Goal: Task Accomplishment & Management: Complete application form

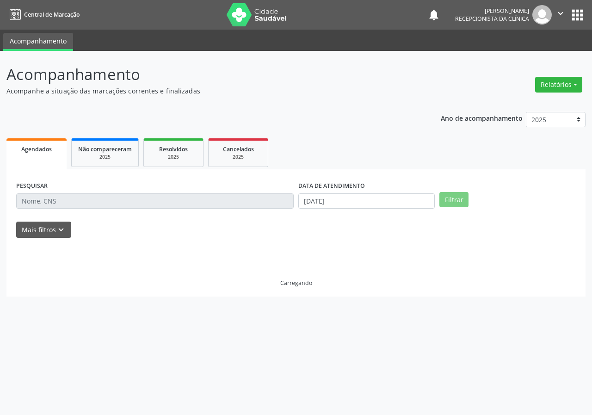
select select "8"
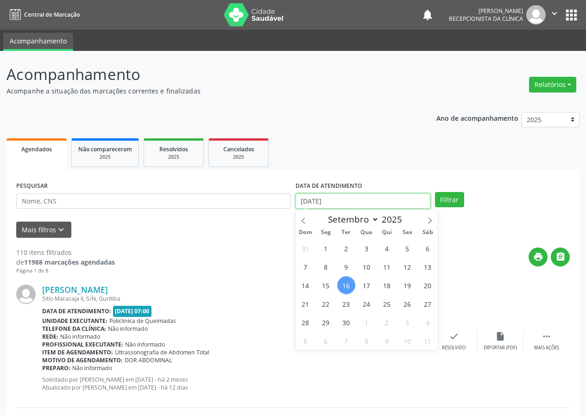
click at [343, 199] on input "[DATE]" at bounding box center [362, 201] width 135 height 16
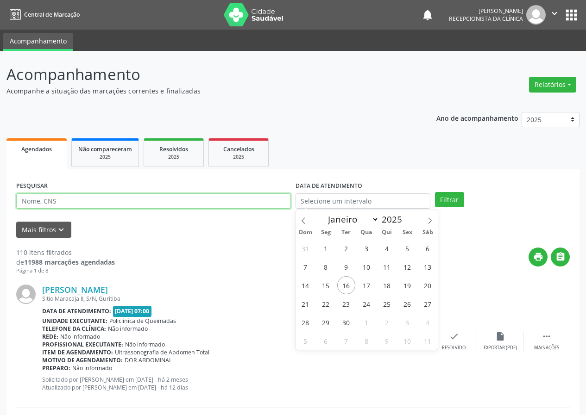
click at [252, 201] on input "text" at bounding box center [153, 201] width 274 height 16
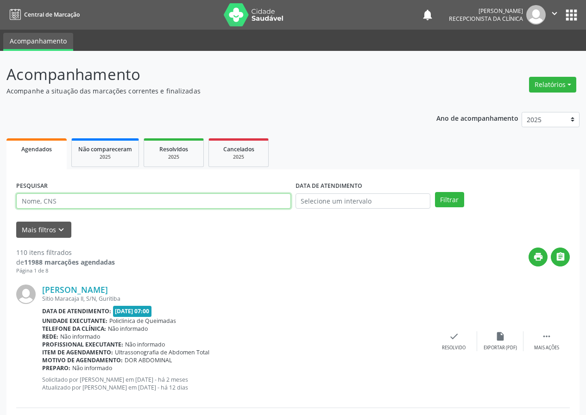
click at [252, 201] on input "text" at bounding box center [153, 201] width 274 height 16
type input "703508000054730"
click at [435, 192] on button "Filtrar" at bounding box center [449, 200] width 29 height 16
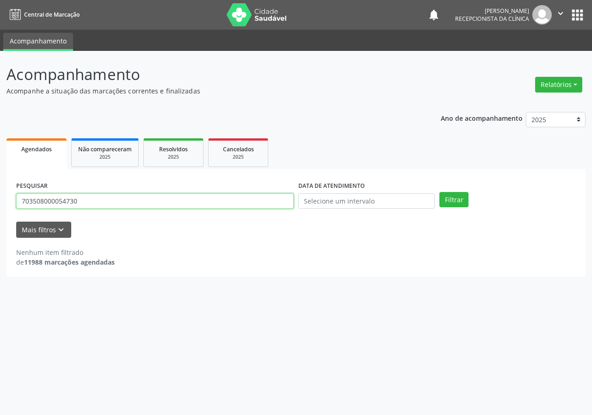
click at [80, 204] on input "703508000054730" at bounding box center [155, 201] width 278 height 16
type input "704803535671043"
click at [440, 192] on button "Filtrar" at bounding box center [454, 200] width 29 height 16
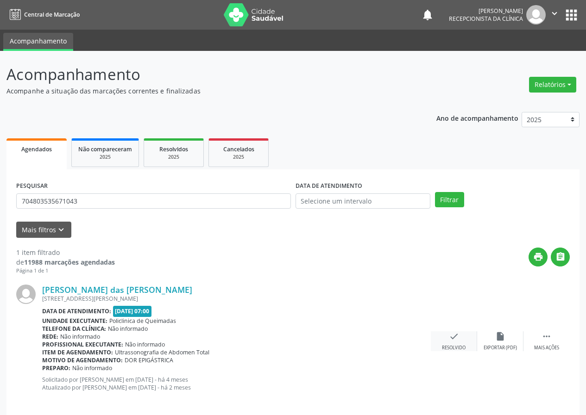
click at [449, 336] on icon "check" at bounding box center [454, 336] width 10 height 10
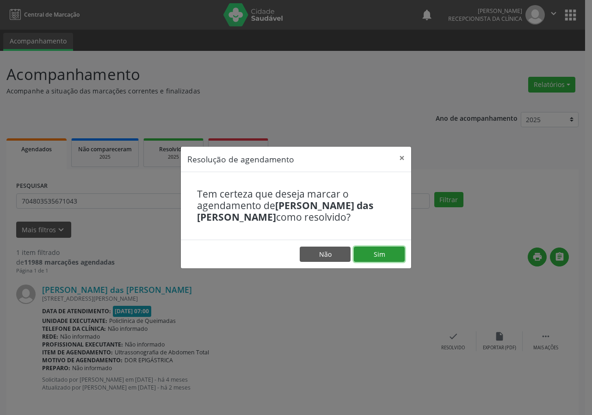
click at [393, 254] on button "Sim" at bounding box center [379, 255] width 51 height 16
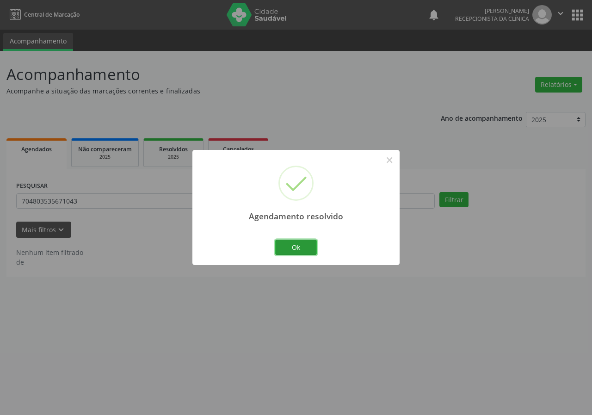
drag, startPoint x: 306, startPoint y: 247, endPoint x: 244, endPoint y: 208, distance: 73.2
click at [306, 247] on button "Ok" at bounding box center [296, 248] width 42 height 16
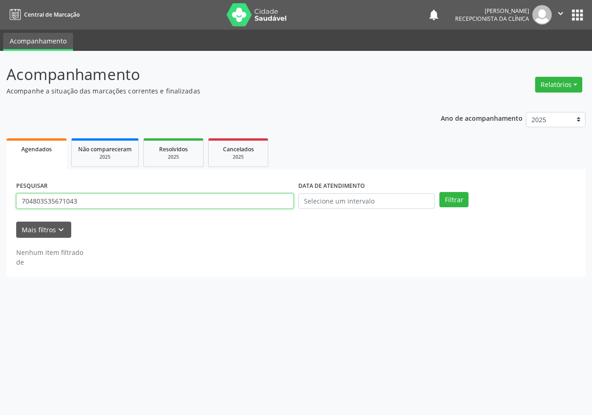
click at [225, 200] on input "704803535671043" at bounding box center [155, 201] width 278 height 16
type input "7068092752925"
click at [440, 192] on button "Filtrar" at bounding box center [454, 200] width 29 height 16
click at [79, 206] on input "7068092752925" at bounding box center [155, 201] width 278 height 16
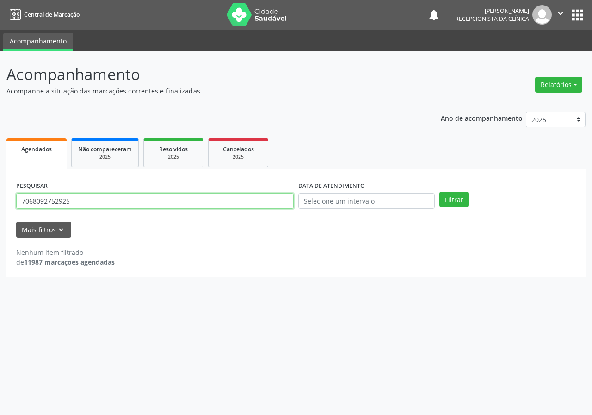
click at [79, 206] on input "7068092752925" at bounding box center [155, 201] width 278 height 16
type input "707706650484410"
click at [440, 192] on button "Filtrar" at bounding box center [454, 200] width 29 height 16
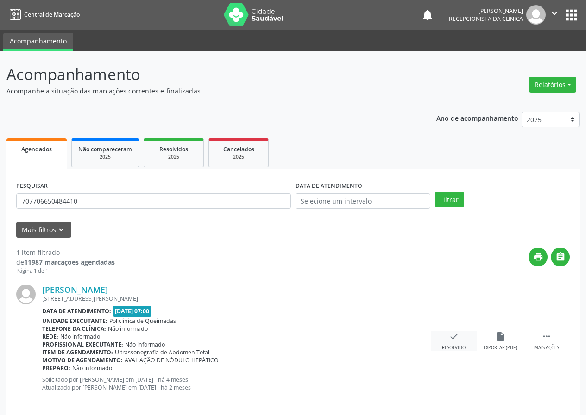
click at [454, 344] on div "check Resolvido" at bounding box center [453, 341] width 46 height 20
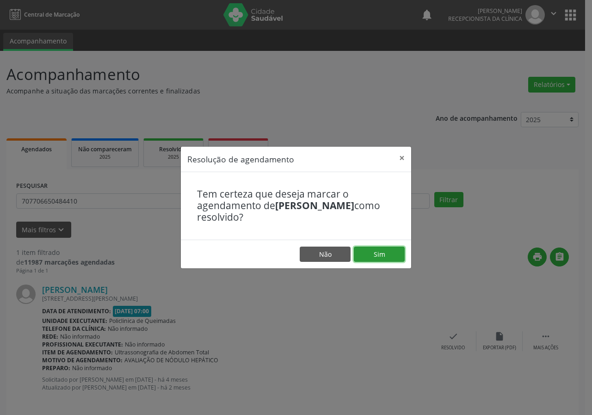
click at [395, 260] on button "Sim" at bounding box center [379, 255] width 51 height 16
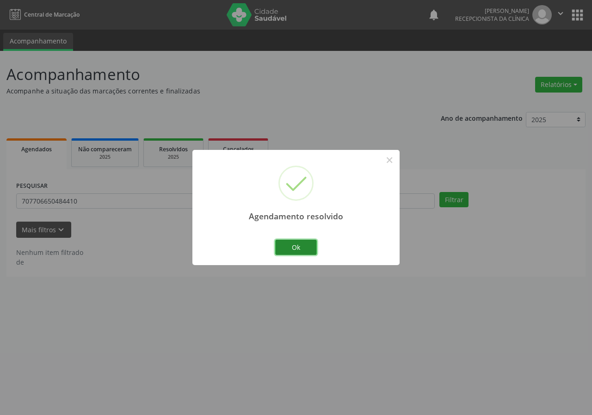
click at [299, 240] on button "Ok" at bounding box center [296, 248] width 42 height 16
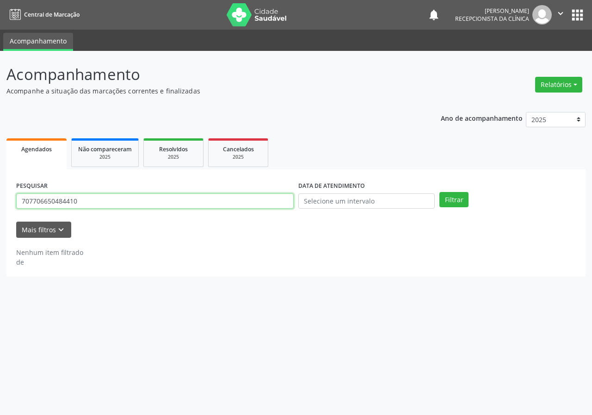
click at [246, 205] on input "707706650484410" at bounding box center [155, 201] width 278 height 16
type input "700001911087309"
click at [440, 192] on button "Filtrar" at bounding box center [454, 200] width 29 height 16
click at [82, 201] on input "700001911087309" at bounding box center [155, 201] width 278 height 16
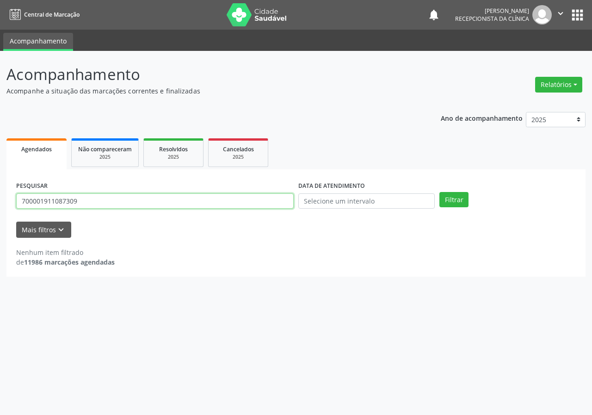
click at [82, 201] on input "700001911087309" at bounding box center [155, 201] width 278 height 16
type input "703400206861910"
click at [440, 192] on button "Filtrar" at bounding box center [454, 200] width 29 height 16
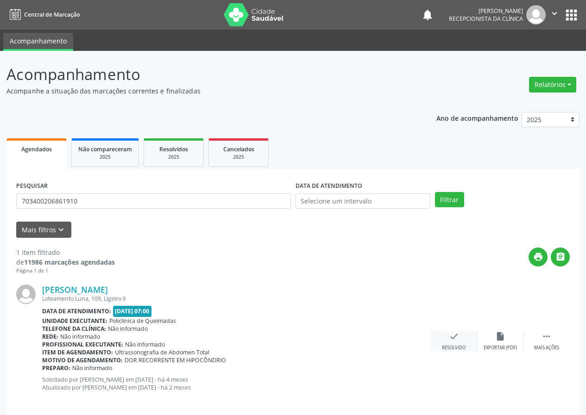
click at [453, 344] on div "check Resolvido" at bounding box center [453, 341] width 46 height 20
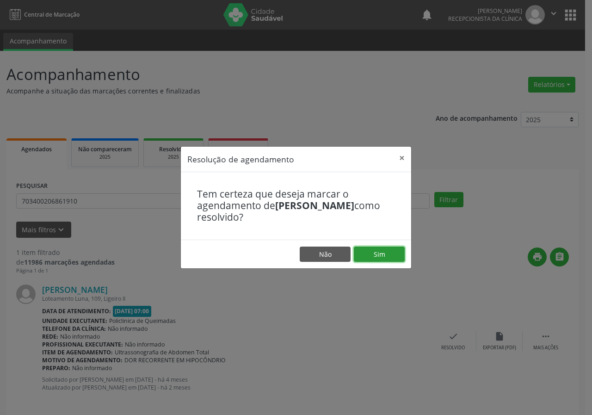
click at [397, 262] on button "Sim" at bounding box center [379, 255] width 51 height 16
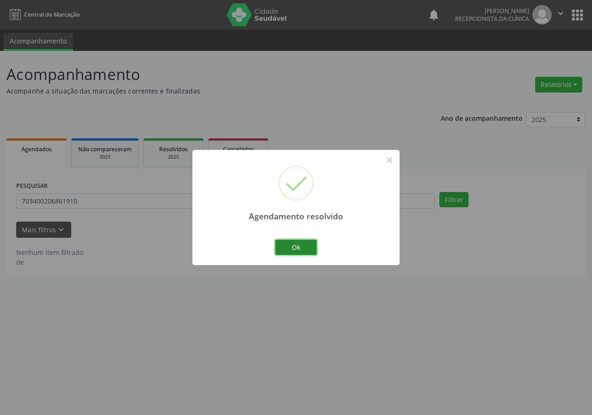
click at [307, 251] on button "Ok" at bounding box center [296, 248] width 42 height 16
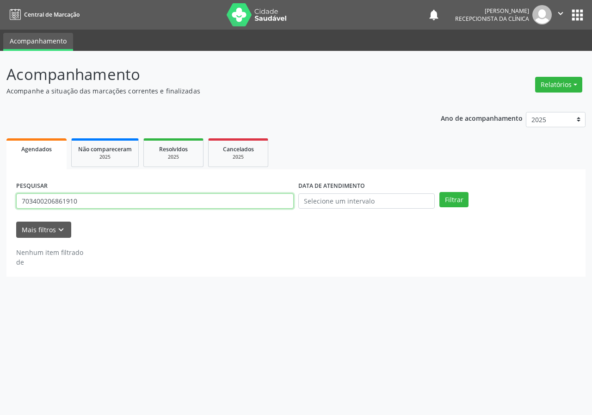
click at [261, 206] on input "703400206861910" at bounding box center [155, 201] width 278 height 16
type input "700809946160584"
click at [440, 192] on button "Filtrar" at bounding box center [454, 200] width 29 height 16
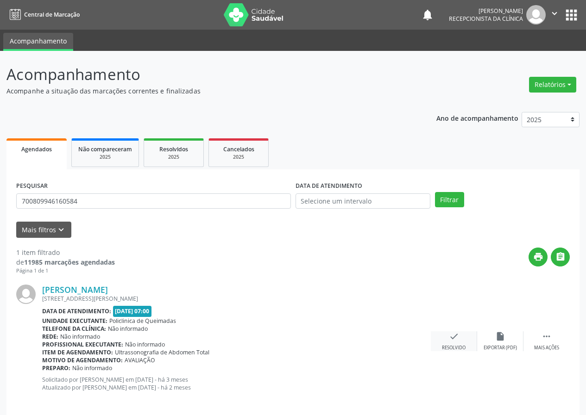
click at [452, 336] on icon "check" at bounding box center [454, 336] width 10 height 10
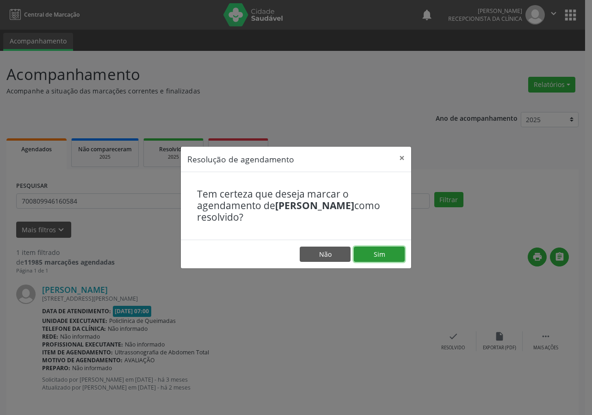
click at [393, 249] on button "Sim" at bounding box center [379, 255] width 51 height 16
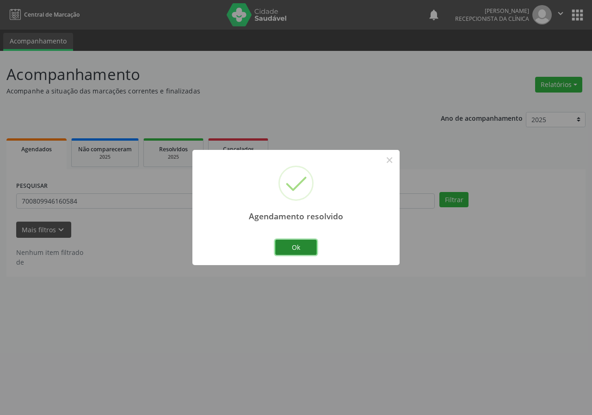
click at [311, 243] on button "Ok" at bounding box center [296, 248] width 42 height 16
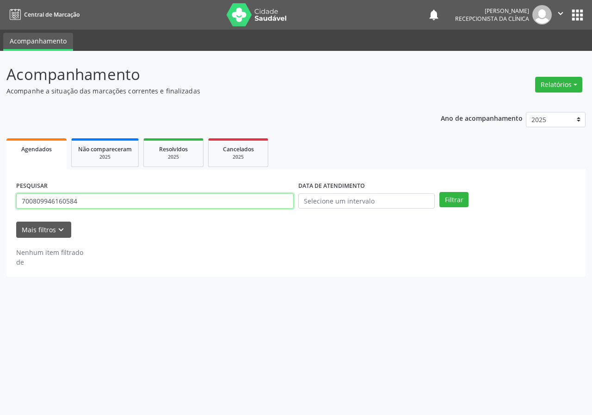
click at [284, 199] on input "700809946160584" at bounding box center [155, 201] width 278 height 16
type input "700809914362580"
click at [440, 192] on button "Filtrar" at bounding box center [454, 200] width 29 height 16
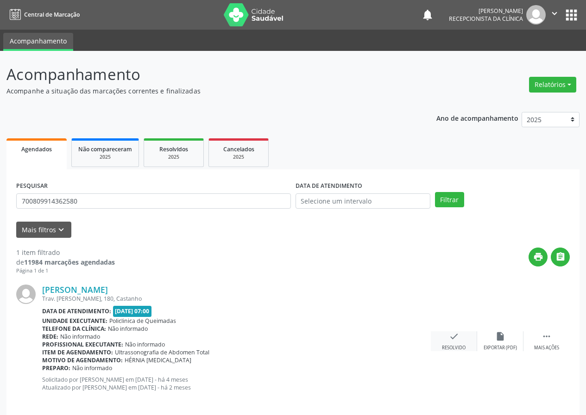
click at [457, 337] on icon "check" at bounding box center [454, 336] width 10 height 10
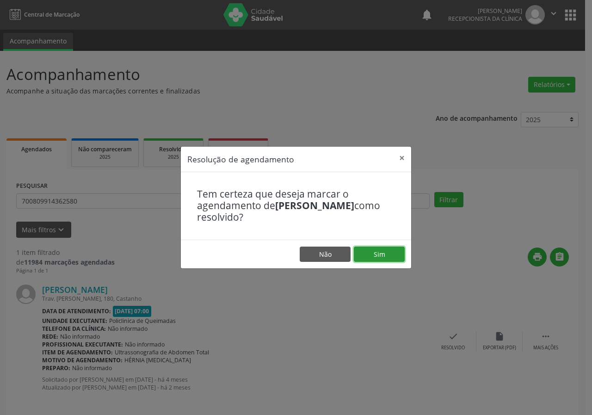
click at [382, 254] on button "Sim" at bounding box center [379, 255] width 51 height 16
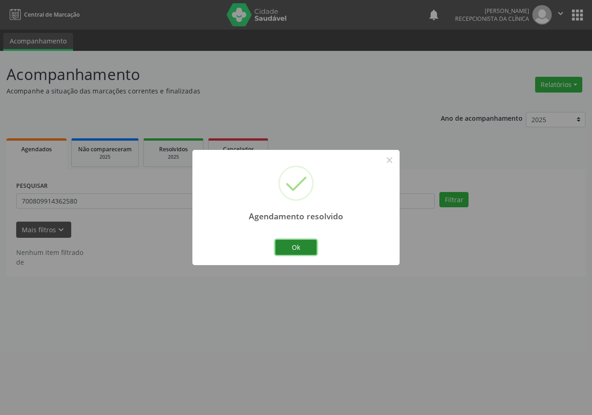
click at [312, 245] on button "Ok" at bounding box center [296, 248] width 42 height 16
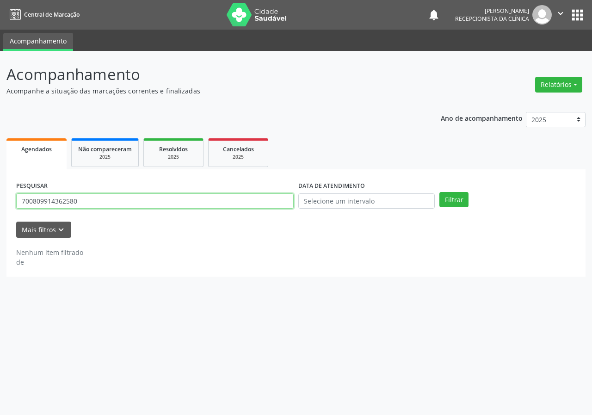
click at [175, 195] on input "700809914362580" at bounding box center [155, 201] width 278 height 16
type input "707406032073570"
click at [440, 192] on button "Filtrar" at bounding box center [454, 200] width 29 height 16
click at [76, 202] on input "707406032073570" at bounding box center [155, 201] width 278 height 16
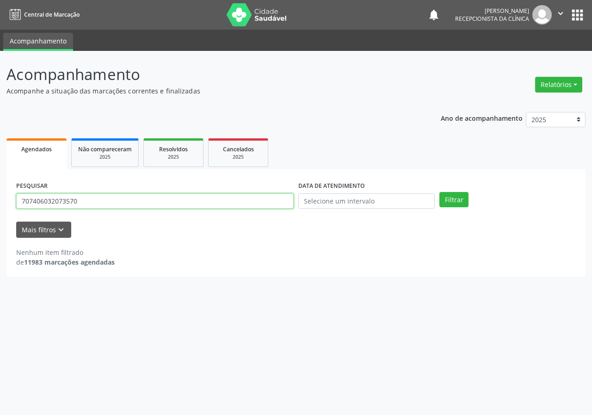
click at [76, 202] on input "707406032073570" at bounding box center [155, 201] width 278 height 16
type input "7086090782653265382"
click at [440, 192] on button "Filtrar" at bounding box center [454, 200] width 29 height 16
click at [100, 200] on input "7086090782653265382" at bounding box center [155, 201] width 278 height 16
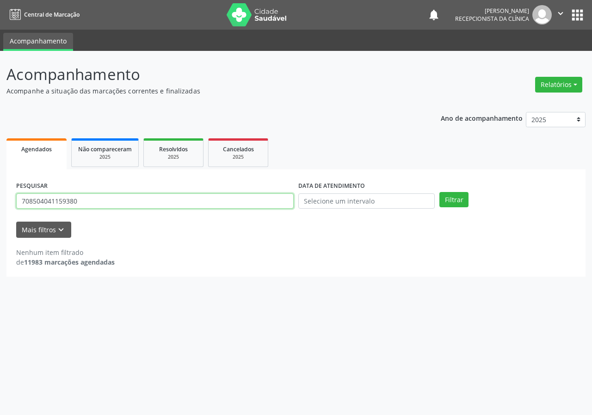
type input "708504041159380"
click at [440, 192] on button "Filtrar" at bounding box center [454, 200] width 29 height 16
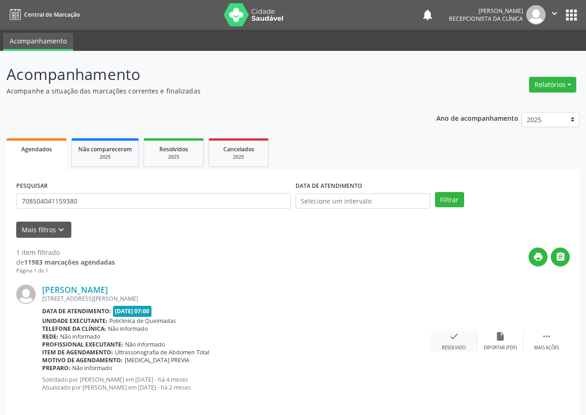
click at [449, 339] on icon "check" at bounding box center [454, 336] width 10 height 10
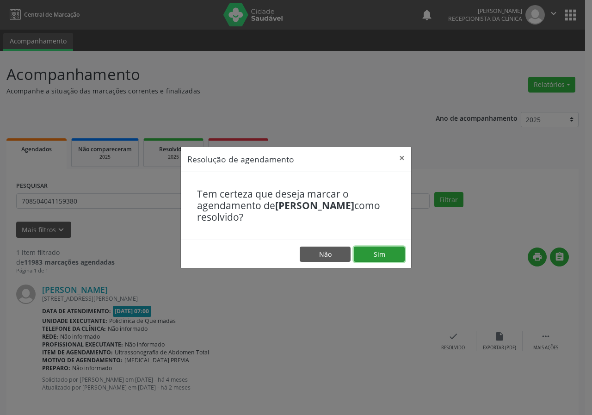
click at [394, 257] on button "Sim" at bounding box center [379, 255] width 51 height 16
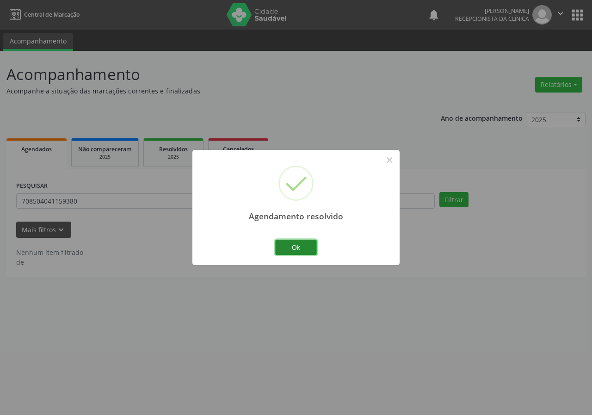
click at [299, 246] on button "Ok" at bounding box center [296, 248] width 42 height 16
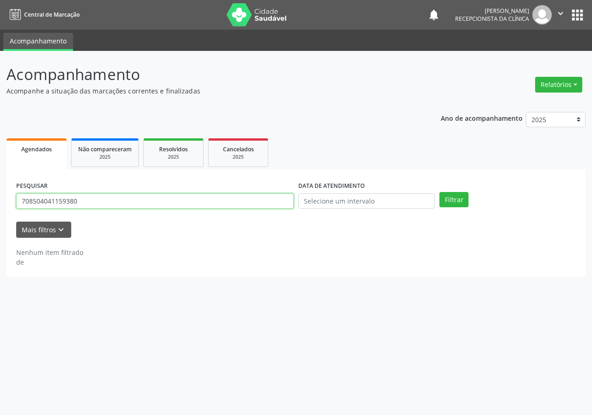
click at [270, 204] on input "708504041159380" at bounding box center [155, 201] width 278 height 16
type input "700005278047407"
click at [440, 192] on button "Filtrar" at bounding box center [454, 200] width 29 height 16
click at [90, 200] on input "700005278047407" at bounding box center [155, 201] width 278 height 16
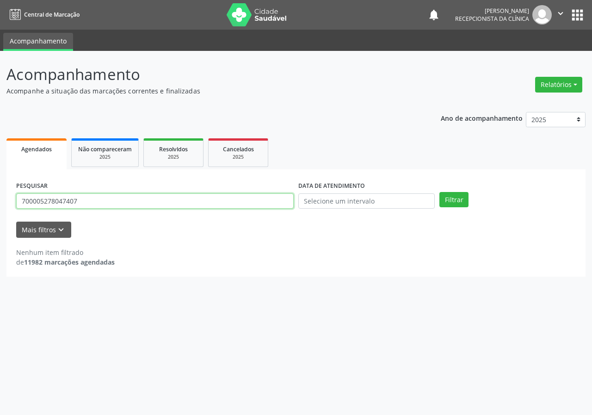
click at [90, 200] on input "700005278047407" at bounding box center [155, 201] width 278 height 16
type input "707800650675619"
click at [440, 192] on button "Filtrar" at bounding box center [454, 200] width 29 height 16
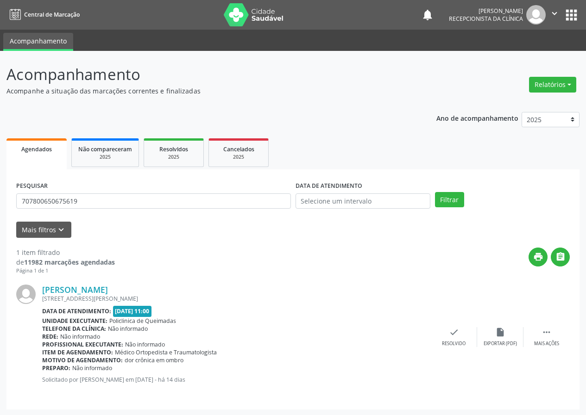
drag, startPoint x: 455, startPoint y: 329, endPoint x: 382, endPoint y: 264, distance: 97.4
click at [450, 325] on div "[PERSON_NAME] [STREET_ADDRESS][PERSON_NAME] Data de atendimento: [DATE] 11:00 U…" at bounding box center [292, 337] width 553 height 125
click at [453, 335] on icon "check" at bounding box center [454, 332] width 10 height 10
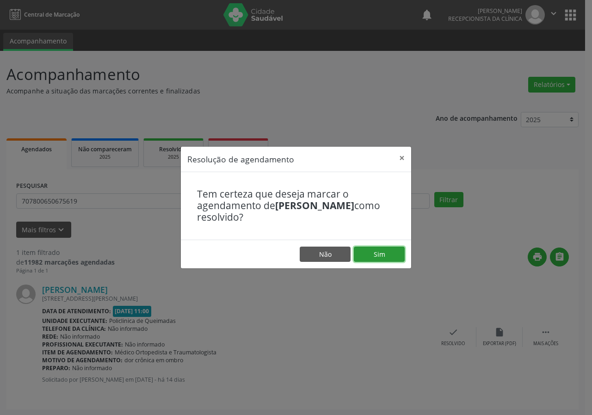
click at [378, 255] on button "Sim" at bounding box center [379, 255] width 51 height 16
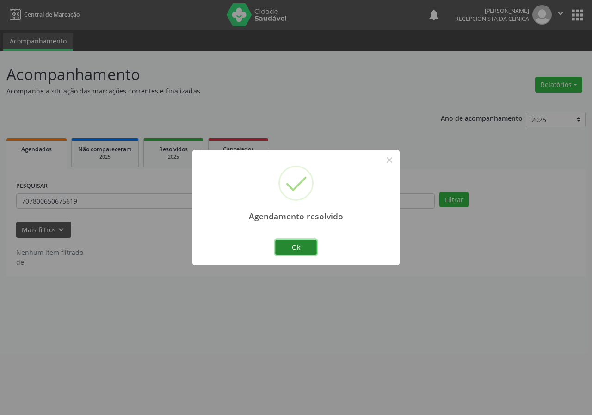
click at [293, 246] on button "Ok" at bounding box center [296, 248] width 42 height 16
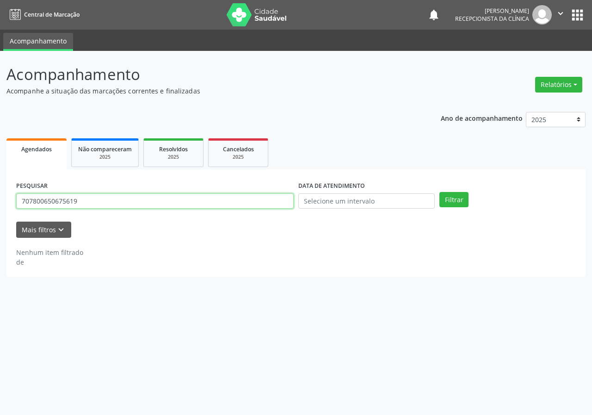
click at [189, 200] on input "707800650675619" at bounding box center [155, 201] width 278 height 16
type input "200639901420005"
click at [440, 192] on button "Filtrar" at bounding box center [454, 200] width 29 height 16
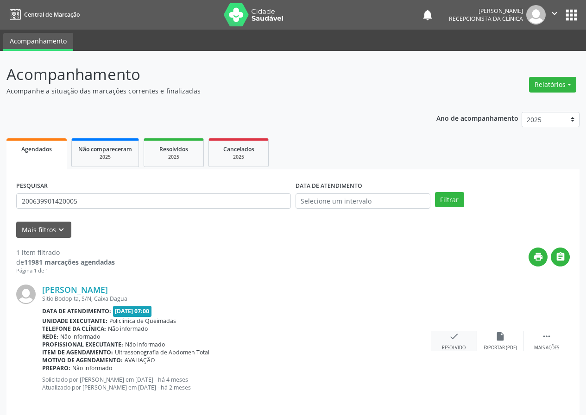
click at [447, 334] on div "check Resolvido" at bounding box center [453, 341] width 46 height 20
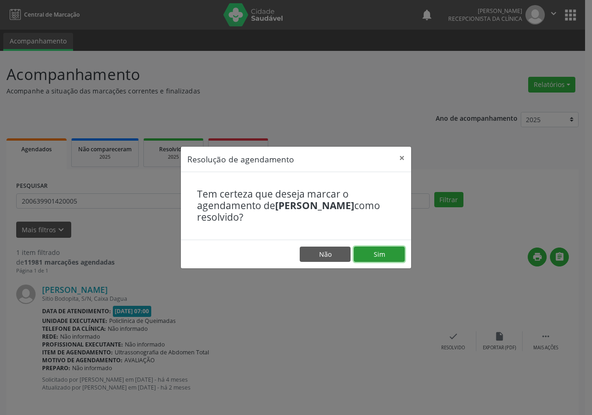
click at [399, 260] on button "Sim" at bounding box center [379, 255] width 51 height 16
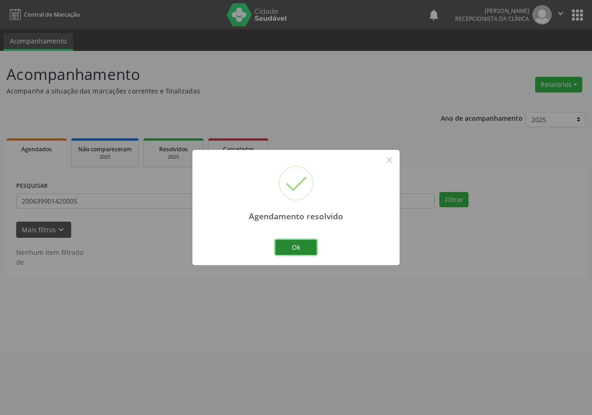
click at [296, 247] on button "Ok" at bounding box center [296, 248] width 42 height 16
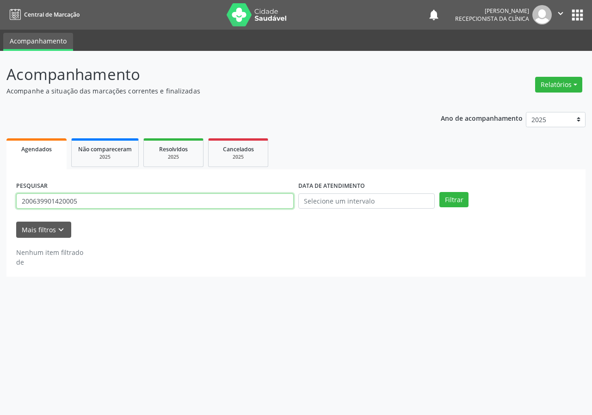
click at [246, 201] on input "200639901420005" at bounding box center [155, 201] width 278 height 16
type input "702407067681224"
click at [440, 192] on button "Filtrar" at bounding box center [454, 200] width 29 height 16
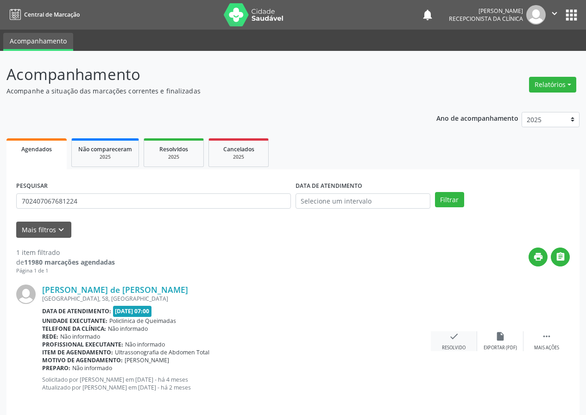
click at [456, 335] on icon "check" at bounding box center [454, 336] width 10 height 10
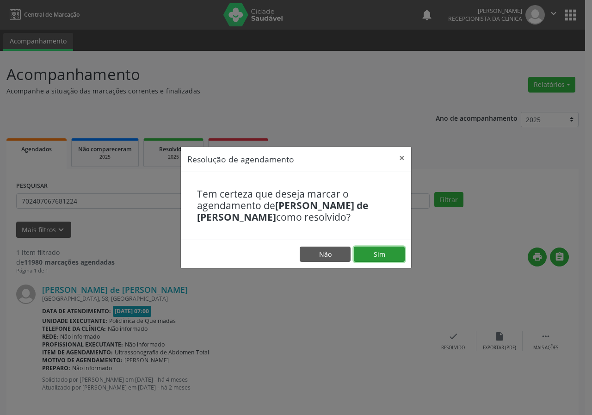
click at [384, 249] on button "Sim" at bounding box center [379, 255] width 51 height 16
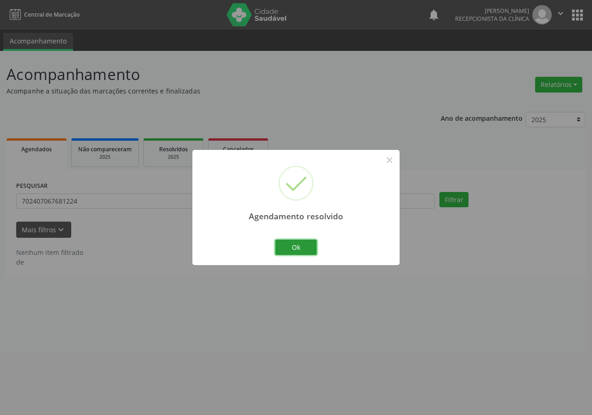
drag, startPoint x: 295, startPoint y: 246, endPoint x: 276, endPoint y: 238, distance: 20.1
click at [294, 246] on button "Ok" at bounding box center [296, 248] width 42 height 16
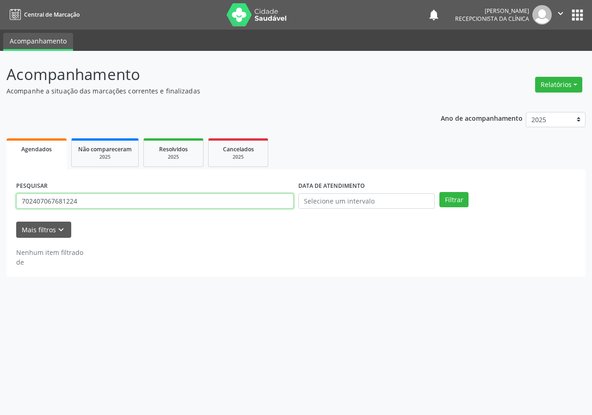
click at [236, 202] on input "702407067681224" at bounding box center [155, 201] width 278 height 16
click at [235, 201] on input "702407067681224" at bounding box center [155, 201] width 278 height 16
type input "705004645542651"
click at [440, 192] on button "Filtrar" at bounding box center [454, 200] width 29 height 16
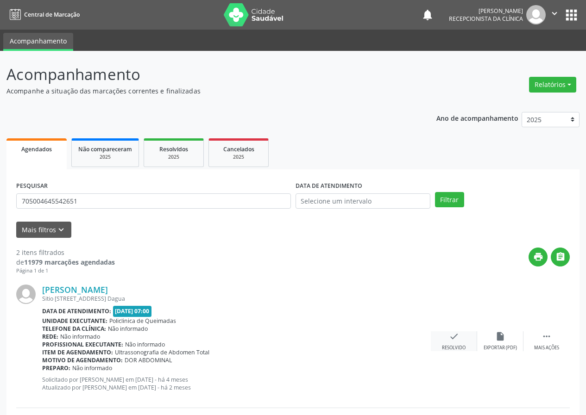
click at [453, 337] on icon "check" at bounding box center [454, 336] width 10 height 10
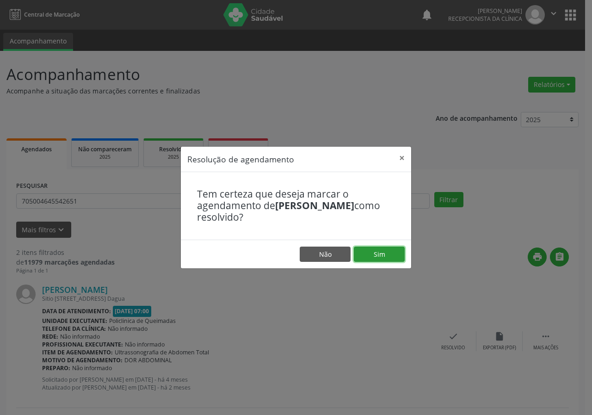
click at [397, 258] on button "Sim" at bounding box center [379, 255] width 51 height 16
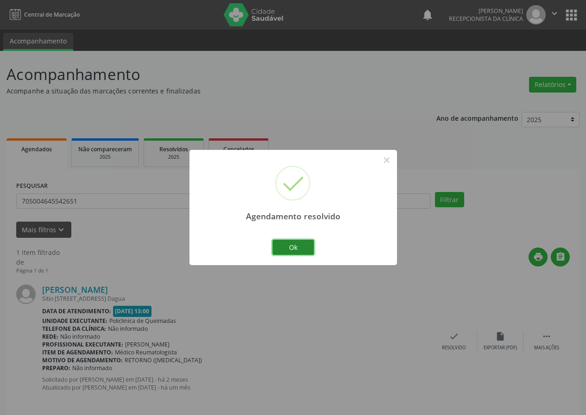
click at [299, 248] on button "Ok" at bounding box center [293, 248] width 42 height 16
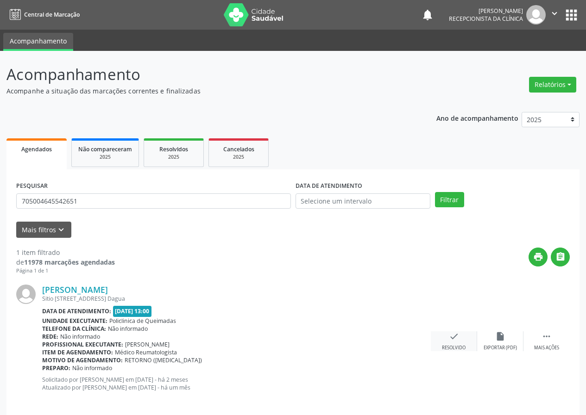
click at [450, 335] on icon "check" at bounding box center [454, 336] width 10 height 10
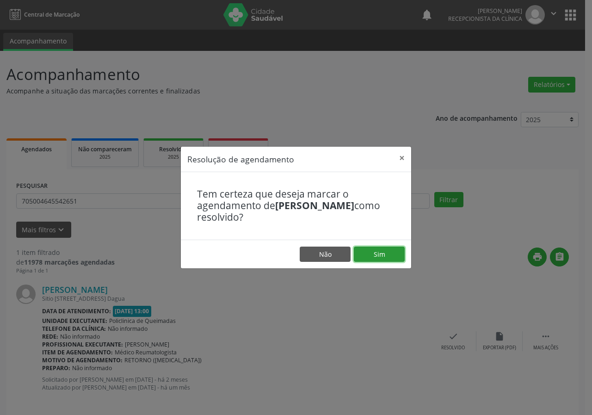
click at [382, 248] on button "Sim" at bounding box center [379, 255] width 51 height 16
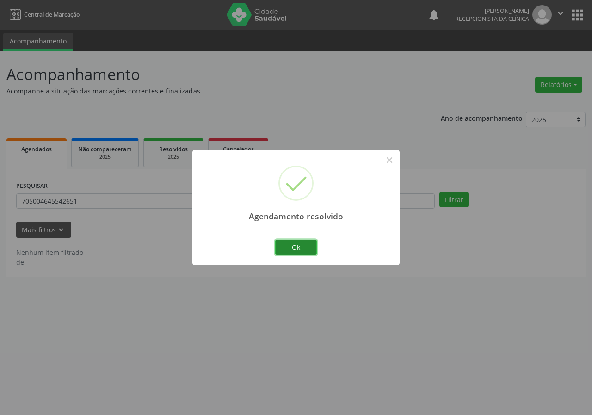
click at [313, 241] on button "Ok" at bounding box center [296, 248] width 42 height 16
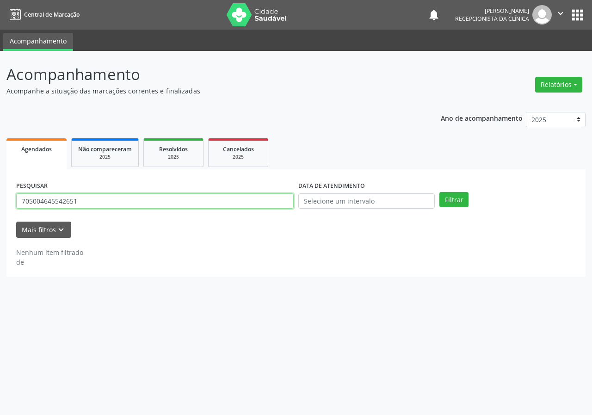
click at [208, 206] on input "705004645542651" at bounding box center [155, 201] width 278 height 16
type input "700104992568320"
click at [440, 192] on button "Filtrar" at bounding box center [454, 200] width 29 height 16
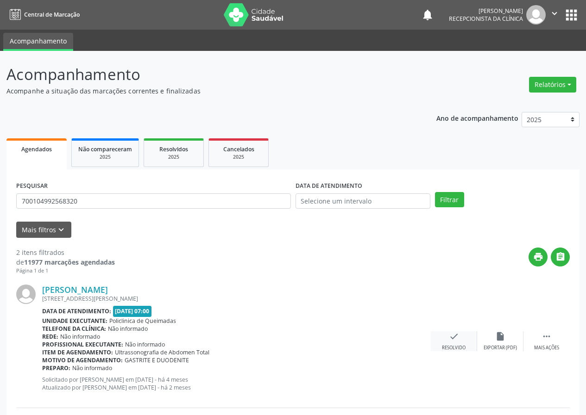
click at [450, 337] on icon "check" at bounding box center [454, 336] width 10 height 10
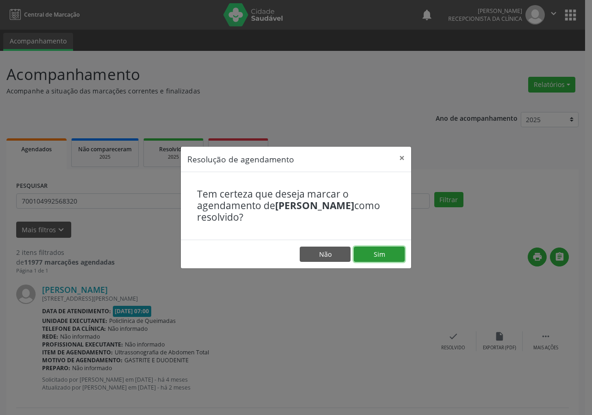
click at [371, 256] on button "Sim" at bounding box center [379, 255] width 51 height 16
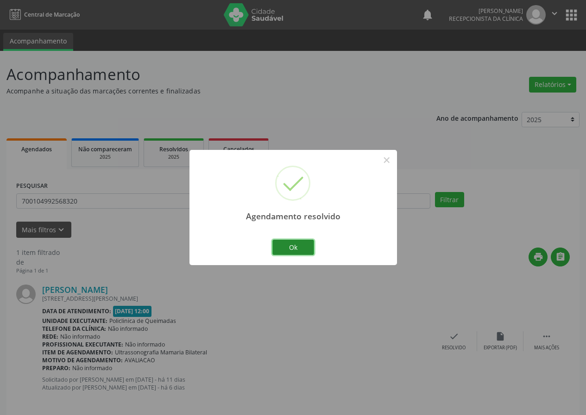
click at [297, 240] on button "Ok" at bounding box center [293, 248] width 42 height 16
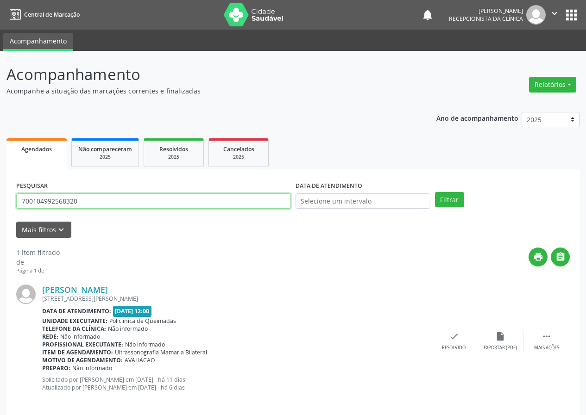
click at [205, 194] on input "700104992568320" at bounding box center [153, 201] width 274 height 16
type input "702608730531549"
click at [435, 192] on button "Filtrar" at bounding box center [449, 200] width 29 height 16
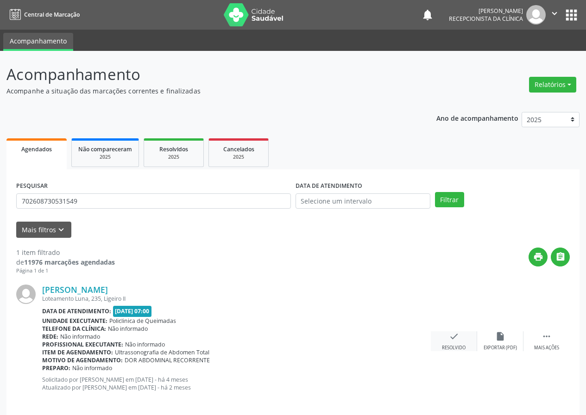
click at [455, 335] on icon "check" at bounding box center [454, 336] width 10 height 10
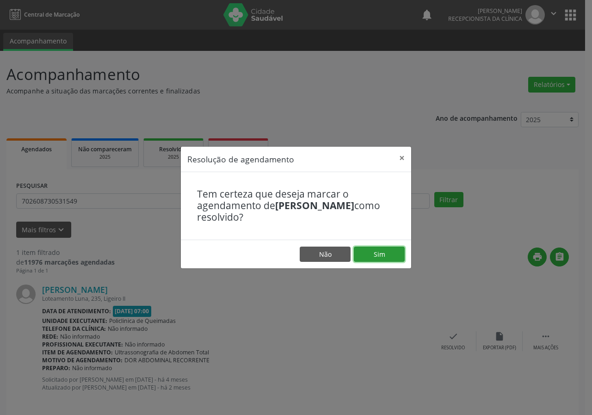
click at [397, 253] on button "Sim" at bounding box center [379, 255] width 51 height 16
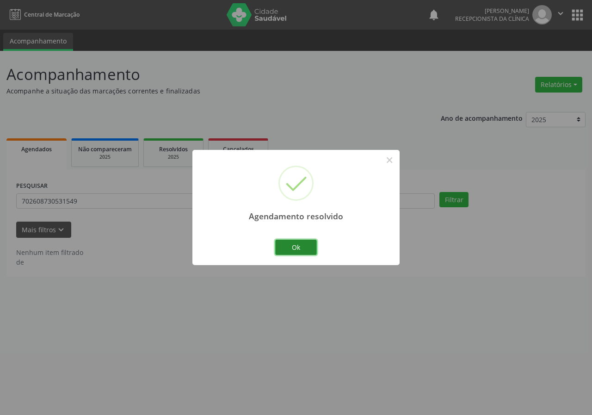
click at [303, 243] on button "Ok" at bounding box center [296, 248] width 42 height 16
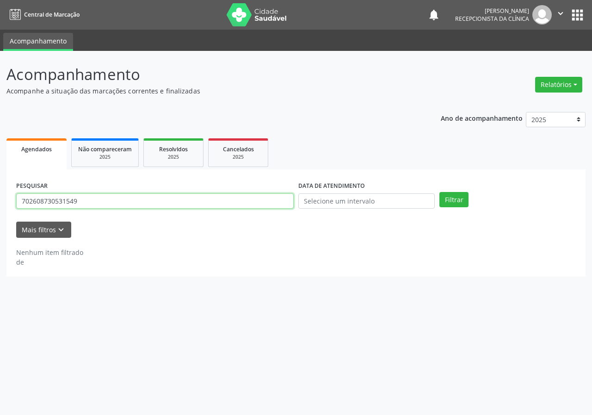
click at [271, 205] on input "702608730531549" at bounding box center [155, 201] width 278 height 16
type input "704202287349680"
click at [440, 192] on button "Filtrar" at bounding box center [454, 200] width 29 height 16
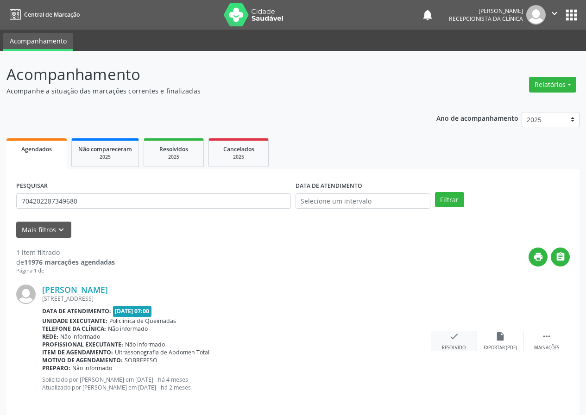
click at [452, 338] on icon "check" at bounding box center [454, 336] width 10 height 10
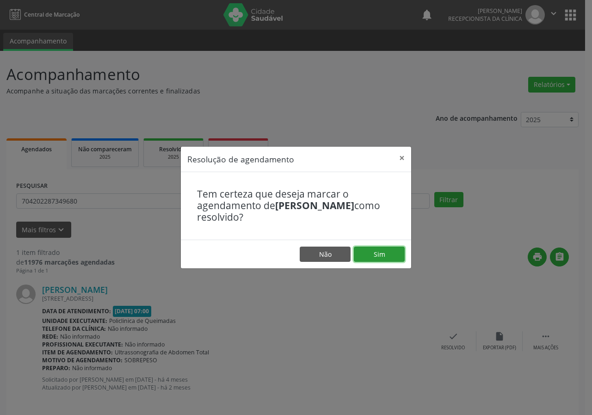
click at [379, 252] on button "Sim" at bounding box center [379, 255] width 51 height 16
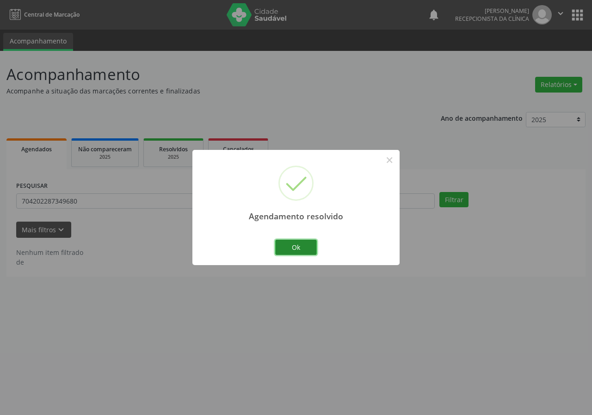
click at [309, 247] on button "Ok" at bounding box center [296, 248] width 42 height 16
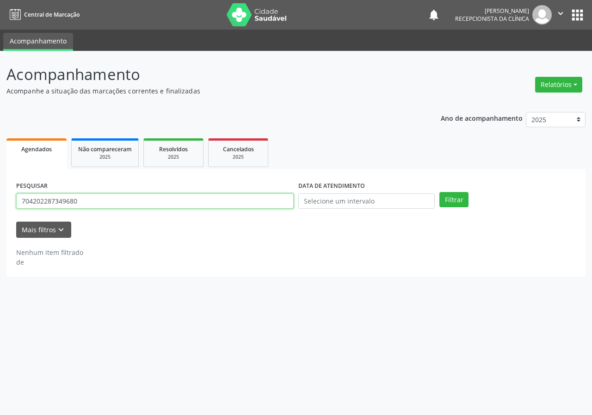
click at [246, 204] on input "704202287349680" at bounding box center [155, 201] width 278 height 16
click at [246, 203] on input "704202287349680" at bounding box center [155, 201] width 278 height 16
type input "706707534185219"
click at [440, 192] on button "Filtrar" at bounding box center [454, 200] width 29 height 16
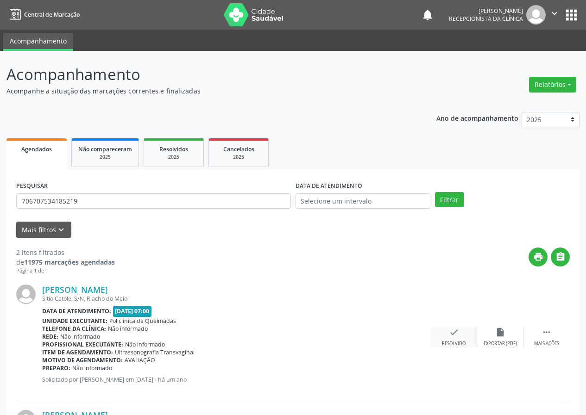
click at [457, 335] on icon "check" at bounding box center [454, 332] width 10 height 10
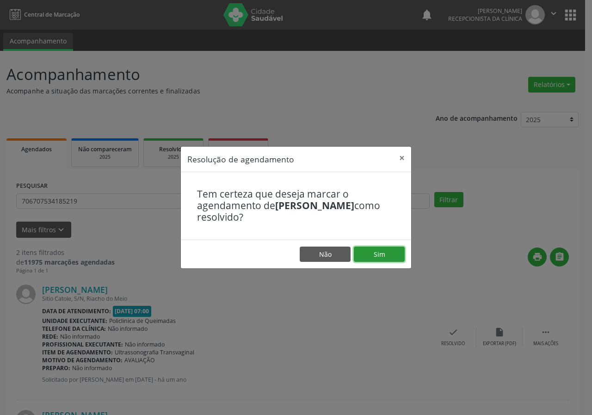
click at [373, 253] on button "Sim" at bounding box center [379, 255] width 51 height 16
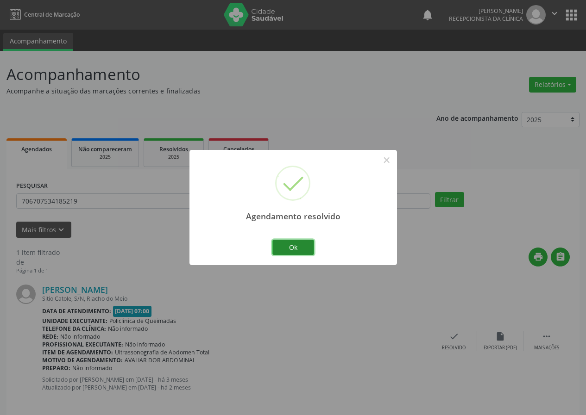
click at [294, 247] on button "Ok" at bounding box center [293, 248] width 42 height 16
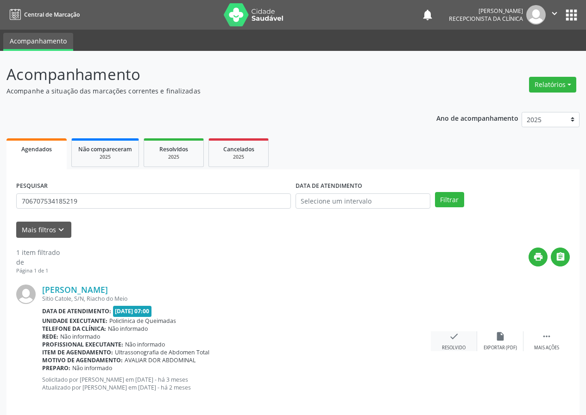
click at [455, 343] on div "check Resolvido" at bounding box center [453, 341] width 46 height 20
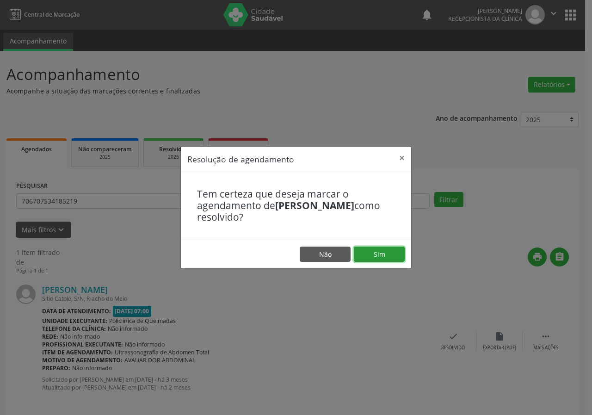
click at [394, 254] on button "Sim" at bounding box center [379, 255] width 51 height 16
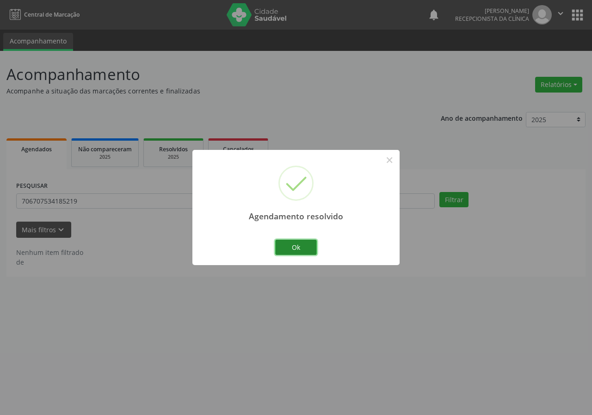
click at [309, 245] on button "Ok" at bounding box center [296, 248] width 42 height 16
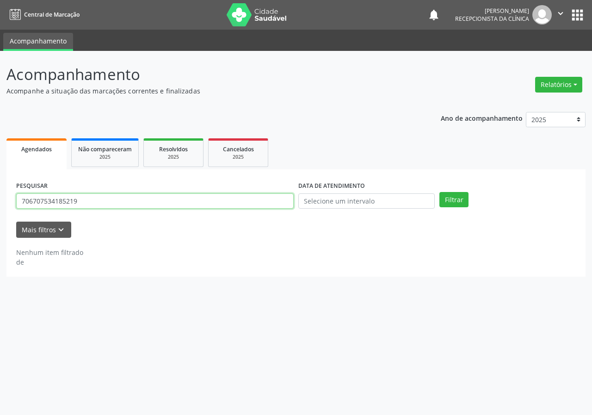
click at [227, 204] on input "706707534185219" at bounding box center [155, 201] width 278 height 16
type input "705804415686735"
click at [440, 192] on button "Filtrar" at bounding box center [454, 200] width 29 height 16
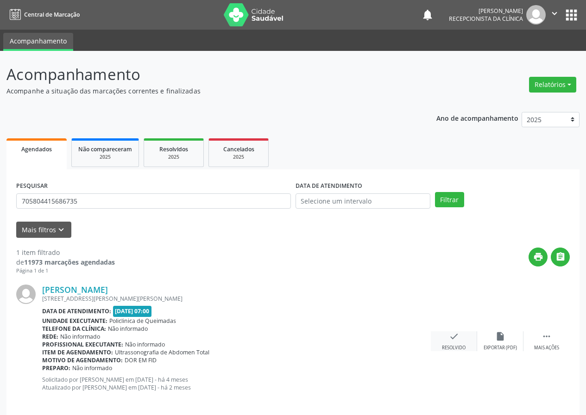
click at [447, 337] on div "check Resolvido" at bounding box center [453, 341] width 46 height 20
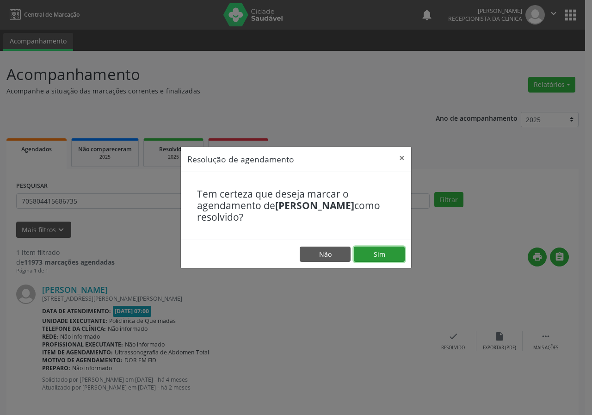
click at [399, 254] on button "Sim" at bounding box center [379, 255] width 51 height 16
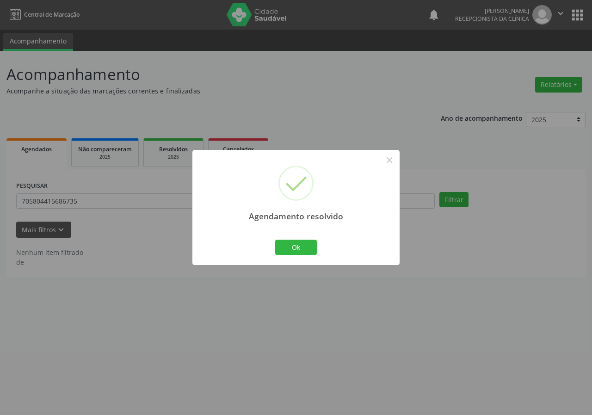
click at [303, 239] on div "Ok Cancel" at bounding box center [297, 246] width 46 height 19
click at [289, 248] on button "Ok" at bounding box center [296, 248] width 42 height 16
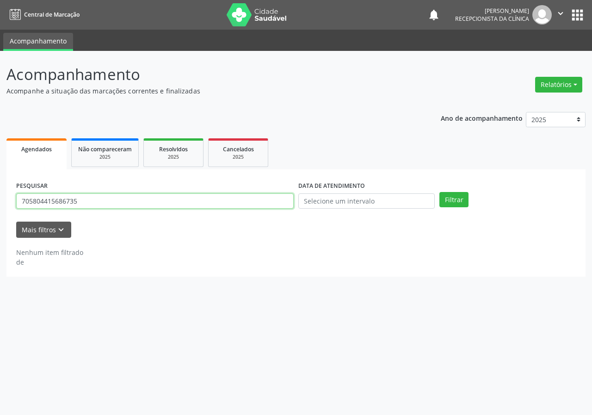
click at [253, 202] on input "705804415686735" at bounding box center [155, 201] width 278 height 16
type input "708001807628728"
click at [440, 192] on button "Filtrar" at bounding box center [454, 200] width 29 height 16
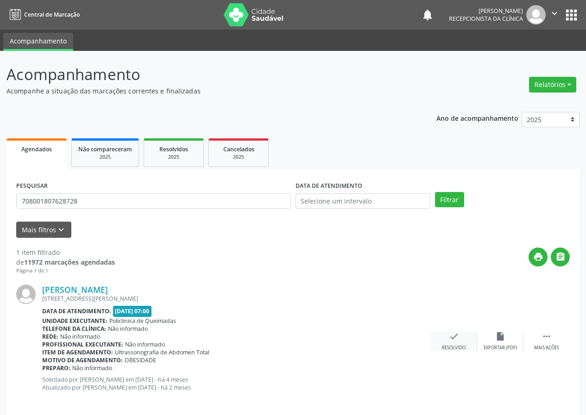
click at [458, 337] on div "check Resolvido" at bounding box center [453, 341] width 46 height 20
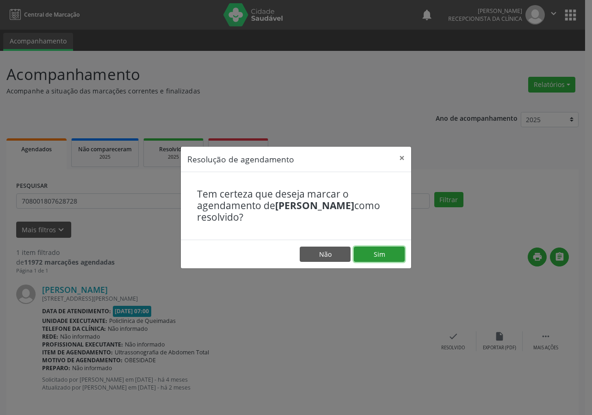
click at [393, 249] on button "Sim" at bounding box center [379, 255] width 51 height 16
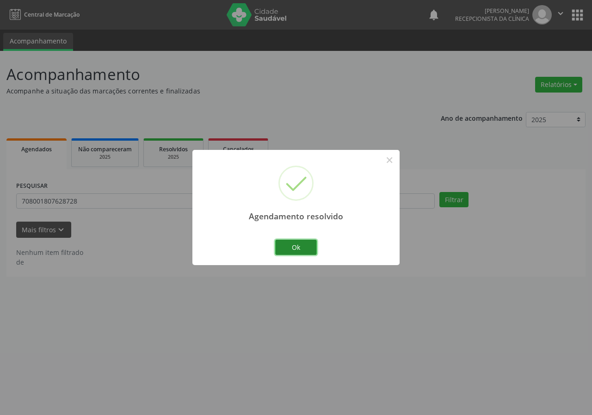
click at [312, 250] on button "Ok" at bounding box center [296, 248] width 42 height 16
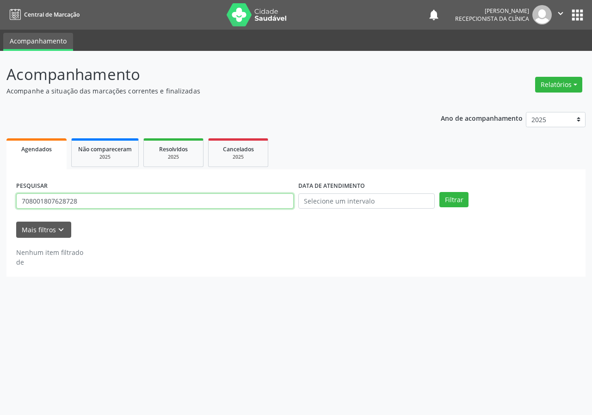
click at [239, 204] on input "708001807628728" at bounding box center [155, 201] width 278 height 16
type input "706206592568366"
click at [440, 192] on button "Filtrar" at bounding box center [454, 200] width 29 height 16
click at [87, 201] on input "706206592568366" at bounding box center [155, 201] width 278 height 16
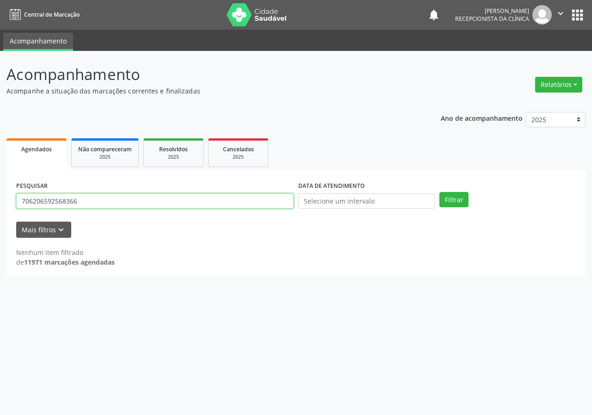
click at [87, 201] on input "706206592568366" at bounding box center [155, 201] width 278 height 16
type input "701104837345680"
click at [440, 192] on button "Filtrar" at bounding box center [454, 200] width 29 height 16
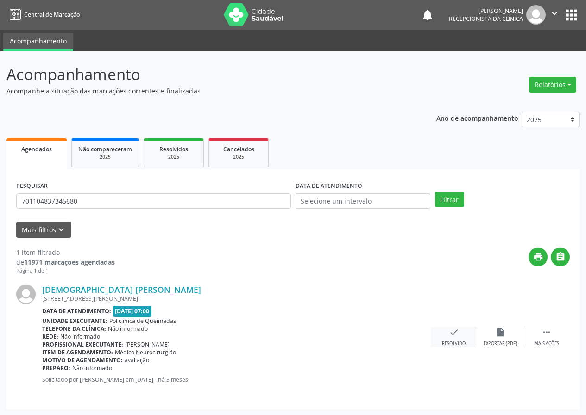
click at [456, 337] on icon "check" at bounding box center [454, 332] width 10 height 10
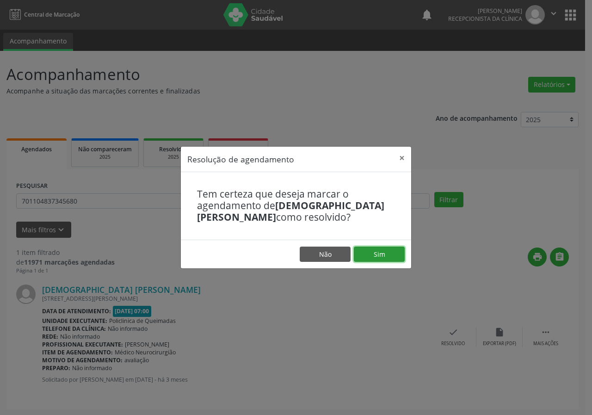
click at [396, 250] on button "Sim" at bounding box center [379, 255] width 51 height 16
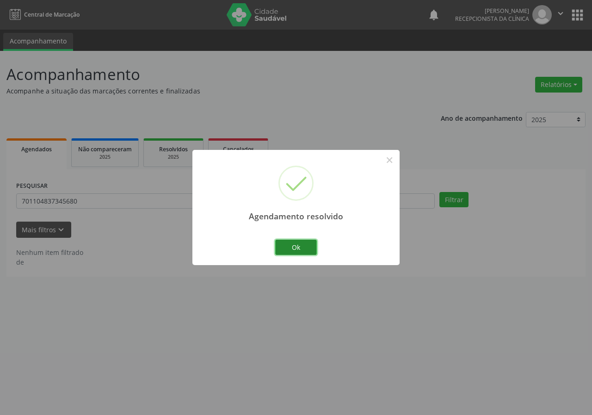
drag, startPoint x: 293, startPoint y: 245, endPoint x: 272, endPoint y: 234, distance: 23.8
click at [293, 246] on button "Ok" at bounding box center [296, 248] width 42 height 16
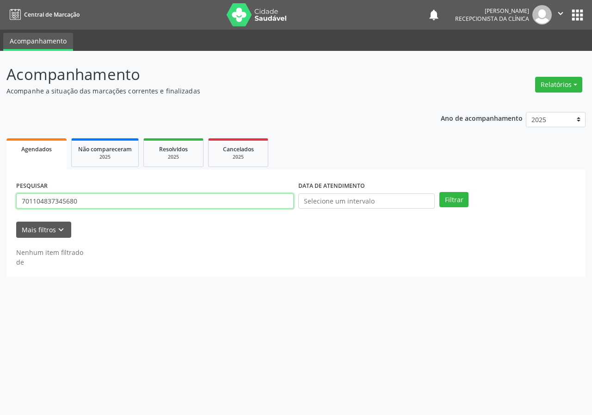
click at [272, 204] on input "701104837345680" at bounding box center [155, 201] width 278 height 16
type input "708605050384189"
click at [440, 192] on button "Filtrar" at bounding box center [454, 200] width 29 height 16
click at [265, 197] on input "708605050384189" at bounding box center [155, 201] width 278 height 16
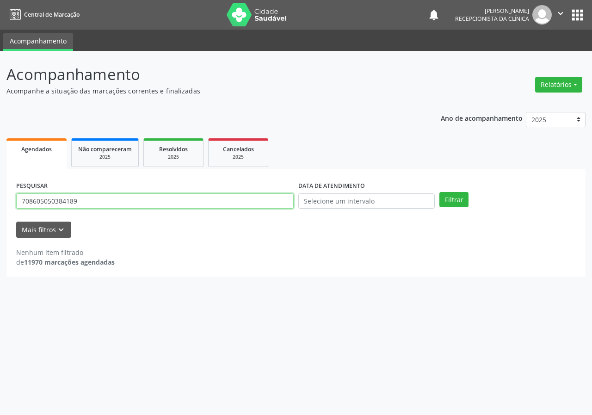
click at [265, 197] on input "708605050384189" at bounding box center [155, 201] width 278 height 16
type input "700000983985205"
click at [440, 192] on button "Filtrar" at bounding box center [454, 200] width 29 height 16
click at [202, 199] on input "700000983985205" at bounding box center [155, 201] width 278 height 16
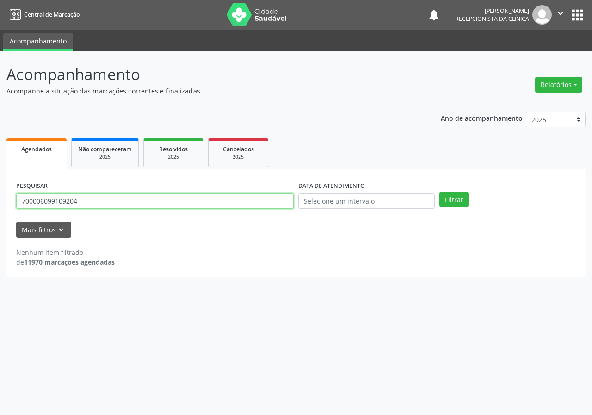
type input "700006099109204"
click at [440, 192] on button "Filtrar" at bounding box center [454, 200] width 29 height 16
click at [141, 180] on div "PESQUISAR 700006099109204" at bounding box center [155, 197] width 282 height 36
click at [141, 195] on input "700006099109204" at bounding box center [155, 201] width 278 height 16
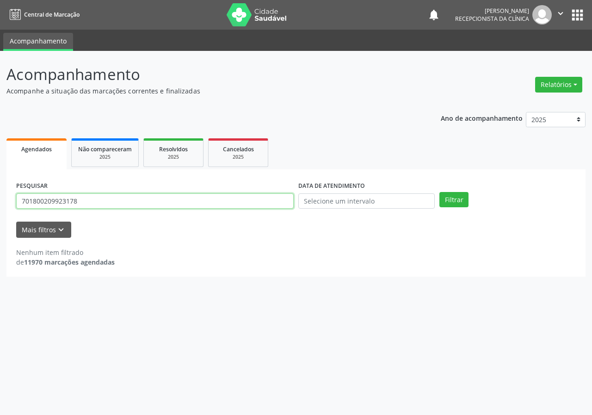
type input "701800209923178"
click at [440, 192] on button "Filtrar" at bounding box center [454, 200] width 29 height 16
click at [141, 195] on input "701800209923178" at bounding box center [155, 201] width 278 height 16
click at [141, 196] on input "701800209923178" at bounding box center [155, 201] width 278 height 16
type input "707403064601979"
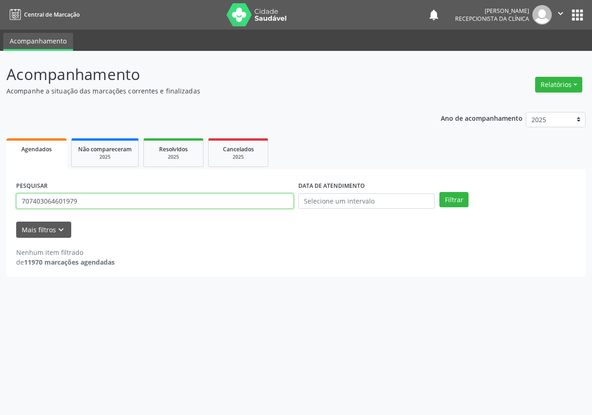
click at [440, 192] on button "Filtrar" at bounding box center [454, 200] width 29 height 16
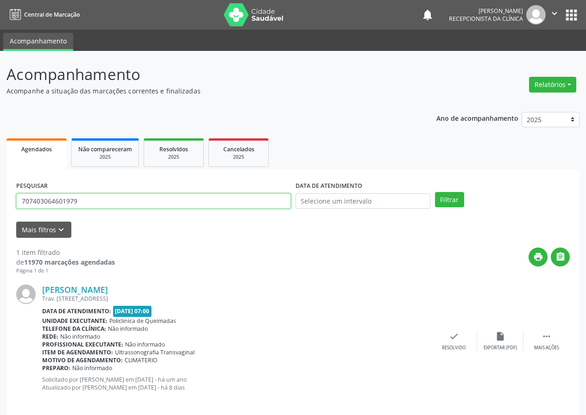
click at [146, 200] on input "707403064601979" at bounding box center [153, 201] width 274 height 16
type input "708606550510087"
click at [435, 192] on button "Filtrar" at bounding box center [449, 200] width 29 height 16
click at [254, 203] on input "708606550510087" at bounding box center [153, 201] width 274 height 16
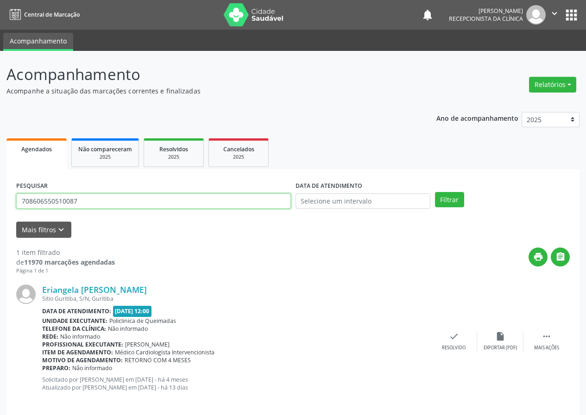
click at [254, 203] on input "708606550510087" at bounding box center [153, 201] width 274 height 16
type input "706407189340688"
click at [435, 192] on button "Filtrar" at bounding box center [449, 200] width 29 height 16
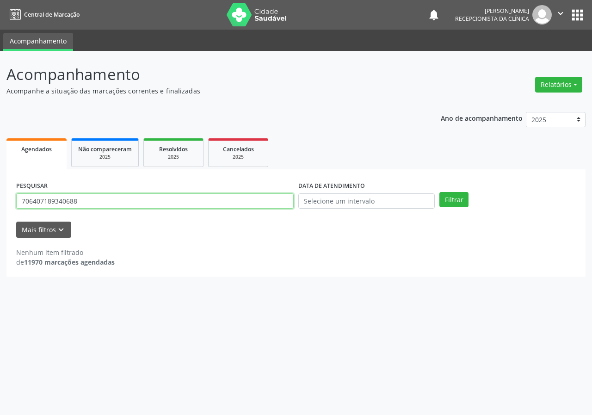
click at [186, 203] on input "706407189340688" at bounding box center [155, 201] width 278 height 16
type input "700003064583802"
click at [440, 192] on button "Filtrar" at bounding box center [454, 200] width 29 height 16
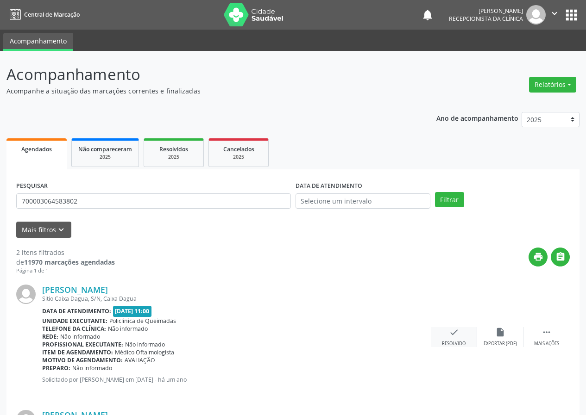
click at [455, 331] on icon "check" at bounding box center [454, 332] width 10 height 10
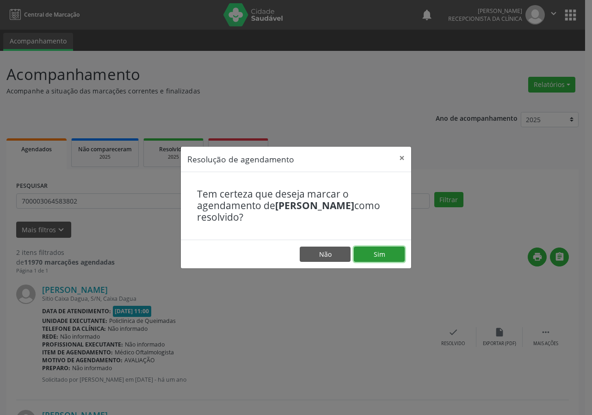
click at [399, 250] on button "Sim" at bounding box center [379, 255] width 51 height 16
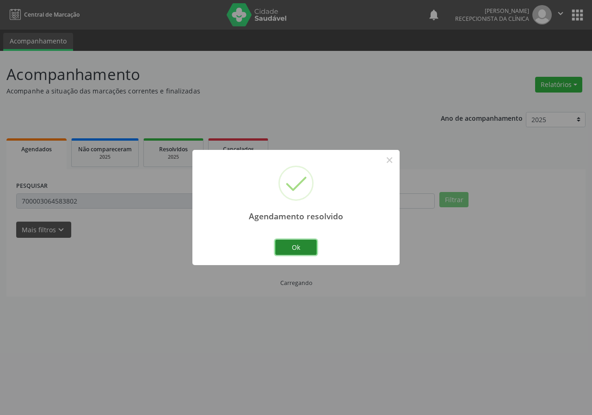
click at [298, 244] on button "Ok" at bounding box center [296, 248] width 42 height 16
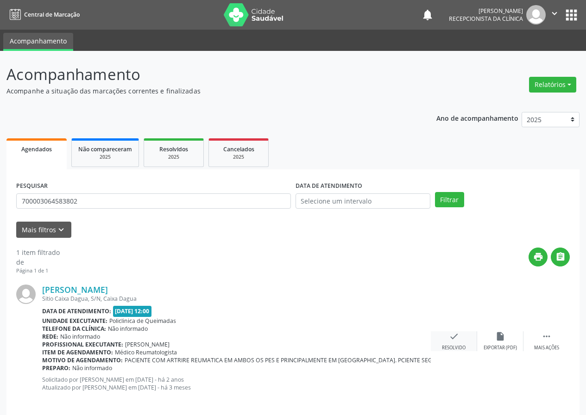
click at [451, 331] on icon "check" at bounding box center [454, 336] width 10 height 10
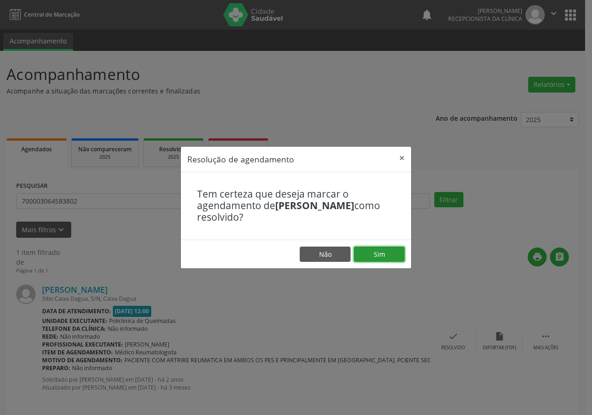
drag, startPoint x: 396, startPoint y: 254, endPoint x: 390, endPoint y: 255, distance: 6.5
click at [396, 254] on button "Sim" at bounding box center [379, 255] width 51 height 16
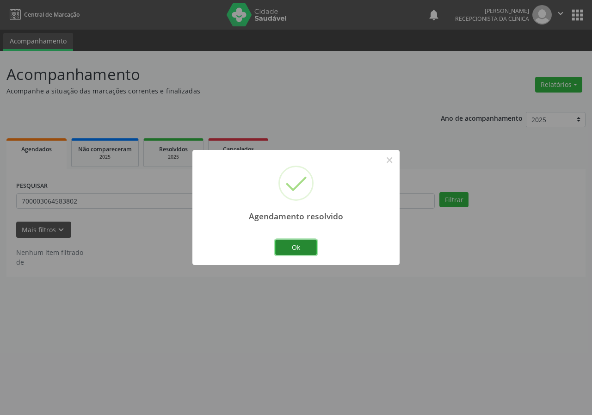
click at [307, 243] on button "Ok" at bounding box center [296, 248] width 42 height 16
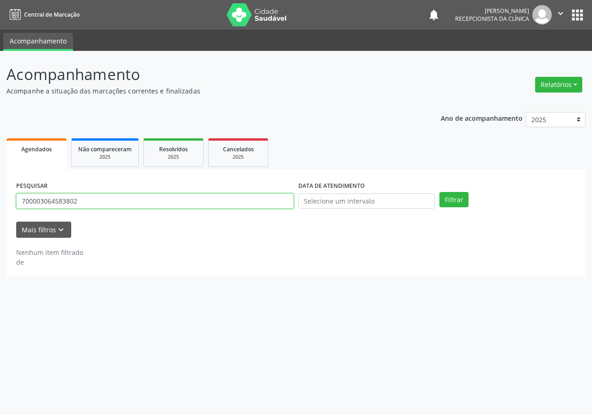
click at [274, 206] on input "700003064583802" at bounding box center [155, 201] width 278 height 16
type input "708209617384742"
click at [440, 192] on button "Filtrar" at bounding box center [454, 200] width 29 height 16
click at [238, 206] on input "708209617384742" at bounding box center [155, 201] width 278 height 16
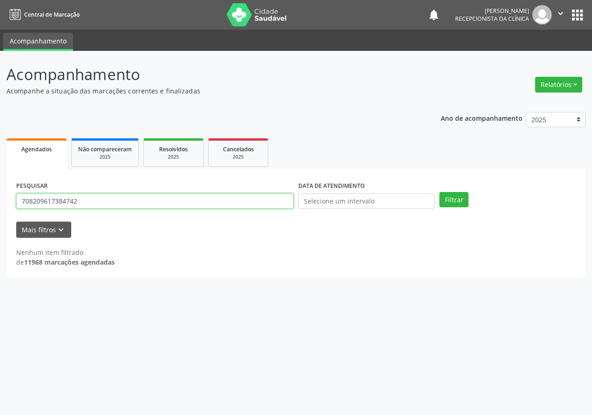
click at [238, 206] on input "708209617384742" at bounding box center [155, 201] width 278 height 16
type input "705003641273655"
click at [440, 192] on button "Filtrar" at bounding box center [454, 200] width 29 height 16
click at [238, 206] on input "705003641273655" at bounding box center [155, 201] width 278 height 16
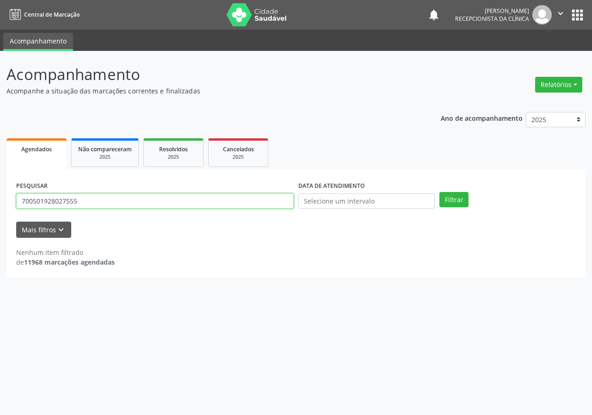
type input "700501928027555"
click at [440, 192] on button "Filtrar" at bounding box center [454, 200] width 29 height 16
click at [278, 204] on input "700501928027555" at bounding box center [155, 201] width 278 height 16
type input "700006697193004"
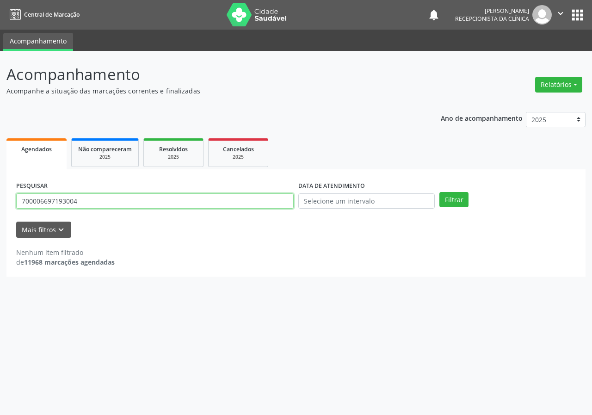
click at [440, 192] on button "Filtrar" at bounding box center [454, 200] width 29 height 16
click at [262, 212] on div "PESQUISAR 700006697193004" at bounding box center [155, 197] width 282 height 36
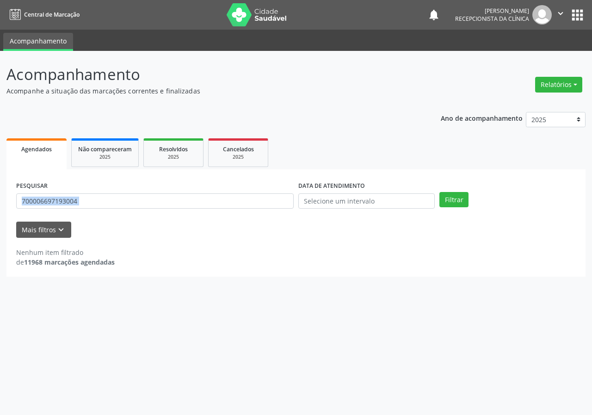
click at [262, 212] on div "PESQUISAR 700006697193004" at bounding box center [155, 197] width 282 height 36
click at [261, 206] on input "700006697193004" at bounding box center [155, 201] width 278 height 16
click at [183, 209] on div "PESQUISAR 700006697193004" at bounding box center [155, 197] width 282 height 36
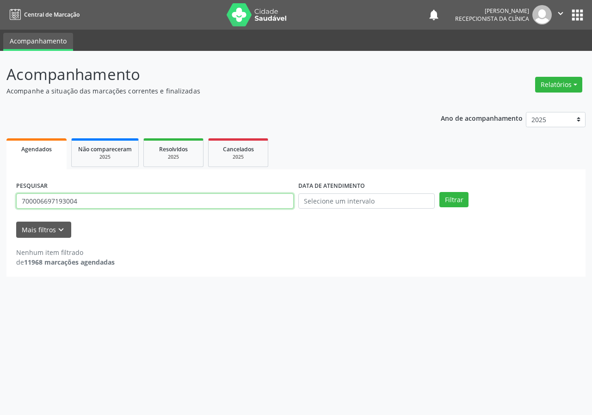
click at [183, 205] on input "700006697193004" at bounding box center [155, 201] width 278 height 16
type input "702805503631270"
click at [440, 192] on button "Filtrar" at bounding box center [454, 200] width 29 height 16
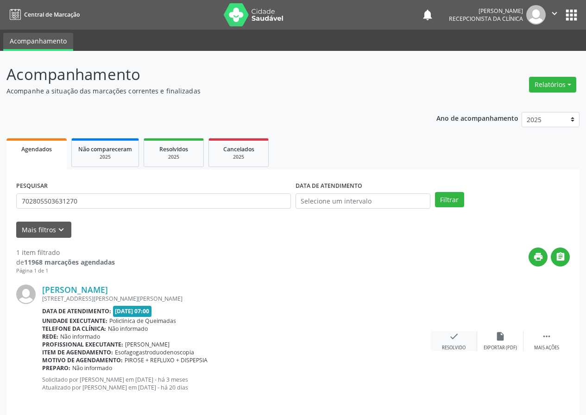
click at [453, 341] on icon "check" at bounding box center [454, 336] width 10 height 10
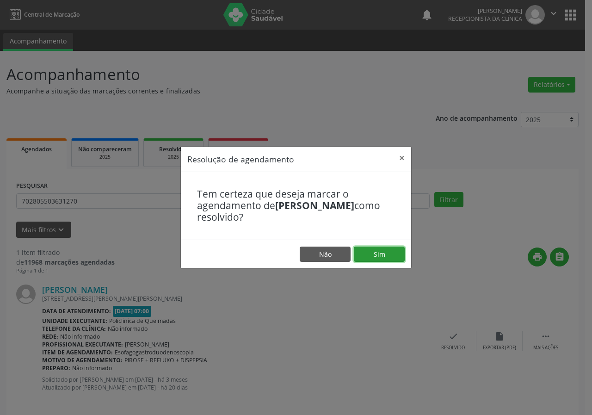
click at [401, 259] on button "Sim" at bounding box center [379, 255] width 51 height 16
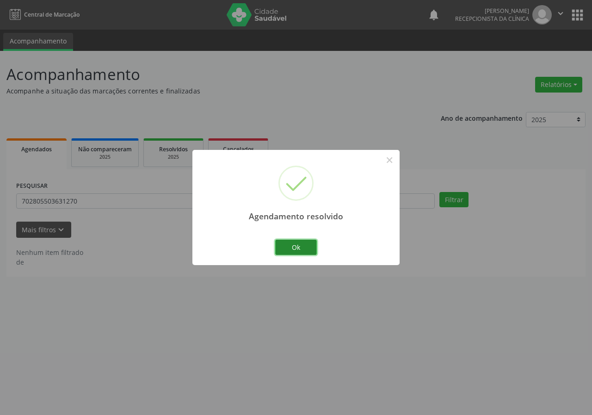
click at [305, 246] on button "Ok" at bounding box center [296, 248] width 42 height 16
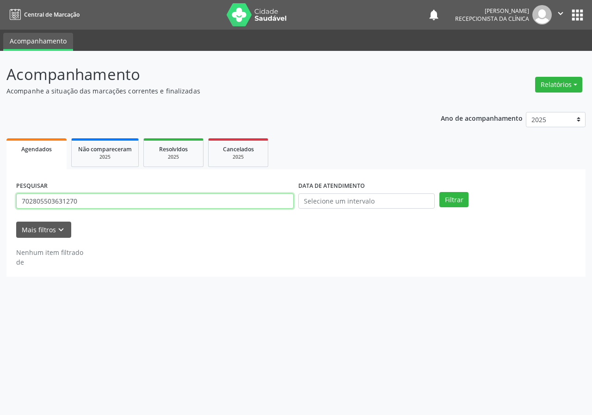
click at [218, 201] on input "702805503631270" at bounding box center [155, 201] width 278 height 16
type input "707005849441435"
click at [440, 192] on button "Filtrar" at bounding box center [454, 200] width 29 height 16
click at [218, 201] on input "707005849441435" at bounding box center [155, 201] width 278 height 16
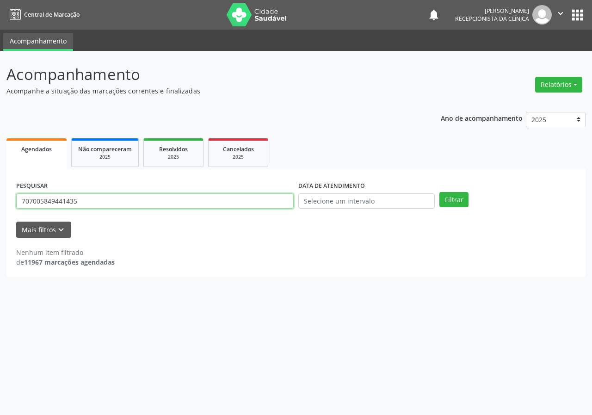
click at [218, 201] on input "707005849441435" at bounding box center [155, 201] width 278 height 16
type input "704208730119982"
click at [440, 192] on button "Filtrar" at bounding box center [454, 200] width 29 height 16
click at [218, 201] on input "704208730119982" at bounding box center [155, 201] width 278 height 16
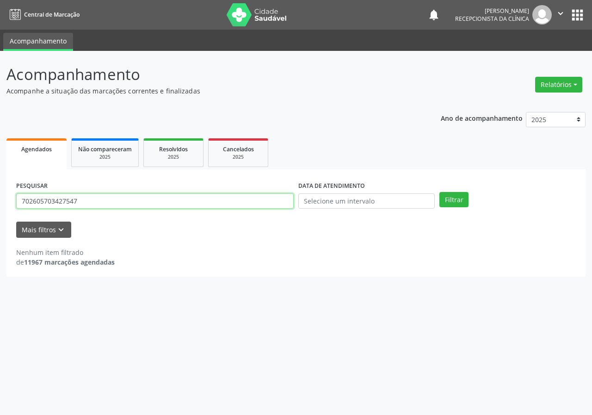
type input "702605703427547"
click at [440, 192] on button "Filtrar" at bounding box center [454, 200] width 29 height 16
click at [105, 198] on input "702605703427547" at bounding box center [155, 201] width 278 height 16
type input "702805623563760"
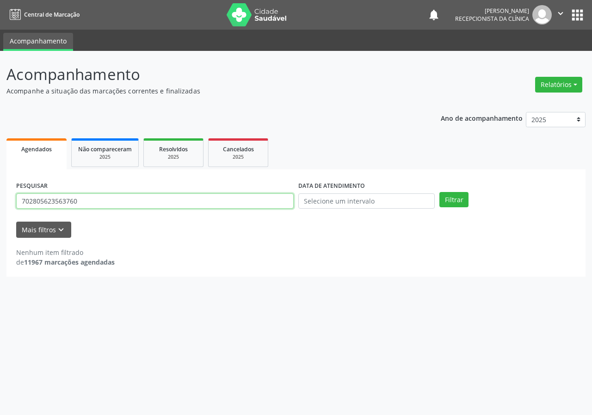
click at [440, 192] on button "Filtrar" at bounding box center [454, 200] width 29 height 16
click at [105, 199] on input "702805623563760" at bounding box center [155, 201] width 278 height 16
type input "700508927250352"
click at [440, 192] on button "Filtrar" at bounding box center [454, 200] width 29 height 16
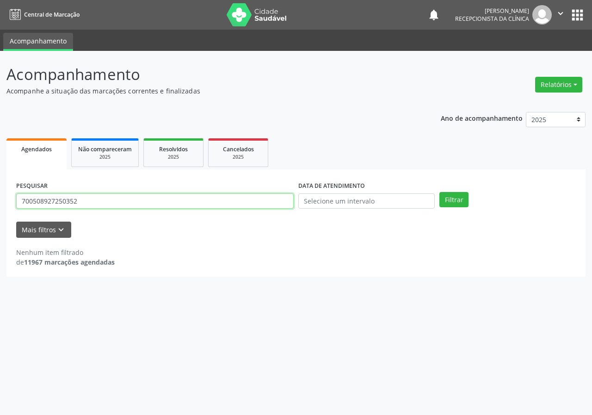
click at [105, 199] on input "700508927250352" at bounding box center [155, 201] width 278 height 16
type input "704104154216976"
click at [440, 192] on button "Filtrar" at bounding box center [454, 200] width 29 height 16
click at [105, 199] on input "704104154216976" at bounding box center [155, 201] width 278 height 16
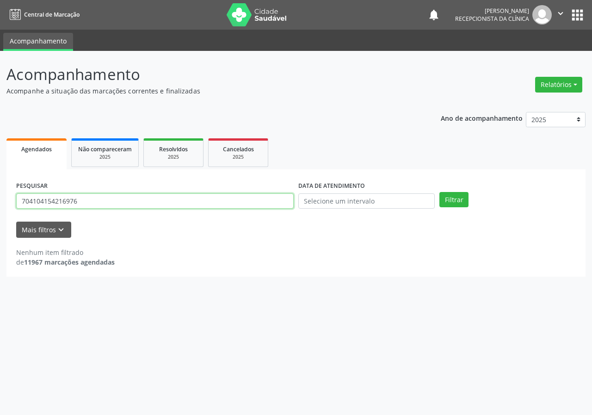
click at [105, 199] on input "704104154216976" at bounding box center [155, 201] width 278 height 16
type input "706204029279165"
click at [440, 192] on button "Filtrar" at bounding box center [454, 200] width 29 height 16
click at [105, 200] on input "706204029279165" at bounding box center [155, 201] width 278 height 16
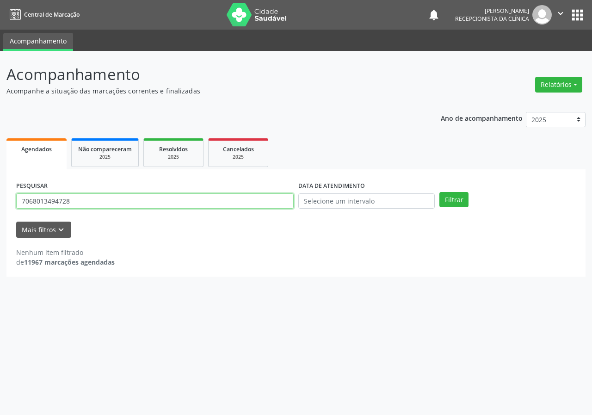
type input "7068013494728"
click at [440, 192] on button "Filtrar" at bounding box center [454, 200] width 29 height 16
click at [123, 205] on input "7068013494728" at bounding box center [155, 201] width 278 height 16
type input "709806039374595"
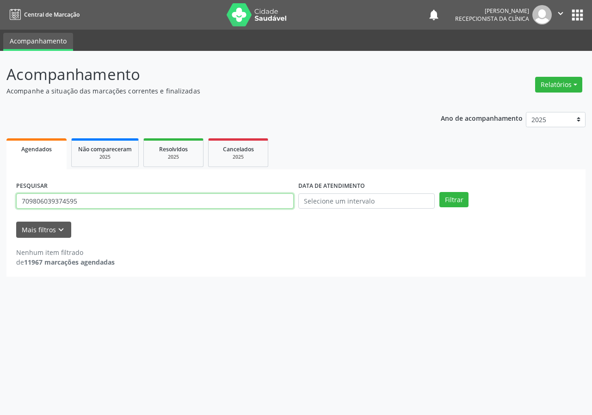
click at [440, 192] on button "Filtrar" at bounding box center [454, 200] width 29 height 16
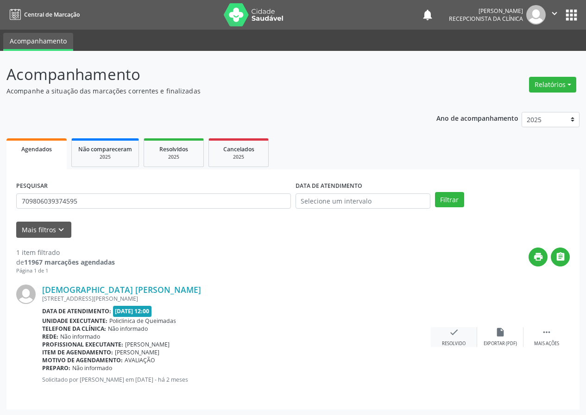
click at [455, 330] on icon "check" at bounding box center [454, 332] width 10 height 10
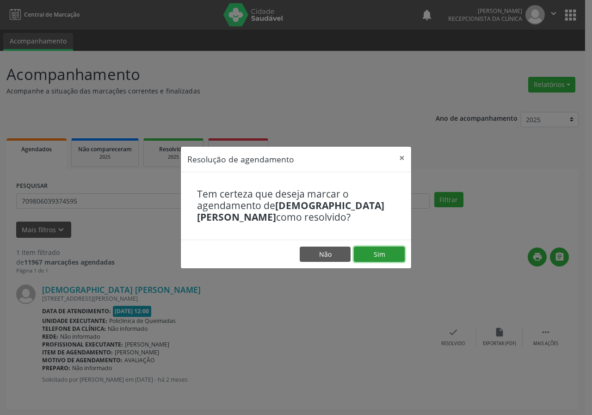
click at [380, 251] on button "Sim" at bounding box center [379, 255] width 51 height 16
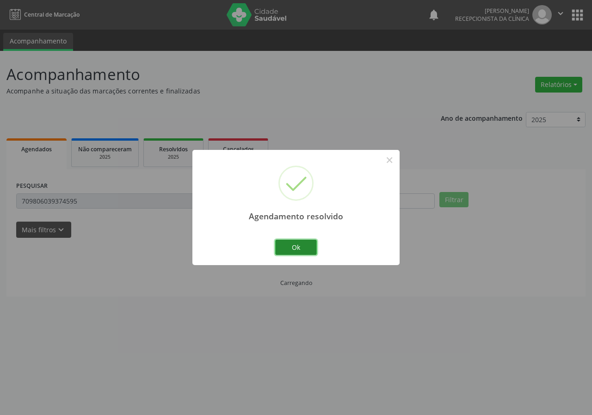
click at [302, 243] on button "Ok" at bounding box center [296, 248] width 42 height 16
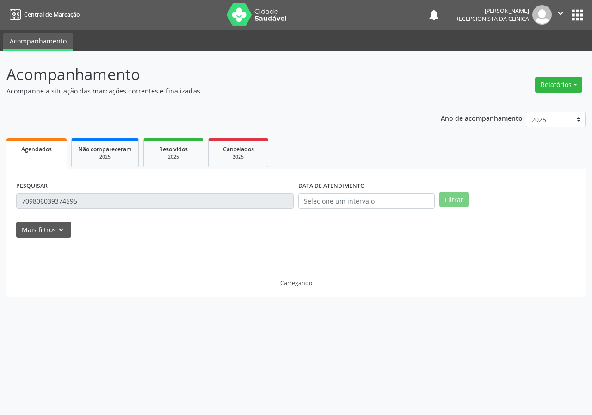
click at [302, 243] on div "Agendamento resolvido × Ok Cancel" at bounding box center [296, 207] width 592 height 415
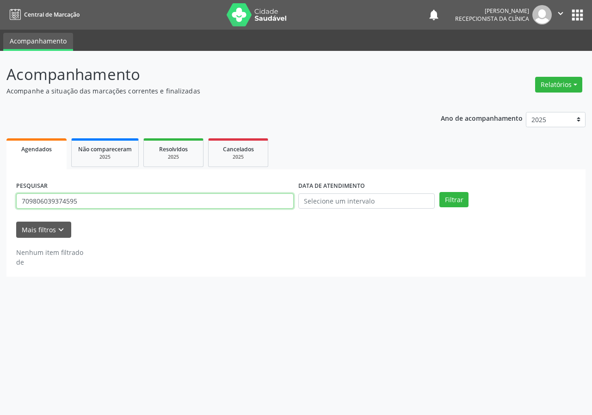
click at [250, 196] on input "709806039374595" at bounding box center [155, 201] width 278 height 16
type input "706002840588947"
click at [440, 192] on button "Filtrar" at bounding box center [454, 200] width 29 height 16
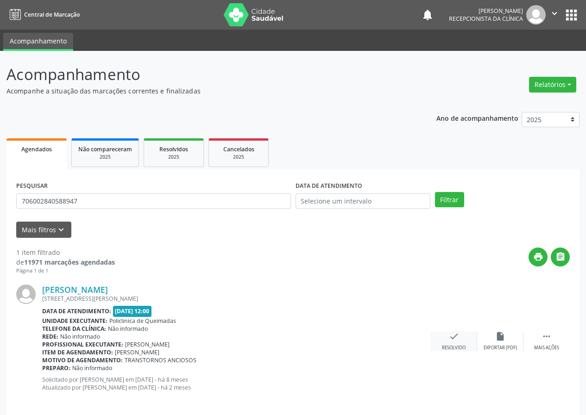
click at [448, 336] on div "check Resolvido" at bounding box center [453, 341] width 46 height 20
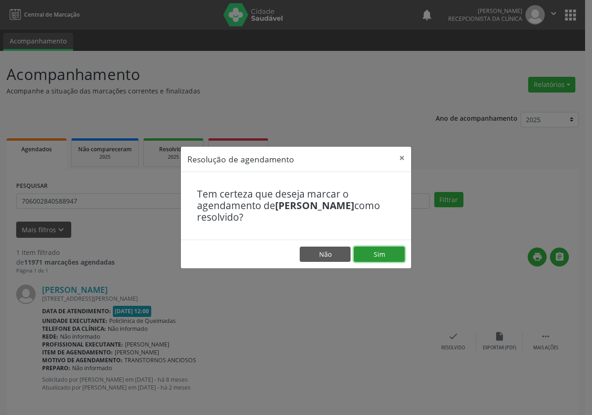
click at [383, 252] on button "Sim" at bounding box center [379, 255] width 51 height 16
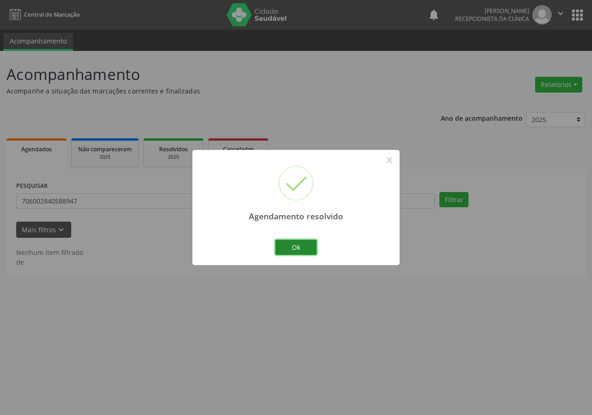
click at [288, 245] on button "Ok" at bounding box center [296, 248] width 42 height 16
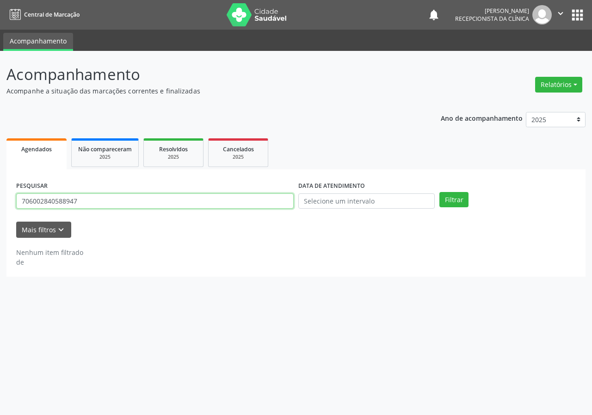
click at [268, 200] on input "706002840588947" at bounding box center [155, 201] width 278 height 16
type input "700001160270303"
click at [440, 192] on button "Filtrar" at bounding box center [454, 200] width 29 height 16
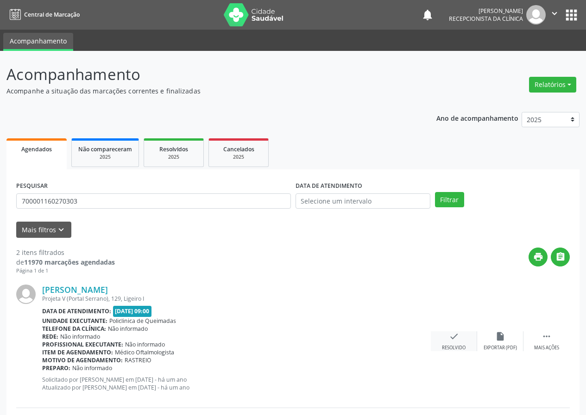
click at [453, 331] on icon "check" at bounding box center [454, 336] width 10 height 10
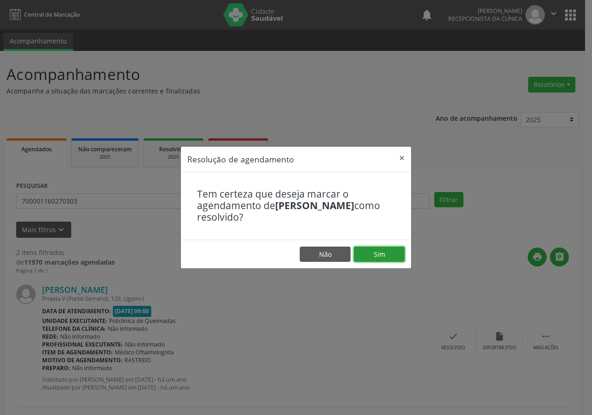
click at [379, 251] on button "Sim" at bounding box center [379, 255] width 51 height 16
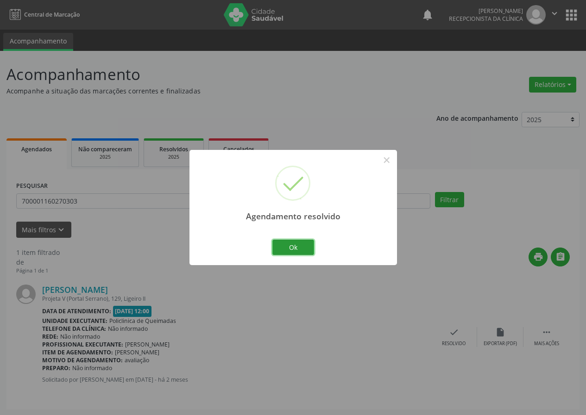
drag, startPoint x: 293, startPoint y: 243, endPoint x: 315, endPoint y: 255, distance: 24.5
click at [294, 243] on button "Ok" at bounding box center [293, 248] width 42 height 16
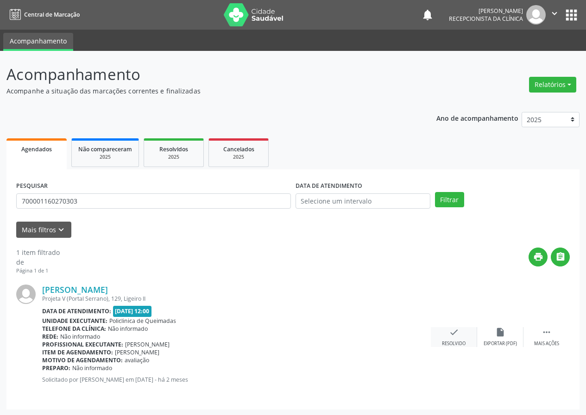
click at [454, 333] on icon "check" at bounding box center [454, 332] width 10 height 10
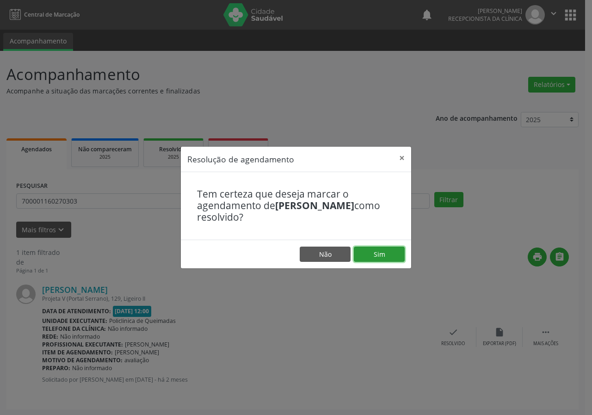
click at [396, 257] on button "Sim" at bounding box center [379, 255] width 51 height 16
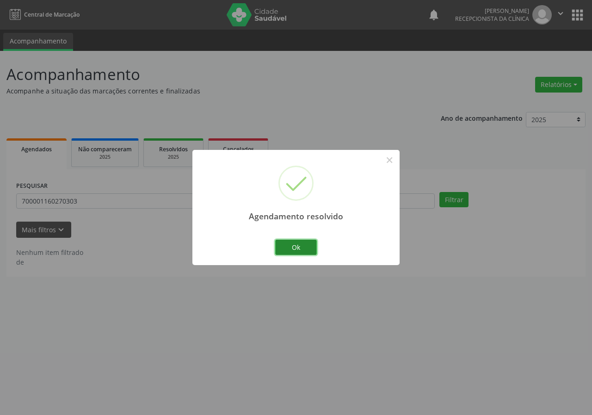
click at [308, 242] on button "Ok" at bounding box center [296, 248] width 42 height 16
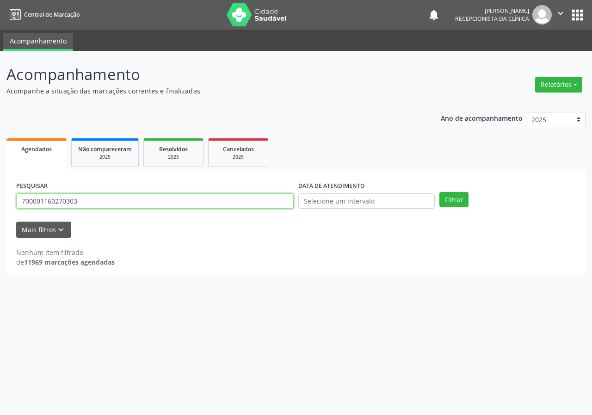
click at [243, 203] on input "700001160270303" at bounding box center [155, 201] width 278 height 16
type input "708701164927799"
click at [440, 192] on button "Filtrar" at bounding box center [454, 200] width 29 height 16
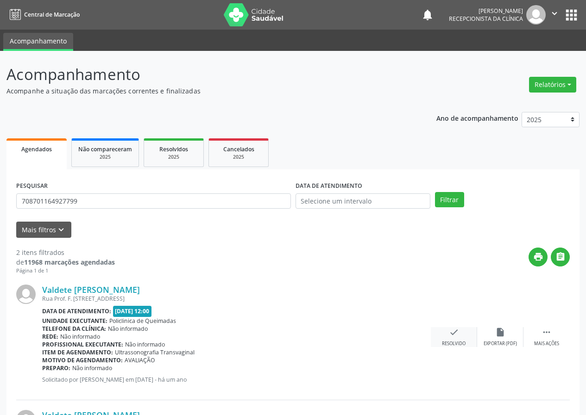
click at [454, 331] on icon "check" at bounding box center [454, 332] width 10 height 10
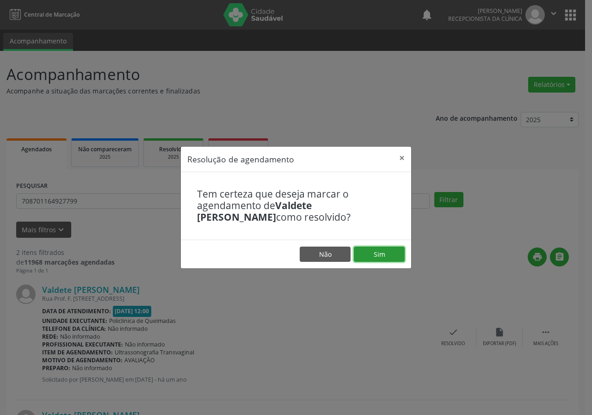
click at [393, 257] on button "Sim" at bounding box center [379, 255] width 51 height 16
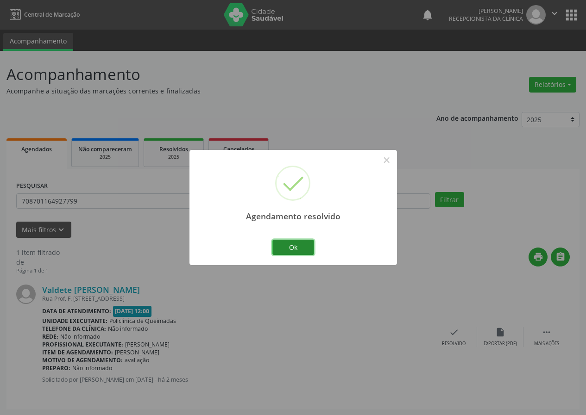
click at [306, 245] on button "Ok" at bounding box center [293, 248] width 42 height 16
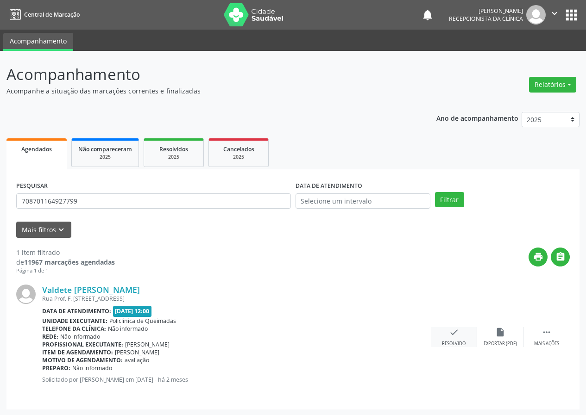
click at [456, 332] on icon "check" at bounding box center [454, 332] width 10 height 10
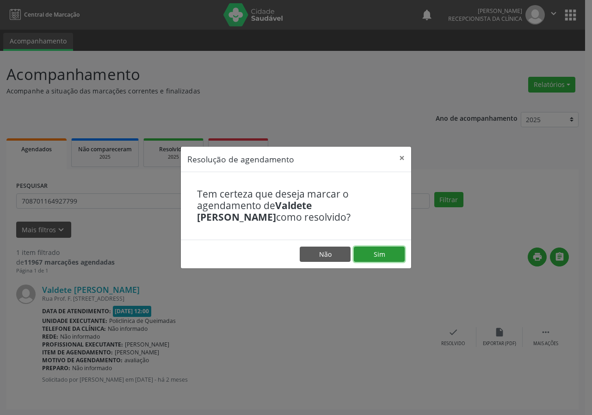
click at [391, 251] on button "Sim" at bounding box center [379, 255] width 51 height 16
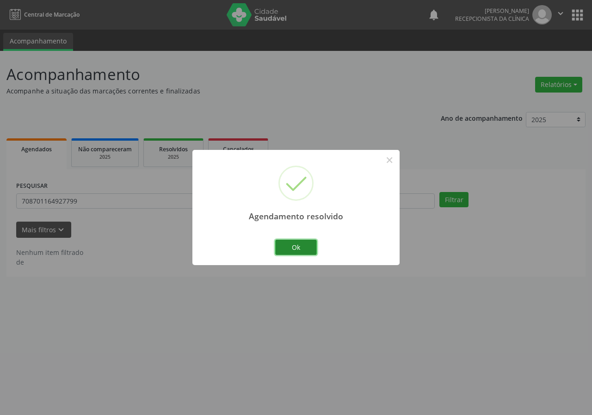
drag, startPoint x: 310, startPoint y: 242, endPoint x: 272, endPoint y: 243, distance: 37.5
click at [309, 242] on button "Ok" at bounding box center [296, 248] width 42 height 16
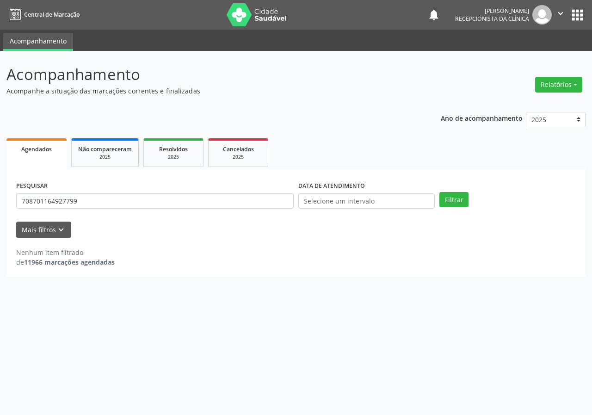
click at [226, 210] on div "PESQUISAR 708701164927799" at bounding box center [155, 197] width 282 height 36
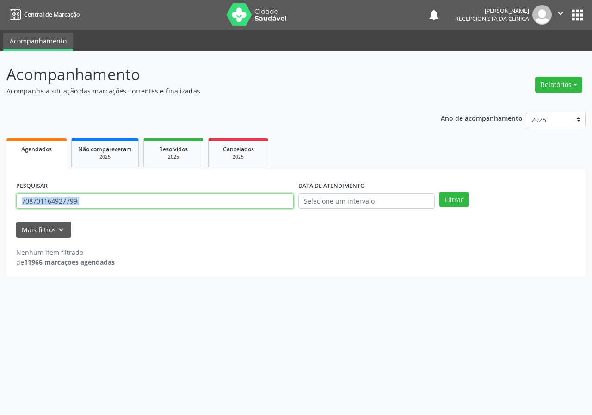
click at [214, 203] on input "708701164927799" at bounding box center [155, 201] width 278 height 16
type input "702404024739724"
click at [440, 192] on button "Filtrar" at bounding box center [454, 200] width 29 height 16
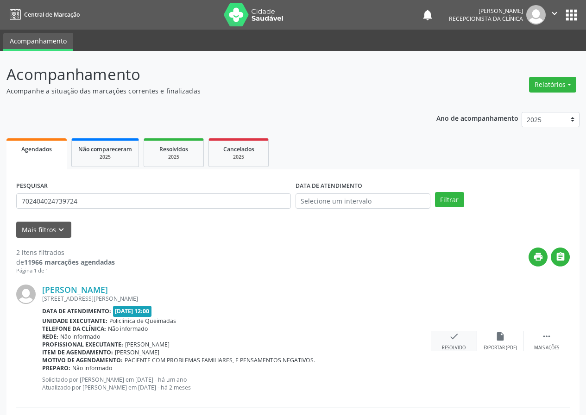
click at [454, 334] on icon "check" at bounding box center [454, 336] width 10 height 10
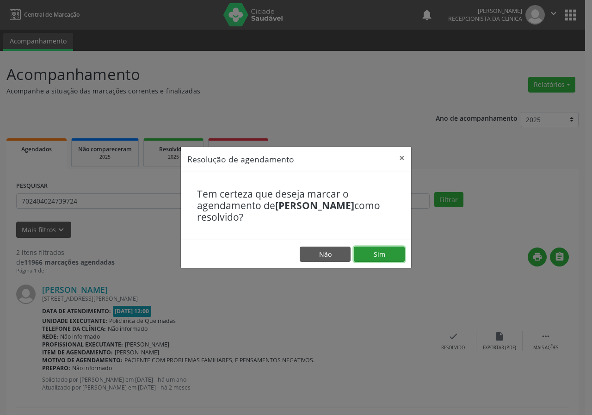
click at [384, 255] on button "Sim" at bounding box center [379, 255] width 51 height 16
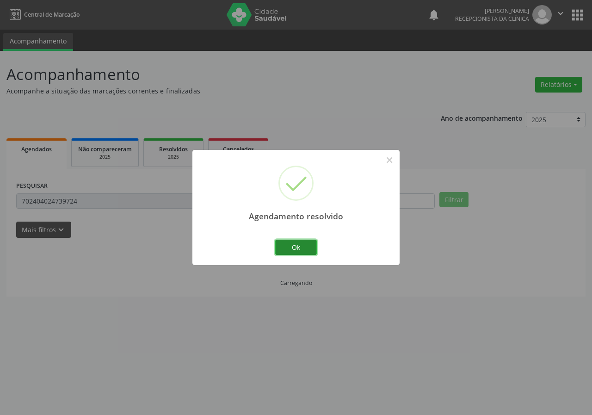
click at [299, 251] on button "Ok" at bounding box center [296, 248] width 42 height 16
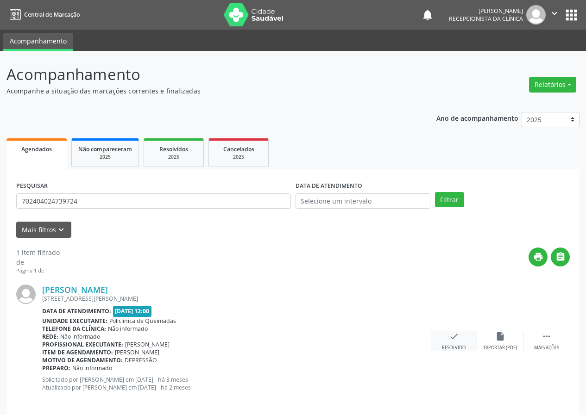
click at [454, 342] on div "check Resolvido" at bounding box center [453, 341] width 46 height 20
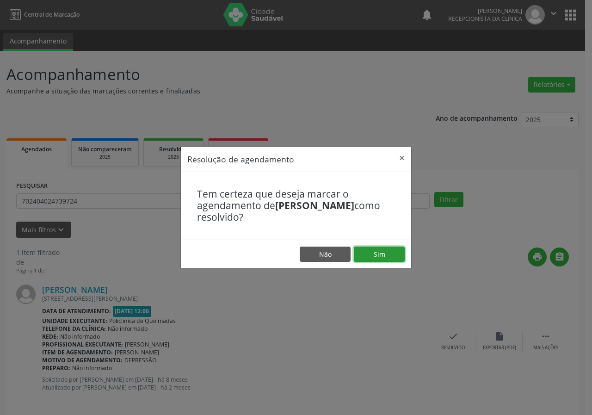
drag, startPoint x: 388, startPoint y: 250, endPoint x: 380, endPoint y: 252, distance: 8.0
click at [388, 250] on button "Sim" at bounding box center [379, 255] width 51 height 16
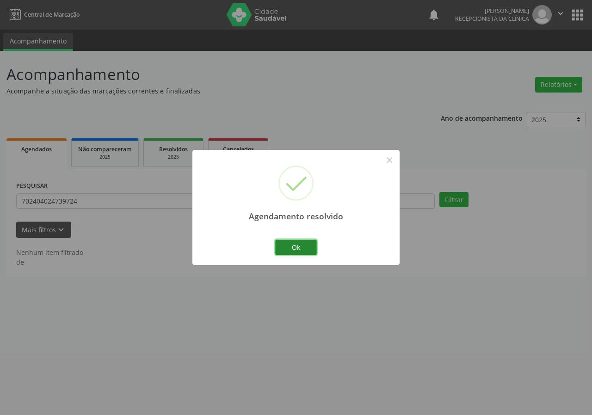
click at [308, 249] on button "Ok" at bounding box center [296, 248] width 42 height 16
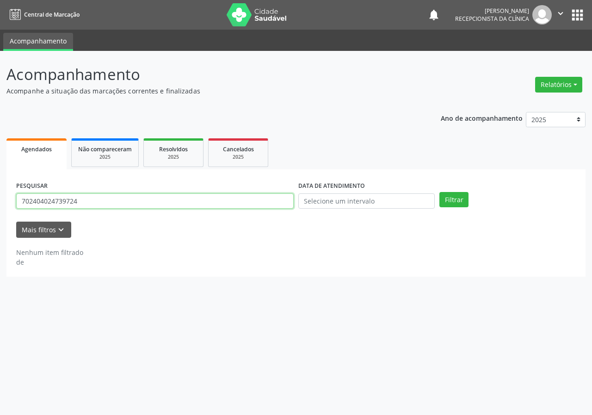
click at [242, 200] on input "702404024739724" at bounding box center [155, 201] width 278 height 16
type input "706007352228946"
click at [440, 192] on button "Filtrar" at bounding box center [454, 200] width 29 height 16
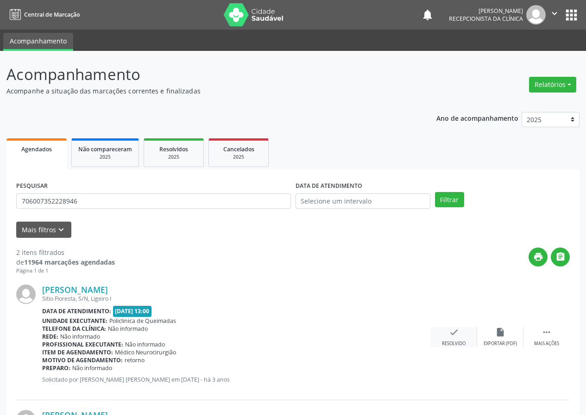
click at [456, 332] on icon "check" at bounding box center [454, 332] width 10 height 10
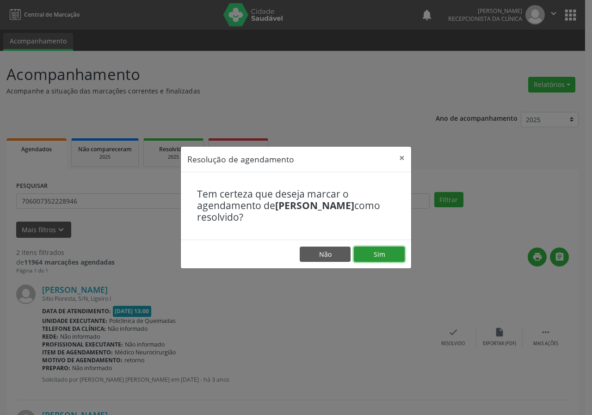
click at [374, 251] on button "Sim" at bounding box center [379, 255] width 51 height 16
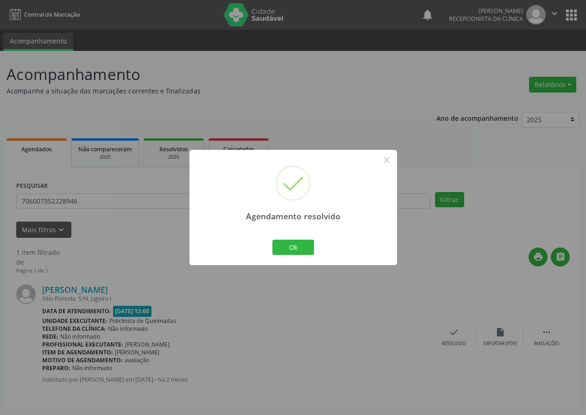
click at [298, 236] on div "Agendamento resolvido × Ok Cancel" at bounding box center [292, 207] width 207 height 115
click at [289, 245] on button "Ok" at bounding box center [293, 248] width 42 height 16
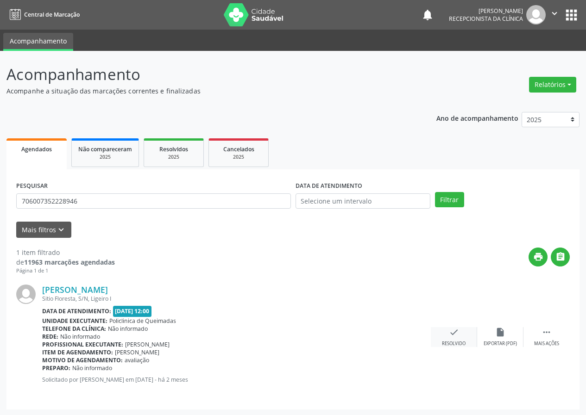
click at [444, 338] on div "check Resolvido" at bounding box center [453, 337] width 46 height 20
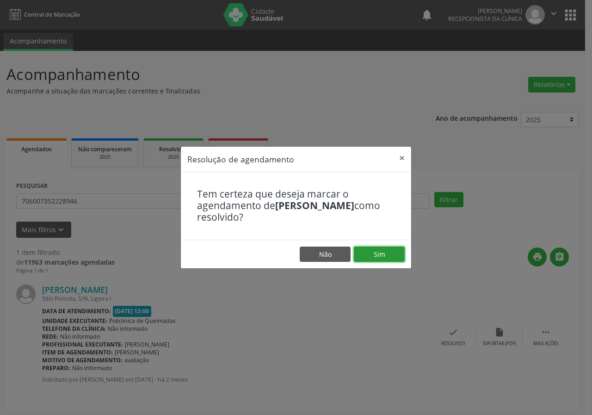
click at [387, 255] on button "Sim" at bounding box center [379, 255] width 51 height 16
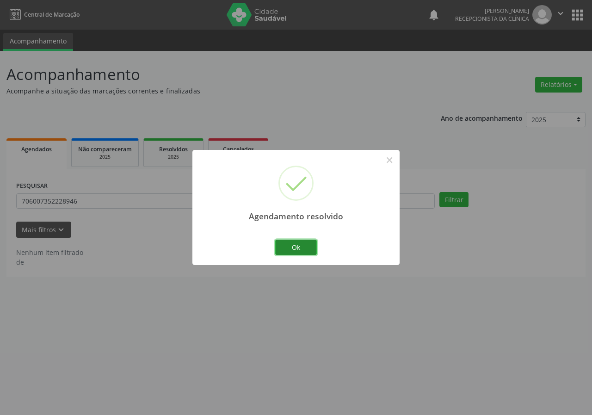
click at [304, 245] on button "Ok" at bounding box center [296, 248] width 42 height 16
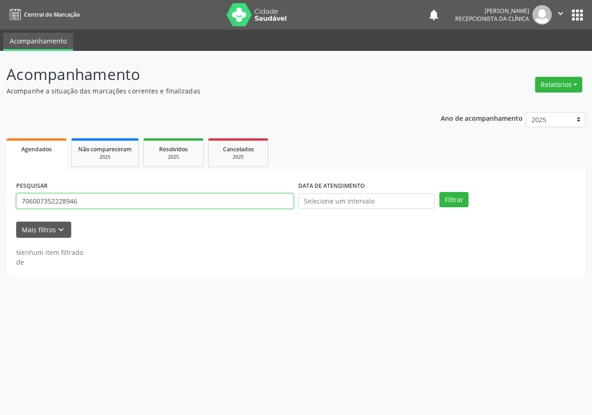
click at [272, 200] on input "706007352228946" at bounding box center [155, 201] width 278 height 16
type input "709208295171131"
click at [440, 192] on button "Filtrar" at bounding box center [454, 200] width 29 height 16
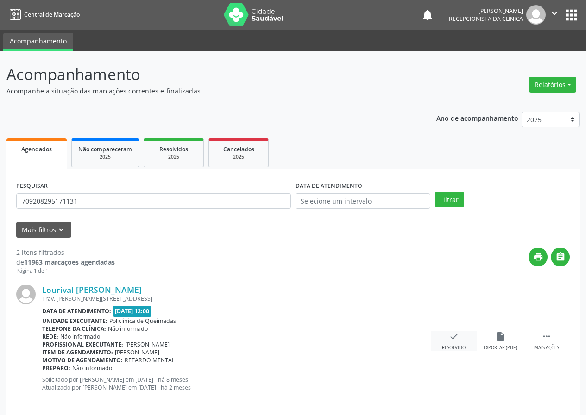
click at [453, 337] on icon "check" at bounding box center [454, 336] width 10 height 10
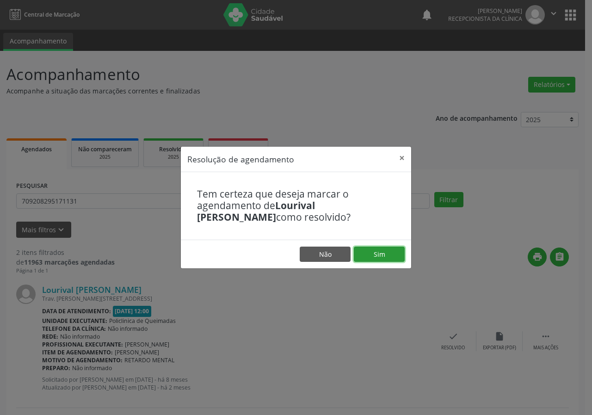
drag, startPoint x: 398, startPoint y: 255, endPoint x: 379, endPoint y: 249, distance: 19.9
click at [397, 255] on button "Sim" at bounding box center [379, 255] width 51 height 16
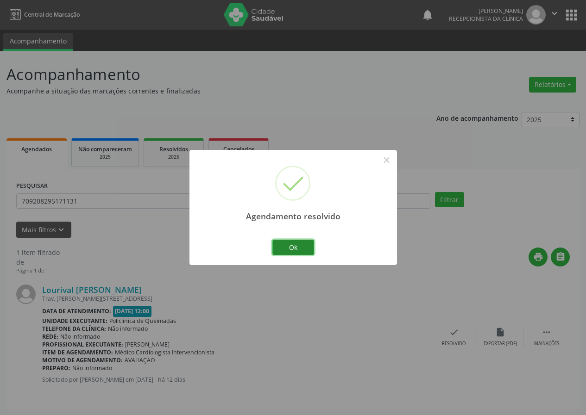
click at [309, 244] on button "Ok" at bounding box center [293, 248] width 42 height 16
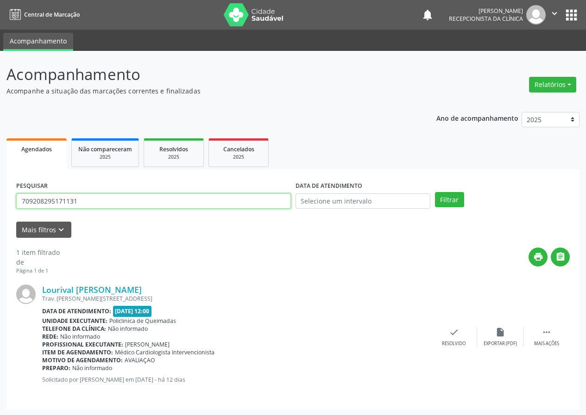
click at [200, 200] on input "709208295171131" at bounding box center [153, 201] width 274 height 16
type input "708701164927799"
click at [435, 192] on button "Filtrar" at bounding box center [449, 200] width 29 height 16
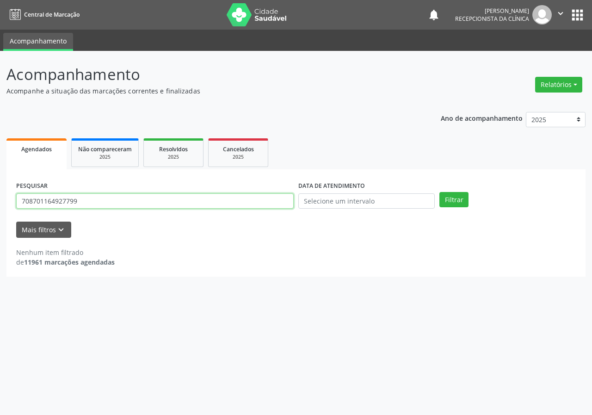
click at [237, 207] on input "708701164927799" at bounding box center [155, 201] width 278 height 16
type input "700603458690467"
click at [440, 192] on button "Filtrar" at bounding box center [454, 200] width 29 height 16
click at [183, 199] on input "700603458690467" at bounding box center [155, 201] width 278 height 16
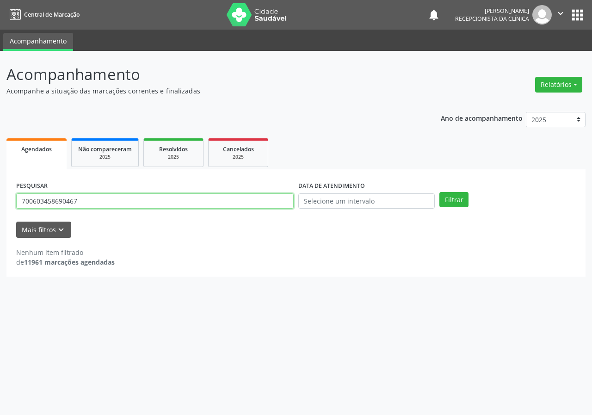
click at [183, 199] on input "700603458690467" at bounding box center [155, 201] width 278 height 16
type input "7086025717486"
click at [440, 192] on button "Filtrar" at bounding box center [454, 200] width 29 height 16
click at [77, 206] on input "7086025717486" at bounding box center [155, 201] width 278 height 16
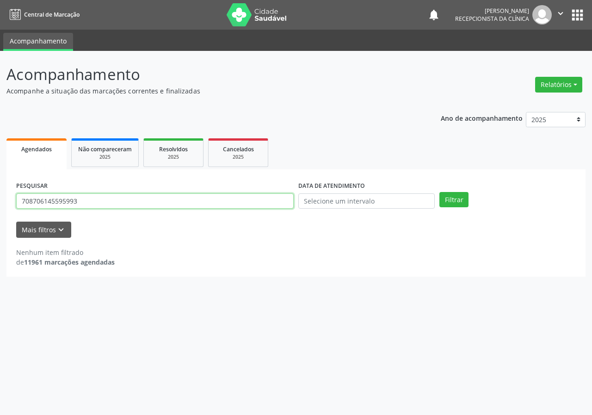
type input "708706145595993"
click at [440, 192] on button "Filtrar" at bounding box center [454, 200] width 29 height 16
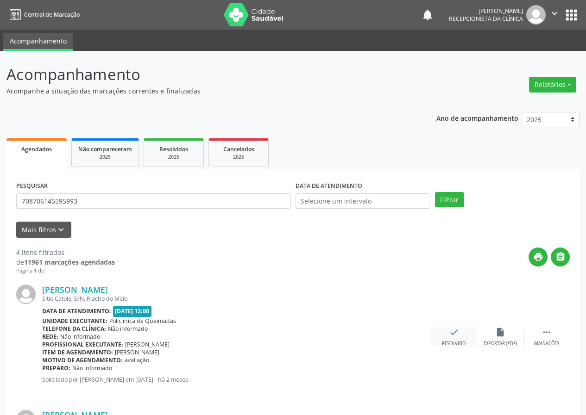
click at [451, 334] on icon "check" at bounding box center [454, 332] width 10 height 10
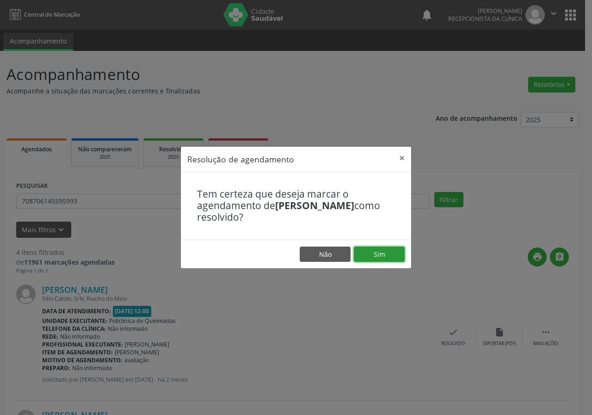
click at [395, 250] on button "Sim" at bounding box center [379, 255] width 51 height 16
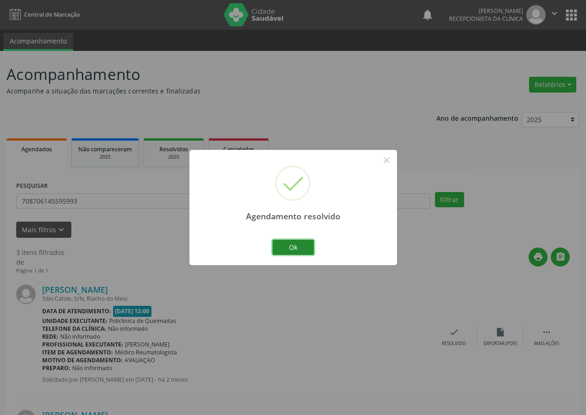
click at [310, 245] on button "Ok" at bounding box center [293, 248] width 42 height 16
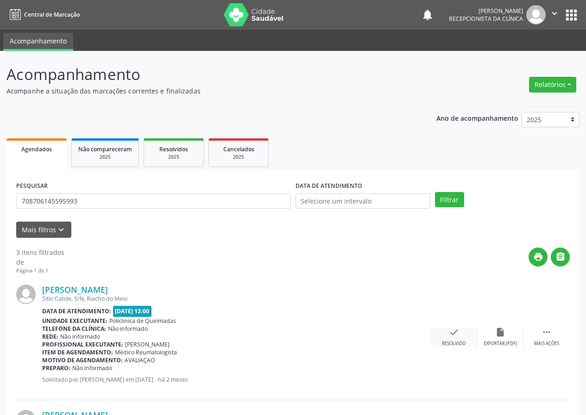
click at [454, 334] on icon "check" at bounding box center [454, 332] width 10 height 10
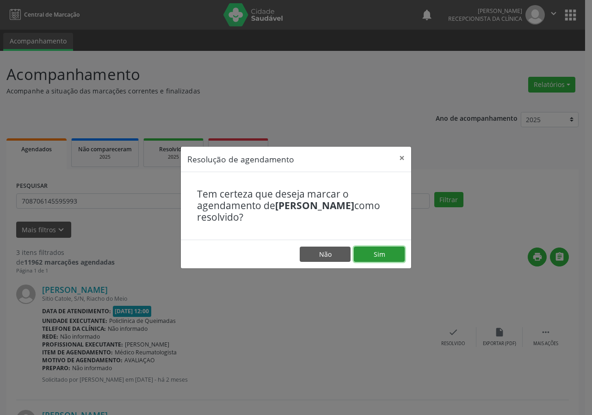
click at [385, 256] on button "Sim" at bounding box center [379, 255] width 51 height 16
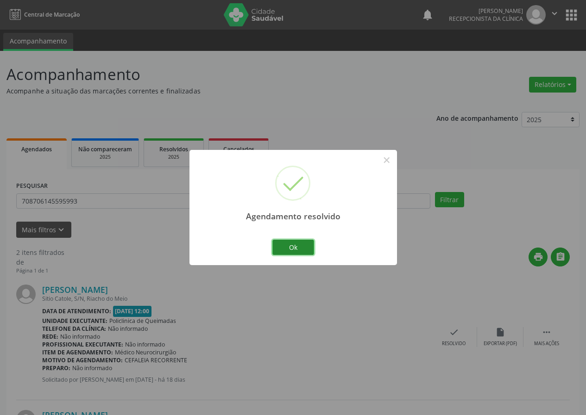
click at [305, 248] on button "Ok" at bounding box center [293, 248] width 42 height 16
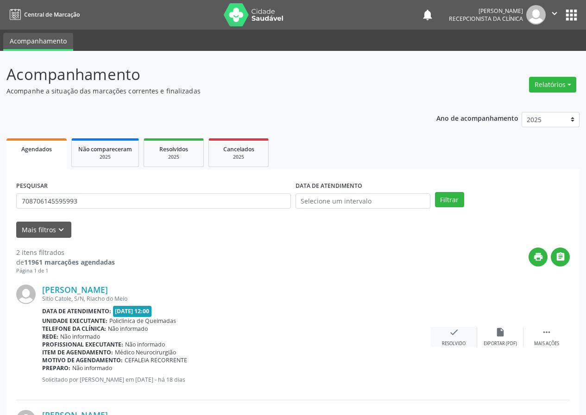
click at [460, 328] on div "check Resolvido" at bounding box center [453, 337] width 46 height 20
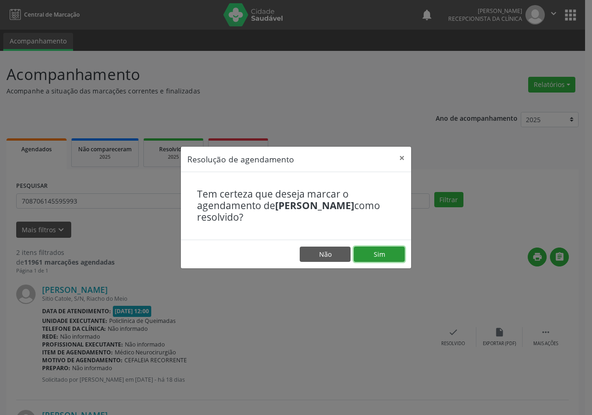
click at [368, 255] on button "Sim" at bounding box center [379, 255] width 51 height 16
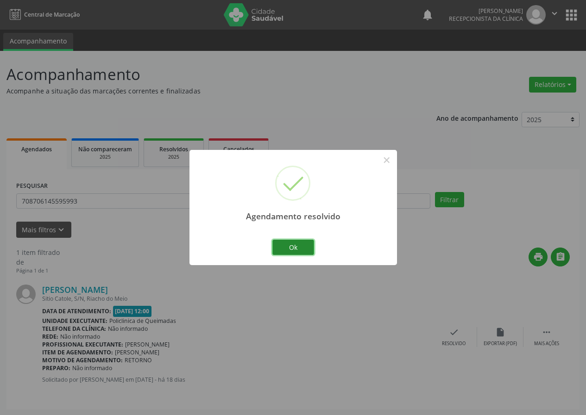
click at [296, 245] on button "Ok" at bounding box center [293, 248] width 42 height 16
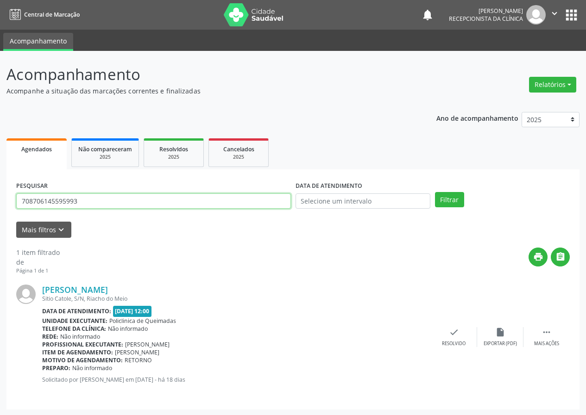
click at [230, 200] on input "708706145595993" at bounding box center [153, 201] width 274 height 16
type input "704503167553920"
click at [435, 192] on button "Filtrar" at bounding box center [449, 200] width 29 height 16
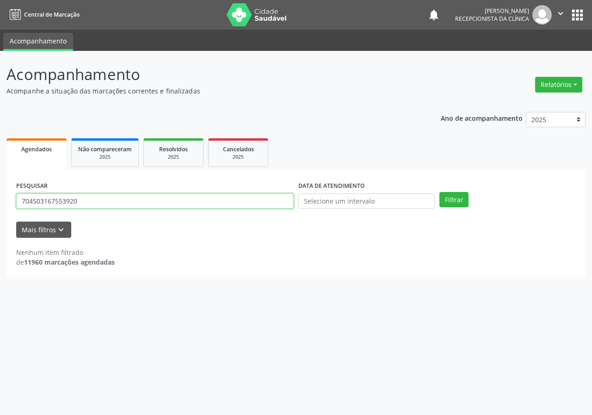
click at [102, 203] on input "704503167553920" at bounding box center [155, 201] width 278 height 16
type input "702000324975385"
click at [440, 192] on button "Filtrar" at bounding box center [454, 200] width 29 height 16
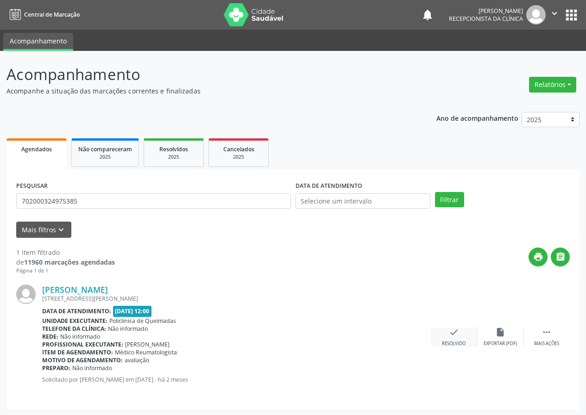
click at [451, 334] on icon "check" at bounding box center [454, 332] width 10 height 10
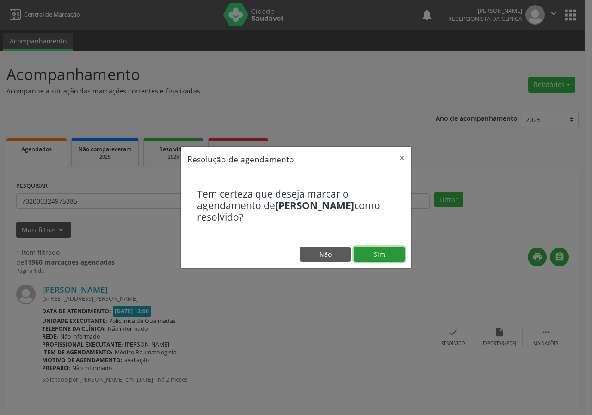
click at [378, 247] on button "Sim" at bounding box center [379, 255] width 51 height 16
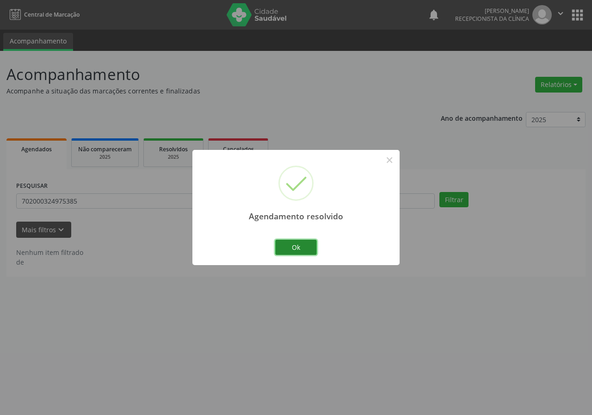
click at [313, 249] on button "Ok" at bounding box center [296, 248] width 42 height 16
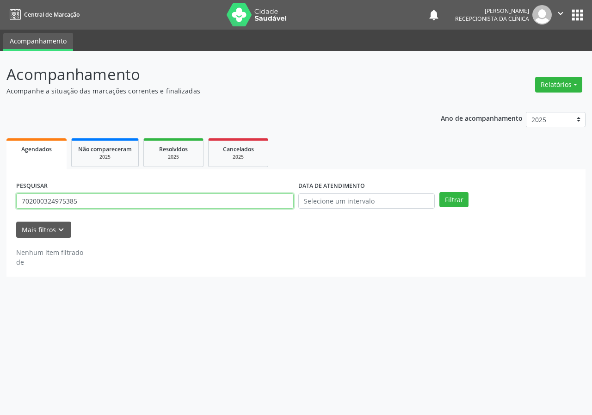
click at [233, 206] on input "702000324975385" at bounding box center [155, 201] width 278 height 16
type input "706802752247822"
click at [440, 192] on button "Filtrar" at bounding box center [454, 200] width 29 height 16
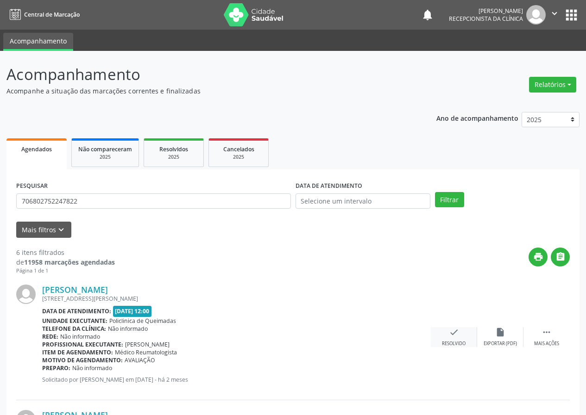
click at [456, 338] on div "check Resolvido" at bounding box center [453, 337] width 46 height 20
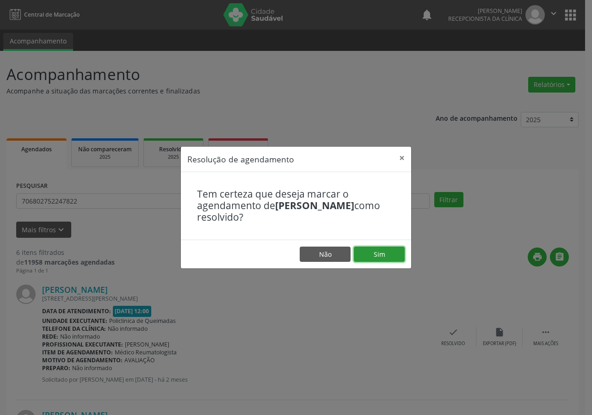
click at [387, 254] on button "Sim" at bounding box center [379, 255] width 51 height 16
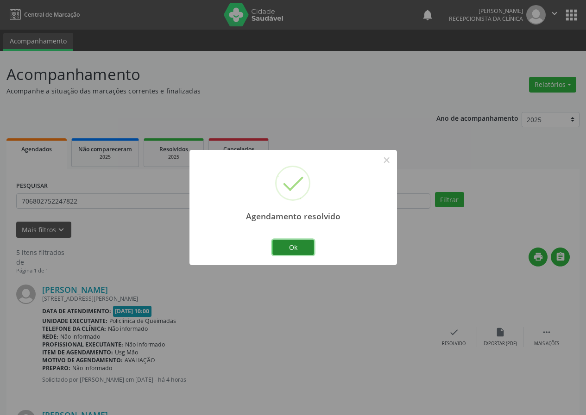
click at [308, 242] on button "Ok" at bounding box center [293, 248] width 42 height 16
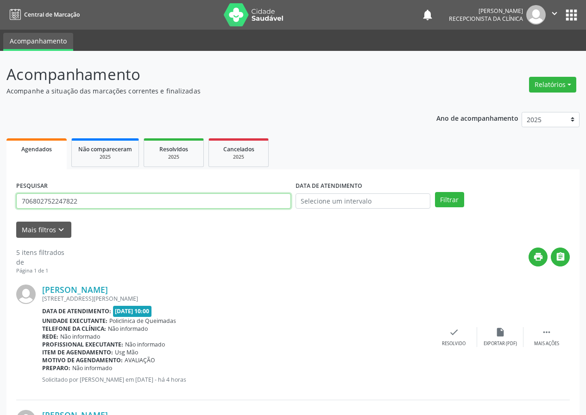
click at [219, 202] on input "706802752247822" at bounding box center [153, 201] width 274 height 16
type input "709201286323033"
click at [435, 192] on button "Filtrar" at bounding box center [449, 200] width 29 height 16
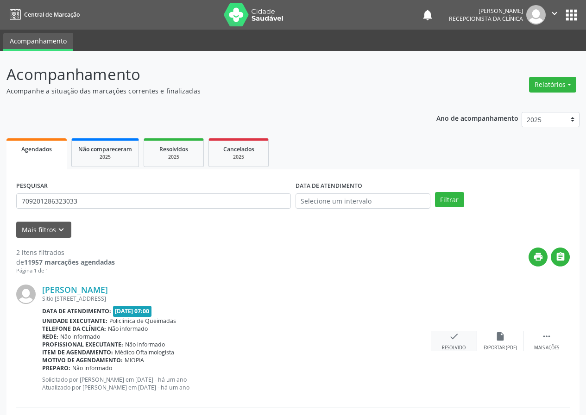
click at [452, 339] on icon "check" at bounding box center [454, 336] width 10 height 10
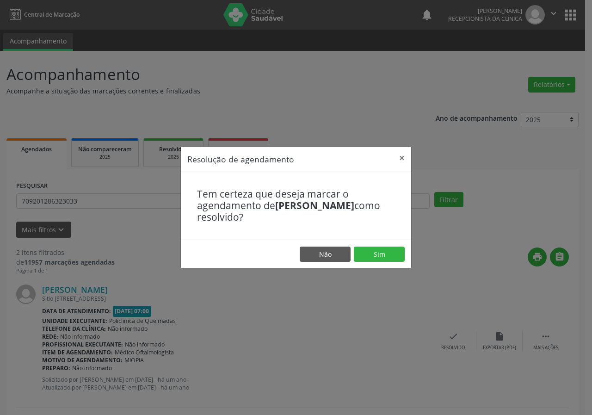
click at [390, 244] on footer "Não Sim" at bounding box center [296, 254] width 231 height 29
click at [390, 252] on button "Sim" at bounding box center [379, 255] width 51 height 16
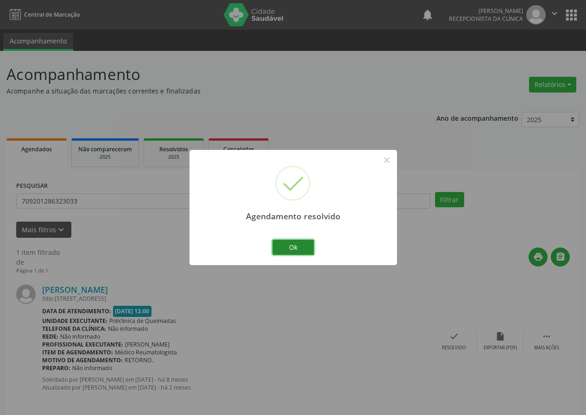
click at [308, 245] on button "Ok" at bounding box center [293, 248] width 42 height 16
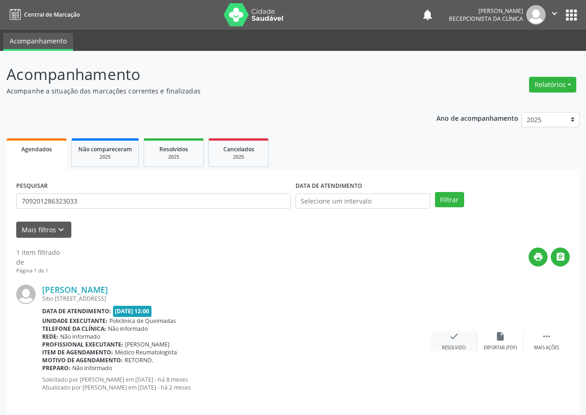
click at [452, 339] on icon "check" at bounding box center [454, 336] width 10 height 10
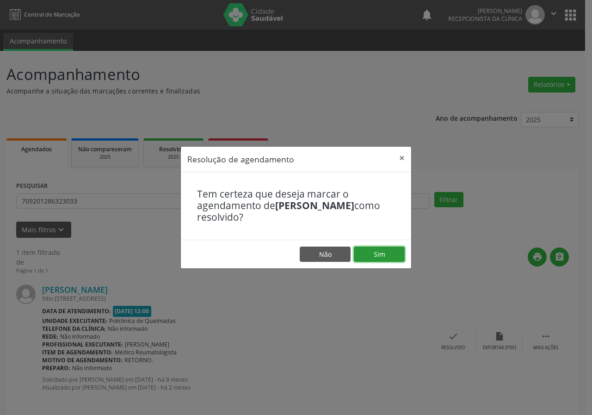
drag, startPoint x: 389, startPoint y: 255, endPoint x: 384, endPoint y: 256, distance: 5.3
click at [389, 255] on button "Sim" at bounding box center [379, 255] width 51 height 16
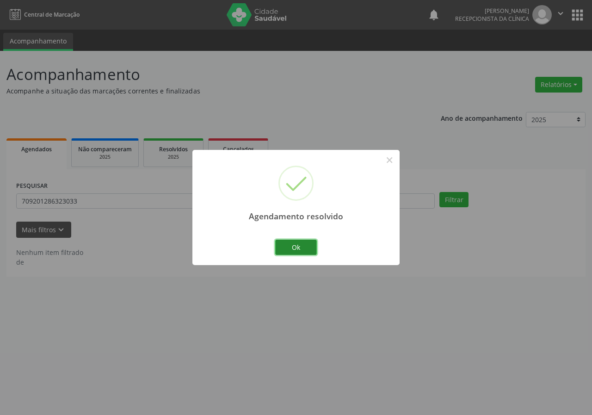
click at [289, 246] on button "Ok" at bounding box center [296, 248] width 42 height 16
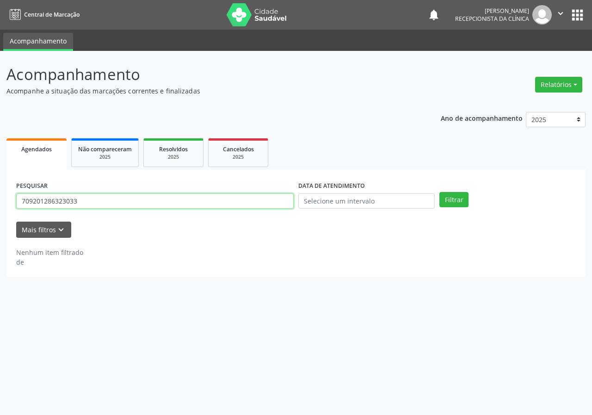
click at [242, 203] on input "709201286323033" at bounding box center [155, 201] width 278 height 16
type input "708609562000480"
click at [440, 192] on button "Filtrar" at bounding box center [454, 200] width 29 height 16
click at [86, 201] on input "708609562000480" at bounding box center [155, 201] width 278 height 16
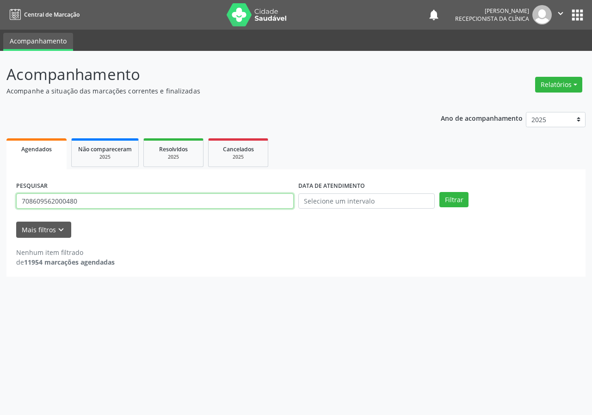
click at [86, 201] on input "708609562000480" at bounding box center [155, 201] width 278 height 16
type input "704601667326025"
click at [440, 192] on button "Filtrar" at bounding box center [454, 200] width 29 height 16
click at [87, 199] on input "704601667326025" at bounding box center [155, 201] width 278 height 16
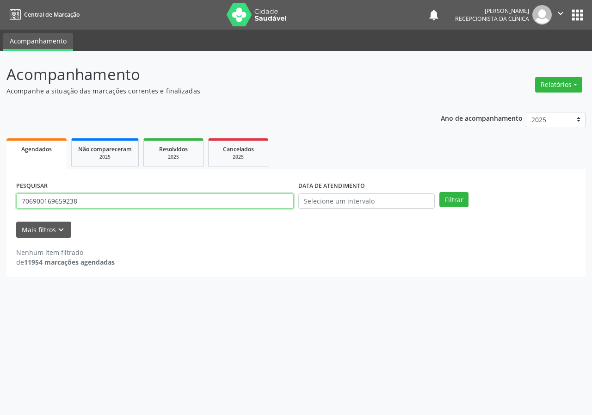
type input "706900169659238"
click at [440, 192] on button "Filtrar" at bounding box center [454, 200] width 29 height 16
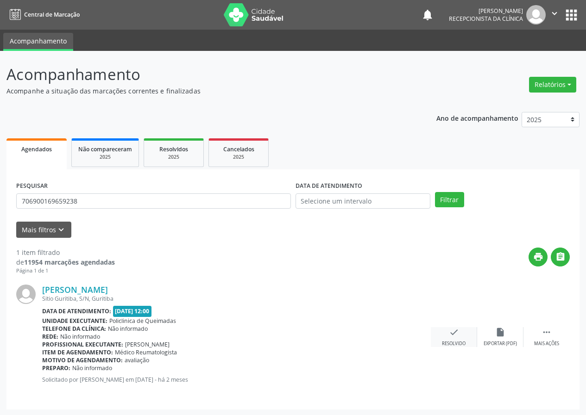
click at [454, 335] on icon "check" at bounding box center [454, 332] width 10 height 10
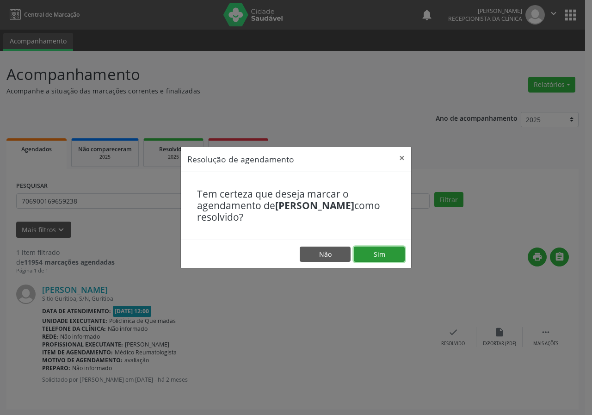
click at [384, 256] on button "Sim" at bounding box center [379, 255] width 51 height 16
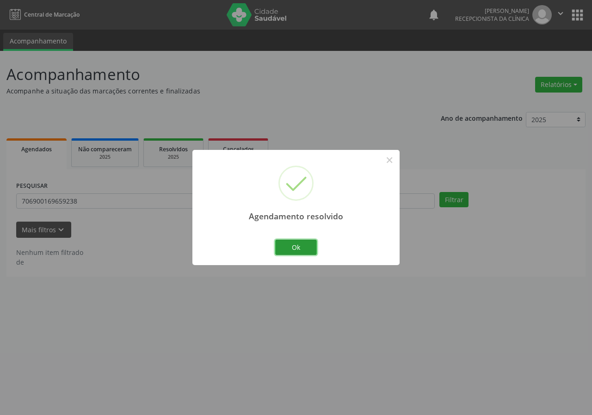
drag, startPoint x: 310, startPoint y: 246, endPoint x: 298, endPoint y: 244, distance: 12.7
click at [309, 246] on button "Ok" at bounding box center [296, 248] width 42 height 16
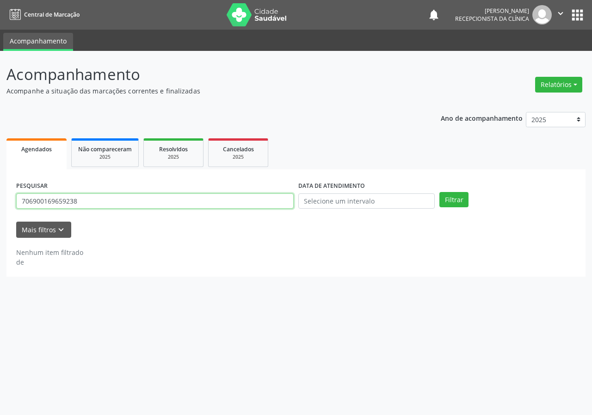
click at [263, 205] on input "706900169659238" at bounding box center [155, 201] width 278 height 16
click at [262, 205] on input "706900169659238" at bounding box center [155, 201] width 278 height 16
type input "700003007048405"
click at [440, 192] on button "Filtrar" at bounding box center [454, 200] width 29 height 16
click at [178, 205] on input "700003007048405" at bounding box center [155, 201] width 278 height 16
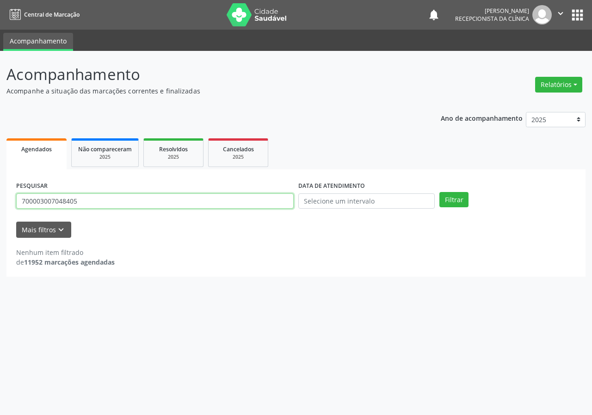
click at [178, 205] on input "700003007048405" at bounding box center [155, 201] width 278 height 16
type input "705405407987696"
click at [440, 192] on button "Filtrar" at bounding box center [454, 200] width 29 height 16
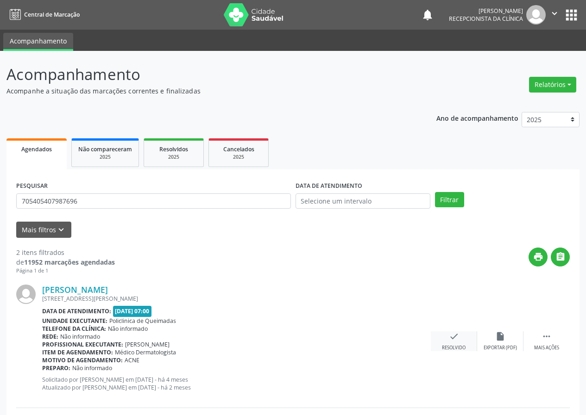
click at [453, 339] on icon "check" at bounding box center [454, 336] width 10 height 10
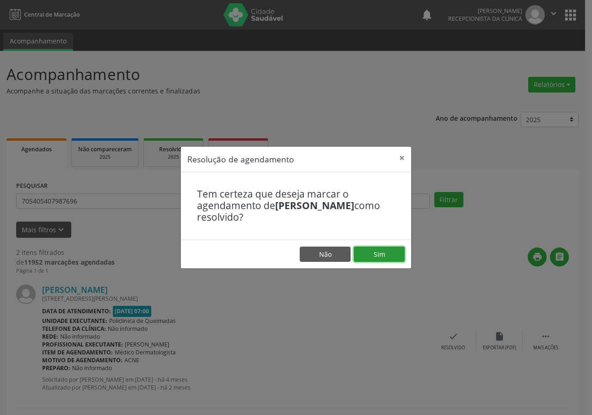
click at [393, 256] on button "Sim" at bounding box center [379, 255] width 51 height 16
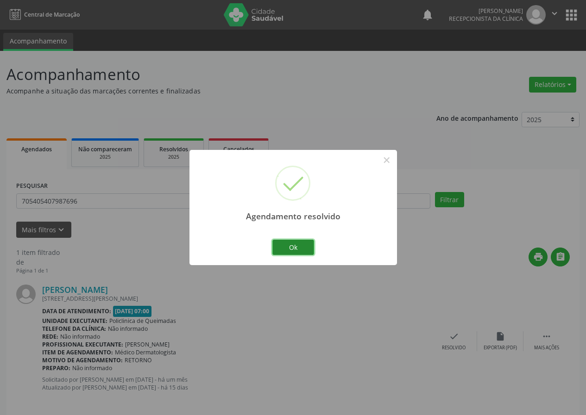
click at [306, 243] on button "Ok" at bounding box center [293, 248] width 42 height 16
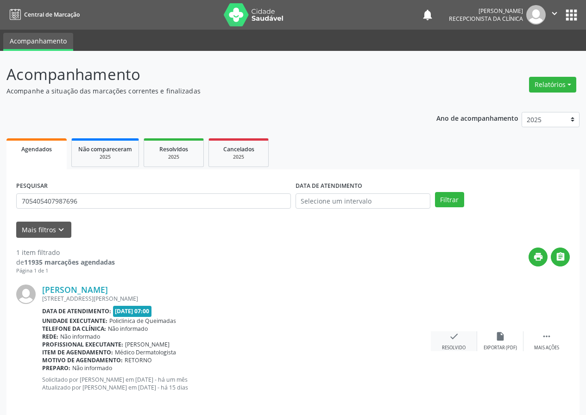
drag, startPoint x: 454, startPoint y: 341, endPoint x: 449, endPoint y: 341, distance: 5.1
click at [449, 341] on icon "check" at bounding box center [454, 336] width 10 height 10
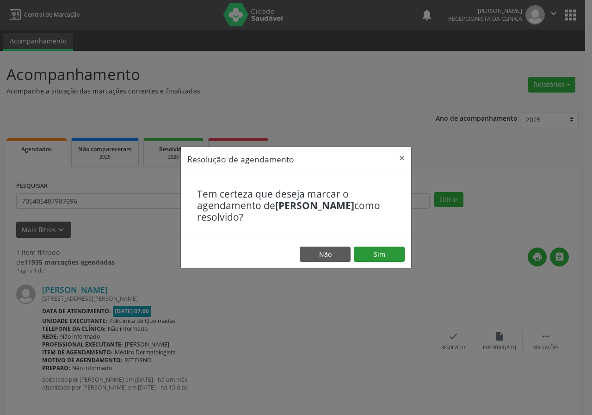
click at [399, 246] on footer "Não Sim" at bounding box center [296, 254] width 231 height 29
click at [394, 257] on button "Sim" at bounding box center [379, 255] width 51 height 16
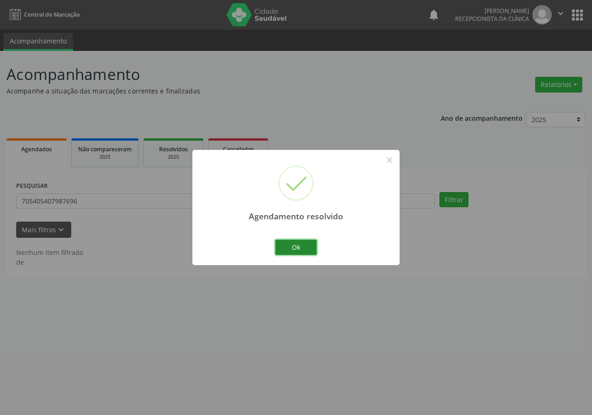
click at [299, 242] on button "Ok" at bounding box center [296, 248] width 42 height 16
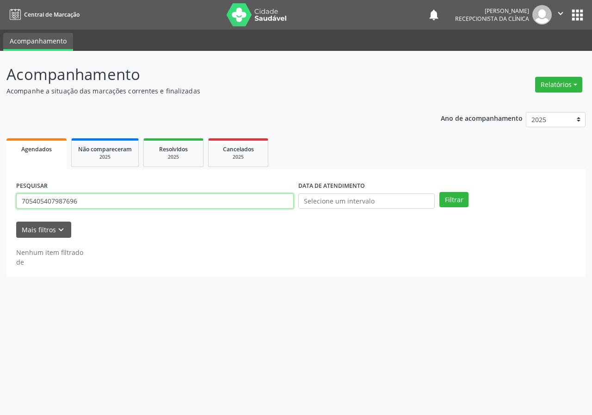
click at [275, 201] on input "705405407987696" at bounding box center [155, 201] width 278 height 16
type input "706000851170041"
click at [440, 192] on button "Filtrar" at bounding box center [454, 200] width 29 height 16
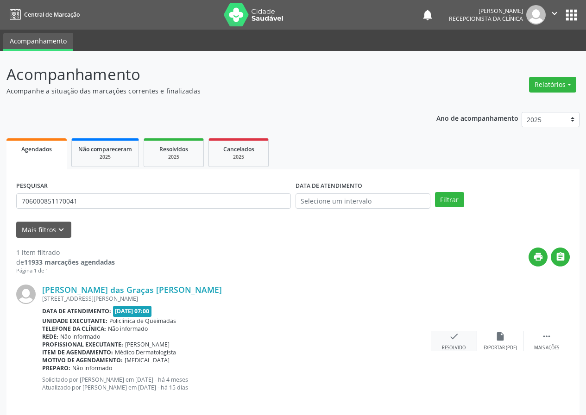
click at [455, 335] on icon "check" at bounding box center [454, 336] width 10 height 10
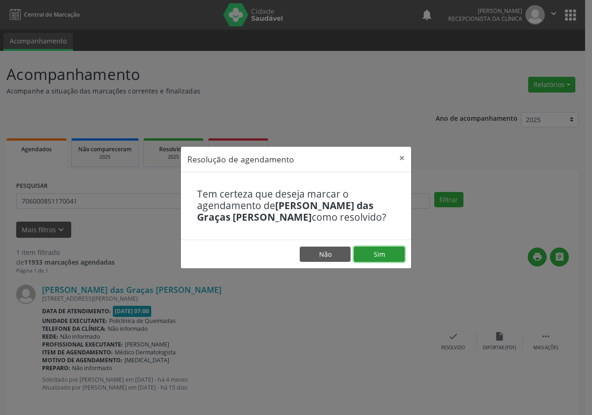
click at [392, 254] on button "Sim" at bounding box center [379, 255] width 51 height 16
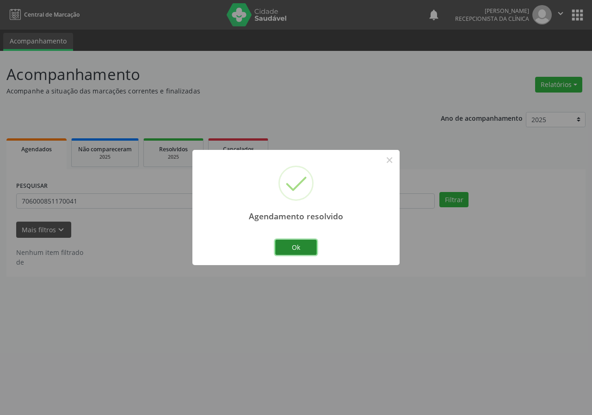
click at [308, 240] on button "Ok" at bounding box center [296, 248] width 42 height 16
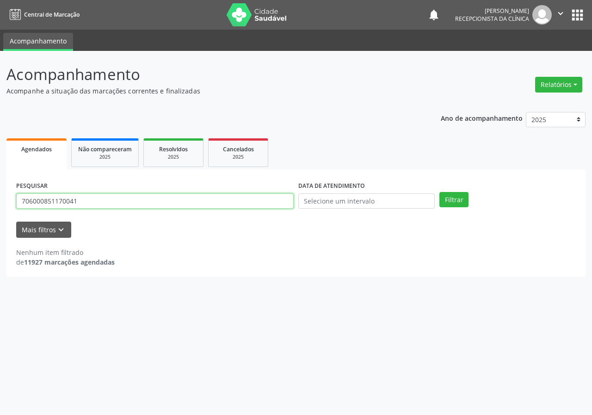
click at [236, 203] on input "706000851170041" at bounding box center [155, 201] width 278 height 16
type input "707808697882715"
click at [440, 192] on button "Filtrar" at bounding box center [454, 200] width 29 height 16
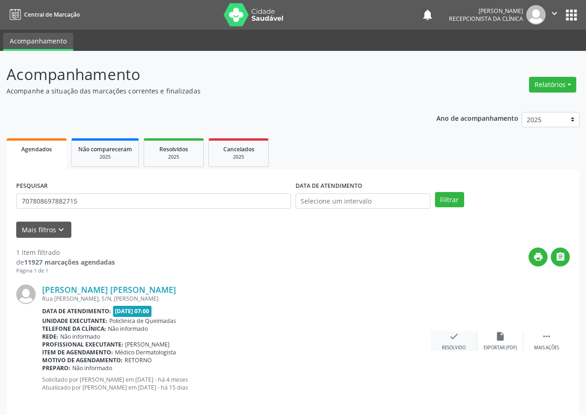
click at [456, 345] on div "Resolvido" at bounding box center [454, 348] width 24 height 6
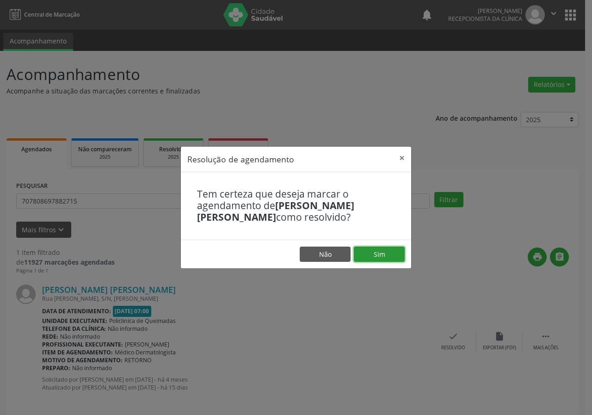
click at [390, 257] on button "Sim" at bounding box center [379, 255] width 51 height 16
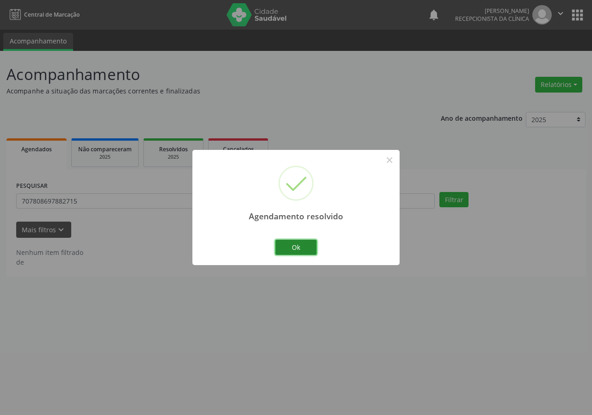
click at [308, 246] on button "Ok" at bounding box center [296, 248] width 42 height 16
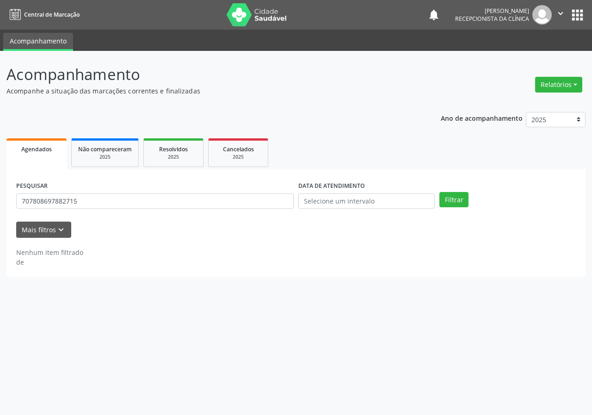
click at [220, 209] on div "PESQUISAR 707808697882715" at bounding box center [155, 197] width 282 height 36
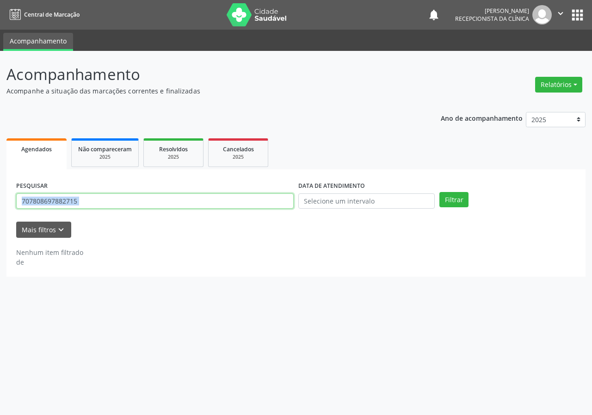
click at [217, 200] on input "707808697882715" at bounding box center [155, 201] width 278 height 16
click at [174, 194] on input "707808697882715" at bounding box center [155, 201] width 278 height 16
click at [79, 196] on input "707808697882715" at bounding box center [155, 201] width 278 height 16
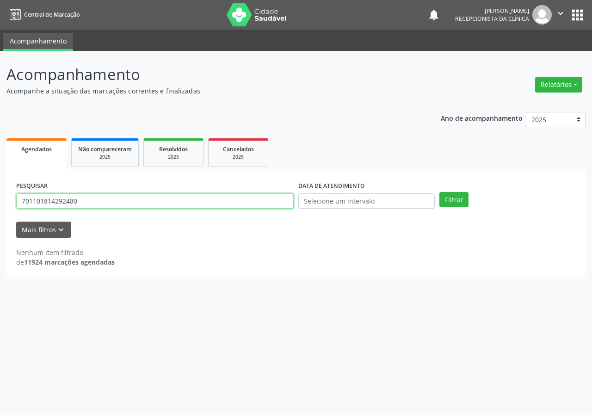
type input "701101814292480"
click at [440, 192] on button "Filtrar" at bounding box center [454, 200] width 29 height 16
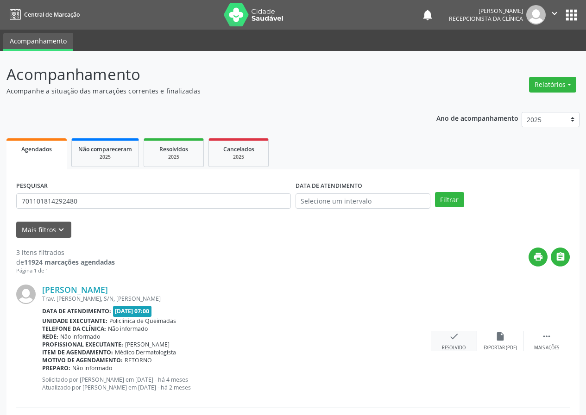
click at [452, 337] on icon "check" at bounding box center [454, 336] width 10 height 10
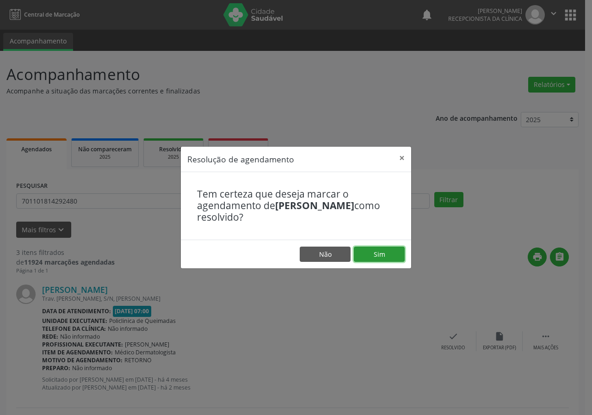
click at [392, 251] on button "Sim" at bounding box center [379, 255] width 51 height 16
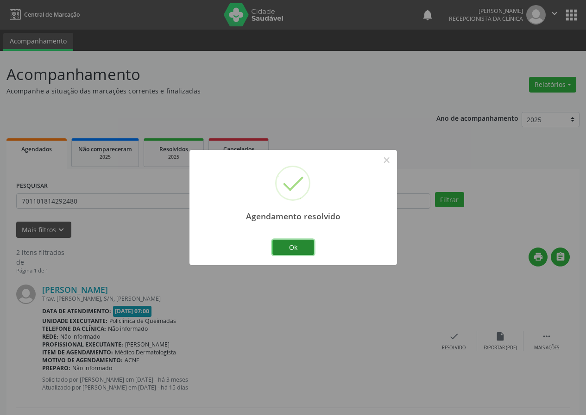
click at [300, 243] on button "Ok" at bounding box center [293, 248] width 42 height 16
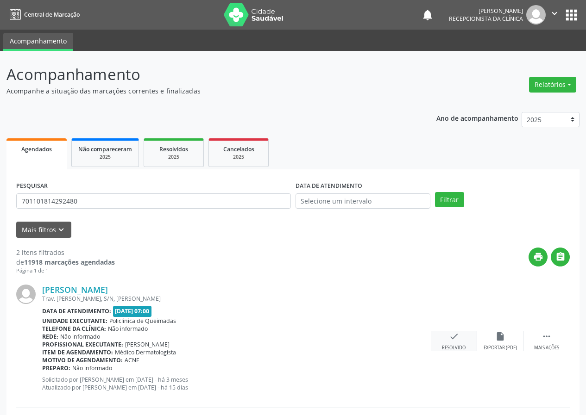
click at [455, 336] on icon "check" at bounding box center [454, 336] width 10 height 10
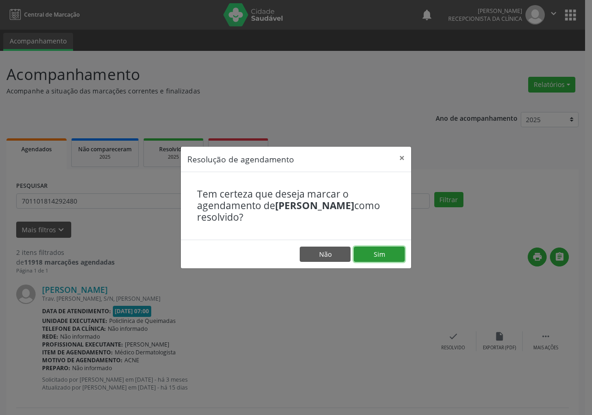
click at [387, 257] on button "Sim" at bounding box center [379, 255] width 51 height 16
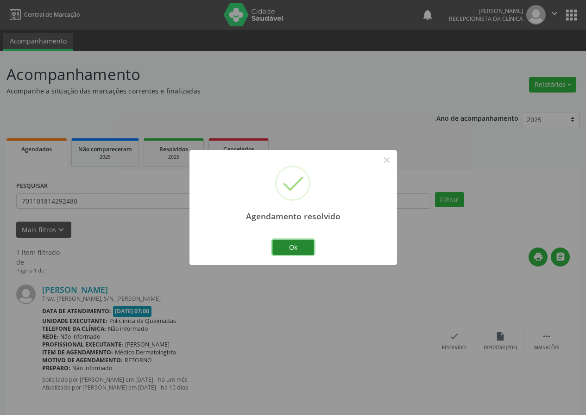
click at [303, 244] on button "Ok" at bounding box center [293, 248] width 42 height 16
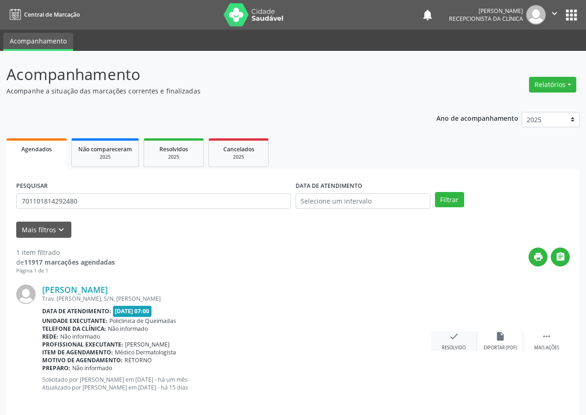
click at [451, 334] on icon "check" at bounding box center [454, 336] width 10 height 10
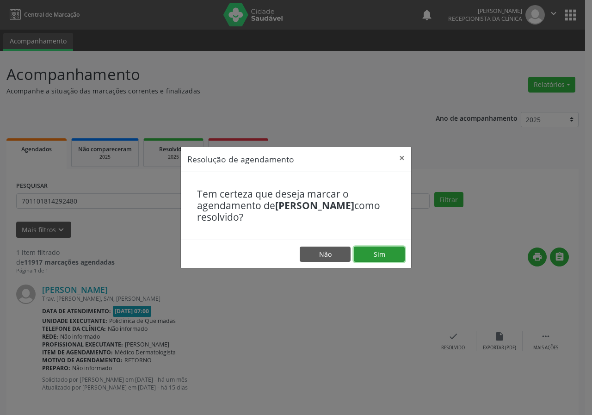
click at [380, 257] on button "Sim" at bounding box center [379, 255] width 51 height 16
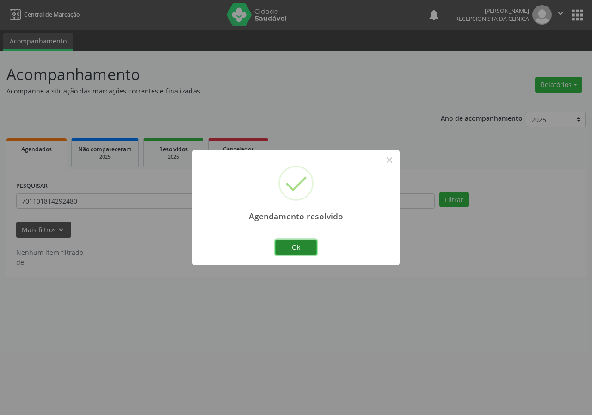
click at [290, 248] on button "Ok" at bounding box center [296, 248] width 42 height 16
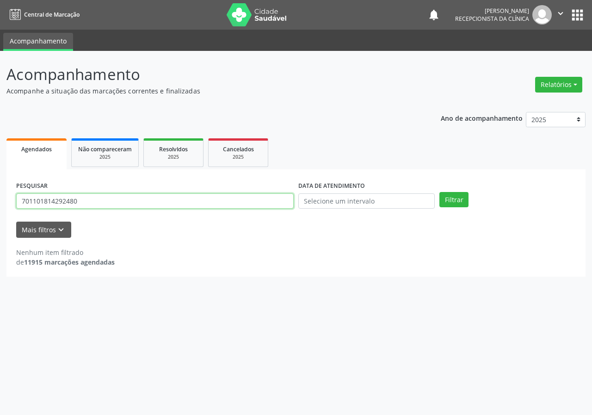
click at [216, 208] on input "701101814292480" at bounding box center [155, 201] width 278 height 16
type input "700408931167645"
click at [440, 192] on button "Filtrar" at bounding box center [454, 200] width 29 height 16
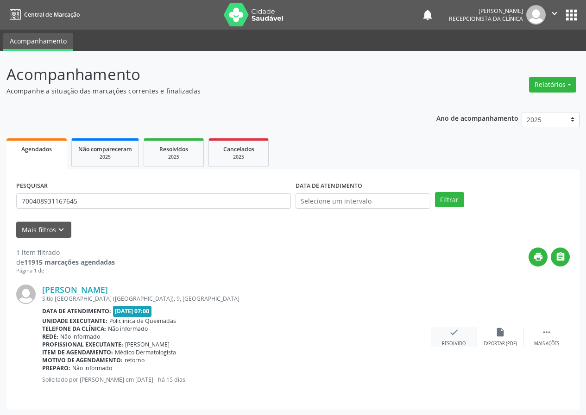
click at [453, 333] on icon "check" at bounding box center [454, 332] width 10 height 10
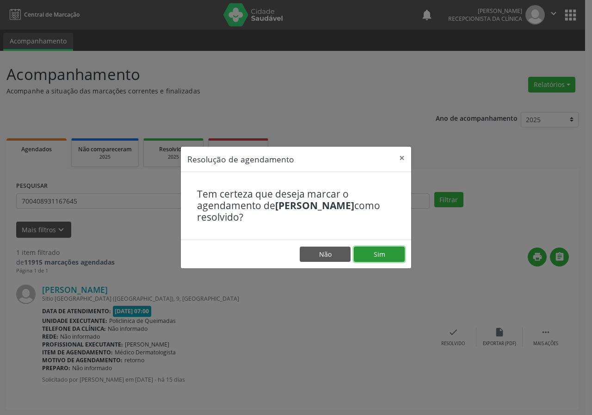
click at [389, 259] on button "Sim" at bounding box center [379, 255] width 51 height 16
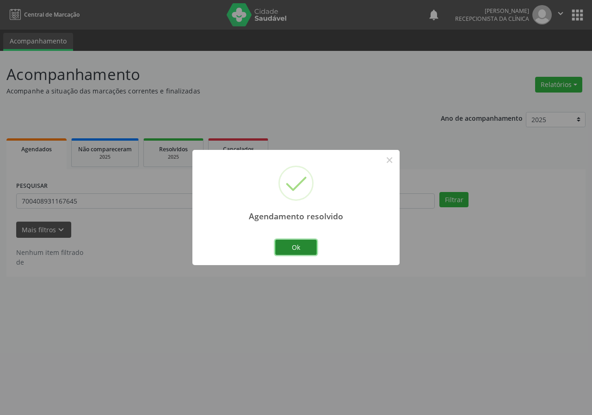
click at [307, 245] on button "Ok" at bounding box center [296, 248] width 42 height 16
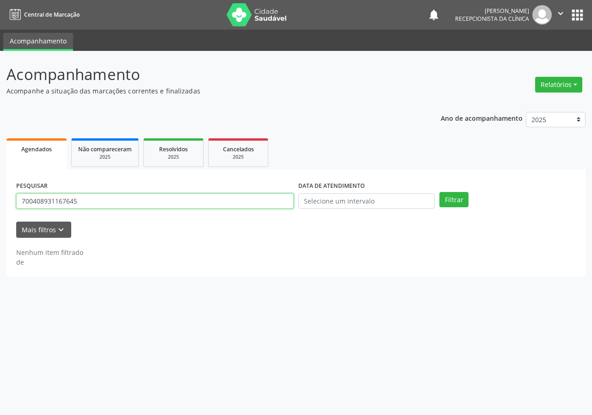
click at [218, 203] on input "700408931167645" at bounding box center [155, 201] width 278 height 16
type input "706308726994179"
click at [440, 192] on button "Filtrar" at bounding box center [454, 200] width 29 height 16
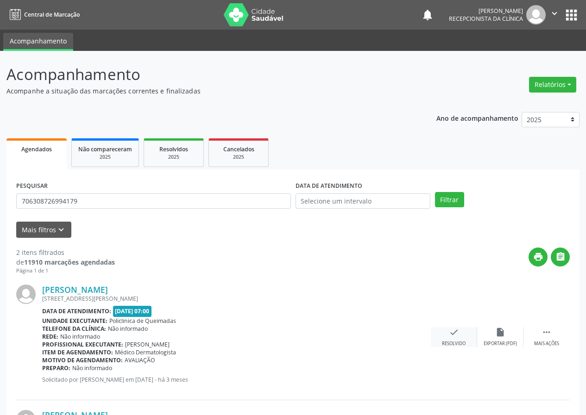
click at [449, 330] on icon "check" at bounding box center [454, 332] width 10 height 10
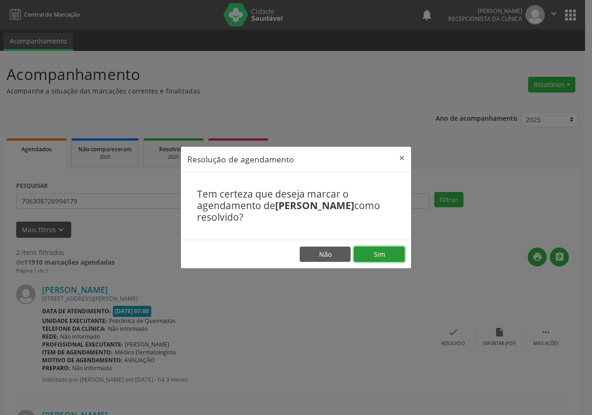
click at [396, 254] on button "Sim" at bounding box center [379, 255] width 51 height 16
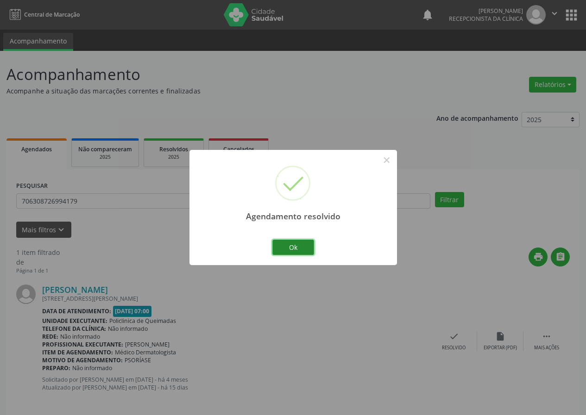
click at [311, 249] on button "Ok" at bounding box center [293, 248] width 42 height 16
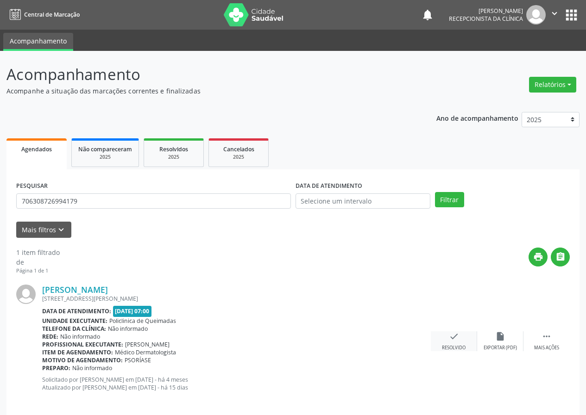
click at [457, 337] on icon "check" at bounding box center [454, 336] width 10 height 10
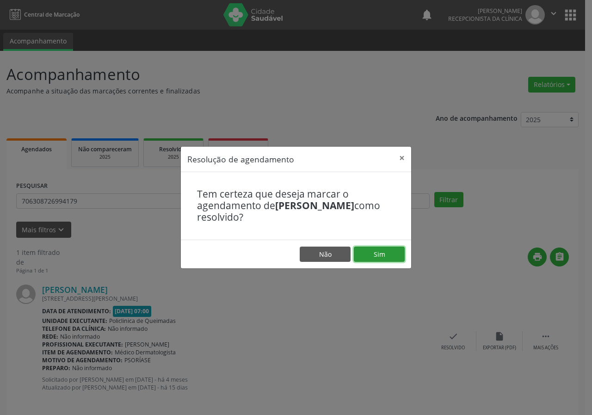
click at [395, 257] on button "Sim" at bounding box center [379, 255] width 51 height 16
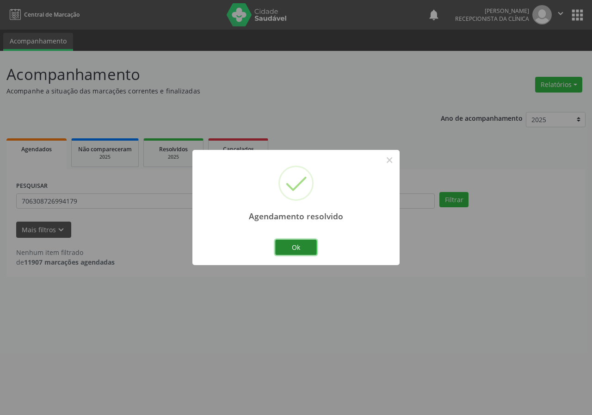
click at [303, 248] on button "Ok" at bounding box center [296, 248] width 42 height 16
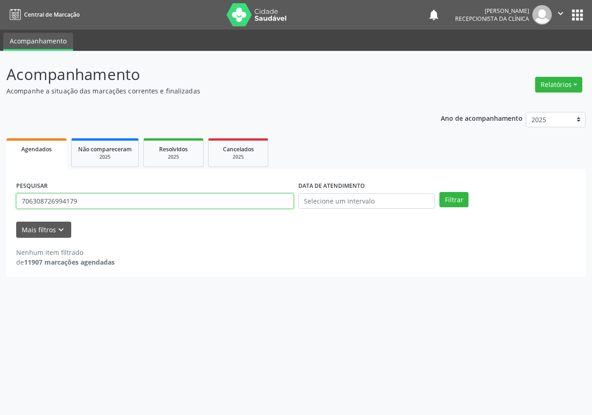
click at [265, 205] on input "706308726994179" at bounding box center [155, 201] width 278 height 16
type input "706900149294137"
click at [440, 192] on button "Filtrar" at bounding box center [454, 200] width 29 height 16
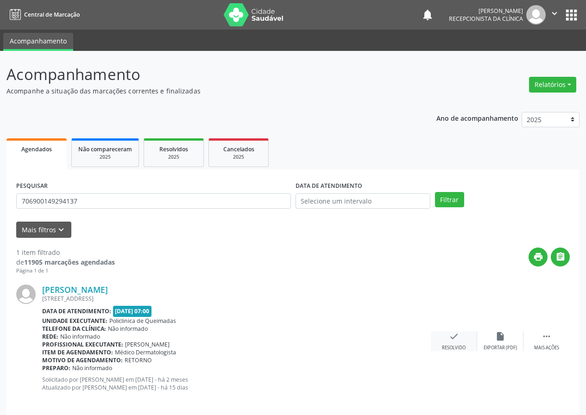
click at [451, 337] on icon "check" at bounding box center [454, 336] width 10 height 10
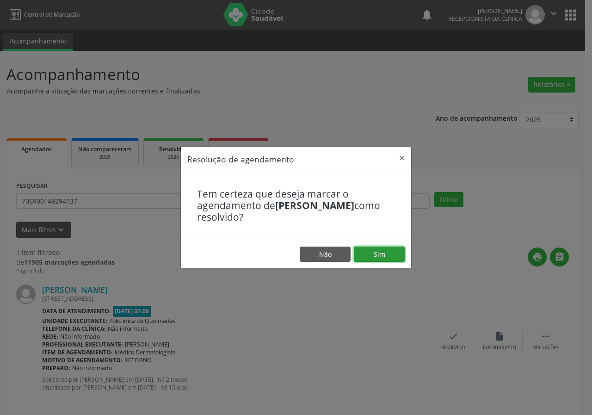
click at [375, 250] on button "Sim" at bounding box center [379, 255] width 51 height 16
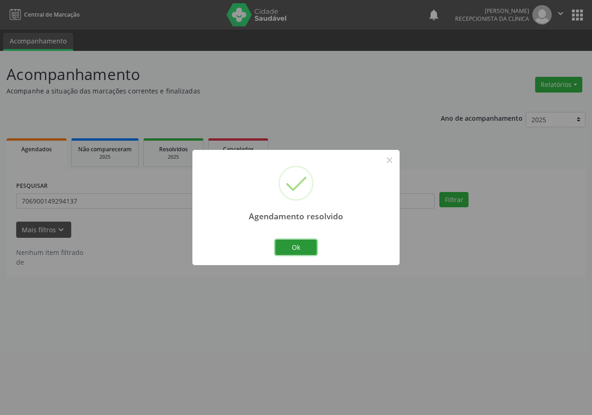
drag, startPoint x: 307, startPoint y: 245, endPoint x: 268, endPoint y: 243, distance: 39.0
click at [306, 245] on button "Ok" at bounding box center [296, 248] width 42 height 16
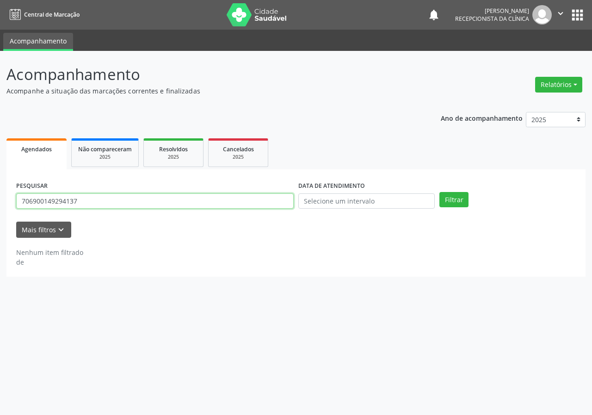
click at [232, 205] on input "706900149294137" at bounding box center [155, 201] width 278 height 16
type input "705405446995890"
click at [440, 192] on button "Filtrar" at bounding box center [454, 200] width 29 height 16
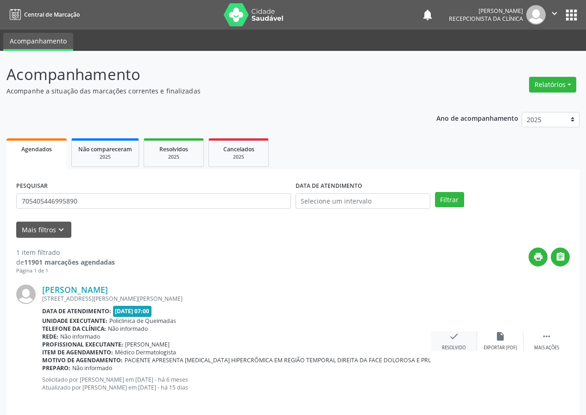
click at [457, 342] on div "check Resolvido" at bounding box center [453, 341] width 46 height 20
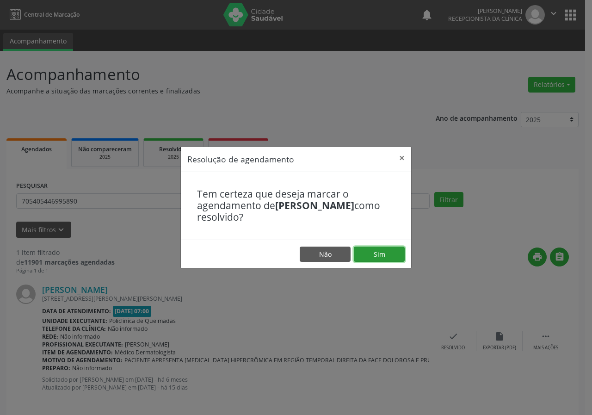
click at [385, 254] on button "Sim" at bounding box center [379, 255] width 51 height 16
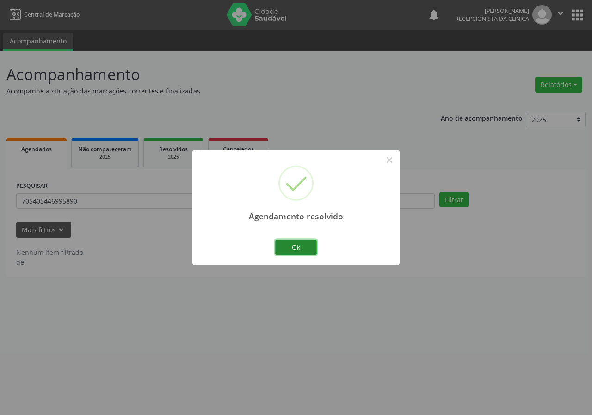
click at [307, 243] on button "Ok" at bounding box center [296, 248] width 42 height 16
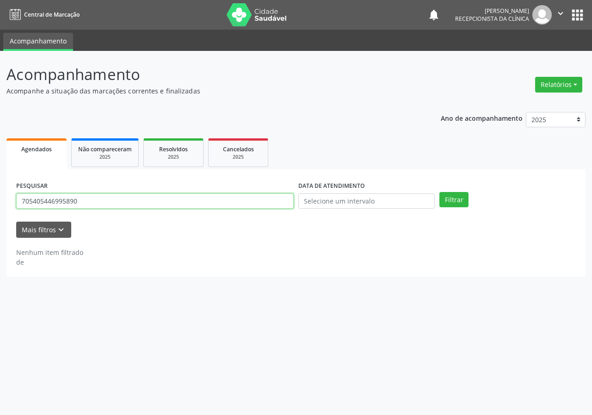
click at [212, 201] on input "705405446995890" at bounding box center [155, 201] width 278 height 16
type input "705007492478653"
click at [440, 192] on button "Filtrar" at bounding box center [454, 200] width 29 height 16
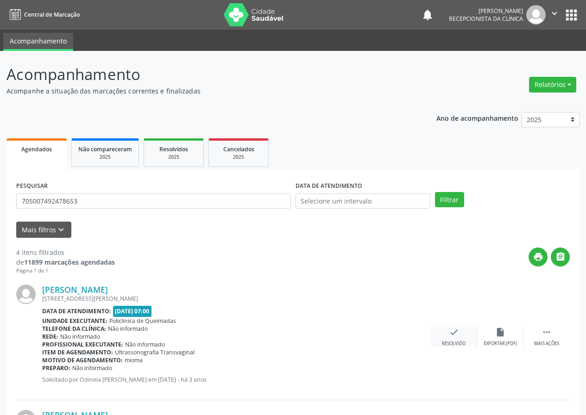
click at [451, 336] on icon "check" at bounding box center [454, 332] width 10 height 10
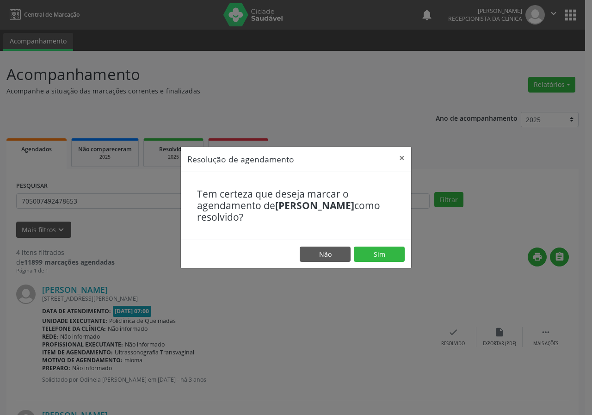
click at [379, 246] on footer "Não Sim" at bounding box center [296, 254] width 231 height 29
click at [384, 255] on button "Sim" at bounding box center [379, 255] width 51 height 16
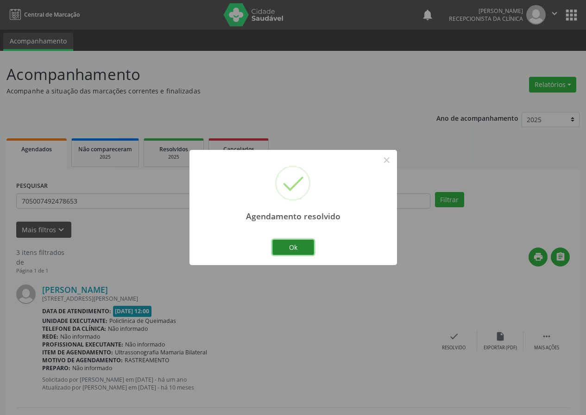
click at [304, 242] on button "Ok" at bounding box center [293, 248] width 42 height 16
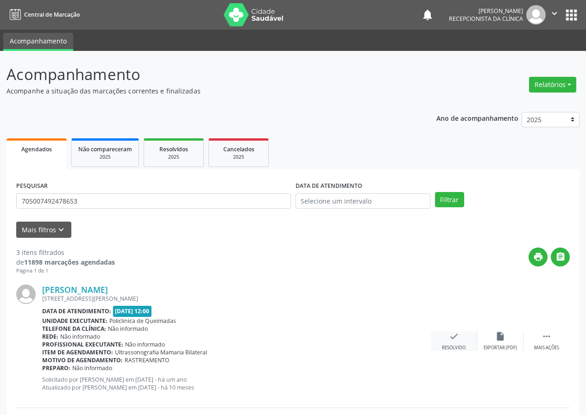
click at [452, 339] on icon "check" at bounding box center [454, 336] width 10 height 10
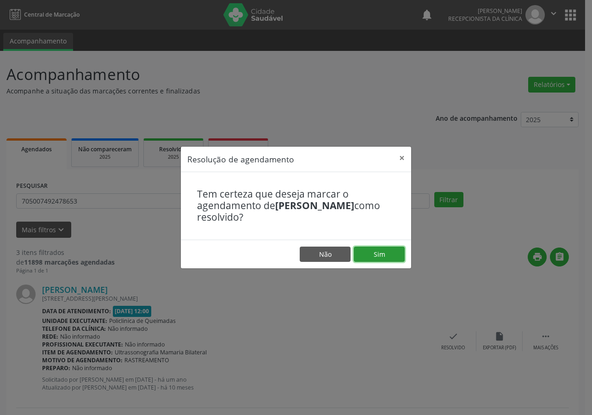
drag, startPoint x: 400, startPoint y: 256, endPoint x: 394, endPoint y: 256, distance: 5.6
click at [399, 256] on button "Sim" at bounding box center [379, 255] width 51 height 16
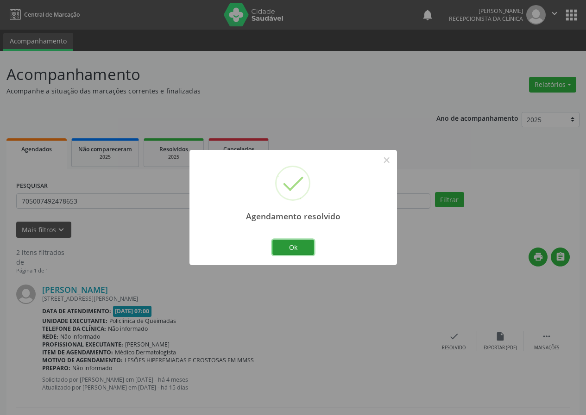
drag, startPoint x: 308, startPoint y: 245, endPoint x: 291, endPoint y: 258, distance: 20.8
click at [308, 246] on button "Ok" at bounding box center [293, 248] width 42 height 16
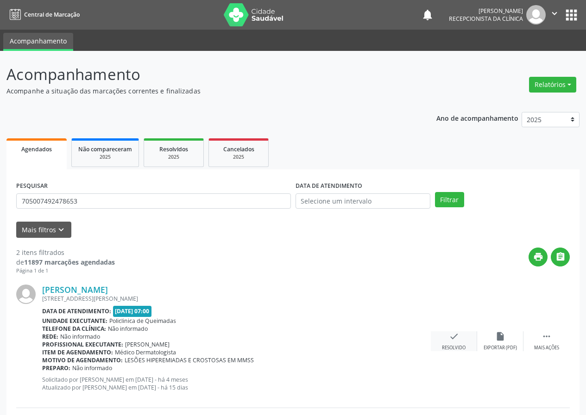
click at [450, 343] on div "check Resolvido" at bounding box center [453, 341] width 46 height 20
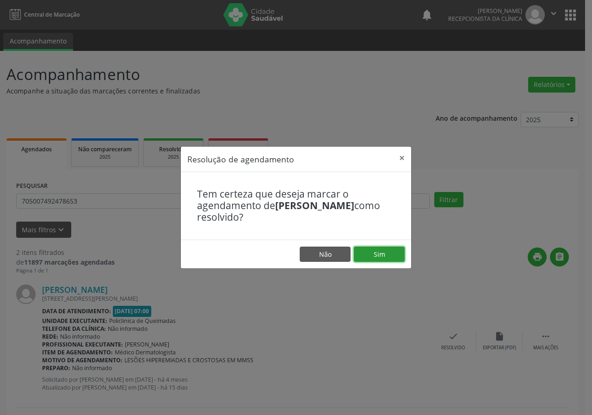
click at [394, 256] on button "Sim" at bounding box center [379, 255] width 51 height 16
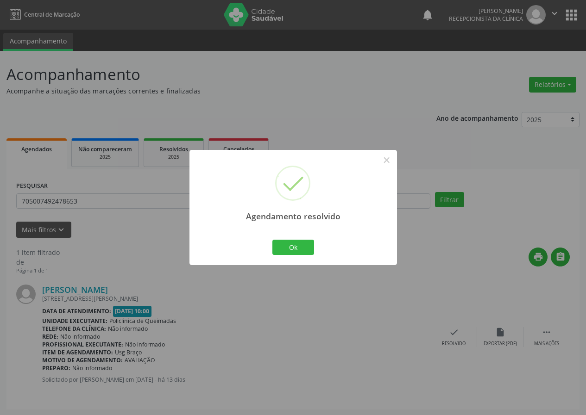
click at [289, 232] on div "Agendamento resolvido × Ok Cancel" at bounding box center [292, 207] width 207 height 115
click at [300, 249] on button "Ok" at bounding box center [293, 248] width 42 height 16
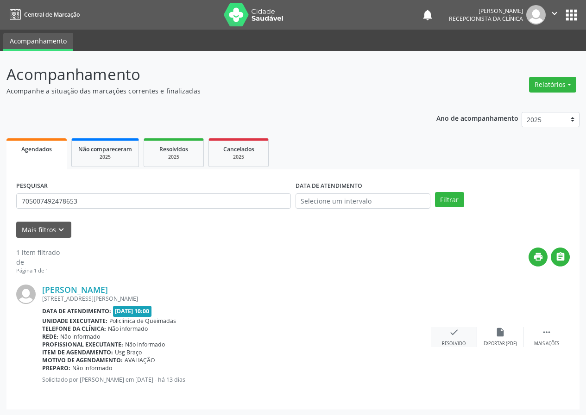
click at [448, 341] on div "Resolvido" at bounding box center [454, 344] width 24 height 6
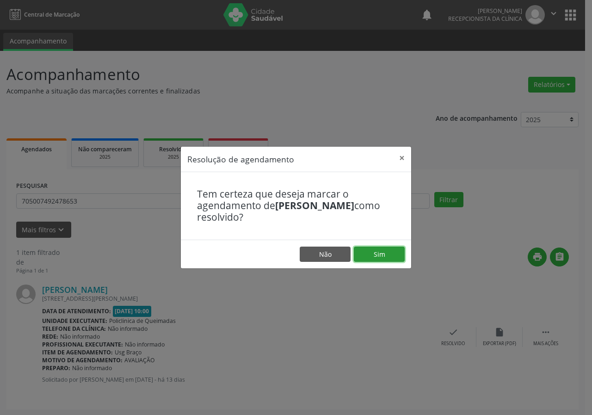
click at [378, 260] on button "Sim" at bounding box center [379, 255] width 51 height 16
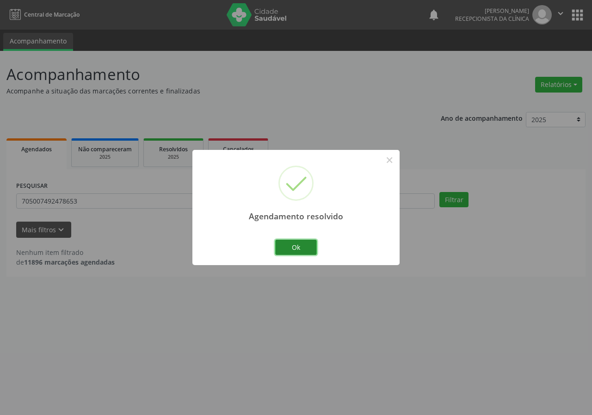
click at [306, 243] on button "Ok" at bounding box center [296, 248] width 42 height 16
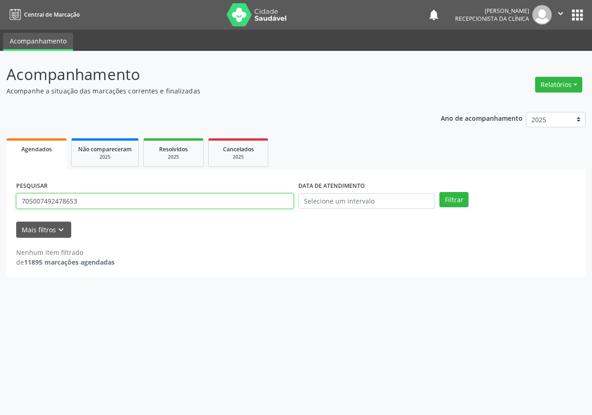
click at [217, 199] on input "705007492478653" at bounding box center [155, 201] width 278 height 16
type input "705407422551595"
click at [440, 192] on button "Filtrar" at bounding box center [454, 200] width 29 height 16
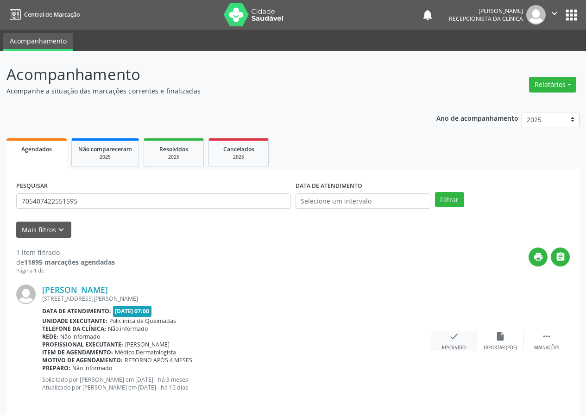
click at [455, 336] on icon "check" at bounding box center [454, 336] width 10 height 10
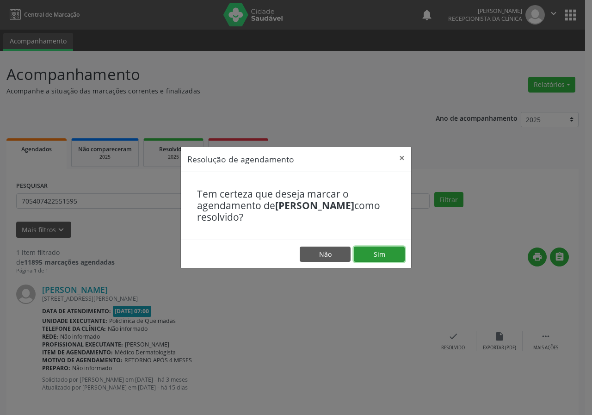
click at [404, 246] on footer "Não Sim" at bounding box center [296, 254] width 231 height 29
click at [380, 248] on button "Sim" at bounding box center [379, 255] width 51 height 16
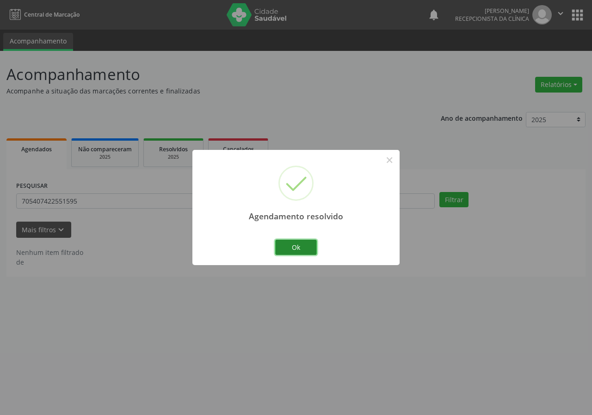
click at [306, 248] on button "Ok" at bounding box center [296, 248] width 42 height 16
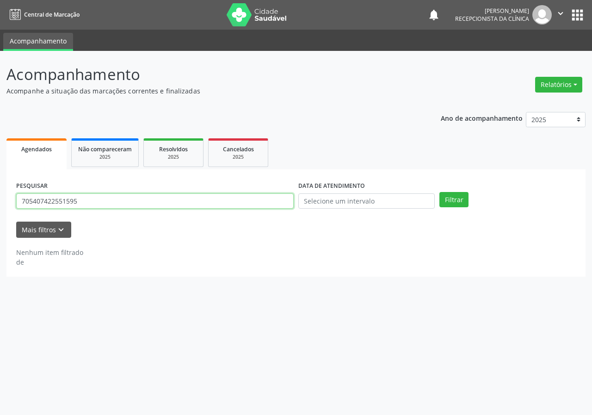
click at [206, 200] on input "705407422551595" at bounding box center [155, 201] width 278 height 16
type input "70000842509"
click at [440, 192] on button "Filtrar" at bounding box center [454, 200] width 29 height 16
click at [133, 203] on input "70000842509" at bounding box center [155, 201] width 278 height 16
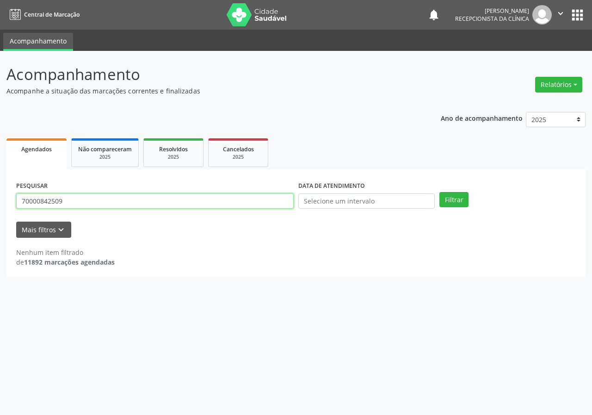
click at [133, 203] on input "70000842509" at bounding box center [155, 201] width 278 height 16
type input "700008469792509"
click at [440, 192] on button "Filtrar" at bounding box center [454, 200] width 29 height 16
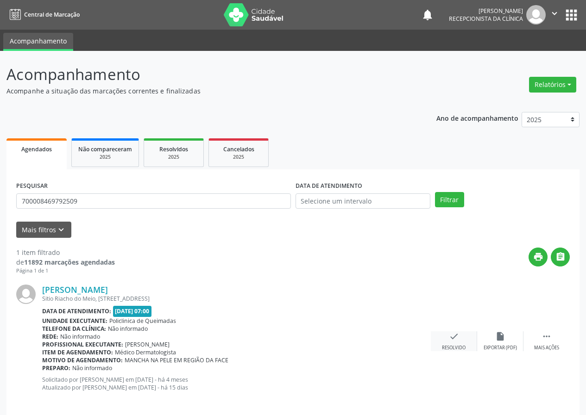
click at [455, 338] on icon "check" at bounding box center [454, 336] width 10 height 10
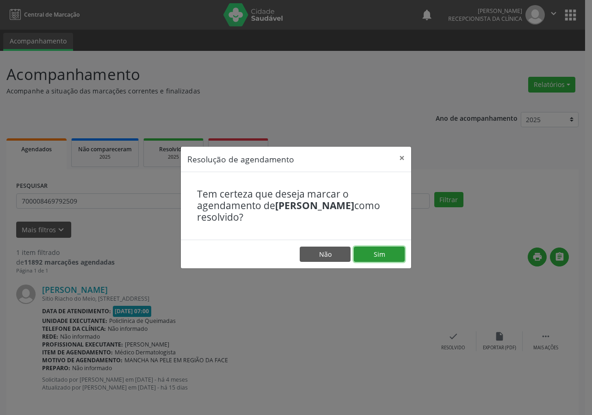
click at [381, 257] on button "Sim" at bounding box center [379, 255] width 51 height 16
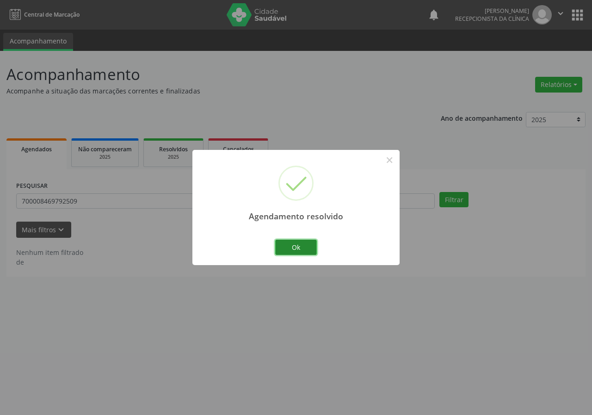
click at [307, 250] on button "Ok" at bounding box center [296, 248] width 42 height 16
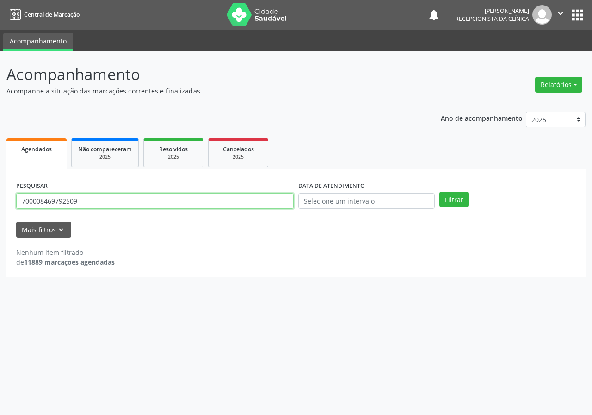
click at [231, 205] on input "700008469792509" at bounding box center [155, 201] width 278 height 16
type input "700000282503107"
click at [440, 192] on button "Filtrar" at bounding box center [454, 200] width 29 height 16
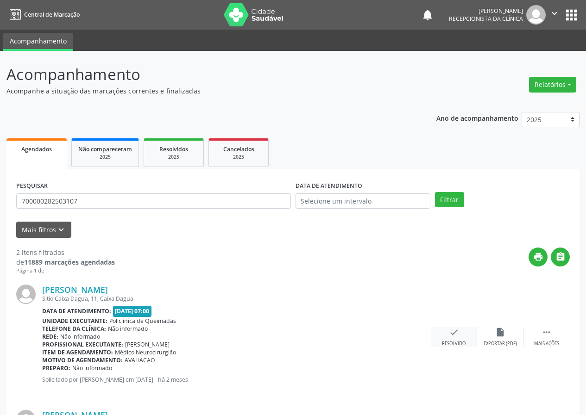
click at [449, 337] on icon "check" at bounding box center [454, 332] width 10 height 10
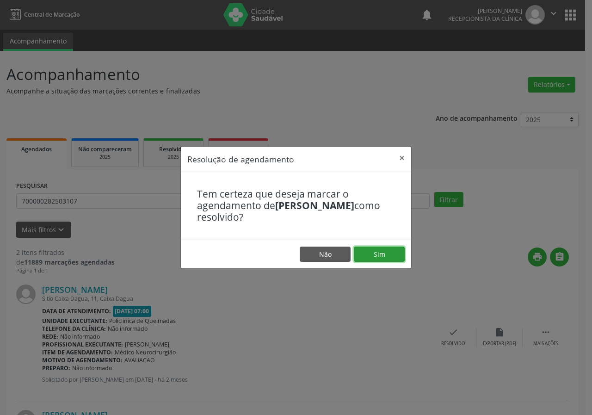
click at [370, 253] on button "Sim" at bounding box center [379, 255] width 51 height 16
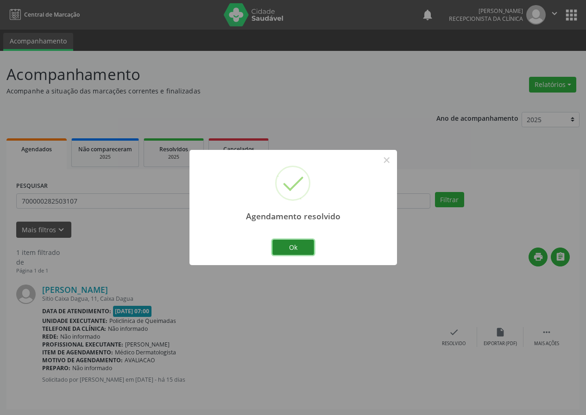
click at [289, 243] on button "Ok" at bounding box center [293, 248] width 42 height 16
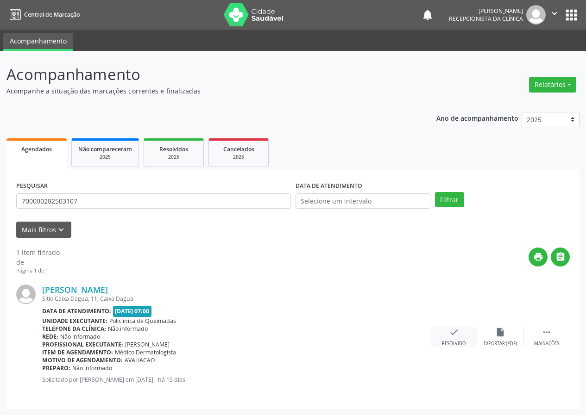
click at [460, 334] on div "check Resolvido" at bounding box center [453, 337] width 46 height 20
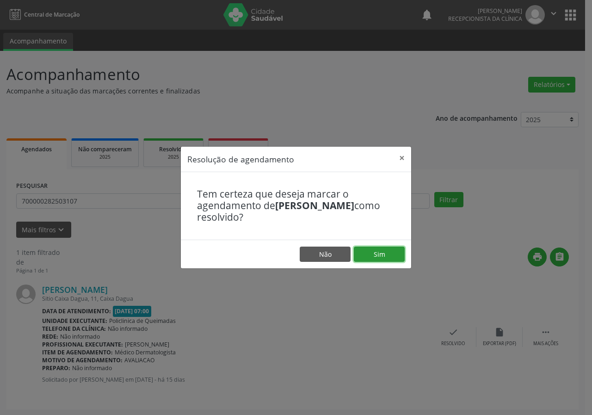
click at [384, 256] on button "Sim" at bounding box center [379, 255] width 51 height 16
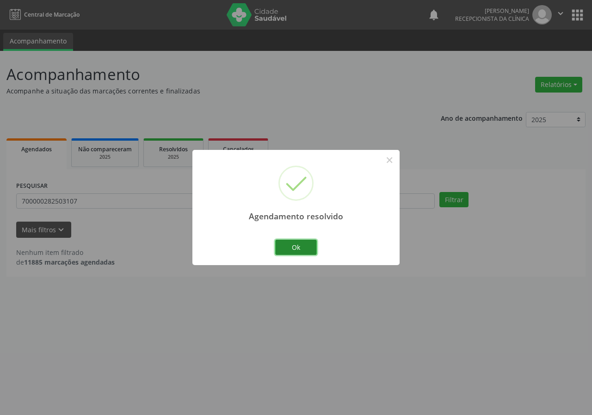
click at [298, 247] on button "Ok" at bounding box center [296, 248] width 42 height 16
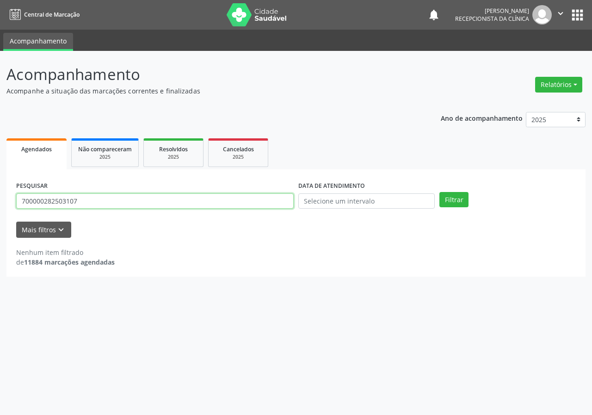
click at [232, 200] on input "700000282503107" at bounding box center [155, 201] width 278 height 16
type input "704701785000331"
click at [440, 192] on button "Filtrar" at bounding box center [454, 200] width 29 height 16
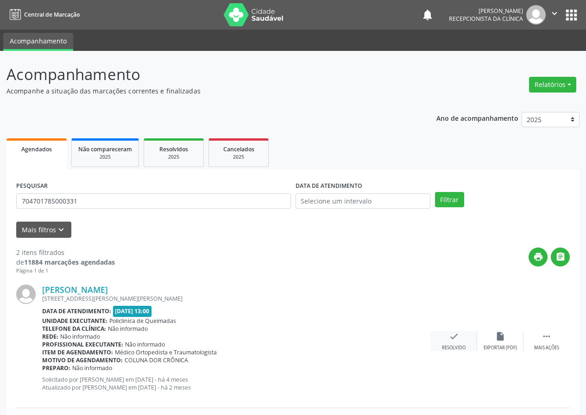
click at [456, 337] on icon "check" at bounding box center [454, 336] width 10 height 10
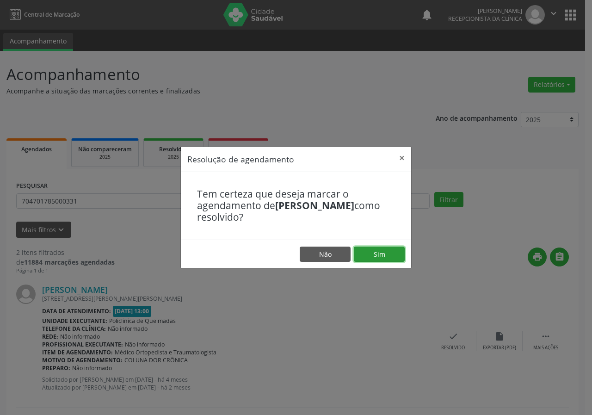
click at [394, 259] on button "Sim" at bounding box center [379, 255] width 51 height 16
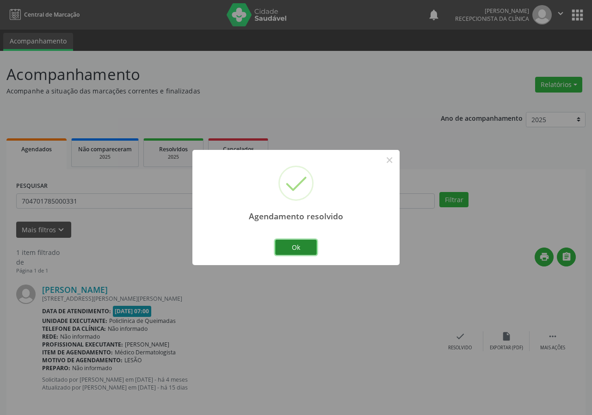
click at [306, 244] on button "Ok" at bounding box center [296, 248] width 42 height 16
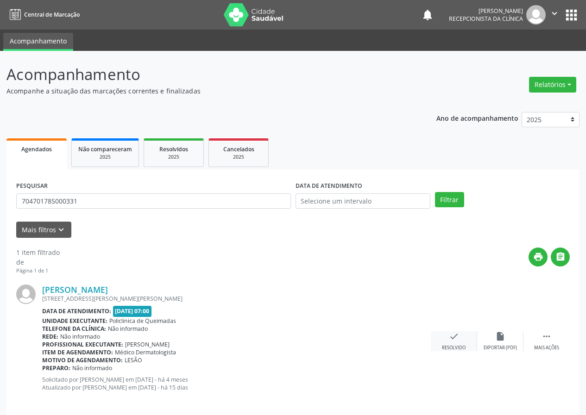
click at [457, 342] on div "check Resolvido" at bounding box center [453, 341] width 46 height 20
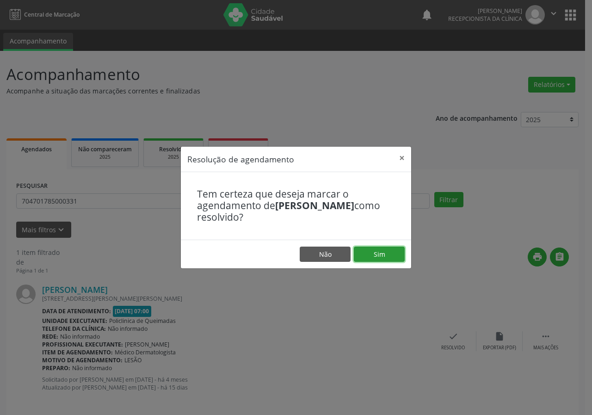
click at [394, 257] on button "Sim" at bounding box center [379, 255] width 51 height 16
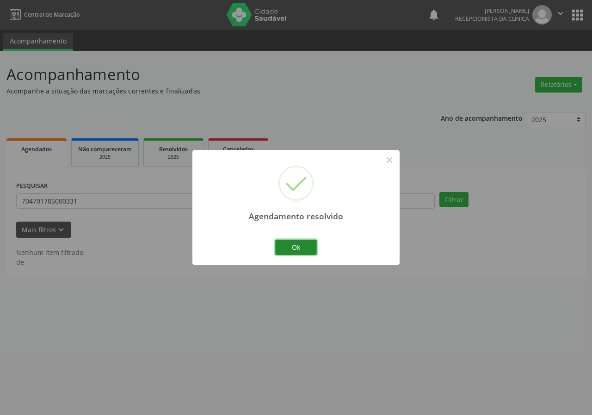
click at [297, 243] on button "Ok" at bounding box center [296, 248] width 42 height 16
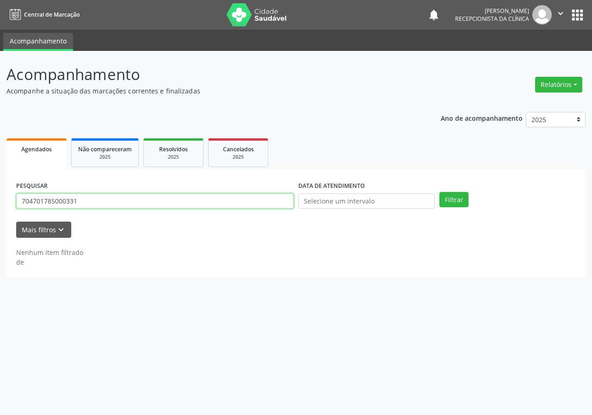
click at [206, 200] on input "704701785000331" at bounding box center [155, 201] width 278 height 16
type input "705804444545737"
click at [440, 192] on button "Filtrar" at bounding box center [454, 200] width 29 height 16
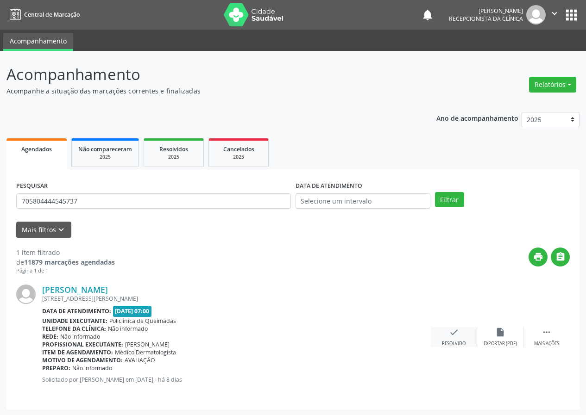
click at [460, 347] on div "[PERSON_NAME] [STREET_ADDRESS][PERSON_NAME] Data de atendimento: [DATE] 07:00 U…" at bounding box center [292, 337] width 553 height 125
click at [458, 337] on icon "check" at bounding box center [454, 332] width 10 height 10
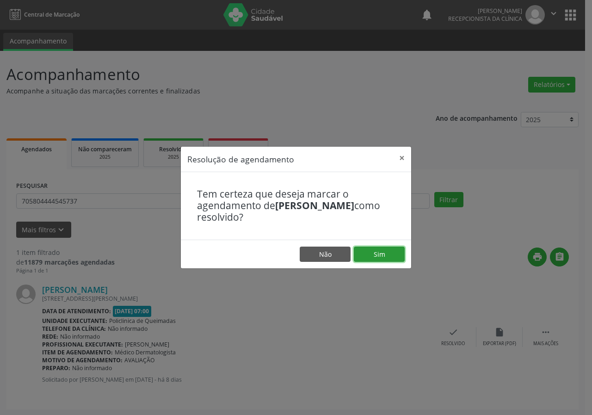
click at [397, 256] on button "Sim" at bounding box center [379, 255] width 51 height 16
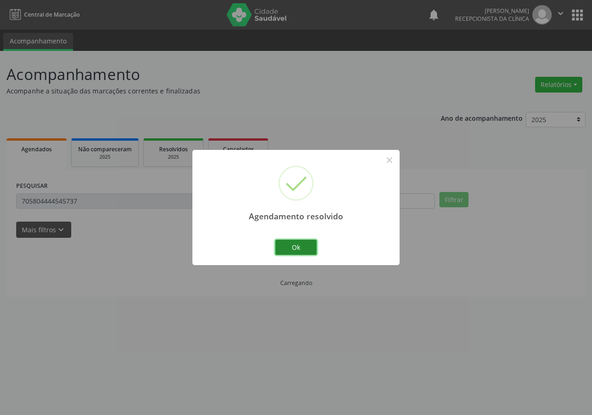
click at [284, 247] on button "Ok" at bounding box center [296, 248] width 42 height 16
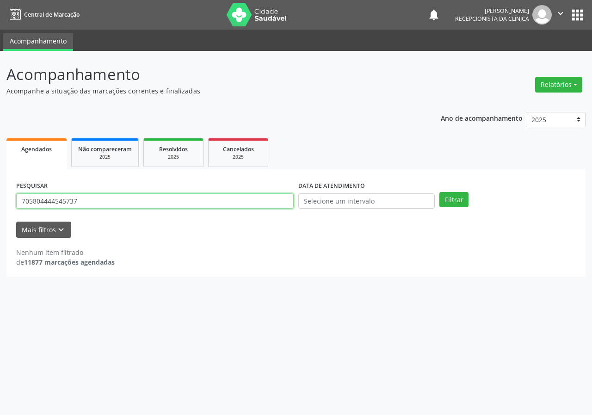
click at [223, 199] on input "705804444545737" at bounding box center [155, 201] width 278 height 16
type input "708609081004485"
click at [440, 192] on button "Filtrar" at bounding box center [454, 200] width 29 height 16
click at [84, 204] on input "708609081004485" at bounding box center [155, 201] width 278 height 16
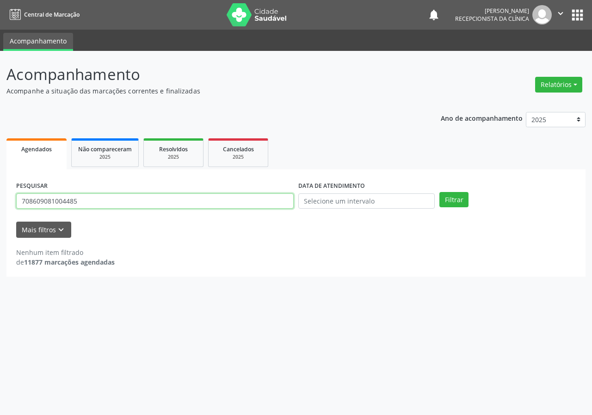
click at [84, 204] on input "708609081004485" at bounding box center [155, 201] width 278 height 16
type input "700505125801151"
click at [440, 192] on button "Filtrar" at bounding box center [454, 200] width 29 height 16
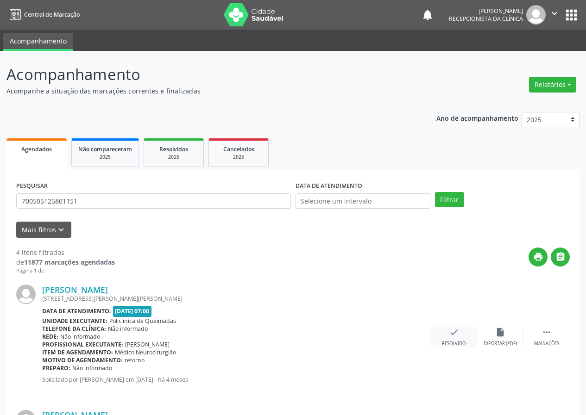
click at [459, 336] on div "check Resolvido" at bounding box center [453, 337] width 46 height 20
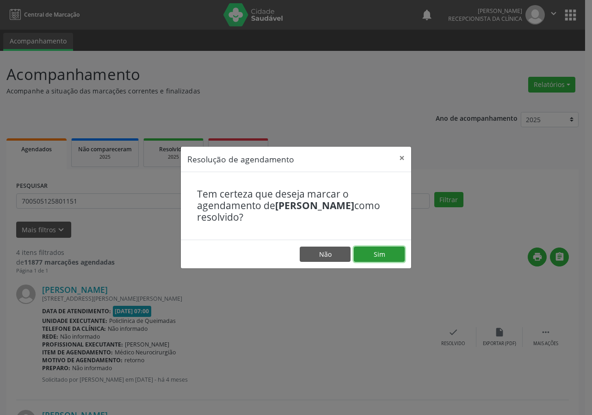
click at [380, 251] on button "Sim" at bounding box center [379, 255] width 51 height 16
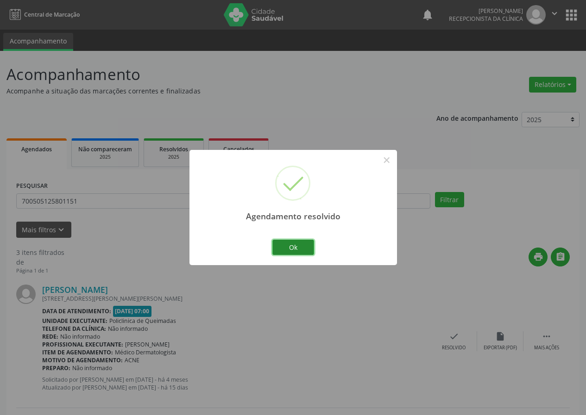
click at [293, 246] on button "Ok" at bounding box center [293, 248] width 42 height 16
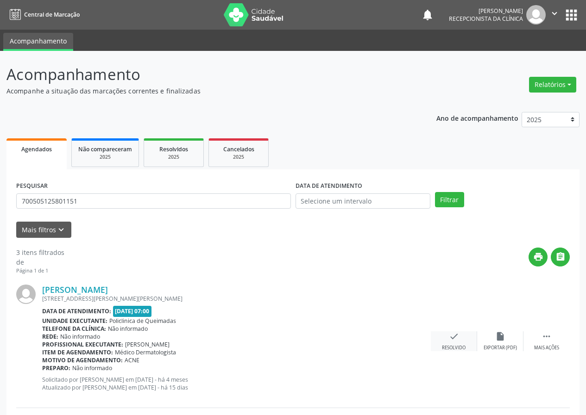
click at [454, 336] on icon "check" at bounding box center [454, 336] width 10 height 10
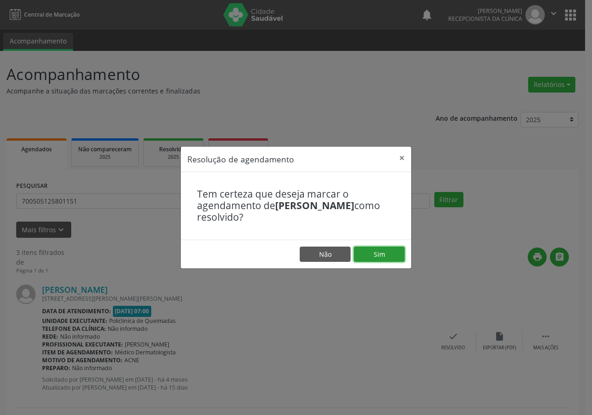
click at [394, 254] on button "Sim" at bounding box center [379, 255] width 51 height 16
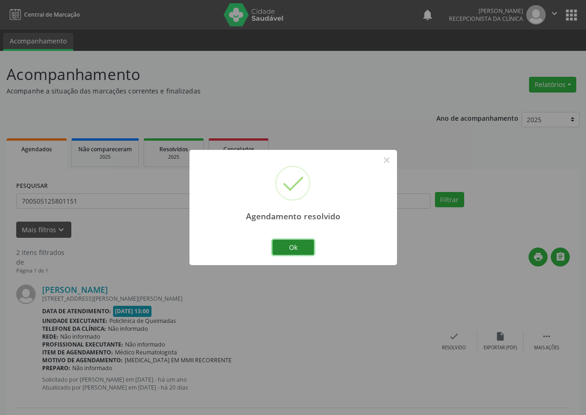
click at [310, 250] on button "Ok" at bounding box center [293, 248] width 42 height 16
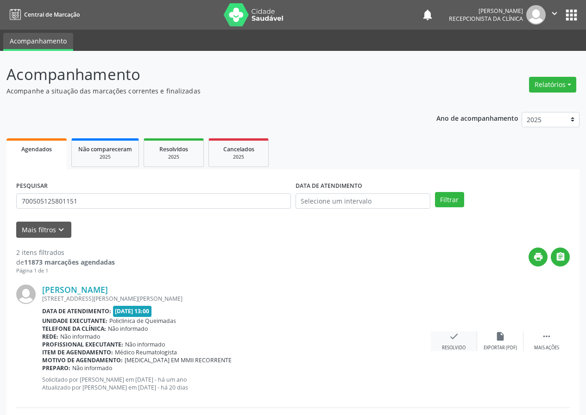
click at [455, 334] on icon "check" at bounding box center [454, 336] width 10 height 10
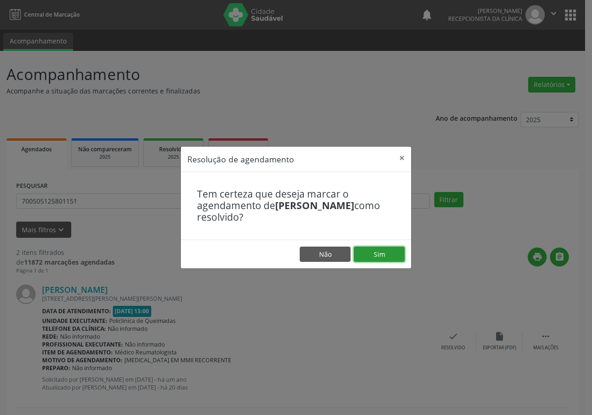
click at [385, 248] on button "Sim" at bounding box center [379, 255] width 51 height 16
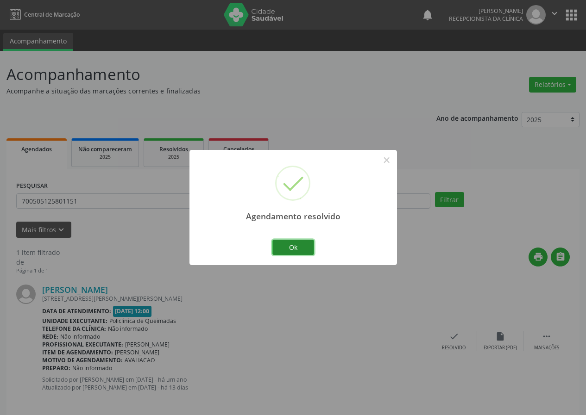
click at [304, 241] on button "Ok" at bounding box center [293, 248] width 42 height 16
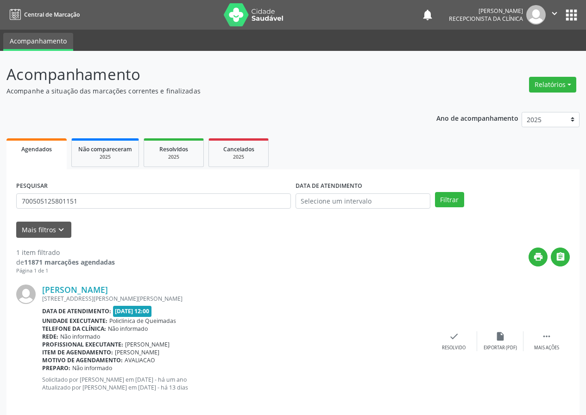
click at [268, 191] on div "PESQUISAR 700505125801151" at bounding box center [153, 197] width 279 height 36
click at [263, 206] on input "700505125801151" at bounding box center [153, 201] width 274 height 16
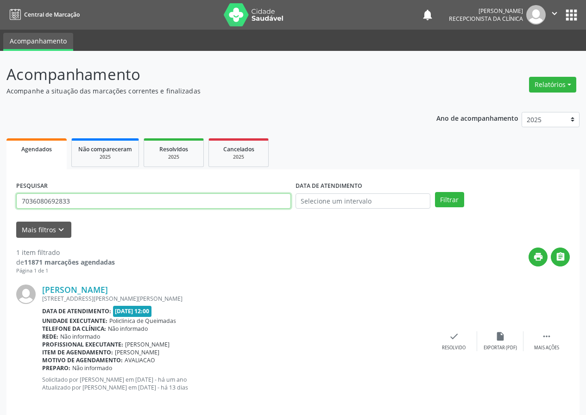
type input "7036080692833"
click at [435, 192] on button "Filtrar" at bounding box center [449, 200] width 29 height 16
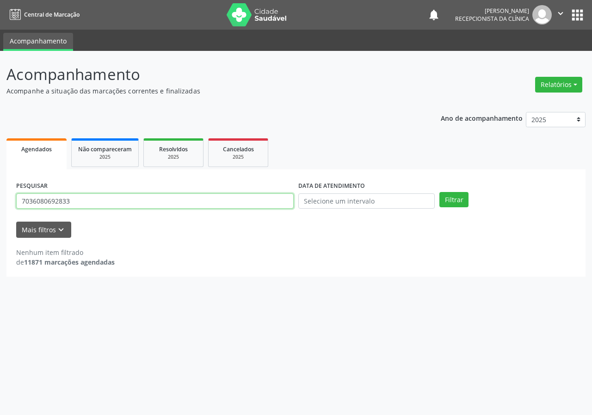
click at [103, 204] on input "7036080692833" at bounding box center [155, 201] width 278 height 16
type input "706007372667643"
click at [440, 192] on button "Filtrar" at bounding box center [454, 200] width 29 height 16
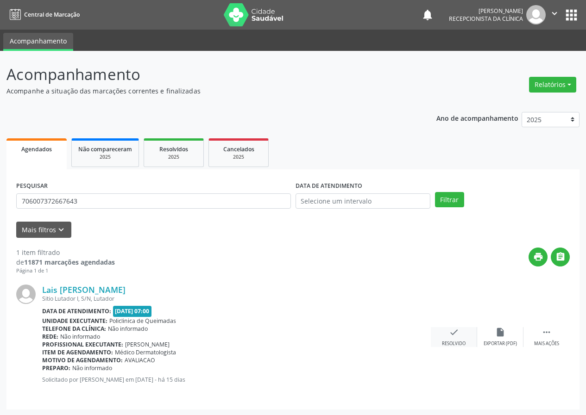
click at [450, 333] on icon "check" at bounding box center [454, 332] width 10 height 10
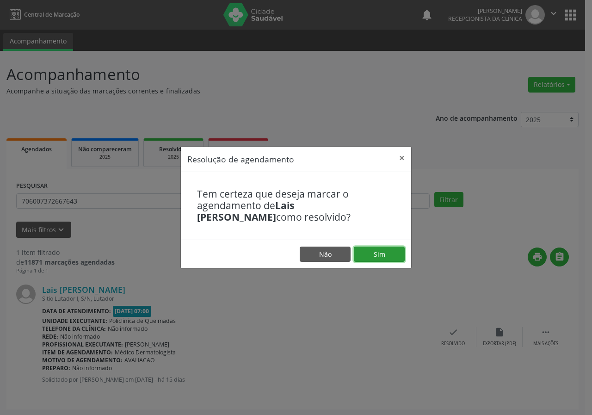
click at [389, 247] on button "Sim" at bounding box center [379, 255] width 51 height 16
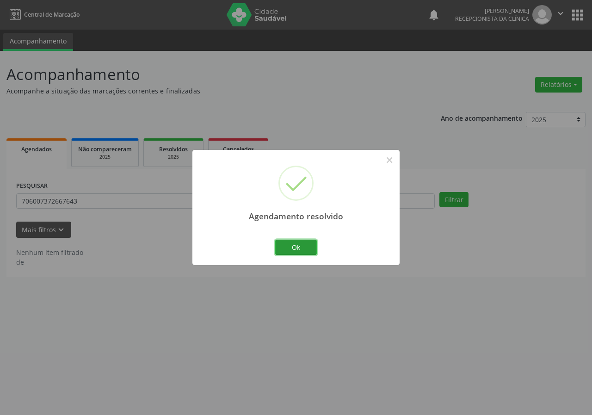
click at [302, 247] on button "Ok" at bounding box center [296, 248] width 42 height 16
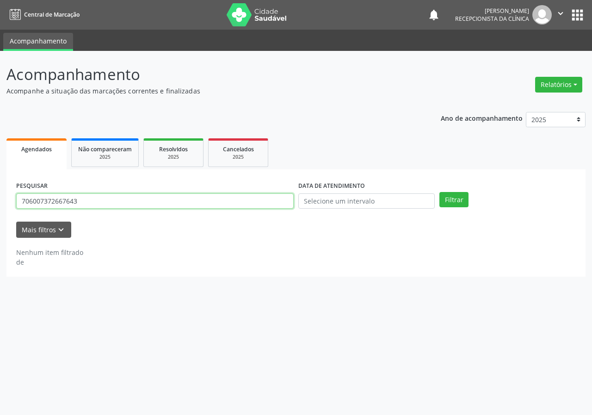
click at [226, 202] on input "706007372667643" at bounding box center [155, 201] width 278 height 16
type input "706609573535910"
click at [440, 192] on button "Filtrar" at bounding box center [454, 200] width 29 height 16
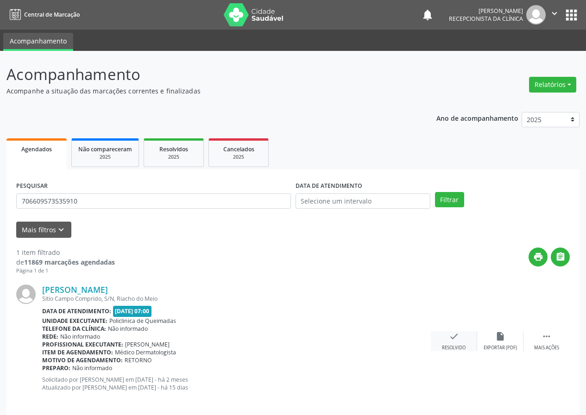
click at [450, 334] on icon "check" at bounding box center [454, 336] width 10 height 10
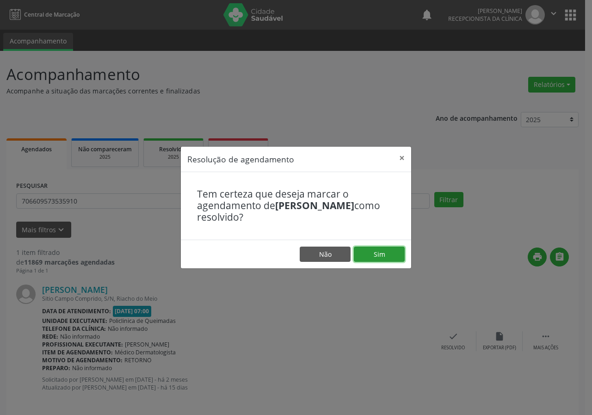
click at [371, 256] on button "Sim" at bounding box center [379, 255] width 51 height 16
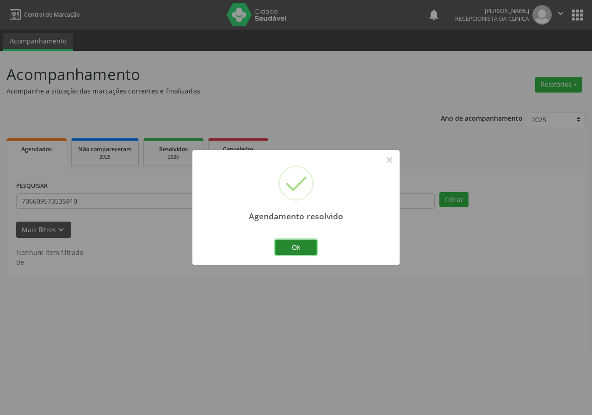
click at [313, 243] on button "Ok" at bounding box center [296, 248] width 42 height 16
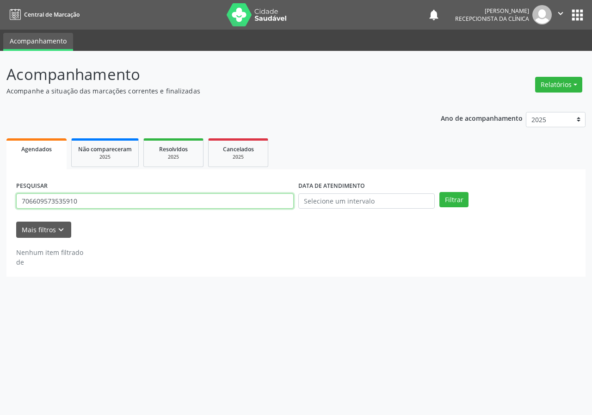
click at [236, 201] on input "706609573535910" at bounding box center [155, 201] width 278 height 16
type input "700206940257228"
click at [440, 192] on button "Filtrar" at bounding box center [454, 200] width 29 height 16
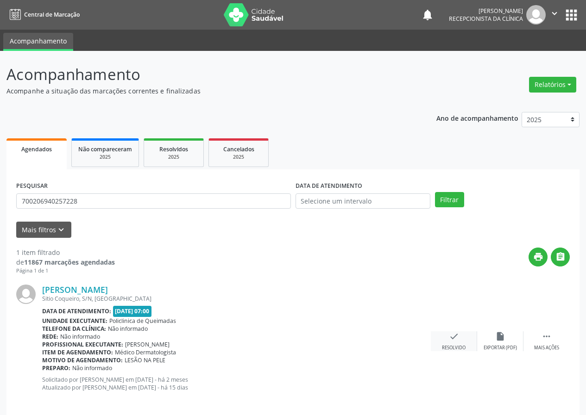
click at [457, 337] on icon "check" at bounding box center [454, 336] width 10 height 10
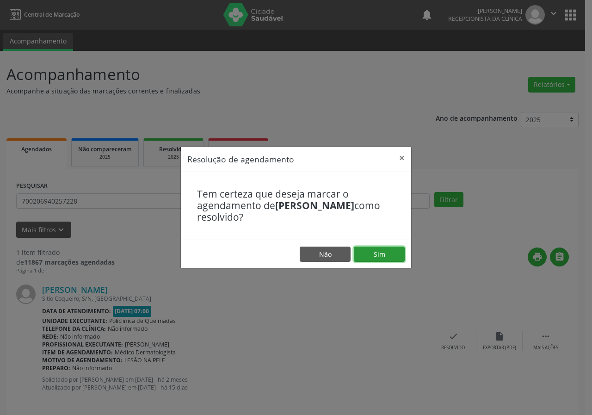
click at [394, 255] on button "Sim" at bounding box center [379, 255] width 51 height 16
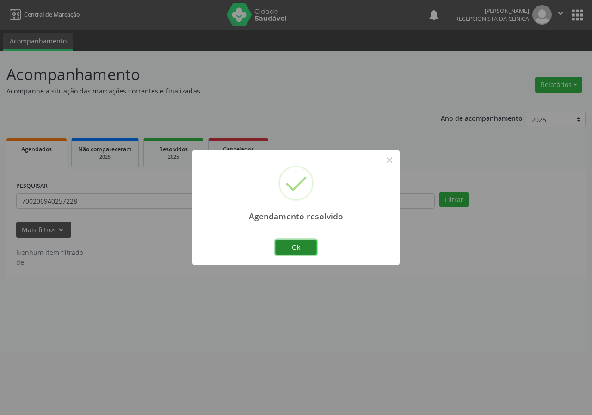
click at [306, 249] on button "Ok" at bounding box center [296, 248] width 42 height 16
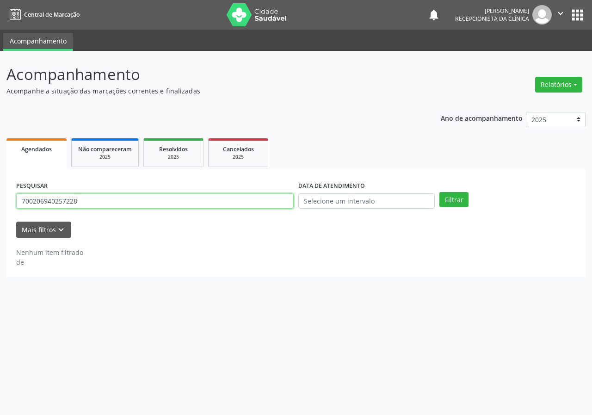
click at [218, 206] on input "700206940257228" at bounding box center [155, 201] width 278 height 16
type input "700005037936203"
click at [440, 192] on button "Filtrar" at bounding box center [454, 200] width 29 height 16
click at [112, 203] on input "700005037936203" at bounding box center [155, 201] width 278 height 16
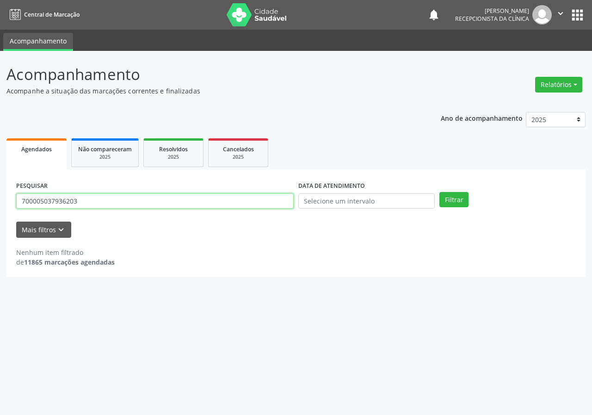
click at [112, 203] on input "700005037936203" at bounding box center [155, 201] width 278 height 16
type input "708204655987349"
click at [440, 192] on button "Filtrar" at bounding box center [454, 200] width 29 height 16
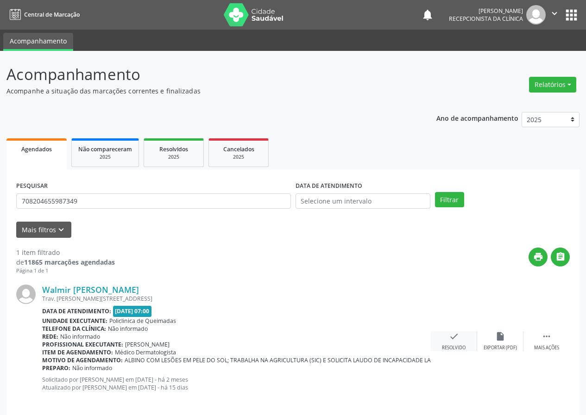
click at [452, 337] on icon "check" at bounding box center [454, 336] width 10 height 10
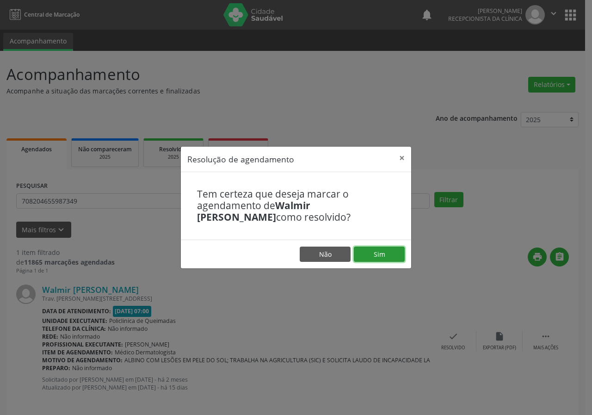
click at [392, 262] on button "Sim" at bounding box center [379, 255] width 51 height 16
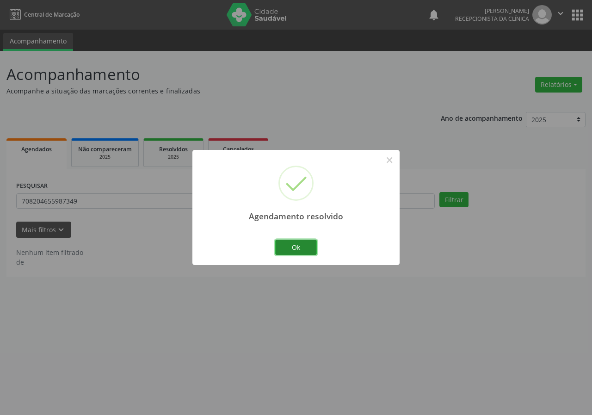
click at [306, 249] on button "Ok" at bounding box center [296, 248] width 42 height 16
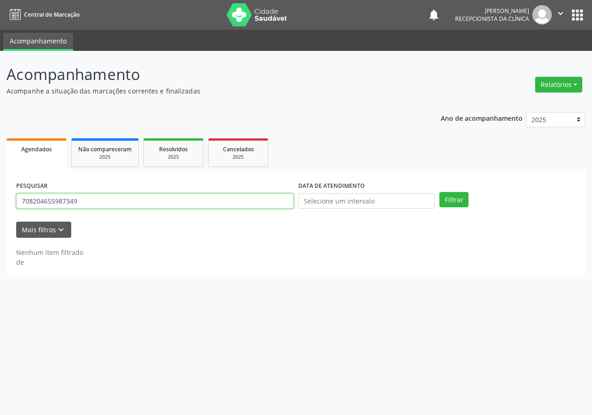
click at [224, 201] on input "708204655987349" at bounding box center [155, 201] width 278 height 16
type input "704308591837392"
click at [440, 192] on button "Filtrar" at bounding box center [454, 200] width 29 height 16
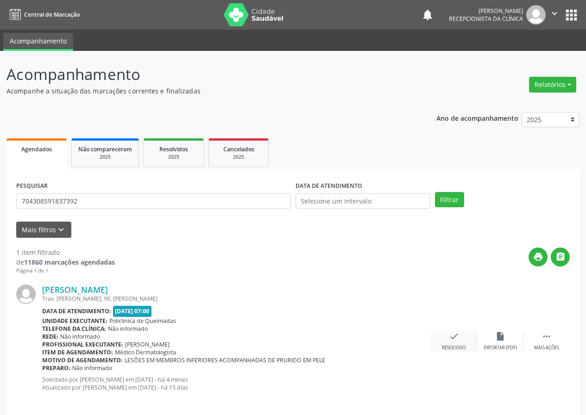
click at [455, 342] on div "check Resolvido" at bounding box center [453, 341] width 46 height 20
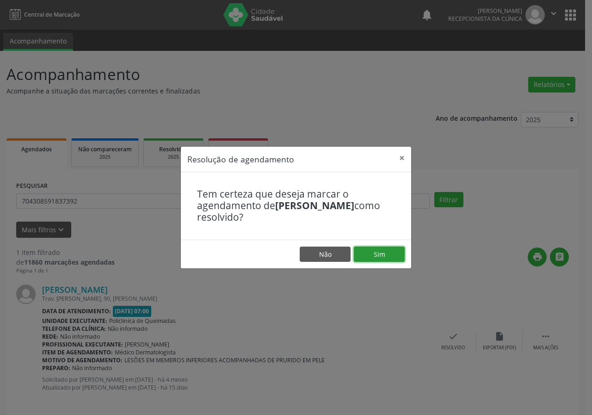
click at [398, 251] on button "Sim" at bounding box center [379, 255] width 51 height 16
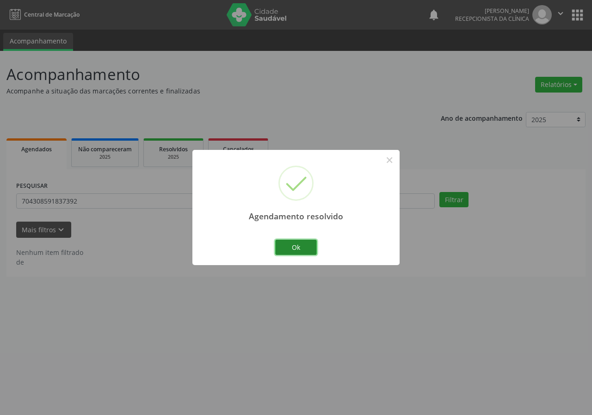
click at [295, 240] on button "Ok" at bounding box center [296, 248] width 42 height 16
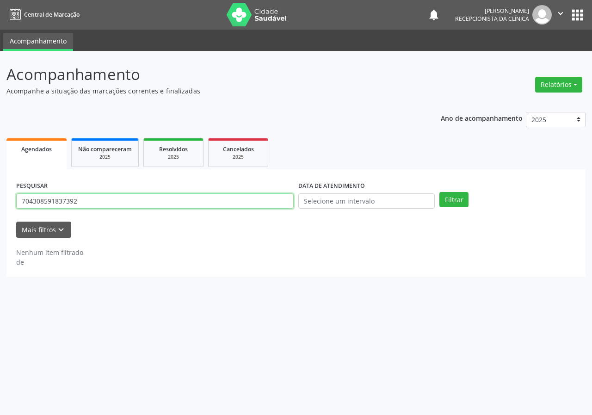
click at [273, 206] on input "704308591837392" at bounding box center [155, 201] width 278 height 16
type input "706205060559361"
click at [440, 192] on button "Filtrar" at bounding box center [454, 200] width 29 height 16
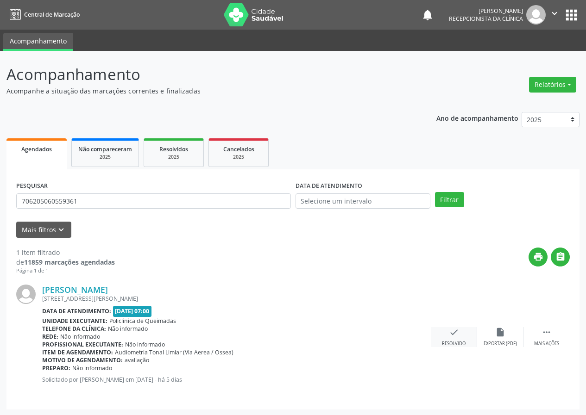
click at [458, 330] on icon "check" at bounding box center [454, 332] width 10 height 10
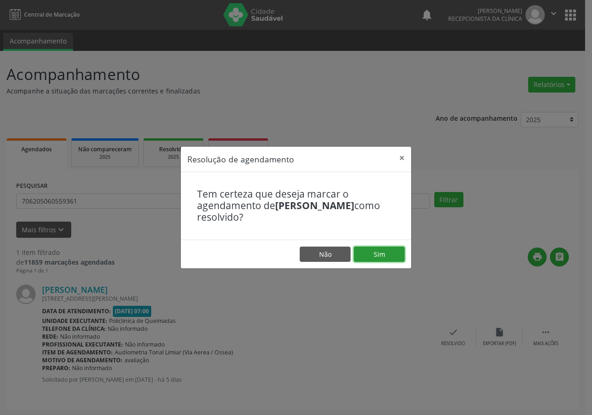
click at [391, 260] on button "Sim" at bounding box center [379, 255] width 51 height 16
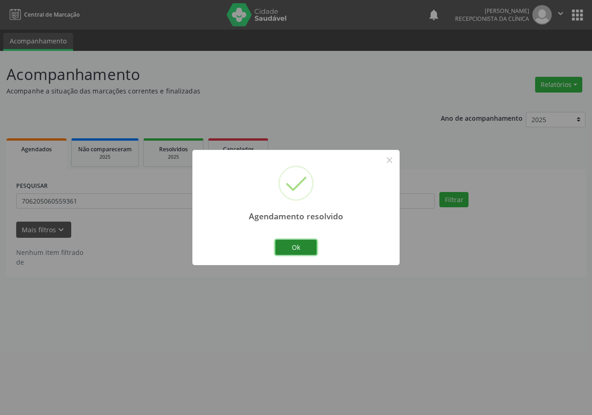
click at [311, 246] on button "Ok" at bounding box center [296, 248] width 42 height 16
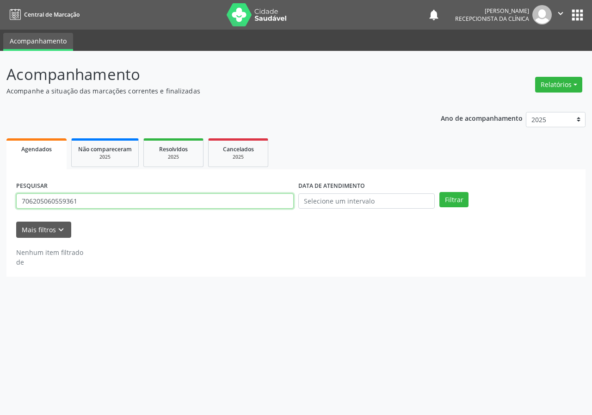
click at [162, 204] on input "706205060559361" at bounding box center [155, 201] width 278 height 16
click at [158, 202] on input "text" at bounding box center [155, 201] width 278 height 16
click at [150, 204] on input "text" at bounding box center [155, 201] width 278 height 16
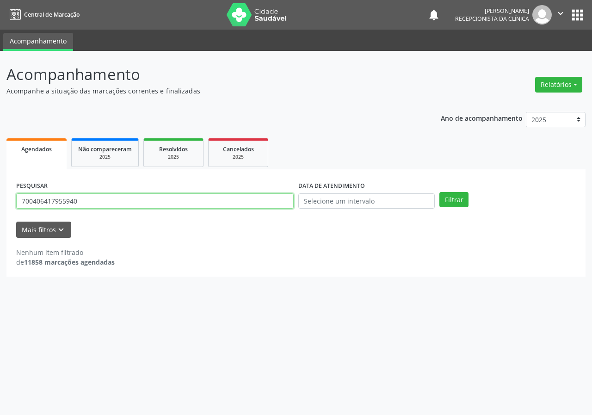
type input "700406417955940"
click at [440, 192] on button "Filtrar" at bounding box center [454, 200] width 29 height 16
click at [107, 206] on input "700406417955940" at bounding box center [155, 201] width 278 height 16
type input "704604114936825"
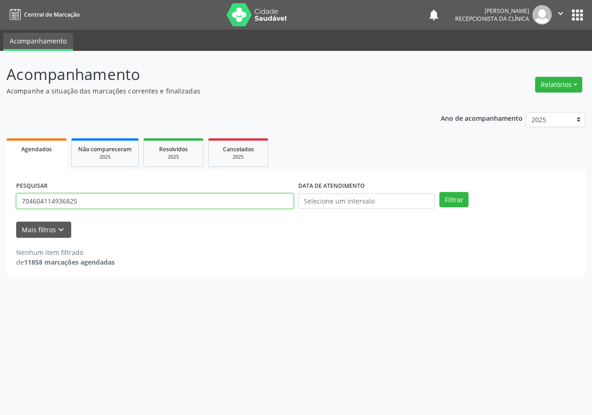
click at [440, 192] on button "Filtrar" at bounding box center [454, 200] width 29 height 16
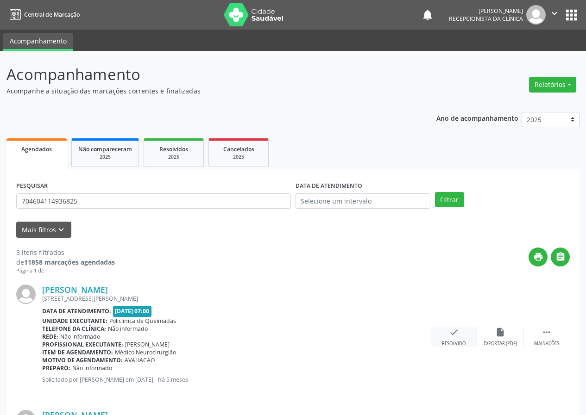
click at [452, 337] on icon "check" at bounding box center [454, 332] width 10 height 10
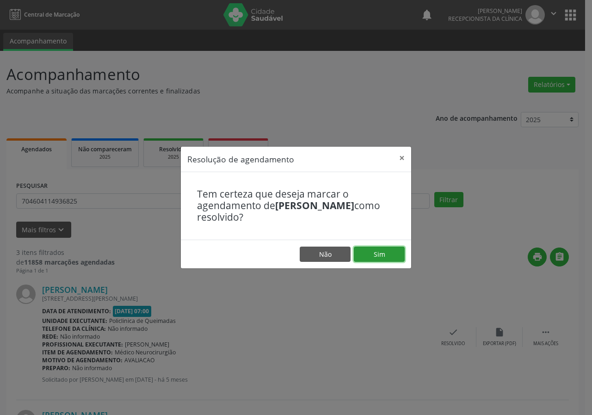
click at [383, 259] on button "Sim" at bounding box center [379, 255] width 51 height 16
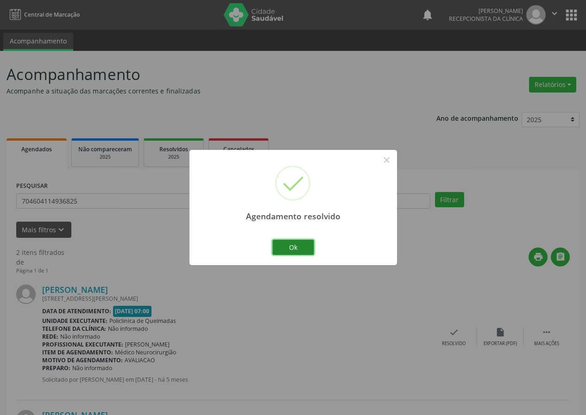
click at [296, 242] on button "Ok" at bounding box center [293, 248] width 42 height 16
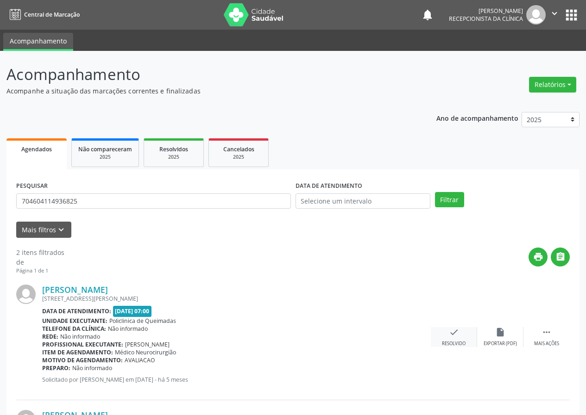
click at [459, 329] on div "check Resolvido" at bounding box center [453, 337] width 46 height 20
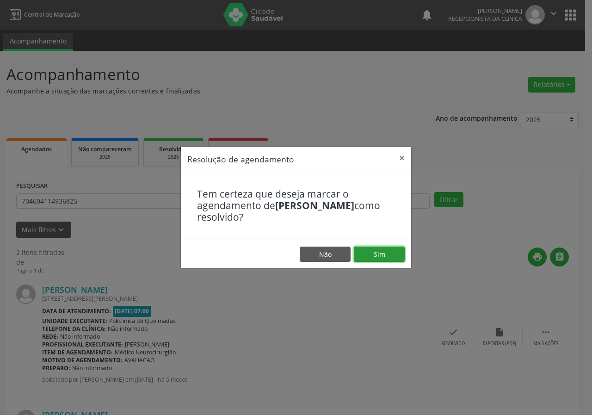
click at [385, 251] on button "Sim" at bounding box center [379, 255] width 51 height 16
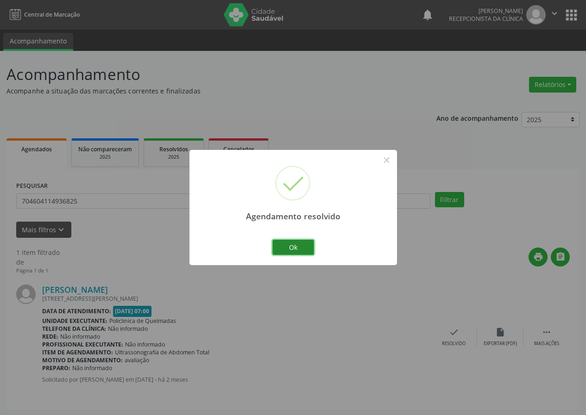
click at [297, 246] on button "Ok" at bounding box center [293, 248] width 42 height 16
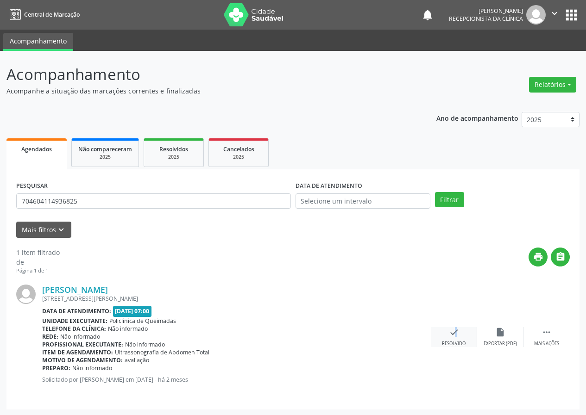
click at [449, 331] on icon "check" at bounding box center [454, 332] width 10 height 10
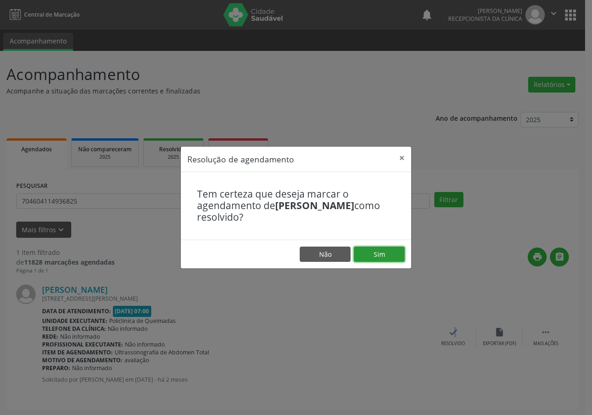
click at [386, 251] on button "Sim" at bounding box center [379, 255] width 51 height 16
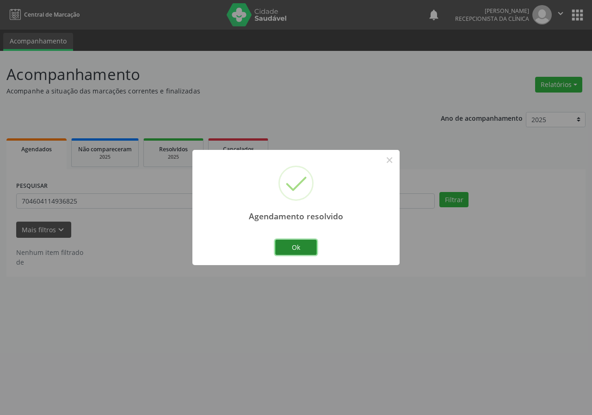
click at [293, 244] on button "Ok" at bounding box center [296, 248] width 42 height 16
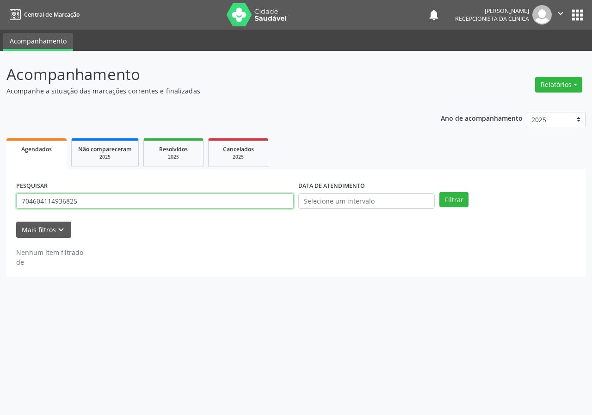
click at [276, 200] on input "704604114936825" at bounding box center [155, 201] width 278 height 16
type input "702906541335772"
click at [440, 192] on button "Filtrar" at bounding box center [454, 200] width 29 height 16
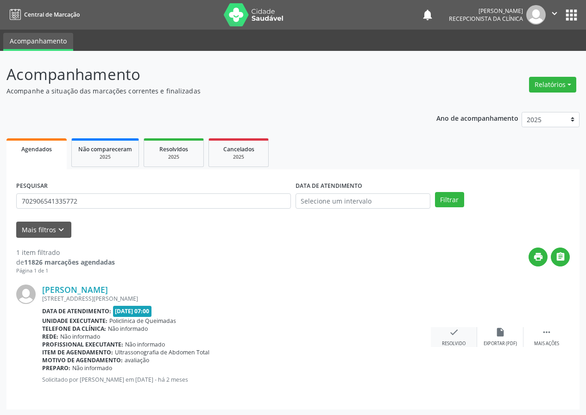
click at [456, 333] on icon "check" at bounding box center [454, 332] width 10 height 10
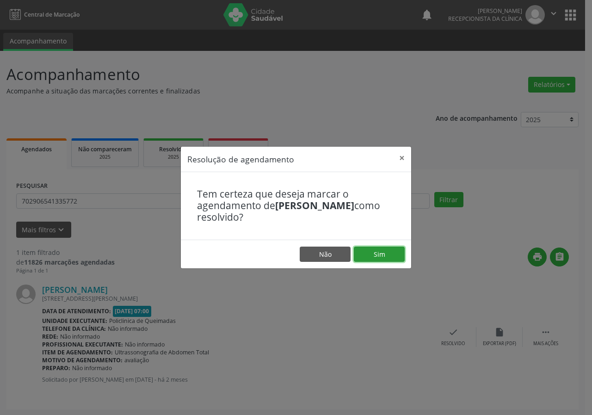
click at [380, 251] on button "Sim" at bounding box center [379, 255] width 51 height 16
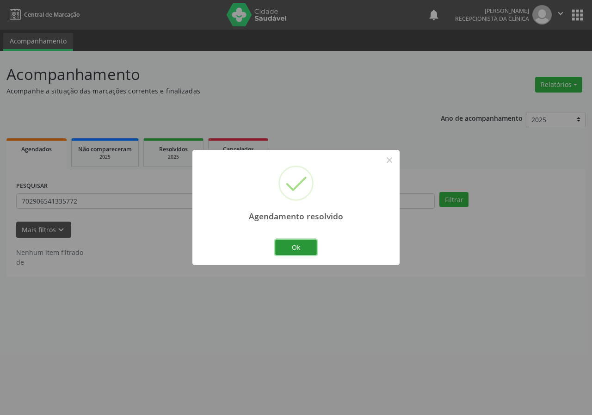
drag, startPoint x: 300, startPoint y: 251, endPoint x: 287, endPoint y: 244, distance: 15.5
click at [300, 250] on button "Ok" at bounding box center [296, 248] width 42 height 16
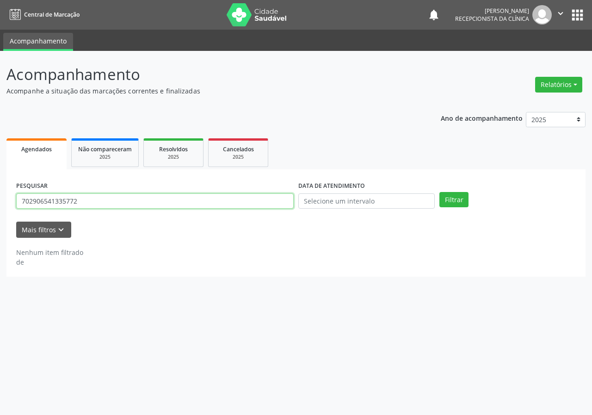
click at [264, 200] on input "702906541335772" at bounding box center [155, 201] width 278 height 16
type input "703206691719694"
click at [440, 192] on button "Filtrar" at bounding box center [454, 200] width 29 height 16
click at [262, 200] on input "703206691719694" at bounding box center [155, 201] width 278 height 16
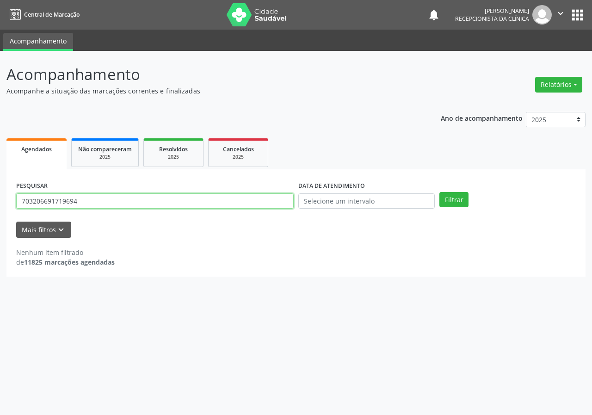
click at [262, 200] on input "703206691719694" at bounding box center [155, 201] width 278 height 16
type input "703005841035672"
click at [440, 192] on button "Filtrar" at bounding box center [454, 200] width 29 height 16
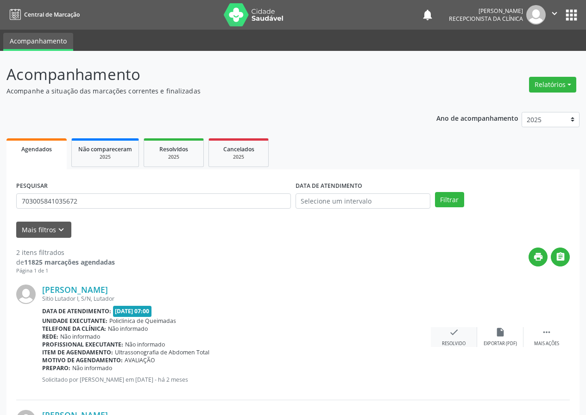
click at [462, 339] on div "check Resolvido" at bounding box center [453, 337] width 46 height 20
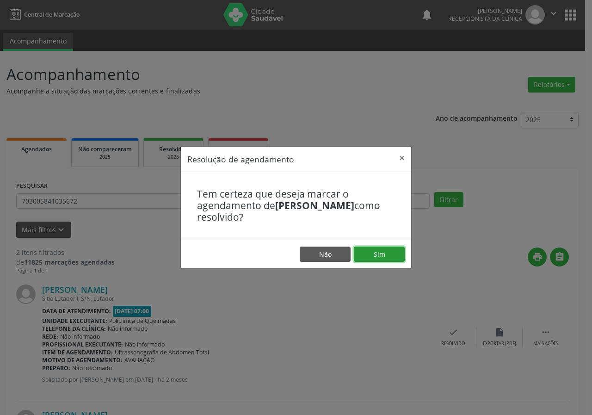
drag, startPoint x: 401, startPoint y: 255, endPoint x: 389, endPoint y: 250, distance: 12.3
click at [400, 254] on button "Sim" at bounding box center [379, 255] width 51 height 16
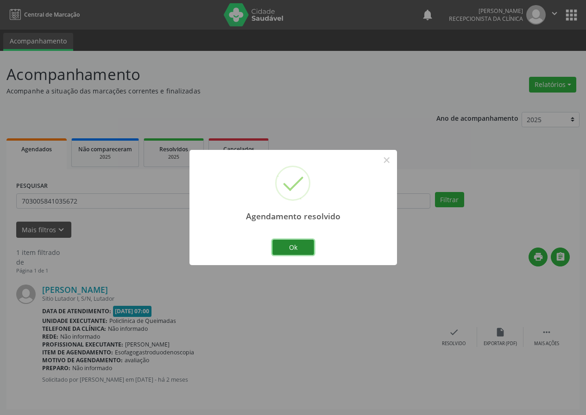
click at [294, 243] on button "Ok" at bounding box center [293, 248] width 42 height 16
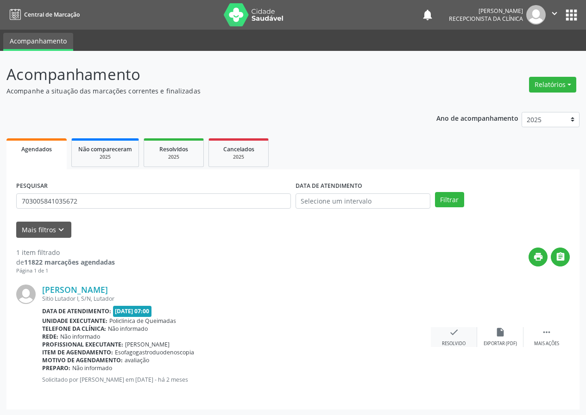
click at [453, 335] on icon "check" at bounding box center [454, 332] width 10 height 10
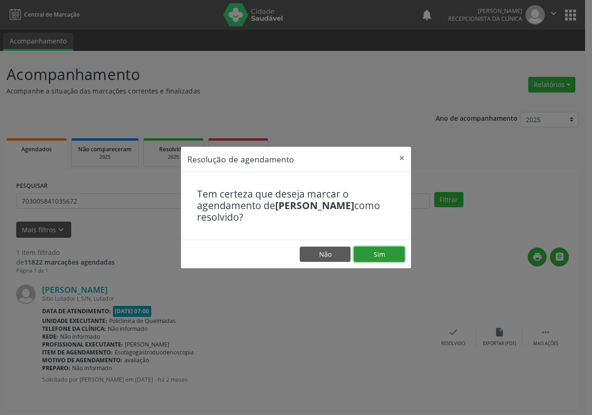
click at [376, 254] on button "Sim" at bounding box center [379, 255] width 51 height 16
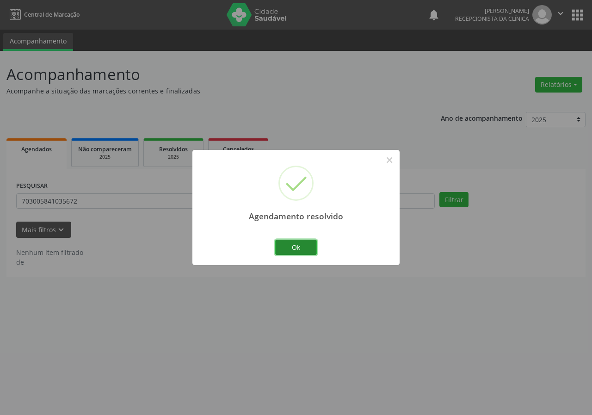
click at [301, 240] on button "Ok" at bounding box center [296, 248] width 42 height 16
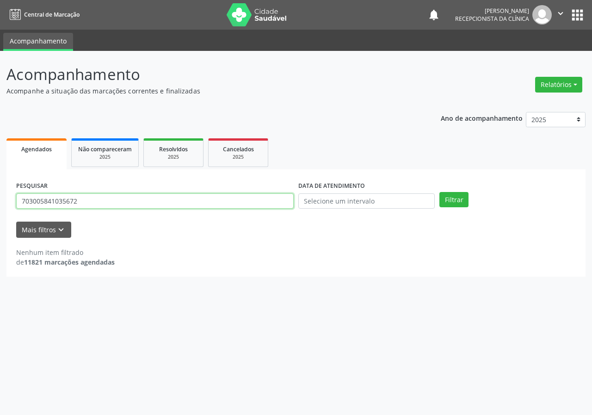
click at [250, 202] on input "703005841035672" at bounding box center [155, 201] width 278 height 16
type input "702202184850410"
click at [440, 192] on button "Filtrar" at bounding box center [454, 200] width 29 height 16
click at [247, 204] on input "702202184850410" at bounding box center [155, 201] width 278 height 16
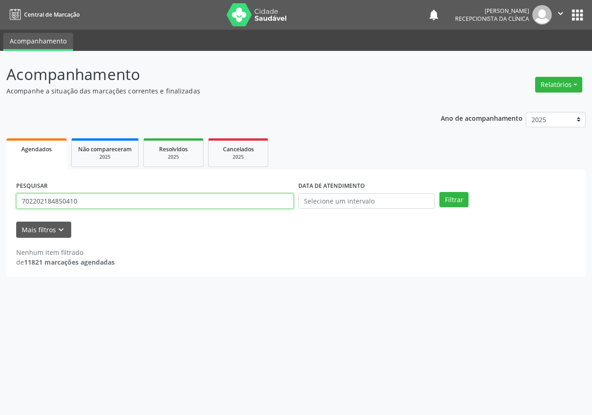
click at [247, 204] on input "702202184850410" at bounding box center [155, 201] width 278 height 16
type input "702506326284739"
click at [440, 192] on button "Filtrar" at bounding box center [454, 200] width 29 height 16
click at [90, 206] on input "702506326284739" at bounding box center [155, 201] width 278 height 16
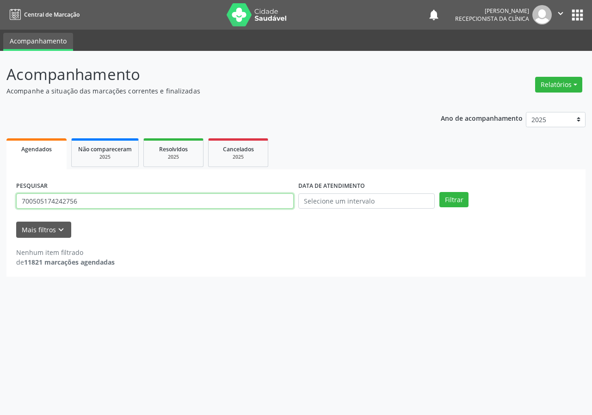
type input "700505174242756"
click at [440, 192] on button "Filtrar" at bounding box center [454, 200] width 29 height 16
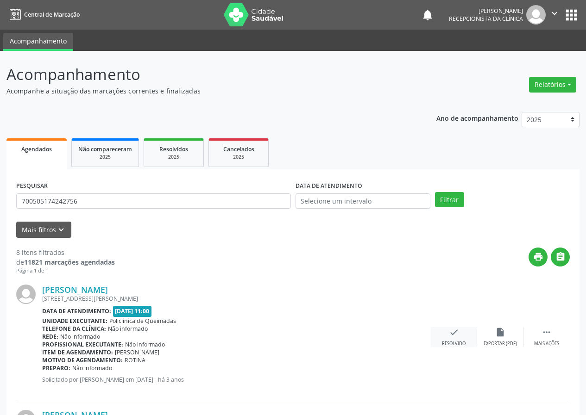
click at [459, 337] on div "check Resolvido" at bounding box center [453, 337] width 46 height 20
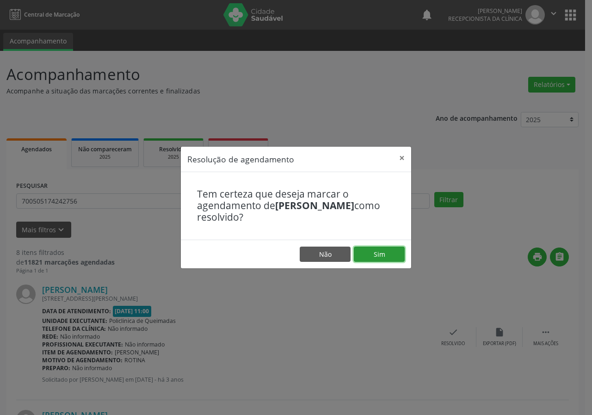
click at [380, 247] on button "Sim" at bounding box center [379, 255] width 51 height 16
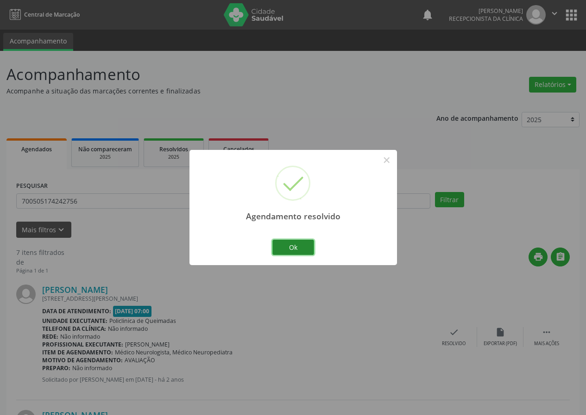
click at [302, 243] on button "Ok" at bounding box center [293, 248] width 42 height 16
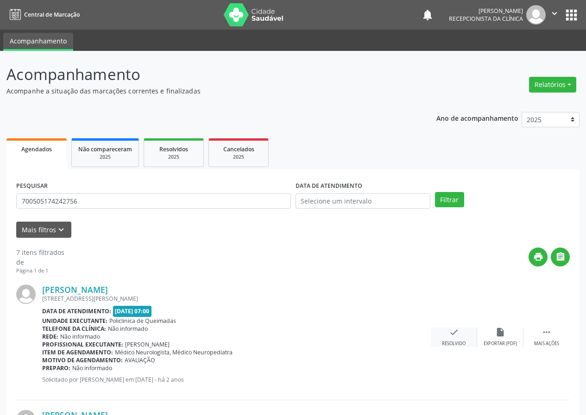
drag, startPoint x: 455, startPoint y: 334, endPoint x: 450, endPoint y: 334, distance: 4.7
click at [450, 334] on icon "check" at bounding box center [454, 332] width 10 height 10
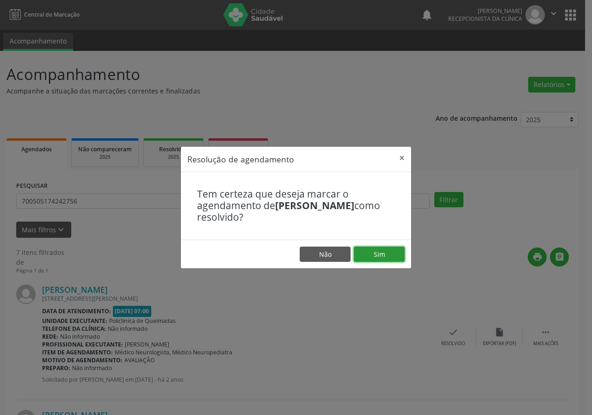
click at [371, 255] on button "Sim" at bounding box center [379, 255] width 51 height 16
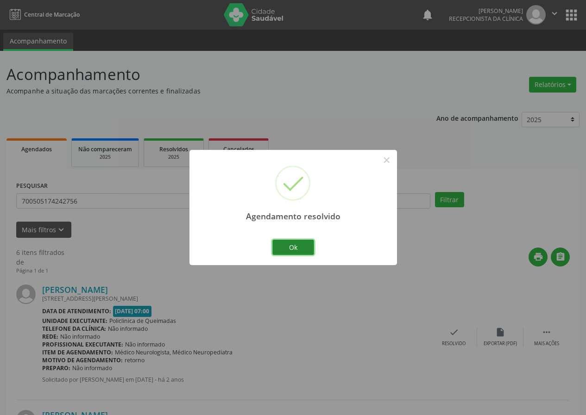
click at [298, 244] on button "Ok" at bounding box center [293, 248] width 42 height 16
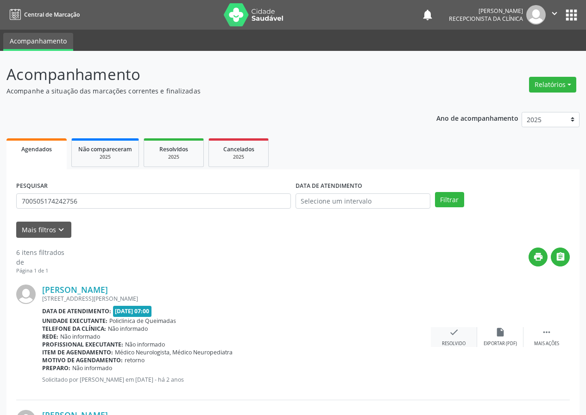
click at [454, 330] on icon "check" at bounding box center [454, 332] width 10 height 10
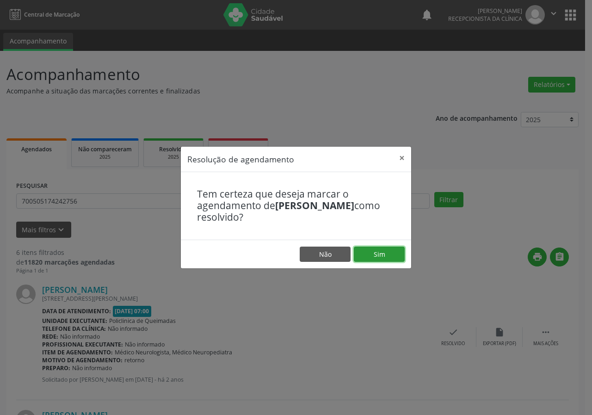
click at [397, 257] on button "Sim" at bounding box center [379, 255] width 51 height 16
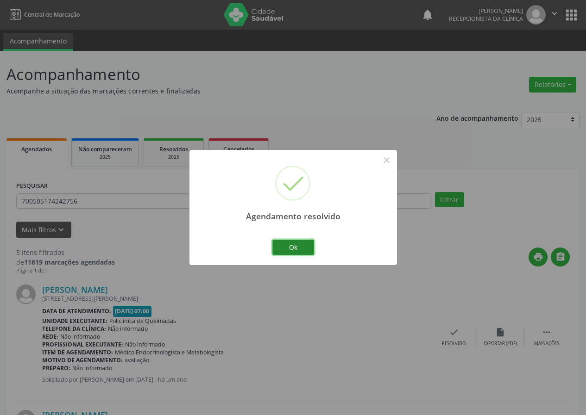
click at [311, 248] on button "Ok" at bounding box center [293, 248] width 42 height 16
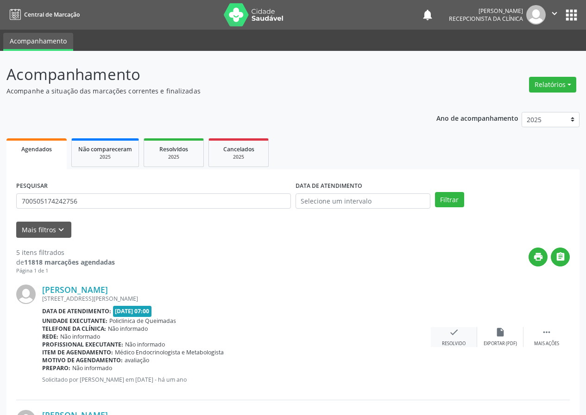
click at [456, 335] on icon "check" at bounding box center [454, 332] width 10 height 10
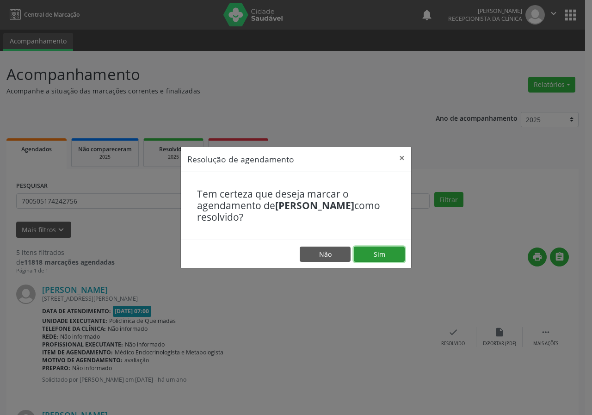
click at [399, 254] on button "Sim" at bounding box center [379, 255] width 51 height 16
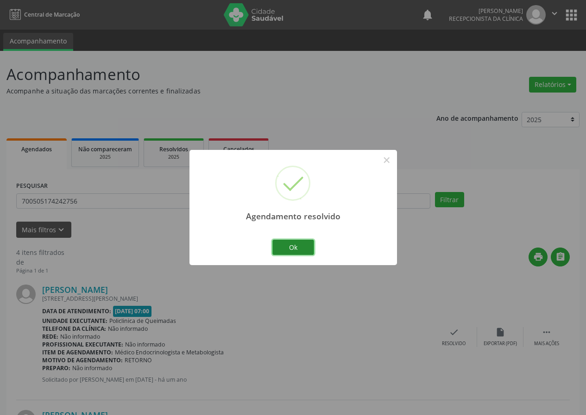
click at [307, 247] on button "Ok" at bounding box center [293, 248] width 42 height 16
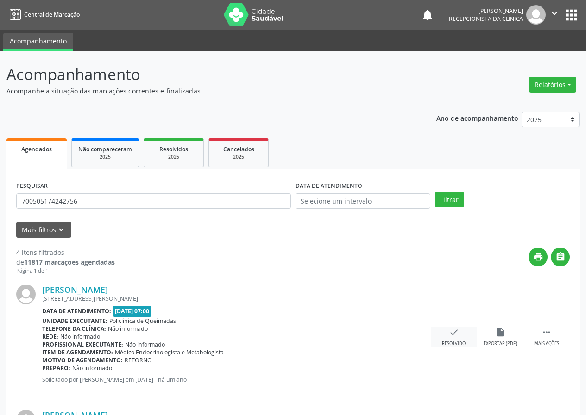
click at [448, 338] on div "check Resolvido" at bounding box center [453, 337] width 46 height 20
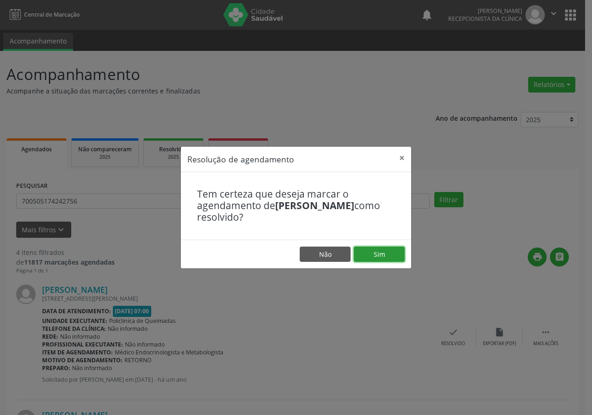
click at [391, 256] on button "Sim" at bounding box center [379, 255] width 51 height 16
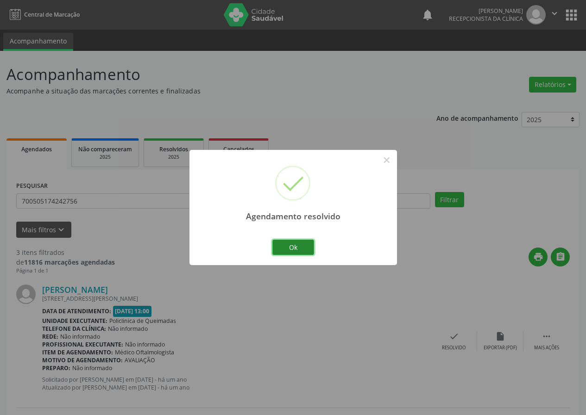
click at [307, 248] on button "Ok" at bounding box center [293, 248] width 42 height 16
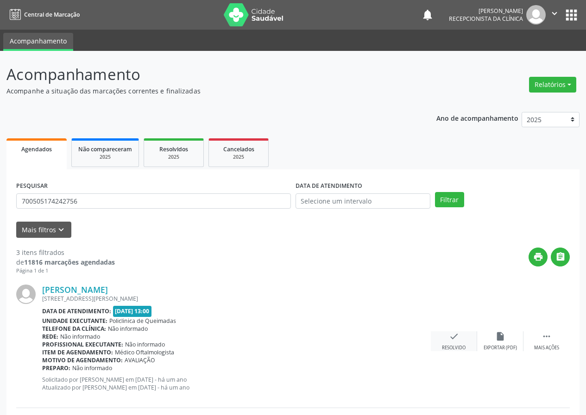
click at [448, 345] on div "Resolvido" at bounding box center [454, 348] width 24 height 6
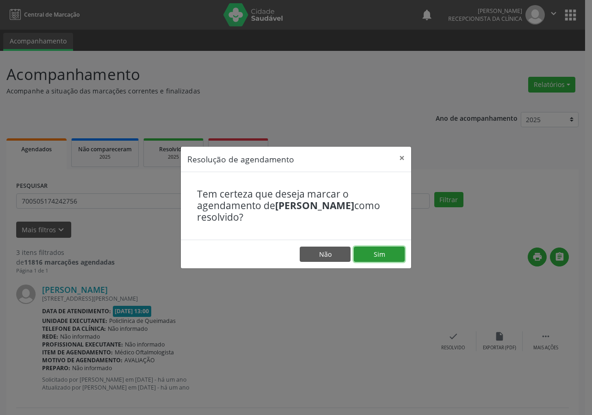
click at [391, 254] on button "Sim" at bounding box center [379, 255] width 51 height 16
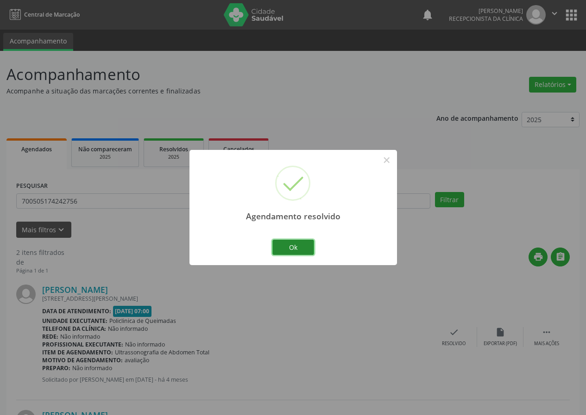
click at [293, 249] on button "Ok" at bounding box center [293, 248] width 42 height 16
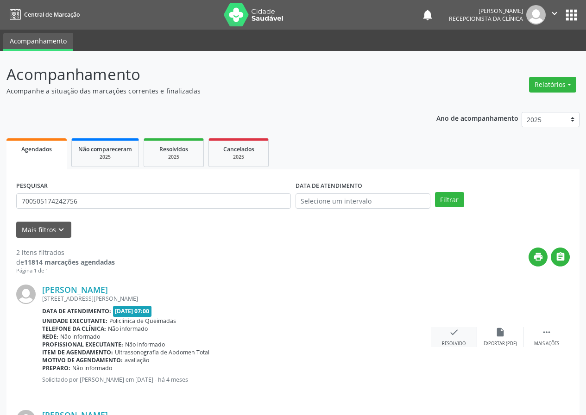
click at [462, 337] on div "check Resolvido" at bounding box center [453, 337] width 46 height 20
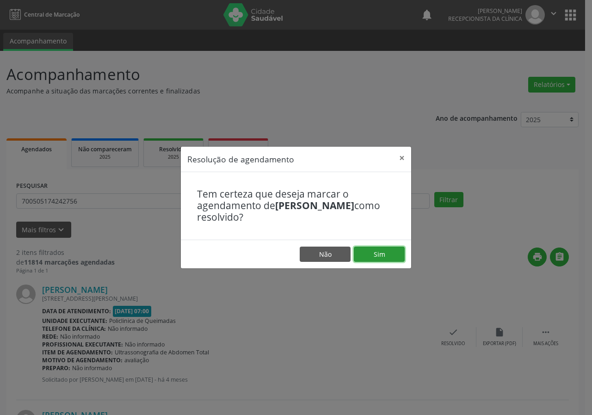
click at [400, 250] on button "Sim" at bounding box center [379, 255] width 51 height 16
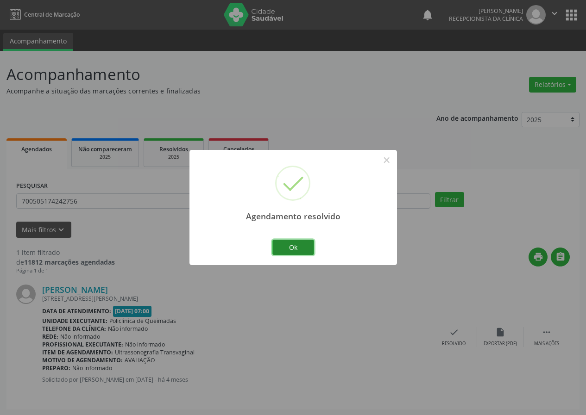
click at [304, 245] on button "Ok" at bounding box center [293, 248] width 42 height 16
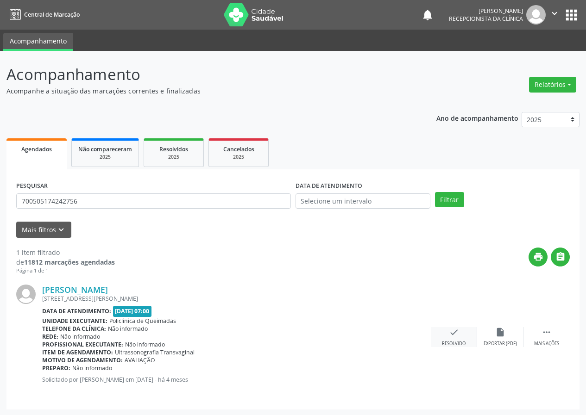
click at [458, 335] on icon "check" at bounding box center [454, 332] width 10 height 10
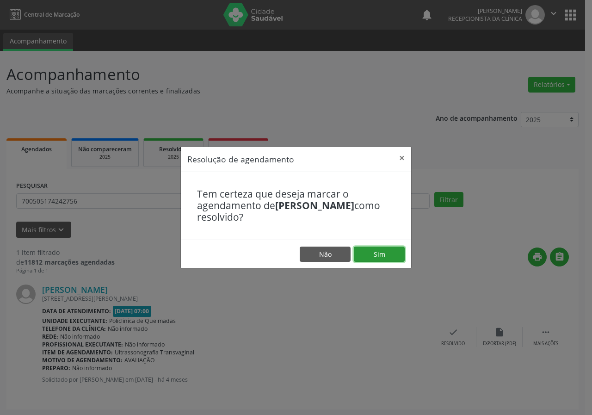
click at [373, 254] on button "Sim" at bounding box center [379, 255] width 51 height 16
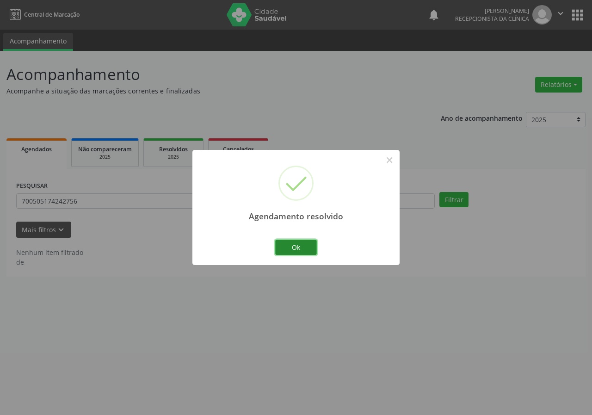
click at [313, 244] on button "Ok" at bounding box center [296, 248] width 42 height 16
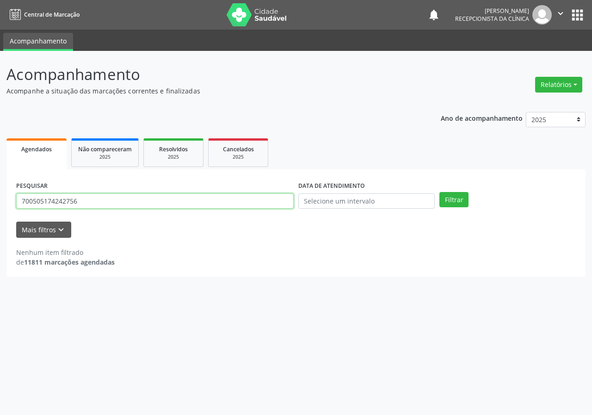
click at [273, 203] on input "700505174242756" at bounding box center [155, 201] width 278 height 16
type input "707407094265377"
click at [440, 192] on button "Filtrar" at bounding box center [454, 200] width 29 height 16
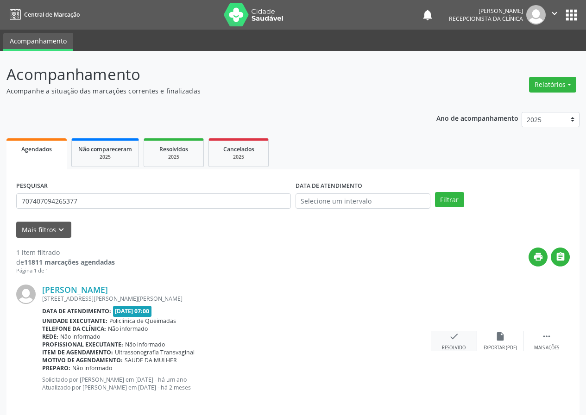
click at [449, 340] on icon "check" at bounding box center [454, 336] width 10 height 10
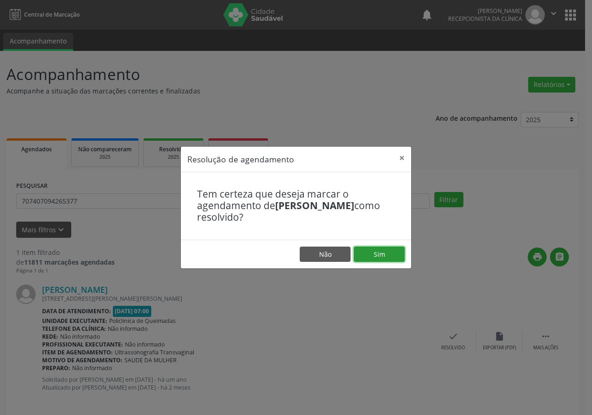
click at [380, 259] on button "Sim" at bounding box center [379, 255] width 51 height 16
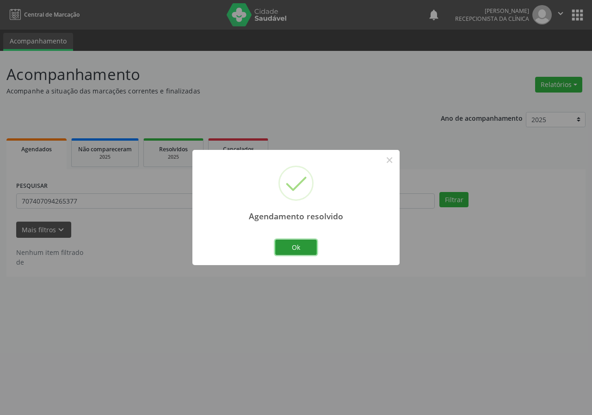
drag, startPoint x: 299, startPoint y: 244, endPoint x: 207, endPoint y: 220, distance: 94.9
click at [296, 245] on button "Ok" at bounding box center [296, 248] width 42 height 16
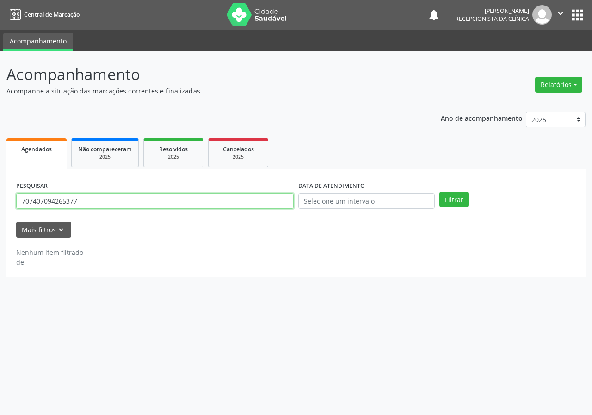
click at [194, 202] on input "707407094265377" at bounding box center [155, 201] width 278 height 16
type input "707601212106497"
click at [440, 192] on button "Filtrar" at bounding box center [454, 200] width 29 height 16
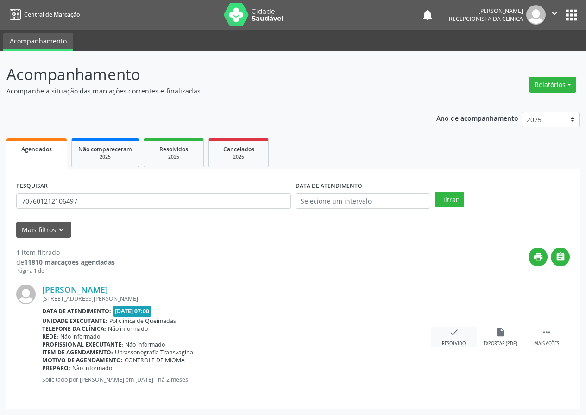
click at [457, 337] on icon "check" at bounding box center [454, 332] width 10 height 10
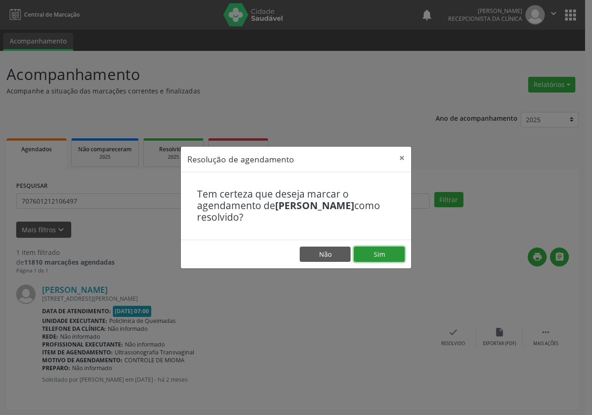
click at [377, 258] on button "Sim" at bounding box center [379, 255] width 51 height 16
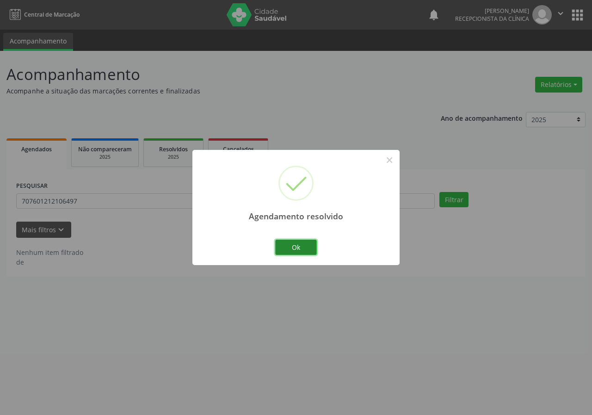
click at [299, 248] on button "Ok" at bounding box center [296, 248] width 42 height 16
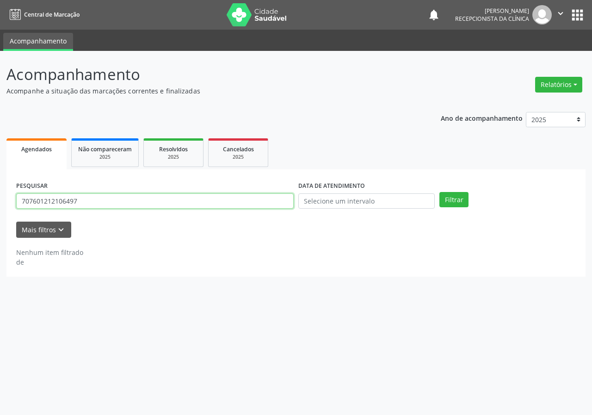
click at [177, 198] on input "707601212106497" at bounding box center [155, 201] width 278 height 16
type input "708201123707144"
click at [440, 192] on button "Filtrar" at bounding box center [454, 200] width 29 height 16
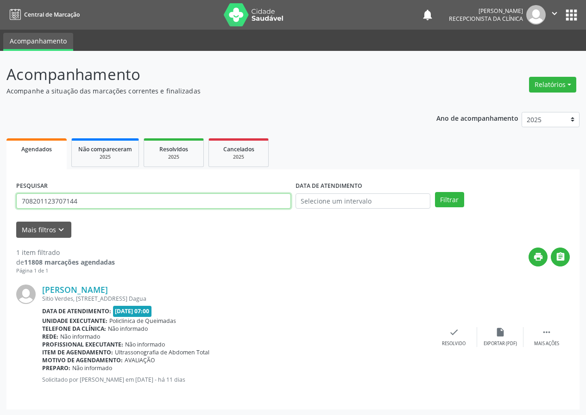
click at [143, 201] on input "708201123707144" at bounding box center [153, 201] width 274 height 16
type input "709809002634294"
click at [435, 192] on button "Filtrar" at bounding box center [449, 200] width 29 height 16
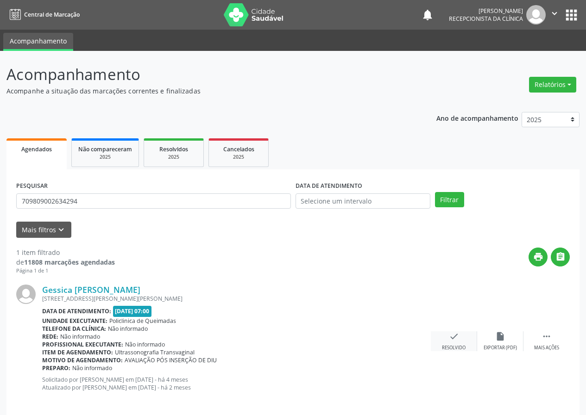
click at [459, 340] on div "check Resolvido" at bounding box center [453, 341] width 46 height 20
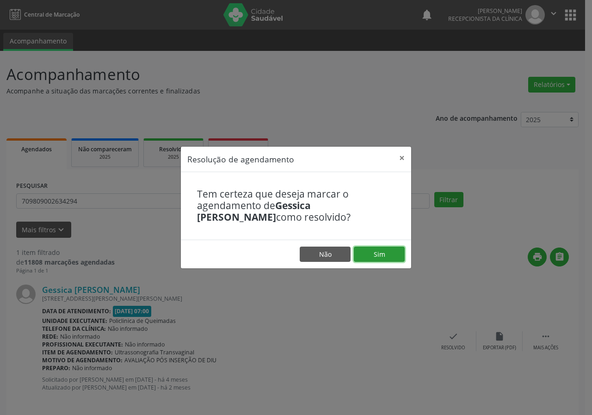
click at [388, 250] on button "Sim" at bounding box center [379, 255] width 51 height 16
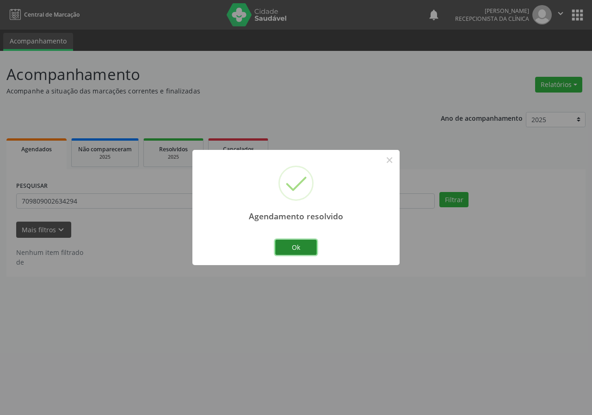
click at [293, 245] on button "Ok" at bounding box center [296, 248] width 42 height 16
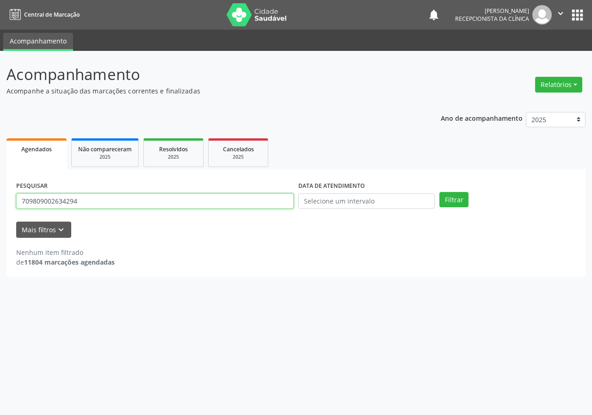
click at [206, 206] on input "709809002634294" at bounding box center [155, 201] width 278 height 16
type input "706204065090166"
click at [440, 192] on button "Filtrar" at bounding box center [454, 200] width 29 height 16
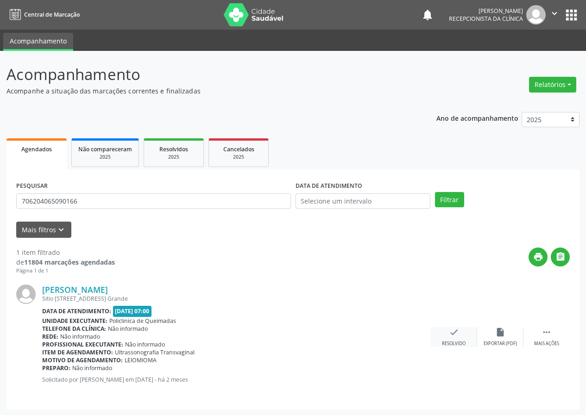
click at [455, 335] on icon "check" at bounding box center [454, 332] width 10 height 10
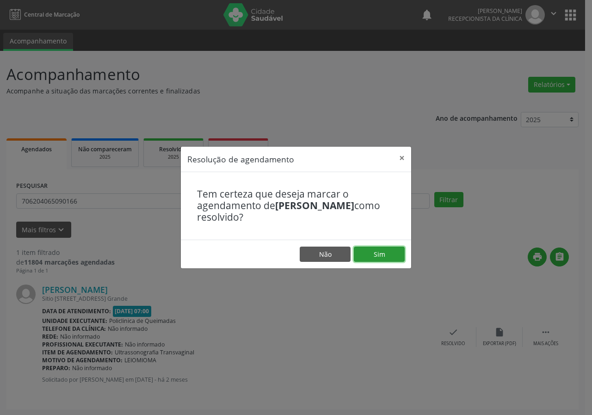
click at [387, 250] on button "Sim" at bounding box center [379, 255] width 51 height 16
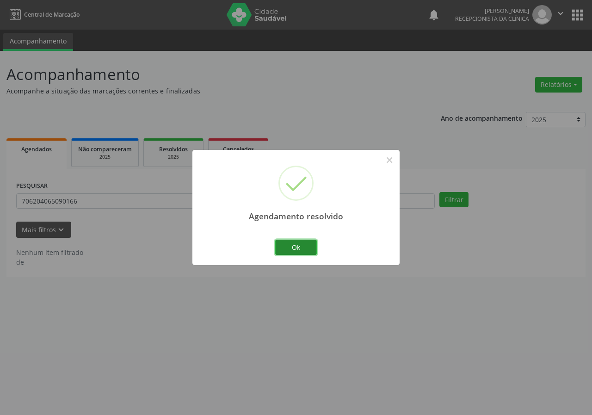
click at [307, 249] on button "Ok" at bounding box center [296, 248] width 42 height 16
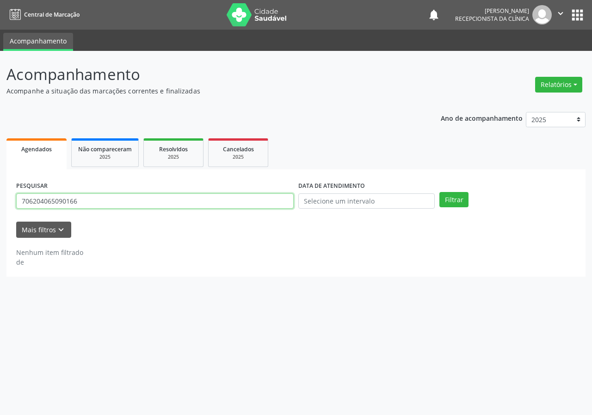
click at [204, 200] on input "706204065090166" at bounding box center [155, 201] width 278 height 16
type input "7050040019050"
click at [440, 192] on button "Filtrar" at bounding box center [454, 200] width 29 height 16
click at [75, 205] on input "7050040019050" at bounding box center [155, 201] width 278 height 16
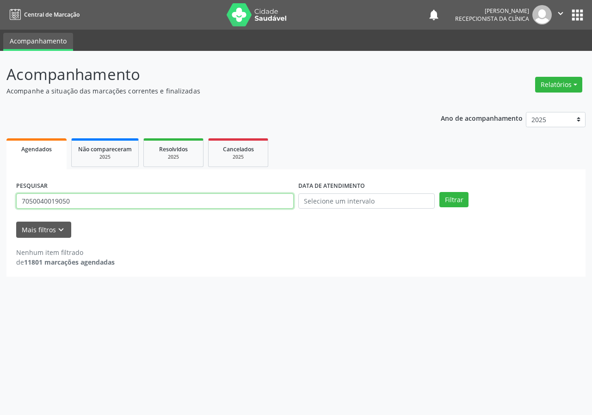
click at [75, 205] on input "7050040019050" at bounding box center [155, 201] width 278 height 16
type input "705004001869050"
click at [440, 192] on button "Filtrar" at bounding box center [454, 200] width 29 height 16
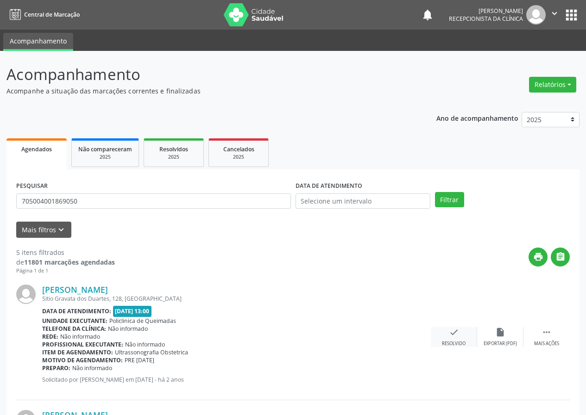
click at [455, 333] on icon "check" at bounding box center [454, 332] width 10 height 10
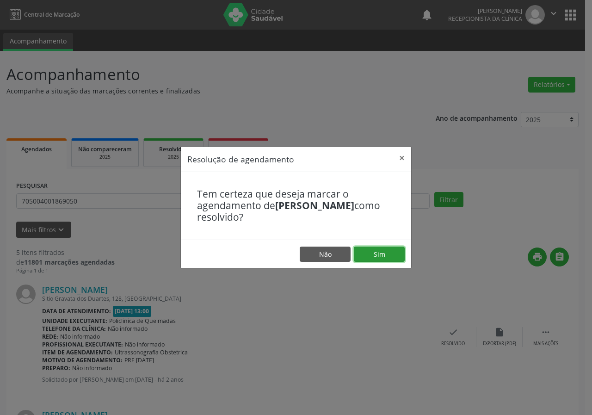
click at [393, 252] on button "Sim" at bounding box center [379, 255] width 51 height 16
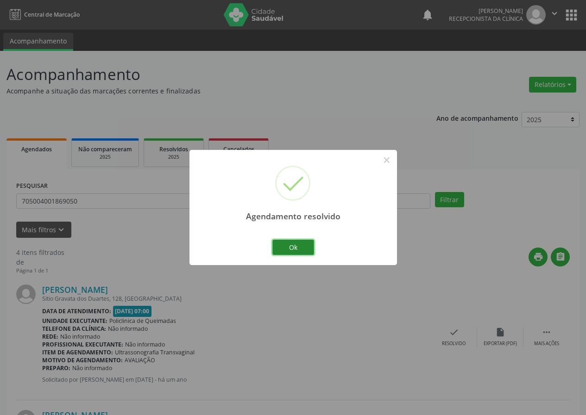
click at [297, 245] on button "Ok" at bounding box center [293, 248] width 42 height 16
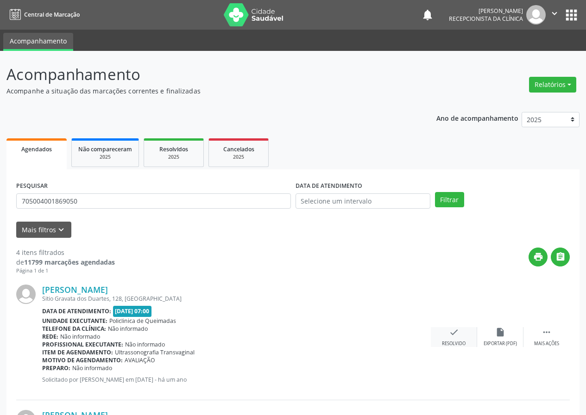
click at [460, 334] on div "check Resolvido" at bounding box center [453, 337] width 46 height 20
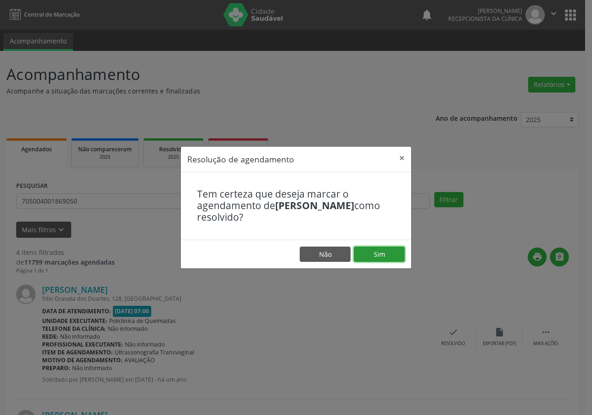
click at [381, 257] on button "Sim" at bounding box center [379, 255] width 51 height 16
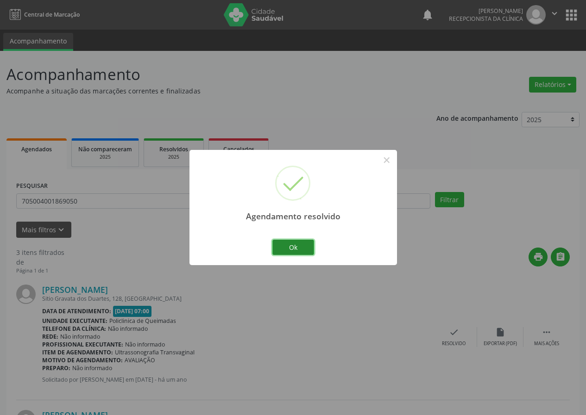
click at [312, 249] on button "Ok" at bounding box center [293, 248] width 42 height 16
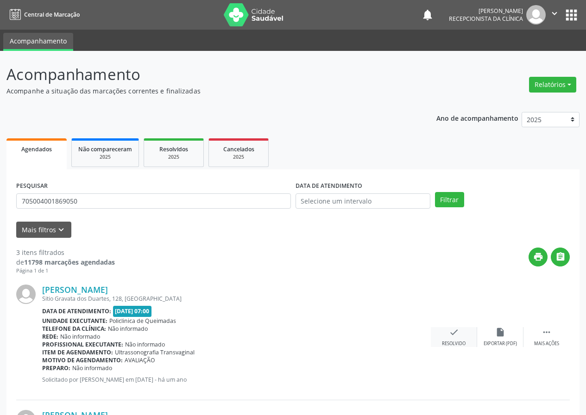
click at [451, 338] on div "check Resolvido" at bounding box center [453, 337] width 46 height 20
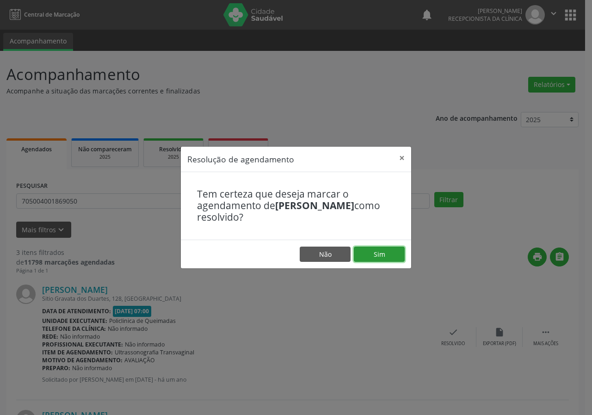
click at [390, 251] on button "Sim" at bounding box center [379, 255] width 51 height 16
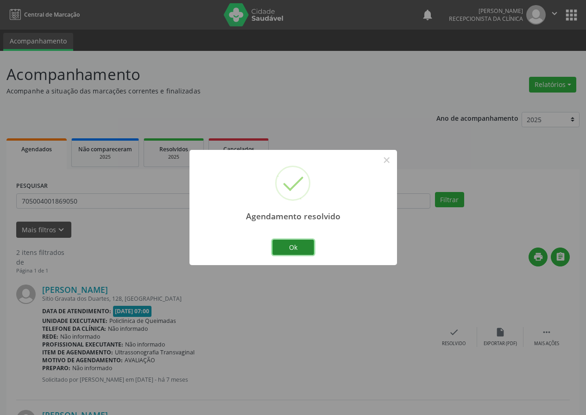
click at [303, 247] on button "Ok" at bounding box center [293, 248] width 42 height 16
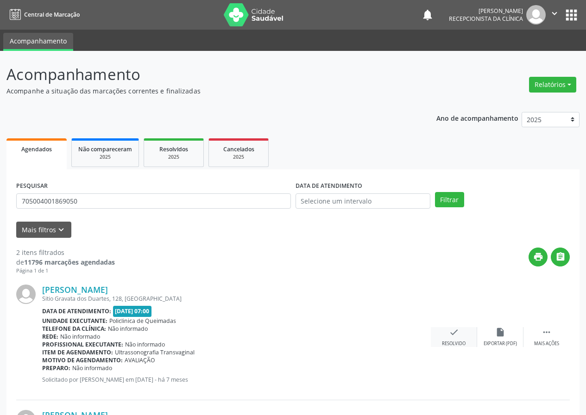
click at [453, 340] on div "check Resolvido" at bounding box center [453, 337] width 46 height 20
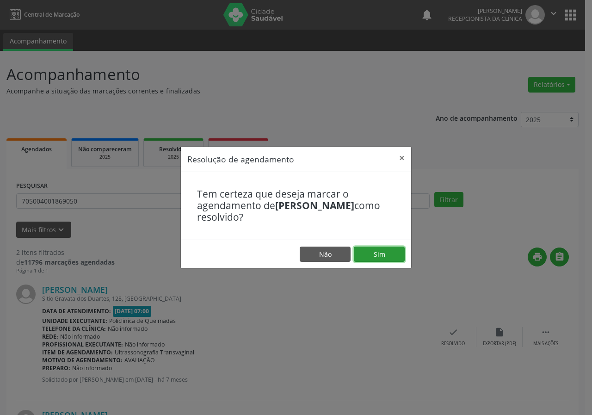
click at [390, 255] on button "Sim" at bounding box center [379, 255] width 51 height 16
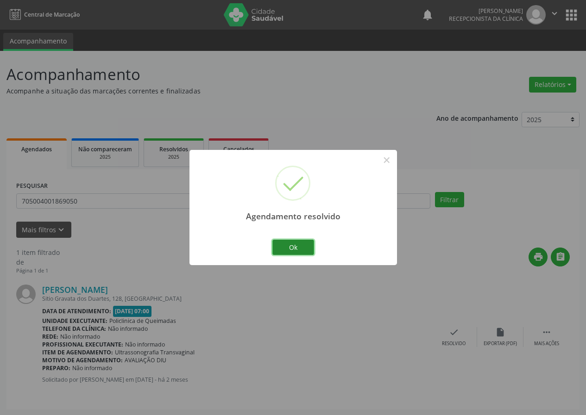
click at [307, 248] on button "Ok" at bounding box center [293, 248] width 42 height 16
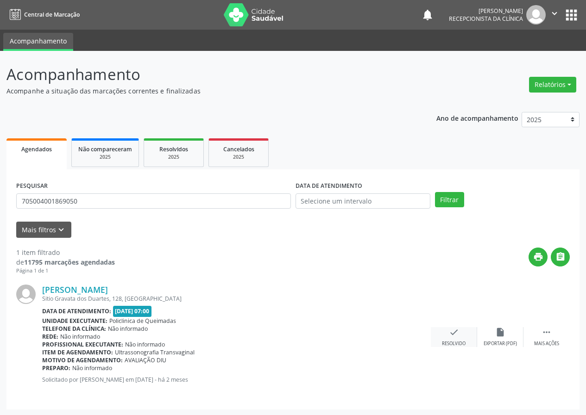
click at [448, 338] on div "check Resolvido" at bounding box center [453, 337] width 46 height 20
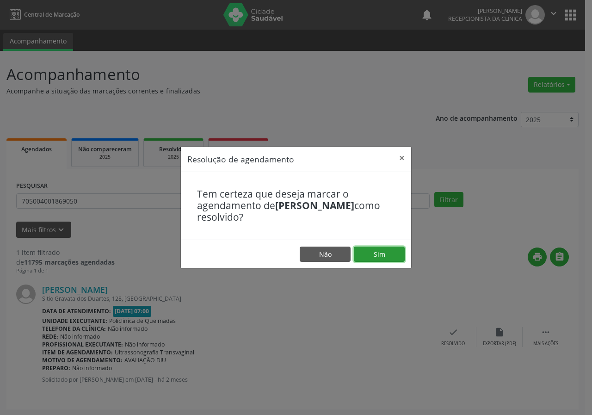
click at [401, 255] on button "Sim" at bounding box center [379, 255] width 51 height 16
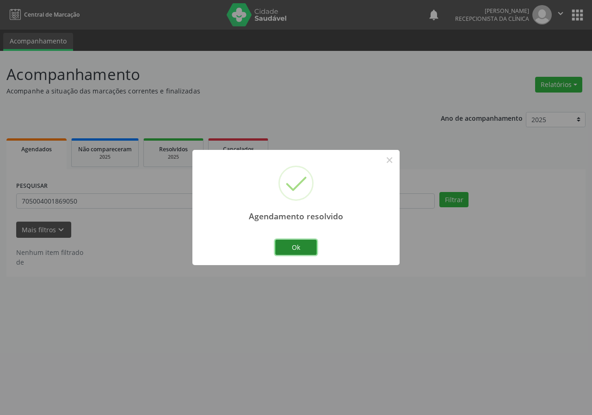
drag, startPoint x: 302, startPoint y: 247, endPoint x: 274, endPoint y: 235, distance: 31.1
click at [301, 246] on button "Ok" at bounding box center [296, 248] width 42 height 16
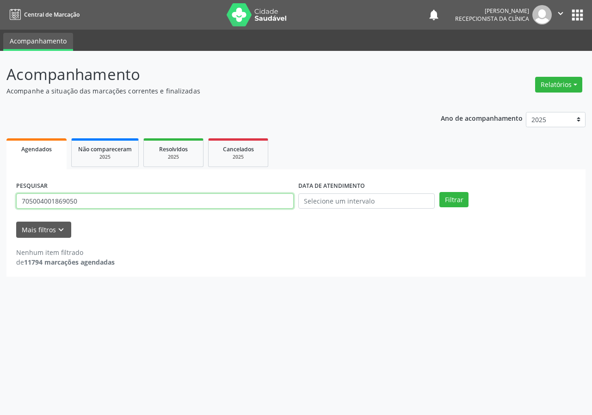
click at [260, 198] on input "705004001869050" at bounding box center [155, 201] width 278 height 16
type input "700609479863668"
click at [440, 192] on button "Filtrar" at bounding box center [454, 200] width 29 height 16
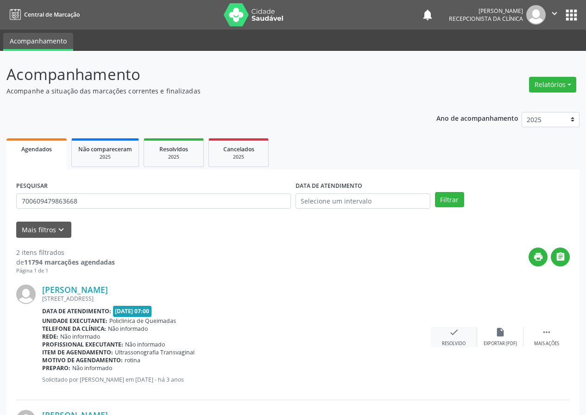
click at [450, 340] on div "check Resolvido" at bounding box center [453, 337] width 46 height 20
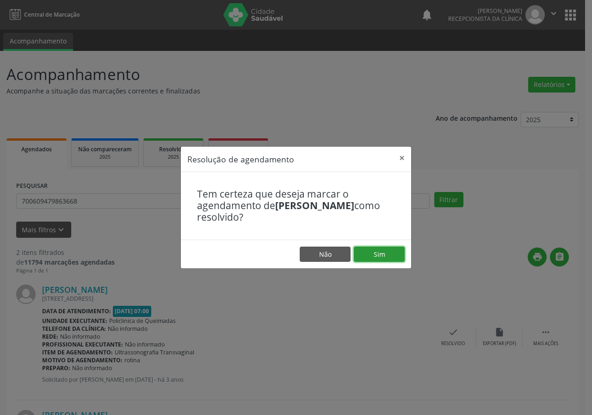
click at [401, 258] on button "Sim" at bounding box center [379, 255] width 51 height 16
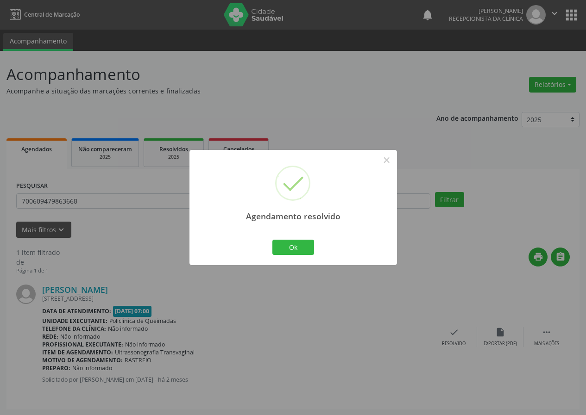
click at [292, 229] on div "Agendamento resolvido ×" at bounding box center [292, 190] width 207 height 80
click at [290, 244] on button "Ok" at bounding box center [293, 248] width 42 height 16
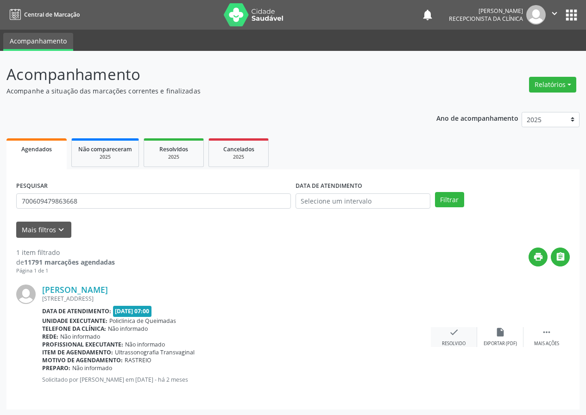
click at [456, 332] on icon "check" at bounding box center [454, 332] width 10 height 10
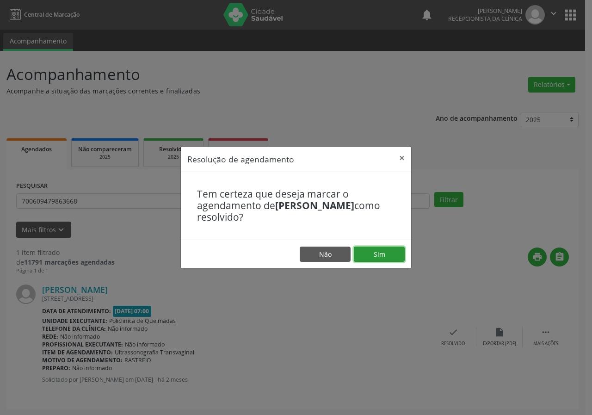
click at [381, 250] on button "Sim" at bounding box center [379, 255] width 51 height 16
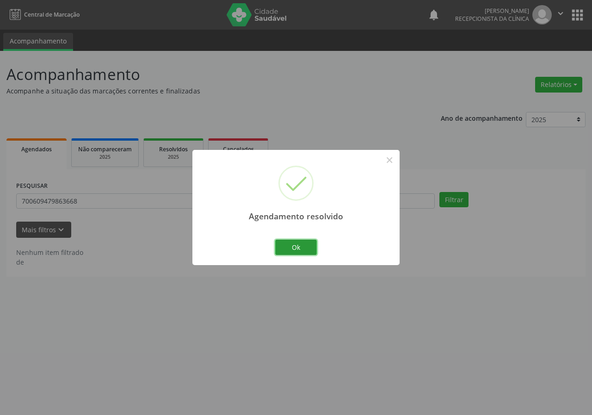
drag, startPoint x: 306, startPoint y: 248, endPoint x: 299, endPoint y: 248, distance: 6.0
click at [305, 248] on button "Ok" at bounding box center [296, 248] width 42 height 16
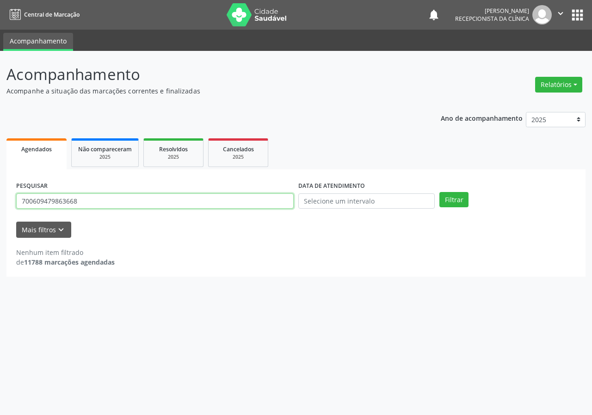
click at [257, 206] on input "700609479863668" at bounding box center [155, 201] width 278 height 16
type input "708606022104682"
click at [440, 192] on button "Filtrar" at bounding box center [454, 200] width 29 height 16
click at [85, 206] on input "708606022104682" at bounding box center [155, 201] width 278 height 16
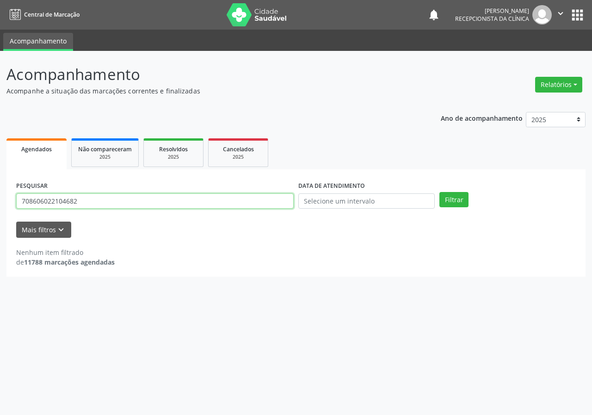
click at [85, 206] on input "708606022104682" at bounding box center [155, 201] width 278 height 16
type input "705003068663259"
click at [440, 192] on button "Filtrar" at bounding box center [454, 200] width 29 height 16
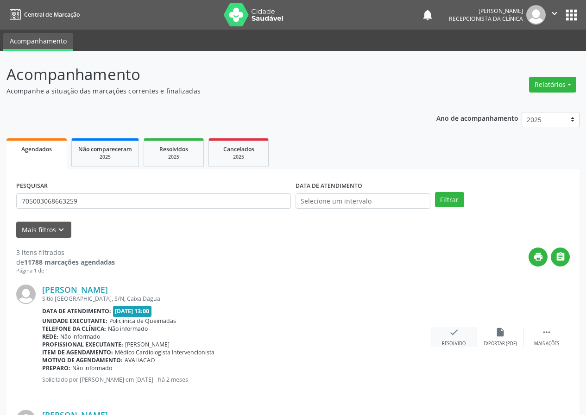
click at [451, 337] on div "check Resolvido" at bounding box center [453, 337] width 46 height 20
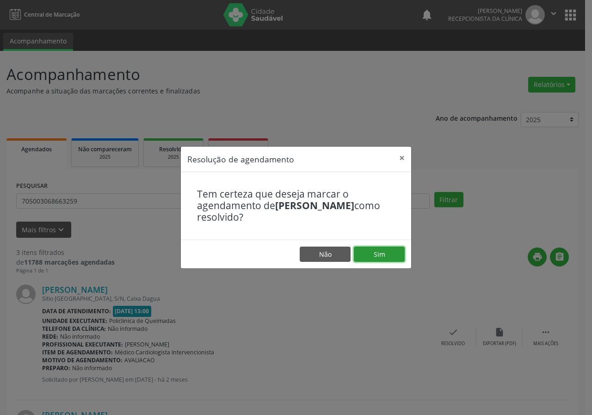
click at [371, 258] on button "Sim" at bounding box center [379, 255] width 51 height 16
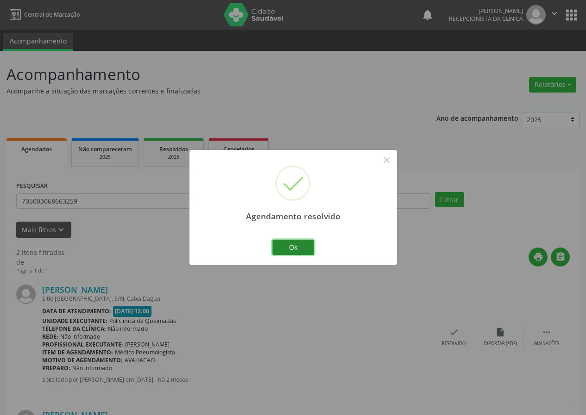
drag, startPoint x: 311, startPoint y: 247, endPoint x: 339, endPoint y: 269, distance: 35.6
click at [311, 247] on button "Ok" at bounding box center [293, 248] width 42 height 16
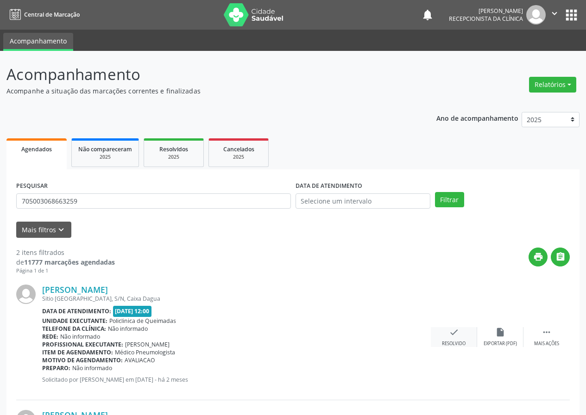
click at [449, 330] on icon "check" at bounding box center [454, 332] width 10 height 10
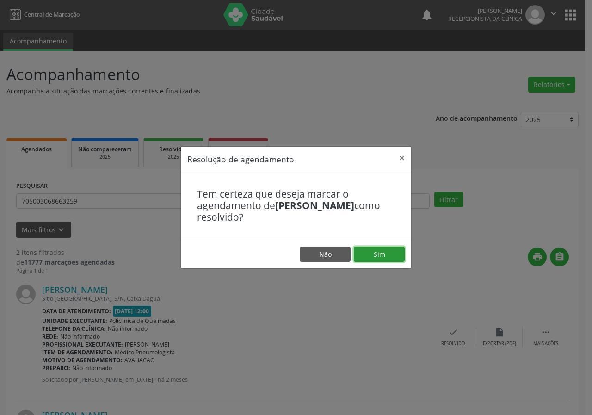
click at [391, 256] on button "Sim" at bounding box center [379, 255] width 51 height 16
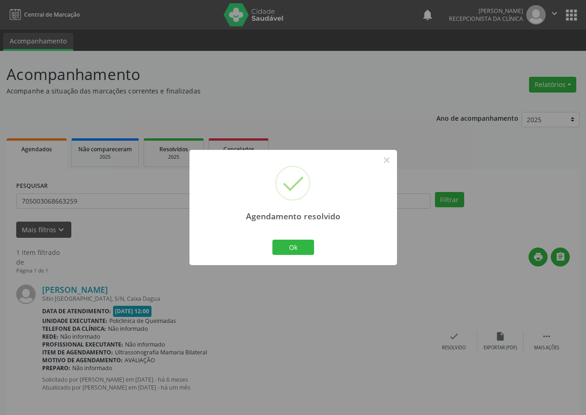
click at [314, 249] on div "Ok Cancel" at bounding box center [293, 246] width 46 height 19
click at [299, 244] on button "Ok" at bounding box center [293, 248] width 42 height 16
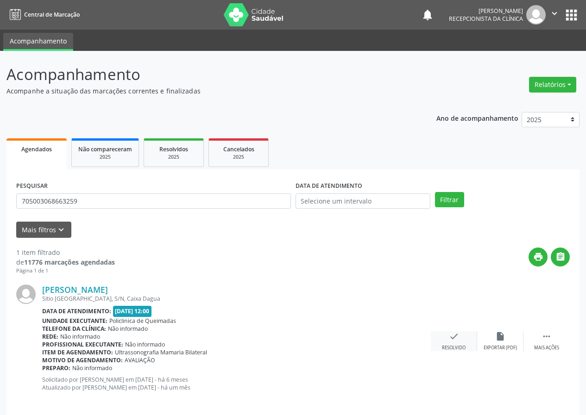
click at [456, 334] on icon "check" at bounding box center [454, 336] width 10 height 10
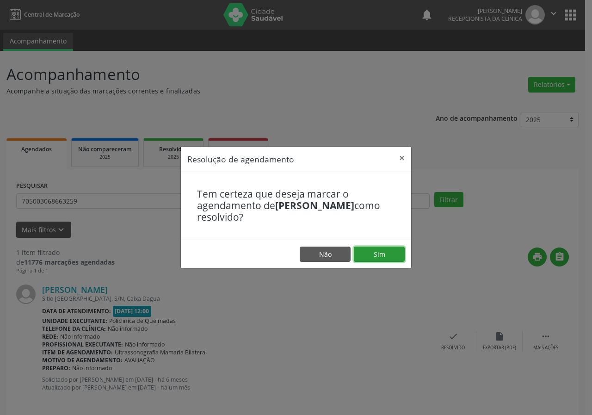
drag, startPoint x: 395, startPoint y: 257, endPoint x: 379, endPoint y: 252, distance: 17.4
click at [395, 256] on button "Sim" at bounding box center [379, 255] width 51 height 16
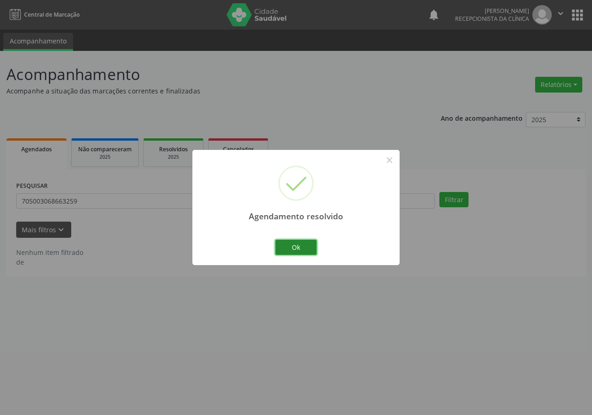
drag, startPoint x: 302, startPoint y: 248, endPoint x: 256, endPoint y: 226, distance: 50.3
click at [301, 248] on button "Ok" at bounding box center [296, 248] width 42 height 16
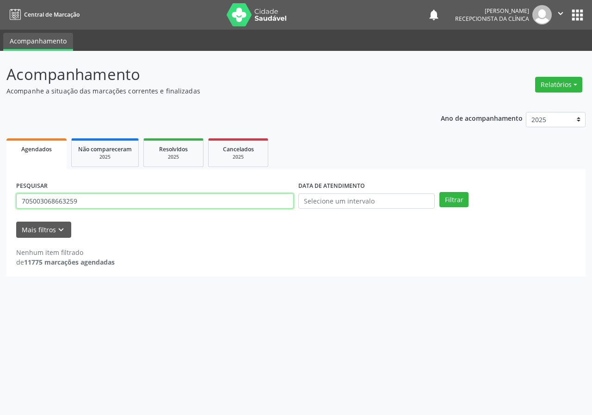
click at [246, 204] on input "705003068663259" at bounding box center [155, 201] width 278 height 16
type input "708609586634781"
click at [440, 192] on button "Filtrar" at bounding box center [454, 200] width 29 height 16
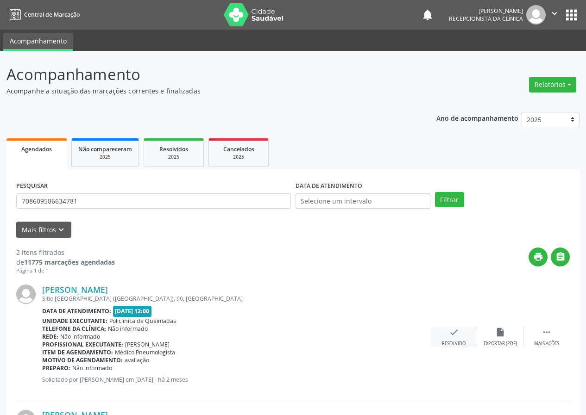
click at [455, 327] on icon "check" at bounding box center [454, 332] width 10 height 10
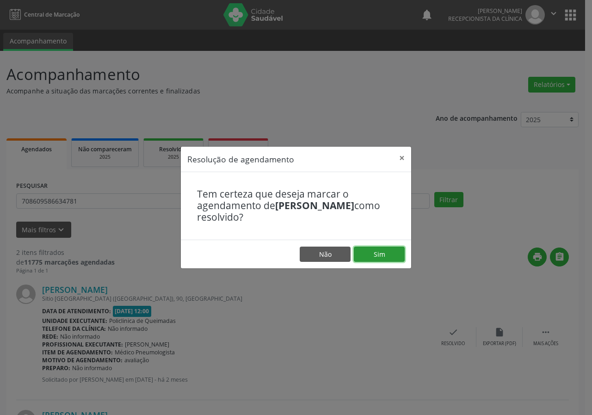
click at [387, 258] on button "Sim" at bounding box center [379, 255] width 51 height 16
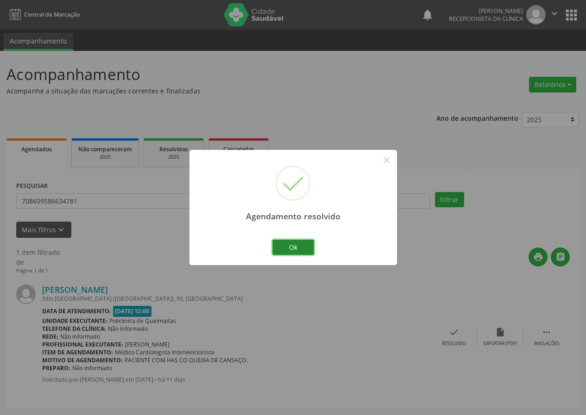
click at [303, 247] on button "Ok" at bounding box center [293, 248] width 42 height 16
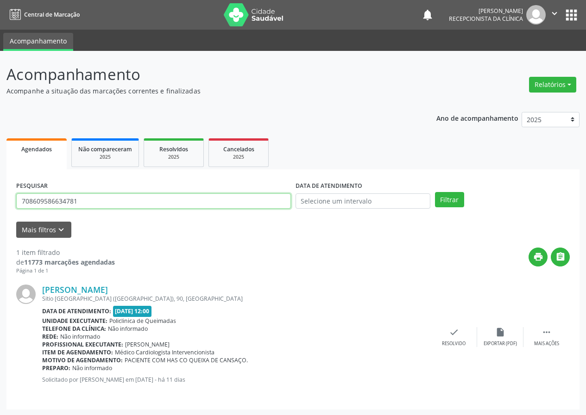
click at [143, 200] on input "708609586634781" at bounding box center [153, 201] width 274 height 16
click at [162, 204] on input "708609586634781" at bounding box center [153, 201] width 274 height 16
type input "707807654937517"
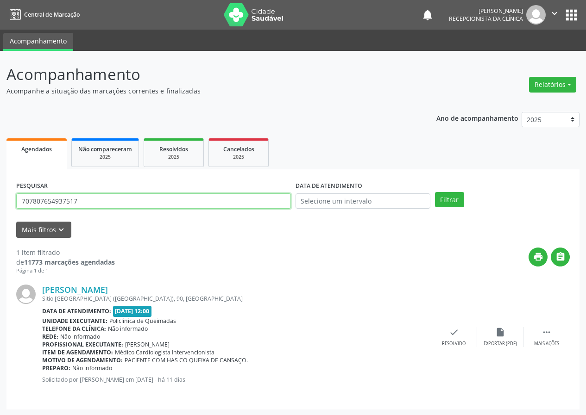
click at [435, 192] on button "Filtrar" at bounding box center [449, 200] width 29 height 16
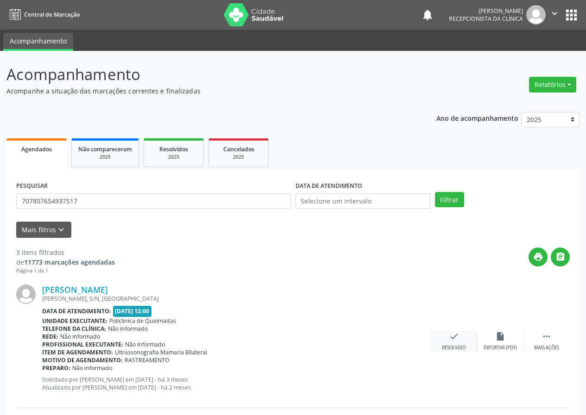
click at [451, 336] on icon "check" at bounding box center [454, 336] width 10 height 10
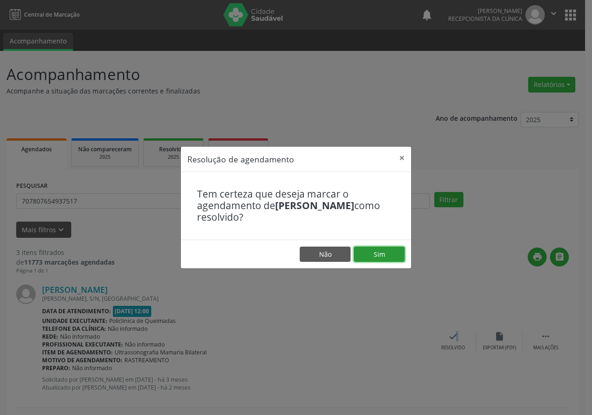
click at [390, 258] on button "Sim" at bounding box center [379, 255] width 51 height 16
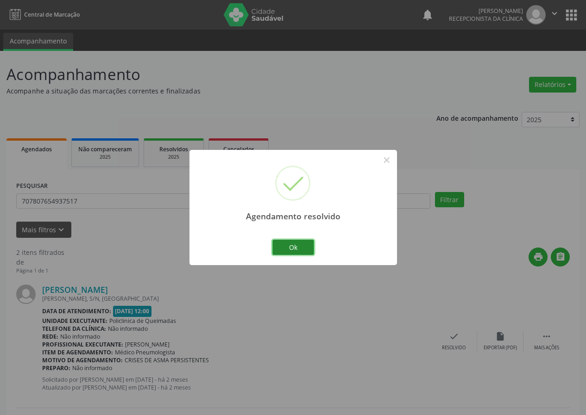
click at [302, 247] on button "Ok" at bounding box center [293, 248] width 42 height 16
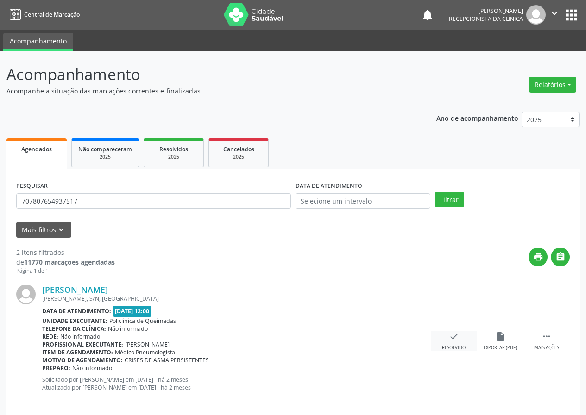
click at [455, 339] on icon "check" at bounding box center [454, 336] width 10 height 10
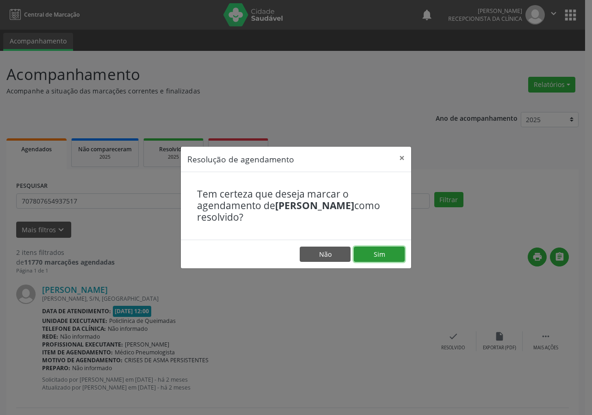
drag, startPoint x: 392, startPoint y: 259, endPoint x: 366, endPoint y: 249, distance: 28.5
click at [392, 259] on button "Sim" at bounding box center [379, 255] width 51 height 16
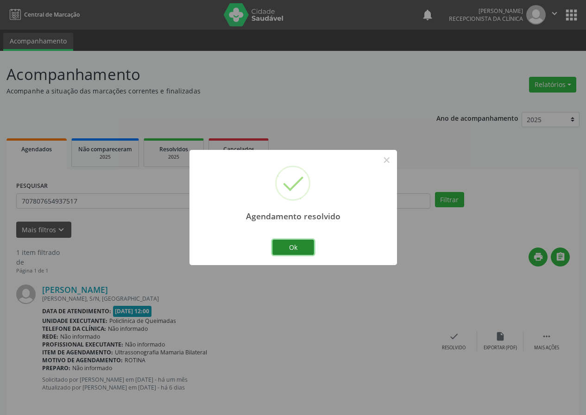
click at [307, 248] on button "Ok" at bounding box center [293, 248] width 42 height 16
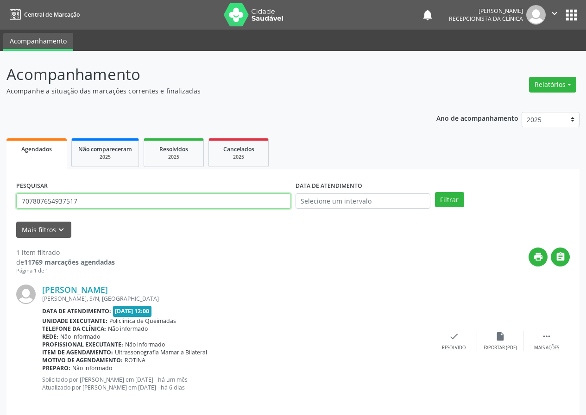
click at [257, 197] on input "707807654937517" at bounding box center [153, 201] width 274 height 16
click at [256, 196] on input "707807654937517" at bounding box center [153, 201] width 274 height 16
type input "702903504936374"
click at [435, 192] on button "Filtrar" at bounding box center [449, 200] width 29 height 16
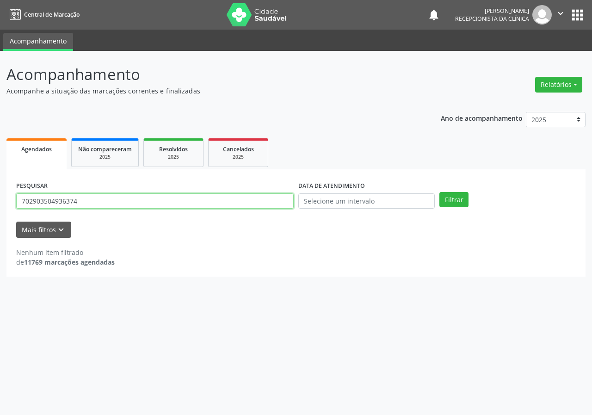
click at [103, 200] on input "702903504936374" at bounding box center [155, 201] width 278 height 16
type input "702101780485891"
click at [440, 192] on button "Filtrar" at bounding box center [454, 200] width 29 height 16
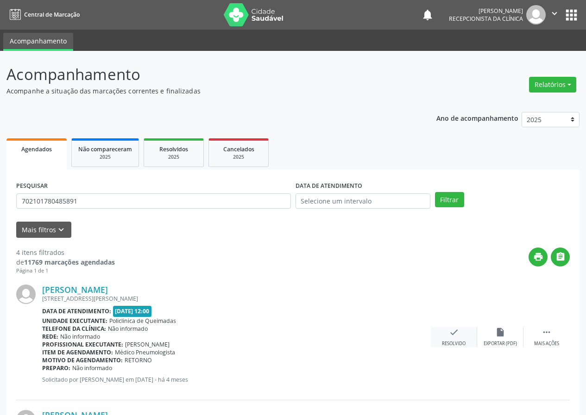
click at [449, 331] on icon "check" at bounding box center [454, 332] width 10 height 10
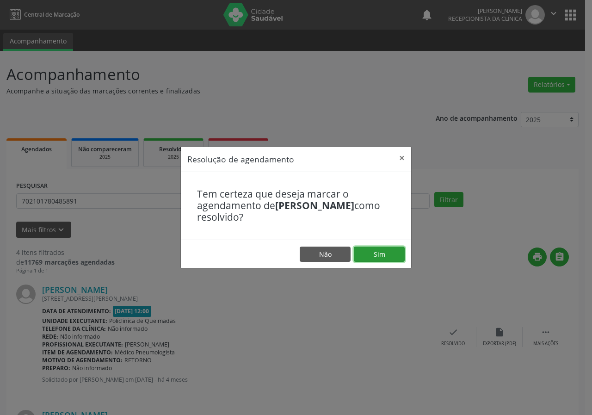
click at [389, 258] on button "Sim" at bounding box center [379, 255] width 51 height 16
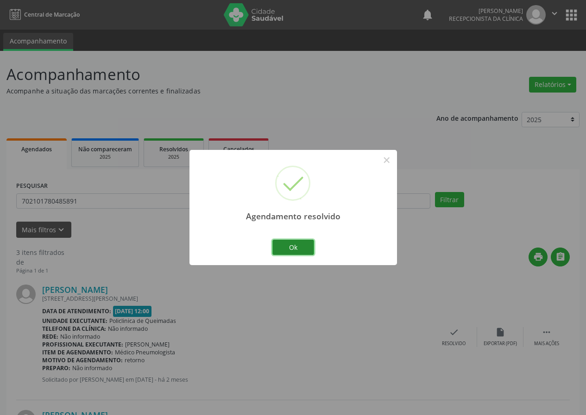
click at [303, 245] on button "Ok" at bounding box center [293, 248] width 42 height 16
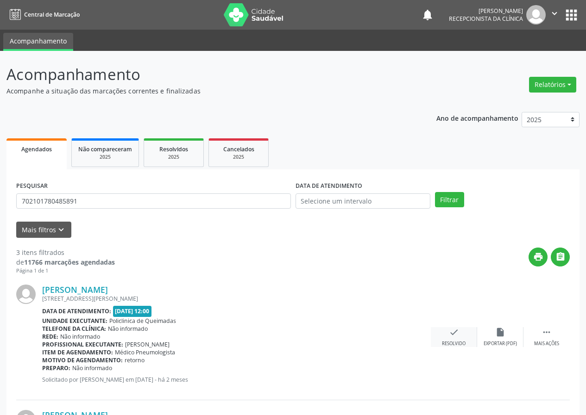
click at [454, 333] on icon "check" at bounding box center [454, 332] width 10 height 10
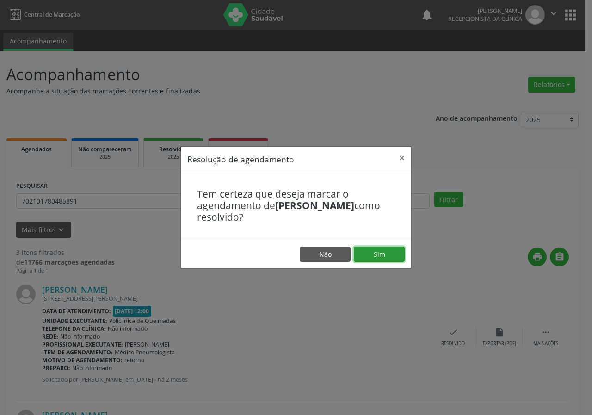
click at [396, 254] on button "Sim" at bounding box center [379, 255] width 51 height 16
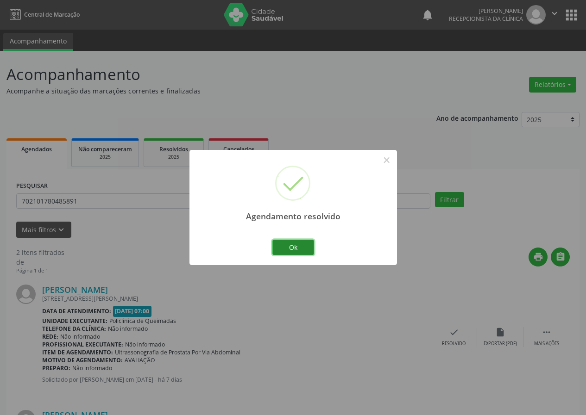
click at [297, 246] on button "Ok" at bounding box center [293, 248] width 42 height 16
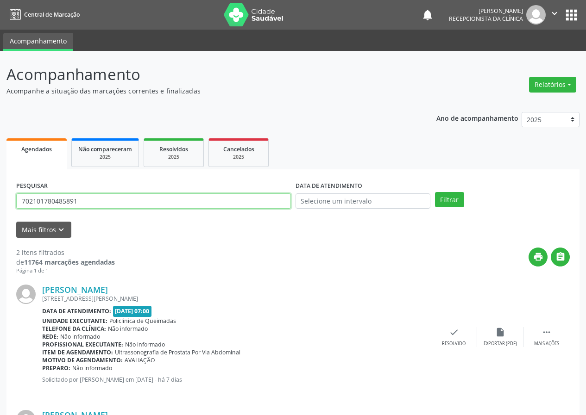
click at [263, 201] on input "702101780485891" at bounding box center [153, 201] width 274 height 16
type input "700505919867159"
click at [435, 192] on button "Filtrar" at bounding box center [449, 200] width 29 height 16
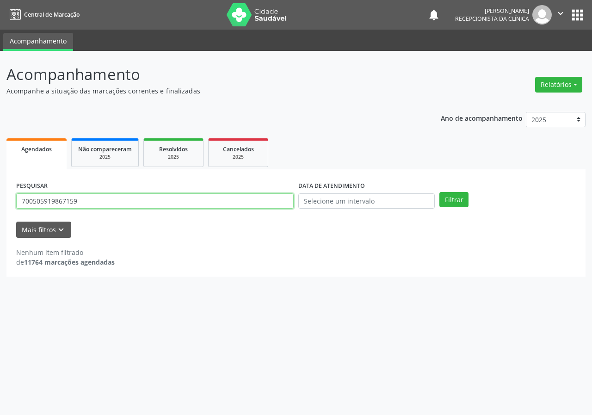
click at [105, 203] on input "700505919867159" at bounding box center [155, 201] width 278 height 16
type input "705201444543079"
click at [440, 192] on button "Filtrar" at bounding box center [454, 200] width 29 height 16
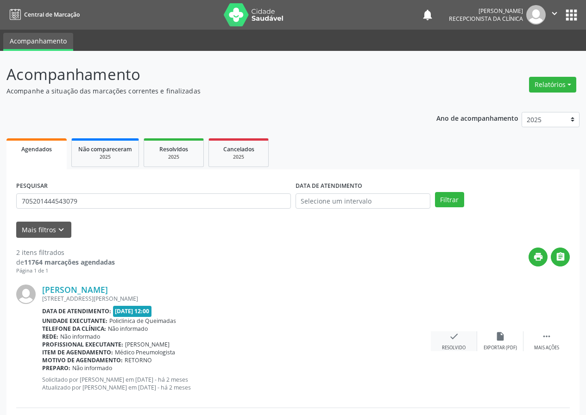
click at [451, 336] on icon "check" at bounding box center [454, 336] width 10 height 10
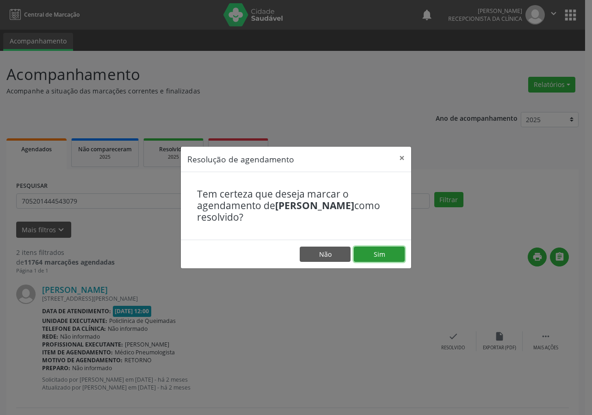
click at [377, 255] on button "Sim" at bounding box center [379, 255] width 51 height 16
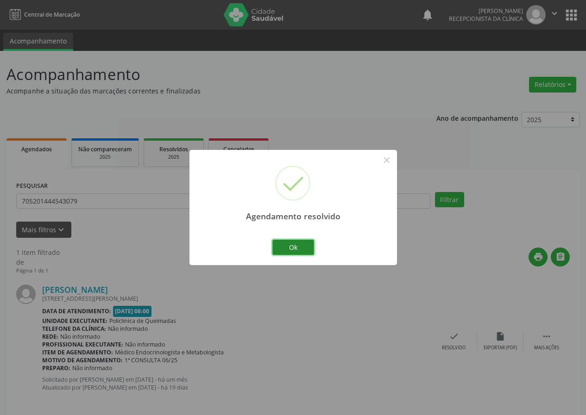
click at [307, 247] on button "Ok" at bounding box center [293, 248] width 42 height 16
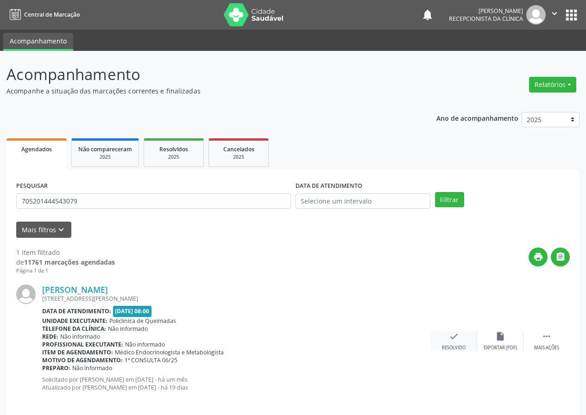
click at [454, 337] on icon "check" at bounding box center [454, 336] width 10 height 10
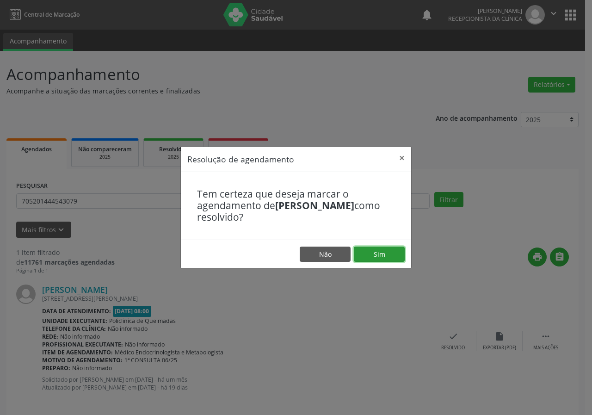
click at [379, 255] on button "Sim" at bounding box center [379, 255] width 51 height 16
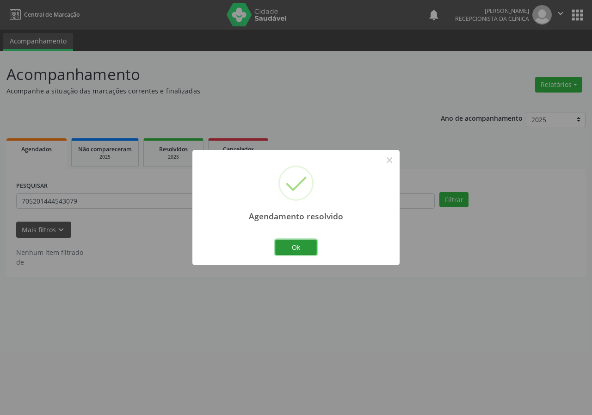
drag, startPoint x: 306, startPoint y: 248, endPoint x: 297, endPoint y: 222, distance: 27.5
click at [304, 247] on button "Ok" at bounding box center [296, 248] width 42 height 16
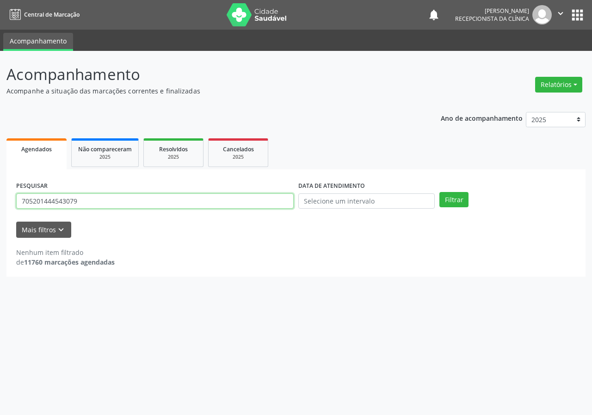
click at [282, 200] on input "705201444543079" at bounding box center [155, 201] width 278 height 16
type input "704808036905442"
click at [440, 192] on button "Filtrar" at bounding box center [454, 200] width 29 height 16
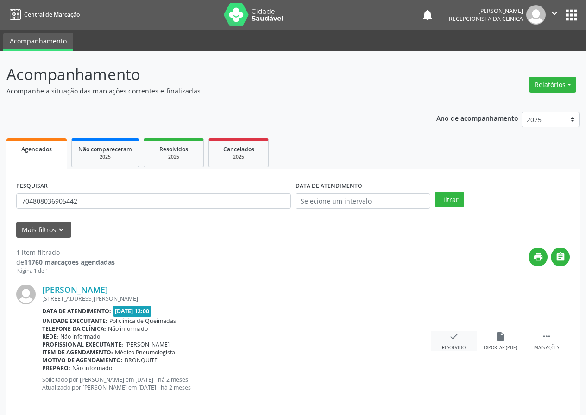
click at [452, 343] on div "check Resolvido" at bounding box center [453, 341] width 46 height 20
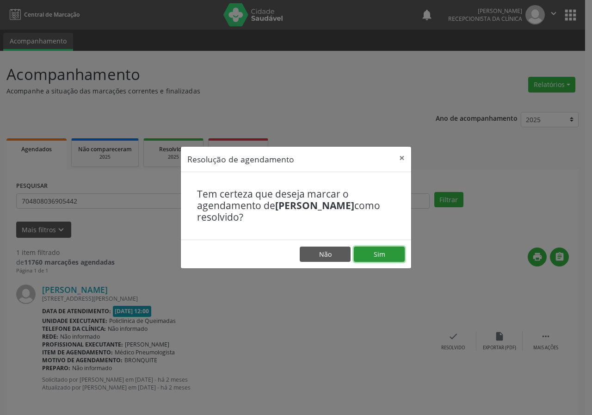
click at [397, 256] on button "Sim" at bounding box center [379, 255] width 51 height 16
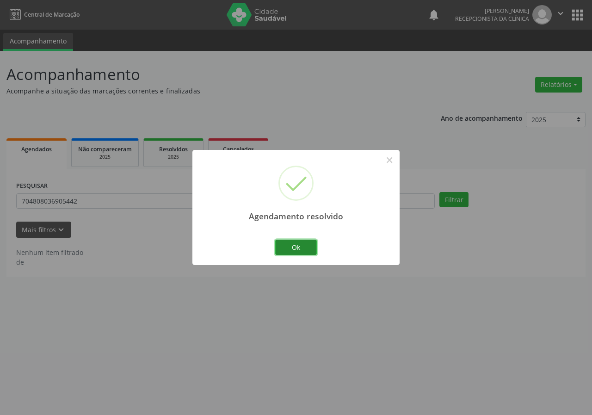
click at [294, 246] on button "Ok" at bounding box center [296, 248] width 42 height 16
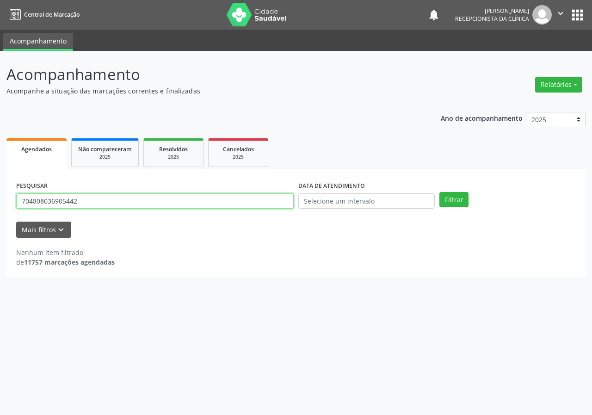
click at [249, 204] on input "704808036905442" at bounding box center [155, 201] width 278 height 16
click at [248, 203] on input "704808036905442" at bounding box center [155, 201] width 278 height 16
type input "700808947267683"
click at [440, 192] on button "Filtrar" at bounding box center [454, 200] width 29 height 16
click at [243, 203] on input "700808947267683" at bounding box center [155, 201] width 278 height 16
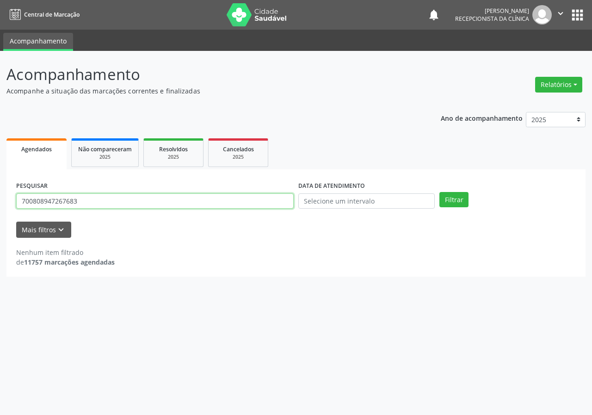
click at [242, 203] on input "700808947267683" at bounding box center [155, 201] width 278 height 16
type input "700000724202700"
click at [440, 192] on button "Filtrar" at bounding box center [454, 200] width 29 height 16
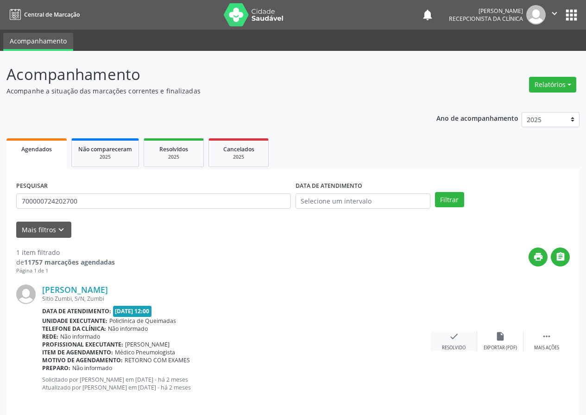
click at [446, 342] on div "check Resolvido" at bounding box center [453, 341] width 46 height 20
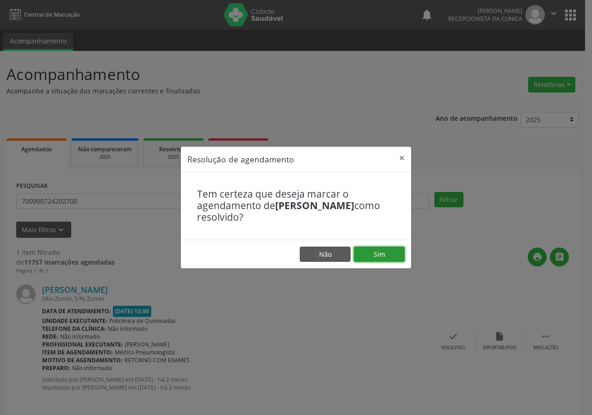
drag, startPoint x: 398, startPoint y: 254, endPoint x: 375, endPoint y: 245, distance: 23.9
click at [397, 254] on button "Sim" at bounding box center [379, 255] width 51 height 16
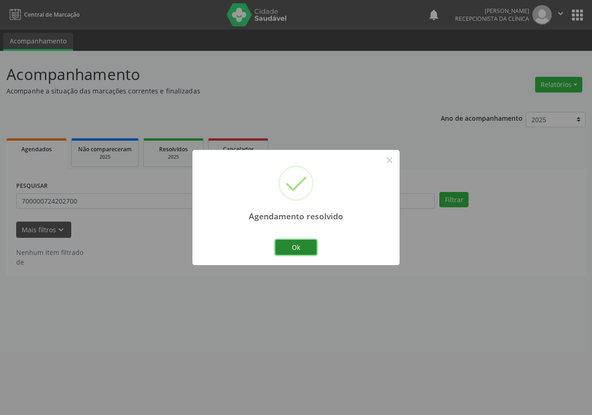
click at [299, 243] on button "Ok" at bounding box center [296, 248] width 42 height 16
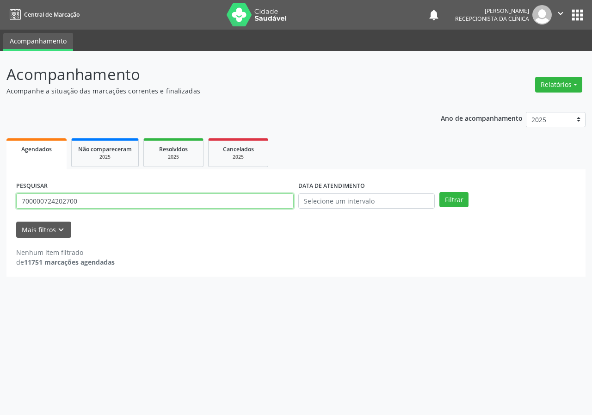
click at [248, 206] on input "700000724202700" at bounding box center [155, 201] width 278 height 16
click at [246, 205] on input "700000724202700" at bounding box center [155, 201] width 278 height 16
type input "704200205665085"
click at [440, 192] on button "Filtrar" at bounding box center [454, 200] width 29 height 16
click at [227, 206] on input "704200205665085" at bounding box center [155, 201] width 278 height 16
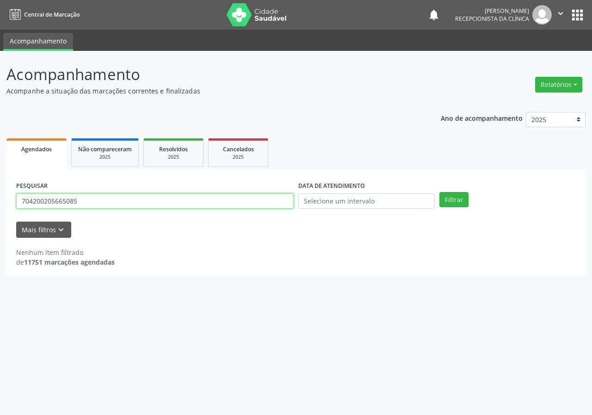
click at [227, 206] on input "704200205665085" at bounding box center [155, 201] width 278 height 16
type input "705809496958433"
click at [440, 192] on button "Filtrar" at bounding box center [454, 200] width 29 height 16
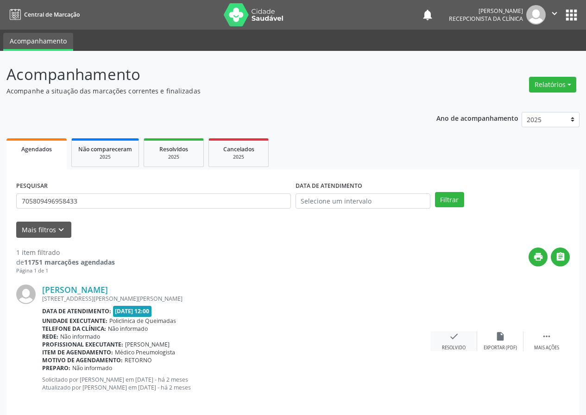
click at [460, 340] on div "check Resolvido" at bounding box center [453, 341] width 46 height 20
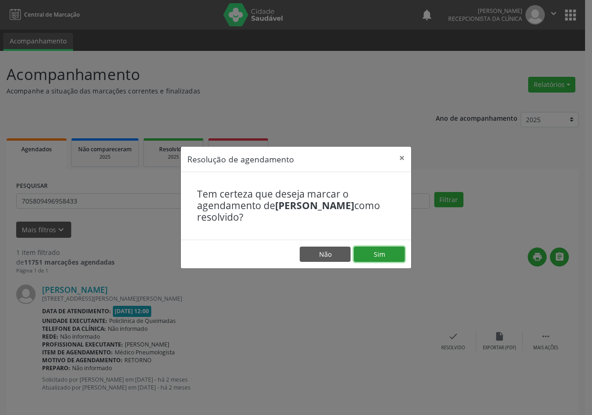
click at [392, 256] on button "Sim" at bounding box center [379, 255] width 51 height 16
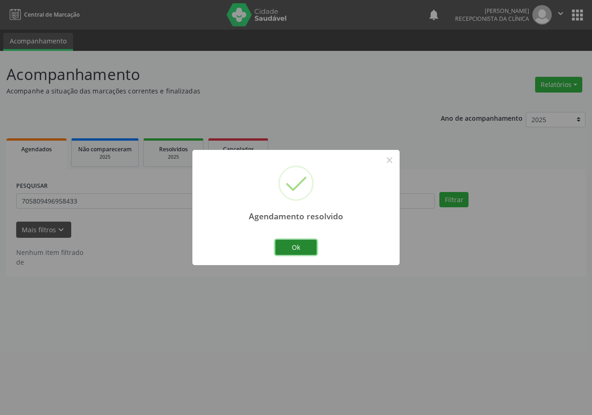
drag, startPoint x: 304, startPoint y: 246, endPoint x: 274, endPoint y: 232, distance: 33.1
click at [304, 246] on button "Ok" at bounding box center [296, 248] width 42 height 16
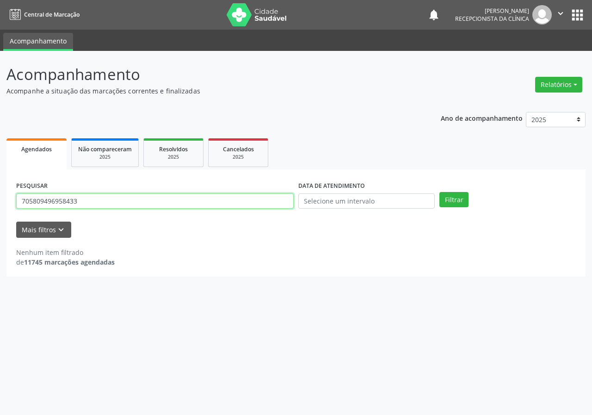
click at [204, 199] on input "705809496958433" at bounding box center [155, 201] width 278 height 16
type input "706406191344988"
click at [440, 192] on button "Filtrar" at bounding box center [454, 200] width 29 height 16
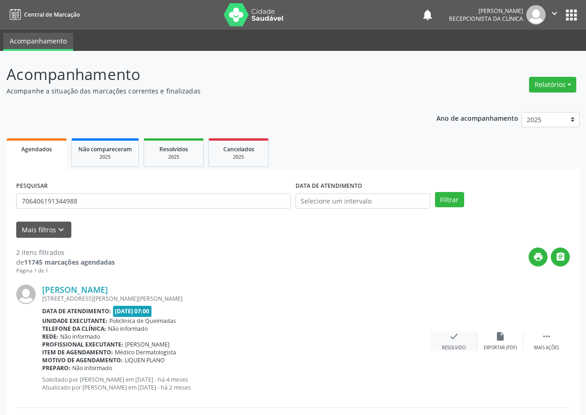
click at [457, 338] on icon "check" at bounding box center [454, 336] width 10 height 10
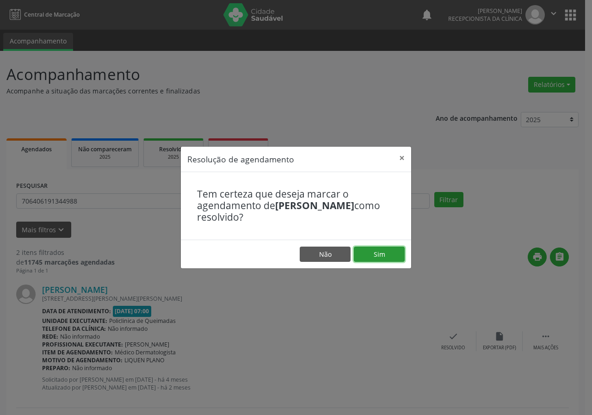
click at [379, 249] on button "Sim" at bounding box center [379, 255] width 51 height 16
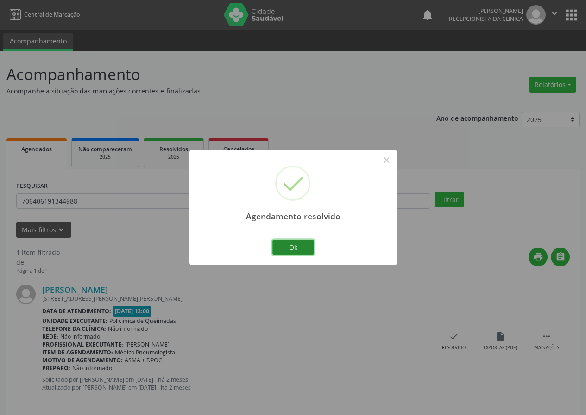
click at [309, 249] on button "Ok" at bounding box center [293, 248] width 42 height 16
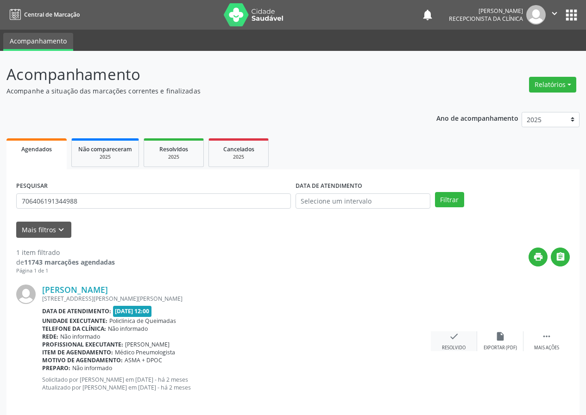
click at [454, 339] on icon "check" at bounding box center [454, 336] width 10 height 10
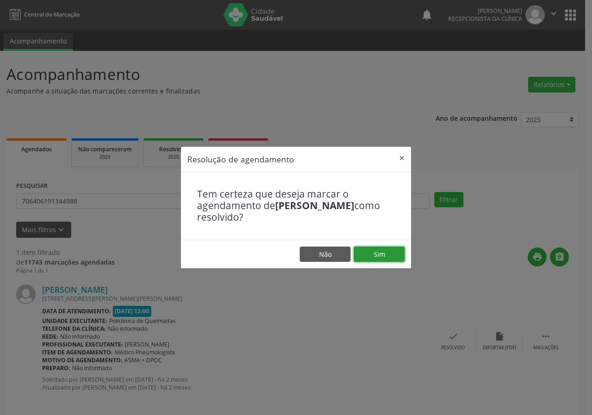
click at [380, 251] on button "Sim" at bounding box center [379, 255] width 51 height 16
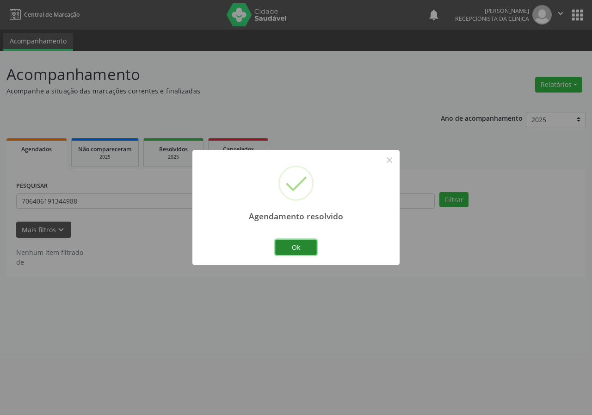
click at [298, 243] on button "Ok" at bounding box center [296, 248] width 42 height 16
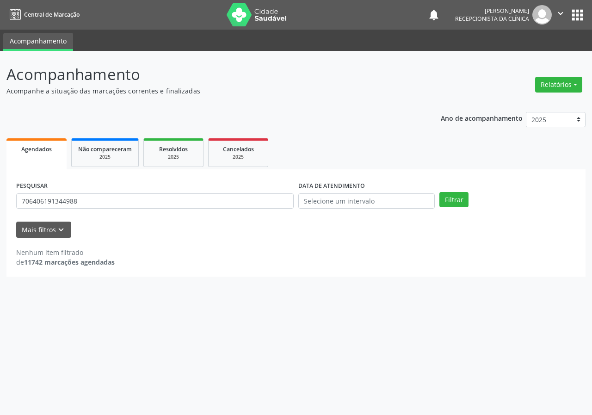
click at [212, 211] on div "PESQUISAR 706406191344988" at bounding box center [155, 197] width 282 height 36
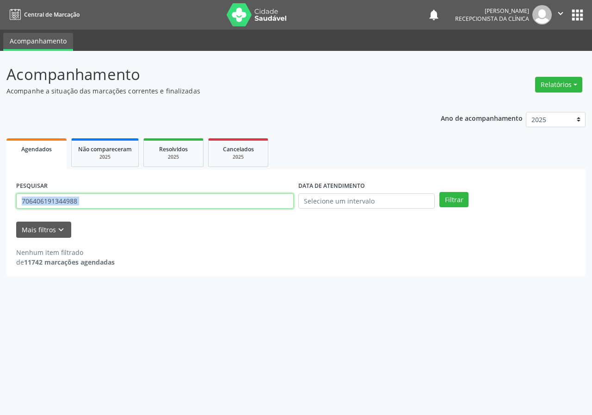
click at [215, 195] on input "706406191344988" at bounding box center [155, 201] width 278 height 16
type input "708007357417425"
click at [440, 192] on button "Filtrar" at bounding box center [454, 200] width 29 height 16
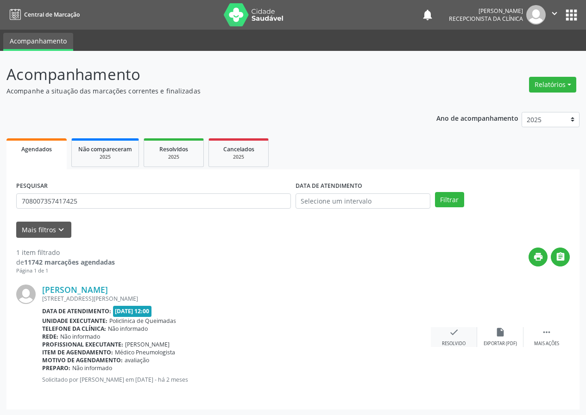
click at [454, 336] on icon "check" at bounding box center [454, 332] width 10 height 10
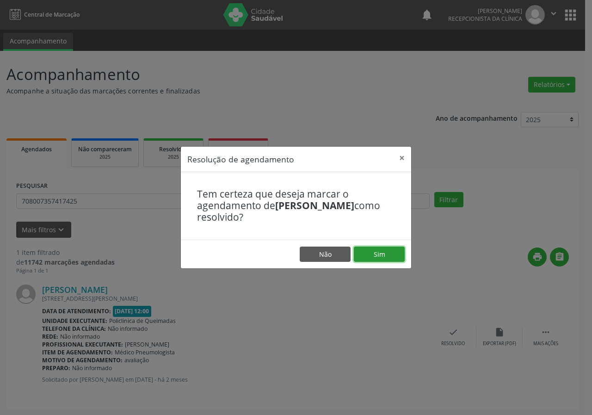
click at [388, 256] on button "Sim" at bounding box center [379, 255] width 51 height 16
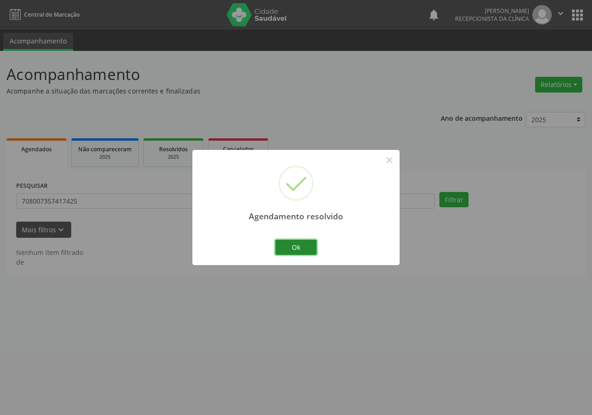
drag, startPoint x: 307, startPoint y: 244, endPoint x: 285, endPoint y: 232, distance: 25.5
click at [306, 244] on button "Ok" at bounding box center [296, 248] width 42 height 16
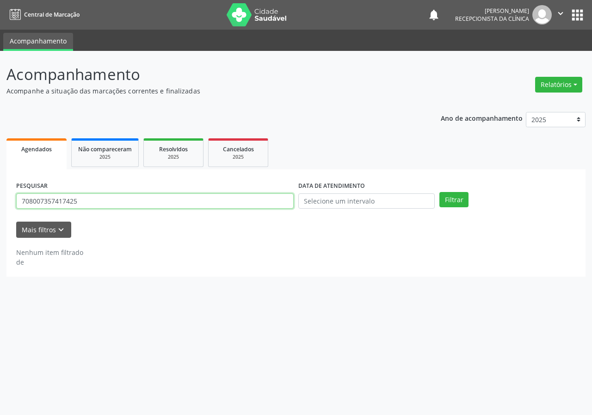
click at [240, 203] on input "708007357417425" at bounding box center [155, 201] width 278 height 16
type input "700001577254508"
click at [440, 192] on button "Filtrar" at bounding box center [454, 200] width 29 height 16
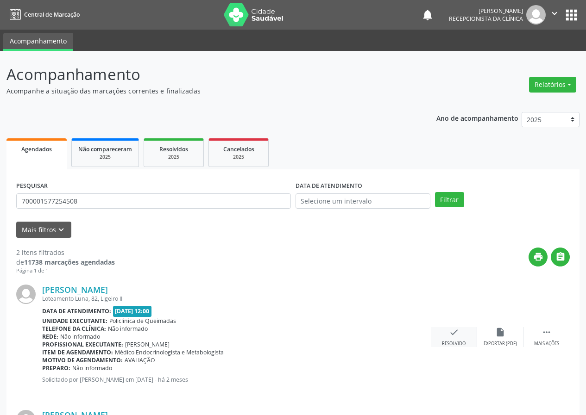
click at [455, 333] on icon "check" at bounding box center [454, 332] width 10 height 10
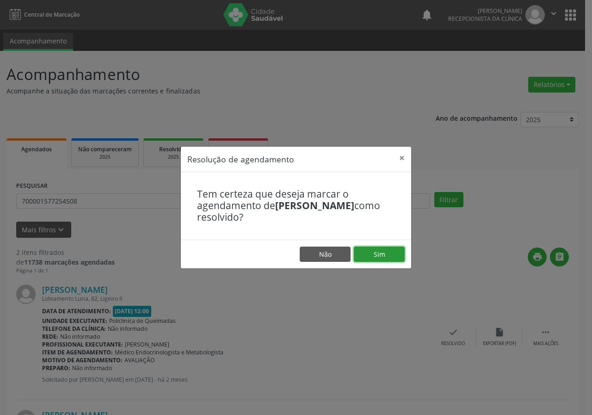
click at [379, 248] on button "Sim" at bounding box center [379, 255] width 51 height 16
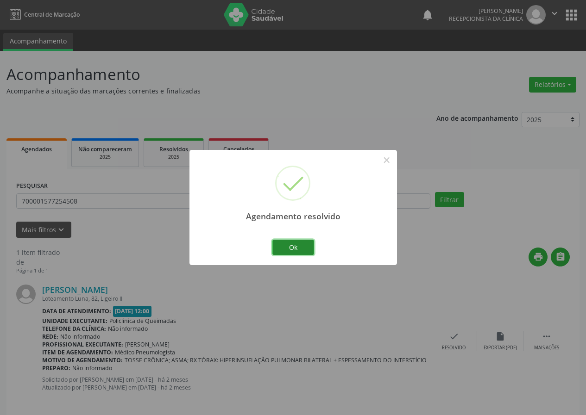
click at [292, 242] on button "Ok" at bounding box center [293, 248] width 42 height 16
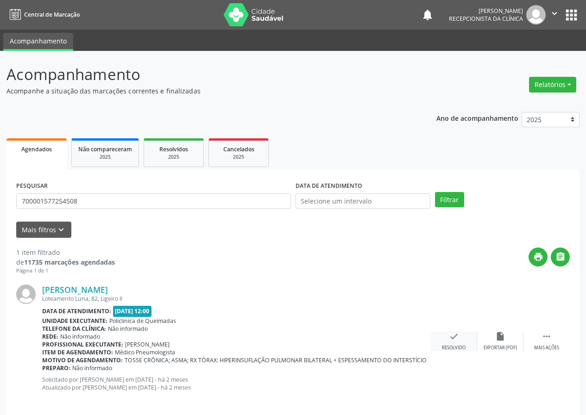
click at [449, 333] on icon "check" at bounding box center [454, 336] width 10 height 10
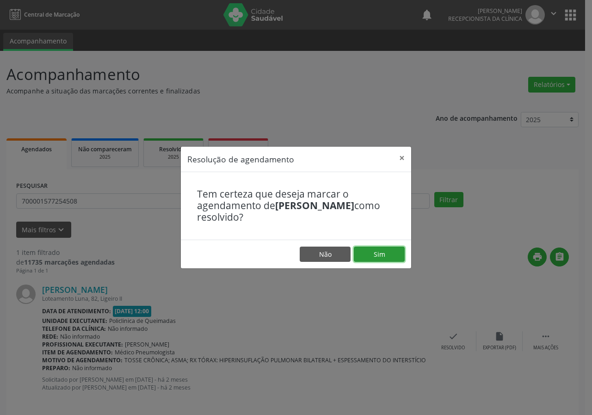
click at [384, 256] on button "Sim" at bounding box center [379, 255] width 51 height 16
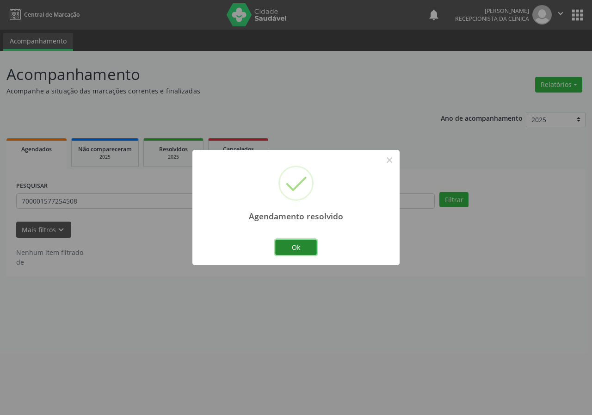
drag, startPoint x: 300, startPoint y: 249, endPoint x: 271, endPoint y: 237, distance: 31.7
click at [300, 249] on button "Ok" at bounding box center [296, 248] width 42 height 16
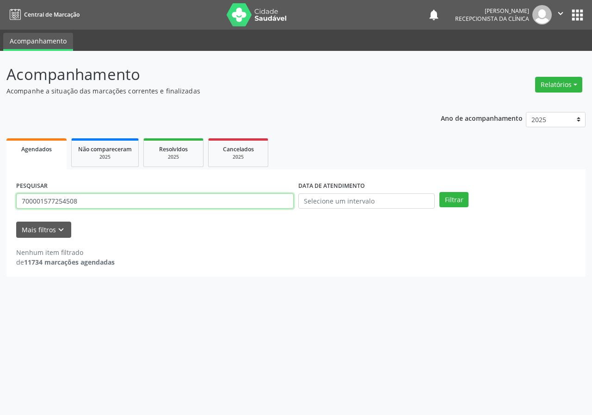
click at [256, 196] on input "700001577254508" at bounding box center [155, 201] width 278 height 16
type input "702801189030164"
click at [440, 192] on button "Filtrar" at bounding box center [454, 200] width 29 height 16
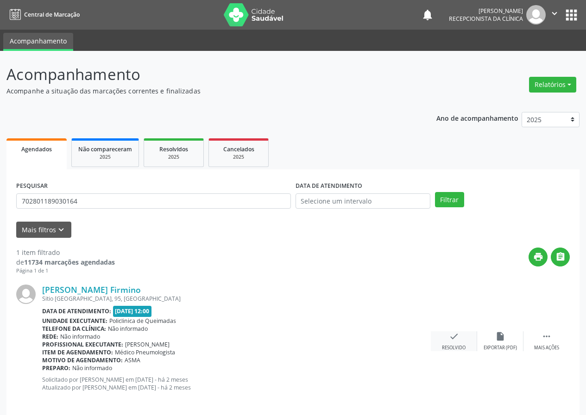
click at [448, 341] on div "check Resolvido" at bounding box center [453, 341] width 46 height 20
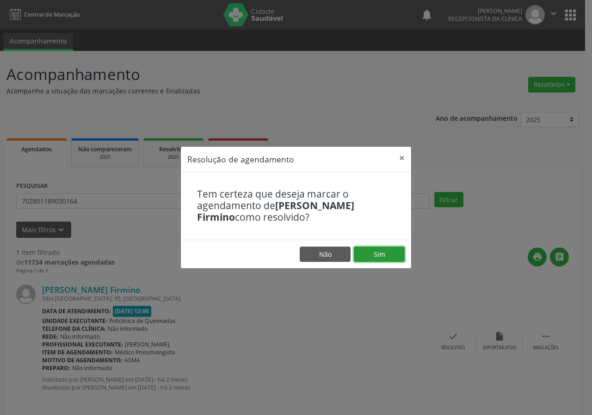
click at [381, 256] on button "Sim" at bounding box center [379, 255] width 51 height 16
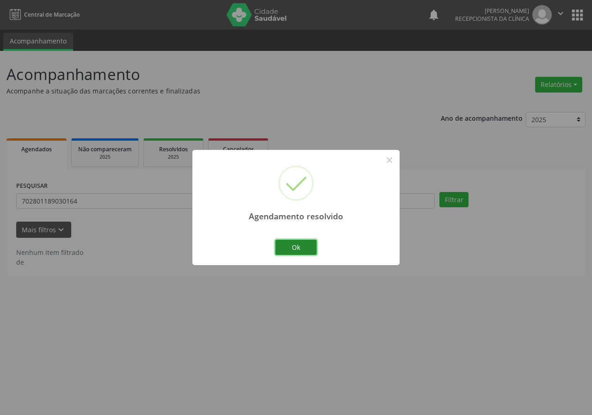
click at [312, 244] on button "Ok" at bounding box center [296, 248] width 42 height 16
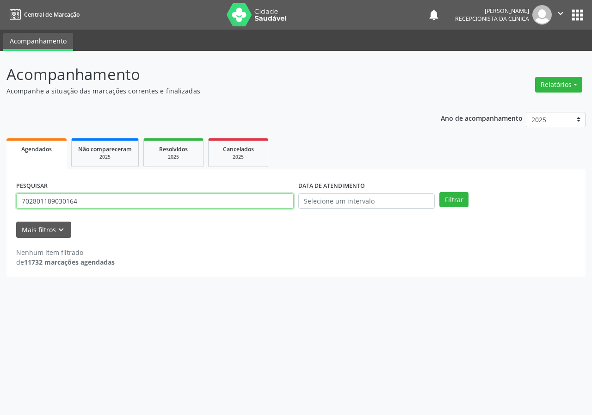
click at [277, 203] on input "702801189030164" at bounding box center [155, 201] width 278 height 16
drag, startPoint x: 277, startPoint y: 203, endPoint x: 271, endPoint y: 200, distance: 6.6
click at [276, 203] on input "702801189030164" at bounding box center [155, 201] width 278 height 16
type input "705002651476558"
click at [440, 192] on button "Filtrar" at bounding box center [454, 200] width 29 height 16
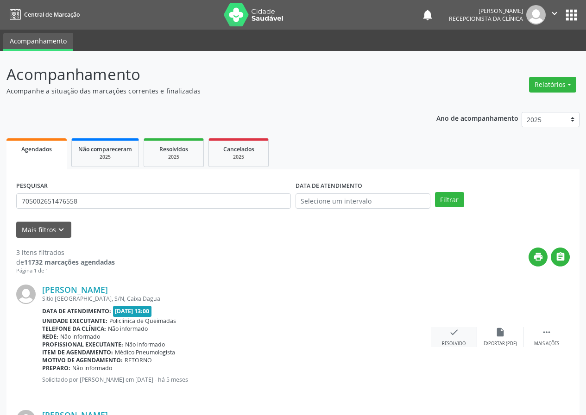
click at [456, 333] on icon "check" at bounding box center [454, 332] width 10 height 10
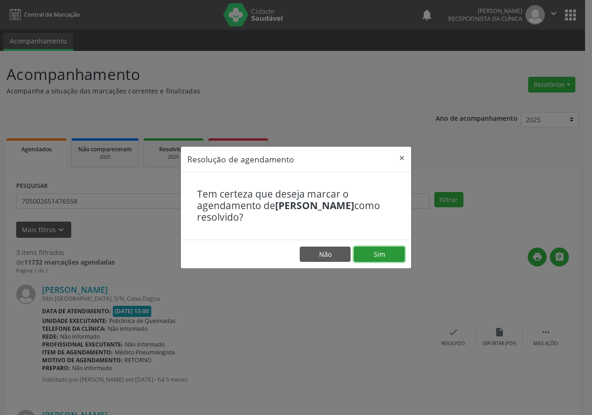
drag, startPoint x: 398, startPoint y: 249, endPoint x: 384, endPoint y: 251, distance: 14.0
click at [397, 249] on button "Sim" at bounding box center [379, 255] width 51 height 16
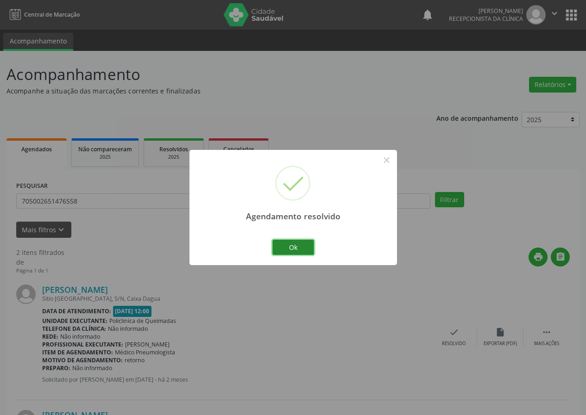
click at [300, 248] on button "Ok" at bounding box center [293, 248] width 42 height 16
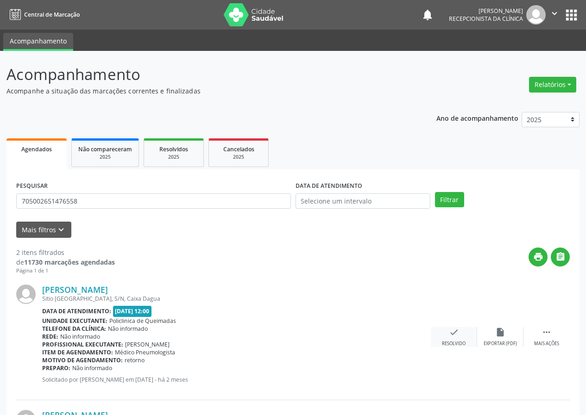
click at [456, 331] on icon "check" at bounding box center [454, 332] width 10 height 10
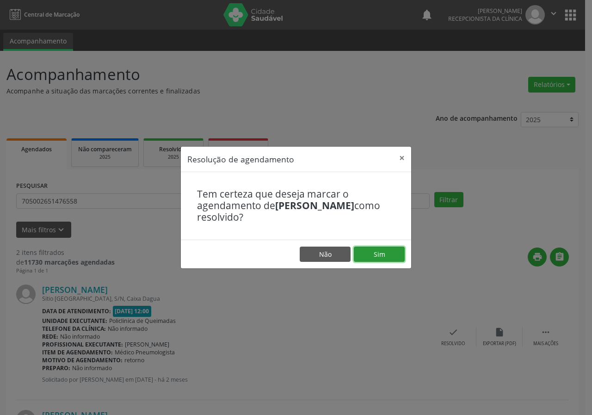
click at [379, 257] on button "Sim" at bounding box center [379, 255] width 51 height 16
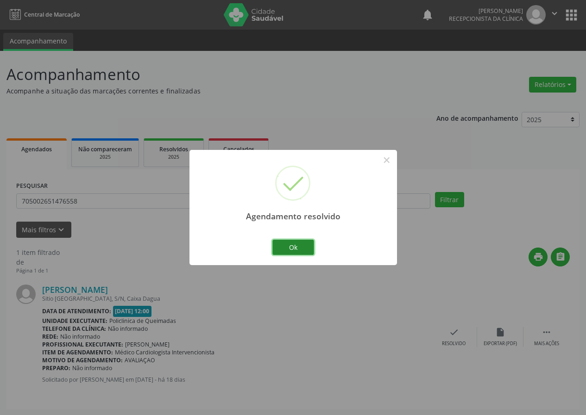
click at [306, 249] on button "Ok" at bounding box center [293, 248] width 42 height 16
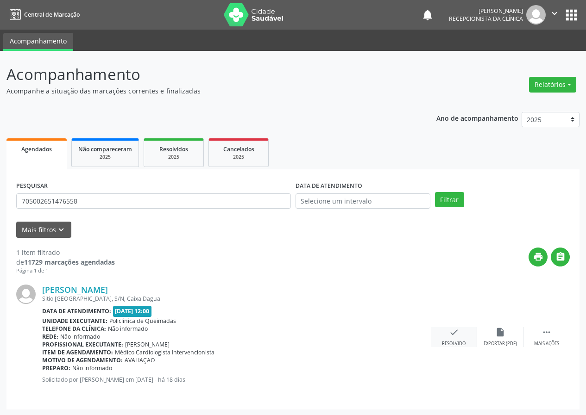
drag, startPoint x: 455, startPoint y: 343, endPoint x: 441, endPoint y: 333, distance: 16.7
click at [441, 333] on div "check Resolvido" at bounding box center [453, 337] width 46 height 20
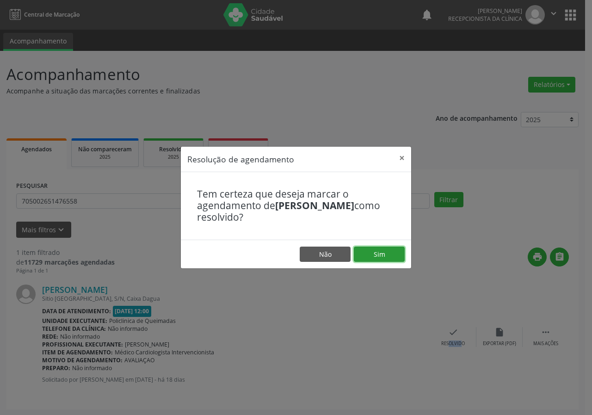
click at [385, 256] on button "Sim" at bounding box center [379, 255] width 51 height 16
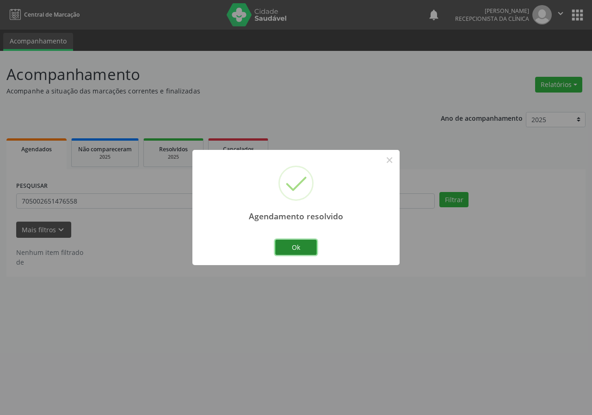
drag, startPoint x: 308, startPoint y: 246, endPoint x: 294, endPoint y: 241, distance: 14.2
click at [307, 246] on button "Ok" at bounding box center [296, 248] width 42 height 16
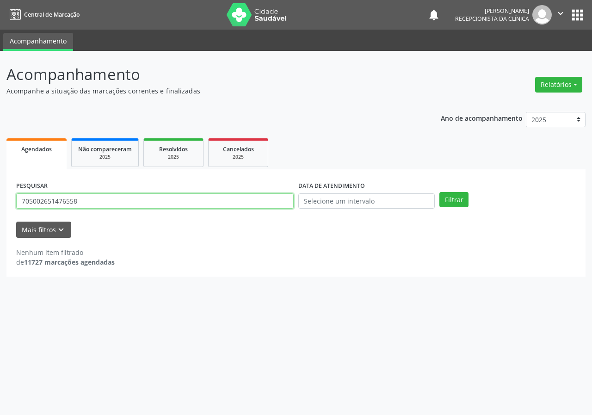
click at [261, 205] on input "705002651476558" at bounding box center [155, 201] width 278 height 16
type input "700605480332766"
click at [440, 192] on button "Filtrar" at bounding box center [454, 200] width 29 height 16
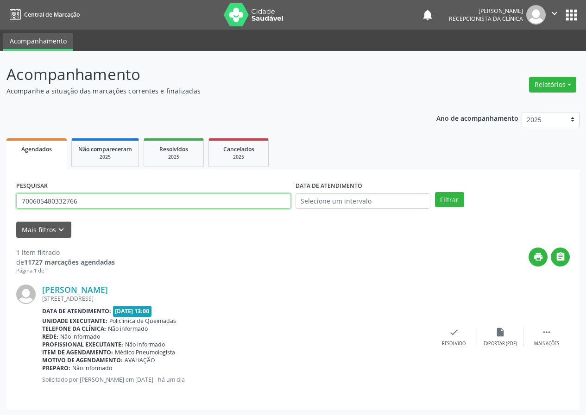
click at [108, 205] on input "700605480332766" at bounding box center [153, 201] width 274 height 16
type input "706407615061180"
click at [435, 192] on button "Filtrar" at bounding box center [449, 200] width 29 height 16
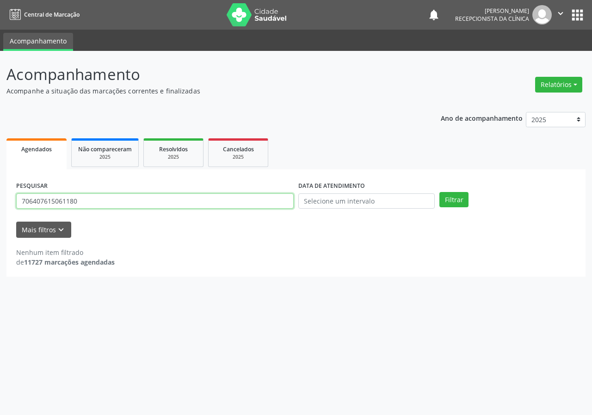
click at [98, 200] on input "706407615061180" at bounding box center [155, 201] width 278 height 16
type input "703207675382096"
click at [440, 192] on button "Filtrar" at bounding box center [454, 200] width 29 height 16
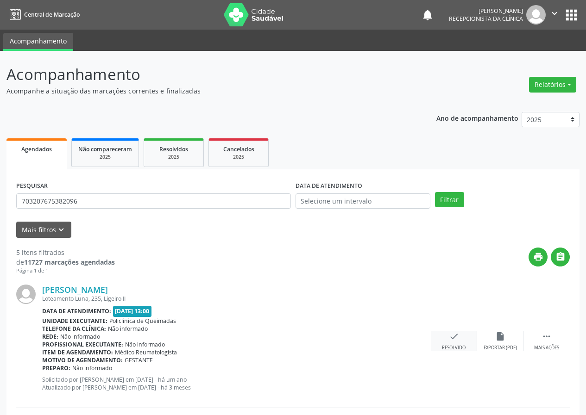
click at [455, 341] on div "check Resolvido" at bounding box center [453, 341] width 46 height 20
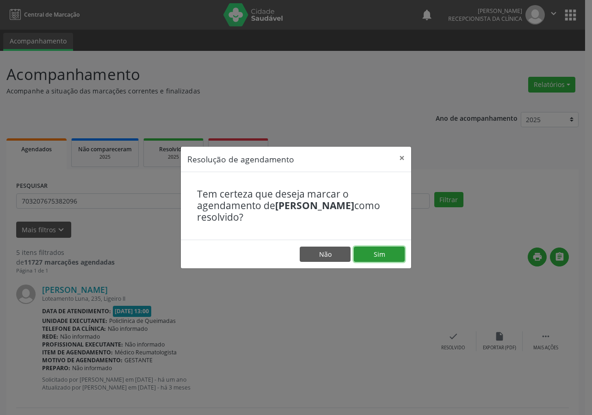
click at [380, 254] on button "Sim" at bounding box center [379, 255] width 51 height 16
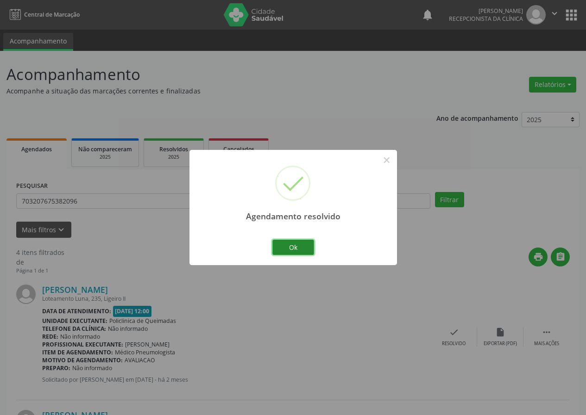
click at [305, 243] on button "Ok" at bounding box center [293, 248] width 42 height 16
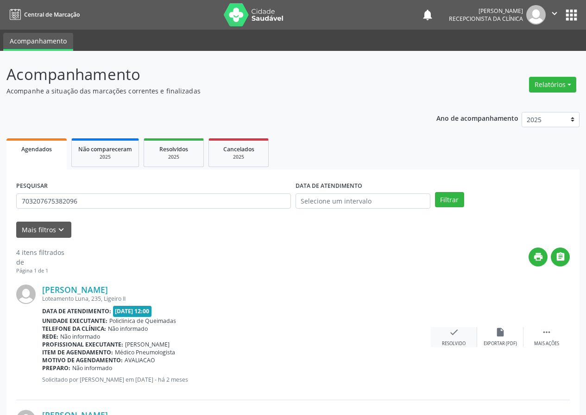
click at [451, 336] on icon "check" at bounding box center [454, 332] width 10 height 10
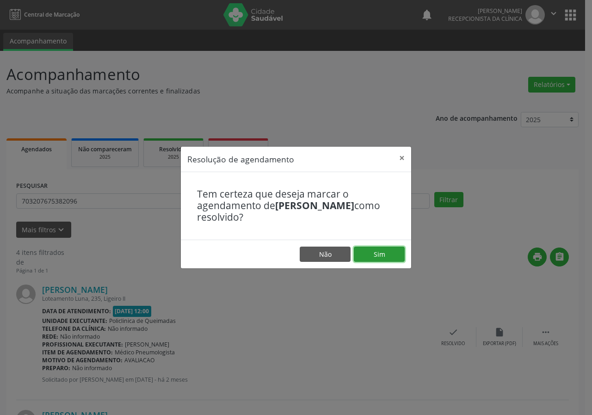
click at [383, 255] on button "Sim" at bounding box center [379, 255] width 51 height 16
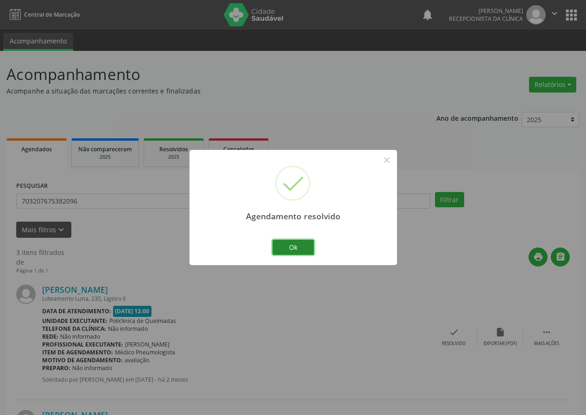
click at [297, 243] on button "Ok" at bounding box center [293, 248] width 42 height 16
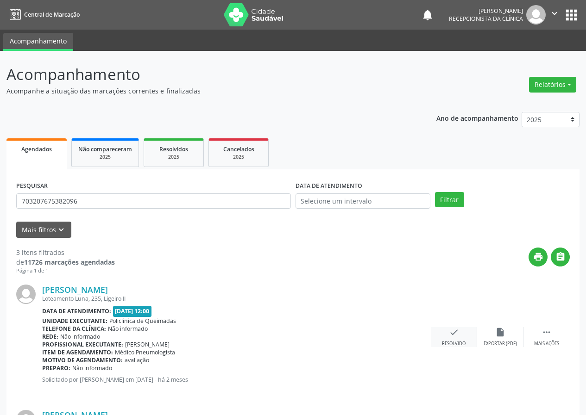
click at [456, 331] on icon "check" at bounding box center [454, 332] width 10 height 10
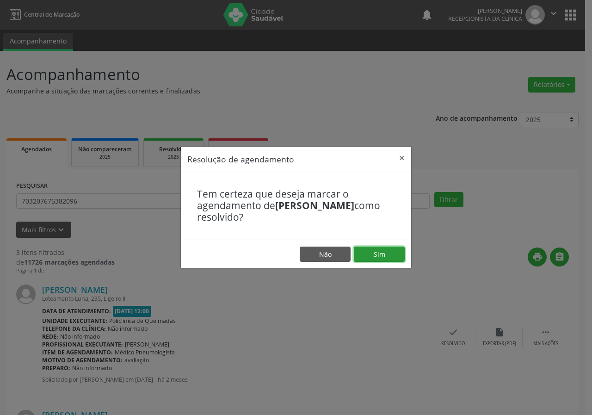
click at [393, 257] on button "Sim" at bounding box center [379, 255] width 51 height 16
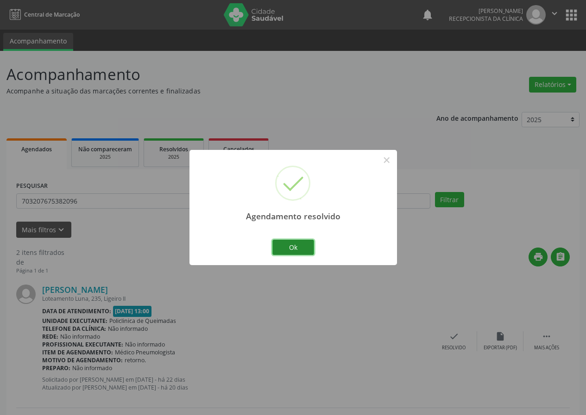
click at [305, 242] on button "Ok" at bounding box center [293, 248] width 42 height 16
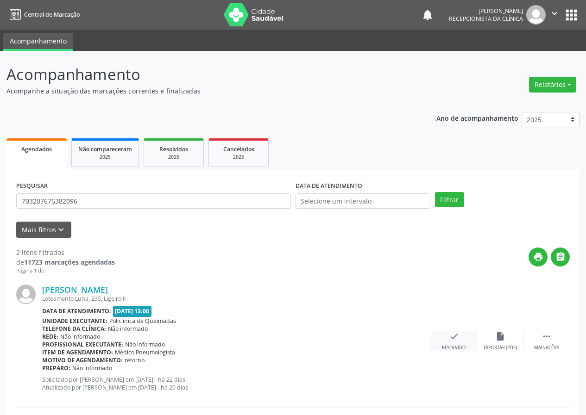
click at [455, 343] on div "check Resolvido" at bounding box center [453, 341] width 46 height 20
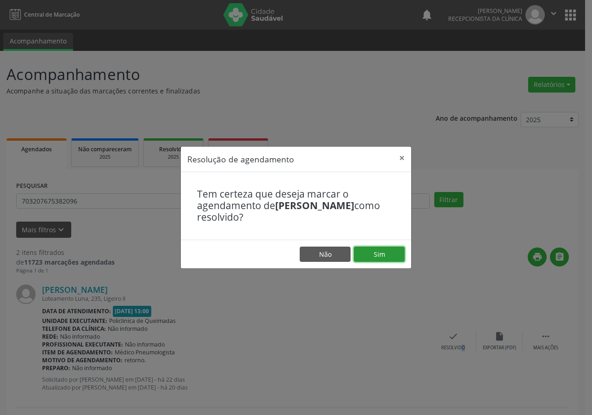
click at [394, 260] on button "Sim" at bounding box center [379, 255] width 51 height 16
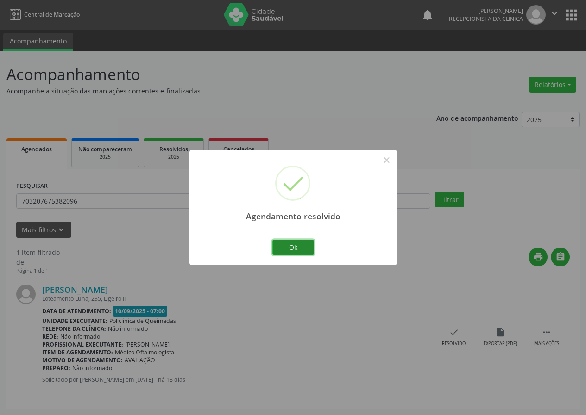
click at [305, 240] on button "Ok" at bounding box center [293, 248] width 42 height 16
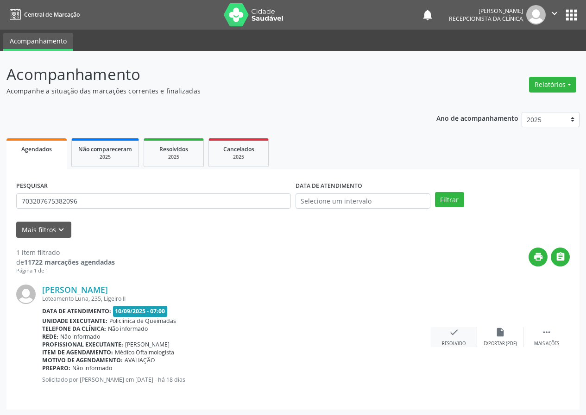
click at [452, 340] on div "check Resolvido" at bounding box center [453, 337] width 46 height 20
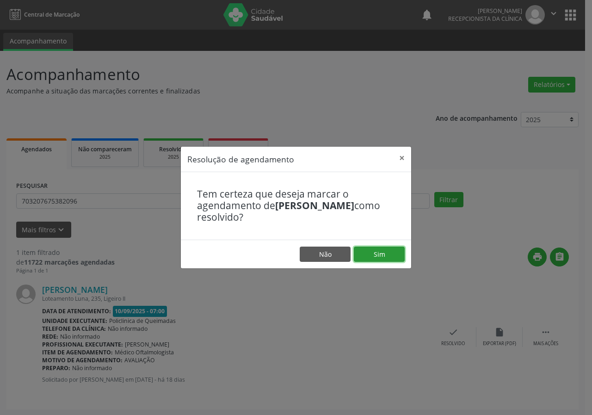
click at [391, 257] on button "Sim" at bounding box center [379, 255] width 51 height 16
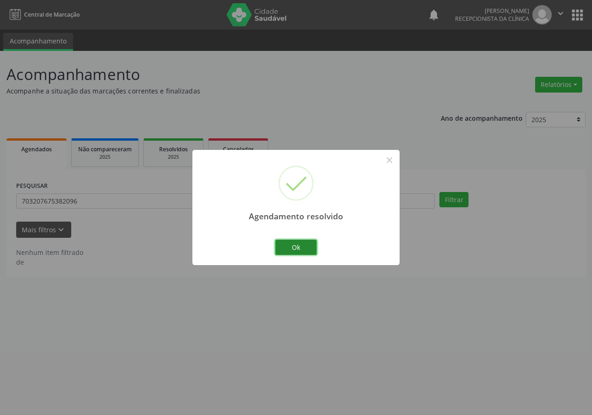
click at [311, 246] on button "Ok" at bounding box center [296, 248] width 42 height 16
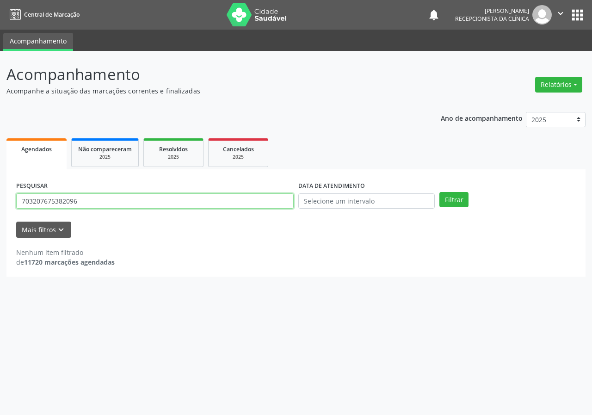
click at [259, 206] on input "703207675382096" at bounding box center [155, 201] width 278 height 16
type input "702303523351020"
click at [440, 192] on button "Filtrar" at bounding box center [454, 200] width 29 height 16
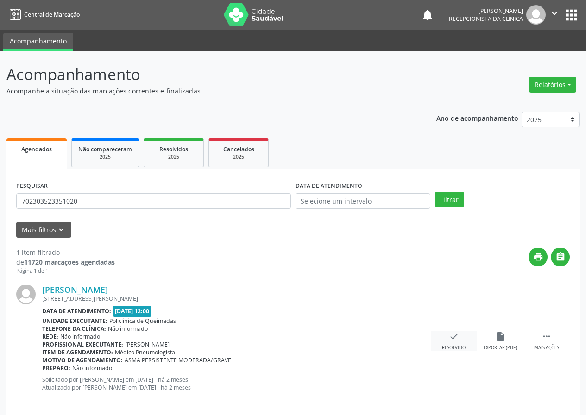
click at [452, 338] on icon "check" at bounding box center [454, 336] width 10 height 10
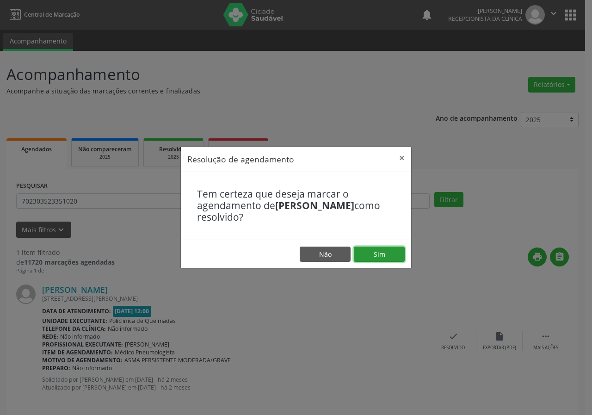
click at [393, 253] on button "Sim" at bounding box center [379, 255] width 51 height 16
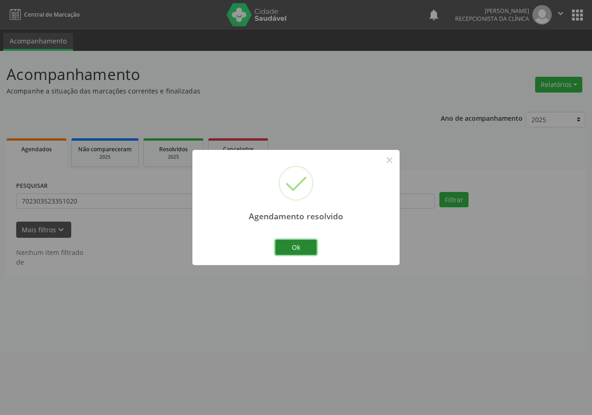
drag, startPoint x: 301, startPoint y: 251, endPoint x: 294, endPoint y: 248, distance: 7.2
click at [301, 251] on button "Ok" at bounding box center [296, 248] width 42 height 16
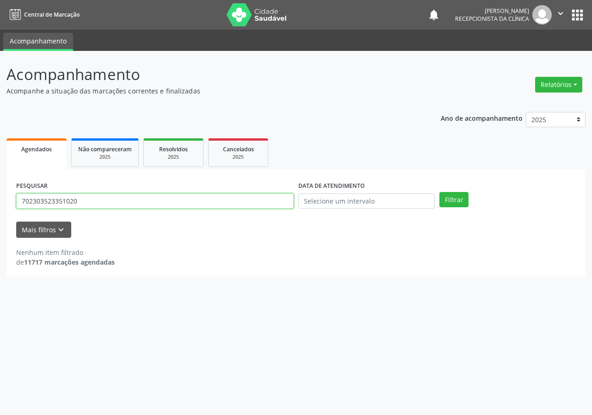
click at [209, 205] on input "702303523351020" at bounding box center [155, 201] width 278 height 16
type input "706403134648687"
click at [440, 192] on button "Filtrar" at bounding box center [454, 200] width 29 height 16
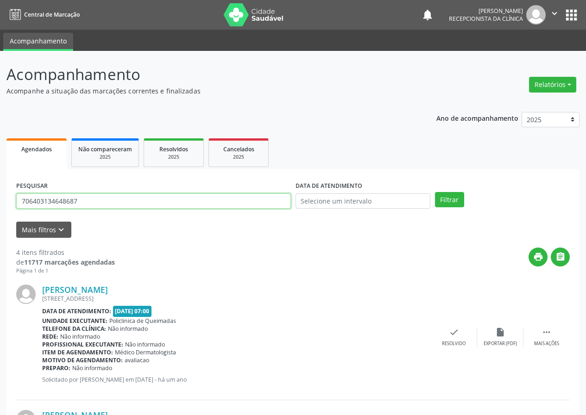
click at [230, 202] on input "706403134648687" at bounding box center [153, 201] width 274 height 16
type input "702607737405645"
click at [435, 192] on button "Filtrar" at bounding box center [449, 200] width 29 height 16
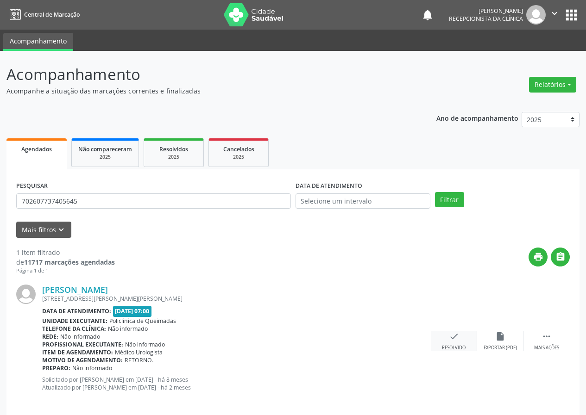
click at [454, 342] on div "check Resolvido" at bounding box center [453, 341] width 46 height 20
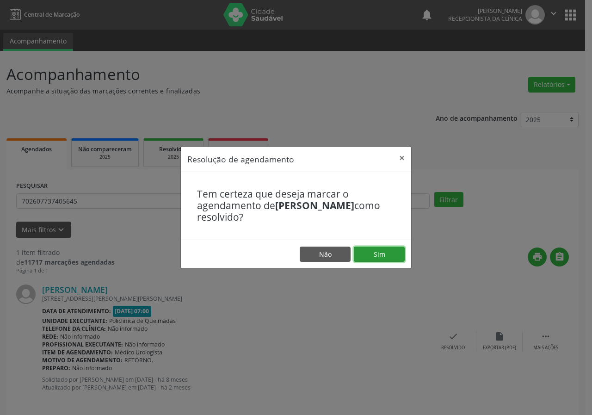
click at [380, 254] on button "Sim" at bounding box center [379, 255] width 51 height 16
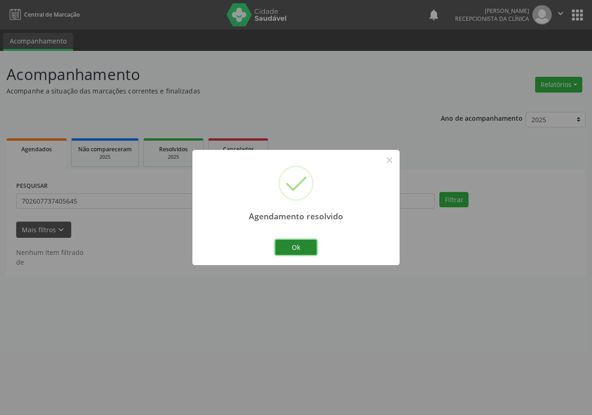
drag, startPoint x: 292, startPoint y: 245, endPoint x: 265, endPoint y: 251, distance: 27.5
click at [293, 245] on button "Ok" at bounding box center [296, 248] width 42 height 16
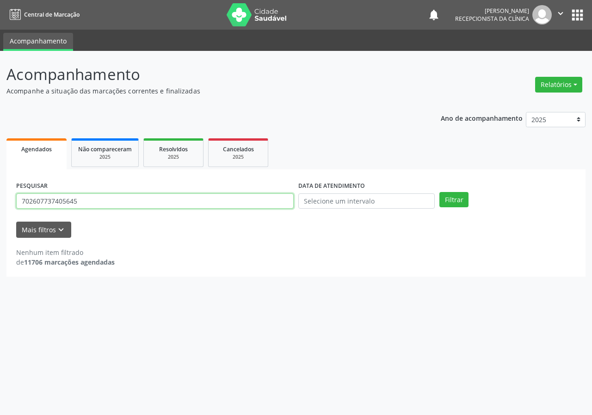
click at [233, 202] on input "702607737405645" at bounding box center [155, 201] width 278 height 16
type input "700000123479309"
click at [440, 192] on button "Filtrar" at bounding box center [454, 200] width 29 height 16
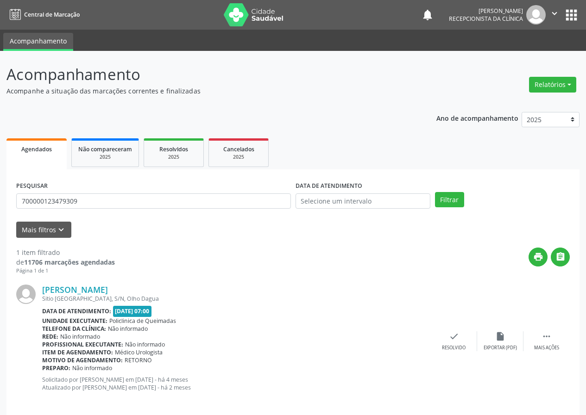
drag, startPoint x: 455, startPoint y: 331, endPoint x: 439, endPoint y: 318, distance: 20.0
click at [454, 330] on div "[PERSON_NAME] Sitio [GEOGRAPHIC_DATA], [GEOGRAPHIC_DATA], [GEOGRAPHIC_DATA] Dat…" at bounding box center [292, 341] width 553 height 133
click at [455, 340] on icon "check" at bounding box center [454, 336] width 10 height 10
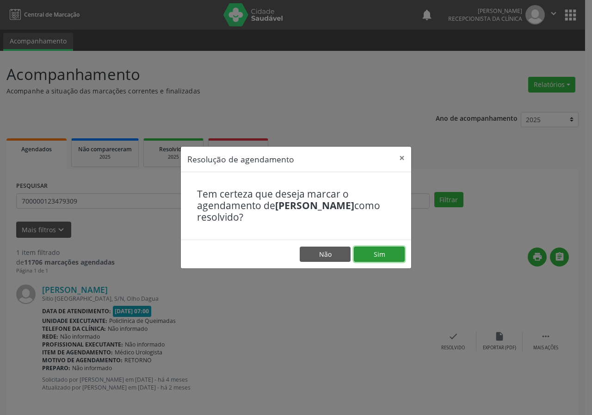
drag, startPoint x: 397, startPoint y: 249, endPoint x: 389, endPoint y: 253, distance: 8.9
click at [396, 249] on button "Sim" at bounding box center [379, 255] width 51 height 16
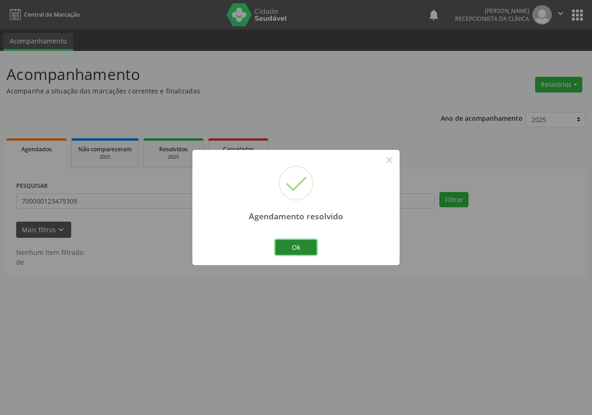
click at [306, 248] on button "Ok" at bounding box center [296, 248] width 42 height 16
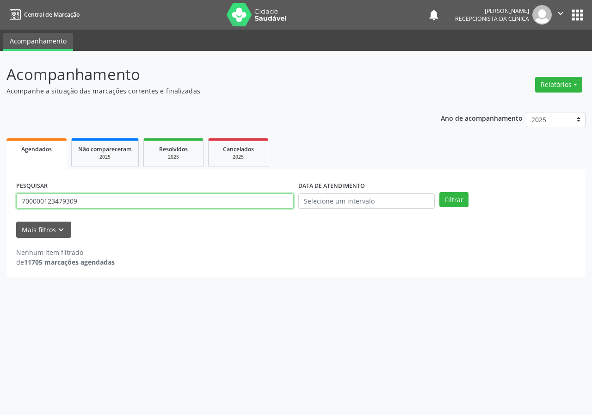
click at [258, 202] on input "700000123479309" at bounding box center [155, 201] width 278 height 16
type input "707002878445432"
click at [440, 192] on button "Filtrar" at bounding box center [454, 200] width 29 height 16
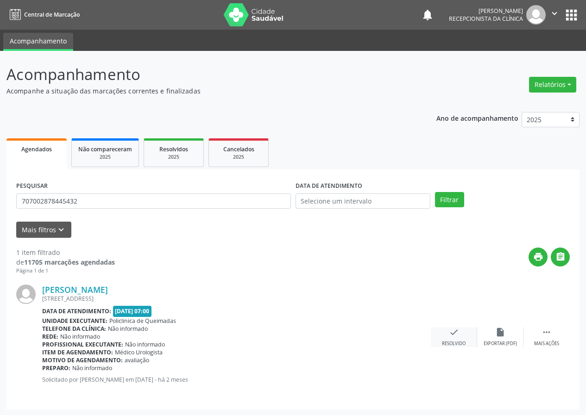
click at [445, 333] on div "check Resolvido" at bounding box center [453, 337] width 46 height 20
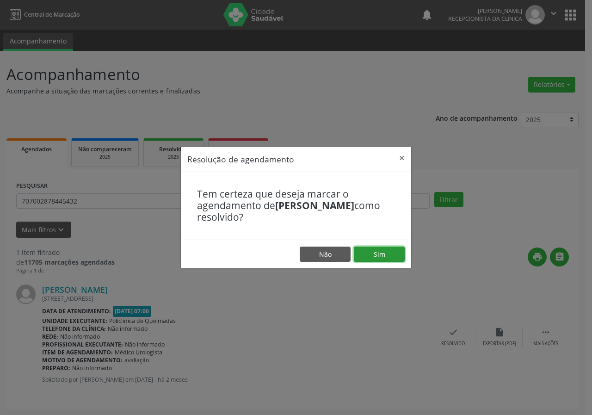
click at [400, 256] on button "Sim" at bounding box center [379, 255] width 51 height 16
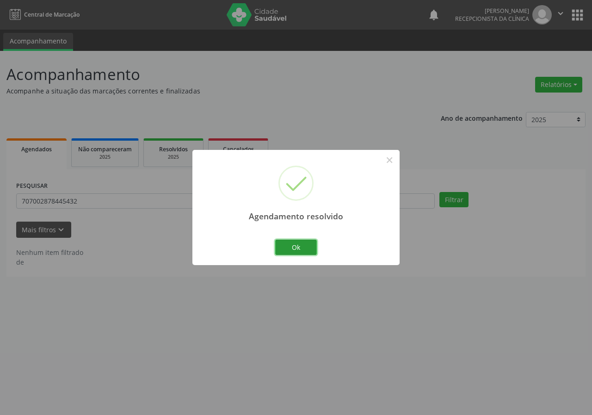
drag, startPoint x: 305, startPoint y: 246, endPoint x: 206, endPoint y: 221, distance: 101.8
click at [303, 246] on button "Ok" at bounding box center [296, 248] width 42 height 16
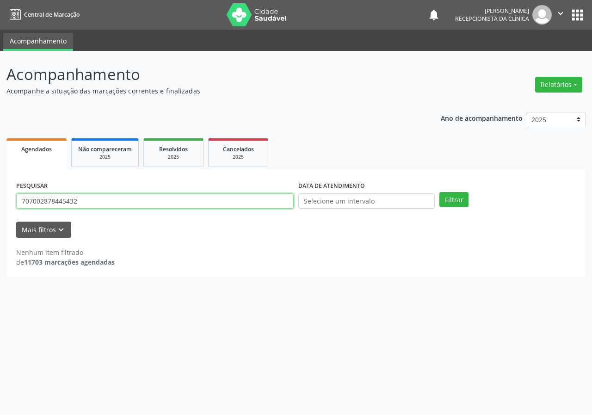
click at [206, 204] on input "707002878445432" at bounding box center [155, 201] width 278 height 16
type input "702806139102263"
click at [440, 192] on button "Filtrar" at bounding box center [454, 200] width 29 height 16
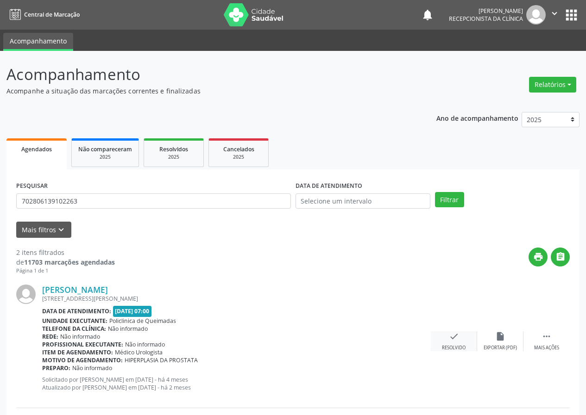
click at [453, 339] on icon "check" at bounding box center [454, 336] width 10 height 10
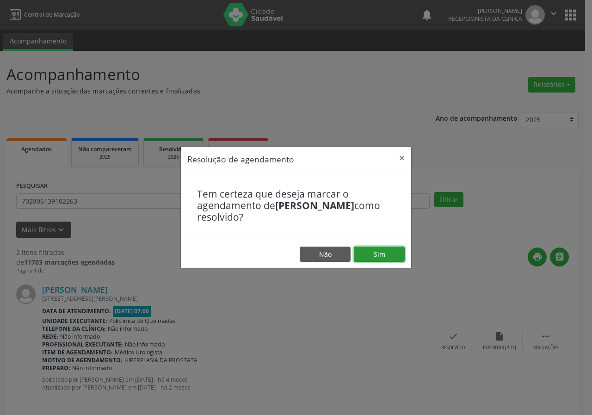
click at [384, 256] on button "Sim" at bounding box center [379, 255] width 51 height 16
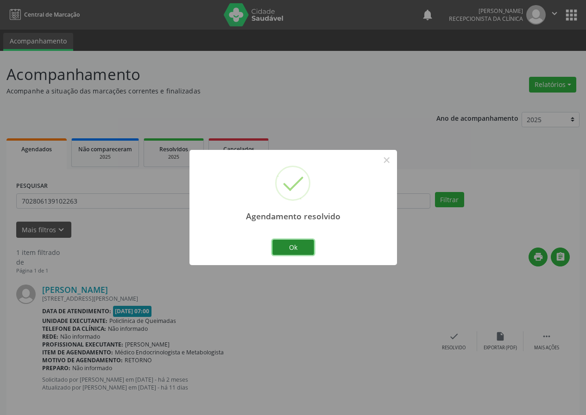
click at [301, 243] on button "Ok" at bounding box center [293, 248] width 42 height 16
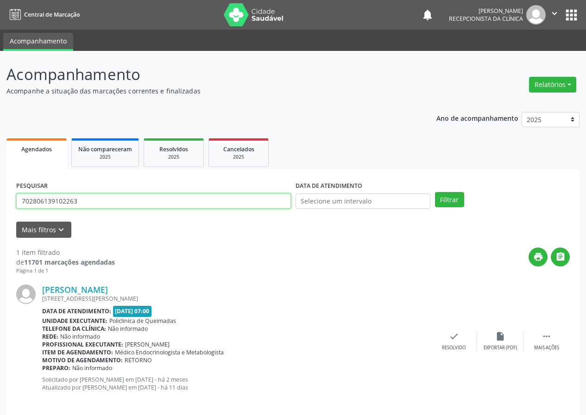
click at [232, 201] on input "702806139102263" at bounding box center [153, 201] width 274 height 16
type input "705206445971273"
click at [435, 192] on button "Filtrar" at bounding box center [449, 200] width 29 height 16
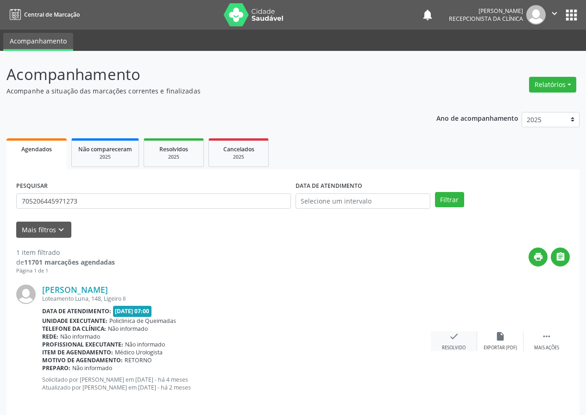
click at [451, 342] on div "check Resolvido" at bounding box center [453, 341] width 46 height 20
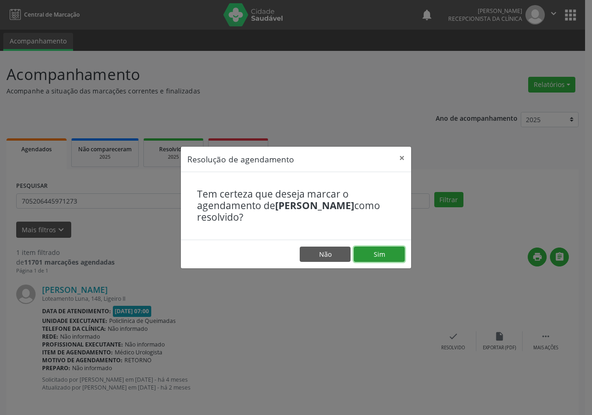
click at [378, 261] on button "Sim" at bounding box center [379, 255] width 51 height 16
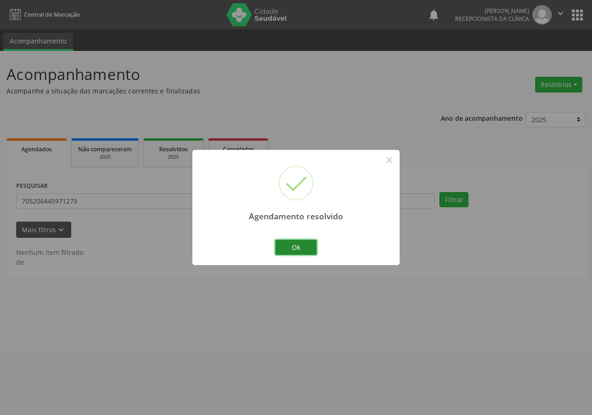
click at [300, 245] on button "Ok" at bounding box center [296, 248] width 42 height 16
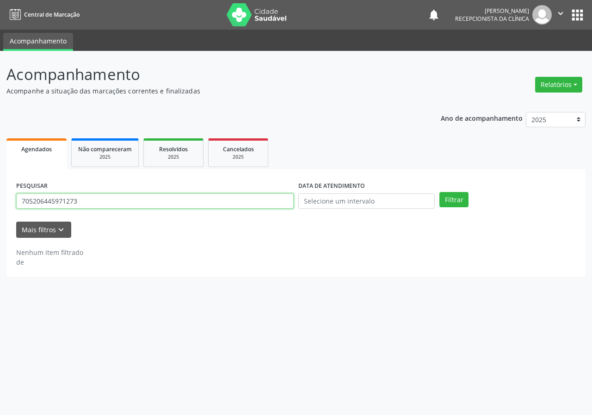
click at [260, 209] on input "705206445971273" at bounding box center [155, 201] width 278 height 16
type input "708906747948612"
click at [440, 192] on button "Filtrar" at bounding box center [454, 200] width 29 height 16
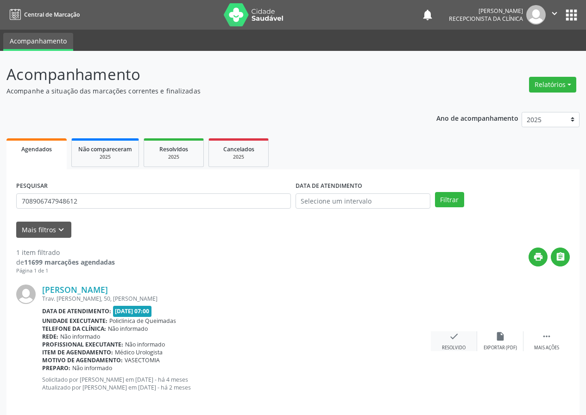
click at [456, 345] on div "Resolvido" at bounding box center [454, 348] width 24 height 6
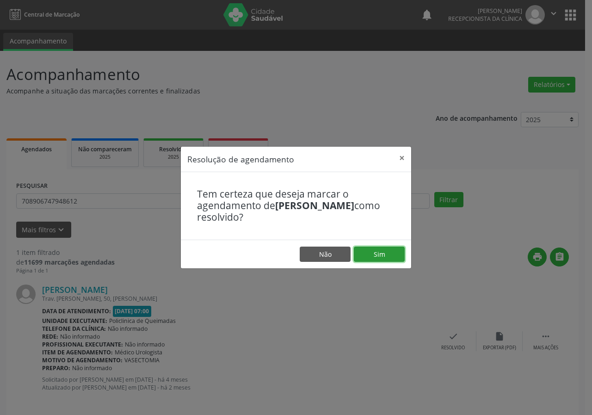
click at [392, 252] on button "Sim" at bounding box center [379, 255] width 51 height 16
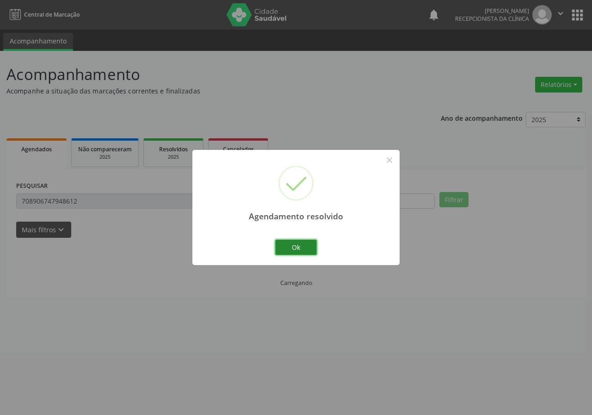
click at [304, 247] on button "Ok" at bounding box center [296, 248] width 42 height 16
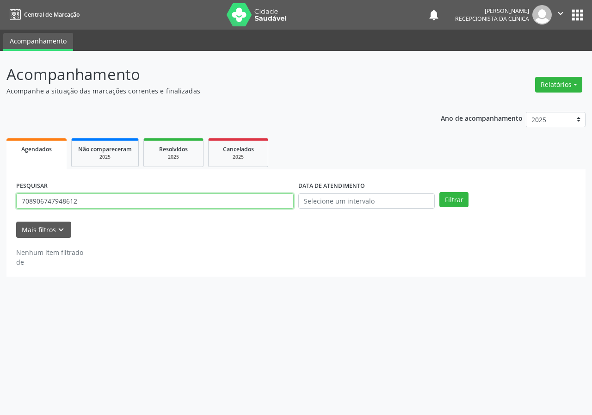
click at [238, 199] on input "708906747948612" at bounding box center [155, 201] width 278 height 16
type input "702009833461884"
click at [440, 192] on button "Filtrar" at bounding box center [454, 200] width 29 height 16
click at [238, 204] on input "702009833461884" at bounding box center [155, 201] width 278 height 16
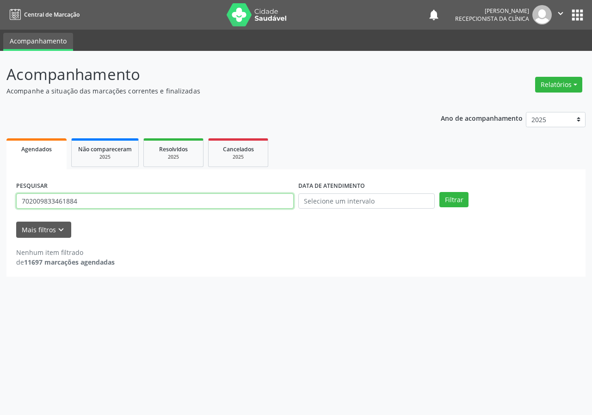
click at [238, 204] on input "702009833461884" at bounding box center [155, 201] width 278 height 16
type input "704005845379269"
click at [440, 192] on button "Filtrar" at bounding box center [454, 200] width 29 height 16
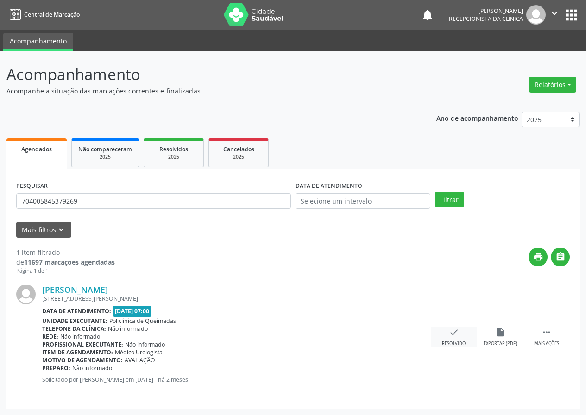
click at [453, 336] on icon "check" at bounding box center [454, 332] width 10 height 10
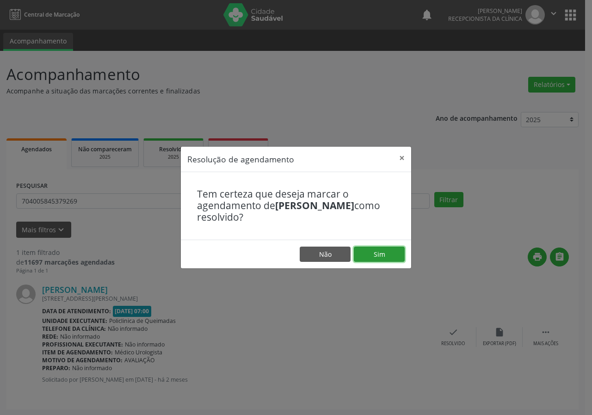
click at [383, 248] on button "Sim" at bounding box center [379, 255] width 51 height 16
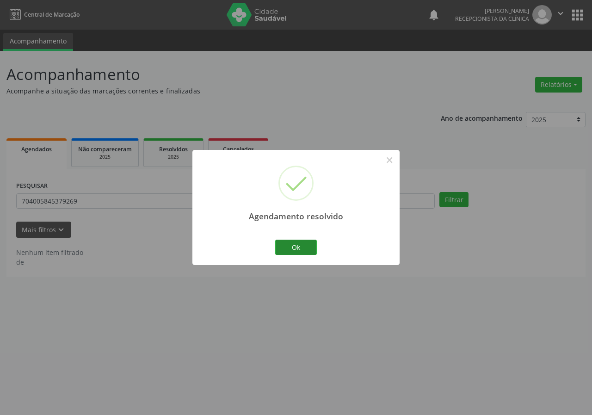
drag, startPoint x: 293, startPoint y: 235, endPoint x: 295, endPoint y: 246, distance: 11.5
click at [294, 241] on div "Agendamento resolvido × Ok Cancel" at bounding box center [296, 207] width 207 height 115
click at [295, 247] on button "Ok" at bounding box center [296, 248] width 42 height 16
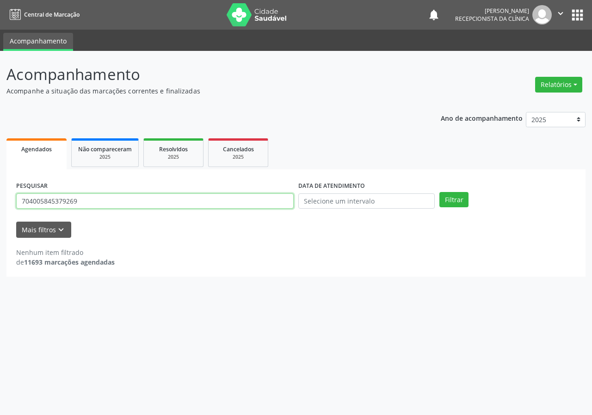
click at [217, 206] on input "704005845379269" at bounding box center [155, 201] width 278 height 16
type input "702501314708232"
click at [440, 192] on button "Filtrar" at bounding box center [454, 200] width 29 height 16
click at [174, 194] on input "702501314708232" at bounding box center [155, 201] width 278 height 16
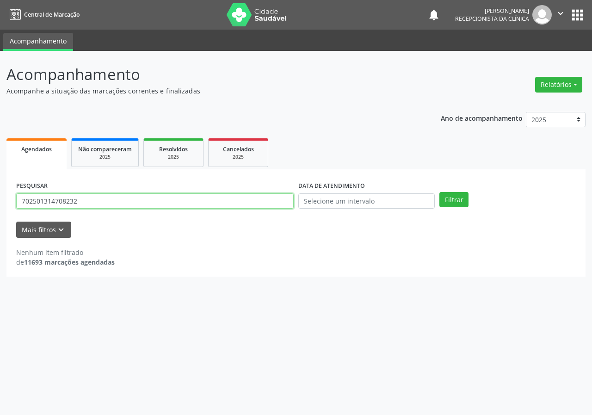
click at [174, 194] on input "702501314708232" at bounding box center [155, 201] width 278 height 16
type input "704700701818930"
click at [440, 192] on button "Filtrar" at bounding box center [454, 200] width 29 height 16
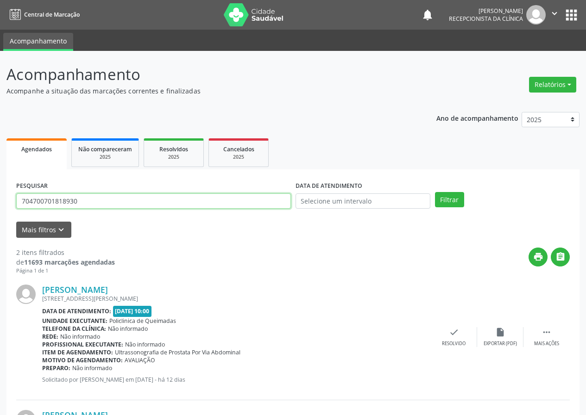
click at [242, 204] on input "704700701818930" at bounding box center [153, 201] width 274 height 16
click at [241, 205] on input "704700701818930" at bounding box center [153, 201] width 274 height 16
type input "700001845639906"
click at [435, 192] on button "Filtrar" at bounding box center [449, 200] width 29 height 16
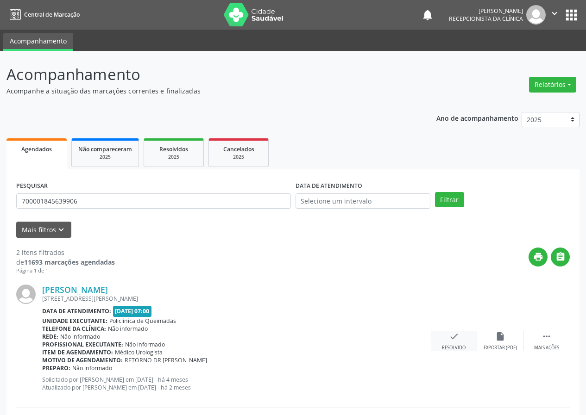
click at [455, 338] on icon "check" at bounding box center [454, 336] width 10 height 10
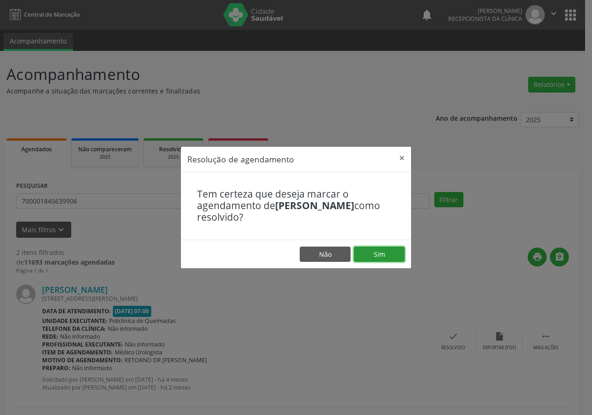
click at [396, 260] on button "Sim" at bounding box center [379, 255] width 51 height 16
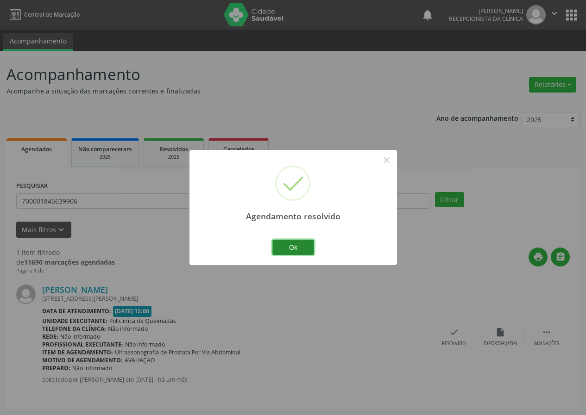
click at [281, 246] on button "Ok" at bounding box center [293, 248] width 42 height 16
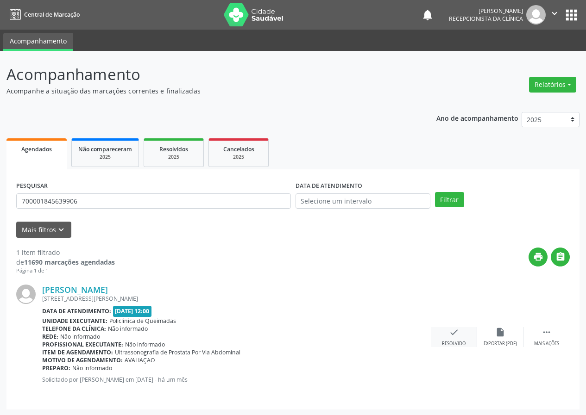
click at [455, 335] on icon "check" at bounding box center [454, 332] width 10 height 10
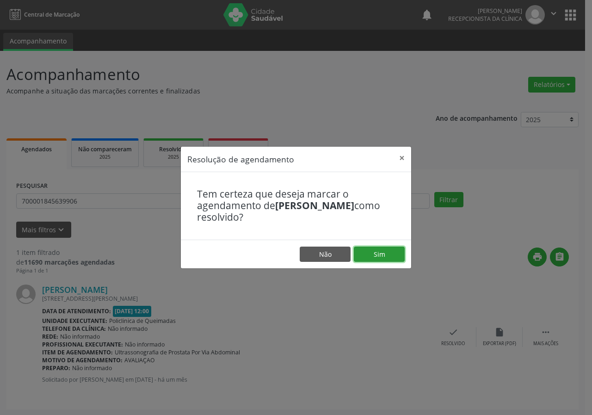
click at [399, 256] on button "Sim" at bounding box center [379, 255] width 51 height 16
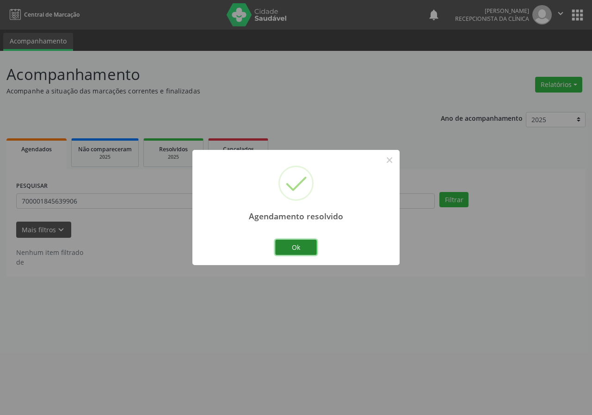
drag, startPoint x: 306, startPoint y: 249, endPoint x: 290, endPoint y: 248, distance: 15.8
click at [301, 249] on button "Ok" at bounding box center [296, 248] width 42 height 16
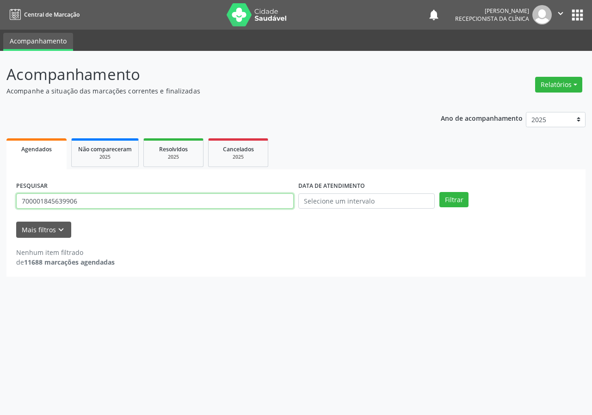
click at [242, 200] on input "700001845639906" at bounding box center [155, 201] width 278 height 16
click at [241, 200] on input "700001845639906" at bounding box center [155, 201] width 278 height 16
type input "700806495950389"
click at [440, 192] on button "Filtrar" at bounding box center [454, 200] width 29 height 16
click at [165, 202] on input "700806495950389" at bounding box center [155, 201] width 278 height 16
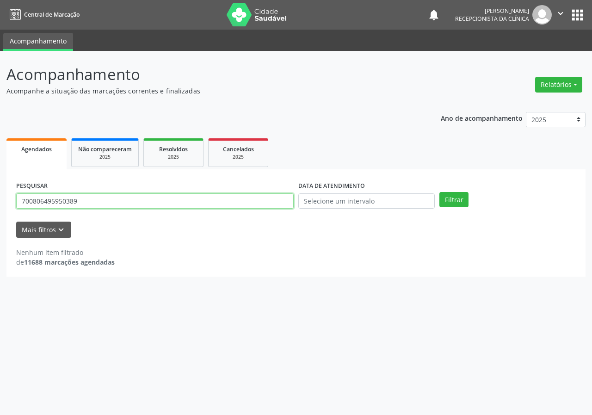
click at [165, 202] on input "700806495950389" at bounding box center [155, 201] width 278 height 16
type input "708201195015648"
click at [440, 192] on button "Filtrar" at bounding box center [454, 200] width 29 height 16
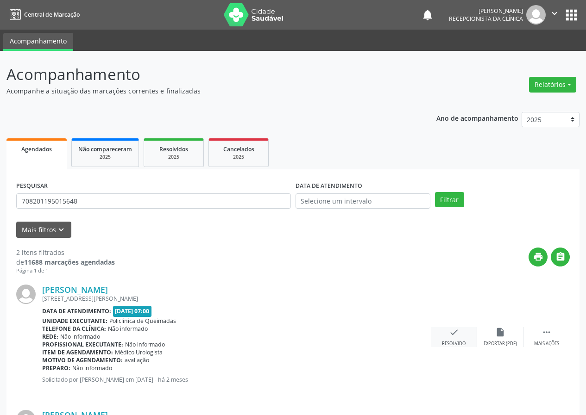
click at [455, 337] on icon "check" at bounding box center [454, 332] width 10 height 10
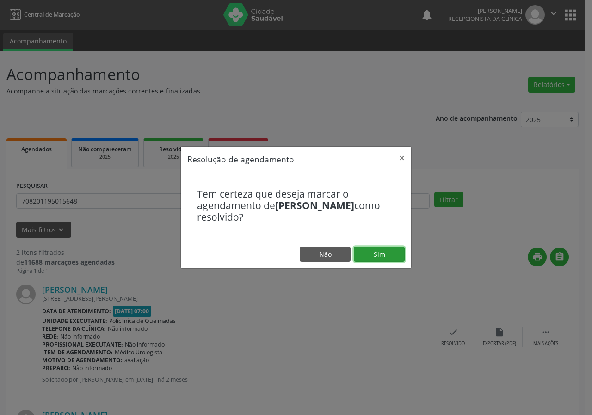
click at [384, 256] on button "Sim" at bounding box center [379, 255] width 51 height 16
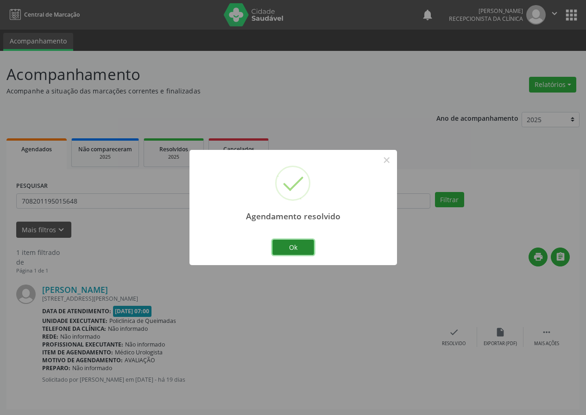
click at [295, 242] on button "Ok" at bounding box center [293, 248] width 42 height 16
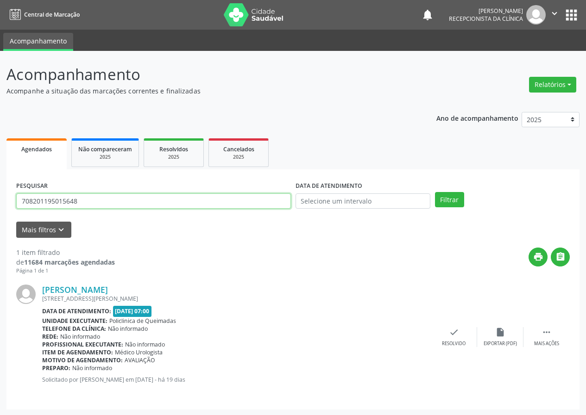
click at [147, 204] on input "708201195015648" at bounding box center [153, 201] width 274 height 16
type input "708604595763489"
click at [435, 192] on button "Filtrar" at bounding box center [449, 200] width 29 height 16
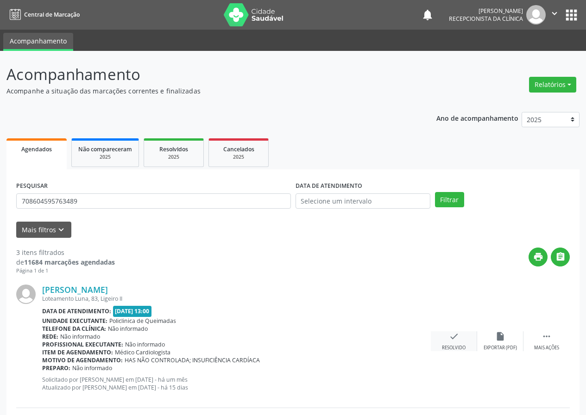
click at [455, 338] on icon "check" at bounding box center [454, 336] width 10 height 10
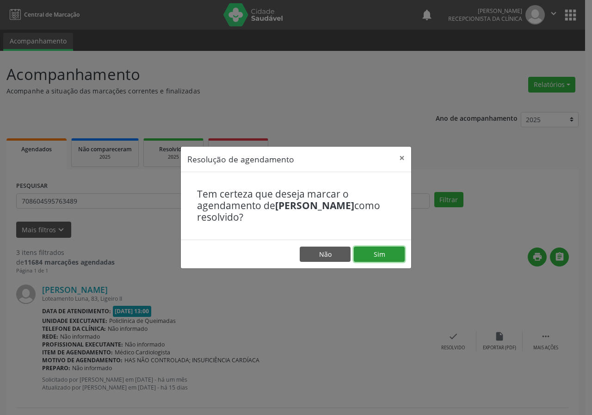
click at [393, 256] on button "Sim" at bounding box center [379, 255] width 51 height 16
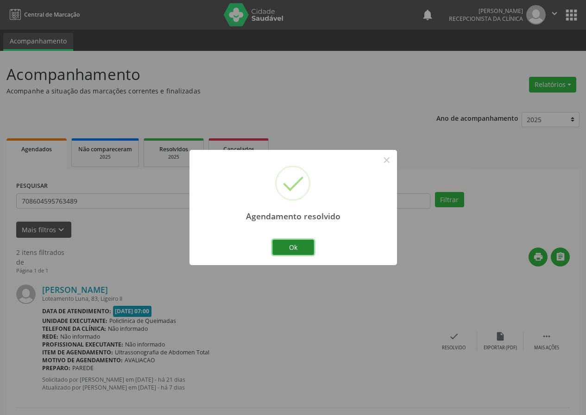
click at [305, 245] on button "Ok" at bounding box center [293, 248] width 42 height 16
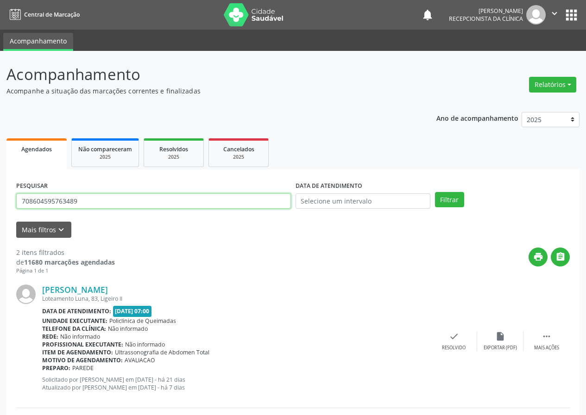
click at [208, 205] on input "708604595763489" at bounding box center [153, 201] width 274 height 16
type input "702602789983947"
click at [435, 192] on button "Filtrar" at bounding box center [449, 200] width 29 height 16
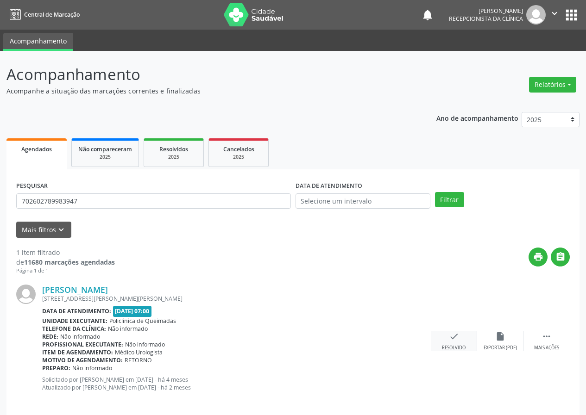
click at [454, 337] on icon "check" at bounding box center [454, 336] width 10 height 10
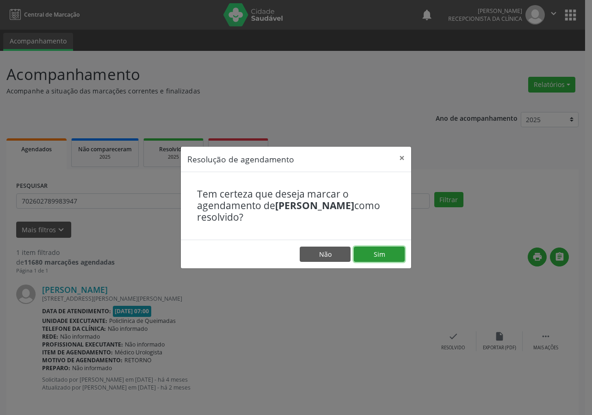
click at [385, 256] on button "Sim" at bounding box center [379, 255] width 51 height 16
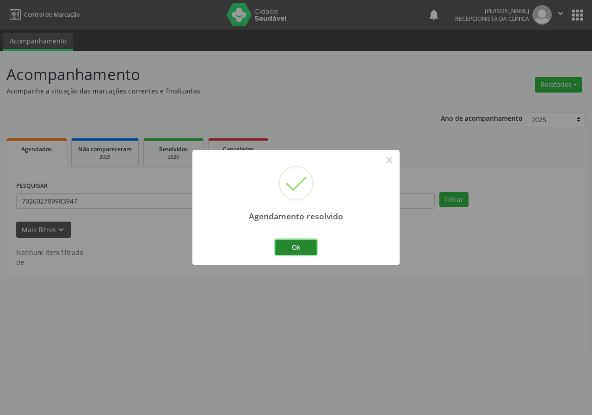
click at [305, 243] on button "Ok" at bounding box center [296, 248] width 42 height 16
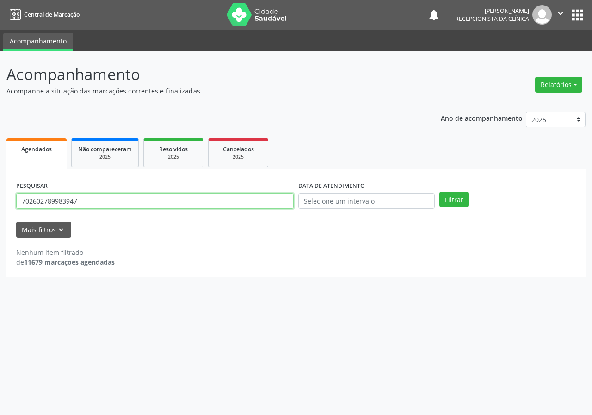
click at [214, 199] on input "702602789983947" at bounding box center [155, 201] width 278 height 16
type input "705009619668656"
click at [440, 192] on button "Filtrar" at bounding box center [454, 200] width 29 height 16
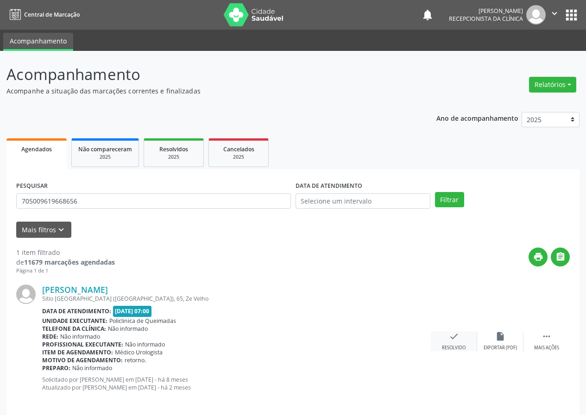
click at [451, 333] on icon "check" at bounding box center [454, 336] width 10 height 10
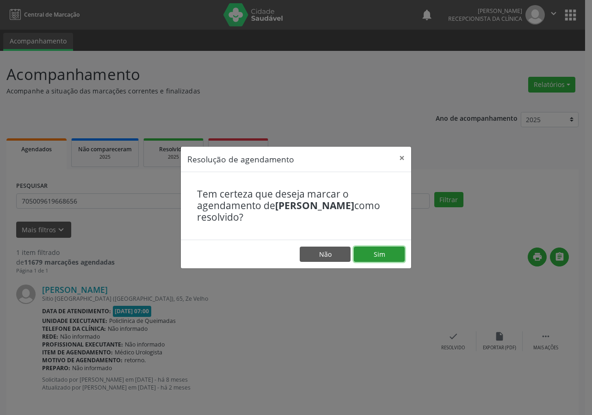
click at [400, 255] on button "Sim" at bounding box center [379, 255] width 51 height 16
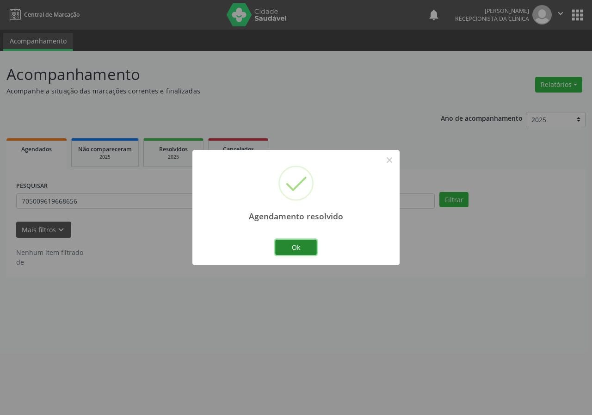
click at [306, 247] on button "Ok" at bounding box center [296, 248] width 42 height 16
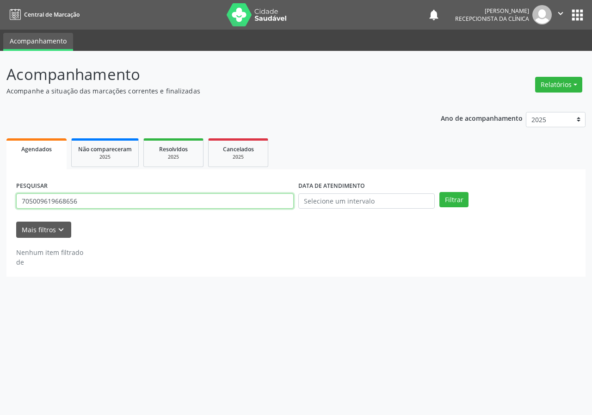
click at [169, 200] on input "705009619668656" at bounding box center [155, 201] width 278 height 16
type input "705208472269977"
click at [440, 192] on button "Filtrar" at bounding box center [454, 200] width 29 height 16
click at [188, 200] on input "705208472269977" at bounding box center [155, 201] width 278 height 16
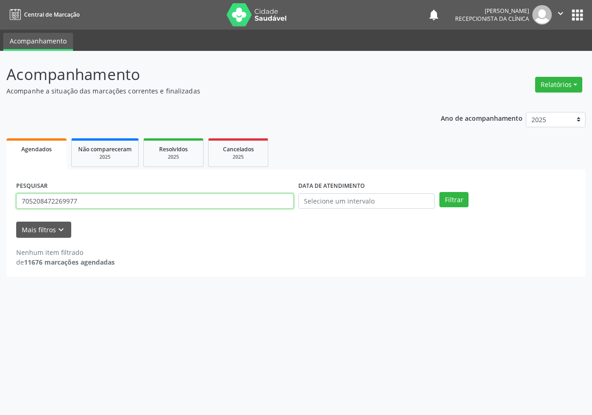
click at [188, 200] on input "705208472269977" at bounding box center [155, 201] width 278 height 16
type input "704009301045963"
click at [440, 192] on button "Filtrar" at bounding box center [454, 200] width 29 height 16
click at [131, 203] on input "704009301045963" at bounding box center [155, 201] width 278 height 16
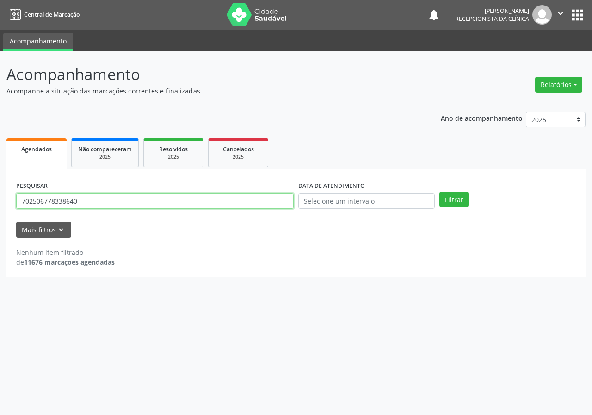
type input "702506778338640"
click at [440, 192] on button "Filtrar" at bounding box center [454, 200] width 29 height 16
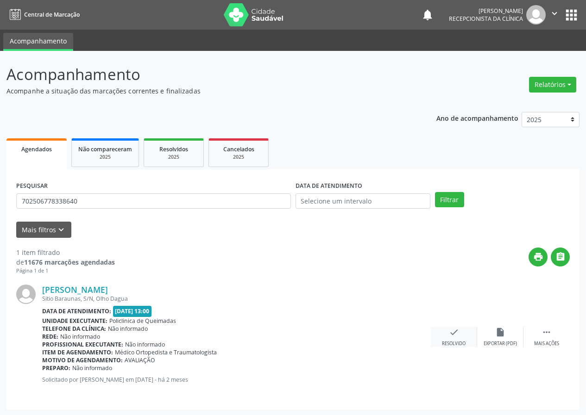
click at [459, 332] on div "check Resolvido" at bounding box center [453, 337] width 46 height 20
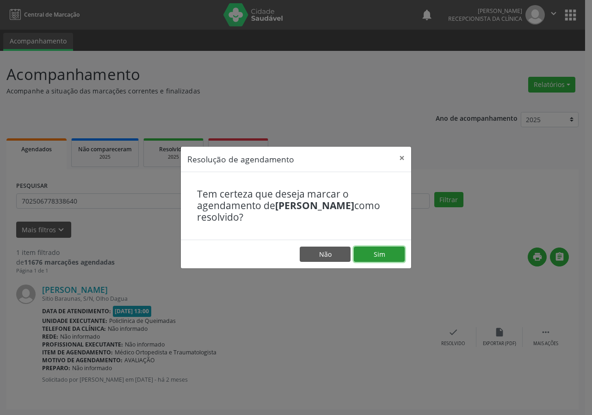
click at [390, 255] on button "Sim" at bounding box center [379, 255] width 51 height 16
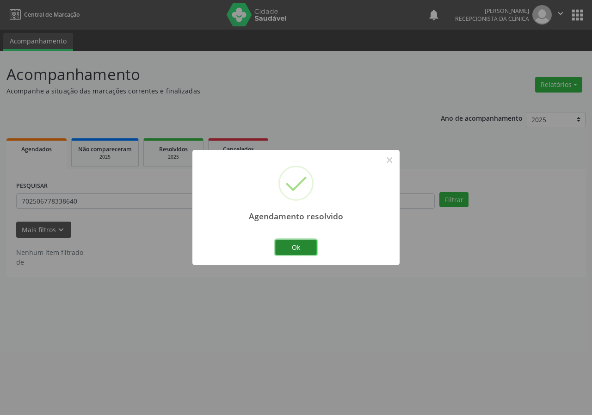
click at [305, 248] on button "Ok" at bounding box center [296, 248] width 42 height 16
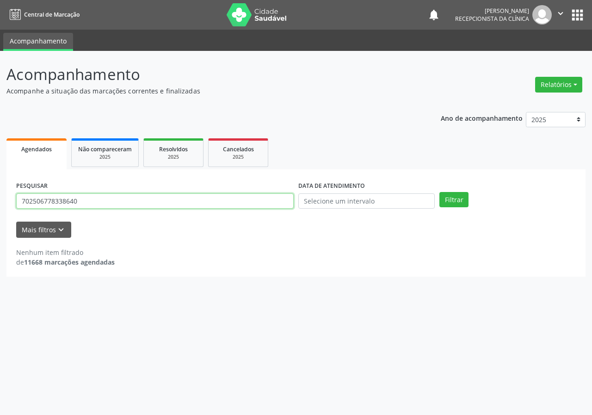
click at [227, 202] on input "702506778338640" at bounding box center [155, 201] width 278 height 16
type input "707806694381810"
click at [440, 192] on button "Filtrar" at bounding box center [454, 200] width 29 height 16
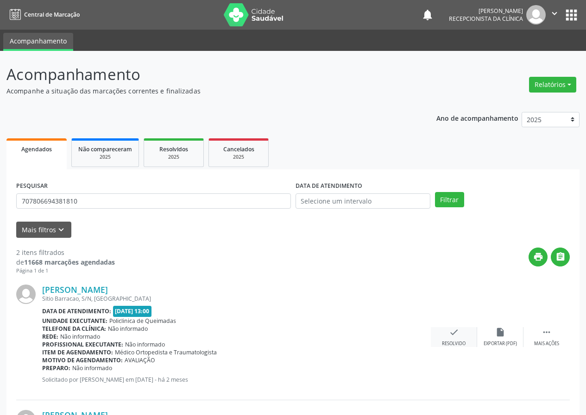
click at [450, 333] on icon "check" at bounding box center [454, 332] width 10 height 10
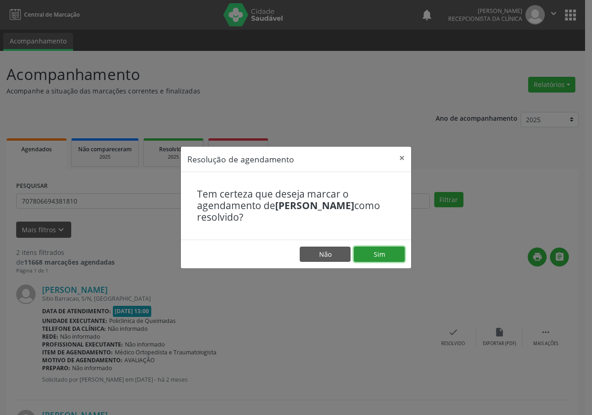
click at [387, 251] on button "Sim" at bounding box center [379, 255] width 51 height 16
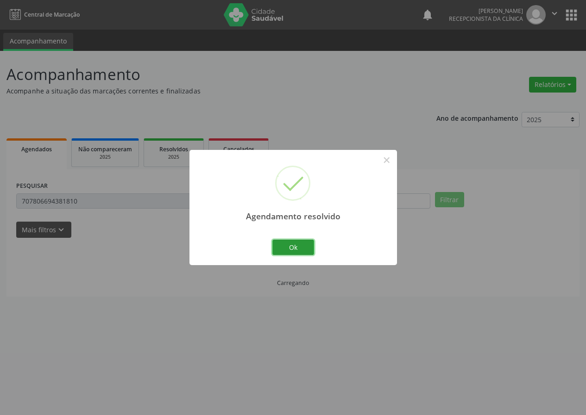
drag, startPoint x: 308, startPoint y: 248, endPoint x: 244, endPoint y: 232, distance: 65.3
click at [306, 248] on button "Ok" at bounding box center [293, 248] width 42 height 16
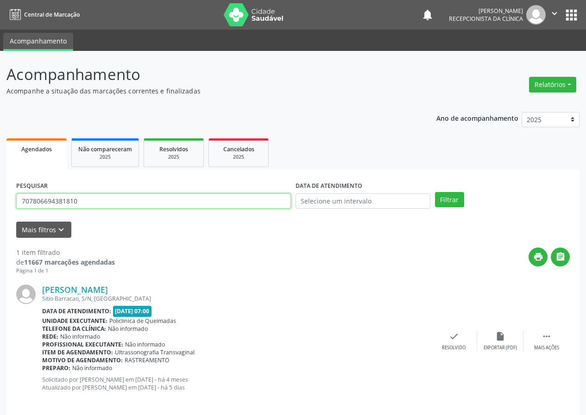
click at [183, 203] on input "707806694381810" at bounding box center [153, 201] width 274 height 16
type input "700500118772155"
click at [435, 192] on button "Filtrar" at bounding box center [449, 200] width 29 height 16
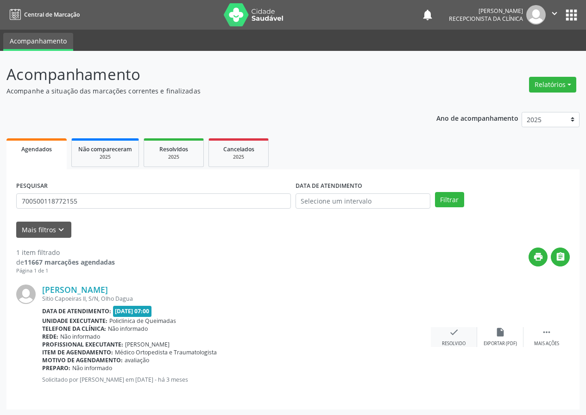
click at [461, 334] on div "check Resolvido" at bounding box center [453, 337] width 46 height 20
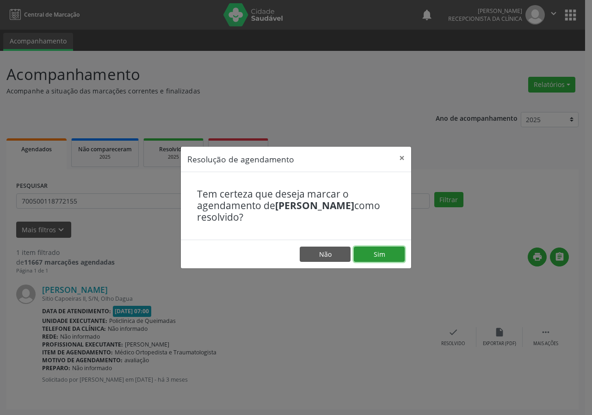
drag, startPoint x: 398, startPoint y: 258, endPoint x: 384, endPoint y: 266, distance: 15.6
click at [394, 262] on button "Sim" at bounding box center [379, 255] width 51 height 16
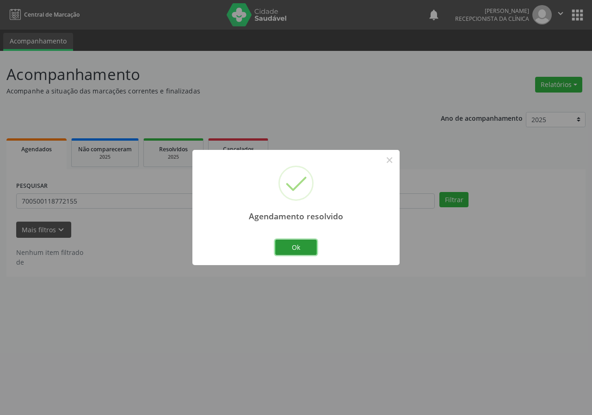
drag, startPoint x: 310, startPoint y: 244, endPoint x: 93, endPoint y: 209, distance: 220.0
click at [306, 247] on button "Ok" at bounding box center [296, 248] width 42 height 16
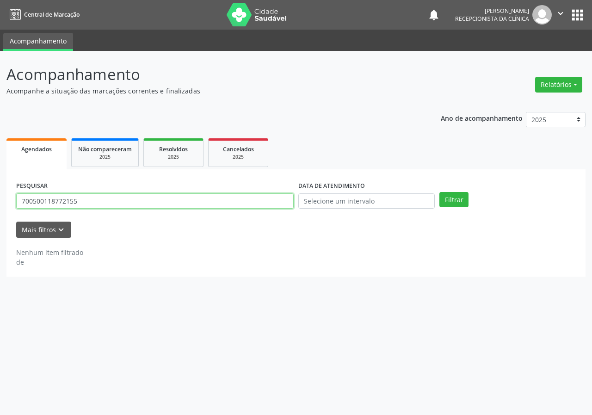
click at [122, 203] on input "700500118772155" at bounding box center [155, 201] width 278 height 16
type input "705402431851496"
click at [440, 192] on button "Filtrar" at bounding box center [454, 200] width 29 height 16
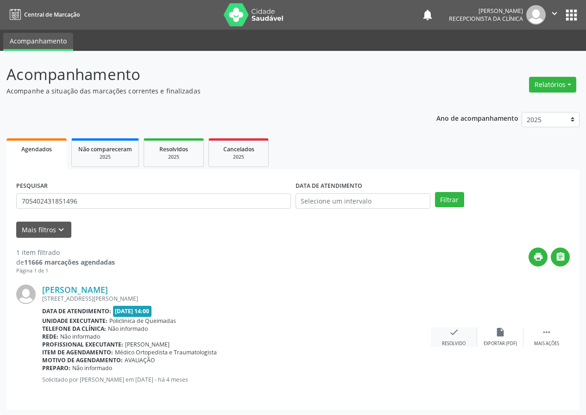
click at [453, 338] on div "check Resolvido" at bounding box center [453, 337] width 46 height 20
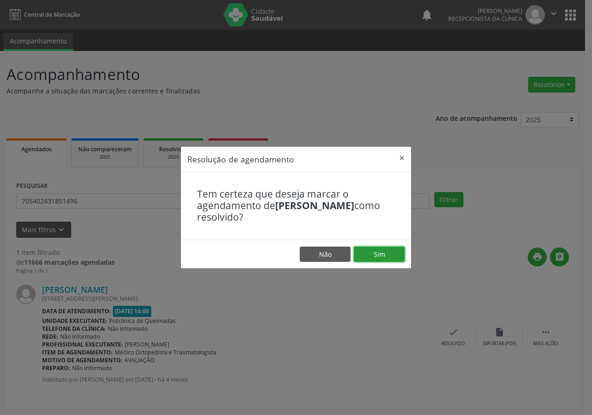
click at [377, 257] on button "Sim" at bounding box center [379, 255] width 51 height 16
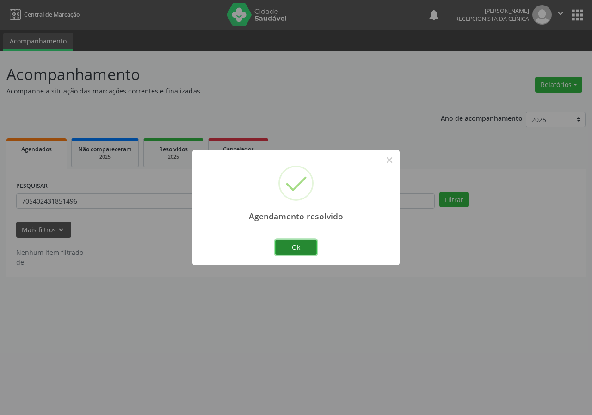
click at [298, 242] on button "Ok" at bounding box center [296, 248] width 42 height 16
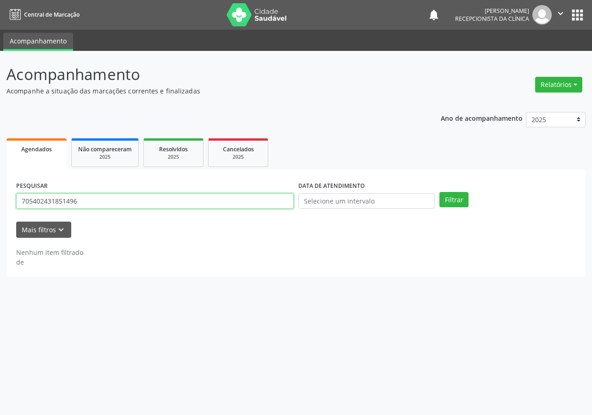
click at [222, 204] on input "705402431851496" at bounding box center [155, 201] width 278 height 16
type input "700305998867140"
click at [440, 192] on button "Filtrar" at bounding box center [454, 200] width 29 height 16
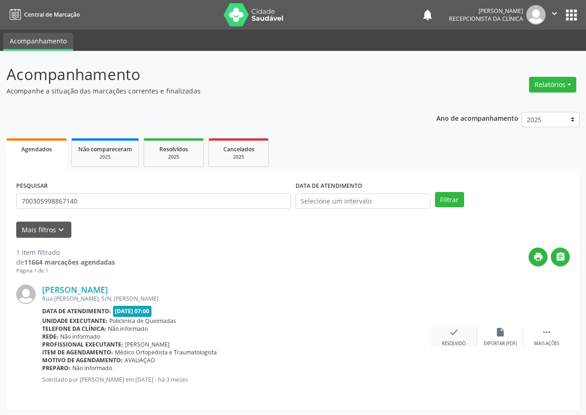
click at [457, 335] on icon "check" at bounding box center [454, 332] width 10 height 10
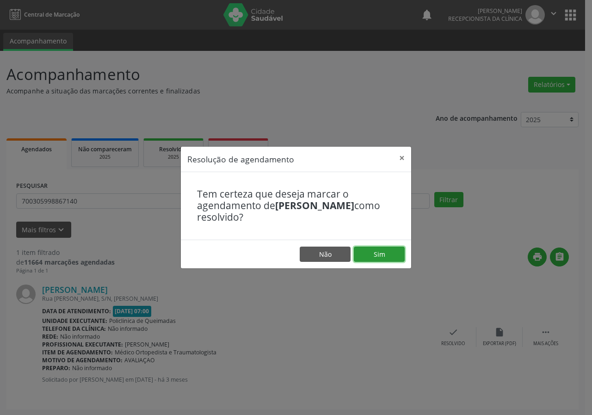
drag, startPoint x: 386, startPoint y: 259, endPoint x: 373, endPoint y: 266, distance: 15.3
click at [386, 260] on button "Sim" at bounding box center [379, 255] width 51 height 16
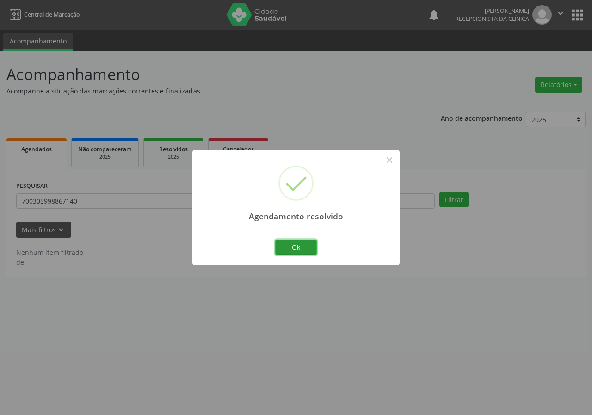
drag, startPoint x: 314, startPoint y: 249, endPoint x: 275, endPoint y: 249, distance: 38.9
click at [310, 249] on button "Ok" at bounding box center [296, 248] width 42 height 16
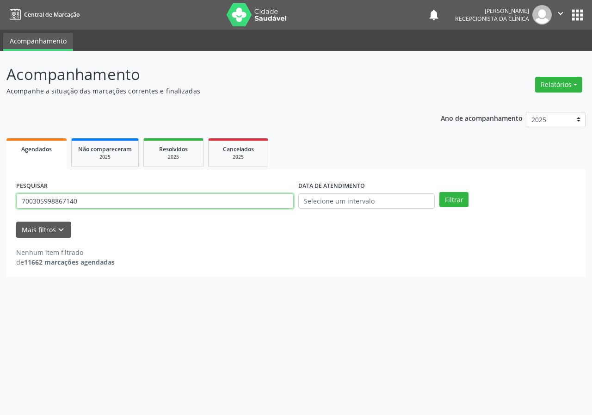
click at [226, 206] on input "700305998867140" at bounding box center [155, 201] width 278 height 16
click at [226, 208] on input "700305998867140" at bounding box center [155, 201] width 278 height 16
click at [217, 201] on input "700305998867140" at bounding box center [155, 201] width 278 height 16
click at [440, 192] on button "Filtrar" at bounding box center [454, 200] width 29 height 16
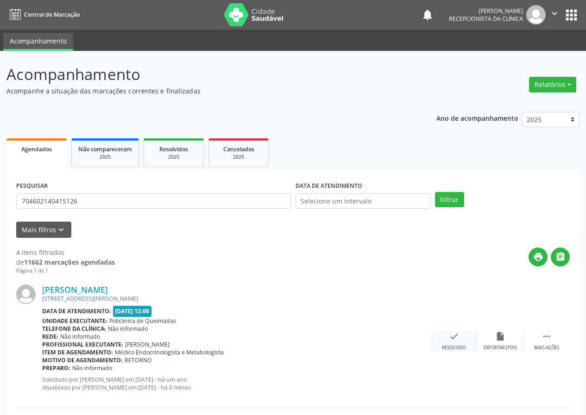
click at [445, 343] on div "check Resolvido" at bounding box center [453, 341] width 46 height 20
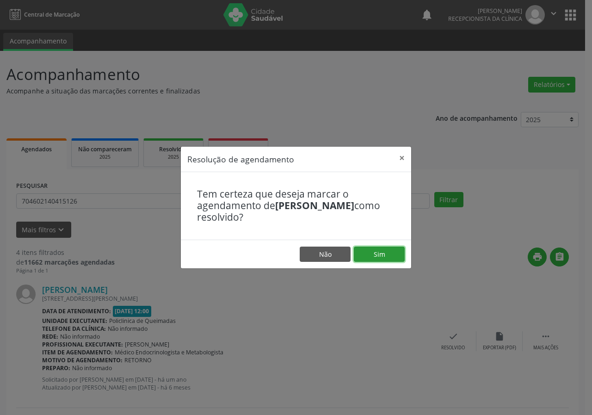
click at [381, 253] on button "Sim" at bounding box center [379, 255] width 51 height 16
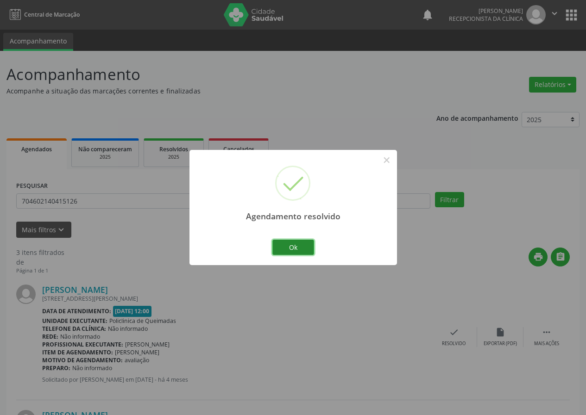
click at [303, 244] on button "Ok" at bounding box center [293, 248] width 42 height 16
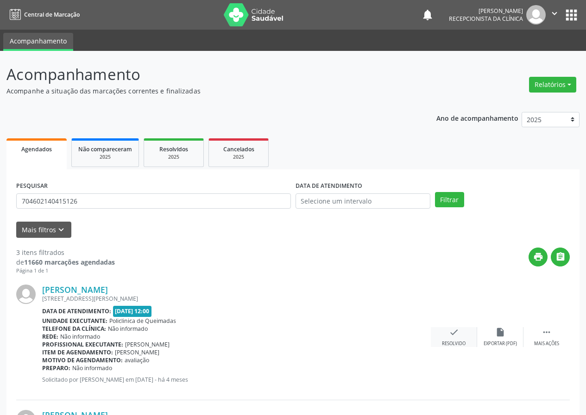
click at [457, 332] on icon "check" at bounding box center [454, 332] width 10 height 10
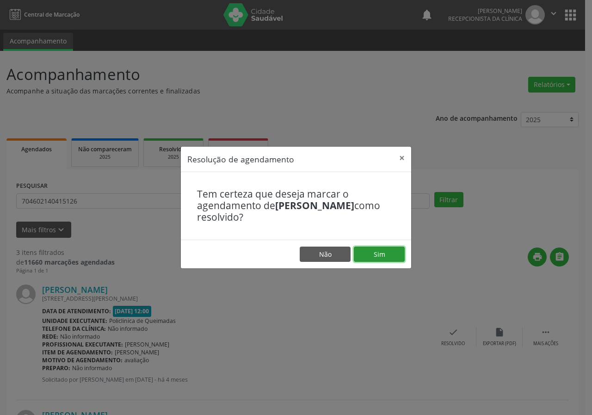
click at [399, 254] on button "Sim" at bounding box center [379, 255] width 51 height 16
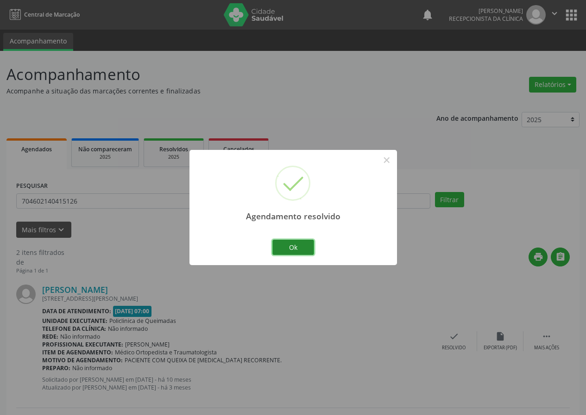
click at [306, 249] on button "Ok" at bounding box center [293, 248] width 42 height 16
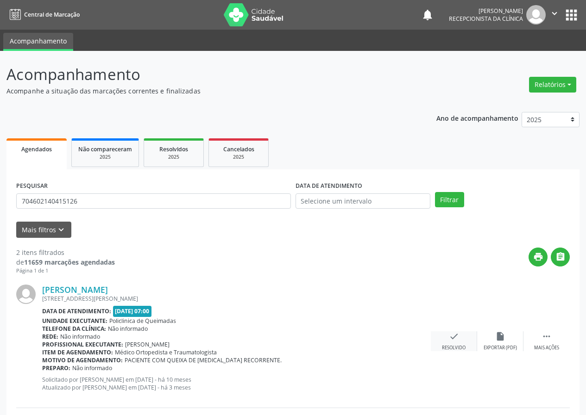
click at [449, 337] on icon "check" at bounding box center [454, 336] width 10 height 10
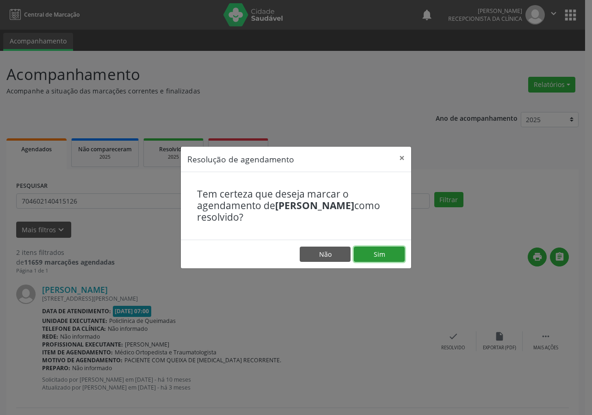
click at [381, 256] on button "Sim" at bounding box center [379, 255] width 51 height 16
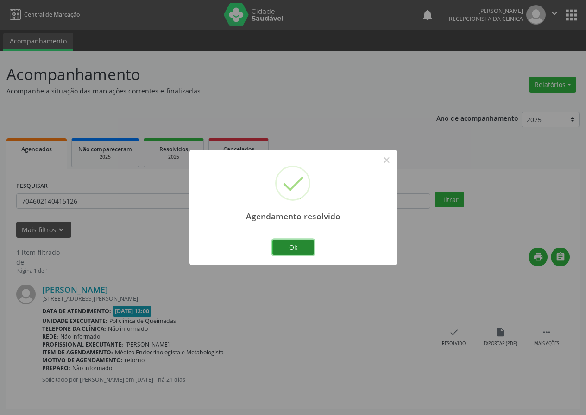
click at [307, 246] on button "Ok" at bounding box center [293, 248] width 42 height 16
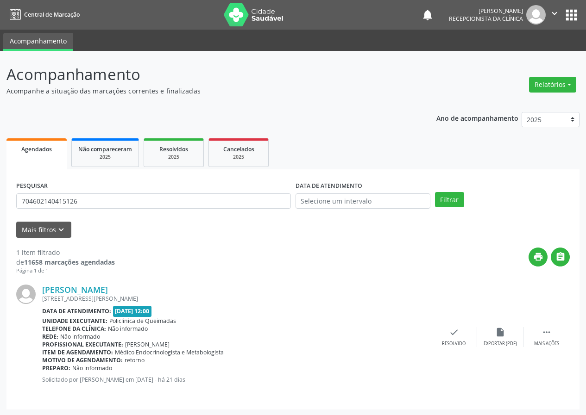
click at [193, 190] on div "PESQUISAR 704602140415126" at bounding box center [153, 197] width 279 height 36
drag, startPoint x: 193, startPoint y: 190, endPoint x: 193, endPoint y: 195, distance: 5.1
click at [193, 192] on div "PESQUISAR 704602140415126" at bounding box center [153, 197] width 279 height 36
click at [193, 199] on input "704602140415126" at bounding box center [153, 201] width 274 height 16
click at [193, 200] on input "704602140415126" at bounding box center [153, 201] width 274 height 16
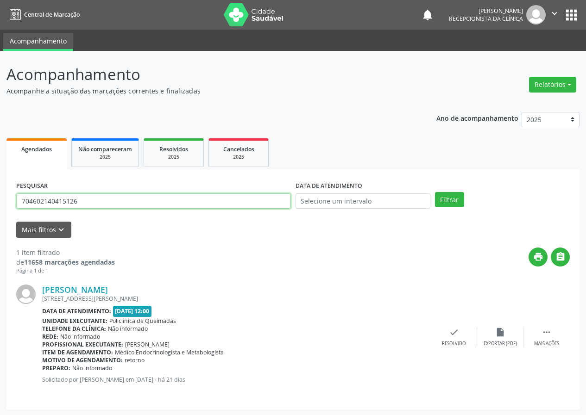
type input "70460214041512"
click at [193, 200] on input "70460214041512" at bounding box center [153, 201] width 274 height 16
click at [435, 192] on button "Filtrar" at bounding box center [449, 200] width 29 height 16
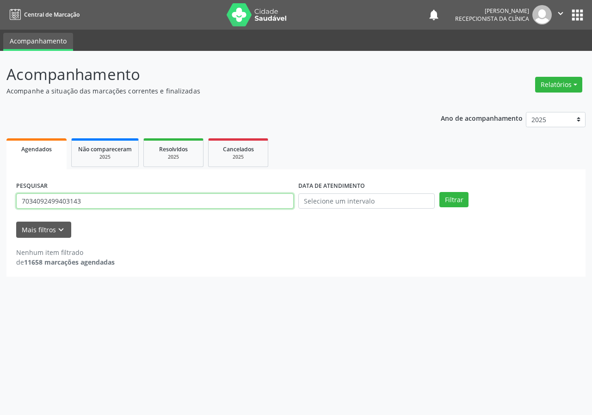
click at [192, 195] on input "7034092499403143" at bounding box center [155, 201] width 278 height 16
type input "703409249940314"
click at [440, 192] on button "Filtrar" at bounding box center [454, 200] width 29 height 16
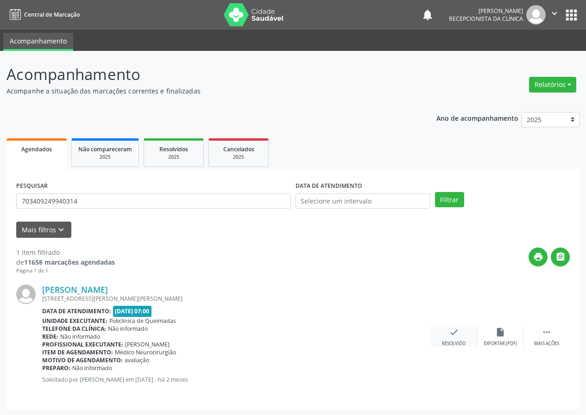
click at [453, 342] on div "Resolvido" at bounding box center [454, 344] width 24 height 6
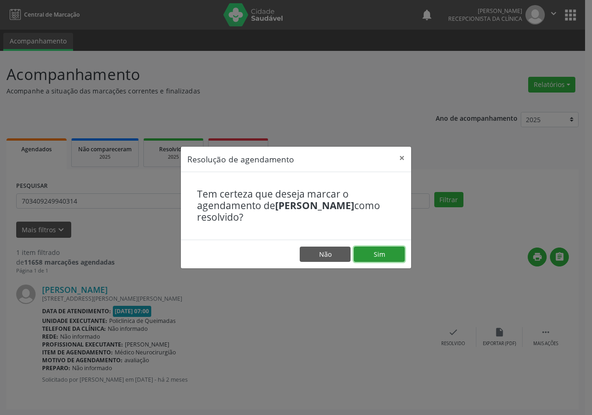
click at [369, 253] on button "Sim" at bounding box center [379, 255] width 51 height 16
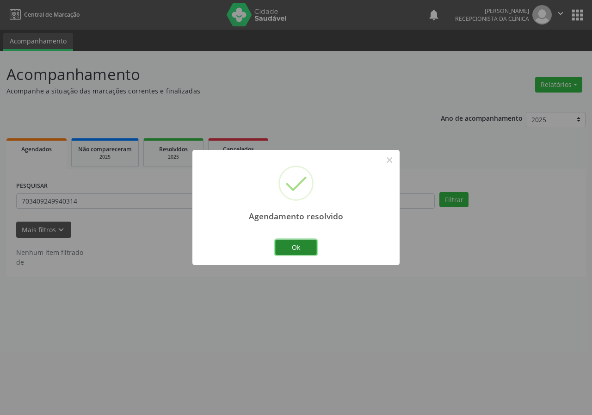
click at [294, 245] on button "Ok" at bounding box center [296, 248] width 42 height 16
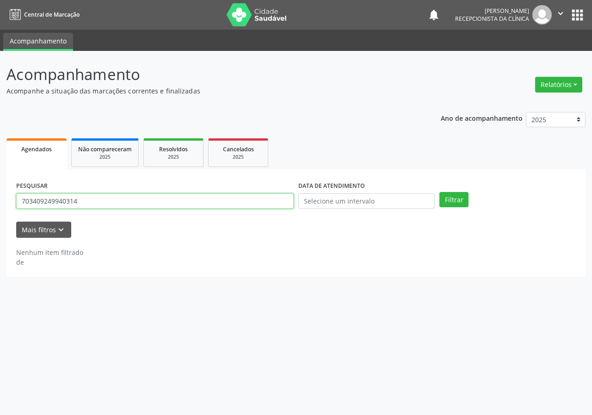
click at [171, 206] on input "703409249940314" at bounding box center [155, 201] width 278 height 16
type input "708007323702720"
click at [440, 192] on button "Filtrar" at bounding box center [454, 200] width 29 height 16
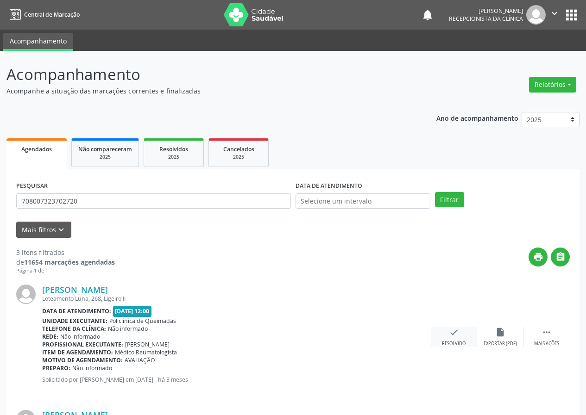
click at [456, 331] on icon "check" at bounding box center [454, 332] width 10 height 10
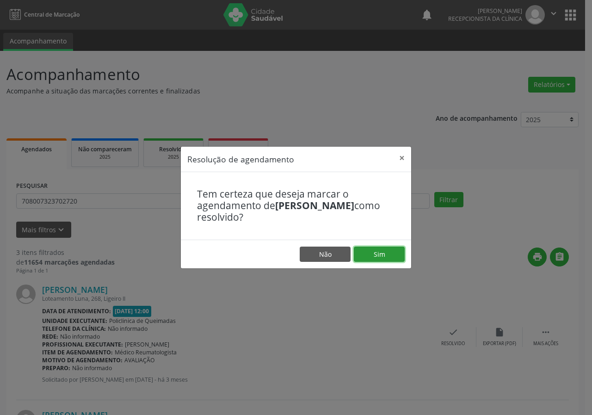
click at [396, 256] on button "Sim" at bounding box center [379, 255] width 51 height 16
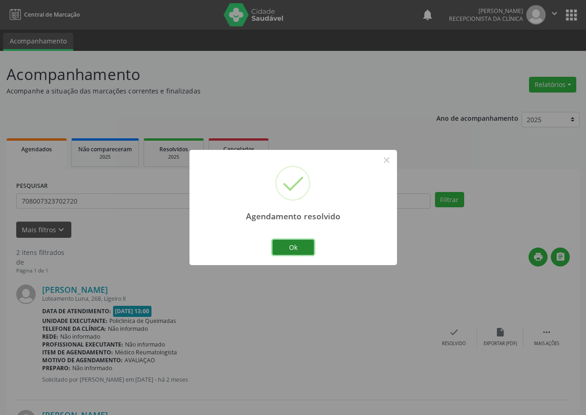
drag, startPoint x: 309, startPoint y: 249, endPoint x: 281, endPoint y: 250, distance: 28.3
click at [307, 249] on button "Ok" at bounding box center [293, 248] width 42 height 16
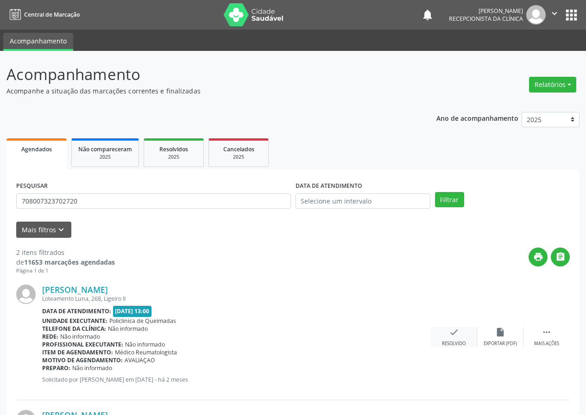
click at [457, 337] on icon "check" at bounding box center [454, 332] width 10 height 10
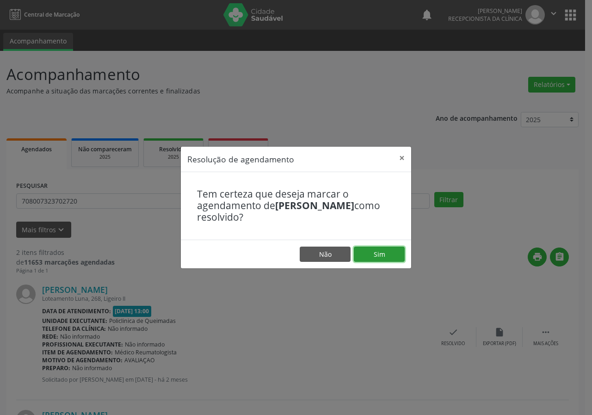
click at [381, 248] on button "Sim" at bounding box center [379, 255] width 51 height 16
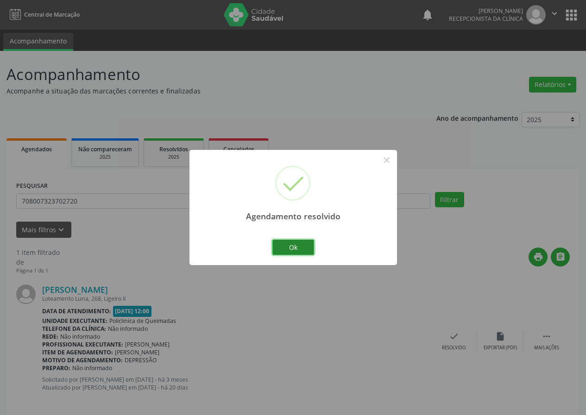
click at [305, 245] on button "Ok" at bounding box center [293, 248] width 42 height 16
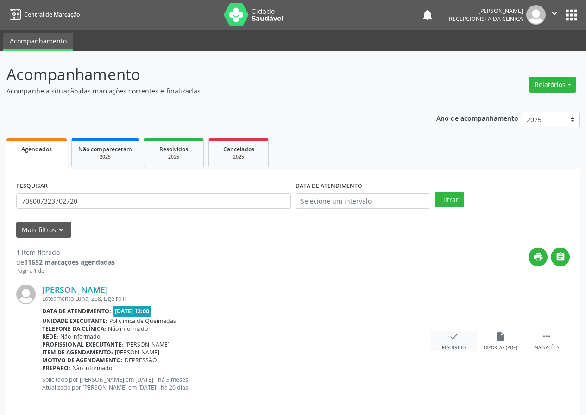
click at [455, 337] on icon "check" at bounding box center [454, 336] width 10 height 10
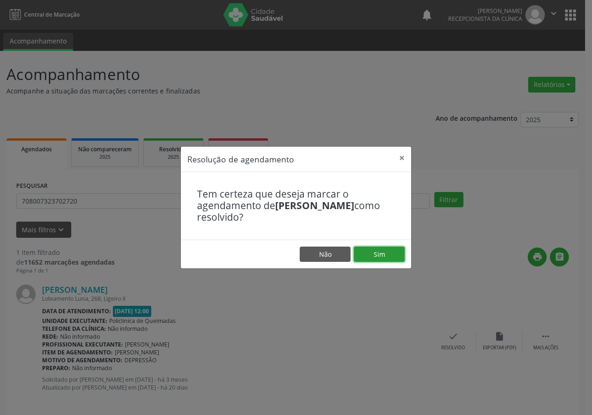
click at [380, 247] on button "Sim" at bounding box center [379, 255] width 51 height 16
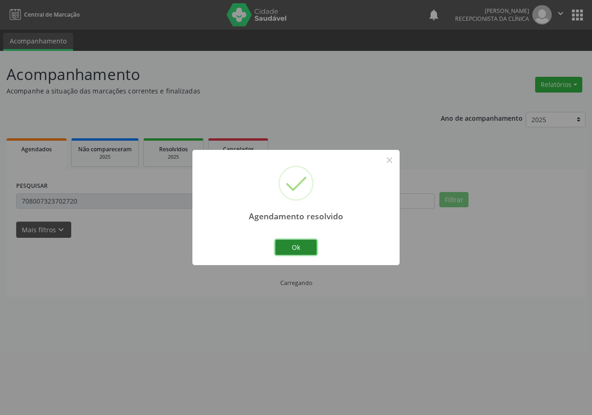
click at [298, 243] on button "Ok" at bounding box center [296, 248] width 42 height 16
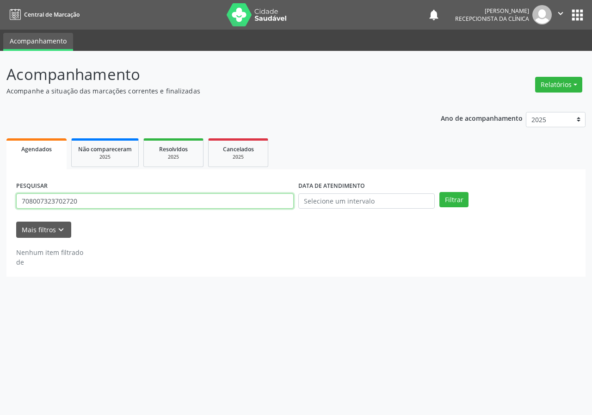
click at [264, 197] on input "708007323702720" at bounding box center [155, 201] width 278 height 16
type input "700206406183528"
click at [440, 192] on button "Filtrar" at bounding box center [454, 200] width 29 height 16
click at [95, 197] on input "700206406183528" at bounding box center [155, 201] width 278 height 16
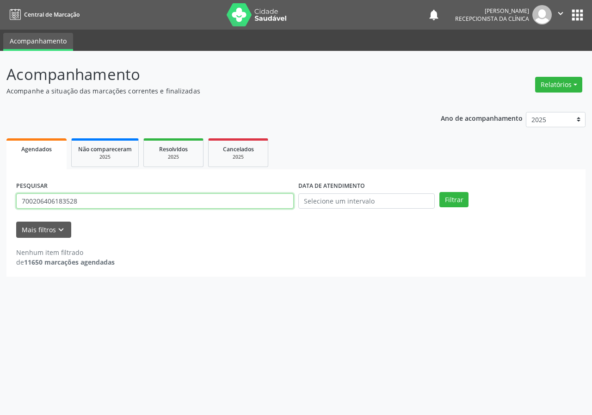
click at [95, 197] on input "700206406183528" at bounding box center [155, 201] width 278 height 16
type input "704009888169561"
click at [440, 192] on button "Filtrar" at bounding box center [454, 200] width 29 height 16
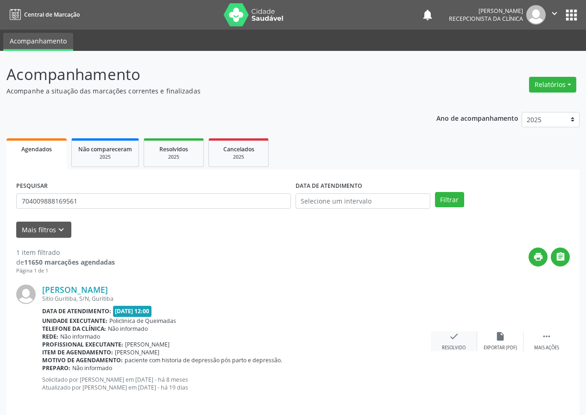
click at [447, 335] on div "check Resolvido" at bounding box center [453, 341] width 46 height 20
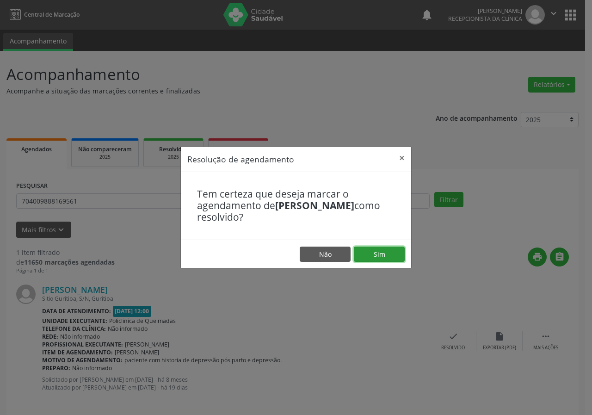
click at [380, 257] on button "Sim" at bounding box center [379, 255] width 51 height 16
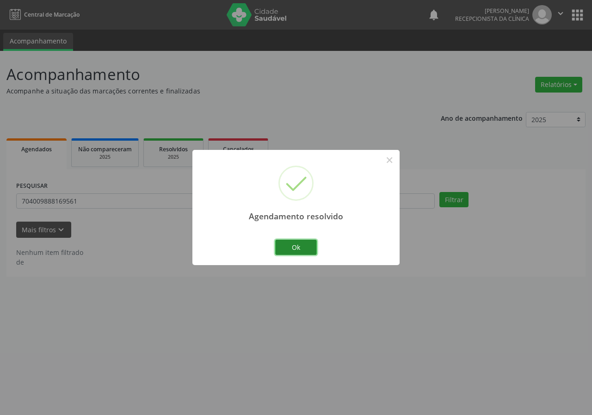
click at [301, 245] on button "Ok" at bounding box center [296, 248] width 42 height 16
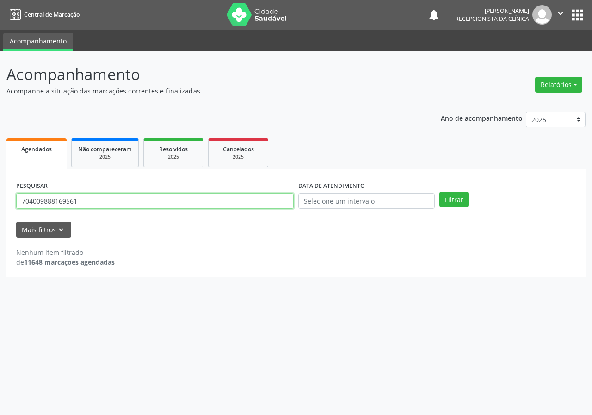
click at [222, 196] on input "704009888169561" at bounding box center [155, 201] width 278 height 16
type input "706800752093025"
click at [440, 192] on button "Filtrar" at bounding box center [454, 200] width 29 height 16
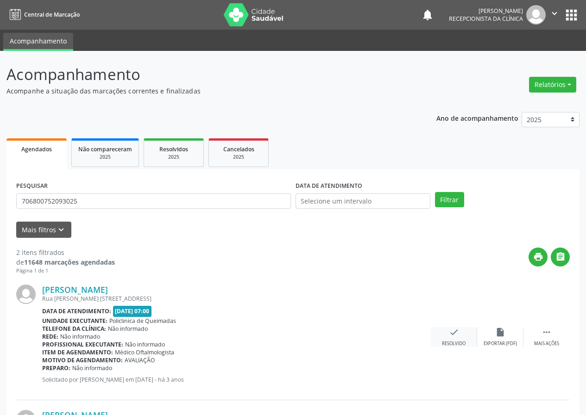
click at [446, 329] on div "check Resolvido" at bounding box center [453, 337] width 46 height 20
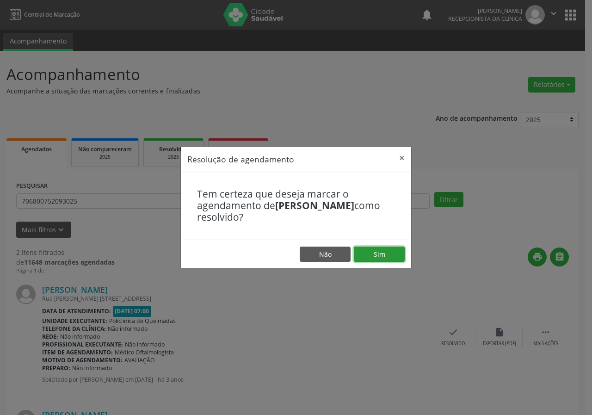
drag, startPoint x: 389, startPoint y: 255, endPoint x: 333, endPoint y: 241, distance: 57.3
click at [388, 254] on button "Sim" at bounding box center [379, 255] width 51 height 16
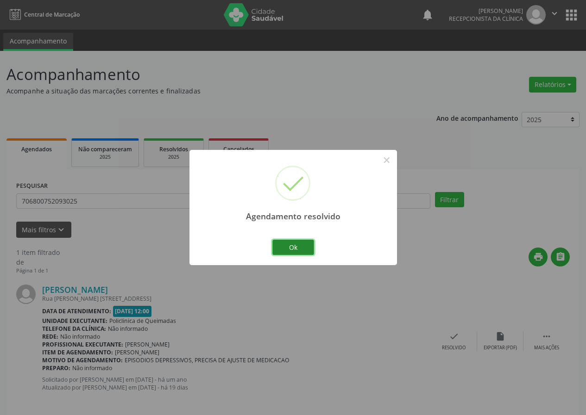
click at [306, 246] on button "Ok" at bounding box center [293, 248] width 42 height 16
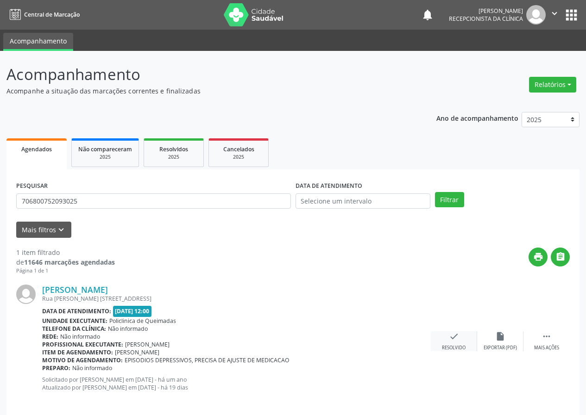
click at [457, 343] on div "check Resolvido" at bounding box center [453, 341] width 46 height 20
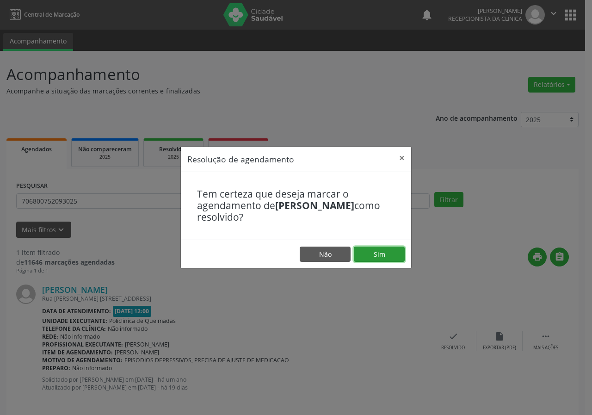
click at [369, 255] on button "Sim" at bounding box center [379, 255] width 51 height 16
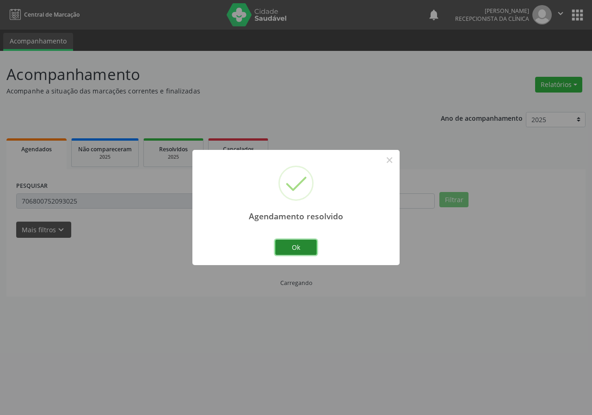
click at [300, 246] on button "Ok" at bounding box center [296, 248] width 42 height 16
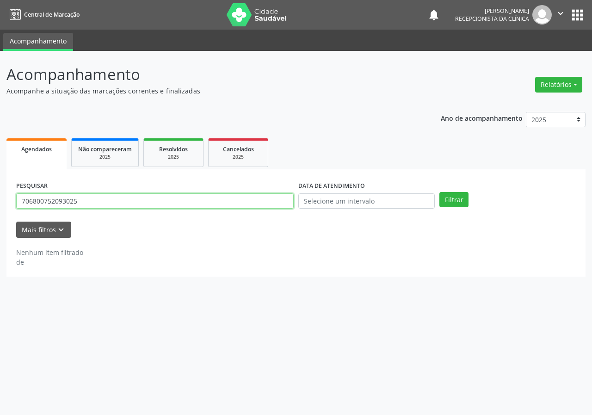
click at [220, 206] on input "706800752093025" at bounding box center [155, 201] width 278 height 16
type input "700204968814227"
click at [440, 192] on button "Filtrar" at bounding box center [454, 200] width 29 height 16
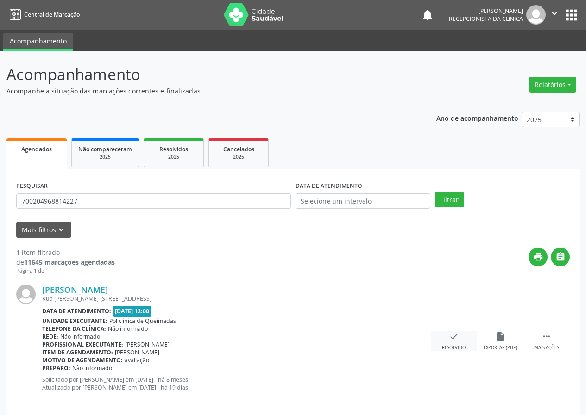
click at [454, 336] on icon "check" at bounding box center [454, 336] width 10 height 10
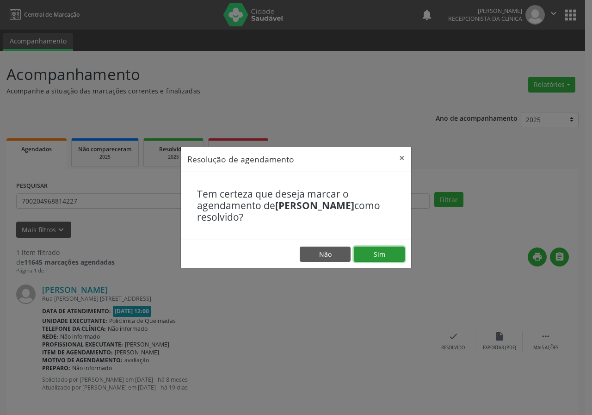
click at [376, 251] on button "Sim" at bounding box center [379, 255] width 51 height 16
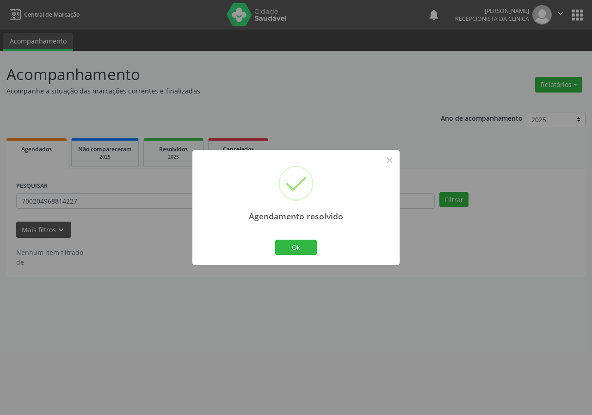
click at [304, 239] on div "Ok Cancel" at bounding box center [297, 246] width 46 height 19
click at [304, 242] on button "Ok" at bounding box center [296, 248] width 42 height 16
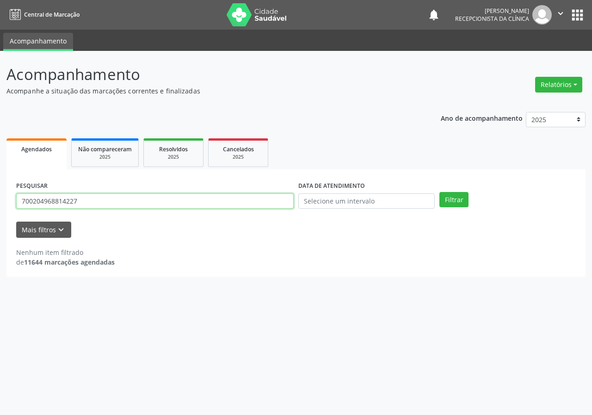
click at [138, 193] on input "700204968814227" at bounding box center [155, 201] width 278 height 16
type input "700104907340013"
click at [440, 192] on button "Filtrar" at bounding box center [454, 200] width 29 height 16
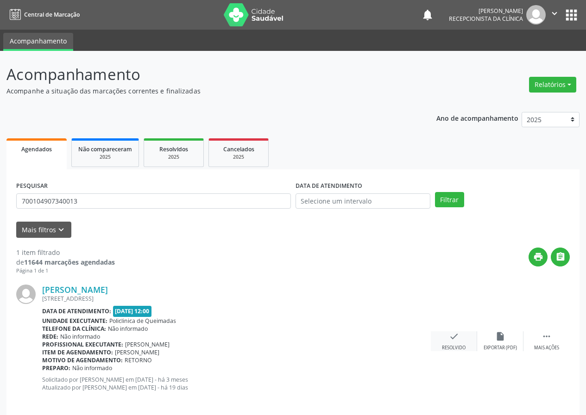
click at [445, 340] on div "check Resolvido" at bounding box center [453, 341] width 46 height 20
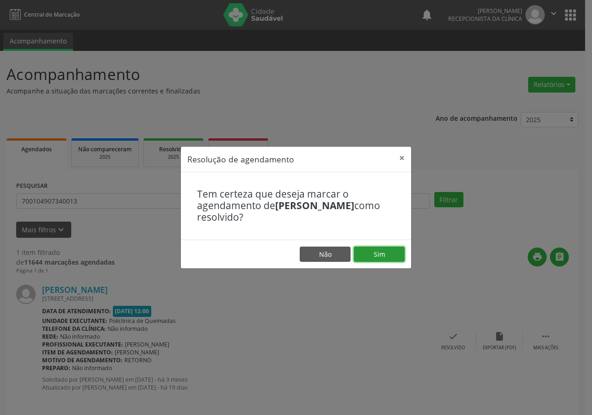
click at [384, 249] on button "Sim" at bounding box center [379, 255] width 51 height 16
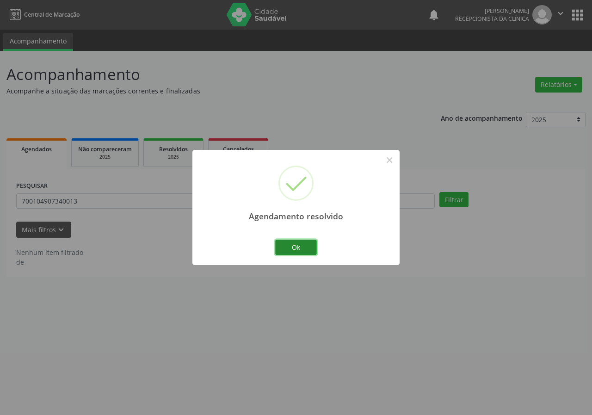
click at [296, 245] on button "Ok" at bounding box center [296, 248] width 42 height 16
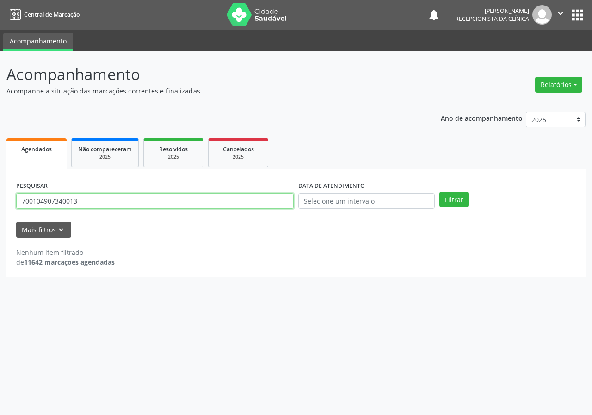
click at [93, 202] on input "700104907340013" at bounding box center [155, 201] width 278 height 16
type input "705001478433251"
click at [440, 192] on button "Filtrar" at bounding box center [454, 200] width 29 height 16
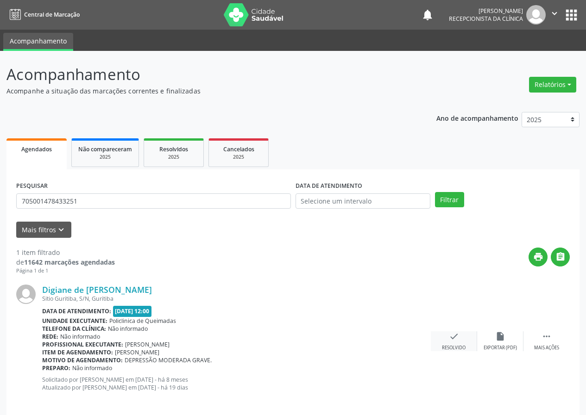
click at [456, 342] on div "check Resolvido" at bounding box center [453, 341] width 46 height 20
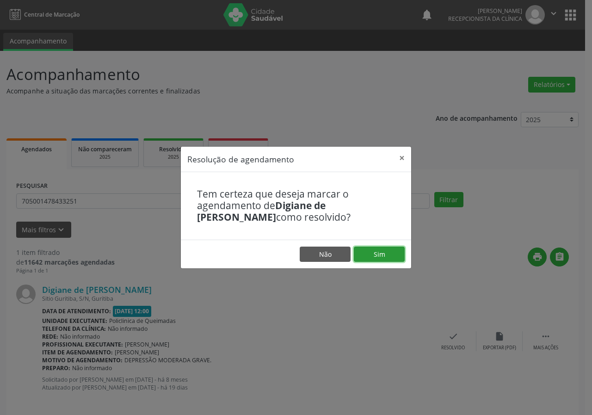
click at [393, 256] on button "Sim" at bounding box center [379, 255] width 51 height 16
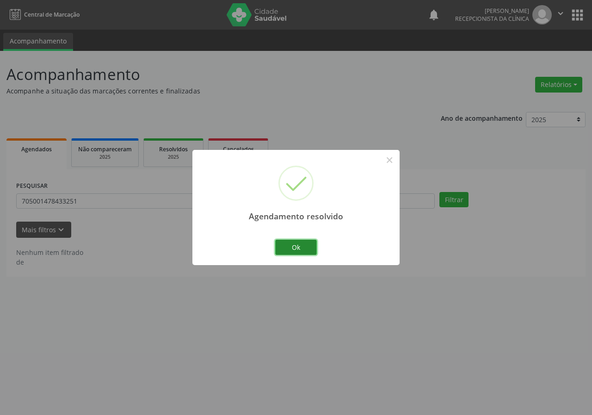
click at [301, 245] on button "Ok" at bounding box center [296, 248] width 42 height 16
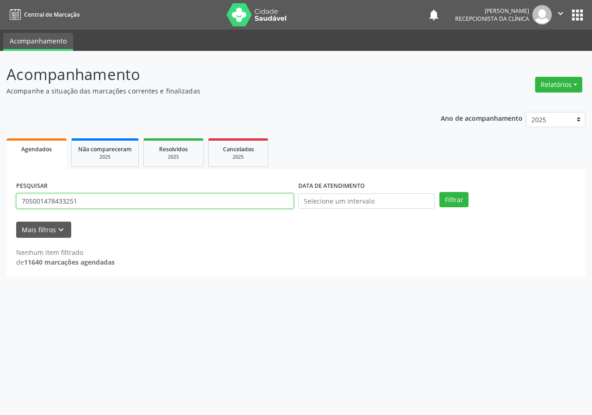
click at [203, 201] on input "705001478433251" at bounding box center [155, 201] width 278 height 16
type input "705007015899952"
click at [440, 192] on button "Filtrar" at bounding box center [454, 200] width 29 height 16
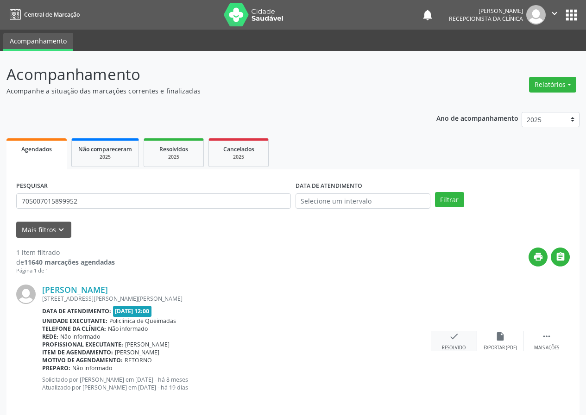
click at [454, 337] on icon "check" at bounding box center [454, 336] width 10 height 10
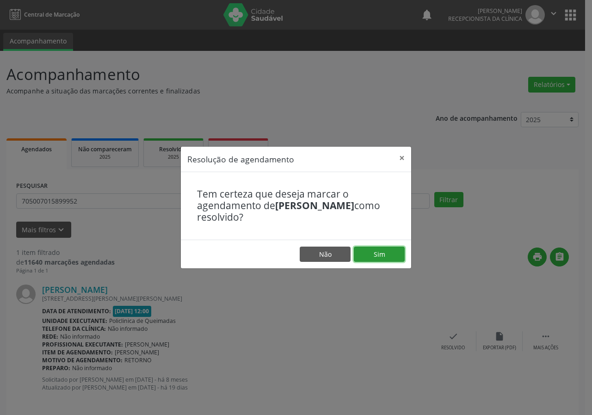
click at [389, 255] on button "Sim" at bounding box center [379, 255] width 51 height 16
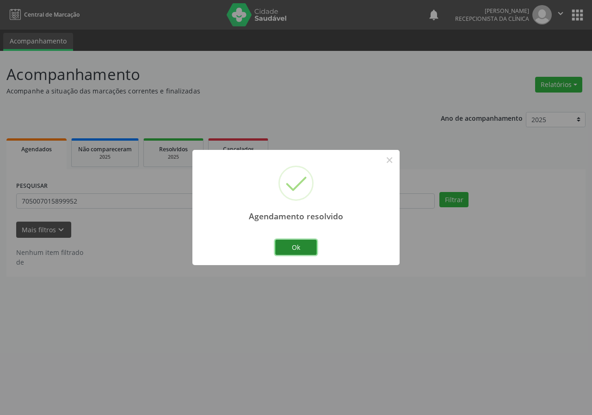
click at [312, 250] on button "Ok" at bounding box center [296, 248] width 42 height 16
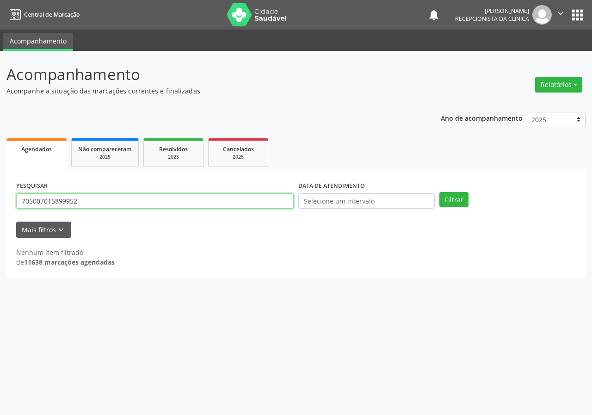
click at [276, 206] on input "705007015899952" at bounding box center [155, 201] width 278 height 16
type input "704602140415126"
click at [440, 192] on button "Filtrar" at bounding box center [454, 200] width 29 height 16
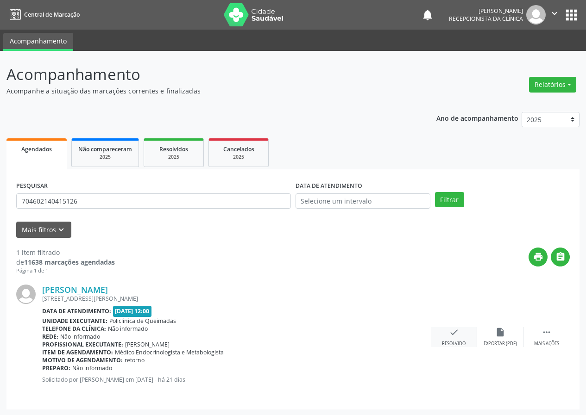
drag, startPoint x: 456, startPoint y: 332, endPoint x: 451, endPoint y: 330, distance: 5.7
click at [451, 330] on icon "check" at bounding box center [454, 332] width 10 height 10
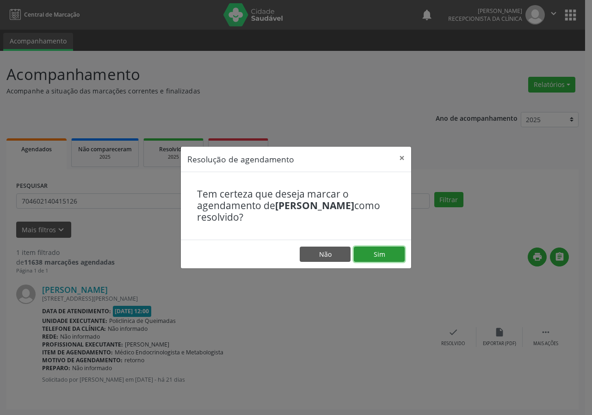
click at [372, 252] on button "Sim" at bounding box center [379, 255] width 51 height 16
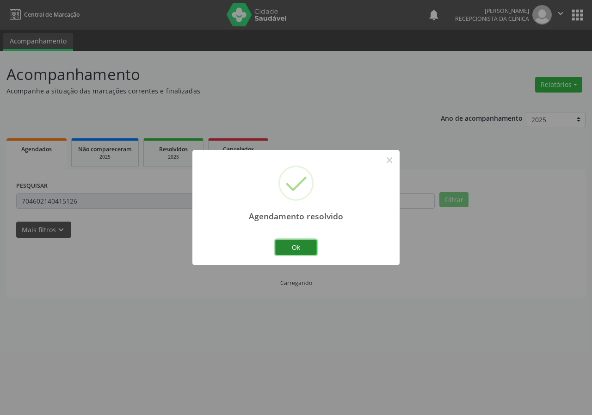
click at [303, 245] on button "Ok" at bounding box center [296, 248] width 42 height 16
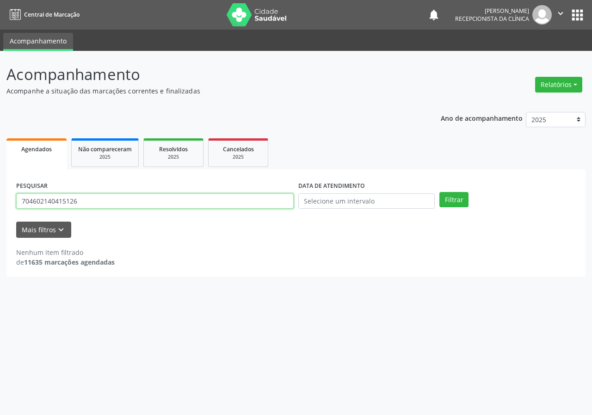
click at [226, 203] on input "704602140415126" at bounding box center [155, 201] width 278 height 16
type input "705408479329795"
click at [440, 192] on button "Filtrar" at bounding box center [454, 200] width 29 height 16
click at [80, 203] on input "705408479329795" at bounding box center [155, 201] width 278 height 16
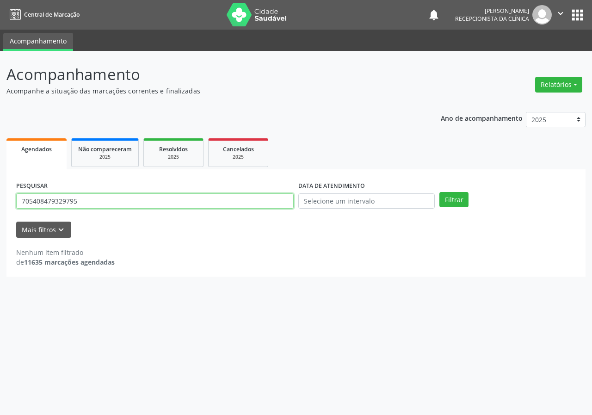
click at [80, 203] on input "705408479329795" at bounding box center [155, 201] width 278 height 16
type input "705408479329795"
click at [440, 192] on button "Filtrar" at bounding box center [454, 200] width 29 height 16
click at [132, 200] on input "705408479329795" at bounding box center [155, 201] width 278 height 16
drag, startPoint x: 132, startPoint y: 200, endPoint x: 127, endPoint y: 200, distance: 4.7
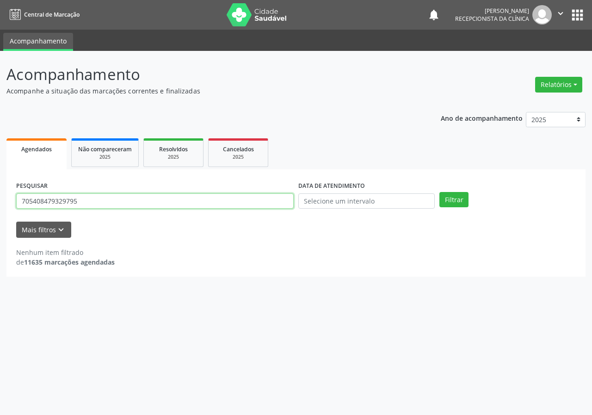
click at [131, 200] on input "705408479329795" at bounding box center [155, 201] width 278 height 16
type input "705609486309418"
click at [440, 192] on button "Filtrar" at bounding box center [454, 200] width 29 height 16
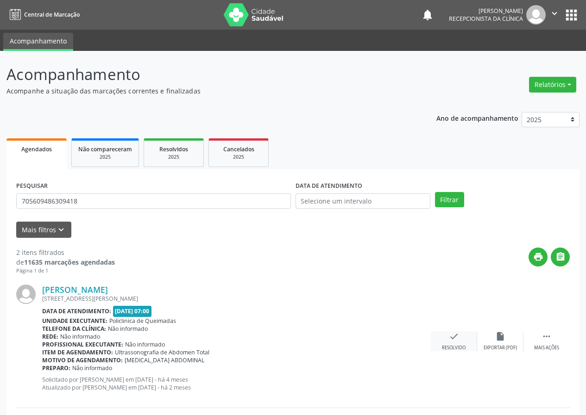
click at [455, 337] on icon "check" at bounding box center [454, 336] width 10 height 10
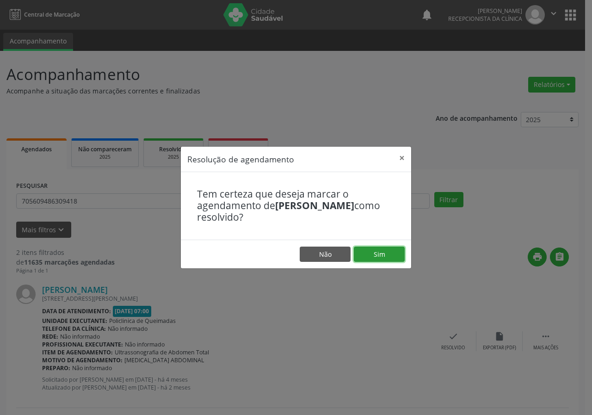
click at [380, 255] on button "Sim" at bounding box center [379, 255] width 51 height 16
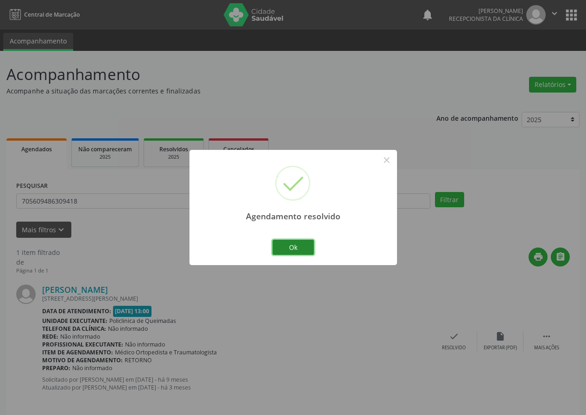
click at [305, 247] on button "Ok" at bounding box center [293, 248] width 42 height 16
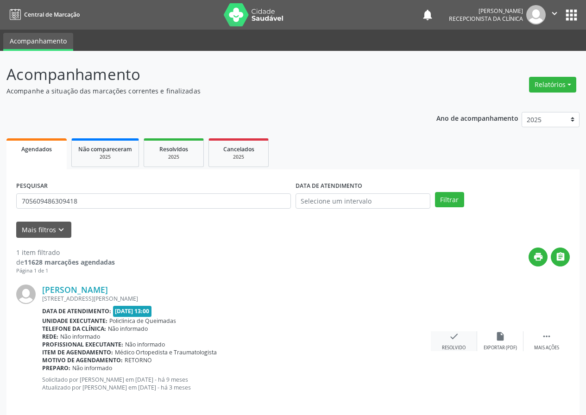
drag, startPoint x: 451, startPoint y: 337, endPoint x: 445, endPoint y: 331, distance: 8.5
click at [445, 331] on div "check Resolvido" at bounding box center [453, 341] width 46 height 20
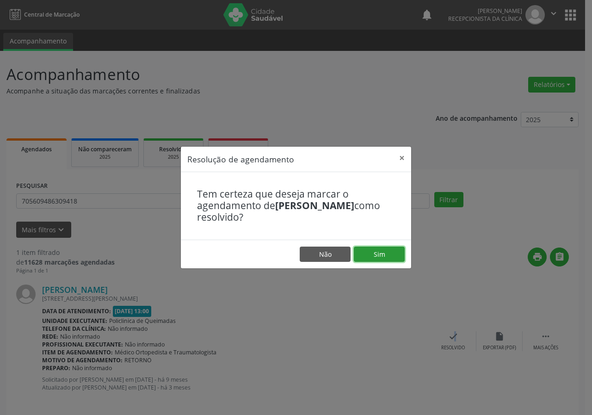
click at [381, 248] on button "Sim" at bounding box center [379, 255] width 51 height 16
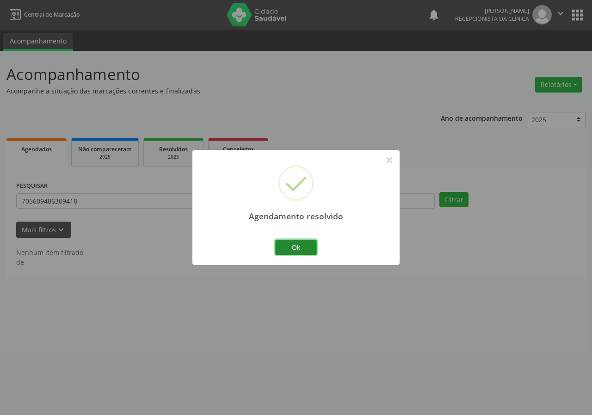
click at [302, 250] on button "Ok" at bounding box center [296, 248] width 42 height 16
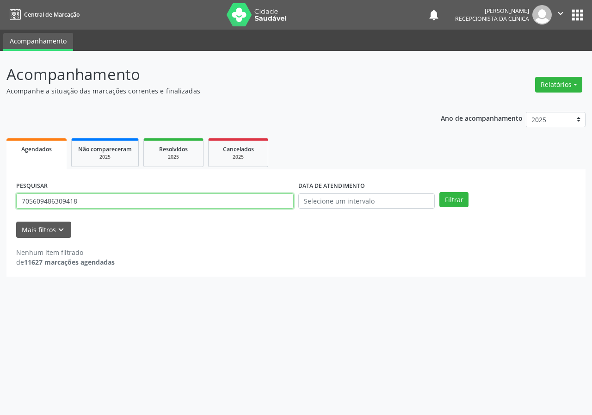
click at [210, 202] on input "705609486309418" at bounding box center [155, 201] width 278 height 16
type input "702605208076247"
click at [440, 192] on button "Filtrar" at bounding box center [454, 200] width 29 height 16
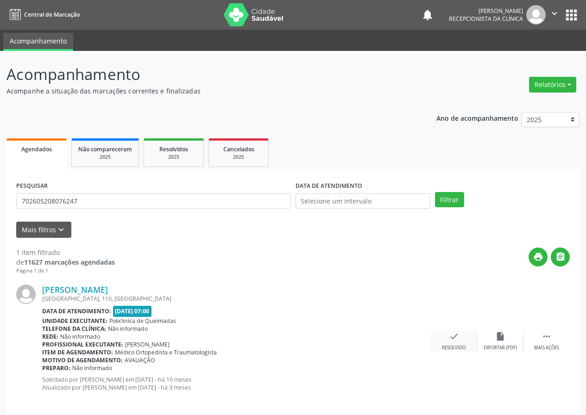
click at [453, 335] on icon "check" at bounding box center [454, 336] width 10 height 10
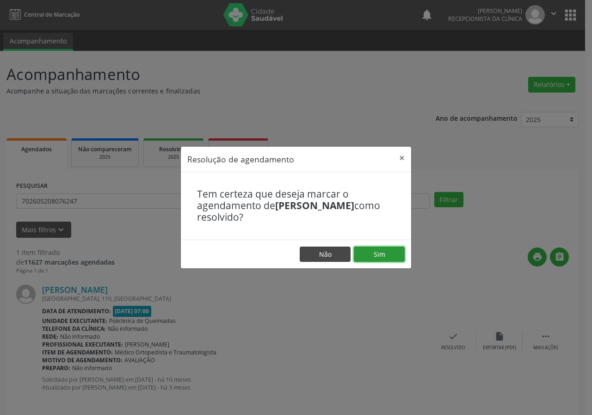
drag, startPoint x: 369, startPoint y: 255, endPoint x: 324, endPoint y: 250, distance: 44.6
click at [367, 255] on button "Sim" at bounding box center [379, 255] width 51 height 16
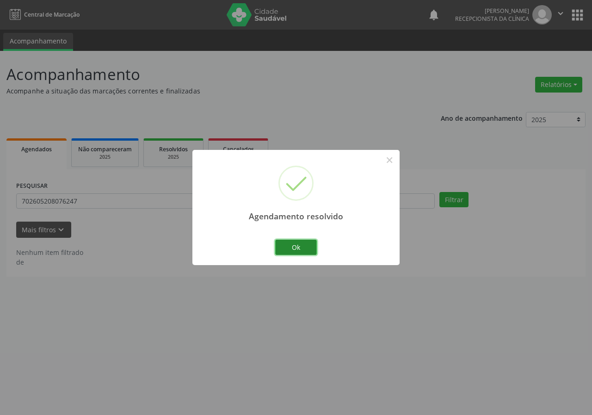
click at [294, 254] on button "Ok" at bounding box center [296, 248] width 42 height 16
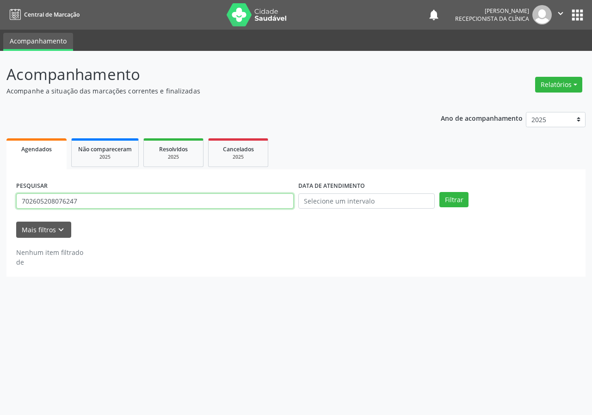
click at [205, 200] on input "702605208076247" at bounding box center [155, 201] width 278 height 16
type input "700400423196546"
click at [440, 192] on button "Filtrar" at bounding box center [454, 200] width 29 height 16
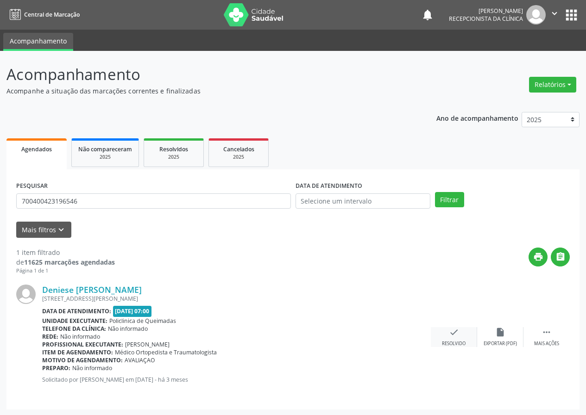
click at [450, 332] on icon "check" at bounding box center [454, 332] width 10 height 10
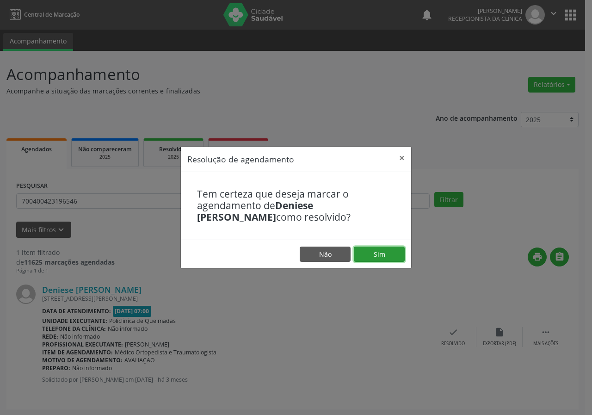
click at [382, 251] on button "Sim" at bounding box center [379, 255] width 51 height 16
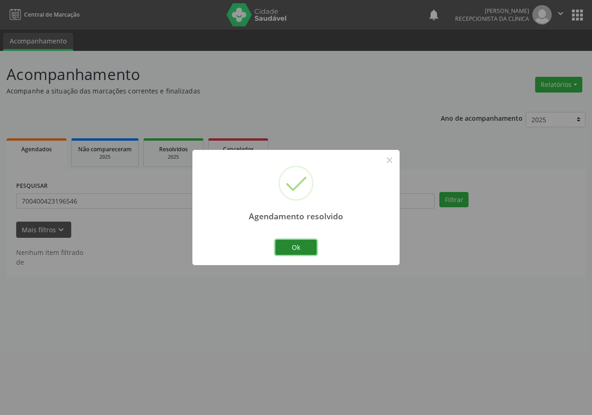
click at [304, 247] on button "Ok" at bounding box center [296, 248] width 42 height 16
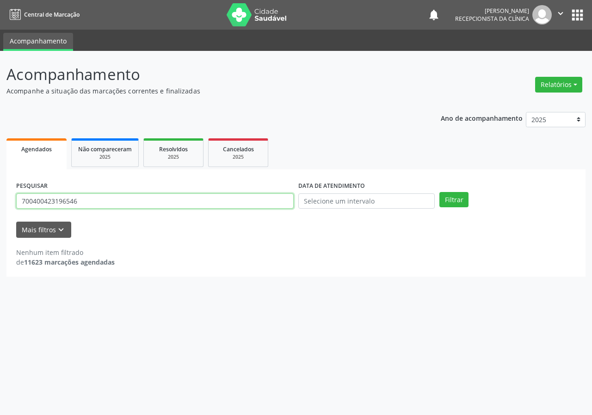
click at [218, 195] on input "700400423196546" at bounding box center [155, 201] width 278 height 16
type input "706902199930438"
click at [440, 192] on button "Filtrar" at bounding box center [454, 200] width 29 height 16
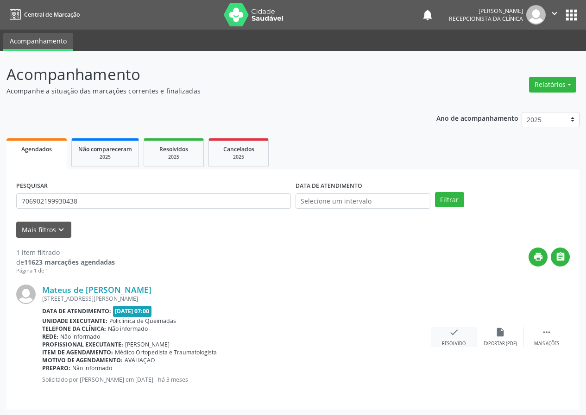
click at [457, 333] on icon "check" at bounding box center [454, 332] width 10 height 10
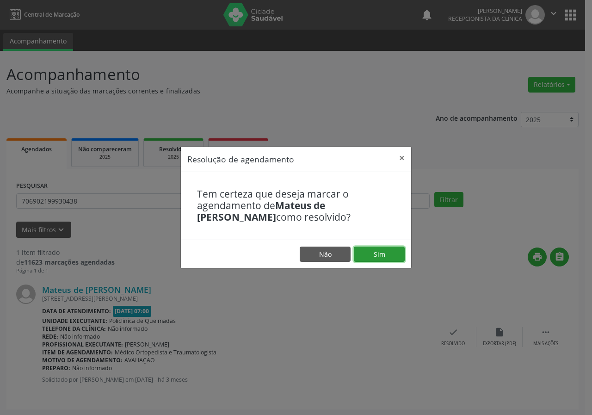
click at [384, 257] on button "Sim" at bounding box center [379, 255] width 51 height 16
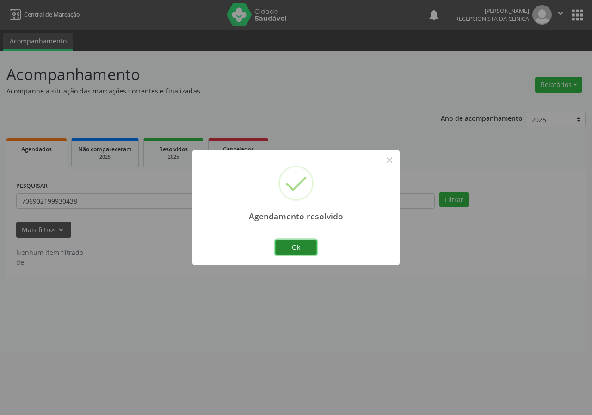
drag, startPoint x: 310, startPoint y: 249, endPoint x: 303, endPoint y: 249, distance: 7.4
click at [310, 249] on button "Ok" at bounding box center [296, 248] width 42 height 16
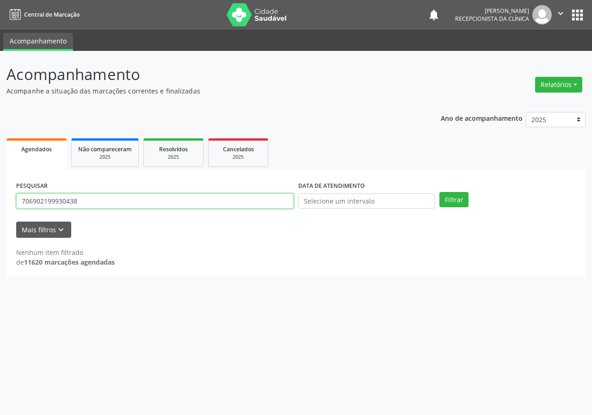
click at [187, 206] on input "706902199930438" at bounding box center [155, 201] width 278 height 16
type input "706401150017880"
click at [440, 192] on button "Filtrar" at bounding box center [454, 200] width 29 height 16
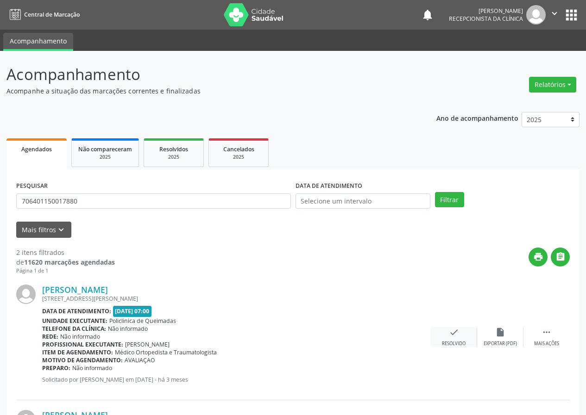
click at [448, 335] on div "check Resolvido" at bounding box center [453, 337] width 46 height 20
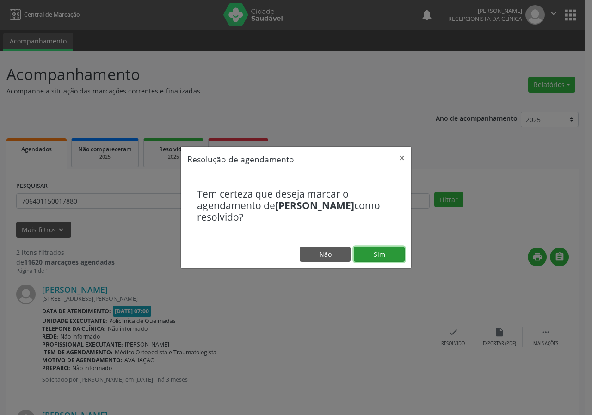
click at [390, 252] on button "Sim" at bounding box center [379, 255] width 51 height 16
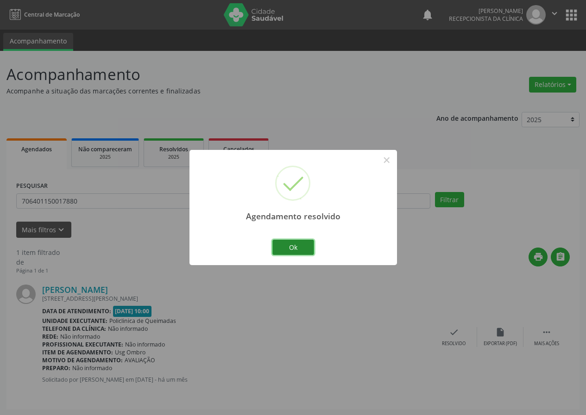
click at [306, 248] on button "Ok" at bounding box center [293, 248] width 42 height 16
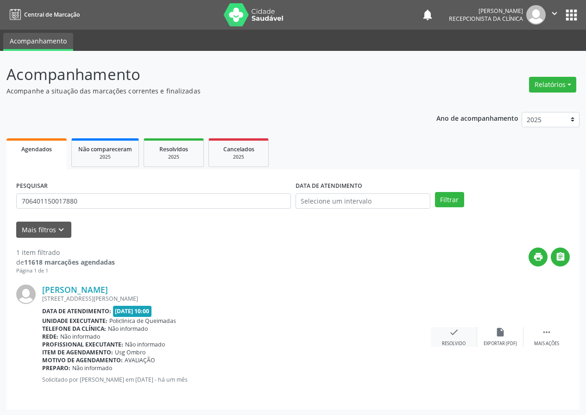
click at [449, 334] on icon "check" at bounding box center [454, 332] width 10 height 10
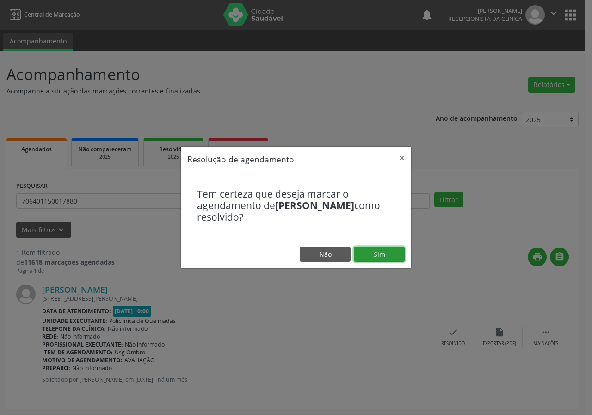
click at [381, 255] on button "Sim" at bounding box center [379, 255] width 51 height 16
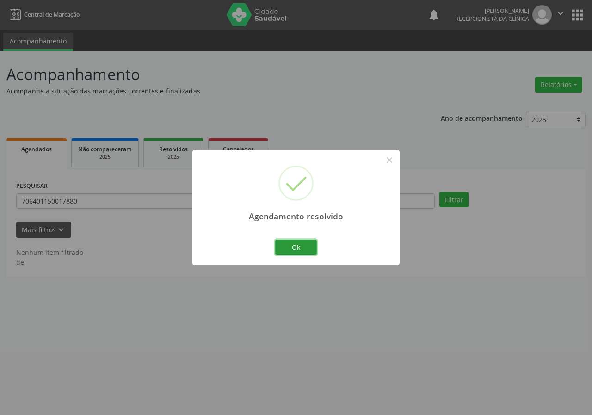
drag, startPoint x: 306, startPoint y: 246, endPoint x: 294, endPoint y: 243, distance: 12.7
click at [306, 246] on button "Ok" at bounding box center [296, 248] width 42 height 16
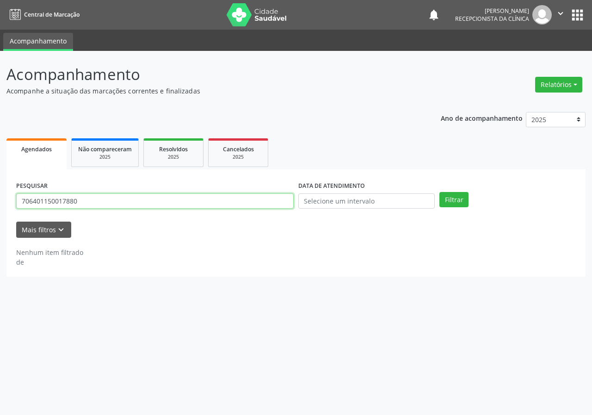
click at [257, 202] on input "706401150017880" at bounding box center [155, 201] width 278 height 16
type input "700005778133108"
click at [440, 192] on button "Filtrar" at bounding box center [454, 200] width 29 height 16
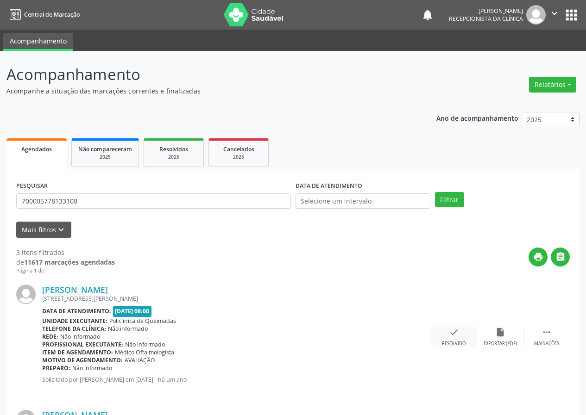
click at [456, 337] on icon "check" at bounding box center [454, 332] width 10 height 10
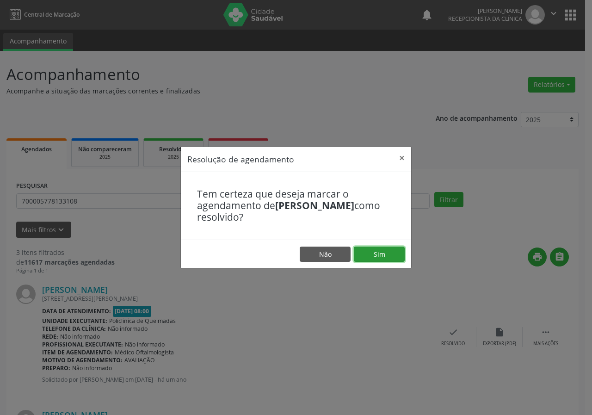
click at [396, 253] on button "Sim" at bounding box center [379, 255] width 51 height 16
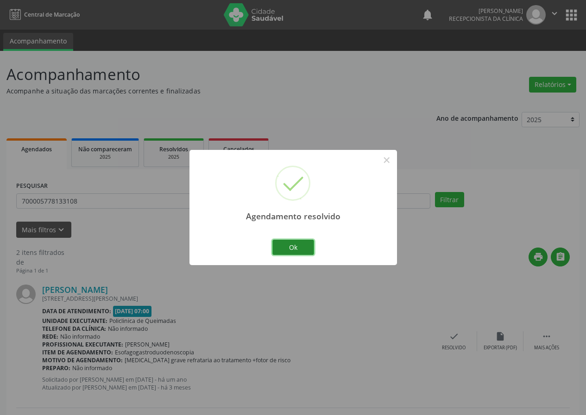
click at [300, 244] on button "Ok" at bounding box center [293, 248] width 42 height 16
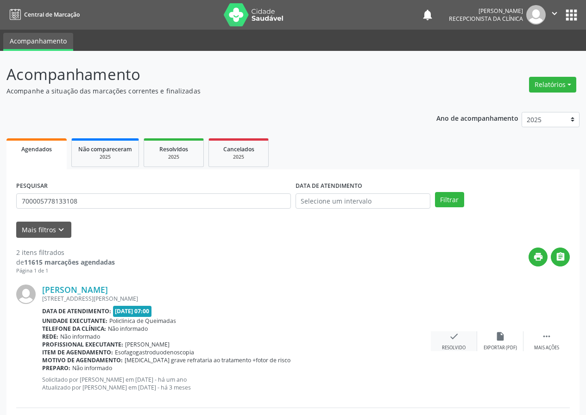
click at [454, 338] on icon "check" at bounding box center [454, 336] width 10 height 10
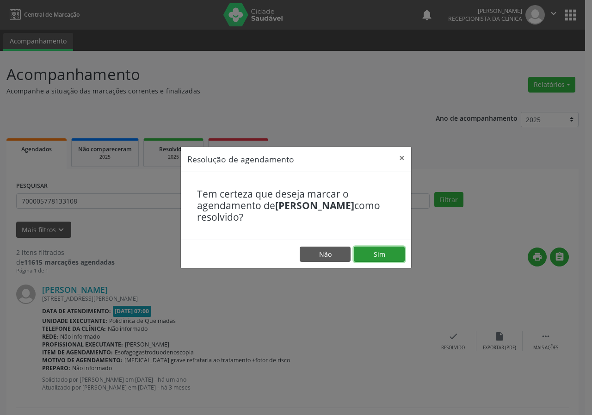
click at [386, 253] on button "Sim" at bounding box center [379, 255] width 51 height 16
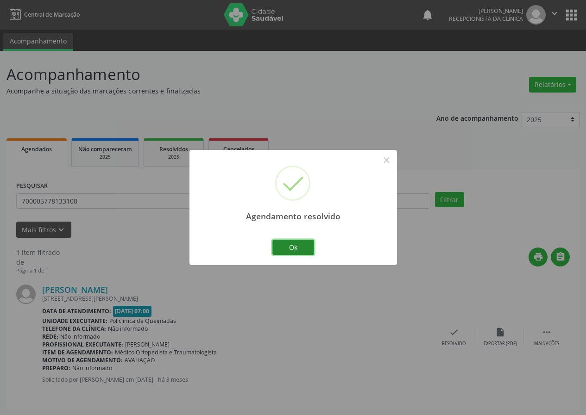
click at [306, 250] on button "Ok" at bounding box center [293, 248] width 42 height 16
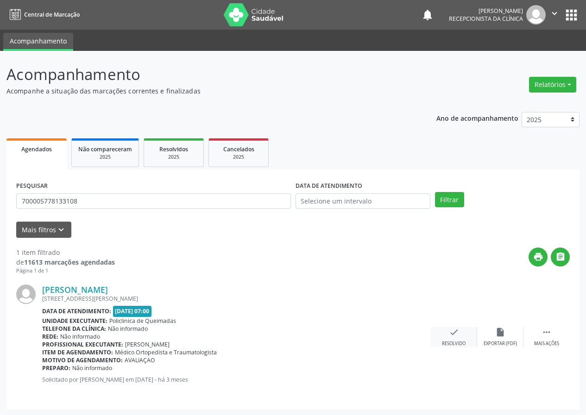
click at [455, 337] on icon "check" at bounding box center [454, 332] width 10 height 10
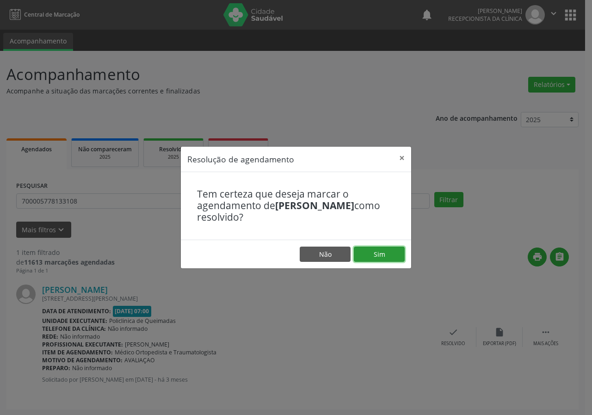
click at [381, 251] on button "Sim" at bounding box center [379, 255] width 51 height 16
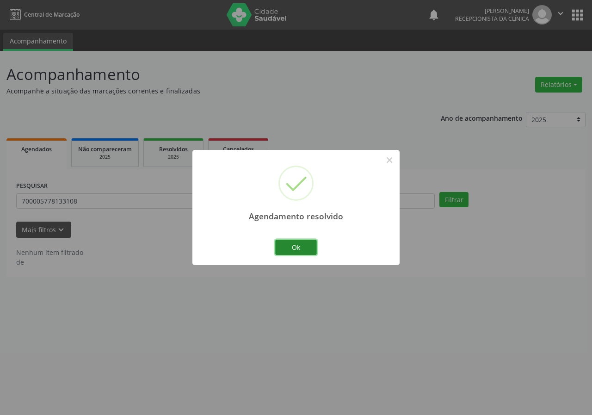
click at [305, 247] on button "Ok" at bounding box center [296, 248] width 42 height 16
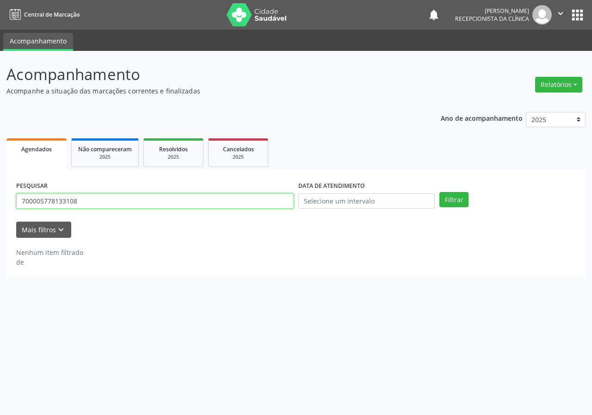
click at [239, 203] on input "700005778133108" at bounding box center [155, 201] width 278 height 16
type input "700509749498852"
click at [440, 192] on button "Filtrar" at bounding box center [454, 200] width 29 height 16
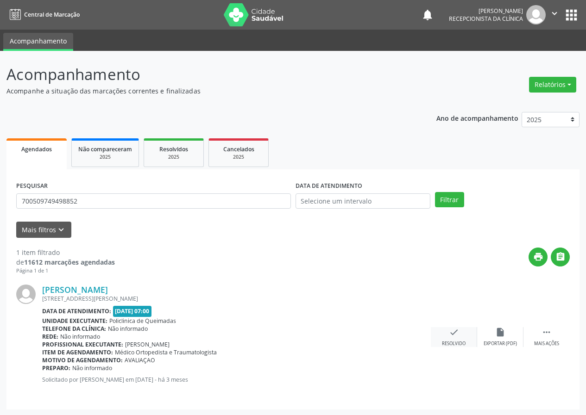
click at [462, 337] on div "check Resolvido" at bounding box center [453, 337] width 46 height 20
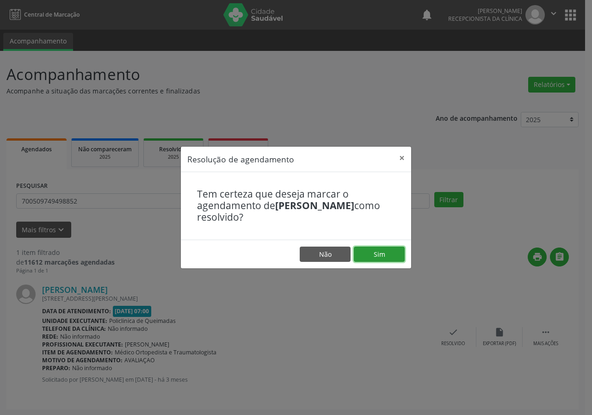
click at [377, 257] on button "Sim" at bounding box center [379, 255] width 51 height 16
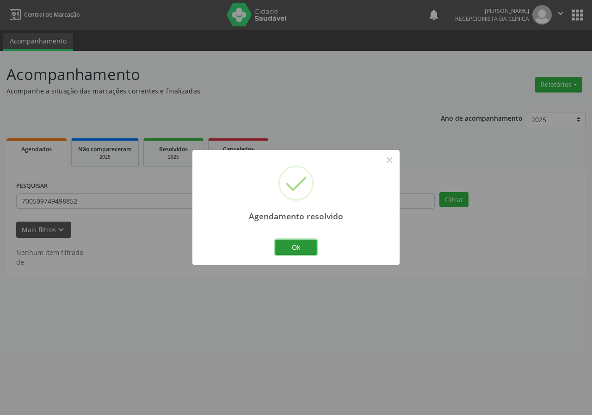
drag, startPoint x: 300, startPoint y: 249, endPoint x: 295, endPoint y: 252, distance: 6.2
click at [299, 249] on button "Ok" at bounding box center [296, 248] width 42 height 16
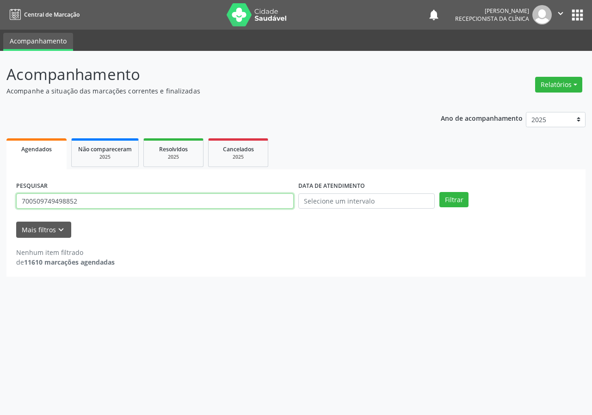
click at [217, 197] on input "700509749498852" at bounding box center [155, 201] width 278 height 16
type input "7026012170241"
click at [440, 192] on button "Filtrar" at bounding box center [454, 200] width 29 height 16
click at [75, 203] on input "7026012170241" at bounding box center [155, 201] width 278 height 16
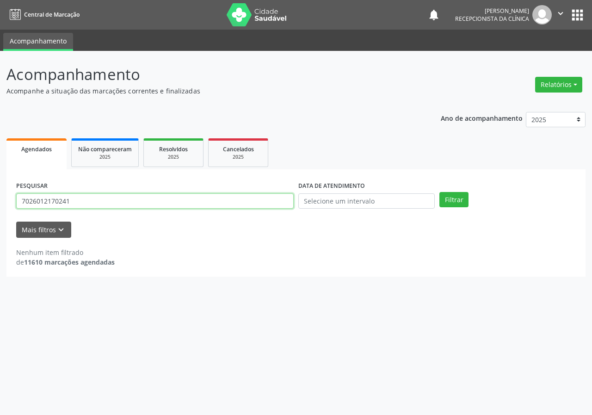
click at [75, 203] on input "7026012170241" at bounding box center [155, 201] width 278 height 16
type input "702601252170241"
click at [440, 192] on button "Filtrar" at bounding box center [454, 200] width 29 height 16
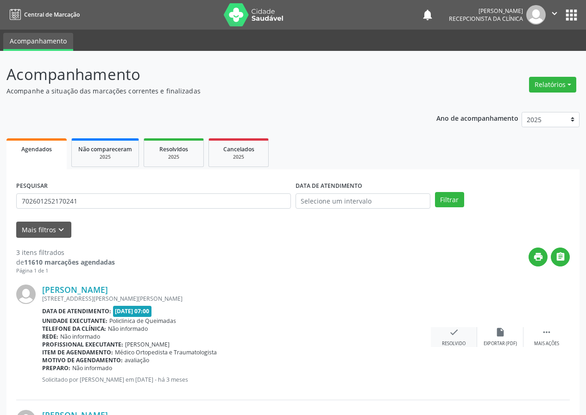
click at [445, 332] on div "check Resolvido" at bounding box center [453, 337] width 46 height 20
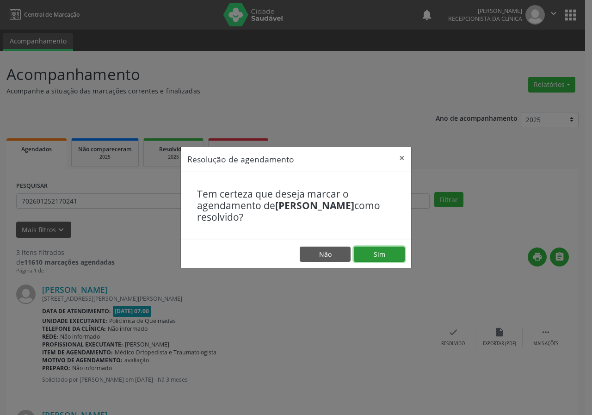
click at [399, 252] on button "Sim" at bounding box center [379, 255] width 51 height 16
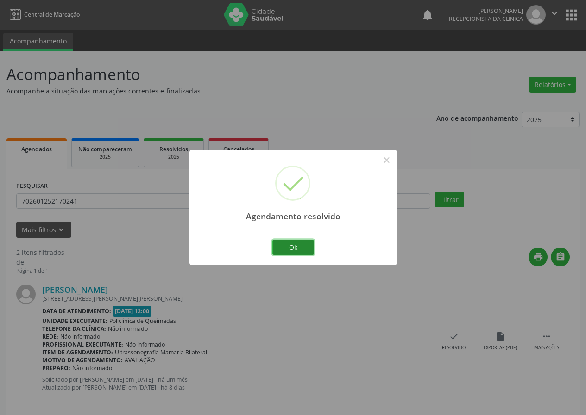
drag, startPoint x: 300, startPoint y: 246, endPoint x: 295, endPoint y: 245, distance: 5.2
click at [299, 246] on button "Ok" at bounding box center [293, 248] width 42 height 16
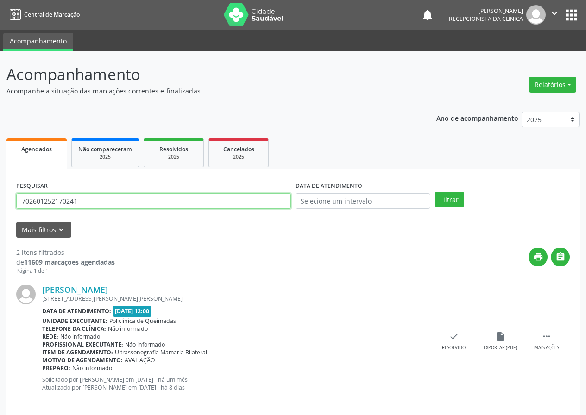
click at [201, 200] on input "702601252170241" at bounding box center [153, 201] width 274 height 16
type input "705003417337653"
click at [435, 192] on button "Filtrar" at bounding box center [449, 200] width 29 height 16
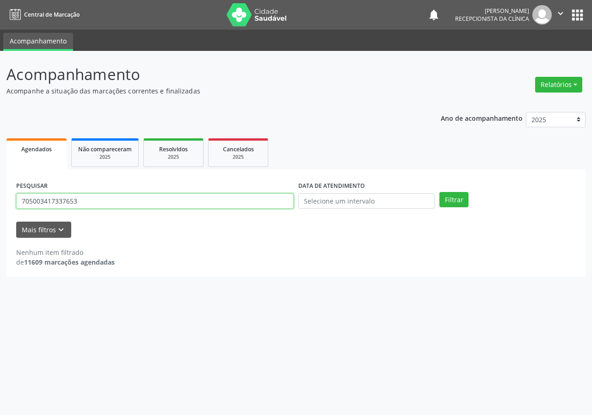
click at [110, 203] on input "705003417337653" at bounding box center [155, 201] width 278 height 16
type input "705601420865013"
click at [440, 192] on button "Filtrar" at bounding box center [454, 200] width 29 height 16
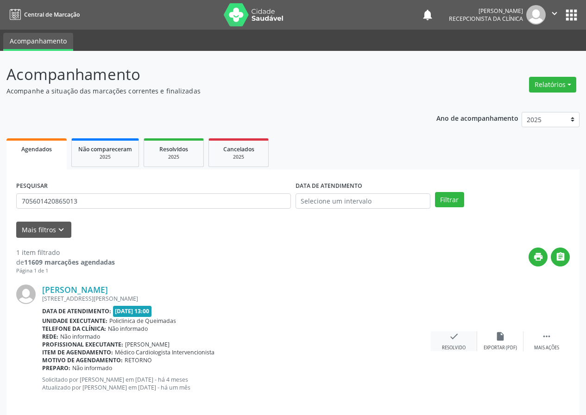
click at [457, 339] on icon "check" at bounding box center [454, 336] width 10 height 10
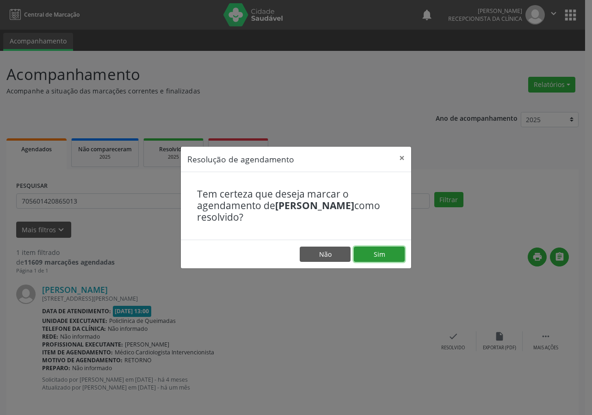
click at [386, 253] on button "Sim" at bounding box center [379, 255] width 51 height 16
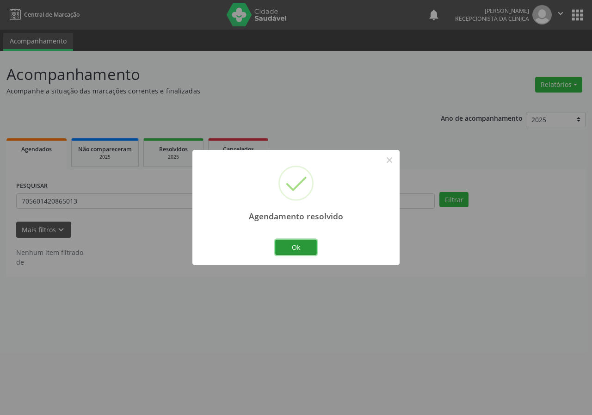
drag, startPoint x: 297, startPoint y: 242, endPoint x: 285, endPoint y: 245, distance: 12.9
click at [297, 243] on button "Ok" at bounding box center [296, 248] width 42 height 16
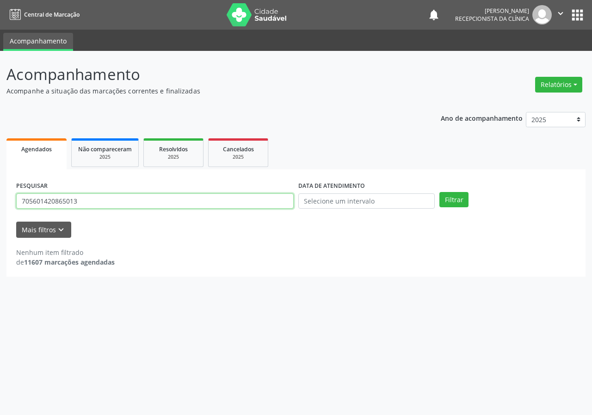
click at [233, 197] on input "705601420865013" at bounding box center [155, 201] width 278 height 16
type input "708609594580687"
click at [440, 192] on button "Filtrar" at bounding box center [454, 200] width 29 height 16
click at [87, 206] on input "708609594580687" at bounding box center [155, 201] width 278 height 16
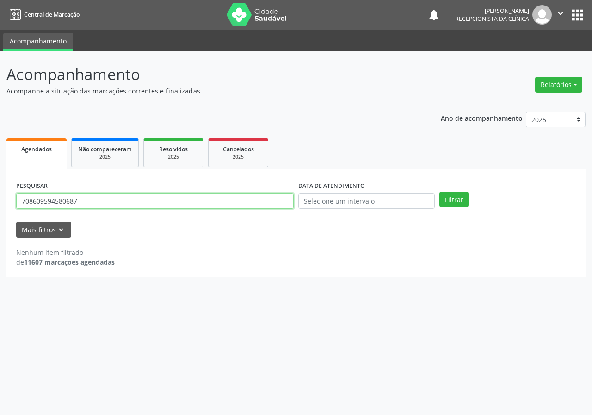
click at [87, 206] on input "708609594580687" at bounding box center [155, 201] width 278 height 16
type input "700803477720080"
click at [440, 192] on button "Filtrar" at bounding box center [454, 200] width 29 height 16
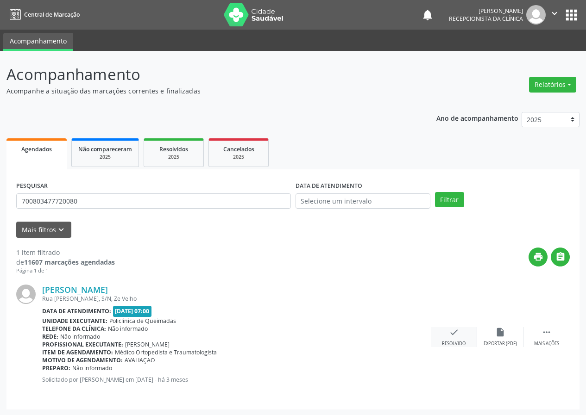
click at [450, 333] on icon "check" at bounding box center [454, 332] width 10 height 10
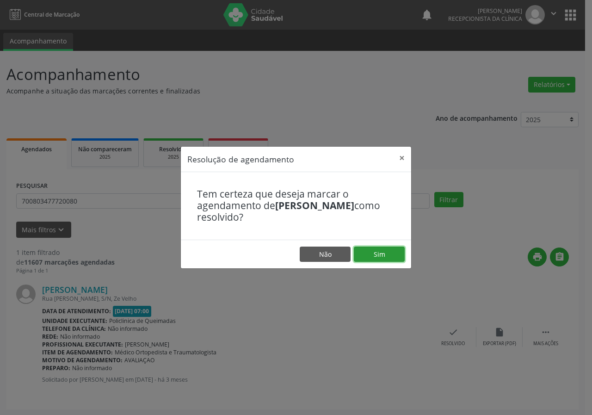
click at [387, 254] on button "Sim" at bounding box center [379, 255] width 51 height 16
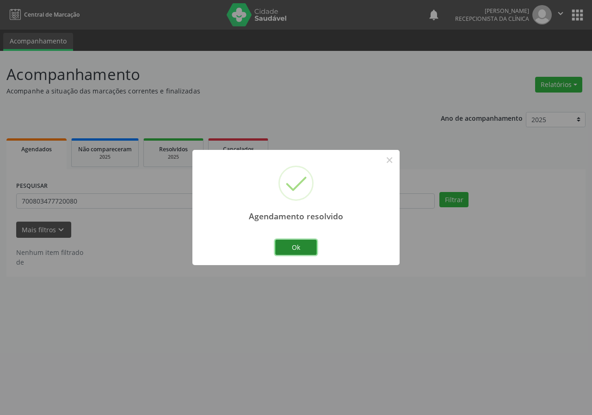
click at [293, 245] on button "Ok" at bounding box center [296, 248] width 42 height 16
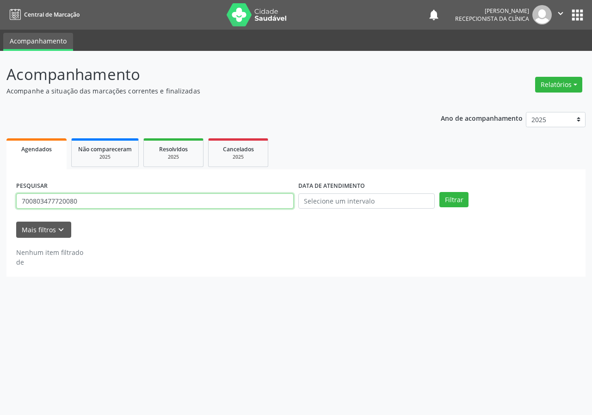
click at [202, 196] on input "700803477720080" at bounding box center [155, 201] width 278 height 16
type input "700103457566120"
click at [440, 192] on button "Filtrar" at bounding box center [454, 200] width 29 height 16
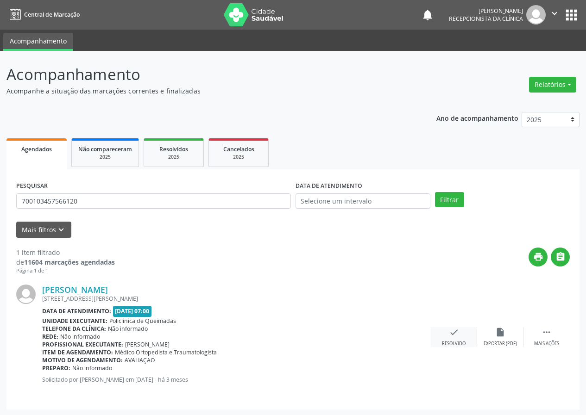
click at [455, 335] on icon "check" at bounding box center [454, 332] width 10 height 10
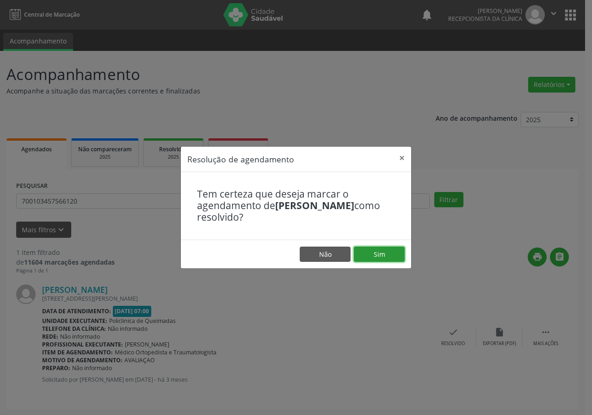
click at [392, 261] on button "Sim" at bounding box center [379, 255] width 51 height 16
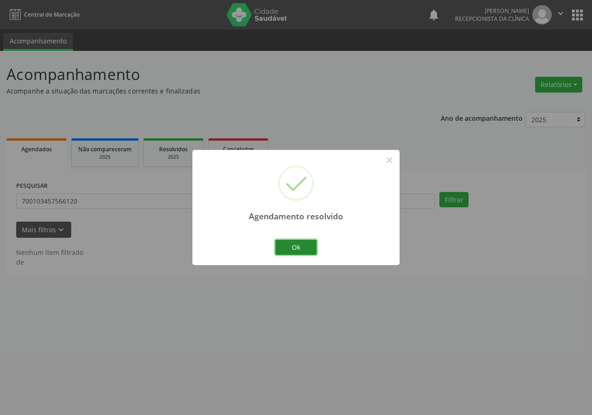
drag, startPoint x: 308, startPoint y: 244, endPoint x: 221, endPoint y: 232, distance: 88.4
click at [308, 244] on button "Ok" at bounding box center [296, 248] width 42 height 16
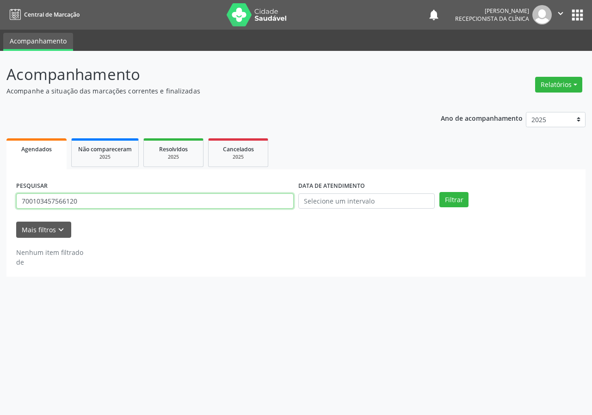
click at [156, 201] on input "700103457566120" at bounding box center [155, 201] width 278 height 16
type input "701808237761079"
click at [440, 192] on button "Filtrar" at bounding box center [454, 200] width 29 height 16
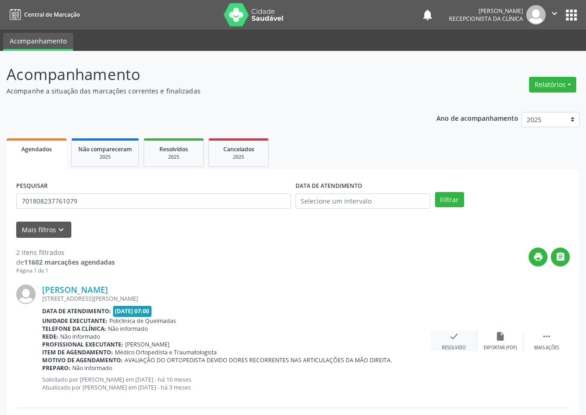
click at [445, 337] on div "check Resolvido" at bounding box center [453, 341] width 46 height 20
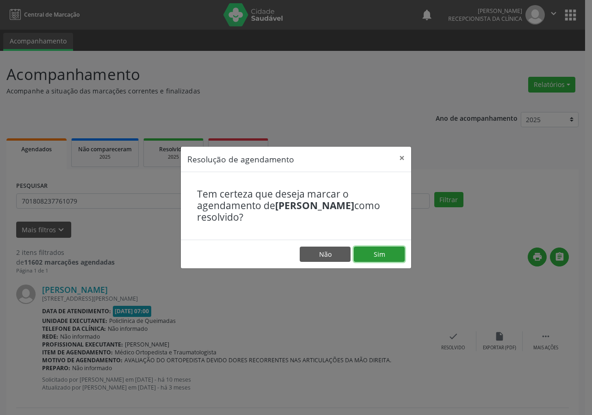
click at [394, 256] on button "Sim" at bounding box center [379, 255] width 51 height 16
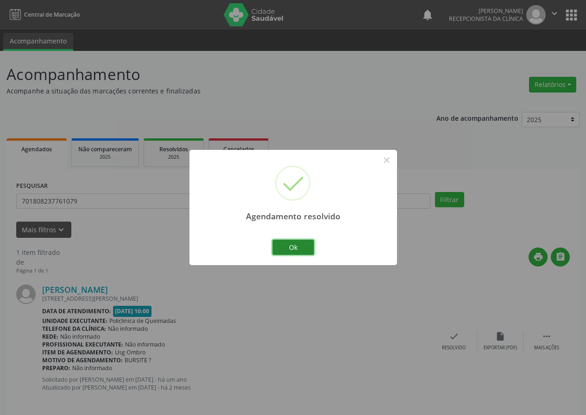
click at [306, 249] on button "Ok" at bounding box center [293, 248] width 42 height 16
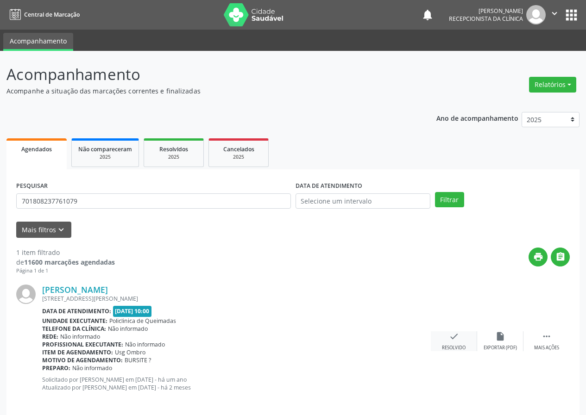
click at [455, 339] on icon "check" at bounding box center [454, 336] width 10 height 10
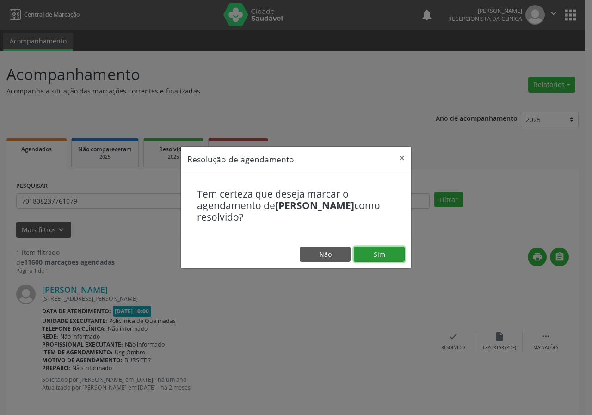
click at [393, 251] on button "Sim" at bounding box center [379, 255] width 51 height 16
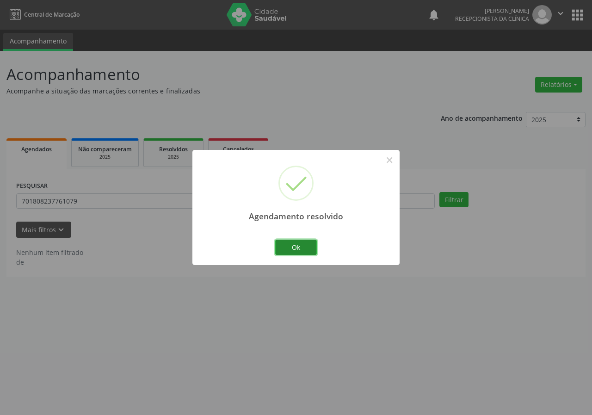
click at [306, 248] on button "Ok" at bounding box center [296, 248] width 42 height 16
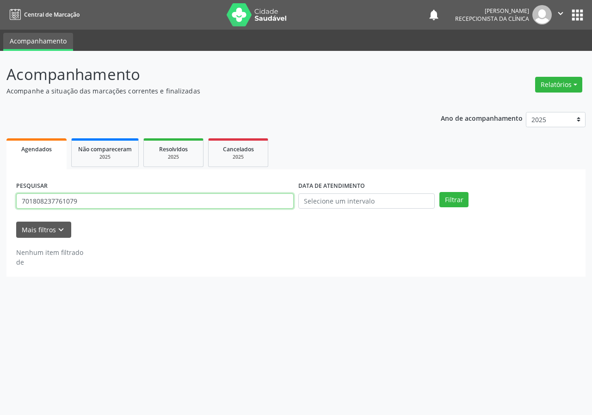
click at [208, 205] on input "701808237761079" at bounding box center [155, 201] width 278 height 16
type input "700204969356125"
click at [440, 192] on button "Filtrar" at bounding box center [454, 200] width 29 height 16
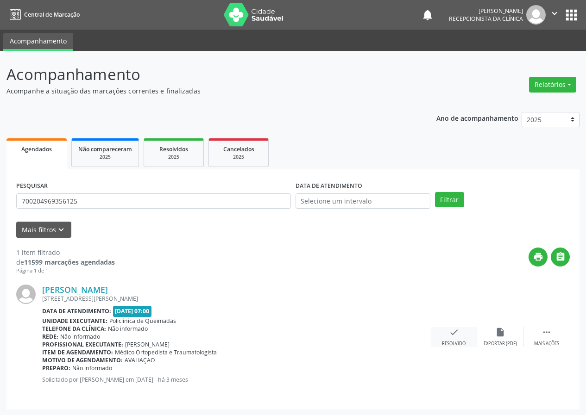
click at [454, 335] on icon "check" at bounding box center [454, 332] width 10 height 10
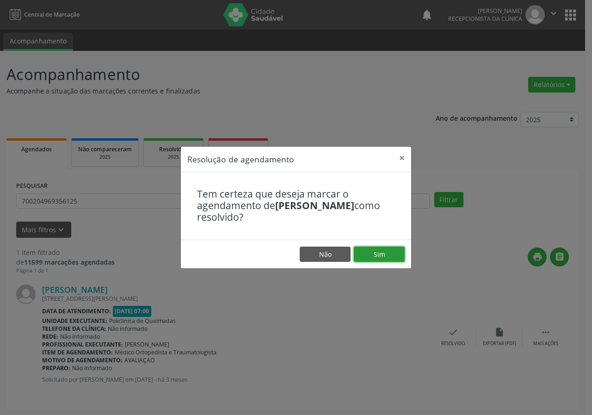
drag, startPoint x: 396, startPoint y: 259, endPoint x: 307, endPoint y: 259, distance: 89.3
click at [396, 259] on button "Sim" at bounding box center [379, 255] width 51 height 16
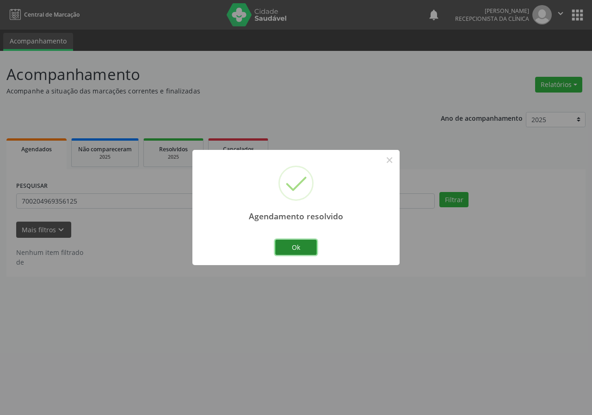
drag, startPoint x: 293, startPoint y: 246, endPoint x: 116, endPoint y: 233, distance: 177.8
click at [291, 246] on button "Ok" at bounding box center [296, 248] width 42 height 16
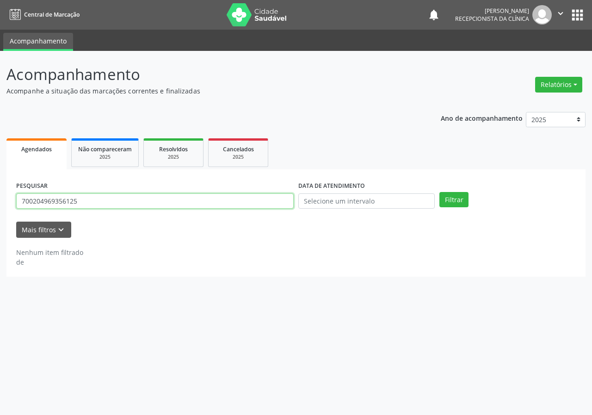
click at [116, 200] on input "700204969356125" at bounding box center [155, 201] width 278 height 16
click at [115, 200] on input "700204969356125" at bounding box center [155, 201] width 278 height 16
type input "708102577791533"
click at [440, 192] on button "Filtrar" at bounding box center [454, 200] width 29 height 16
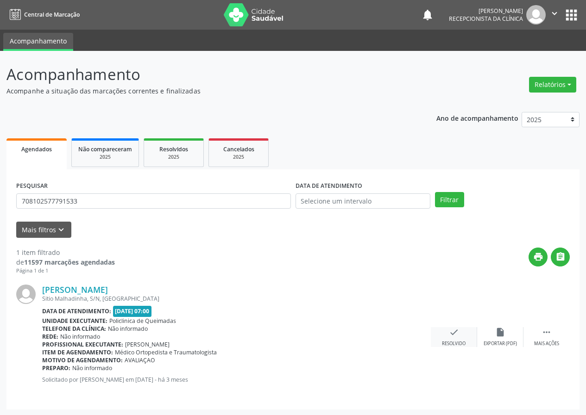
click at [456, 330] on icon "check" at bounding box center [454, 332] width 10 height 10
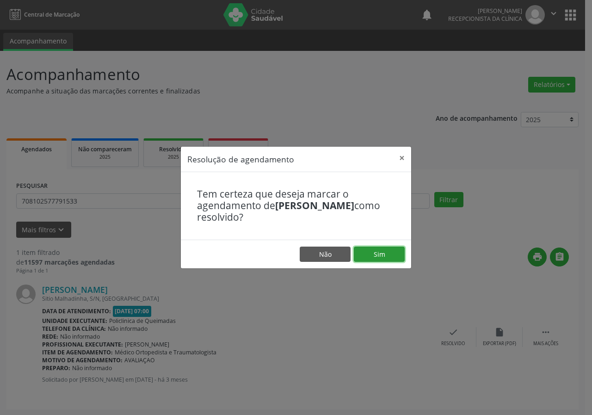
click at [375, 255] on button "Sim" at bounding box center [379, 255] width 51 height 16
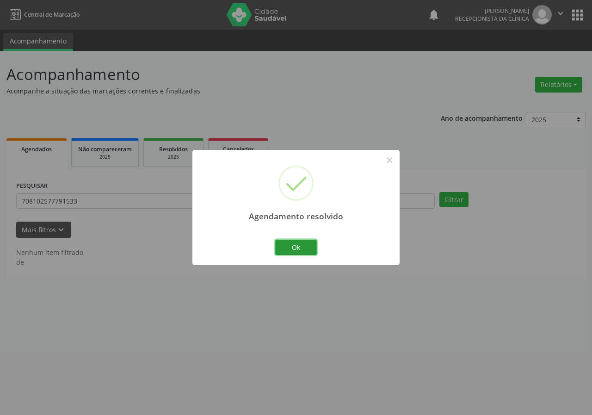
drag, startPoint x: 311, startPoint y: 251, endPoint x: 239, endPoint y: 235, distance: 73.5
click at [310, 251] on button "Ok" at bounding box center [296, 248] width 42 height 16
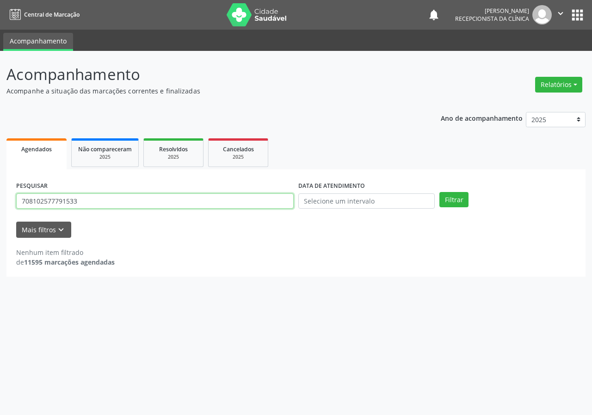
click at [202, 204] on input "708102577791533" at bounding box center [155, 201] width 278 height 16
type input "701408665471935"
click at [440, 192] on button "Filtrar" at bounding box center [454, 200] width 29 height 16
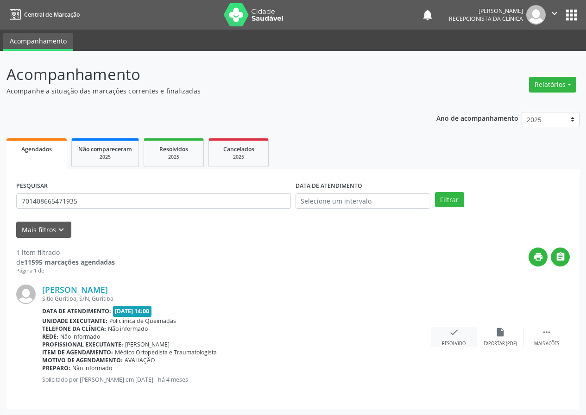
drag, startPoint x: 455, startPoint y: 336, endPoint x: 449, endPoint y: 333, distance: 7.5
click at [449, 333] on icon "check" at bounding box center [454, 332] width 10 height 10
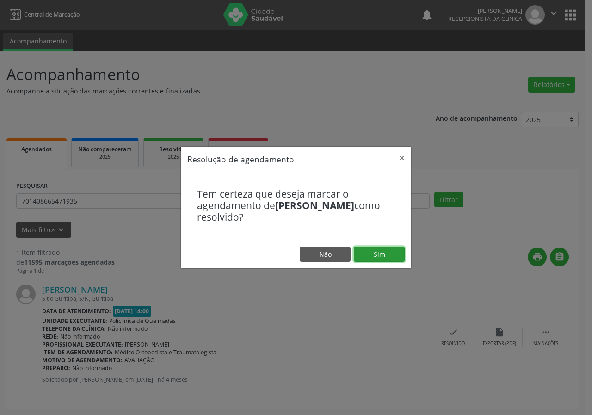
click at [389, 253] on button "Sim" at bounding box center [379, 255] width 51 height 16
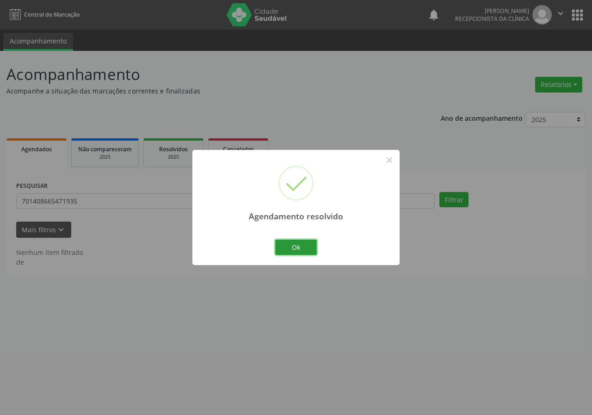
drag, startPoint x: 304, startPoint y: 242, endPoint x: 290, endPoint y: 251, distance: 16.4
click at [304, 243] on button "Ok" at bounding box center [296, 248] width 42 height 16
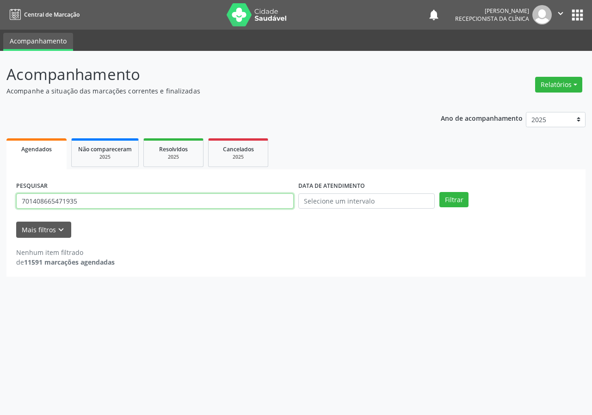
click at [167, 206] on input "701408665471935" at bounding box center [155, 201] width 278 height 16
type input "708602523189687"
click at [440, 192] on button "Filtrar" at bounding box center [454, 200] width 29 height 16
click at [90, 207] on input "708602523189687" at bounding box center [155, 201] width 278 height 16
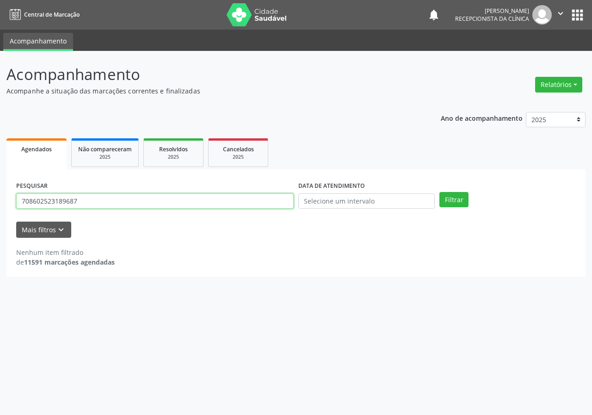
click at [90, 207] on input "708602523189687" at bounding box center [155, 201] width 278 height 16
type input "700508500846658"
click at [440, 192] on button "Filtrar" at bounding box center [454, 200] width 29 height 16
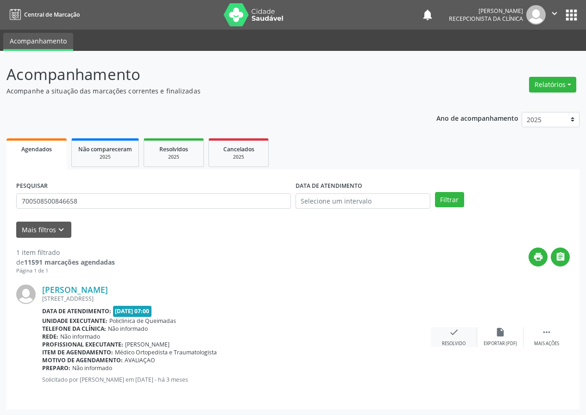
click at [448, 339] on div "check Resolvido" at bounding box center [453, 337] width 46 height 20
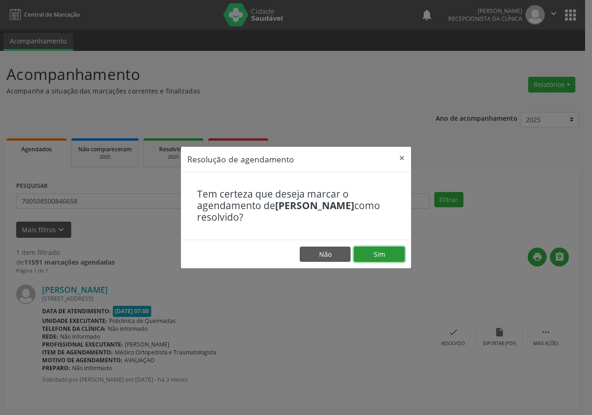
click at [392, 257] on button "Sim" at bounding box center [379, 255] width 51 height 16
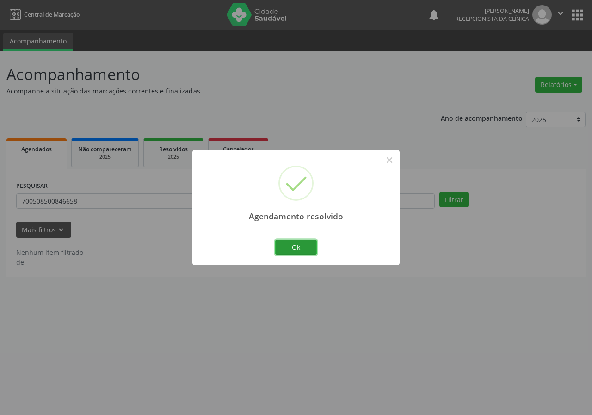
drag, startPoint x: 291, startPoint y: 246, endPoint x: 275, endPoint y: 246, distance: 16.2
click at [291, 247] on button "Ok" at bounding box center [296, 248] width 42 height 16
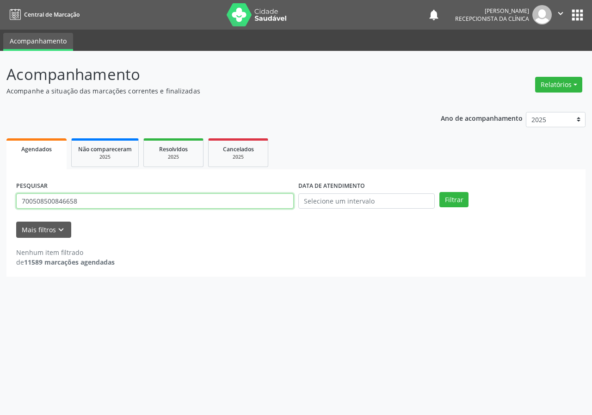
click at [239, 203] on input "700508500846658" at bounding box center [155, 201] width 278 height 16
type input "700009950770704"
click at [440, 192] on button "Filtrar" at bounding box center [454, 200] width 29 height 16
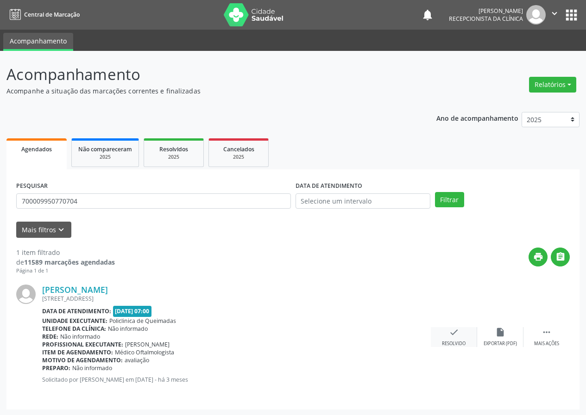
click at [455, 335] on icon "check" at bounding box center [454, 332] width 10 height 10
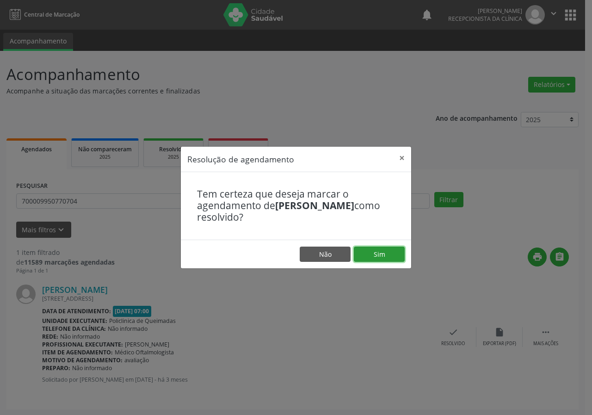
click at [387, 251] on button "Sim" at bounding box center [379, 255] width 51 height 16
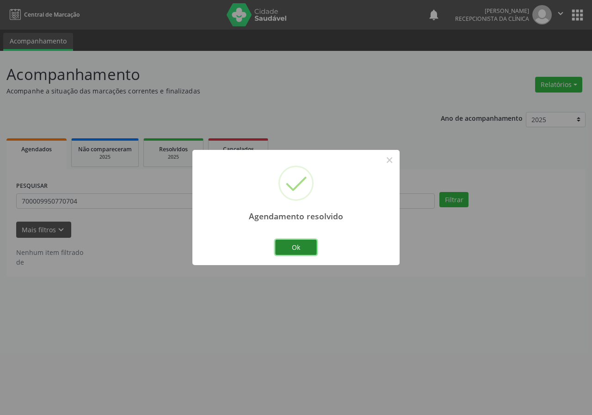
click at [300, 246] on button "Ok" at bounding box center [296, 248] width 42 height 16
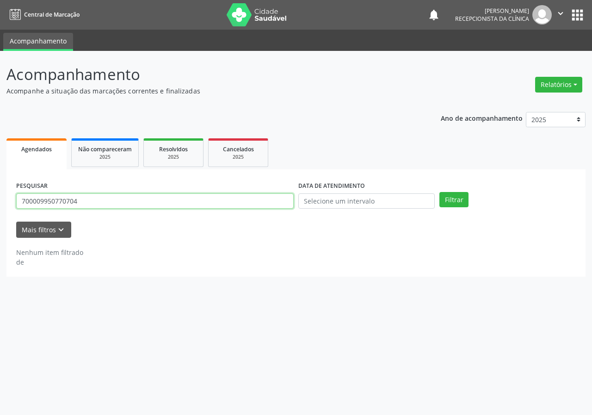
click at [234, 204] on input "700009950770704" at bounding box center [155, 201] width 278 height 16
click at [440, 192] on button "Filtrar" at bounding box center [454, 200] width 29 height 16
click at [70, 202] on input "70800887382629" at bounding box center [155, 201] width 278 height 16
type input "708008873826229"
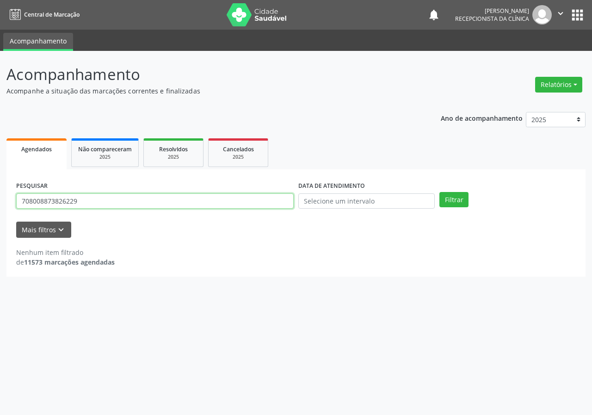
click at [440, 192] on button "Filtrar" at bounding box center [454, 200] width 29 height 16
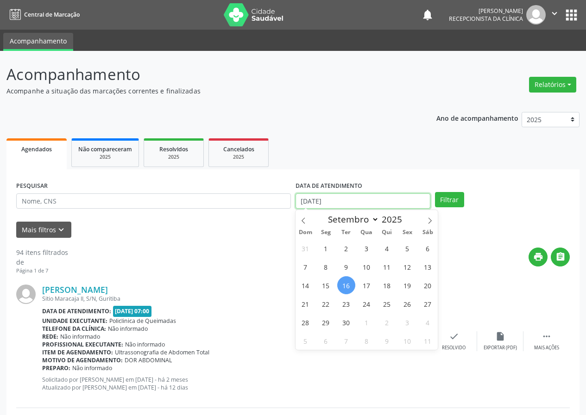
click at [367, 196] on input "[DATE]" at bounding box center [362, 201] width 135 height 16
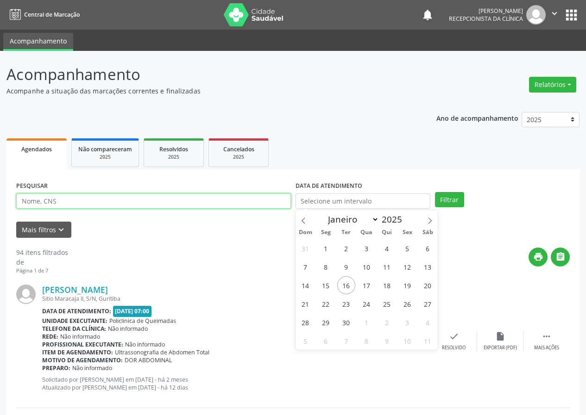
click at [252, 201] on input "text" at bounding box center [153, 201] width 274 height 16
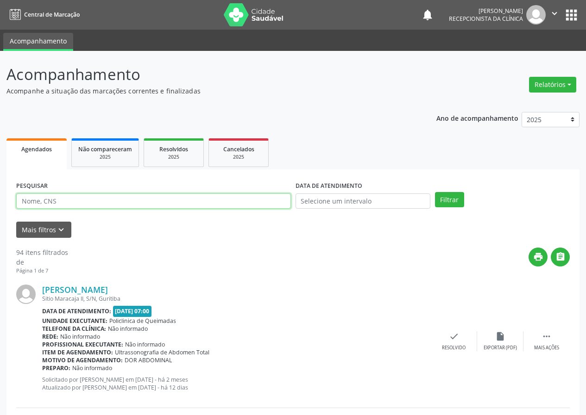
click at [252, 201] on input "text" at bounding box center [153, 201] width 274 height 16
type input "708008873826229"
click at [435, 192] on button "Filtrar" at bounding box center [449, 200] width 29 height 16
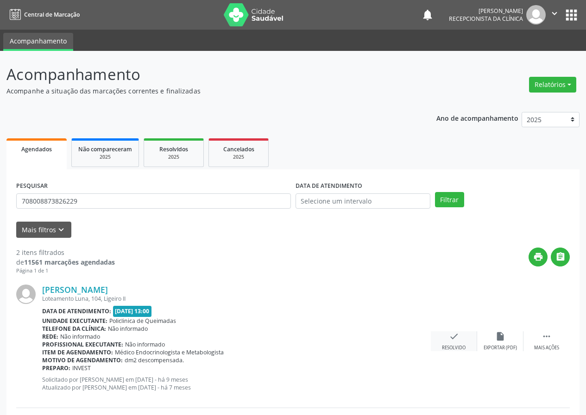
click at [452, 335] on icon "check" at bounding box center [454, 336] width 10 height 10
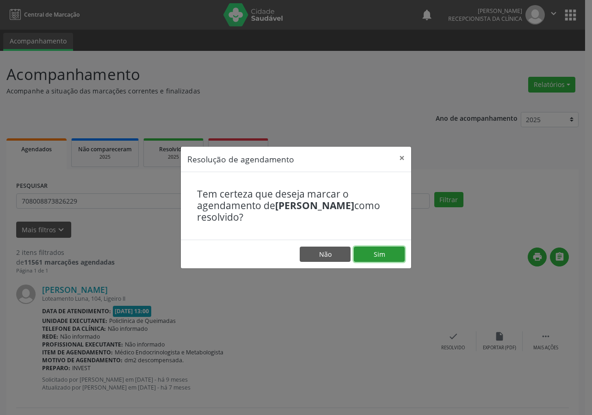
click at [380, 260] on button "Sim" at bounding box center [379, 255] width 51 height 16
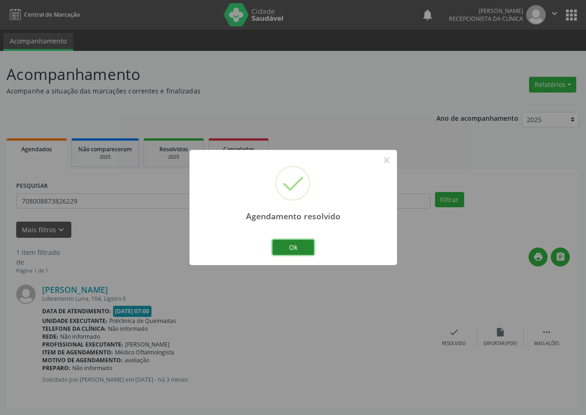
click at [301, 249] on button "Ok" at bounding box center [293, 248] width 42 height 16
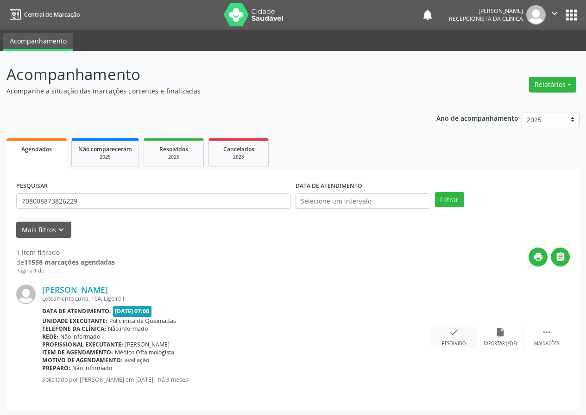
click at [452, 337] on icon "check" at bounding box center [454, 332] width 10 height 10
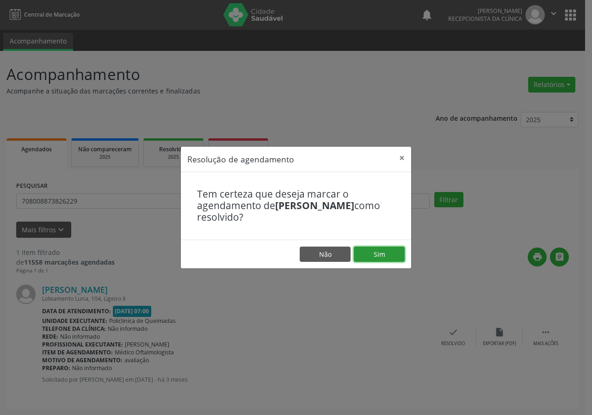
click at [383, 251] on button "Sim" at bounding box center [379, 255] width 51 height 16
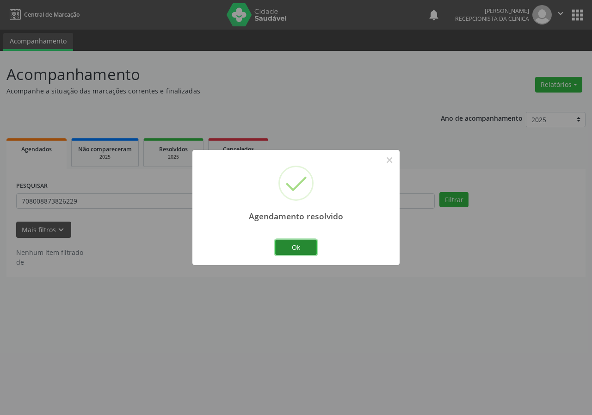
drag, startPoint x: 300, startPoint y: 241, endPoint x: 262, endPoint y: 238, distance: 38.1
click at [300, 241] on button "Ok" at bounding box center [296, 248] width 42 height 16
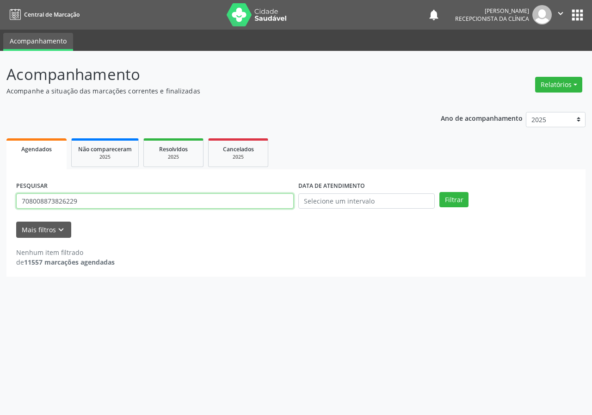
click at [256, 207] on input "708008873826229" at bounding box center [155, 201] width 278 height 16
type input "705804401803432"
click at [440, 192] on button "Filtrar" at bounding box center [454, 200] width 29 height 16
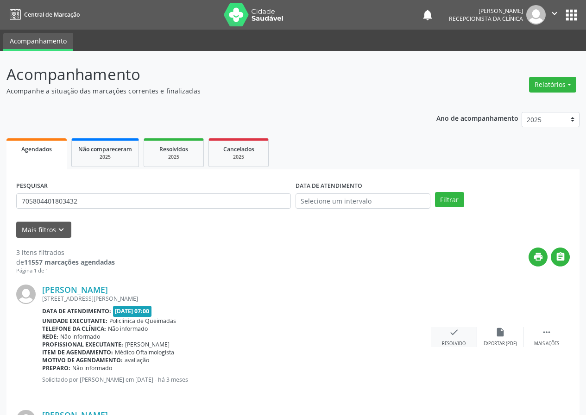
click at [455, 328] on icon "check" at bounding box center [454, 332] width 10 height 10
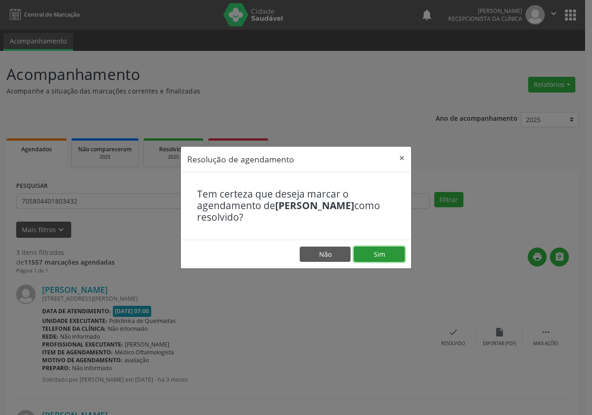
click at [387, 248] on button "Sim" at bounding box center [379, 255] width 51 height 16
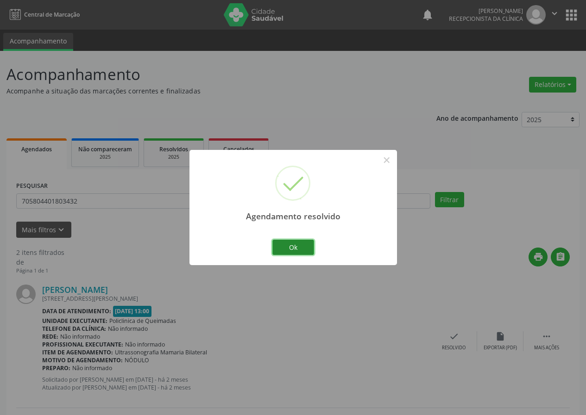
click at [297, 245] on button "Ok" at bounding box center [293, 248] width 42 height 16
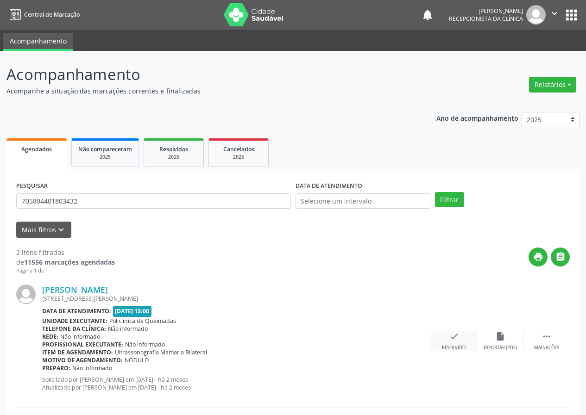
click at [454, 335] on icon "check" at bounding box center [454, 336] width 10 height 10
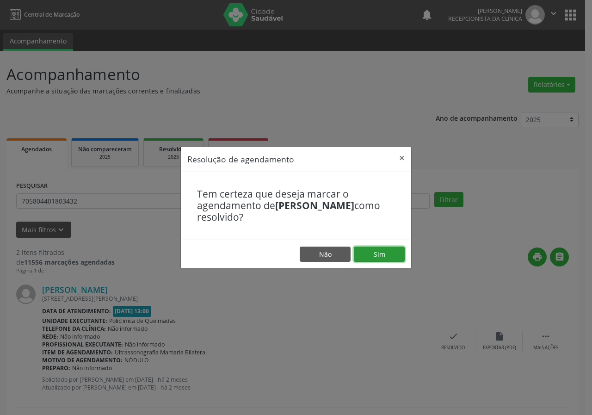
click at [393, 257] on button "Sim" at bounding box center [379, 255] width 51 height 16
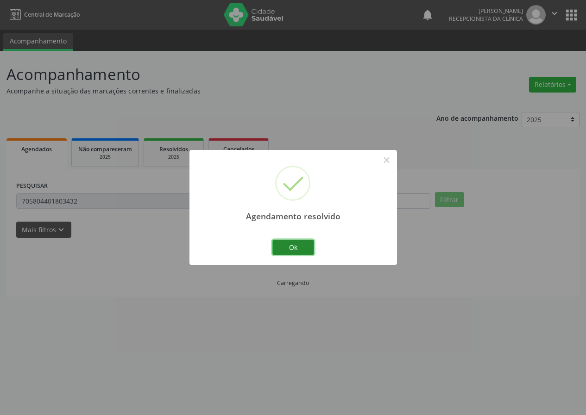
click at [305, 249] on button "Ok" at bounding box center [293, 248] width 42 height 16
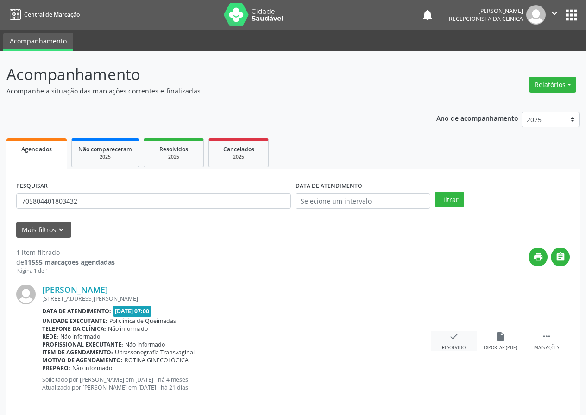
click at [458, 335] on icon "check" at bounding box center [454, 336] width 10 height 10
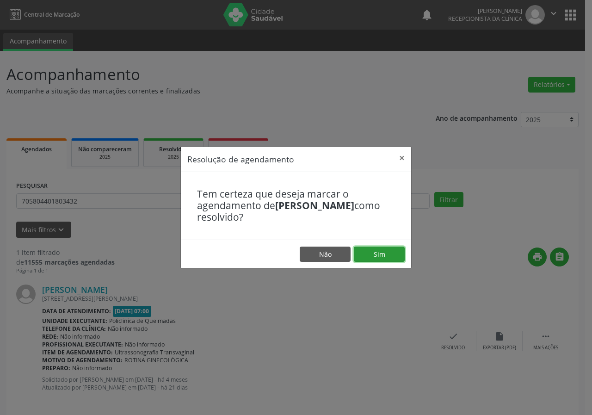
click at [392, 255] on button "Sim" at bounding box center [379, 255] width 51 height 16
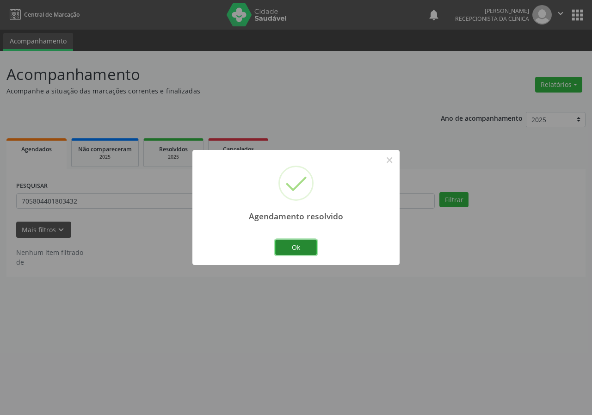
click at [306, 251] on button "Ok" at bounding box center [296, 248] width 42 height 16
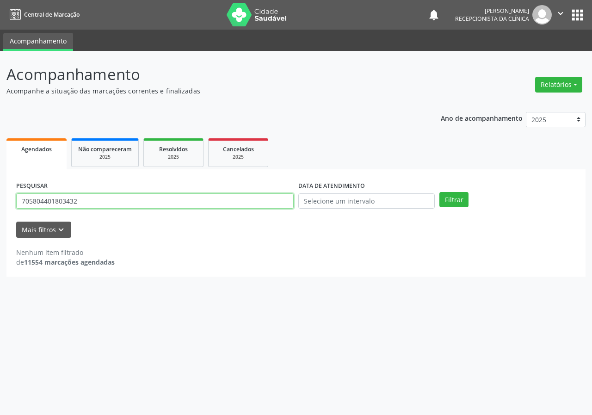
click at [275, 203] on input "705804401803432" at bounding box center [155, 201] width 278 height 16
type input "702401008463520"
click at [440, 192] on button "Filtrar" at bounding box center [454, 200] width 29 height 16
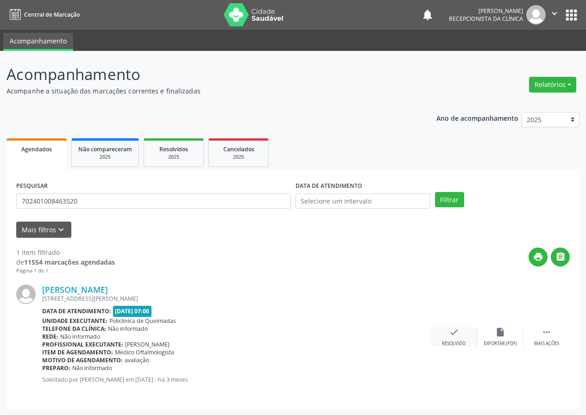
click at [455, 339] on div "check Resolvido" at bounding box center [453, 337] width 46 height 20
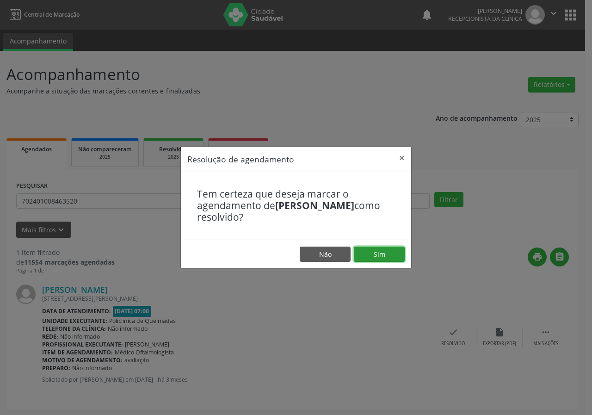
click at [392, 256] on button "Sim" at bounding box center [379, 255] width 51 height 16
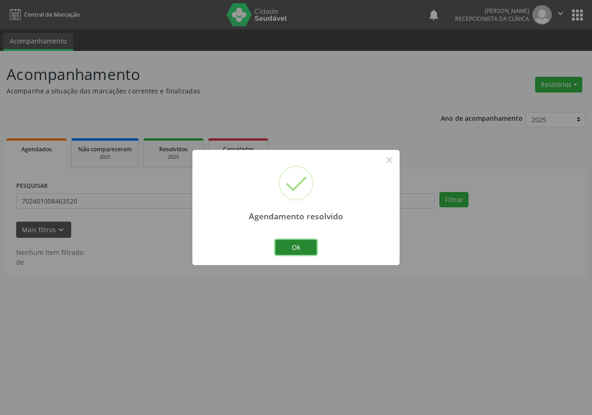
click at [307, 248] on button "Ok" at bounding box center [296, 248] width 42 height 16
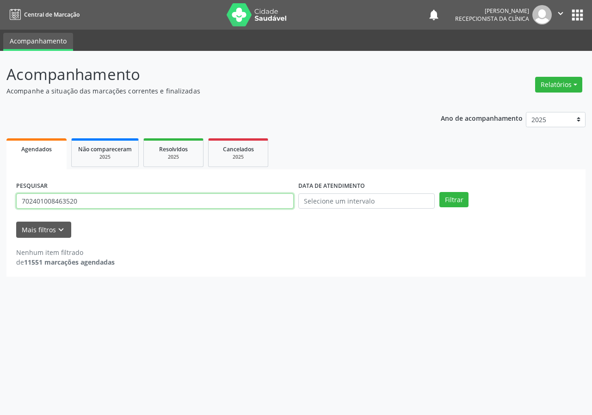
click at [200, 198] on input "702401008463520" at bounding box center [155, 201] width 278 height 16
type input "707401026892374"
click at [440, 192] on button "Filtrar" at bounding box center [454, 200] width 29 height 16
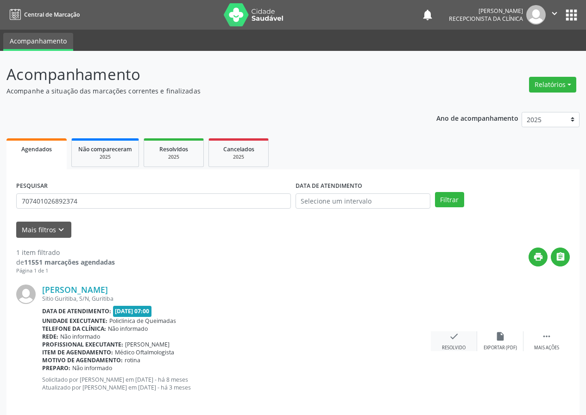
click at [460, 340] on div "check Resolvido" at bounding box center [453, 341] width 46 height 20
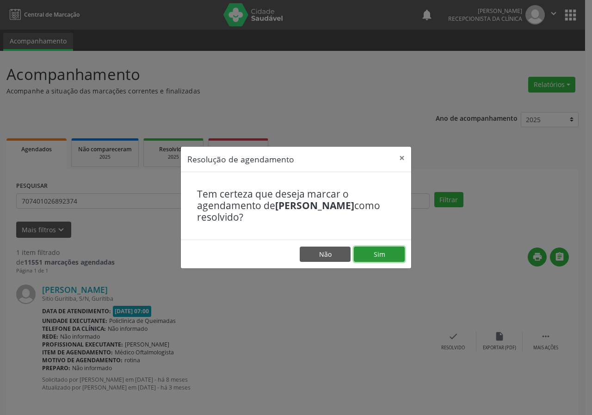
click at [380, 247] on button "Sim" at bounding box center [379, 255] width 51 height 16
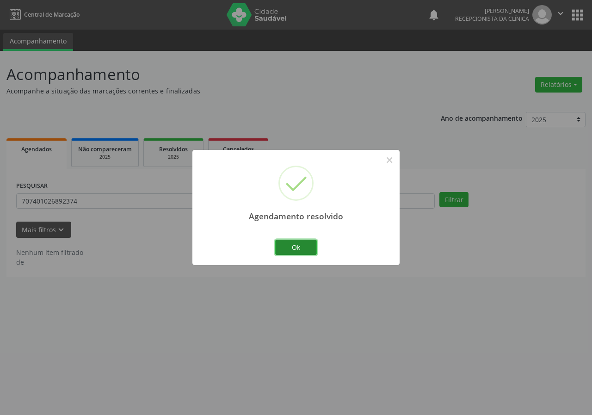
click at [303, 251] on button "Ok" at bounding box center [296, 248] width 42 height 16
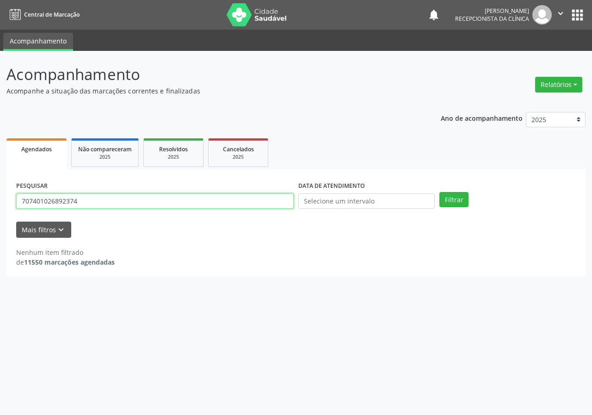
click at [231, 195] on input "707401026892374" at bounding box center [155, 201] width 278 height 16
type input "705602429981718"
click at [440, 192] on button "Filtrar" at bounding box center [454, 200] width 29 height 16
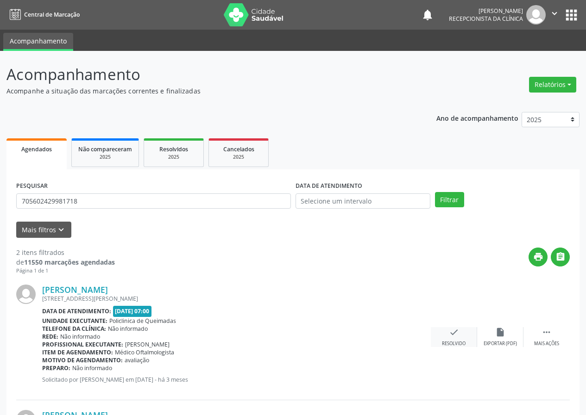
click at [455, 333] on icon "check" at bounding box center [454, 332] width 10 height 10
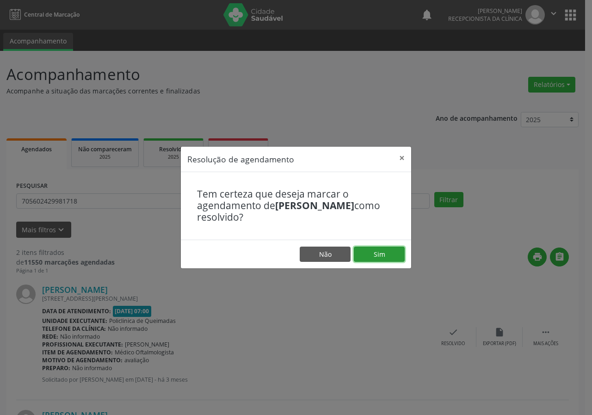
click at [372, 254] on button "Sim" at bounding box center [379, 255] width 51 height 16
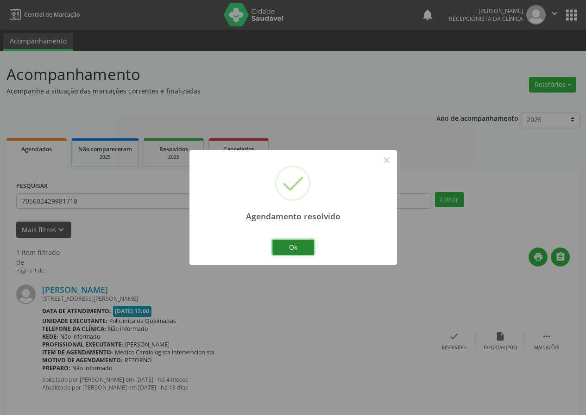
click at [294, 243] on button "Ok" at bounding box center [293, 248] width 42 height 16
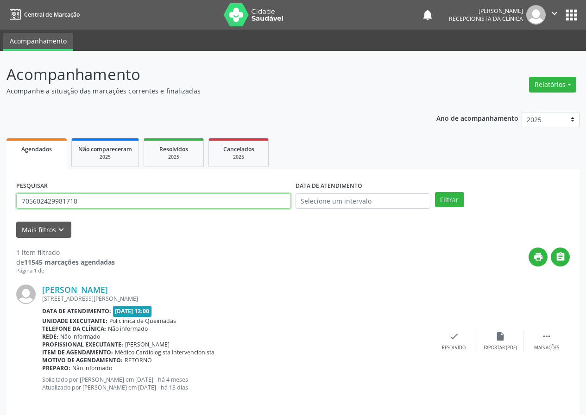
click at [233, 206] on input "705602429981718" at bounding box center [153, 201] width 274 height 16
type input "705401467154697"
click at [435, 192] on button "Filtrar" at bounding box center [449, 200] width 29 height 16
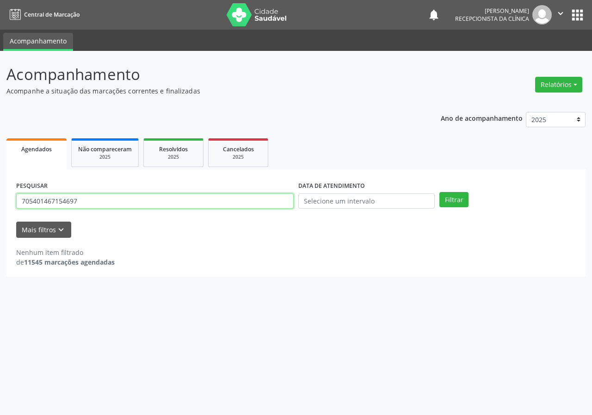
click at [92, 200] on input "705401467154697" at bounding box center [155, 201] width 278 height 16
type input "708509320952472"
click at [440, 192] on button "Filtrar" at bounding box center [454, 200] width 29 height 16
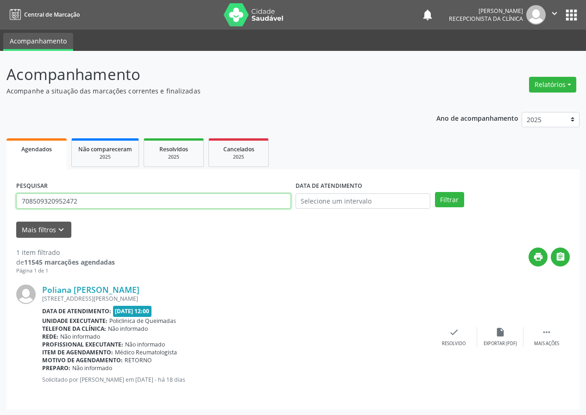
click at [207, 198] on input "708509320952472" at bounding box center [153, 201] width 274 height 16
type input "702600279679241"
click at [435, 192] on button "Filtrar" at bounding box center [449, 200] width 29 height 16
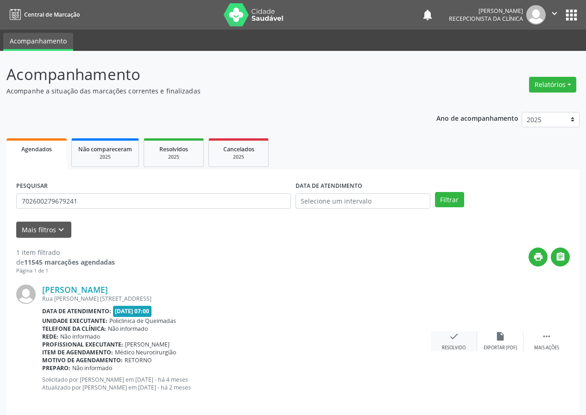
click at [455, 341] on icon "check" at bounding box center [454, 336] width 10 height 10
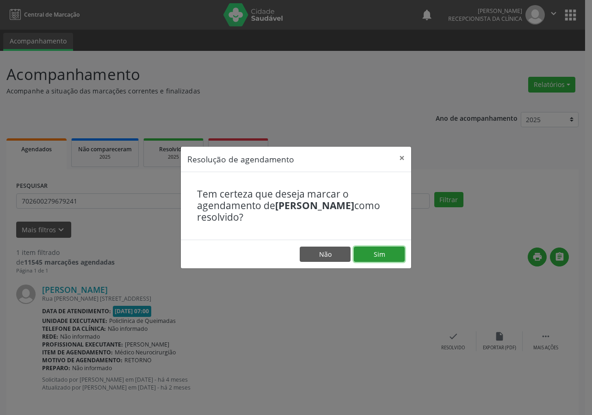
click at [395, 250] on button "Sim" at bounding box center [379, 255] width 51 height 16
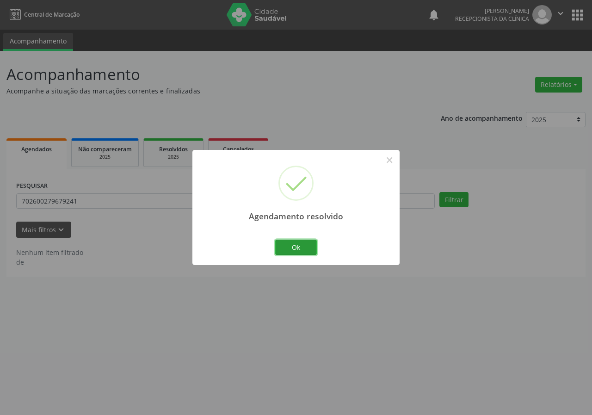
drag, startPoint x: 302, startPoint y: 243, endPoint x: 273, endPoint y: 232, distance: 31.3
click at [295, 242] on button "Ok" at bounding box center [296, 248] width 42 height 16
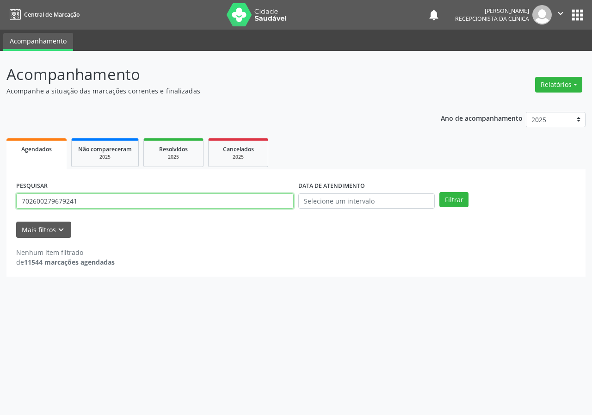
click at [235, 202] on input "702600279679241" at bounding box center [155, 201] width 278 height 16
type input "700002424949209"
click at [440, 192] on button "Filtrar" at bounding box center [454, 200] width 29 height 16
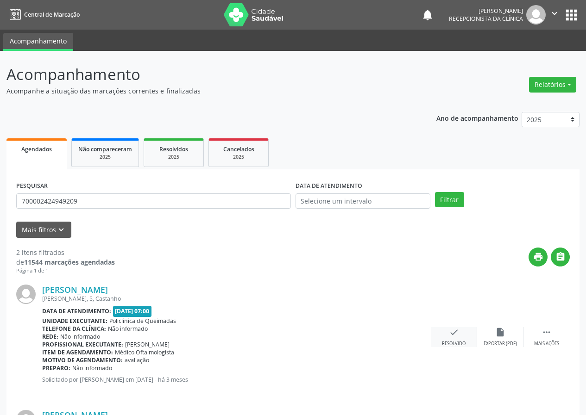
click at [449, 331] on icon "check" at bounding box center [454, 332] width 10 height 10
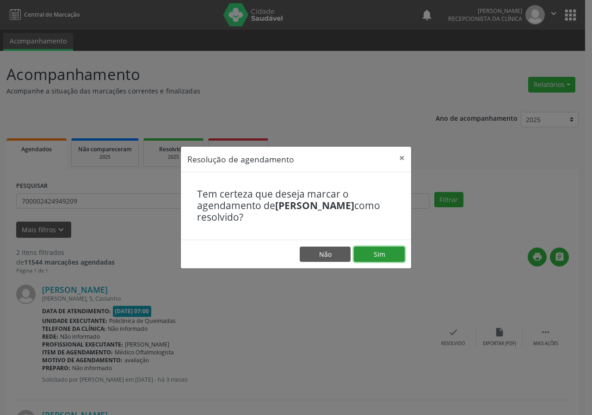
click at [381, 250] on button "Sim" at bounding box center [379, 255] width 51 height 16
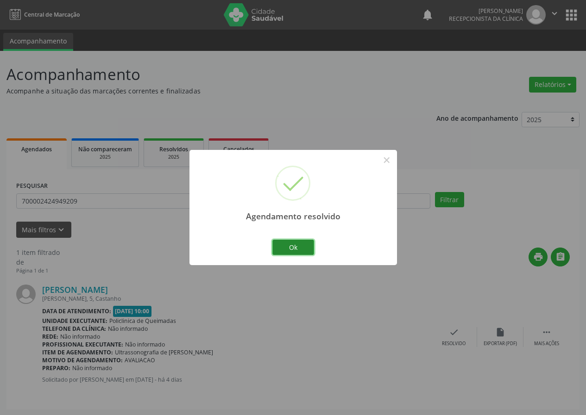
click at [306, 245] on button "Ok" at bounding box center [293, 248] width 42 height 16
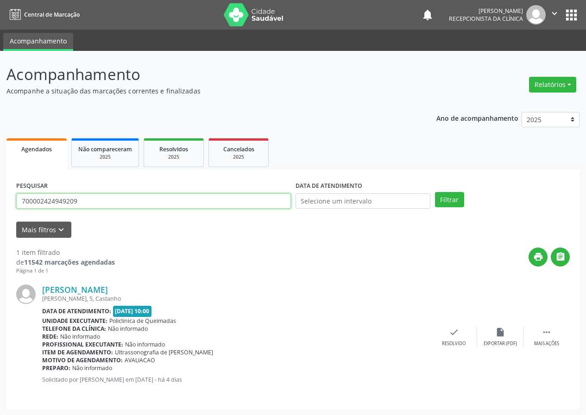
click at [183, 200] on input "700002424949209" at bounding box center [153, 201] width 274 height 16
type input "704209272568787"
click at [435, 192] on button "Filtrar" at bounding box center [449, 200] width 29 height 16
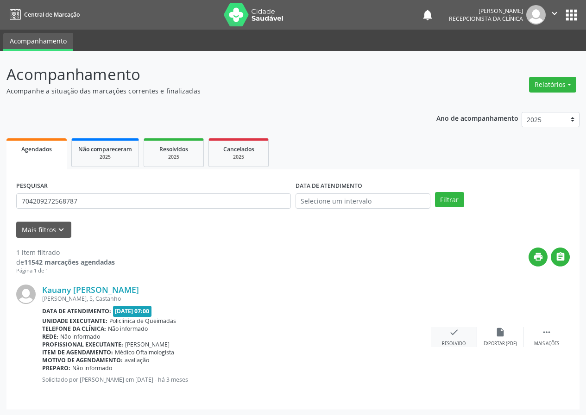
click at [456, 334] on icon "check" at bounding box center [454, 332] width 10 height 10
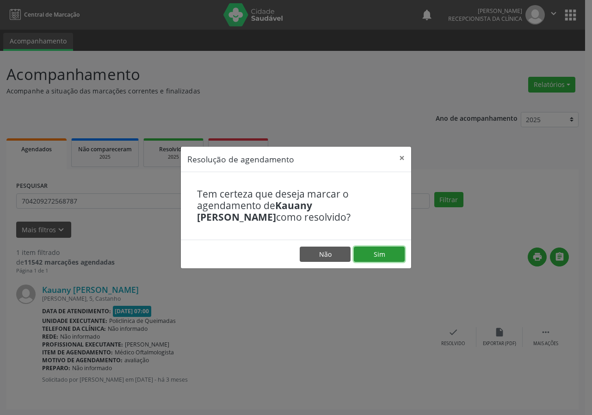
click at [371, 250] on button "Sim" at bounding box center [379, 255] width 51 height 16
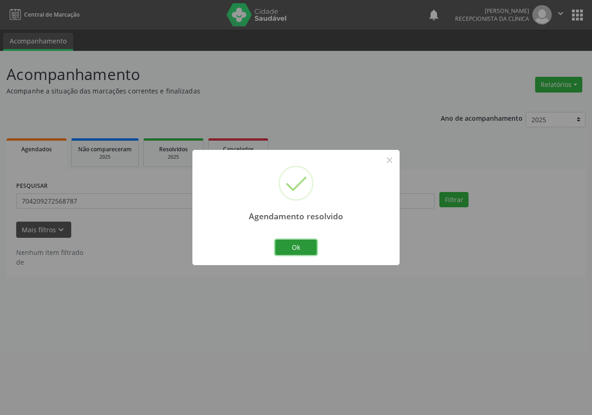
drag, startPoint x: 298, startPoint y: 252, endPoint x: 237, endPoint y: 231, distance: 64.4
click at [298, 252] on button "Ok" at bounding box center [296, 248] width 42 height 16
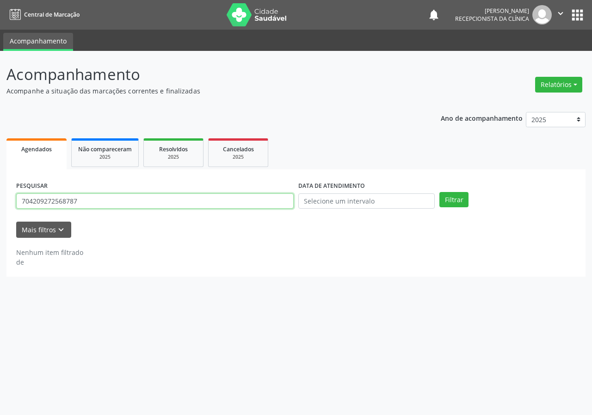
click at [234, 203] on input "704209272568787" at bounding box center [155, 201] width 278 height 16
type input "700205429477721"
click at [440, 192] on button "Filtrar" at bounding box center [454, 200] width 29 height 16
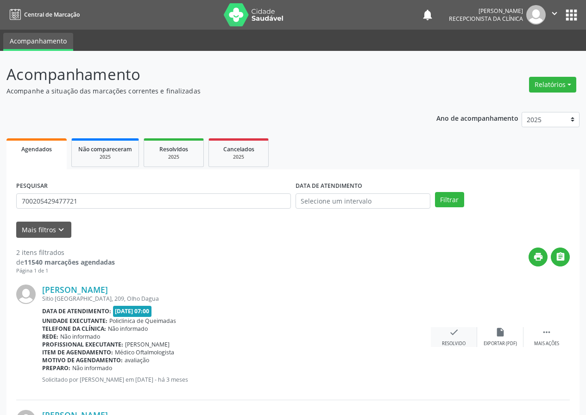
click at [454, 334] on icon "check" at bounding box center [454, 332] width 10 height 10
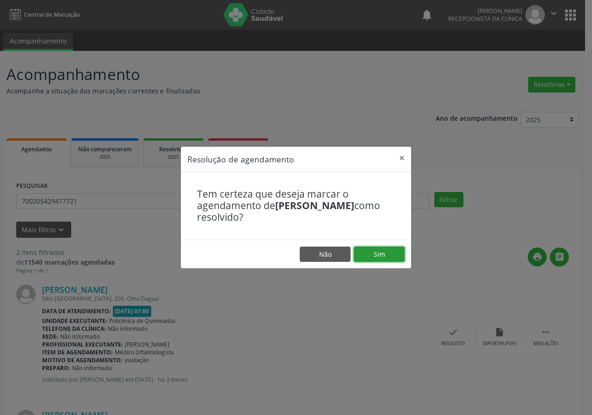
click at [393, 255] on button "Sim" at bounding box center [379, 255] width 51 height 16
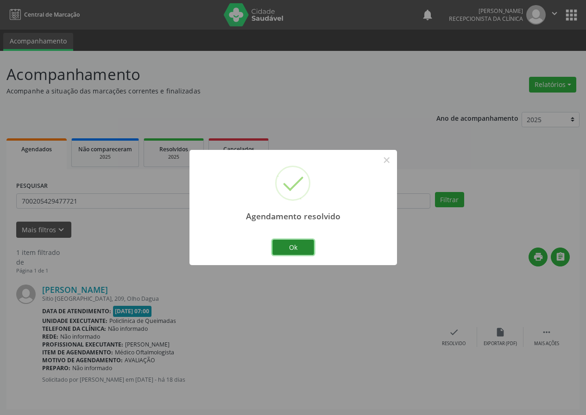
click at [300, 243] on button "Ok" at bounding box center [293, 248] width 42 height 16
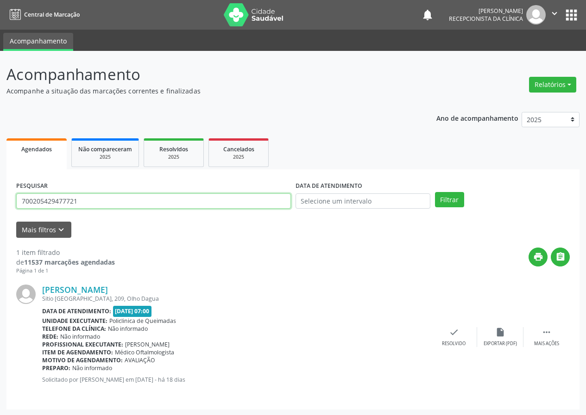
click at [218, 203] on input "700205429477721" at bounding box center [153, 201] width 274 height 16
type input "700107908225717"
click at [435, 192] on button "Filtrar" at bounding box center [449, 200] width 29 height 16
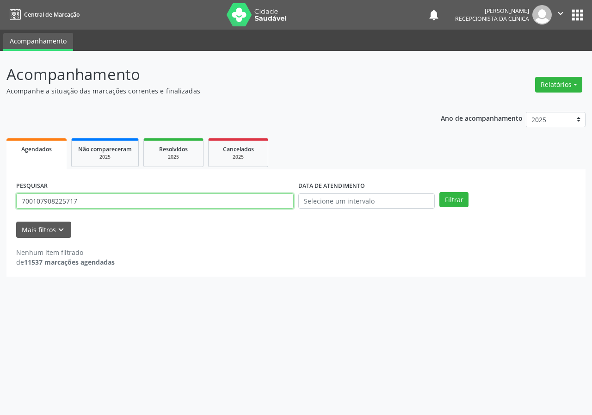
click at [105, 204] on input "700107908225717" at bounding box center [155, 201] width 278 height 16
type input "704802078103748"
click at [440, 192] on button "Filtrar" at bounding box center [454, 200] width 29 height 16
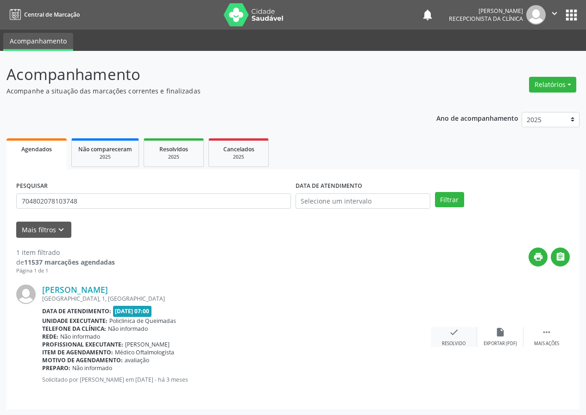
click at [446, 335] on div "check Resolvido" at bounding box center [453, 337] width 46 height 20
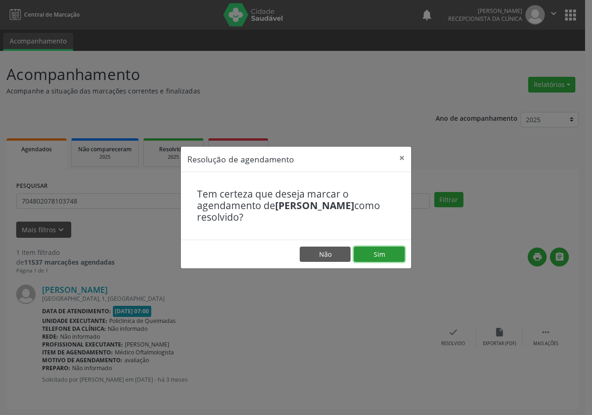
click at [390, 257] on button "Sim" at bounding box center [379, 255] width 51 height 16
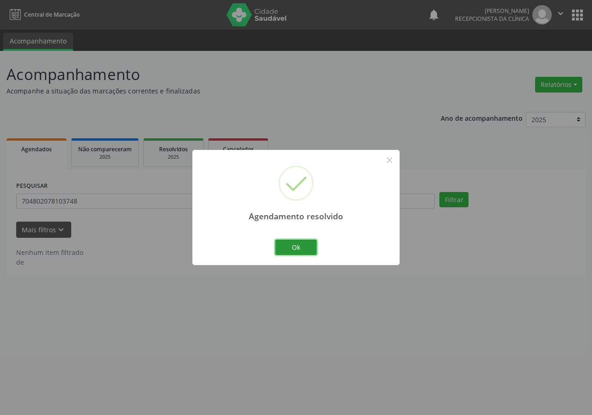
drag, startPoint x: 311, startPoint y: 244, endPoint x: 257, endPoint y: 239, distance: 53.9
click at [310, 244] on button "Ok" at bounding box center [296, 248] width 42 height 16
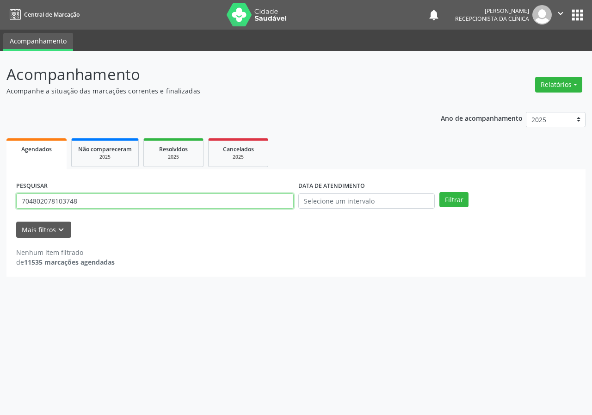
click at [227, 203] on input "704802078103748" at bounding box center [155, 201] width 278 height 16
click at [440, 192] on button "Filtrar" at bounding box center [454, 200] width 29 height 16
click at [73, 199] on input "709802026416230" at bounding box center [155, 201] width 278 height 16
type input "709802026416290"
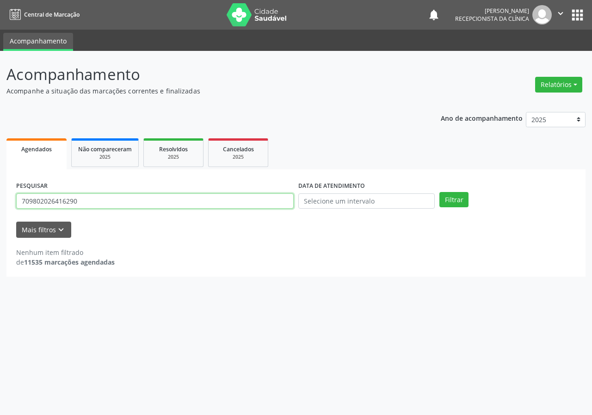
click at [440, 192] on button "Filtrar" at bounding box center [454, 200] width 29 height 16
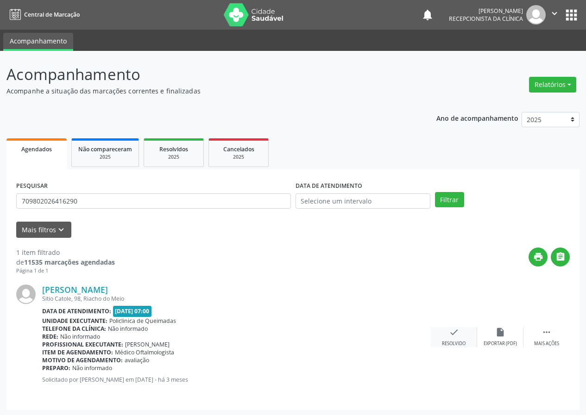
click at [451, 335] on icon "check" at bounding box center [454, 332] width 10 height 10
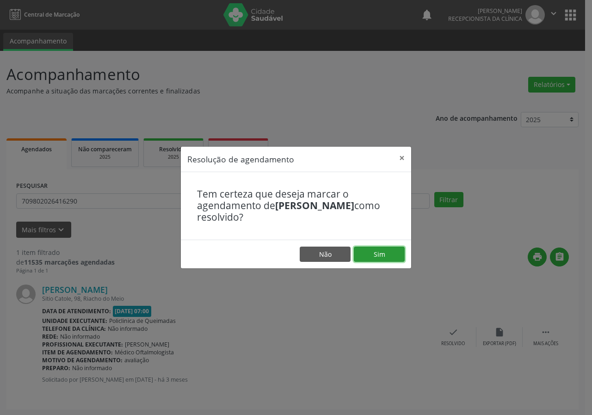
click at [364, 253] on button "Sim" at bounding box center [379, 255] width 51 height 16
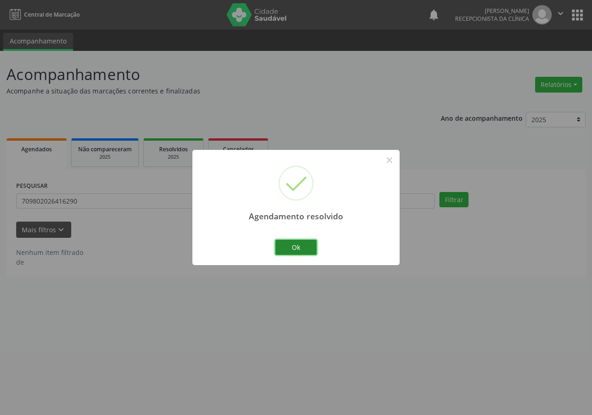
click at [306, 243] on button "Ok" at bounding box center [296, 248] width 42 height 16
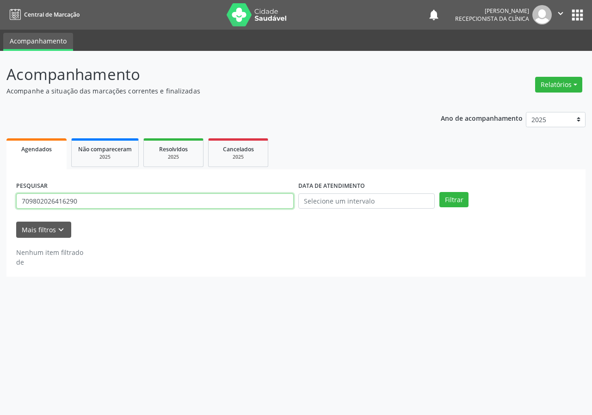
click at [257, 198] on input "709802026416290" at bounding box center [155, 201] width 278 height 16
type input "700501372261850"
click at [440, 192] on button "Filtrar" at bounding box center [454, 200] width 29 height 16
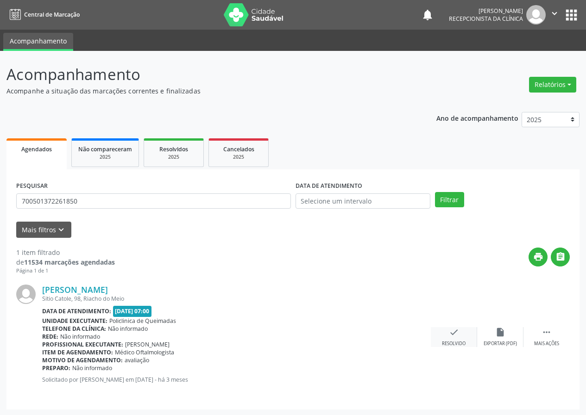
click at [449, 342] on div "Resolvido" at bounding box center [454, 344] width 24 height 6
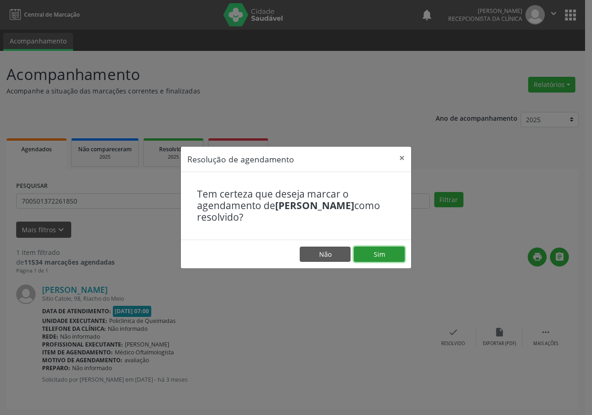
drag, startPoint x: 376, startPoint y: 249, endPoint x: 339, endPoint y: 266, distance: 40.4
click at [375, 251] on button "Sim" at bounding box center [379, 255] width 51 height 16
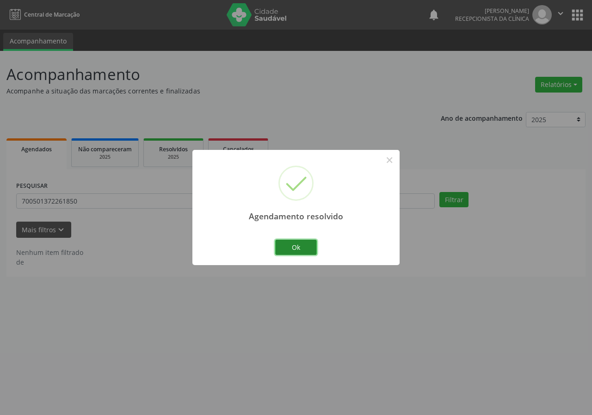
click at [306, 245] on button "Ok" at bounding box center [296, 248] width 42 height 16
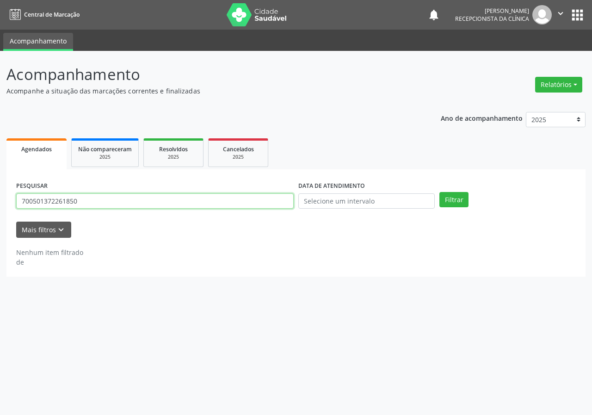
click at [217, 206] on input "700501372261850" at bounding box center [155, 201] width 278 height 16
type input "702803103488665"
click at [440, 192] on button "Filtrar" at bounding box center [454, 200] width 29 height 16
click at [90, 199] on input "702803103488665" at bounding box center [155, 201] width 278 height 16
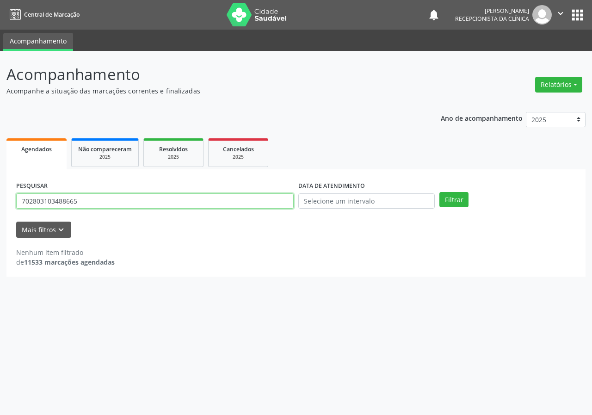
click at [90, 199] on input "702803103488665" at bounding box center [155, 201] width 278 height 16
type input "707406015527577"
click at [440, 192] on button "Filtrar" at bounding box center [454, 200] width 29 height 16
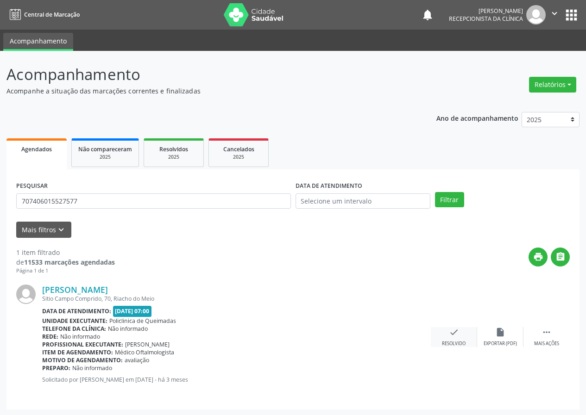
click at [448, 342] on div "Resolvido" at bounding box center [454, 344] width 24 height 6
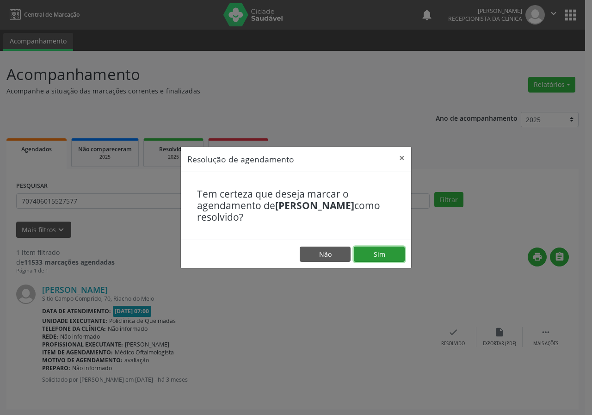
click at [383, 250] on button "Sim" at bounding box center [379, 255] width 51 height 16
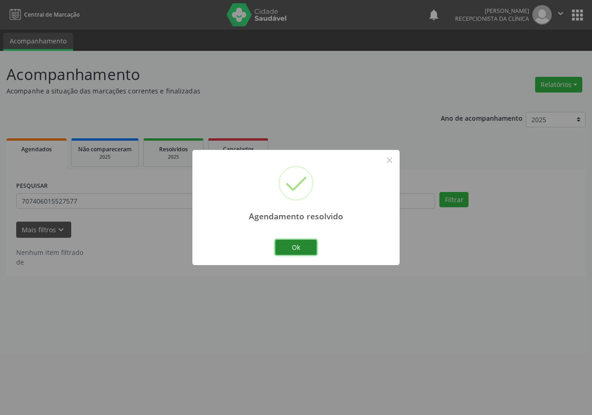
click at [306, 243] on button "Ok" at bounding box center [296, 248] width 42 height 16
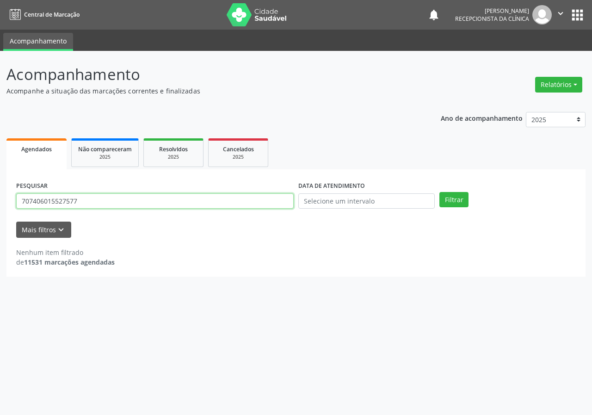
click at [272, 204] on input "707406015527577" at bounding box center [155, 201] width 278 height 16
type input "700500964342553"
click at [440, 192] on button "Filtrar" at bounding box center [454, 200] width 29 height 16
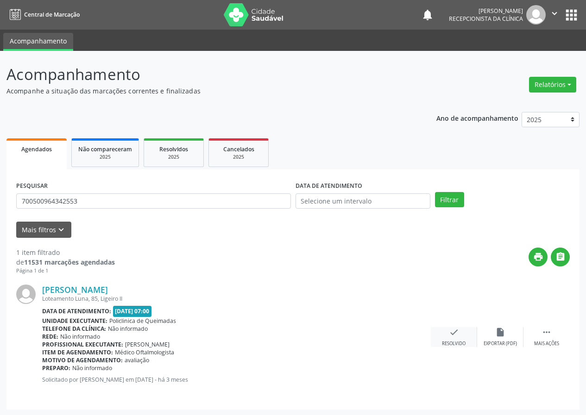
click at [449, 339] on div "check Resolvido" at bounding box center [453, 337] width 46 height 20
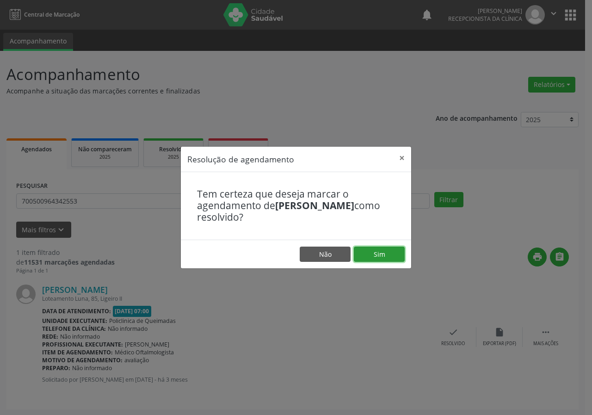
click at [381, 257] on button "Sim" at bounding box center [379, 255] width 51 height 16
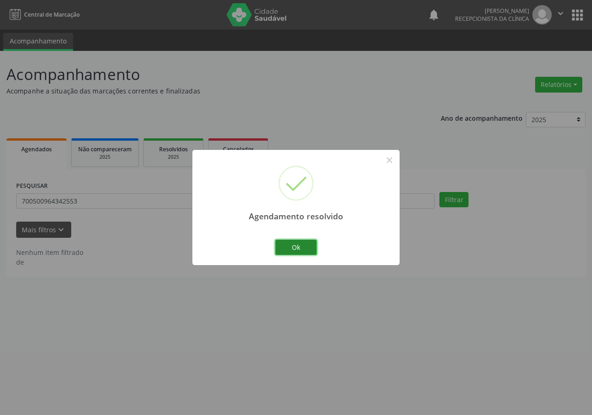
drag, startPoint x: 304, startPoint y: 243, endPoint x: 264, endPoint y: 246, distance: 39.9
click at [303, 243] on button "Ok" at bounding box center [296, 248] width 42 height 16
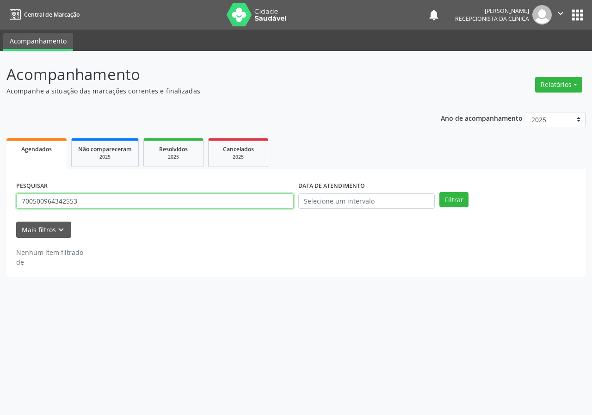
click at [200, 206] on input "700500964342553" at bounding box center [155, 201] width 278 height 16
type input "702803698113361"
click at [440, 192] on button "Filtrar" at bounding box center [454, 200] width 29 height 16
click at [198, 206] on input "702803698113361" at bounding box center [155, 201] width 278 height 16
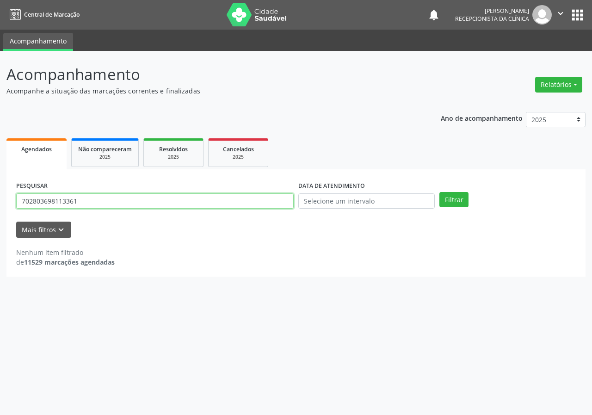
click at [198, 206] on input "702803698113361" at bounding box center [155, 201] width 278 height 16
type input "703403213588216"
click at [440, 192] on button "Filtrar" at bounding box center [454, 200] width 29 height 16
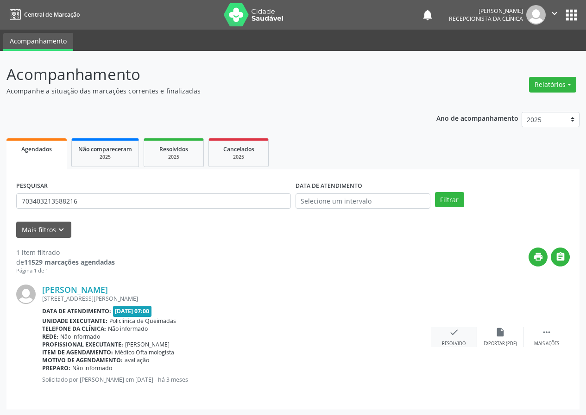
click at [450, 340] on div "check Resolvido" at bounding box center [453, 337] width 46 height 20
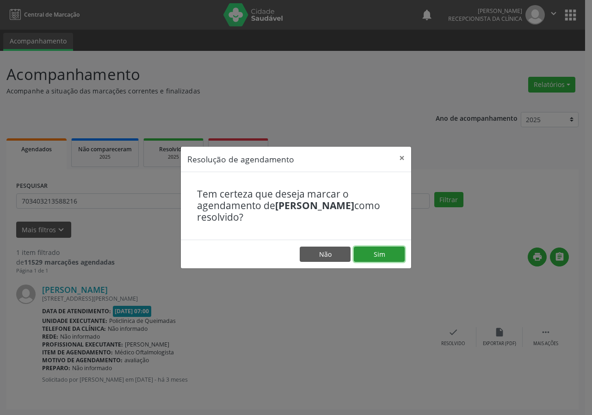
click at [376, 258] on button "Sim" at bounding box center [379, 255] width 51 height 16
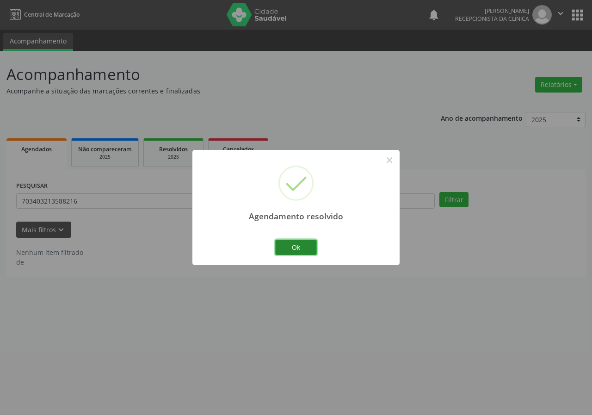
drag, startPoint x: 309, startPoint y: 242, endPoint x: 294, endPoint y: 242, distance: 14.8
click at [309, 242] on button "Ok" at bounding box center [296, 248] width 42 height 16
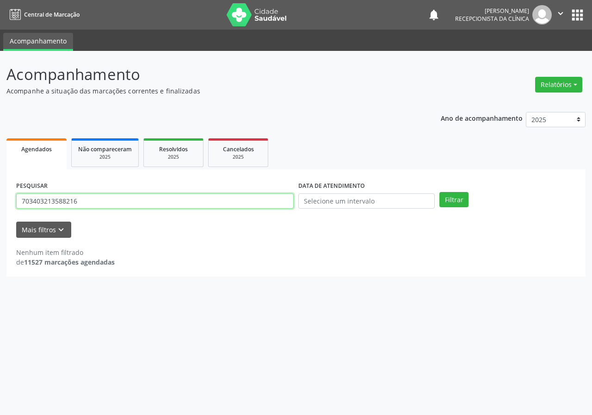
click at [206, 200] on input "703403213588216" at bounding box center [155, 201] width 278 height 16
type input "700406523790550"
click at [440, 192] on button "Filtrar" at bounding box center [454, 200] width 29 height 16
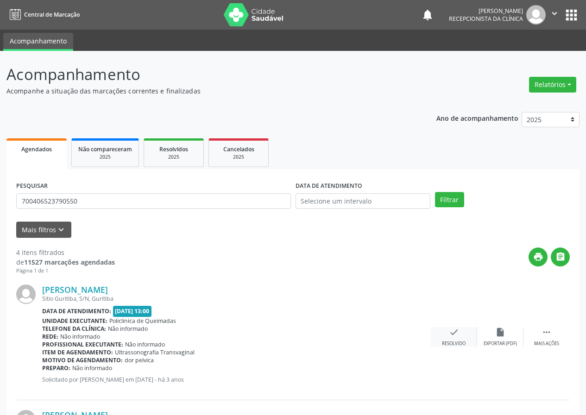
click at [454, 329] on icon "check" at bounding box center [454, 332] width 10 height 10
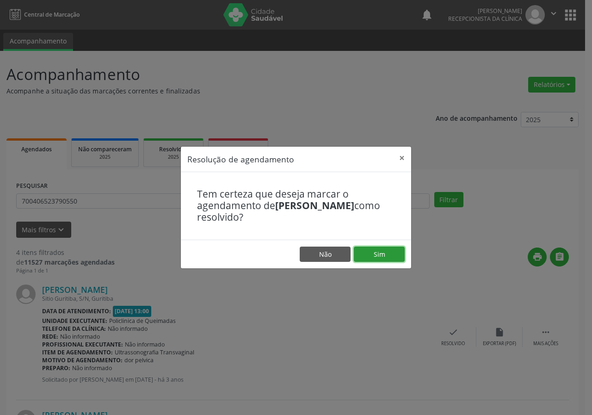
drag, startPoint x: 400, startPoint y: 260, endPoint x: 363, endPoint y: 245, distance: 39.7
click at [399, 259] on button "Sim" at bounding box center [379, 255] width 51 height 16
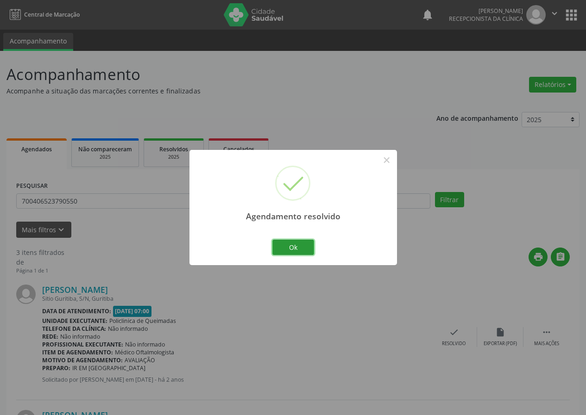
drag, startPoint x: 307, startPoint y: 249, endPoint x: 256, endPoint y: 233, distance: 53.6
click at [306, 250] on button "Ok" at bounding box center [293, 248] width 42 height 16
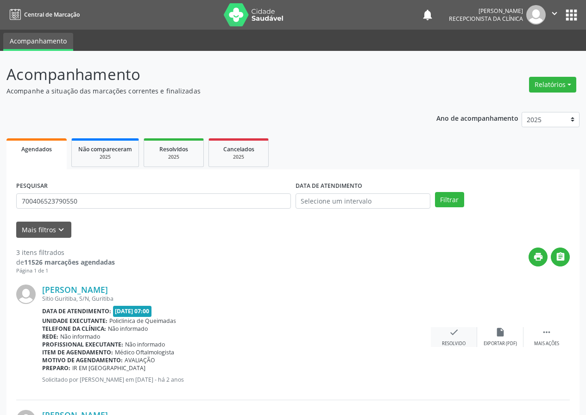
click at [455, 330] on icon "check" at bounding box center [454, 332] width 10 height 10
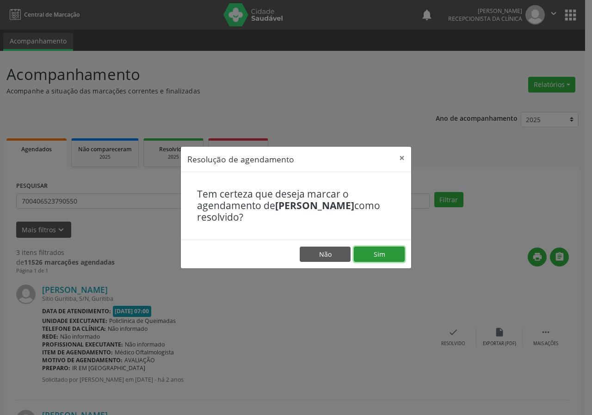
drag, startPoint x: 396, startPoint y: 253, endPoint x: 368, endPoint y: 251, distance: 28.3
click at [395, 253] on button "Sim" at bounding box center [379, 255] width 51 height 16
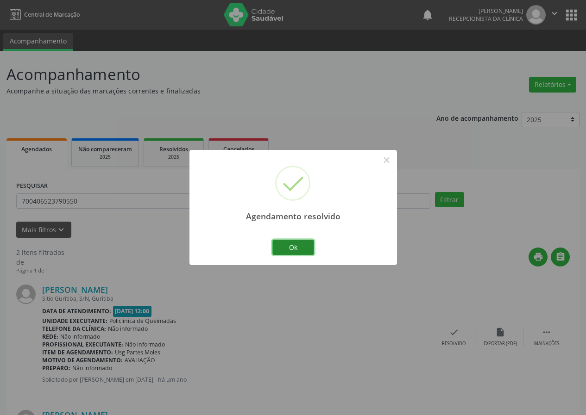
click at [306, 247] on button "Ok" at bounding box center [293, 248] width 42 height 16
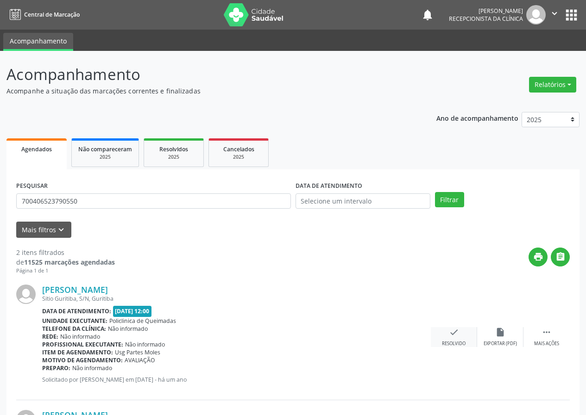
click at [449, 329] on icon "check" at bounding box center [454, 332] width 10 height 10
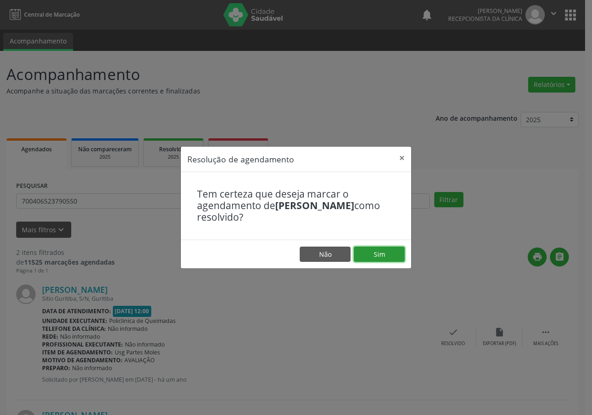
click at [383, 249] on button "Sim" at bounding box center [379, 255] width 51 height 16
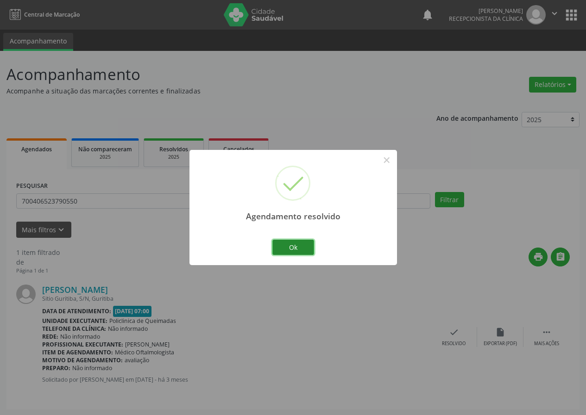
click at [305, 245] on button "Ok" at bounding box center [293, 248] width 42 height 16
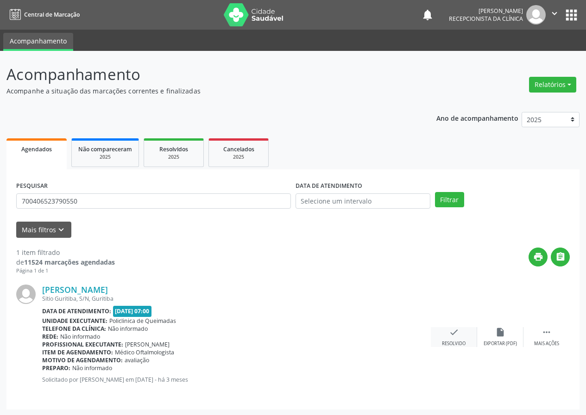
click at [451, 329] on icon "check" at bounding box center [454, 332] width 10 height 10
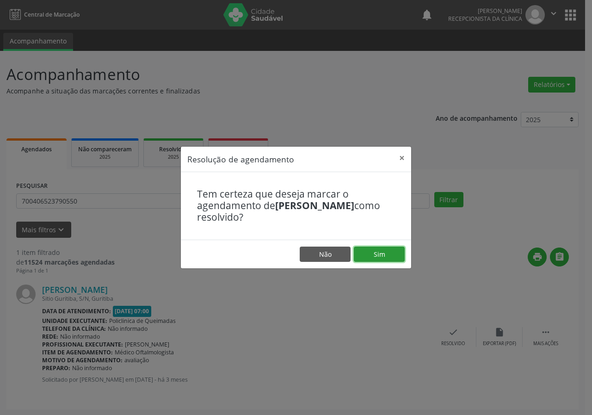
click at [385, 255] on button "Sim" at bounding box center [379, 255] width 51 height 16
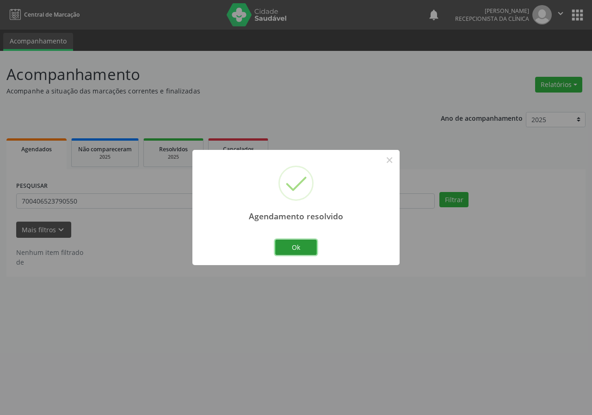
drag, startPoint x: 306, startPoint y: 247, endPoint x: 273, endPoint y: 236, distance: 35.1
click at [306, 247] on button "Ok" at bounding box center [296, 248] width 42 height 16
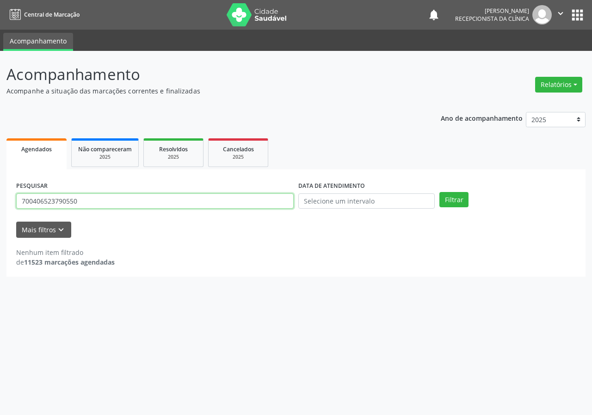
click at [261, 197] on input "700406523790550" at bounding box center [155, 201] width 278 height 16
type input "700002761674302"
click at [440, 192] on button "Filtrar" at bounding box center [454, 200] width 29 height 16
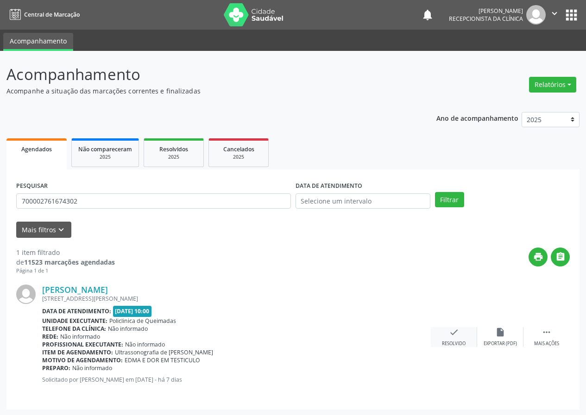
click at [451, 339] on div "check Resolvido" at bounding box center [453, 337] width 46 height 20
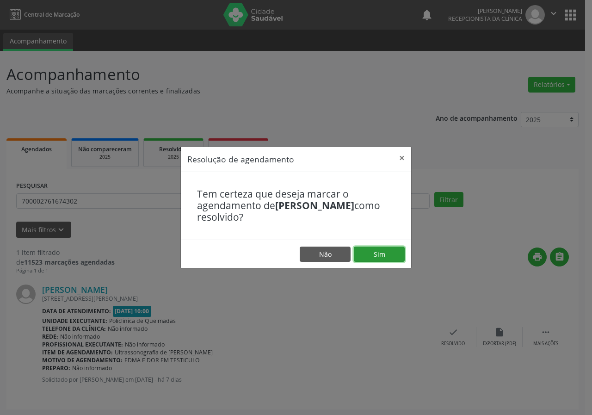
click at [383, 258] on button "Sim" at bounding box center [379, 255] width 51 height 16
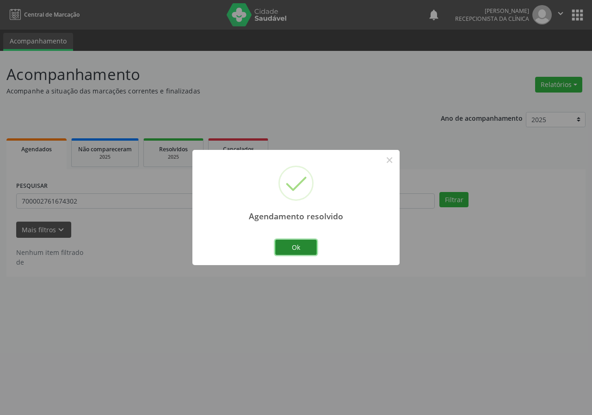
click at [301, 245] on button "Ok" at bounding box center [296, 248] width 42 height 16
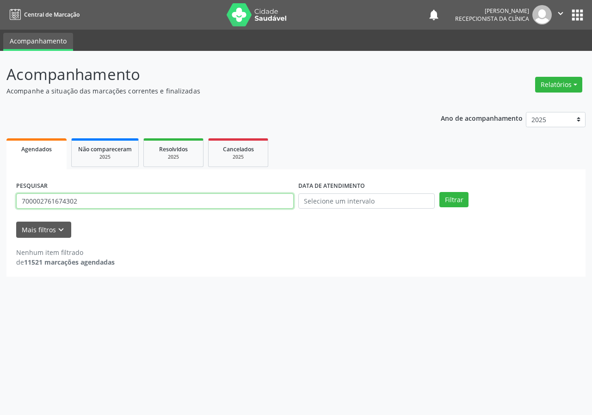
click at [237, 206] on input "700002761674302" at bounding box center [155, 201] width 278 height 16
type input "702003312168881"
click at [440, 192] on button "Filtrar" at bounding box center [454, 200] width 29 height 16
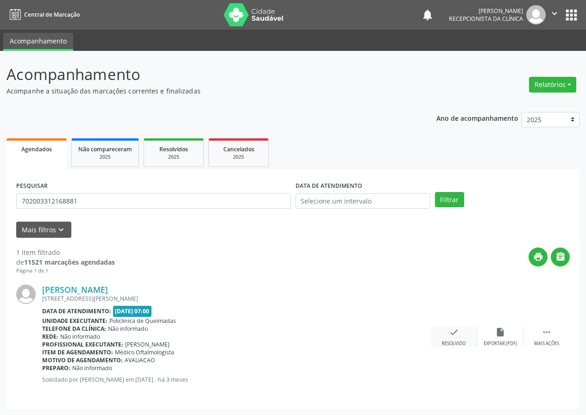
click at [453, 331] on icon "check" at bounding box center [454, 332] width 10 height 10
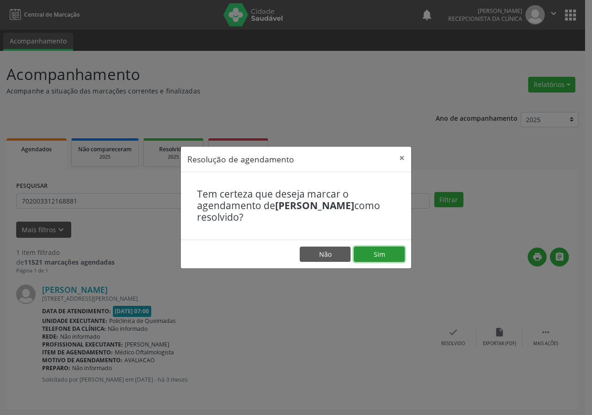
click at [380, 260] on button "Sim" at bounding box center [379, 255] width 51 height 16
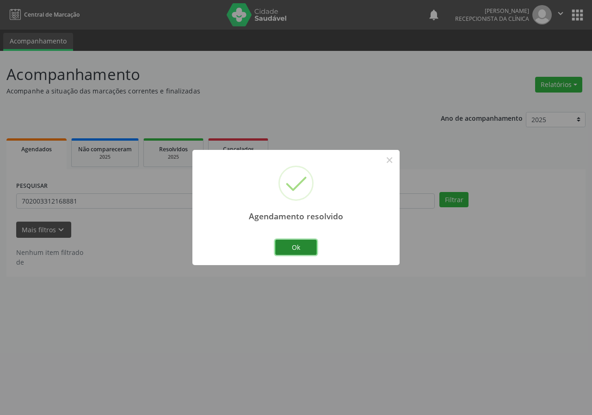
click at [299, 251] on button "Ok" at bounding box center [296, 248] width 42 height 16
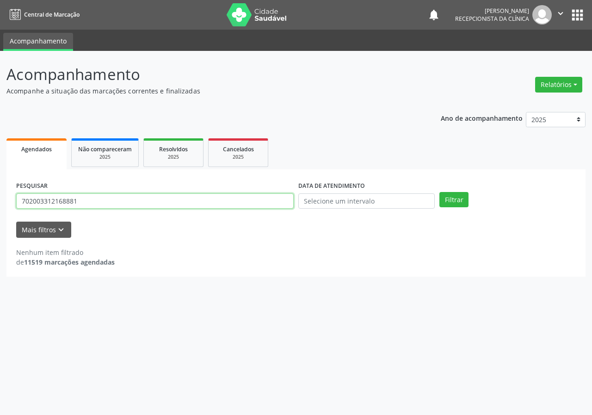
click at [244, 200] on input "702003312168881" at bounding box center [155, 201] width 278 height 16
type input "700006288535901"
click at [440, 192] on button "Filtrar" at bounding box center [454, 200] width 29 height 16
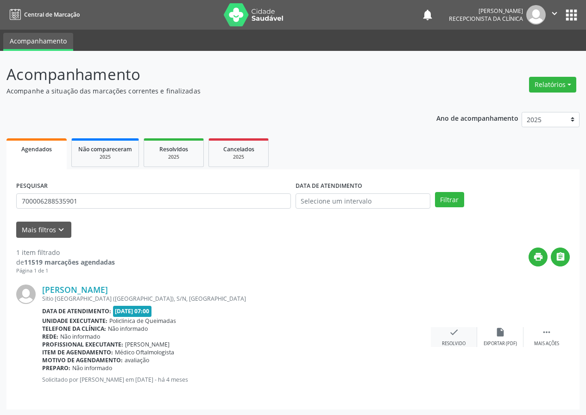
click at [454, 336] on icon "check" at bounding box center [454, 332] width 10 height 10
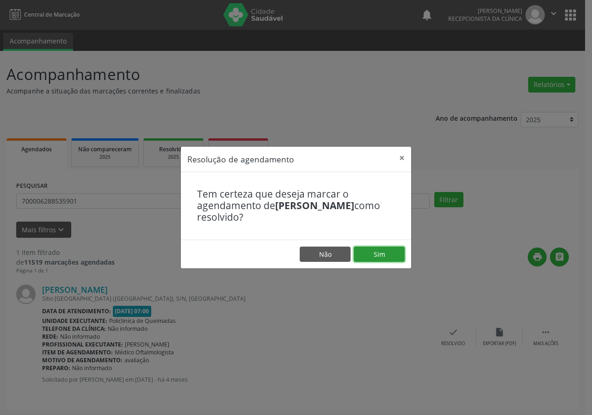
click at [396, 250] on button "Sim" at bounding box center [379, 255] width 51 height 16
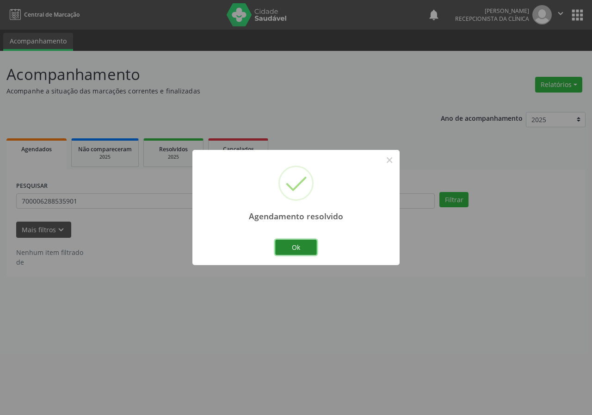
click at [303, 241] on button "Ok" at bounding box center [296, 248] width 42 height 16
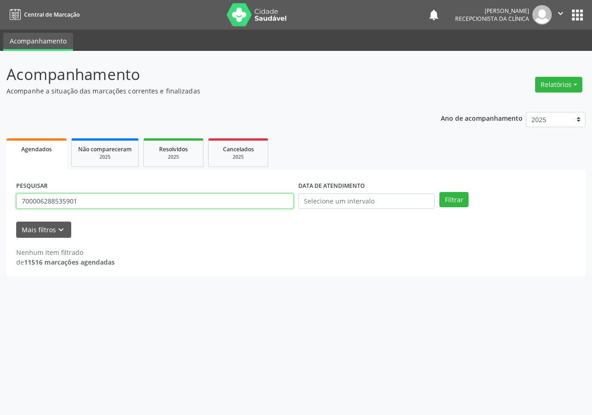
click at [275, 205] on input "700006288535901" at bounding box center [155, 201] width 278 height 16
type input "704000897409768"
click at [440, 192] on button "Filtrar" at bounding box center [454, 200] width 29 height 16
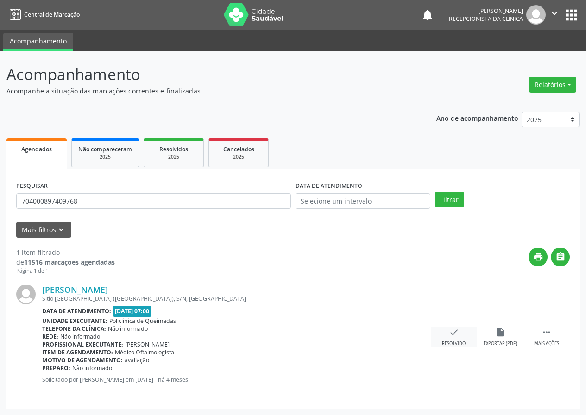
click at [455, 338] on div "check Resolvido" at bounding box center [453, 337] width 46 height 20
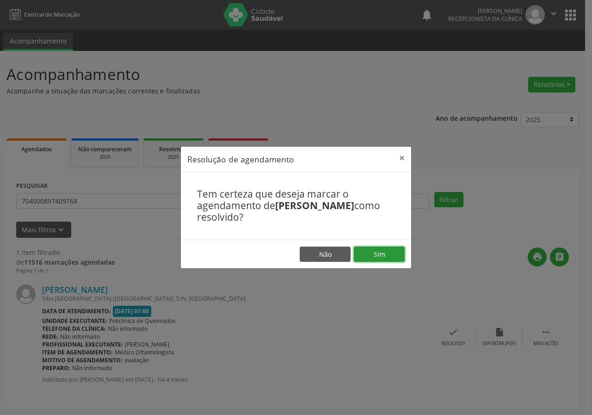
click at [393, 260] on button "Sim" at bounding box center [379, 255] width 51 height 16
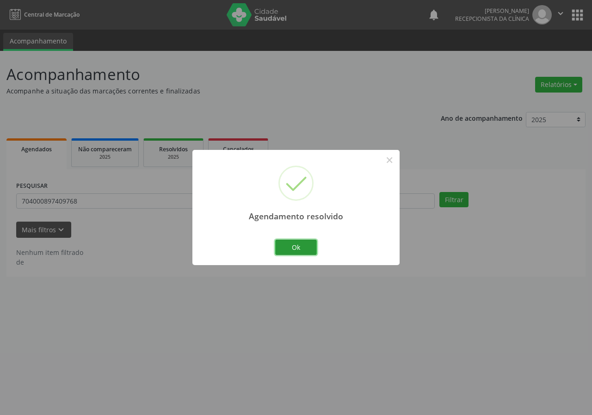
drag, startPoint x: 310, startPoint y: 248, endPoint x: 248, endPoint y: 242, distance: 61.8
click at [309, 247] on button "Ok" at bounding box center [296, 248] width 42 height 16
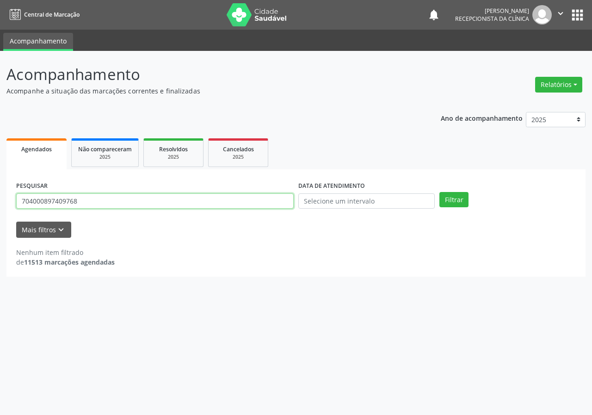
click at [241, 206] on input "704000897409768" at bounding box center [155, 201] width 278 height 16
type input "706804285487329"
click at [440, 192] on button "Filtrar" at bounding box center [454, 200] width 29 height 16
click at [89, 205] on input "706804285487329" at bounding box center [155, 201] width 278 height 16
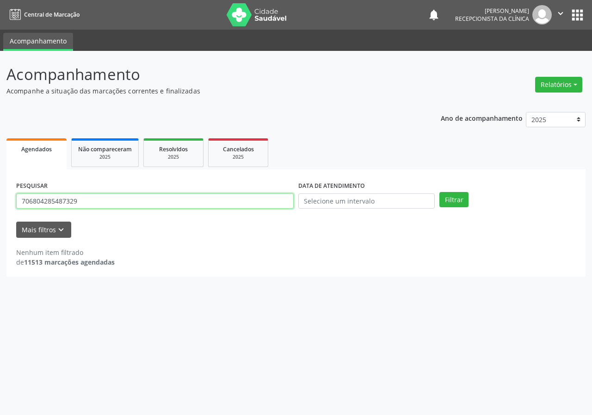
click at [89, 205] on input "706804285487329" at bounding box center [155, 201] width 278 height 16
type input "706202085971468"
click at [440, 192] on button "Filtrar" at bounding box center [454, 200] width 29 height 16
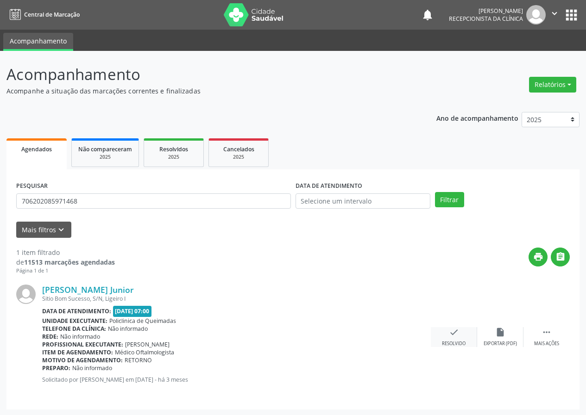
click at [459, 337] on div "check Resolvido" at bounding box center [453, 337] width 46 height 20
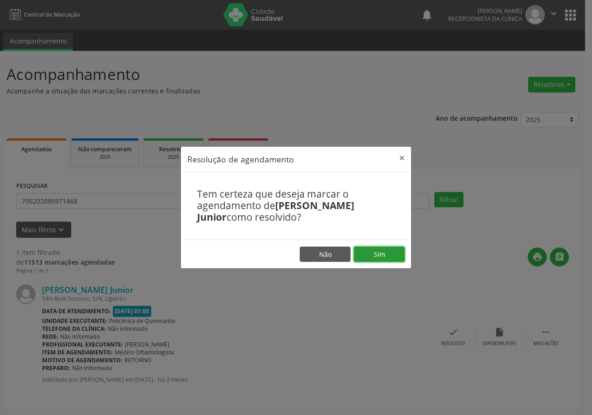
click at [374, 256] on button "Sim" at bounding box center [379, 255] width 51 height 16
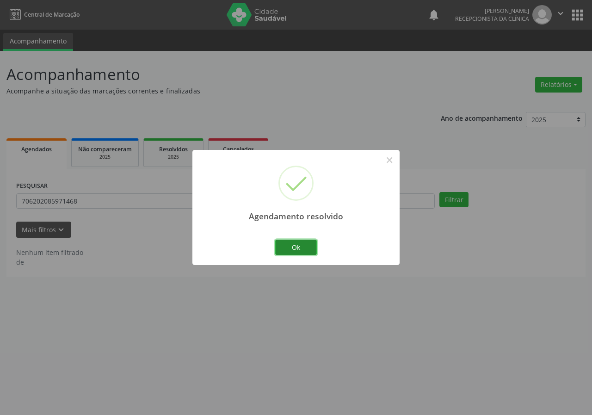
drag, startPoint x: 305, startPoint y: 245, endPoint x: 281, endPoint y: 249, distance: 24.4
click at [305, 245] on button "Ok" at bounding box center [296, 248] width 42 height 16
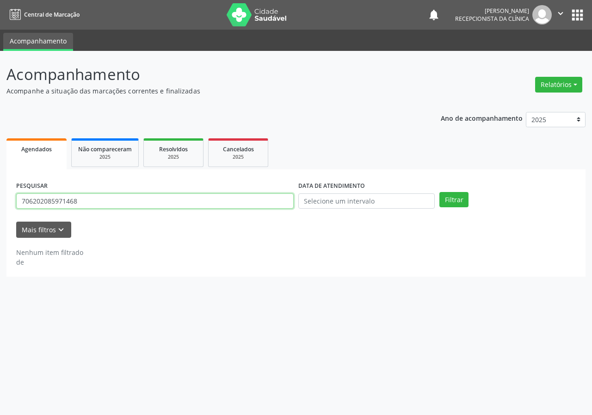
click at [251, 204] on input "706202085971468" at bounding box center [155, 201] width 278 height 16
type input "705002803387056"
click at [440, 192] on button "Filtrar" at bounding box center [454, 200] width 29 height 16
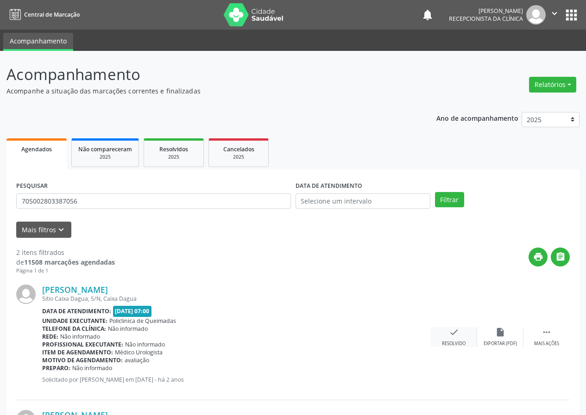
click at [452, 330] on icon "check" at bounding box center [454, 332] width 10 height 10
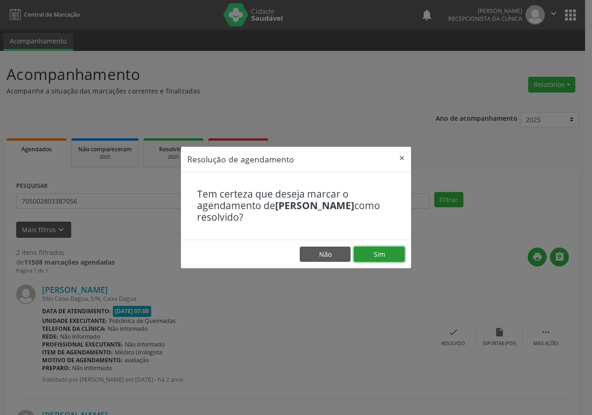
click at [376, 256] on button "Sim" at bounding box center [379, 255] width 51 height 16
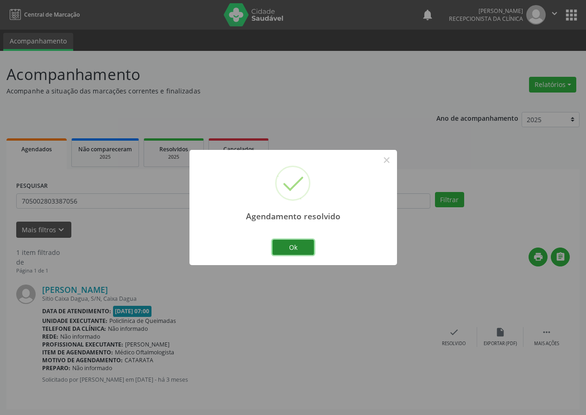
click at [304, 250] on button "Ok" at bounding box center [293, 248] width 42 height 16
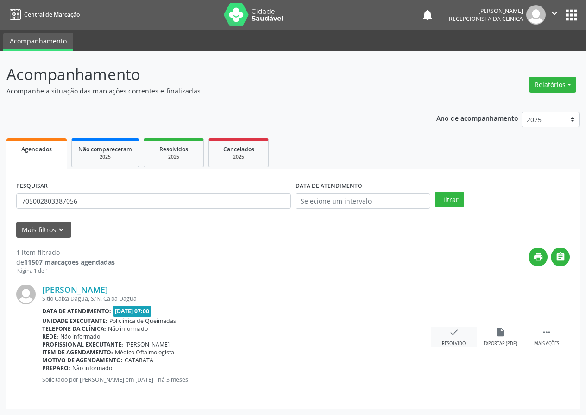
click at [455, 339] on div "check Resolvido" at bounding box center [453, 337] width 46 height 20
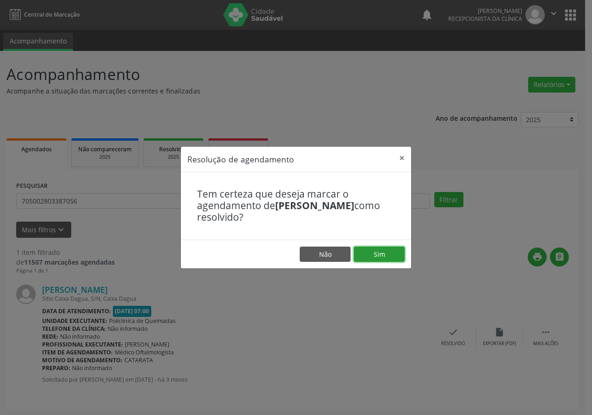
click at [383, 255] on button "Sim" at bounding box center [379, 255] width 51 height 16
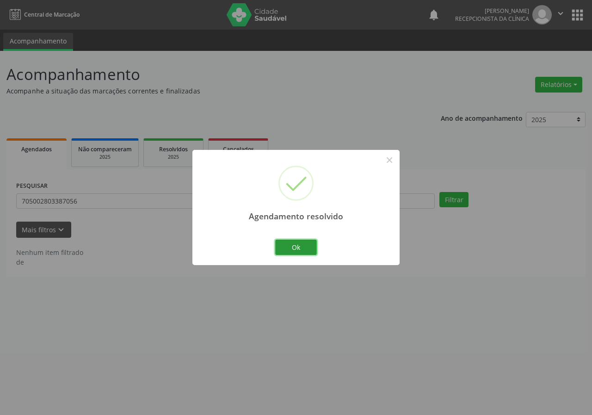
drag, startPoint x: 304, startPoint y: 243, endPoint x: 215, endPoint y: 256, distance: 89.8
click at [303, 244] on button "Ok" at bounding box center [296, 248] width 42 height 16
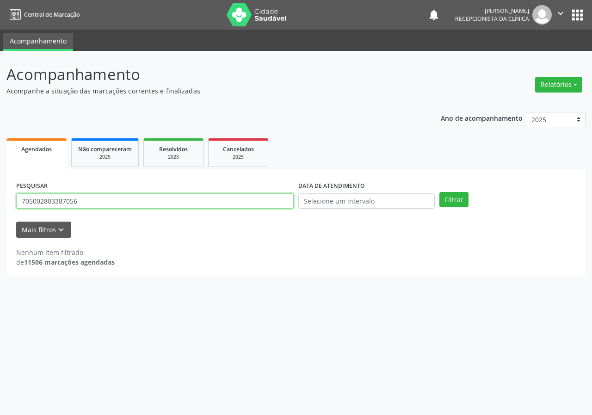
click at [206, 203] on input "705002803387056" at bounding box center [155, 201] width 278 height 16
type input "700606402457964"
click at [440, 192] on button "Filtrar" at bounding box center [454, 200] width 29 height 16
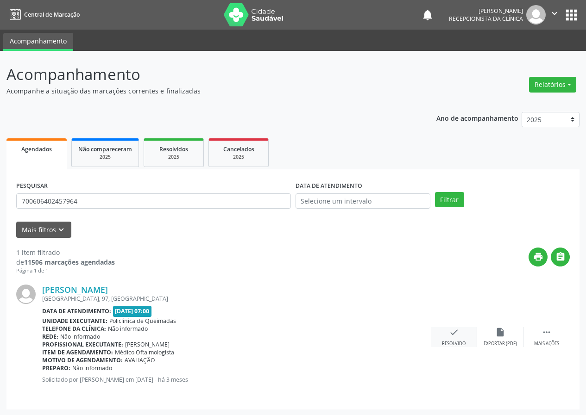
click at [458, 336] on icon "check" at bounding box center [454, 332] width 10 height 10
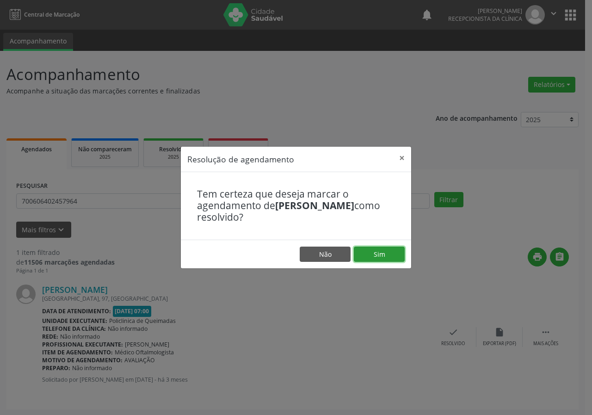
click at [399, 250] on button "Sim" at bounding box center [379, 255] width 51 height 16
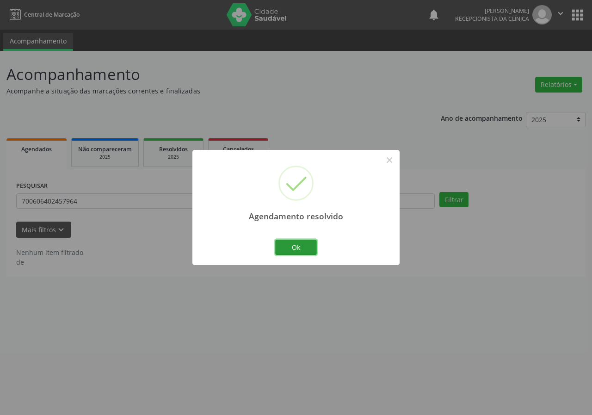
drag, startPoint x: 300, startPoint y: 248, endPoint x: 231, endPoint y: 242, distance: 69.2
click at [297, 251] on button "Ok" at bounding box center [296, 248] width 42 height 16
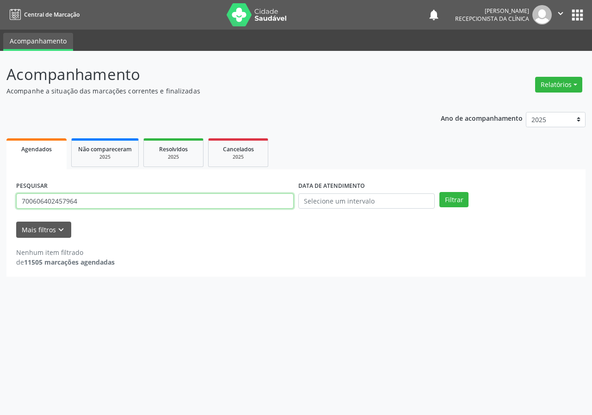
click at [223, 200] on input "700606402457964" at bounding box center [155, 201] width 278 height 16
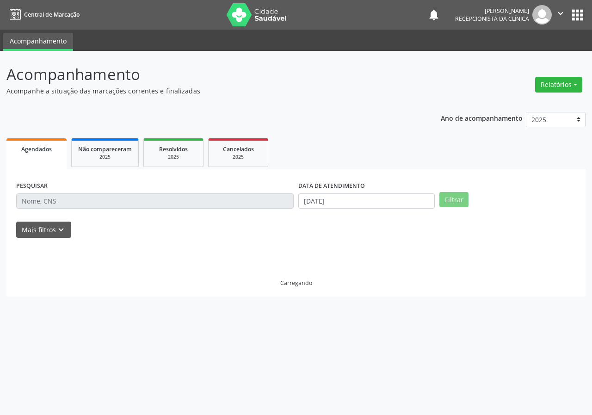
select select "8"
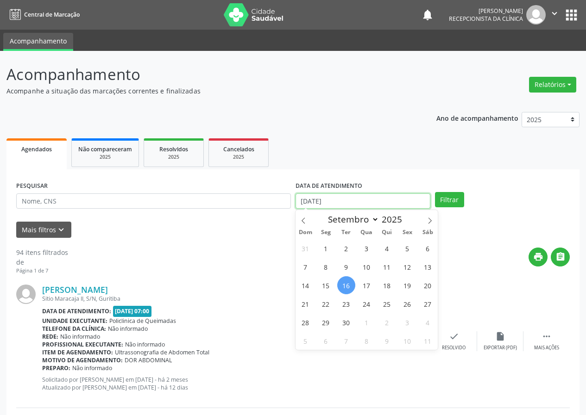
click at [327, 200] on input "[DATE]" at bounding box center [362, 201] width 135 height 16
click at [435, 192] on button "Filtrar" at bounding box center [449, 200] width 29 height 16
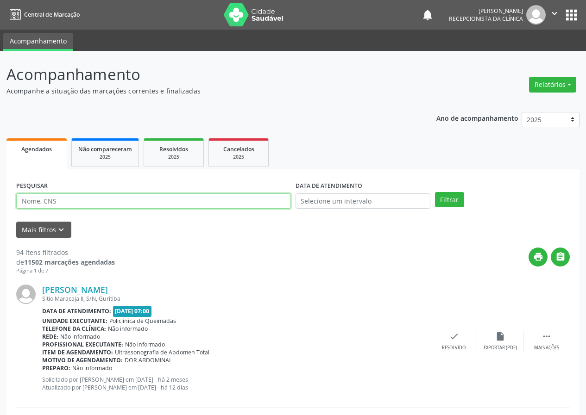
click at [161, 203] on input "text" at bounding box center [153, 201] width 274 height 16
type input "705608452747012"
click at [435, 192] on button "Filtrar" at bounding box center [449, 200] width 29 height 16
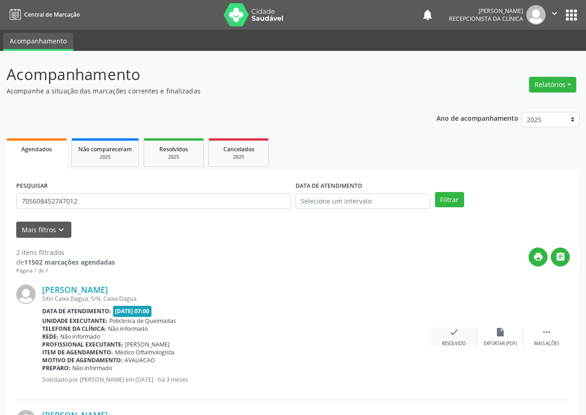
click at [455, 334] on icon "check" at bounding box center [454, 332] width 10 height 10
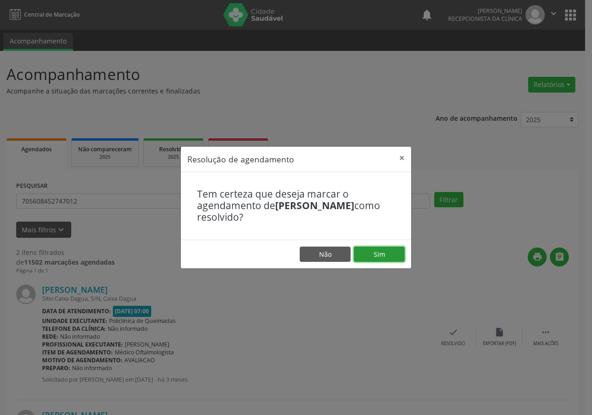
click at [388, 250] on button "Sim" at bounding box center [379, 255] width 51 height 16
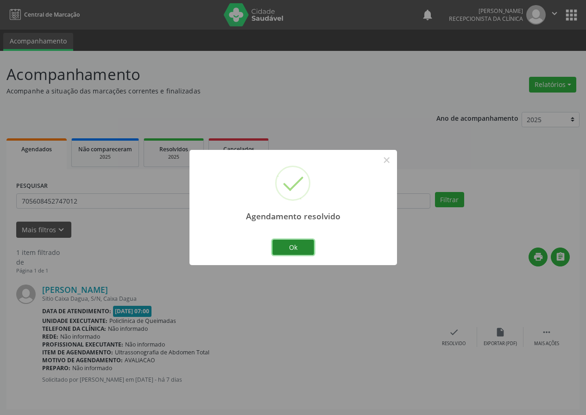
click at [309, 248] on button "Ok" at bounding box center [293, 248] width 42 height 16
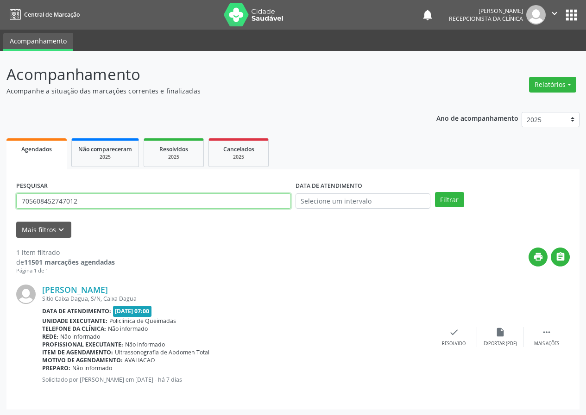
click at [237, 204] on input "705608452747012" at bounding box center [153, 201] width 274 height 16
click at [435, 192] on button "Filtrar" at bounding box center [449, 200] width 29 height 16
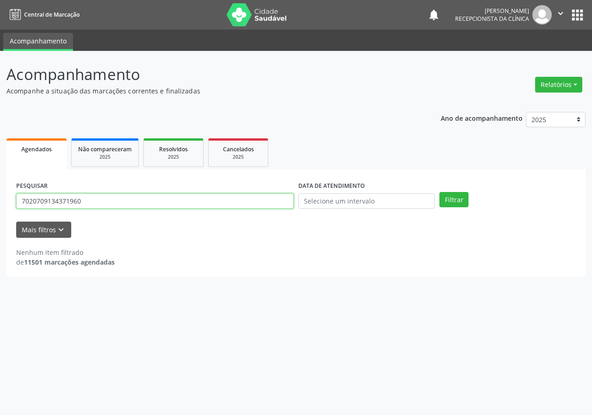
click at [36, 201] on input "7020709134371960" at bounding box center [155, 201] width 278 height 16
type input "702709134371960"
click at [440, 192] on button "Filtrar" at bounding box center [454, 200] width 29 height 16
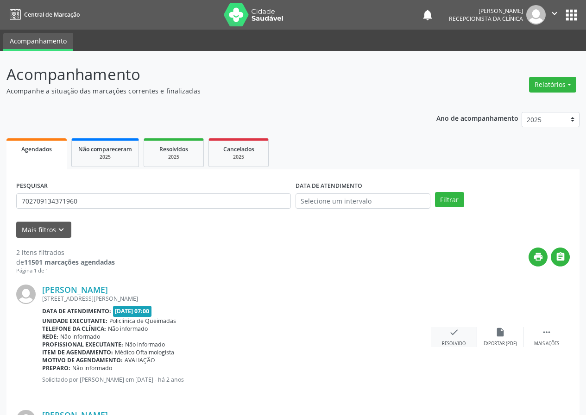
click at [449, 334] on icon "check" at bounding box center [454, 332] width 10 height 10
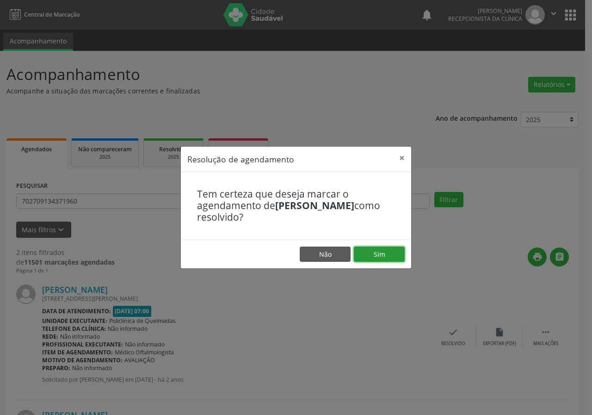
click at [368, 256] on button "Sim" at bounding box center [379, 255] width 51 height 16
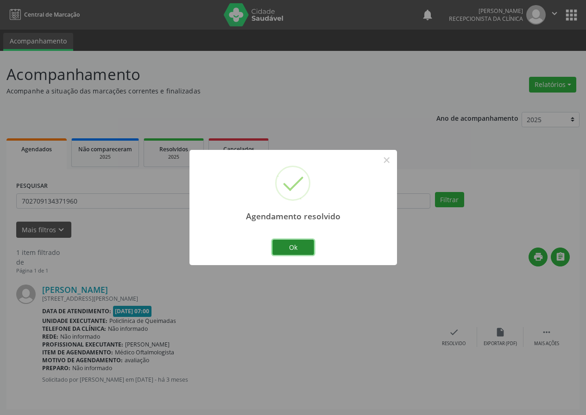
click at [293, 245] on button "Ok" at bounding box center [293, 248] width 42 height 16
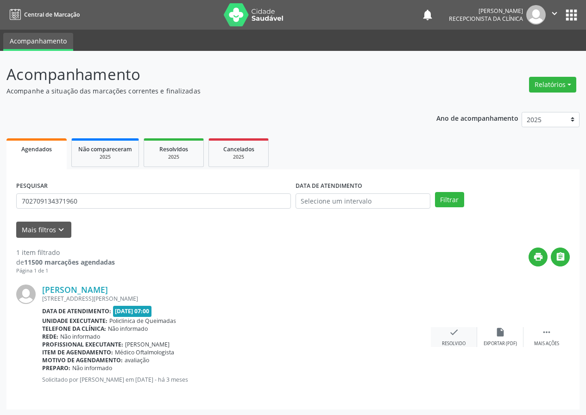
click at [455, 340] on div "check Resolvido" at bounding box center [453, 337] width 46 height 20
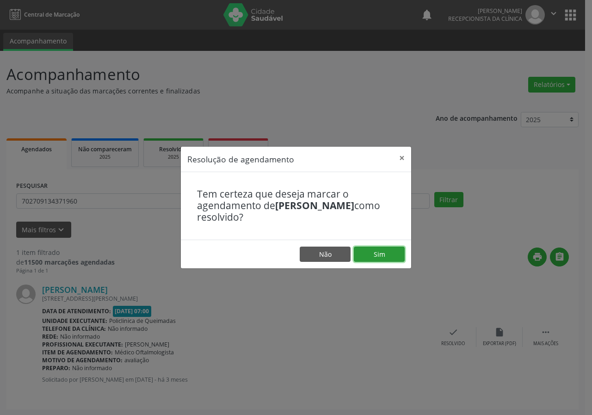
click at [395, 257] on button "Sim" at bounding box center [379, 255] width 51 height 16
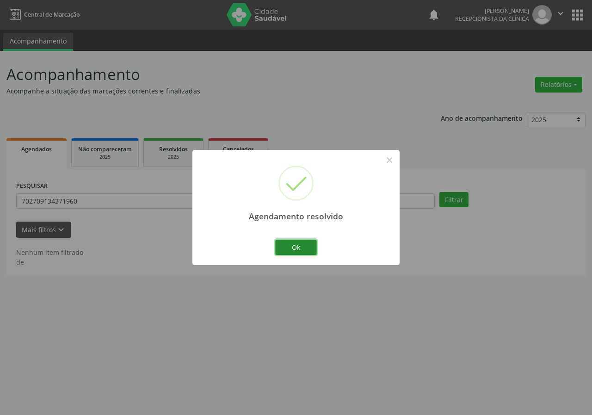
click at [307, 247] on button "Ok" at bounding box center [296, 248] width 42 height 16
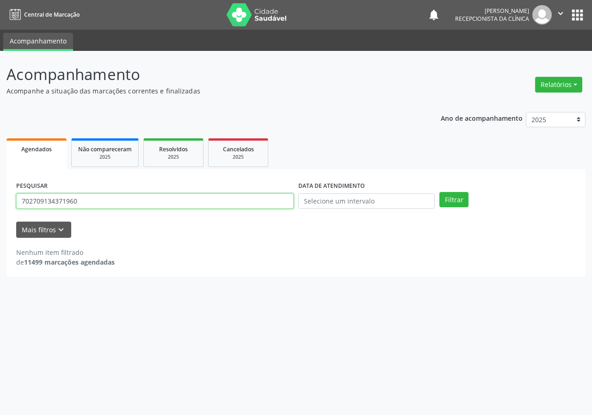
click at [247, 200] on input "702709134371960" at bounding box center [155, 201] width 278 height 16
type input "702009865390982"
click at [440, 192] on button "Filtrar" at bounding box center [454, 200] width 29 height 16
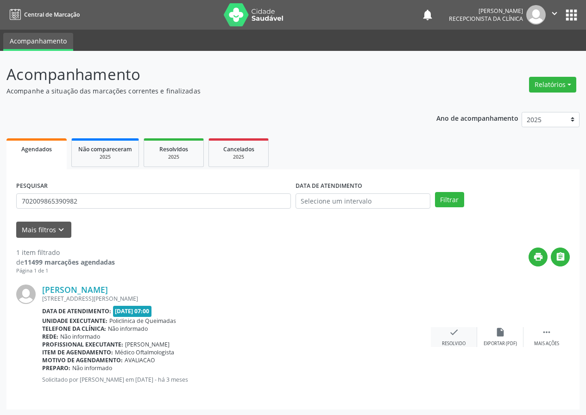
click at [450, 342] on div "Resolvido" at bounding box center [454, 344] width 24 height 6
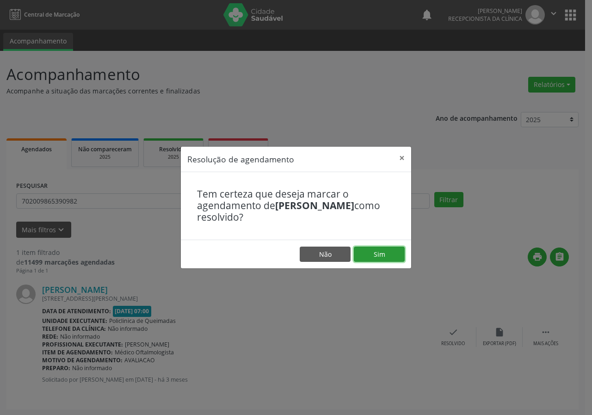
click at [397, 248] on button "Sim" at bounding box center [379, 255] width 51 height 16
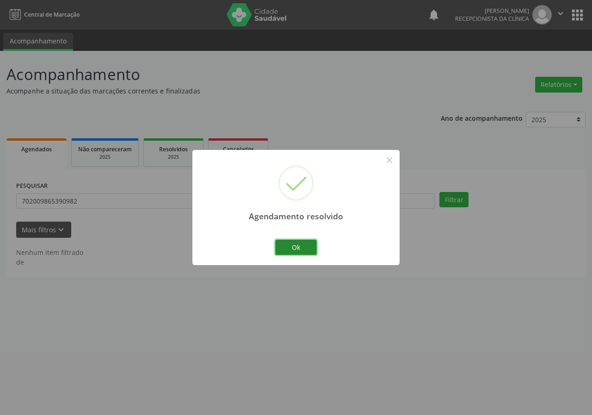
click at [301, 248] on button "Ok" at bounding box center [296, 248] width 42 height 16
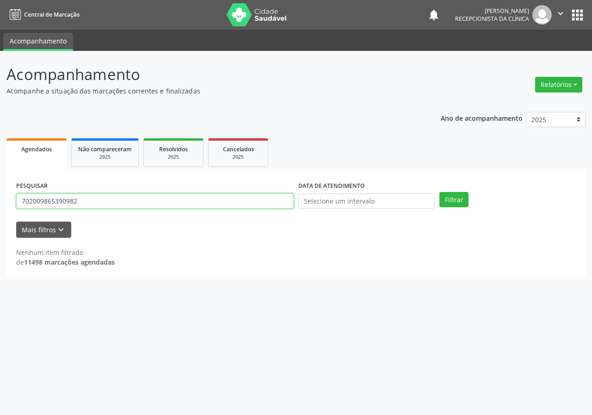
click at [196, 200] on input "702009865390982" at bounding box center [155, 201] width 278 height 16
click at [440, 192] on button "Filtrar" at bounding box center [454, 200] width 29 height 16
click at [59, 202] on input "7062025860266" at bounding box center [155, 201] width 278 height 16
type input "7062025861266"
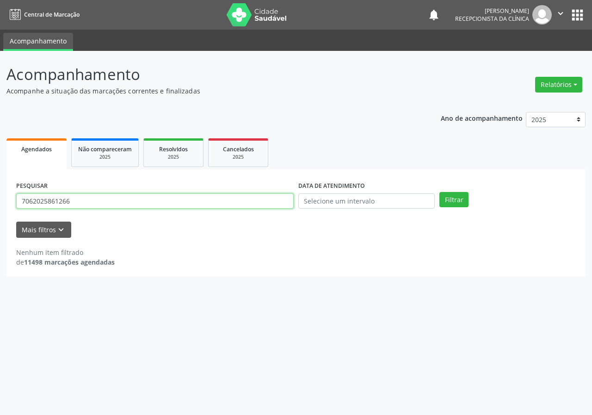
click at [440, 192] on button "Filtrar" at bounding box center [454, 200] width 29 height 16
click at [82, 203] on input "7062025861266" at bounding box center [155, 201] width 278 height 16
type input "706202586120266"
click at [440, 192] on button "Filtrar" at bounding box center [454, 200] width 29 height 16
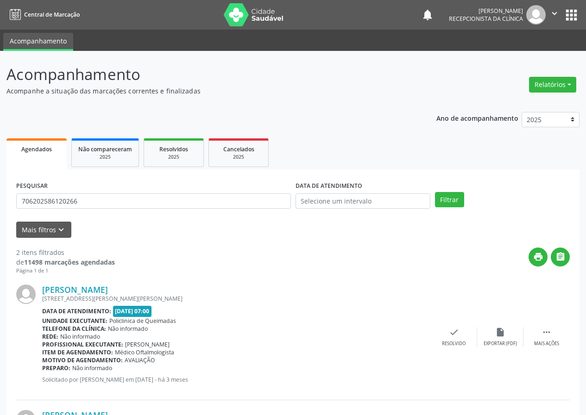
click at [454, 323] on div "Maria do Socorro Martins Silva Rua Jose Pio de Oliveira, 261, Ligeiro II Data d…" at bounding box center [292, 337] width 553 height 125
click at [454, 334] on icon "check" at bounding box center [454, 332] width 10 height 10
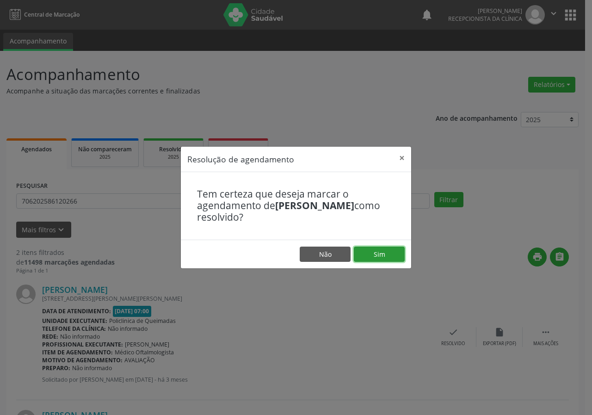
click at [384, 258] on button "Sim" at bounding box center [379, 255] width 51 height 16
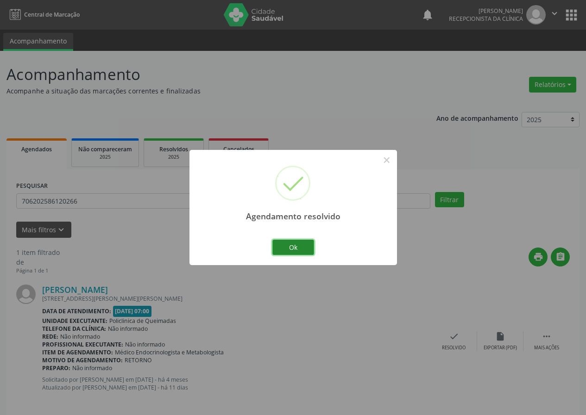
click at [295, 245] on button "Ok" at bounding box center [293, 248] width 42 height 16
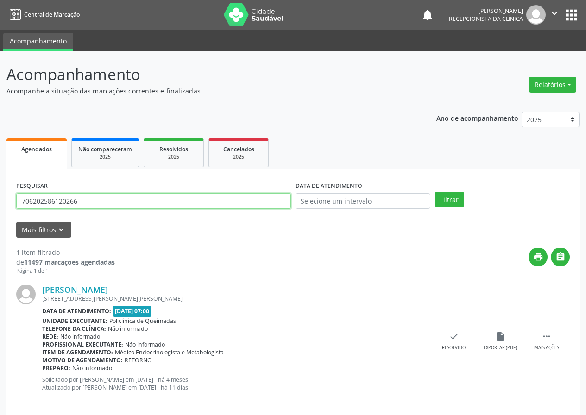
click at [205, 205] on input "706202586120266" at bounding box center [153, 201] width 274 height 16
type input "705808449898631"
click at [435, 192] on button "Filtrar" at bounding box center [449, 200] width 29 height 16
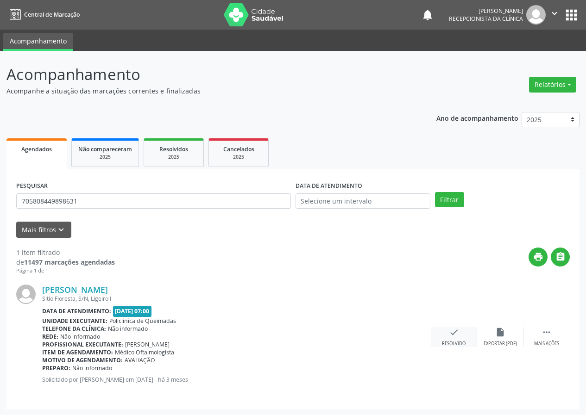
click at [457, 340] on div "check Resolvido" at bounding box center [453, 337] width 46 height 20
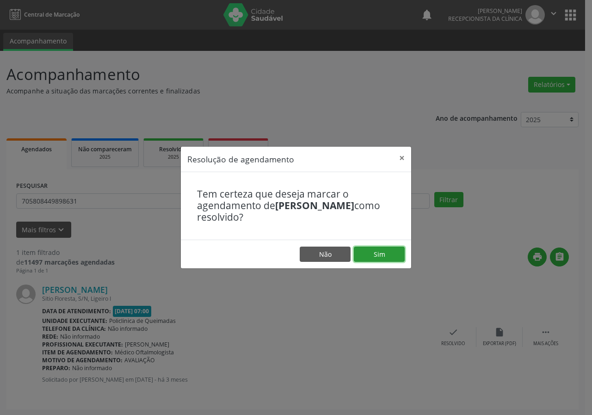
click at [392, 254] on button "Sim" at bounding box center [379, 255] width 51 height 16
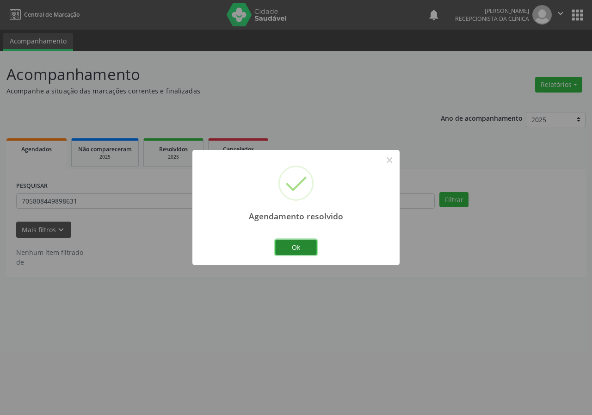
click at [302, 246] on button "Ok" at bounding box center [296, 248] width 42 height 16
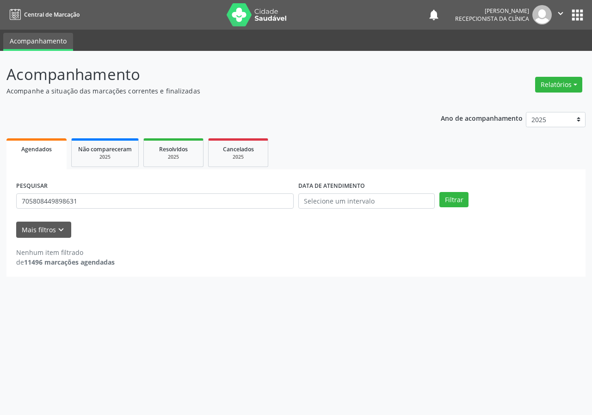
click at [246, 191] on div "PESQUISAR 705808449898631" at bounding box center [155, 197] width 282 height 36
click at [242, 205] on input "705808449898631" at bounding box center [155, 201] width 278 height 16
type input "707006804172835"
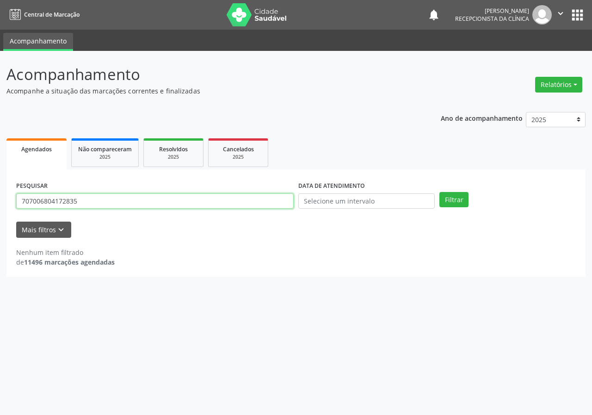
click at [440, 192] on button "Filtrar" at bounding box center [454, 200] width 29 height 16
click at [85, 203] on input "707006804172835" at bounding box center [155, 201] width 278 height 16
type input "704205750845589"
click at [440, 192] on button "Filtrar" at bounding box center [454, 200] width 29 height 16
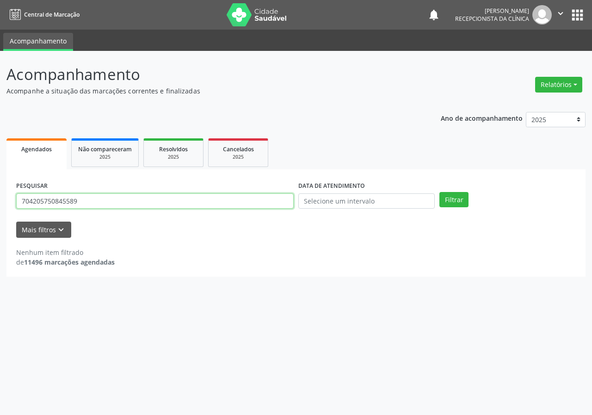
click at [86, 201] on input "704205750845589" at bounding box center [155, 201] width 278 height 16
type input "700108912848015"
click at [440, 192] on button "Filtrar" at bounding box center [454, 200] width 29 height 16
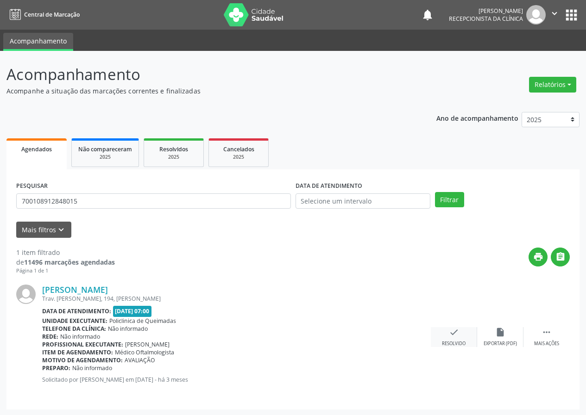
click at [457, 335] on icon "check" at bounding box center [454, 332] width 10 height 10
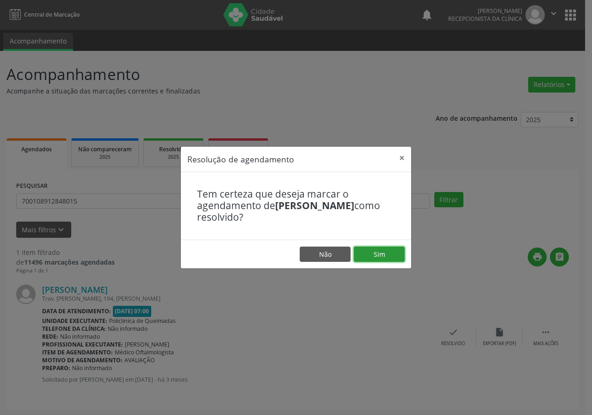
click at [375, 255] on button "Sim" at bounding box center [379, 255] width 51 height 16
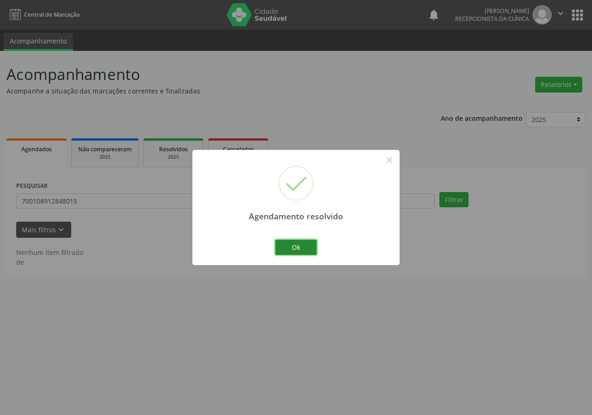
click at [305, 243] on button "Ok" at bounding box center [296, 248] width 42 height 16
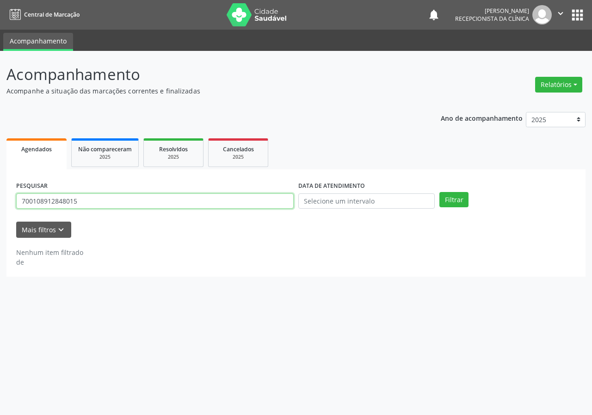
click at [267, 203] on input "700108912848015" at bounding box center [155, 201] width 278 height 16
click at [267, 202] on input "700108912848015" at bounding box center [155, 201] width 278 height 16
type input "700006148499104"
click at [440, 192] on button "Filtrar" at bounding box center [454, 200] width 29 height 16
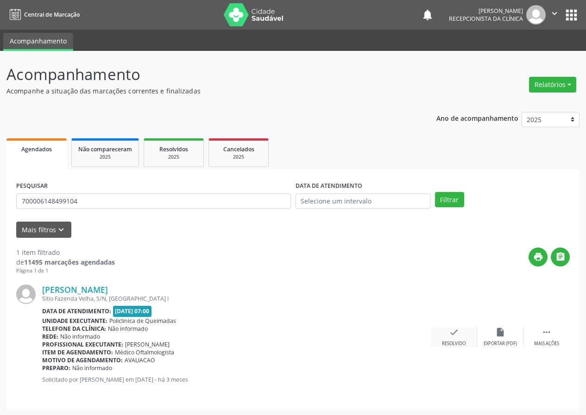
click at [449, 332] on icon "check" at bounding box center [454, 332] width 10 height 10
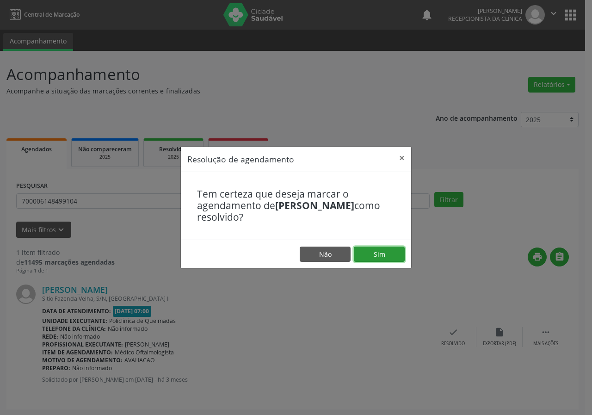
click at [384, 249] on button "Sim" at bounding box center [379, 255] width 51 height 16
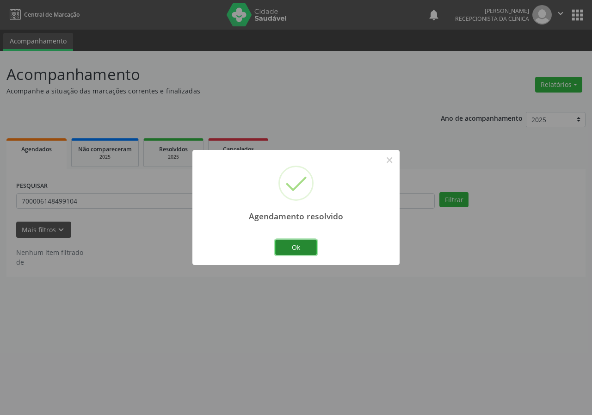
click at [298, 246] on button "Ok" at bounding box center [296, 248] width 42 height 16
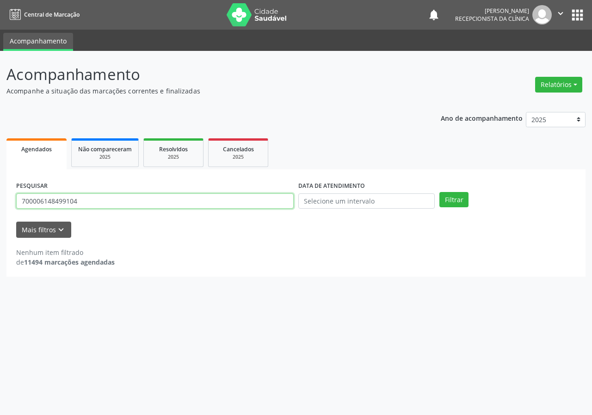
click at [253, 203] on input "700006148499104" at bounding box center [155, 201] width 278 height 16
type input "700905925313891"
click at [440, 192] on button "Filtrar" at bounding box center [454, 200] width 29 height 16
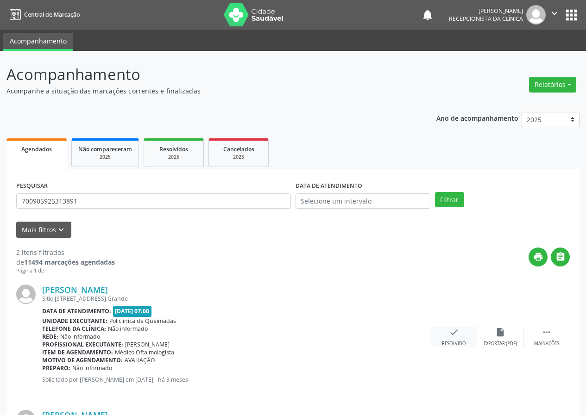
click at [449, 335] on icon "check" at bounding box center [454, 332] width 10 height 10
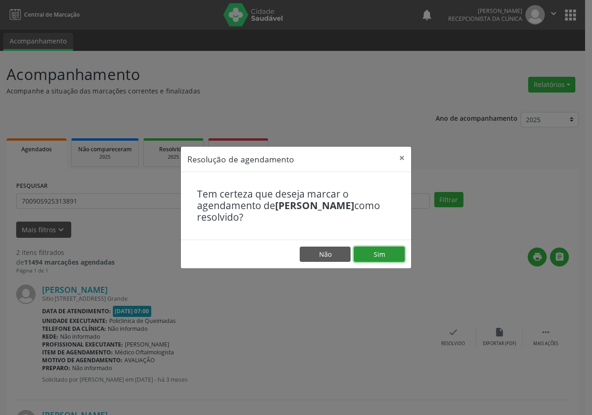
drag, startPoint x: 388, startPoint y: 258, endPoint x: 371, endPoint y: 255, distance: 17.4
click at [388, 258] on button "Sim" at bounding box center [379, 255] width 51 height 16
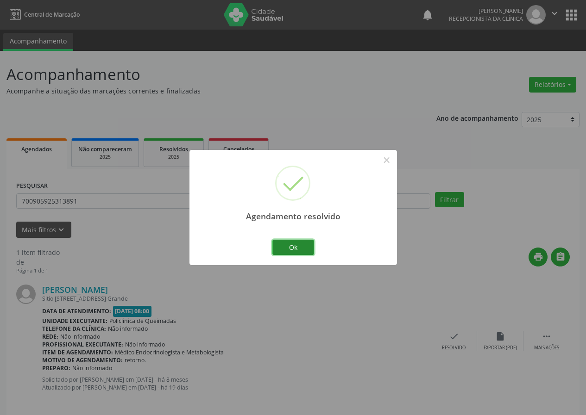
click at [300, 243] on button "Ok" at bounding box center [293, 248] width 42 height 16
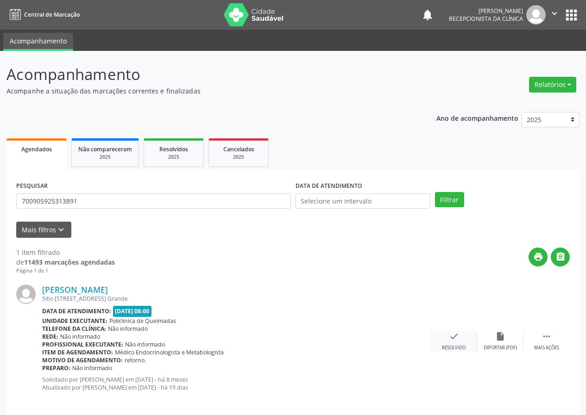
click at [461, 340] on div "check Resolvido" at bounding box center [453, 341] width 46 height 20
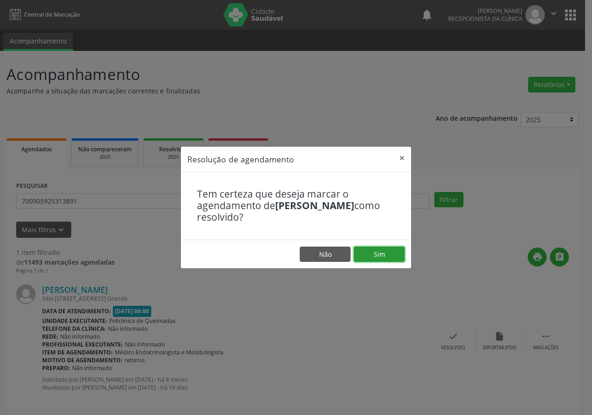
click at [387, 254] on button "Sim" at bounding box center [379, 255] width 51 height 16
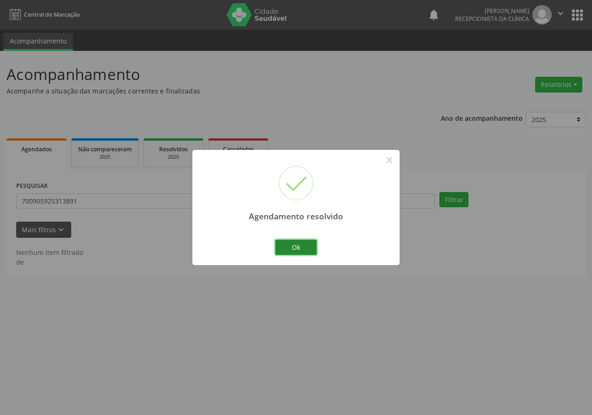
click at [308, 245] on button "Ok" at bounding box center [296, 248] width 42 height 16
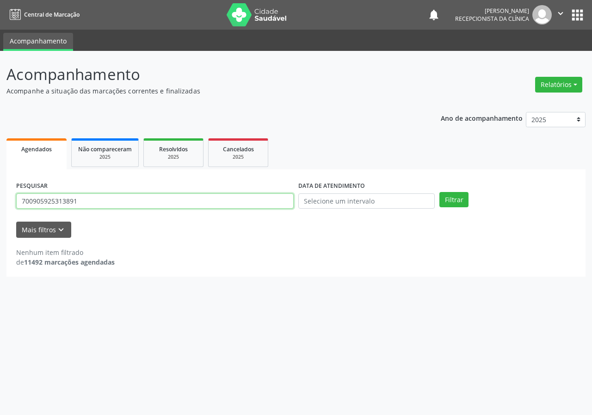
click at [264, 203] on input "700905925313891" at bounding box center [155, 201] width 278 height 16
type input "700805439000388"
click at [440, 192] on button "Filtrar" at bounding box center [454, 200] width 29 height 16
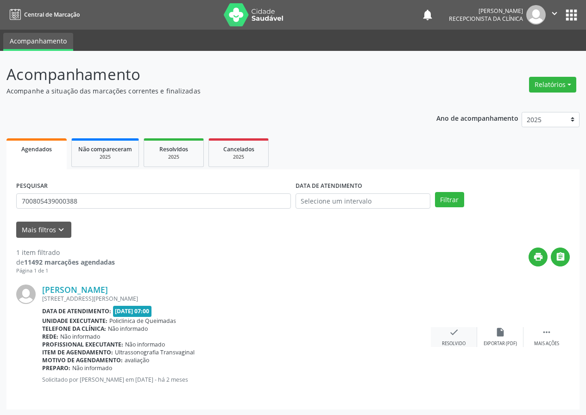
click at [453, 337] on icon "check" at bounding box center [454, 332] width 10 height 10
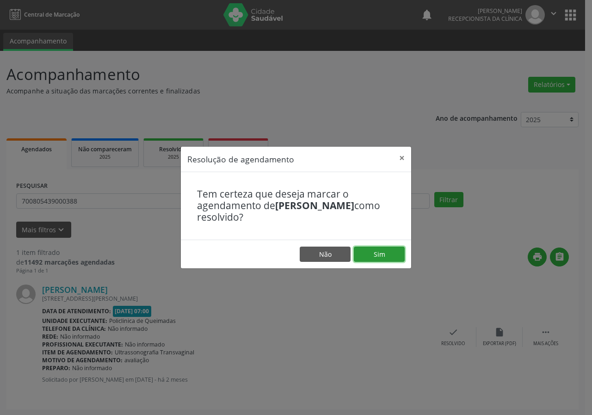
click at [384, 251] on button "Sim" at bounding box center [379, 255] width 51 height 16
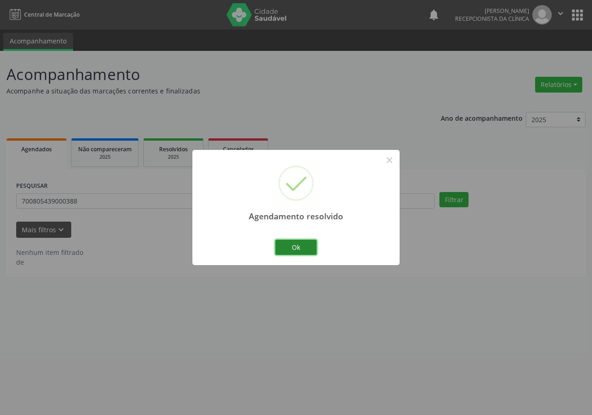
drag, startPoint x: 303, startPoint y: 249, endPoint x: 280, endPoint y: 234, distance: 27.7
click at [303, 249] on button "Ok" at bounding box center [296, 248] width 42 height 16
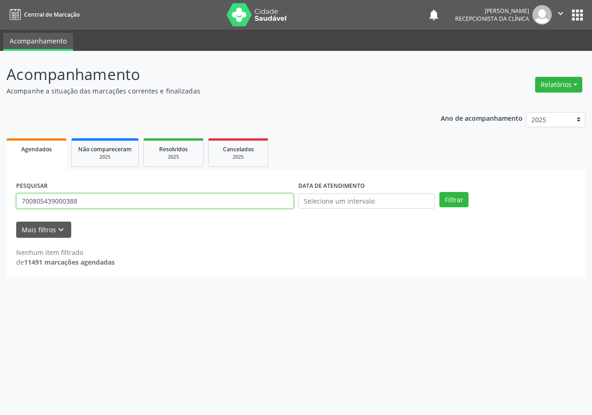
click at [259, 205] on input "700805439000388" at bounding box center [155, 201] width 278 height 16
type input "706508353577991"
click at [440, 192] on button "Filtrar" at bounding box center [454, 200] width 29 height 16
click at [100, 198] on input "706508353577991" at bounding box center [155, 201] width 278 height 16
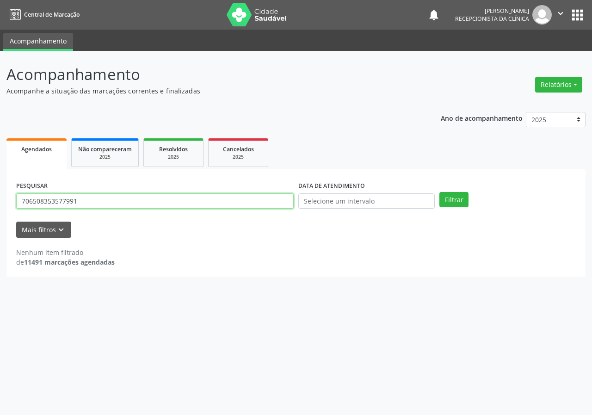
click at [100, 198] on input "706508353577991" at bounding box center [155, 201] width 278 height 16
type input "706407158815285"
click at [440, 192] on button "Filtrar" at bounding box center [454, 200] width 29 height 16
click at [85, 204] on input "706407158815285" at bounding box center [155, 201] width 278 height 16
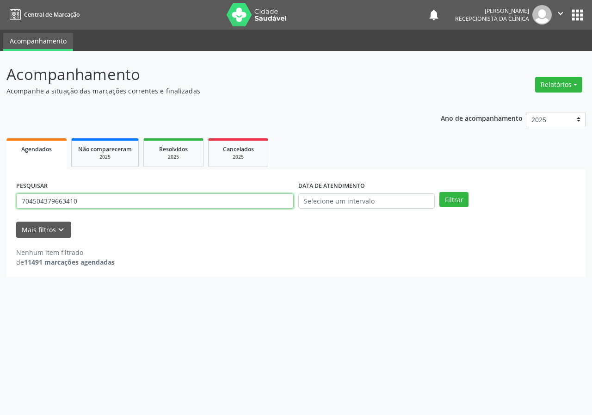
type input "704504379663410"
click at [440, 192] on button "Filtrar" at bounding box center [454, 200] width 29 height 16
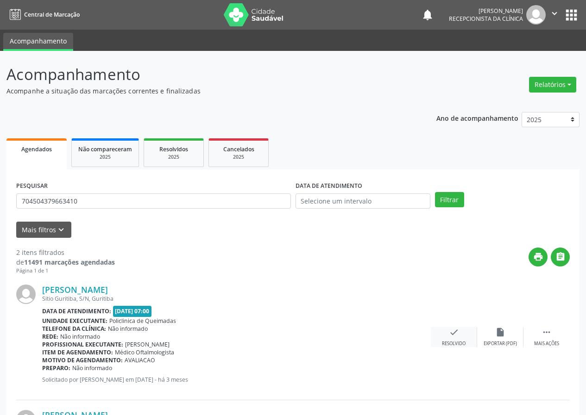
click at [453, 331] on icon "check" at bounding box center [454, 332] width 10 height 10
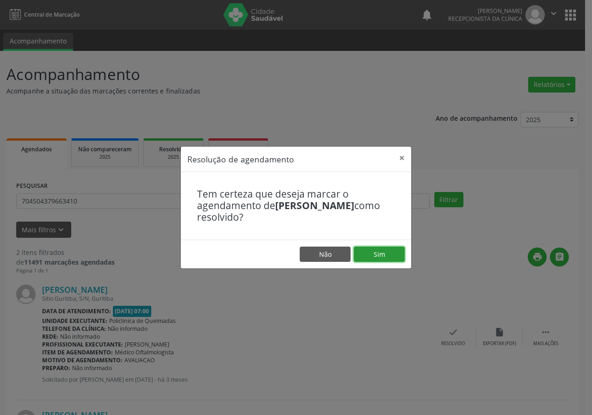
click at [401, 260] on button "Sim" at bounding box center [379, 255] width 51 height 16
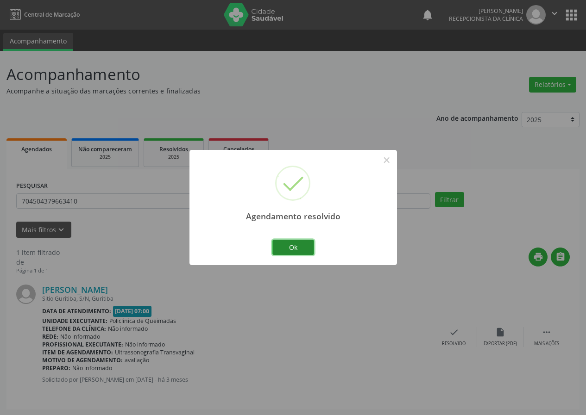
click at [283, 246] on button "Ok" at bounding box center [293, 248] width 42 height 16
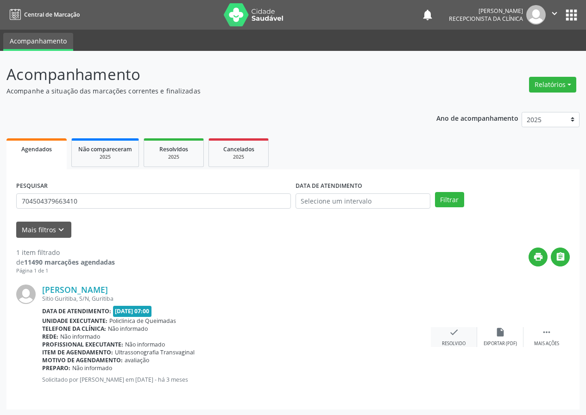
click at [446, 331] on div "check Resolvido" at bounding box center [453, 337] width 46 height 20
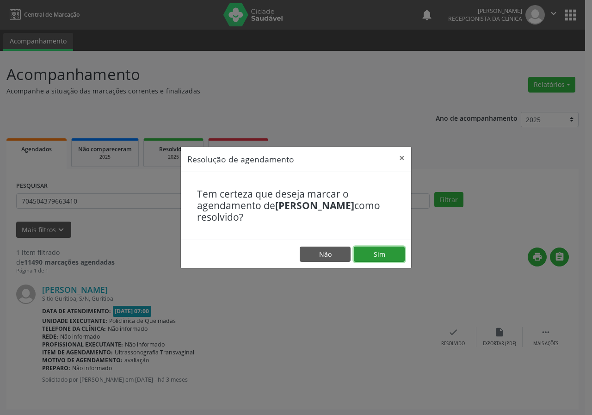
click at [385, 255] on button "Sim" at bounding box center [379, 255] width 51 height 16
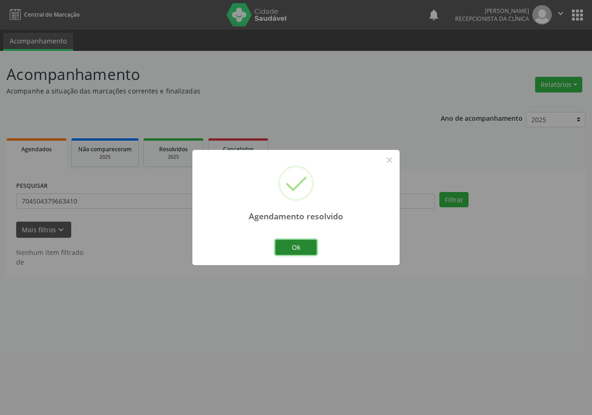
click at [296, 247] on button "Ok" at bounding box center [296, 248] width 42 height 16
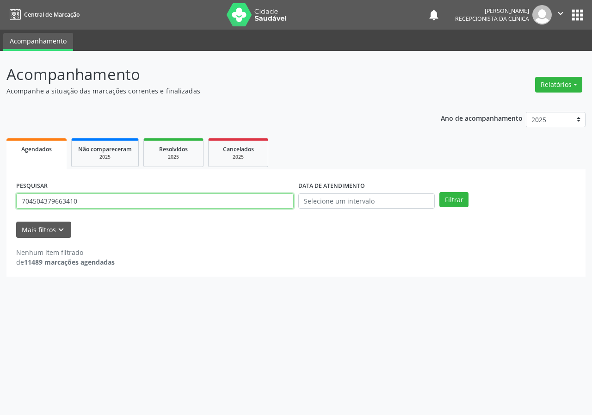
click at [254, 206] on input "704504379663410" at bounding box center [155, 201] width 278 height 16
type input "702807624169162"
click at [440, 192] on button "Filtrar" at bounding box center [454, 200] width 29 height 16
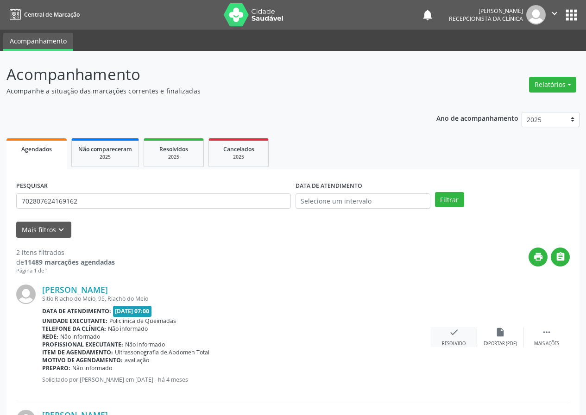
click at [449, 334] on icon "check" at bounding box center [454, 332] width 10 height 10
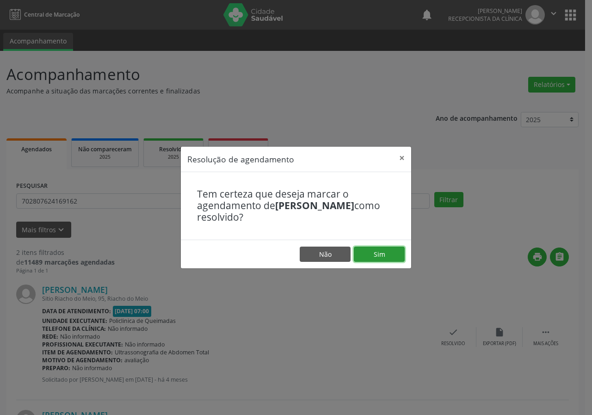
click at [398, 259] on button "Sim" at bounding box center [379, 255] width 51 height 16
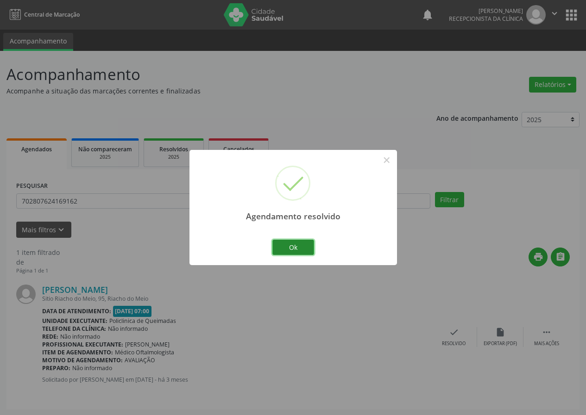
click at [299, 249] on button "Ok" at bounding box center [293, 248] width 42 height 16
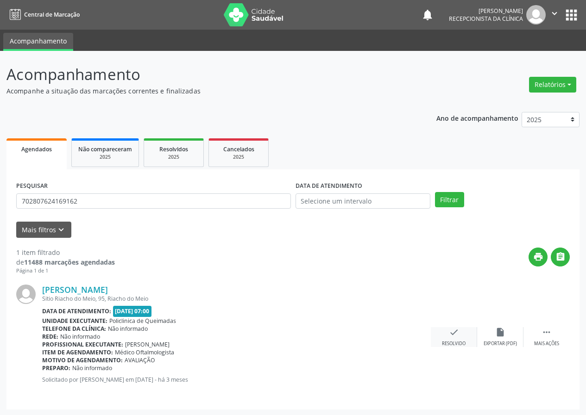
click at [455, 341] on div "Resolvido" at bounding box center [454, 344] width 24 height 6
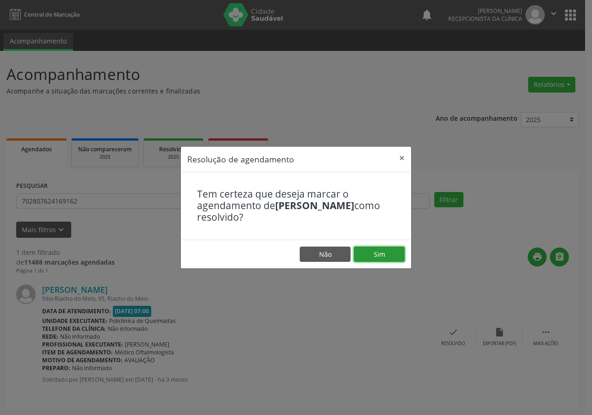
click at [390, 249] on button "Sim" at bounding box center [379, 255] width 51 height 16
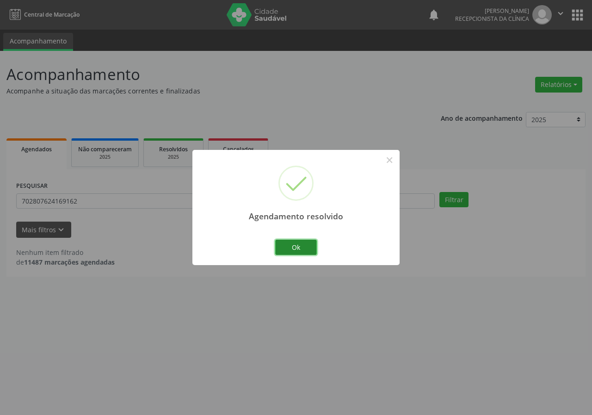
click at [294, 254] on button "Ok" at bounding box center [296, 248] width 42 height 16
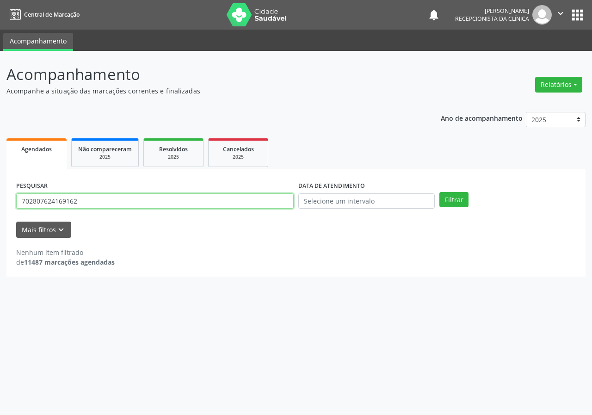
click at [204, 203] on input "702807624169162" at bounding box center [155, 201] width 278 height 16
type input "700300966285532"
click at [440, 192] on button "Filtrar" at bounding box center [454, 200] width 29 height 16
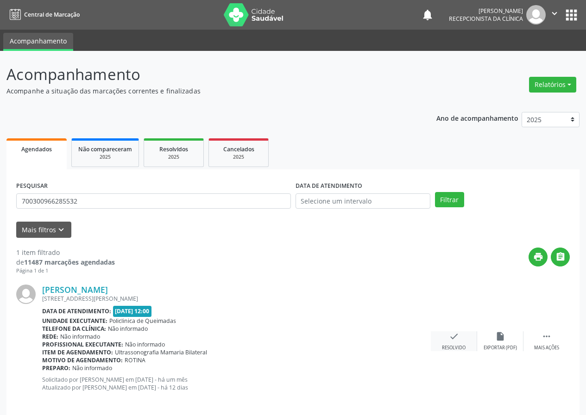
click at [444, 345] on div "Resolvido" at bounding box center [454, 348] width 24 height 6
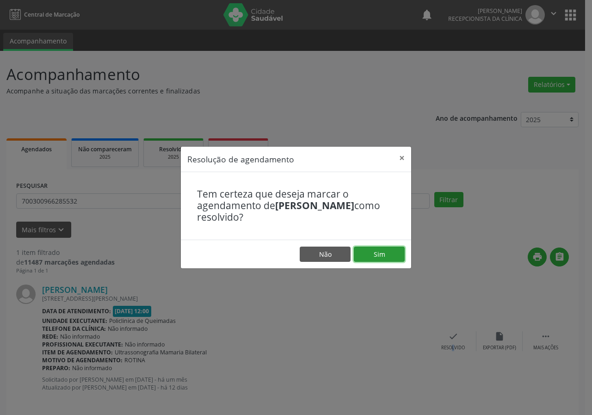
click at [377, 254] on button "Sim" at bounding box center [379, 255] width 51 height 16
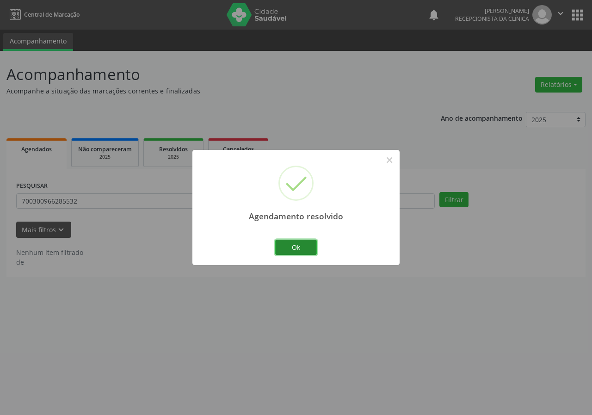
click at [301, 246] on button "Ok" at bounding box center [296, 248] width 42 height 16
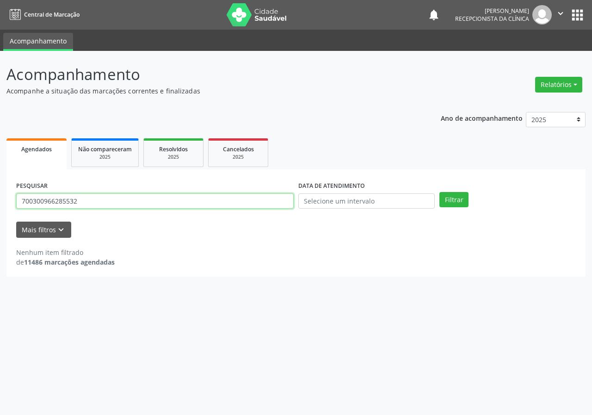
click at [147, 204] on input "700300966285532" at bounding box center [155, 201] width 278 height 16
type input "705006498899358"
click at [440, 192] on button "Filtrar" at bounding box center [454, 200] width 29 height 16
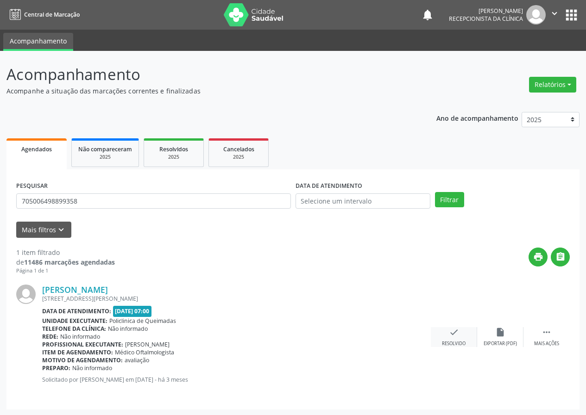
click at [453, 336] on icon "check" at bounding box center [454, 332] width 10 height 10
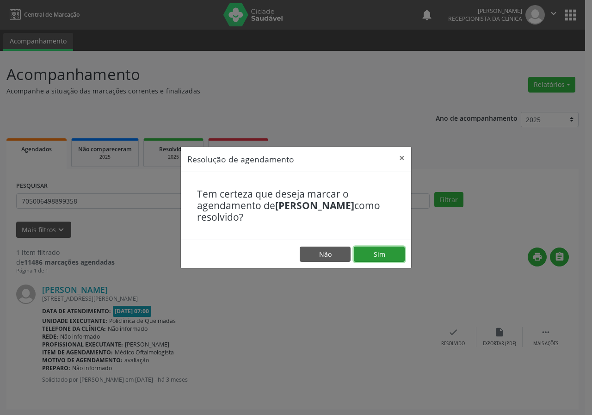
click at [392, 255] on button "Sim" at bounding box center [379, 255] width 51 height 16
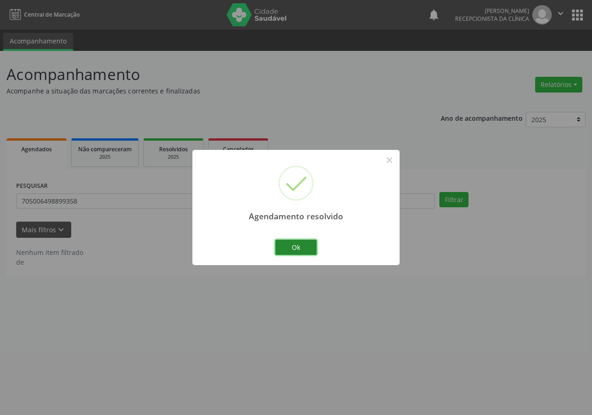
drag, startPoint x: 299, startPoint y: 249, endPoint x: 282, endPoint y: 243, distance: 18.2
click at [299, 249] on button "Ok" at bounding box center [296, 248] width 42 height 16
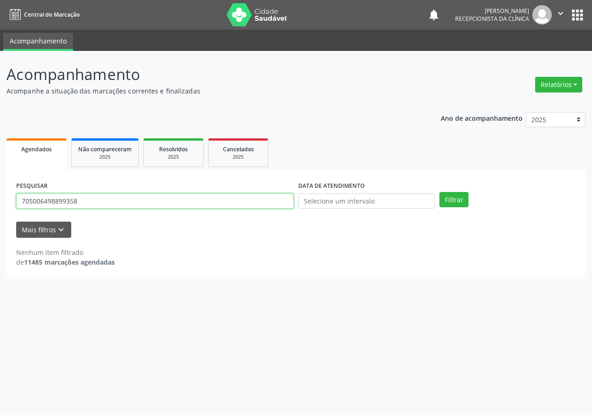
click at [207, 200] on input "705006498899358" at bounding box center [155, 201] width 278 height 16
type input "700401494444942"
click at [440, 192] on button "Filtrar" at bounding box center [454, 200] width 29 height 16
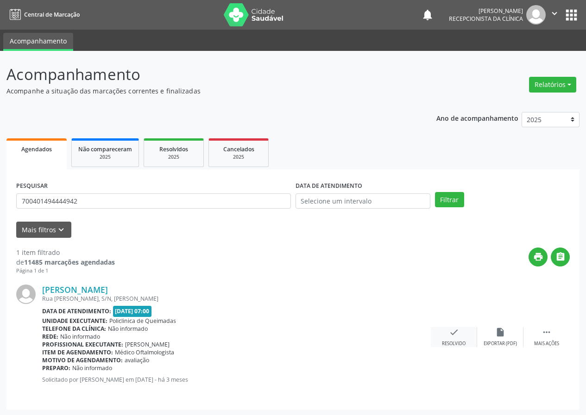
click at [451, 331] on icon "check" at bounding box center [454, 332] width 10 height 10
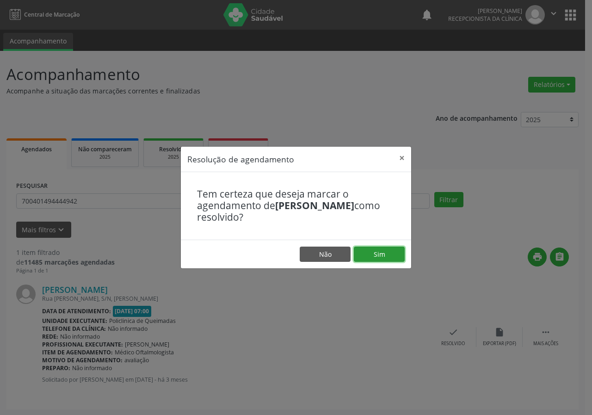
click at [387, 252] on button "Sim" at bounding box center [379, 255] width 51 height 16
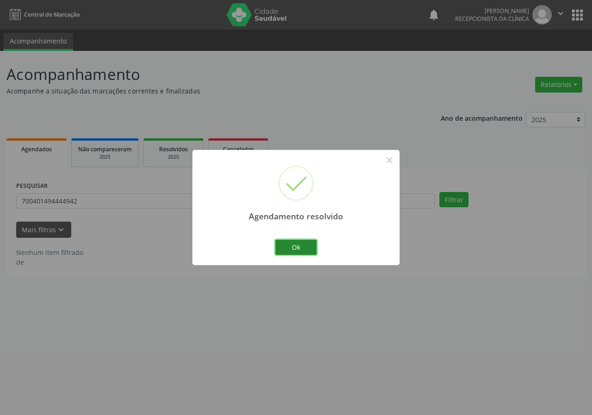
drag, startPoint x: 292, startPoint y: 243, endPoint x: 60, endPoint y: 177, distance: 241.3
click at [291, 243] on button "Ok" at bounding box center [296, 248] width 42 height 16
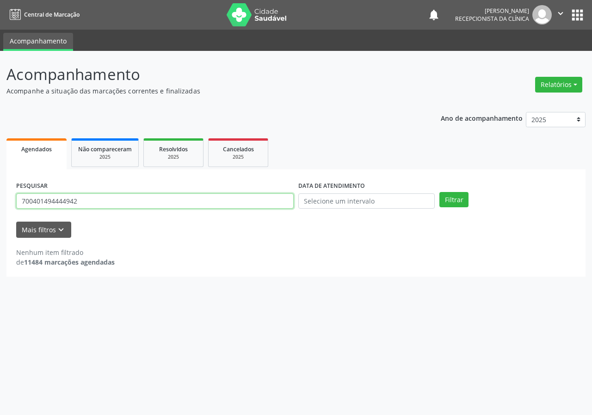
click at [140, 197] on input "700401494444942" at bounding box center [155, 201] width 278 height 16
type input "706109522071660"
click at [440, 192] on button "Filtrar" at bounding box center [454, 200] width 29 height 16
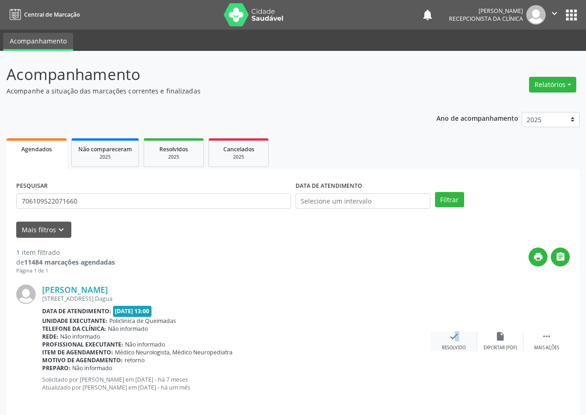
click at [449, 342] on div "check Resolvido" at bounding box center [453, 341] width 46 height 20
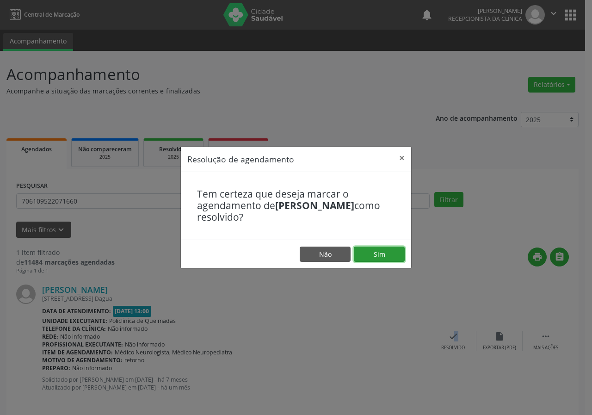
click at [378, 257] on button "Sim" at bounding box center [379, 255] width 51 height 16
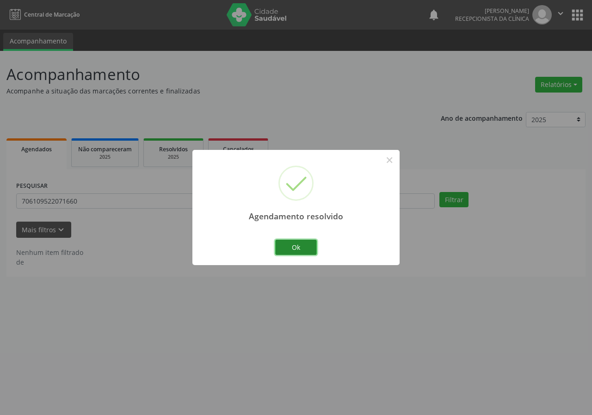
click at [306, 243] on button "Ok" at bounding box center [296, 248] width 42 height 16
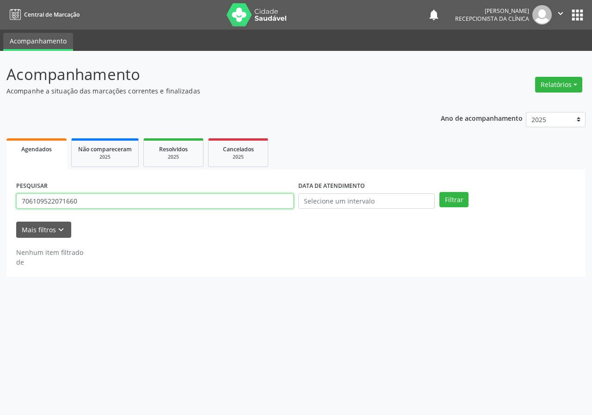
click at [253, 200] on input "706109522071660" at bounding box center [155, 201] width 278 height 16
type input "704800080999948"
click at [440, 192] on button "Filtrar" at bounding box center [454, 200] width 29 height 16
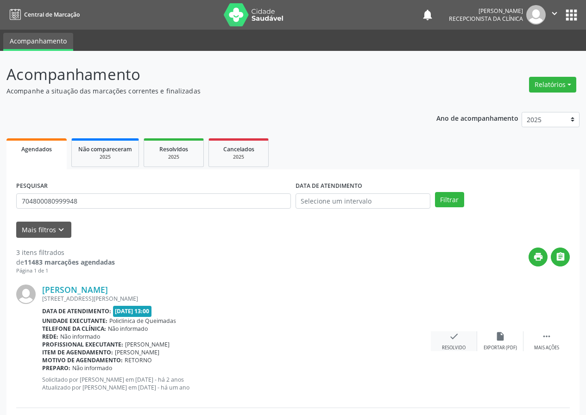
click at [449, 341] on icon "check" at bounding box center [454, 336] width 10 height 10
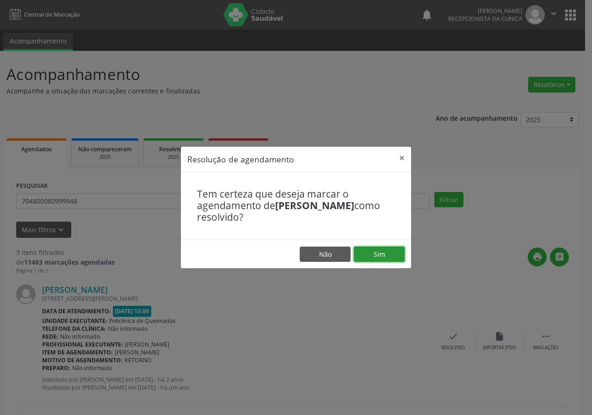
click at [386, 255] on button "Sim" at bounding box center [379, 255] width 51 height 16
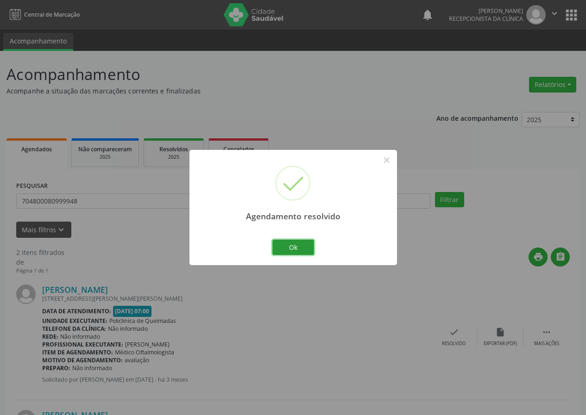
click at [302, 246] on button "Ok" at bounding box center [293, 248] width 42 height 16
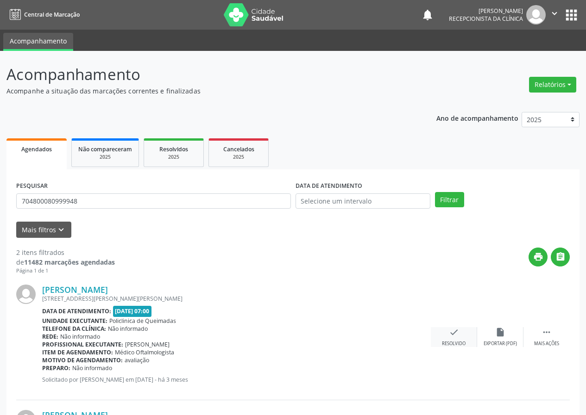
click at [449, 328] on icon "check" at bounding box center [454, 332] width 10 height 10
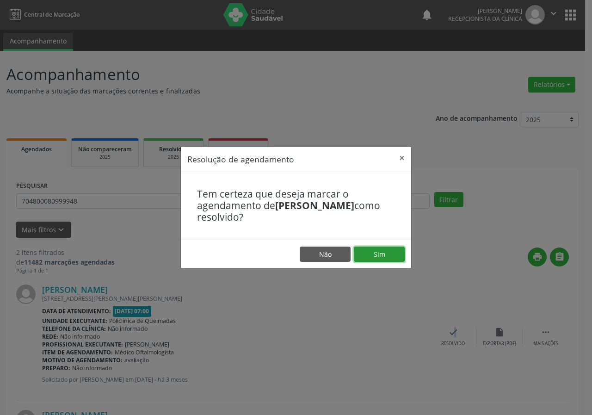
click at [384, 255] on button "Sim" at bounding box center [379, 255] width 51 height 16
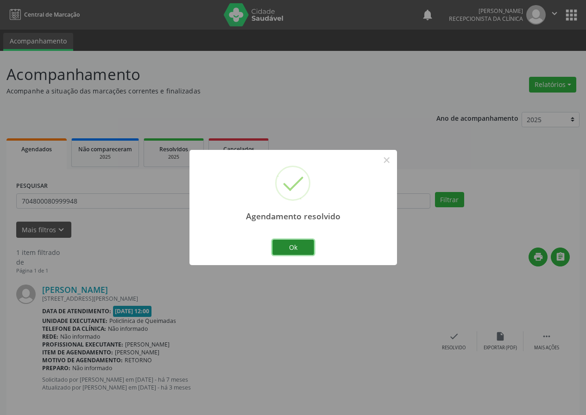
click at [305, 244] on button "Ok" at bounding box center [293, 248] width 42 height 16
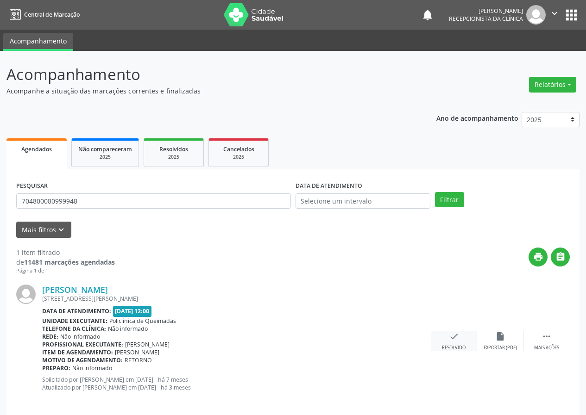
click at [451, 339] on icon "check" at bounding box center [454, 336] width 10 height 10
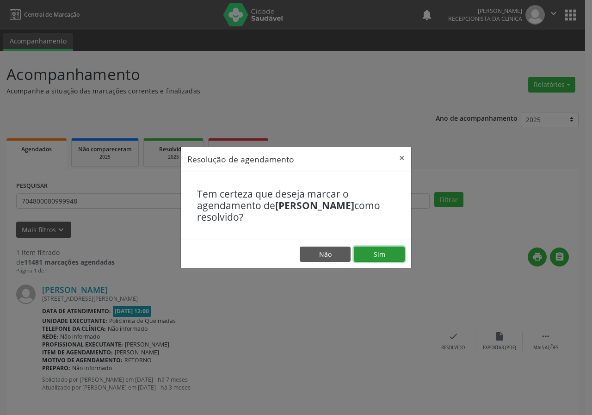
click at [393, 252] on button "Sim" at bounding box center [379, 255] width 51 height 16
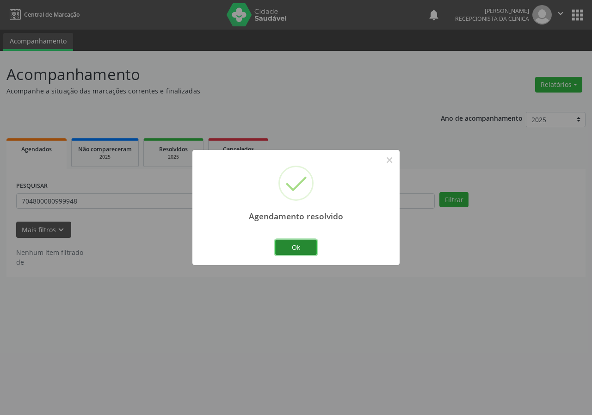
click at [296, 249] on button "Ok" at bounding box center [296, 248] width 42 height 16
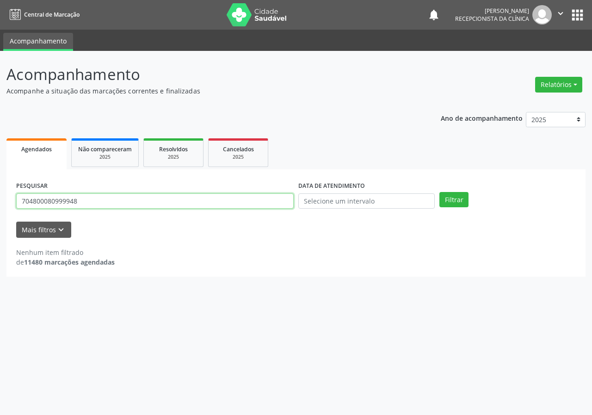
click at [211, 206] on input "704800080999948" at bounding box center [155, 201] width 278 height 16
type input "70100088117895"
click at [440, 192] on button "Filtrar" at bounding box center [454, 200] width 29 height 16
click at [214, 206] on input "70100088117895" at bounding box center [155, 201] width 278 height 16
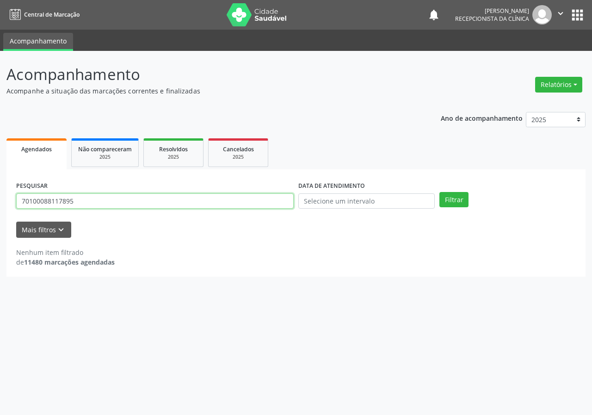
click at [214, 206] on input "70100088117895" at bounding box center [155, 201] width 278 height 16
type input "700806469787980"
click at [440, 192] on button "Filtrar" at bounding box center [454, 200] width 29 height 16
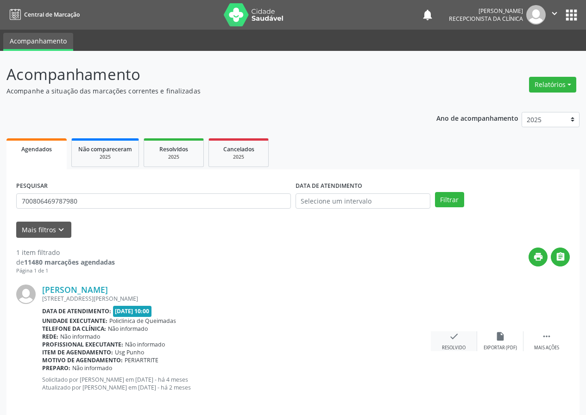
click at [460, 340] on div "check Resolvido" at bounding box center [453, 341] width 46 height 20
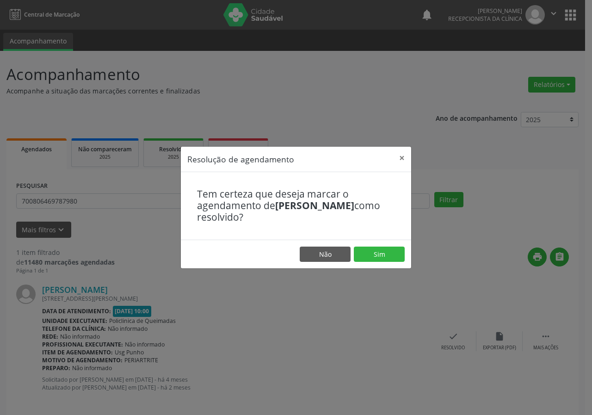
click at [376, 262] on footer "Não Sim" at bounding box center [296, 254] width 231 height 29
drag, startPoint x: 380, startPoint y: 250, endPoint x: 347, endPoint y: 257, distance: 33.5
click at [380, 250] on button "Sim" at bounding box center [379, 255] width 51 height 16
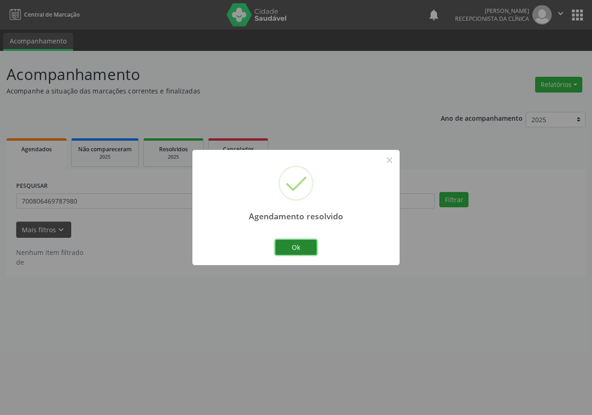
click at [305, 246] on button "Ok" at bounding box center [296, 248] width 42 height 16
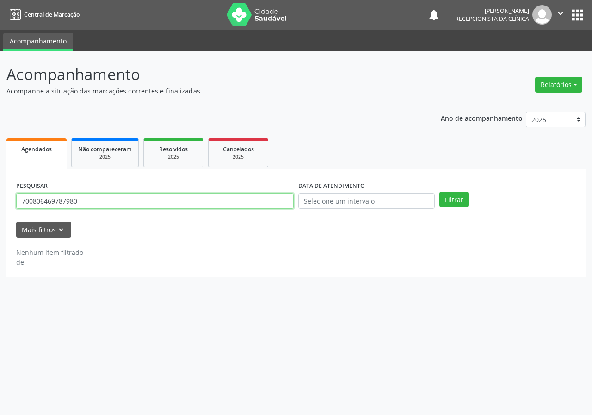
click at [254, 203] on input "700806469787980" at bounding box center [155, 201] width 278 height 16
type input "704002864410165"
click at [440, 192] on button "Filtrar" at bounding box center [454, 200] width 29 height 16
click at [94, 204] on input "704002864410165" at bounding box center [155, 201] width 278 height 16
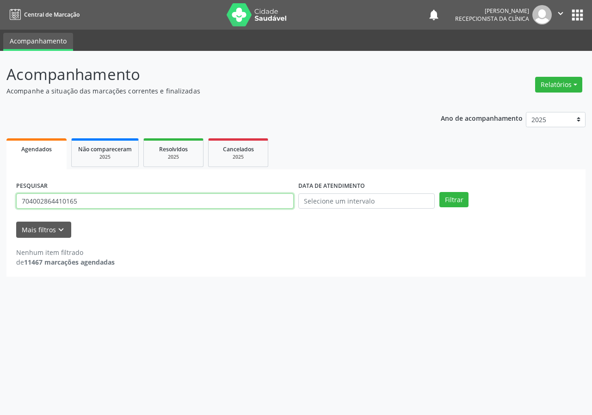
click at [94, 204] on input "704002864410165" at bounding box center [155, 201] width 278 height 16
click at [440, 192] on button "Filtrar" at bounding box center [454, 200] width 29 height 16
click at [135, 205] on input "702401063160526" at bounding box center [155, 201] width 278 height 16
click at [440, 192] on button "Filtrar" at bounding box center [454, 200] width 29 height 16
click at [120, 203] on input "702401063160526" at bounding box center [155, 201] width 278 height 16
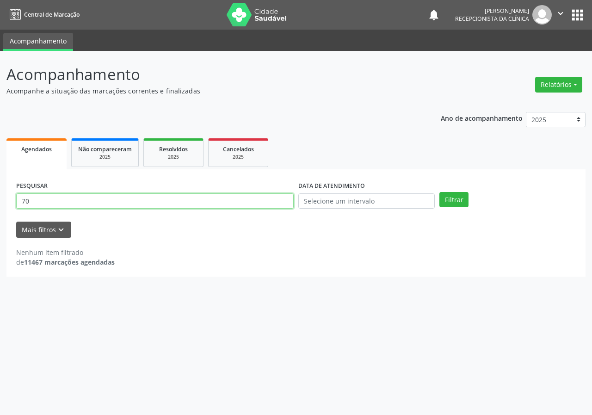
type input "7"
type input "704802060395143"
click at [440, 192] on button "Filtrar" at bounding box center [454, 200] width 29 height 16
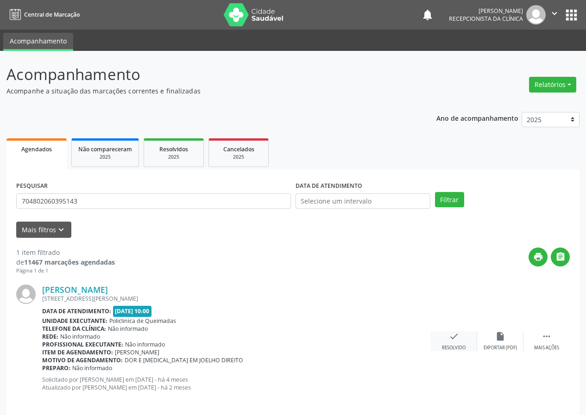
click at [455, 343] on div "check Resolvido" at bounding box center [453, 341] width 46 height 20
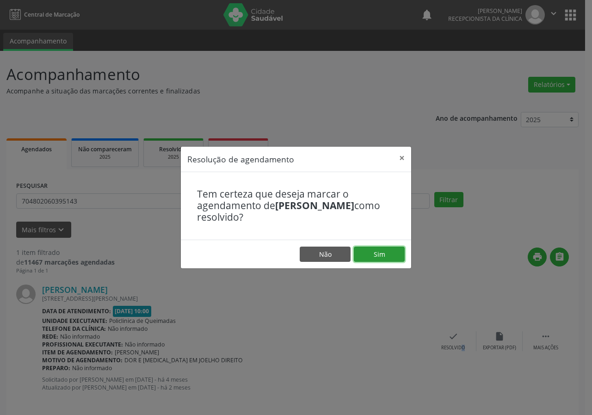
click at [380, 256] on button "Sim" at bounding box center [379, 255] width 51 height 16
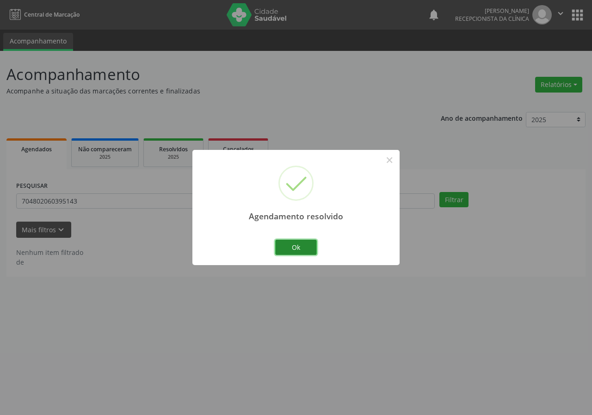
drag, startPoint x: 307, startPoint y: 252, endPoint x: 302, endPoint y: 249, distance: 6.2
click at [305, 251] on button "Ok" at bounding box center [296, 248] width 42 height 16
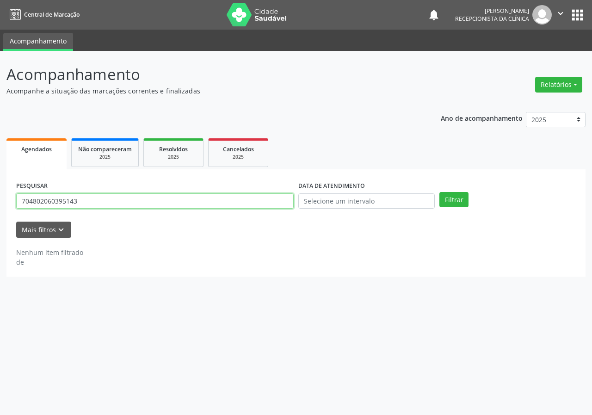
click at [287, 200] on input "704802060395143" at bounding box center [155, 201] width 278 height 16
type input "704609195849426"
click at [440, 192] on button "Filtrar" at bounding box center [454, 200] width 29 height 16
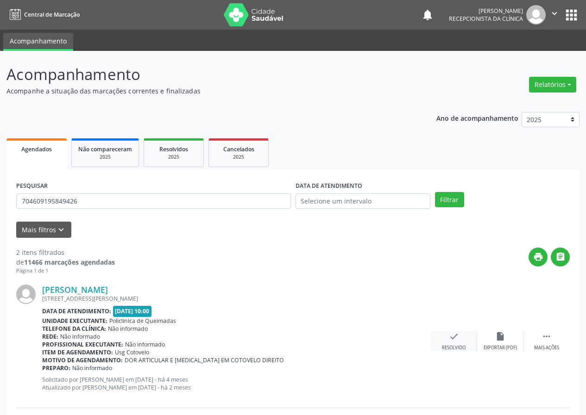
click at [448, 334] on div "check Resolvido" at bounding box center [453, 341] width 46 height 20
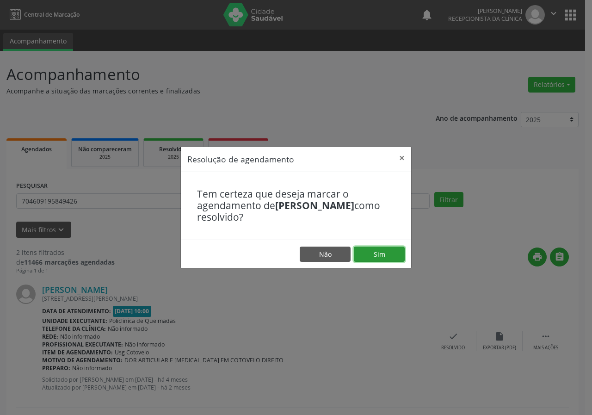
click at [399, 248] on button "Sim" at bounding box center [379, 255] width 51 height 16
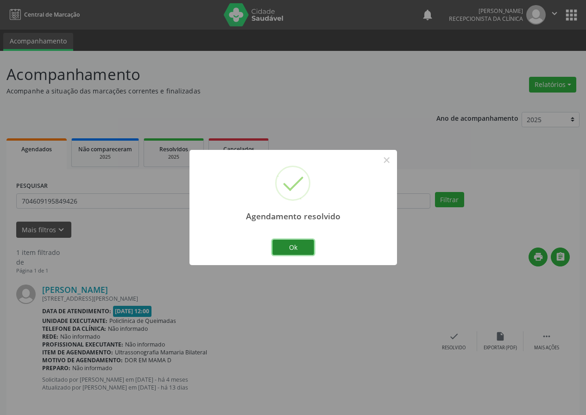
click at [306, 249] on button "Ok" at bounding box center [293, 248] width 42 height 16
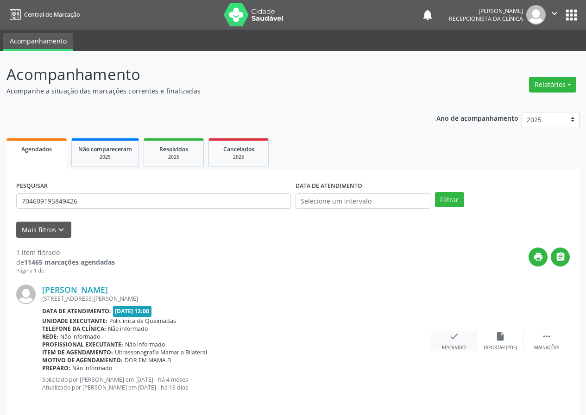
click at [453, 335] on icon "check" at bounding box center [454, 336] width 10 height 10
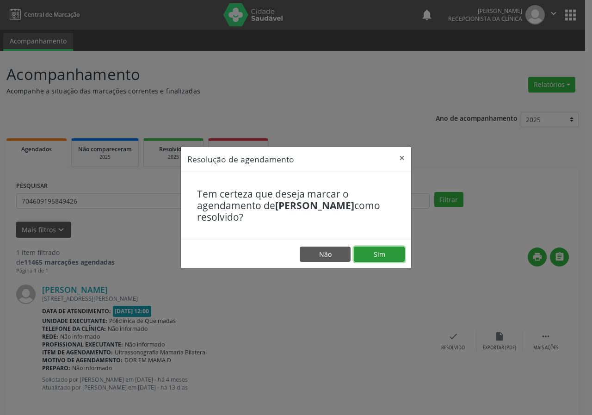
click at [394, 248] on button "Sim" at bounding box center [379, 255] width 51 height 16
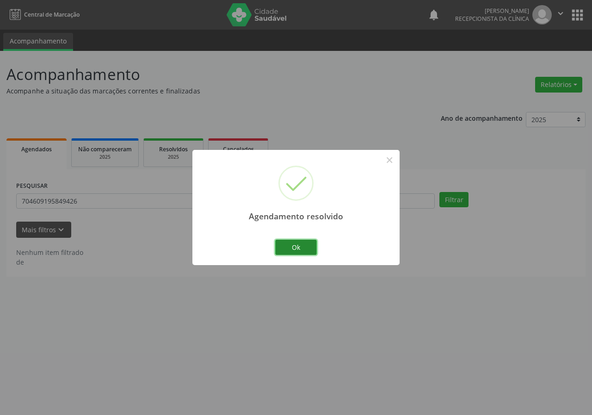
click at [313, 243] on button "Ok" at bounding box center [296, 248] width 42 height 16
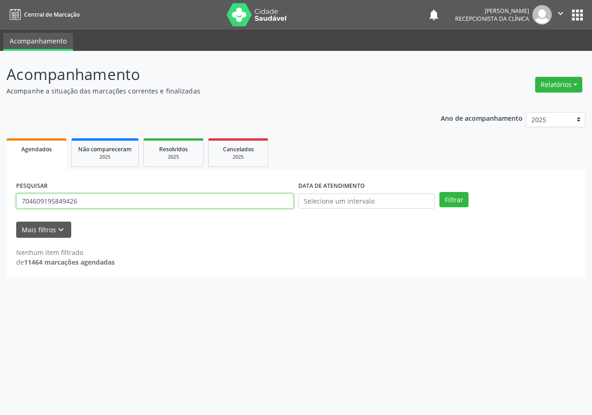
click at [254, 196] on input "704609195849426" at bounding box center [155, 201] width 278 height 16
type input "704803027551345"
click at [440, 192] on button "Filtrar" at bounding box center [454, 200] width 29 height 16
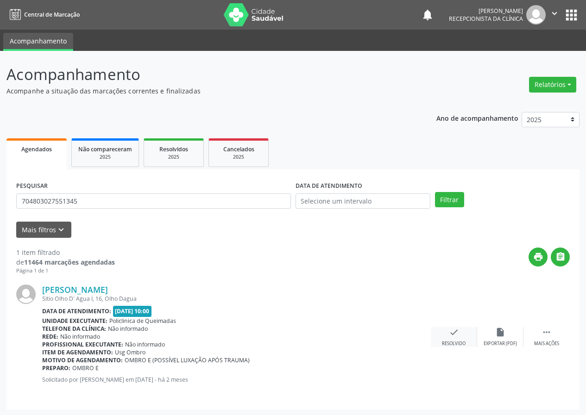
click at [461, 334] on div "check Resolvido" at bounding box center [453, 337] width 46 height 20
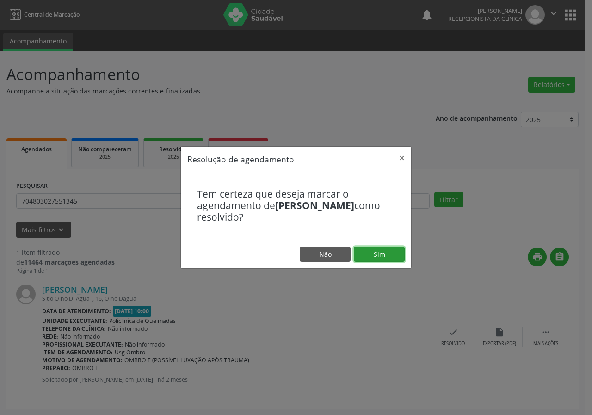
click at [390, 247] on button "Sim" at bounding box center [379, 255] width 51 height 16
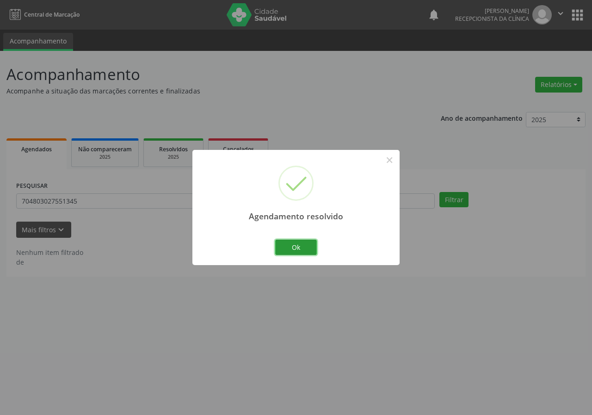
drag, startPoint x: 313, startPoint y: 245, endPoint x: 307, endPoint y: 240, distance: 8.0
click at [313, 244] on button "Ok" at bounding box center [296, 248] width 42 height 16
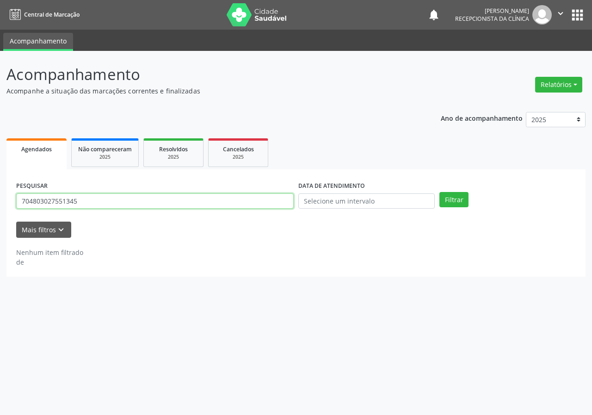
click at [281, 202] on input "704803027551345" at bounding box center [155, 201] width 278 height 16
click at [280, 201] on input "704803027551345" at bounding box center [155, 201] width 278 height 16
type input "700506978802050"
click at [440, 192] on button "Filtrar" at bounding box center [454, 200] width 29 height 16
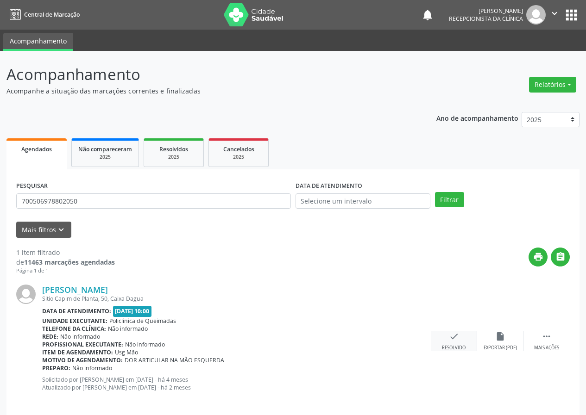
click at [447, 338] on div "check Resolvido" at bounding box center [453, 341] width 46 height 20
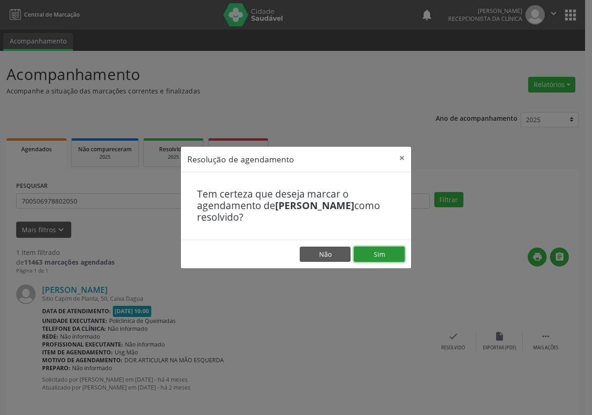
click at [383, 249] on button "Sim" at bounding box center [379, 255] width 51 height 16
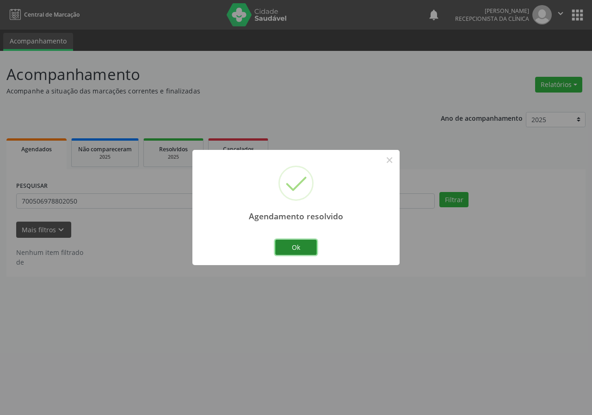
click at [311, 249] on button "Ok" at bounding box center [296, 248] width 42 height 16
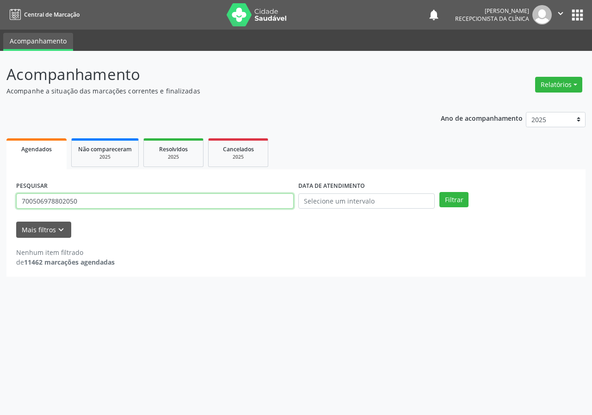
click at [284, 204] on input "700506978802050" at bounding box center [155, 201] width 278 height 16
click at [252, 193] on div "PESQUISAR 700506978802050" at bounding box center [155, 197] width 282 height 36
click at [233, 198] on input "700506978802050" at bounding box center [155, 201] width 278 height 16
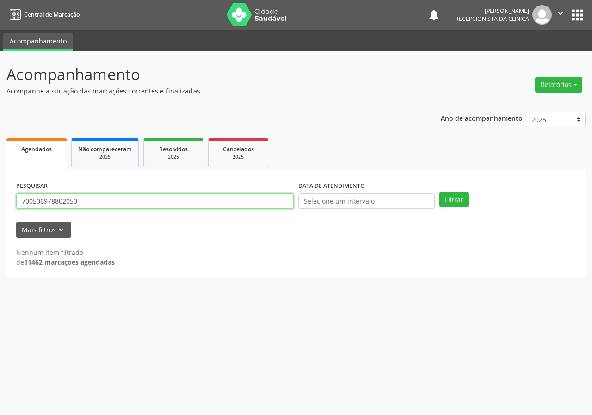
click at [233, 199] on input "700506978802050" at bounding box center [155, 201] width 278 height 16
type input "708204179776543"
click at [440, 192] on button "Filtrar" at bounding box center [454, 200] width 29 height 16
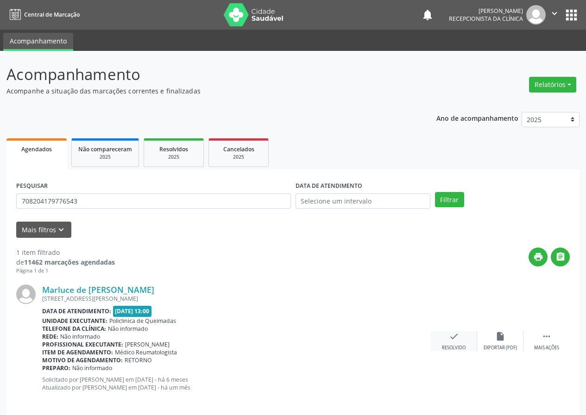
click at [450, 343] on div "check Resolvido" at bounding box center [453, 341] width 46 height 20
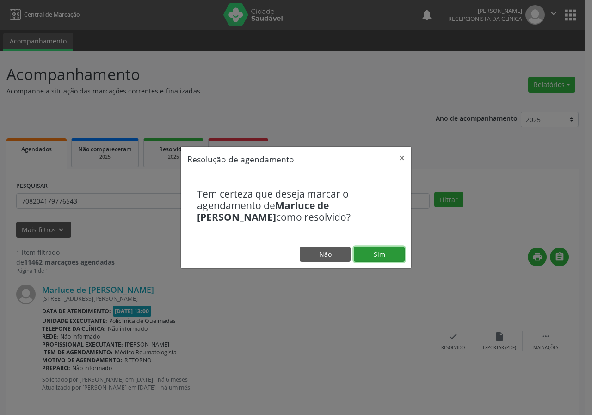
click at [394, 255] on button "Sim" at bounding box center [379, 255] width 51 height 16
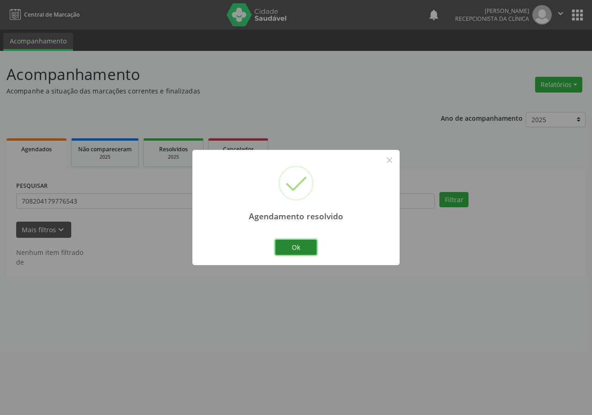
drag, startPoint x: 302, startPoint y: 247, endPoint x: 296, endPoint y: 244, distance: 7.1
click at [302, 247] on button "Ok" at bounding box center [296, 248] width 42 height 16
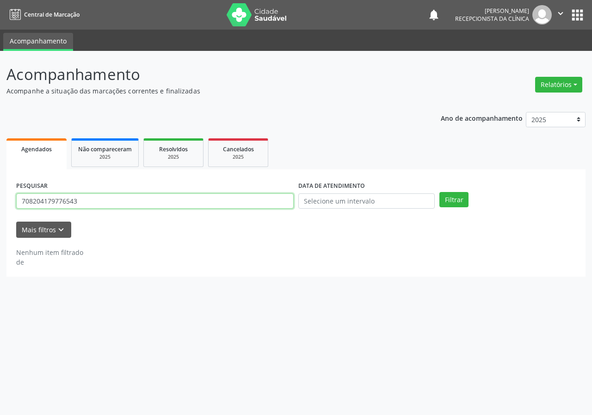
click at [240, 201] on input "708204179776543" at bounding box center [155, 201] width 278 height 16
type input "708009813019328"
click at [440, 192] on button "Filtrar" at bounding box center [454, 200] width 29 height 16
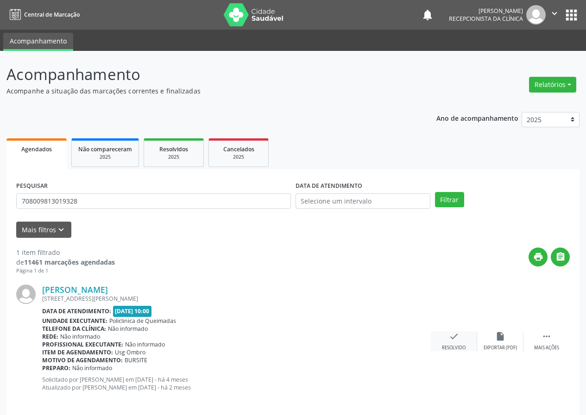
drag, startPoint x: 458, startPoint y: 341, endPoint x: 445, endPoint y: 337, distance: 13.8
click at [445, 337] on div "check Resolvido" at bounding box center [453, 341] width 46 height 20
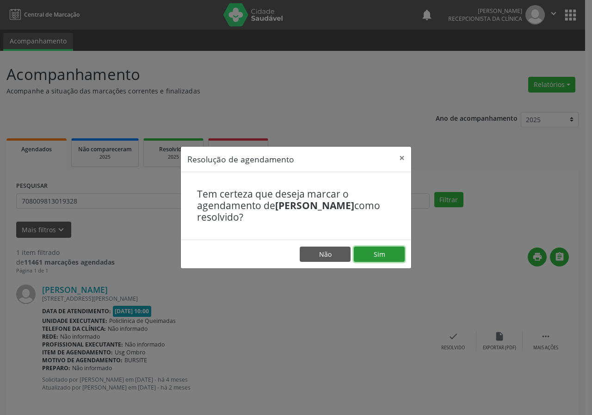
click at [389, 256] on button "Sim" at bounding box center [379, 255] width 51 height 16
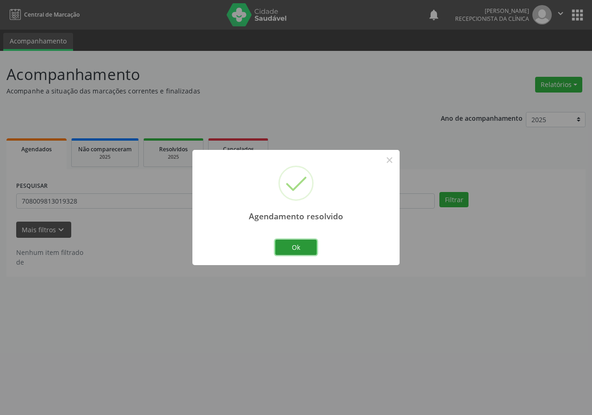
drag, startPoint x: 303, startPoint y: 253, endPoint x: 234, endPoint y: 239, distance: 69.9
click at [302, 252] on button "Ok" at bounding box center [296, 248] width 42 height 16
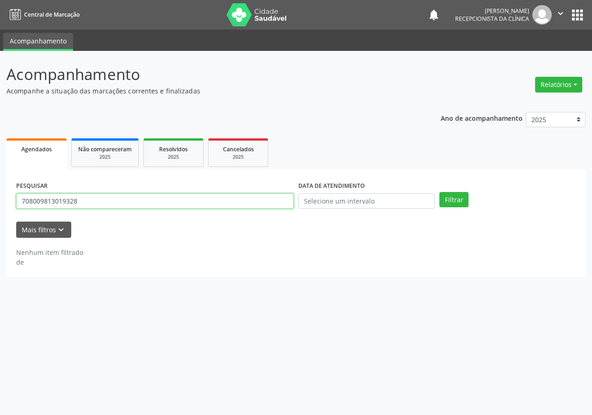
click at [221, 199] on input "708009813019328" at bounding box center [155, 201] width 278 height 16
type input "700504989466756"
click at [440, 192] on button "Filtrar" at bounding box center [454, 200] width 29 height 16
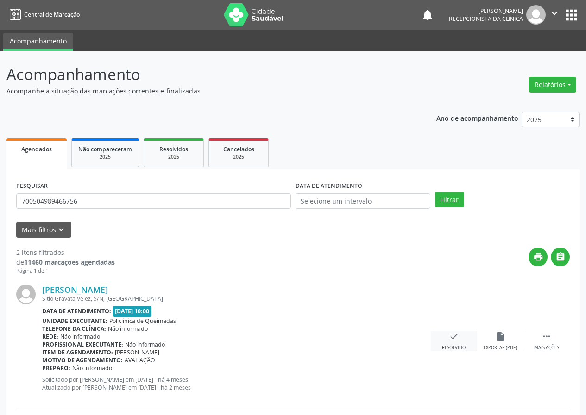
click at [457, 341] on div "check Resolvido" at bounding box center [453, 341] width 46 height 20
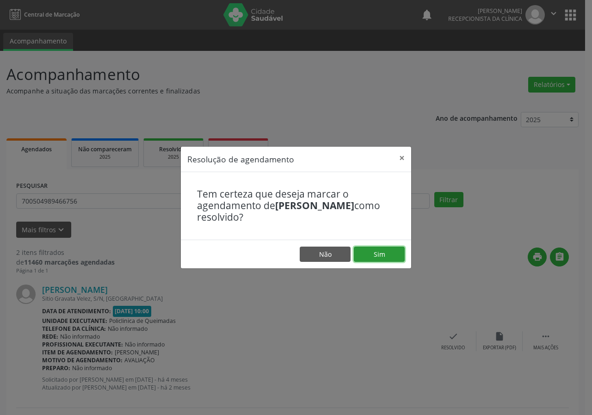
click at [386, 247] on button "Sim" at bounding box center [379, 255] width 51 height 16
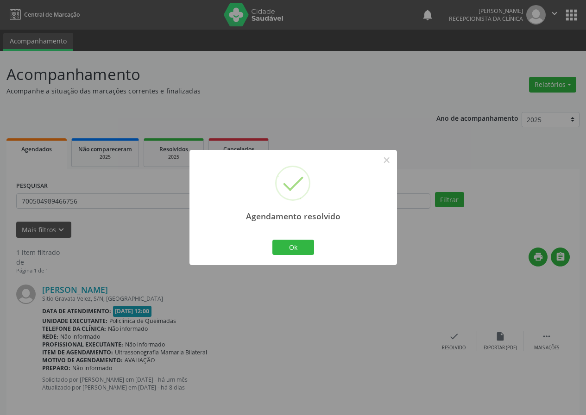
click at [314, 249] on div "Ok Cancel" at bounding box center [293, 246] width 46 height 19
click at [287, 251] on button "Ok" at bounding box center [293, 248] width 42 height 16
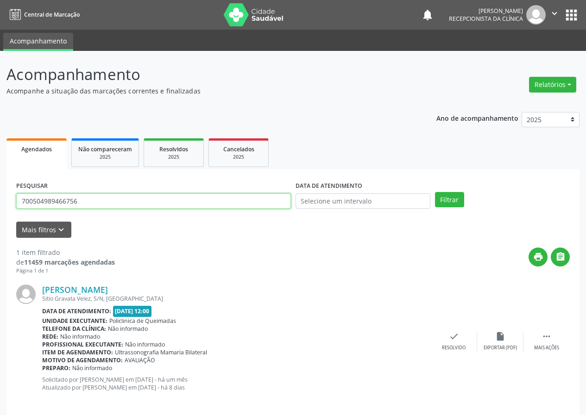
click at [265, 203] on input "700504989466756" at bounding box center [153, 201] width 274 height 16
